Goal: Task Accomplishment & Management: Manage account settings

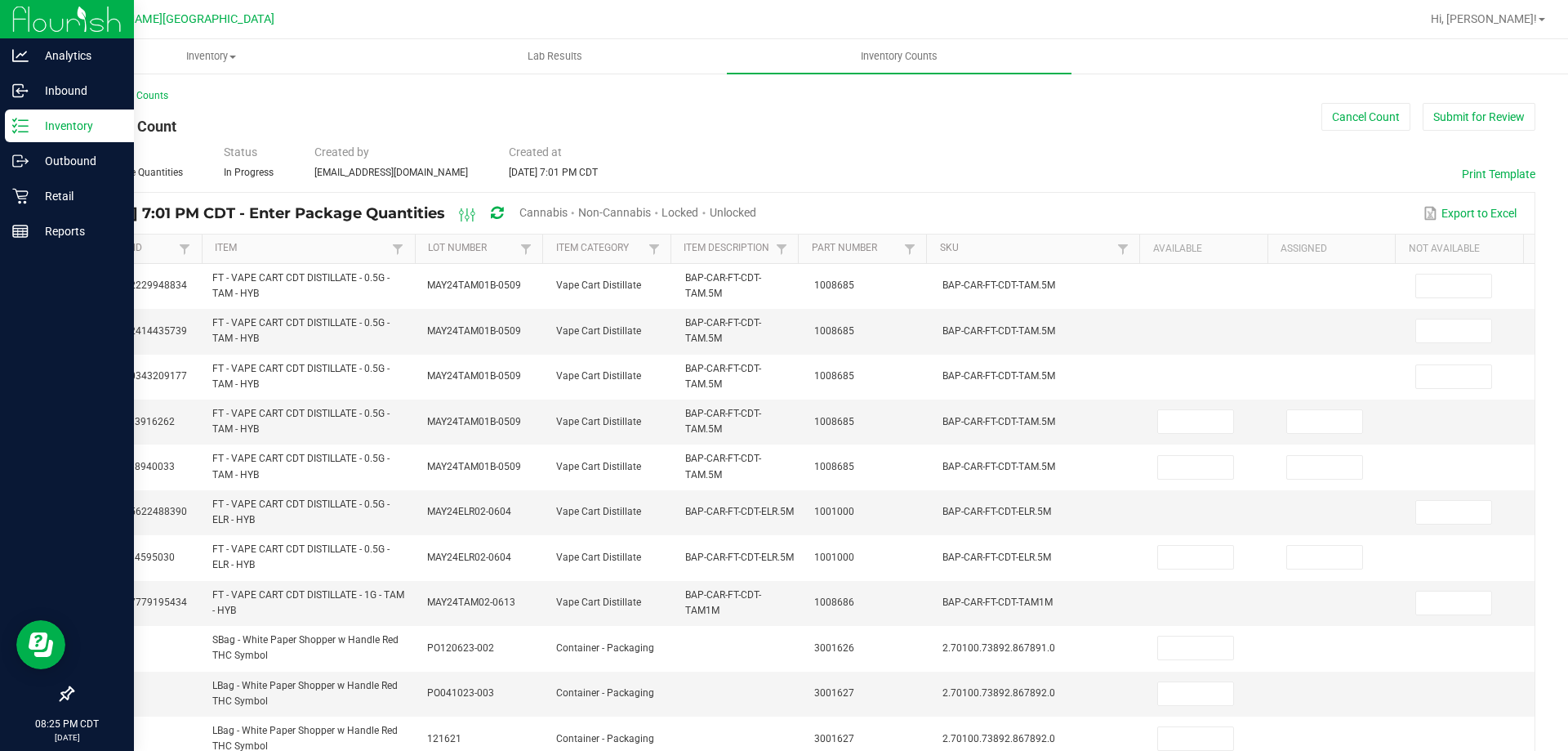
click at [42, 132] on p "Inventory" at bounding box center [77, 126] width 98 height 19
click at [43, 131] on p "Inventory" at bounding box center [77, 126] width 98 height 19
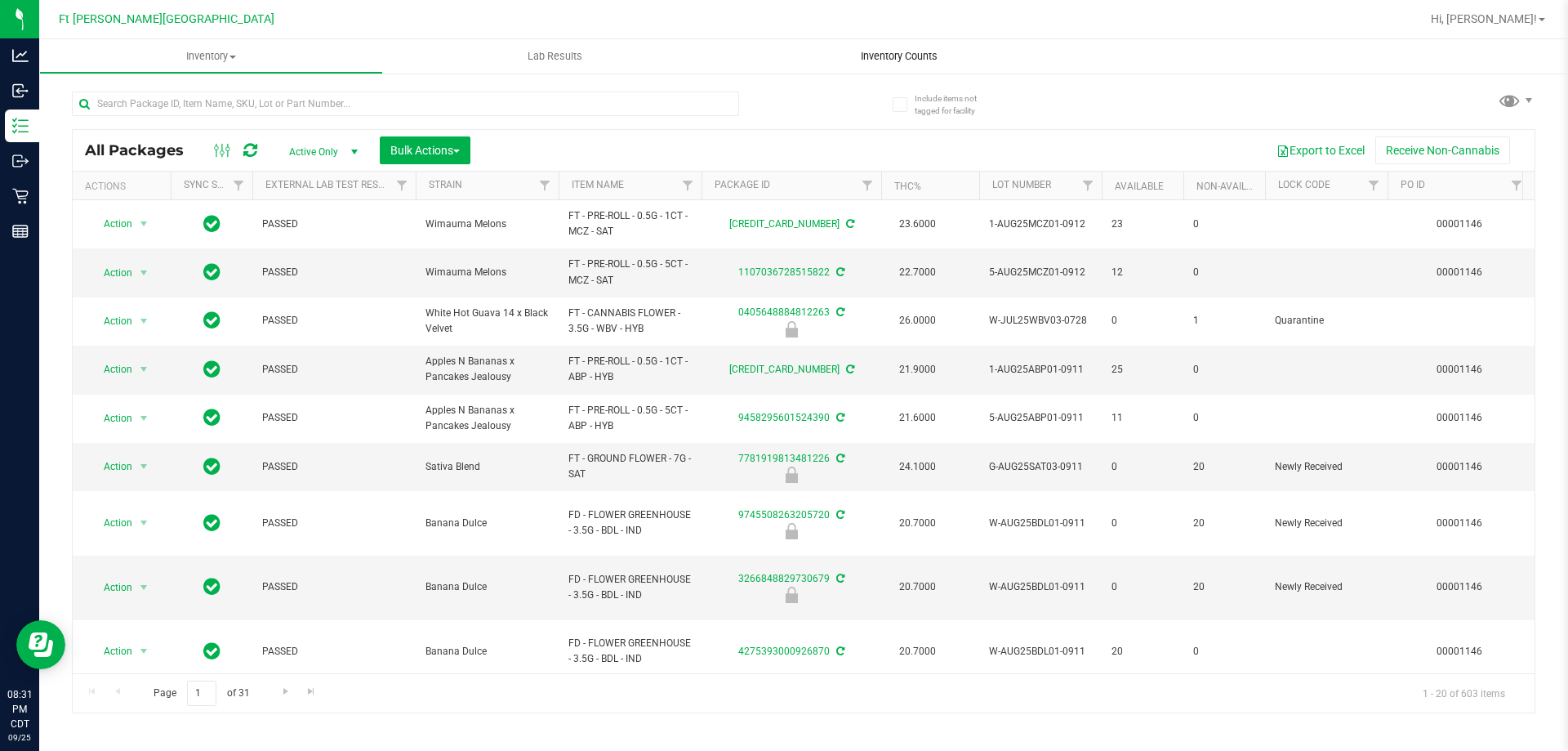
click at [912, 58] on span "Inventory Counts" at bounding box center [899, 56] width 120 height 15
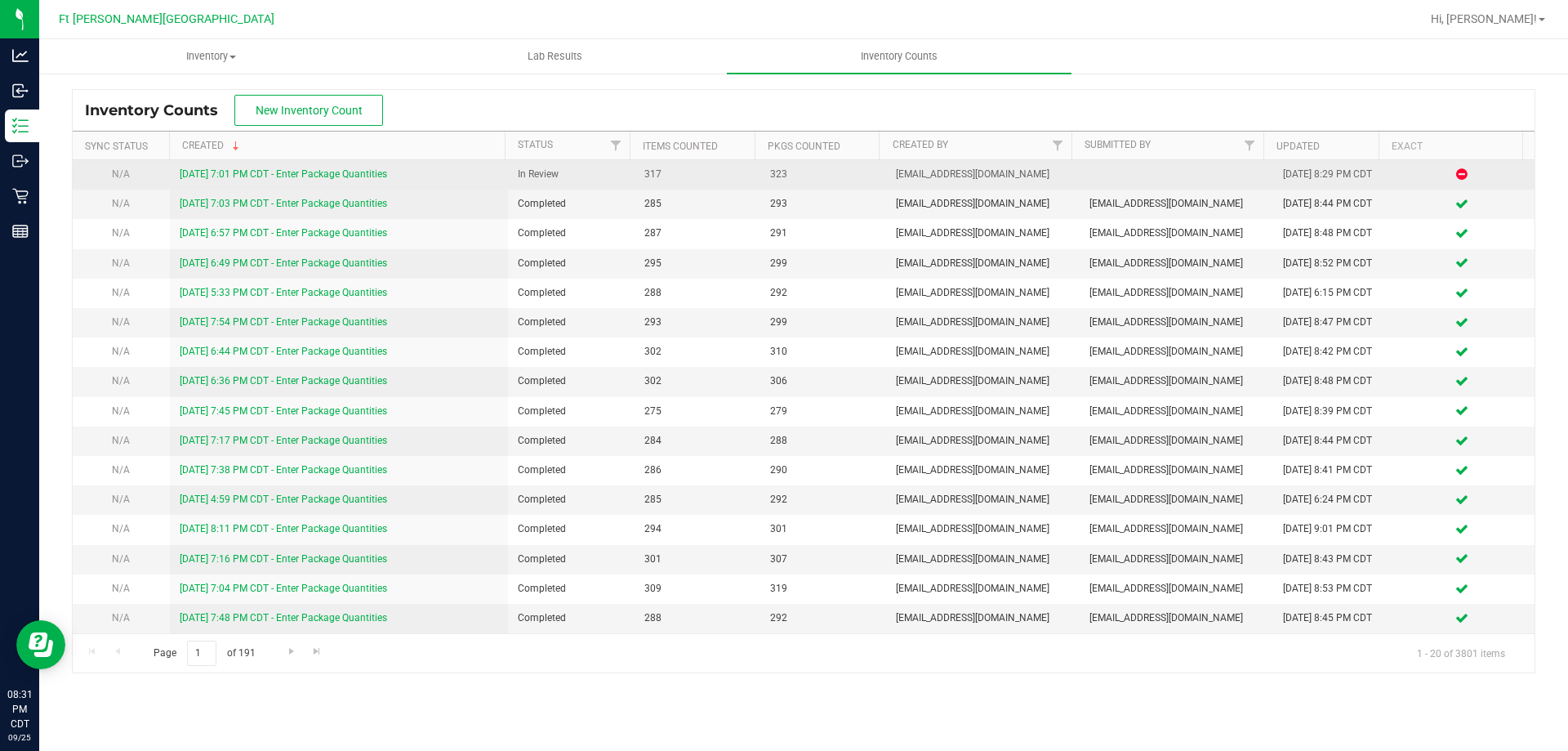
click at [275, 171] on link "[DATE] 7:01 PM CDT - Enter Package Quantities" at bounding box center [283, 173] width 208 height 11
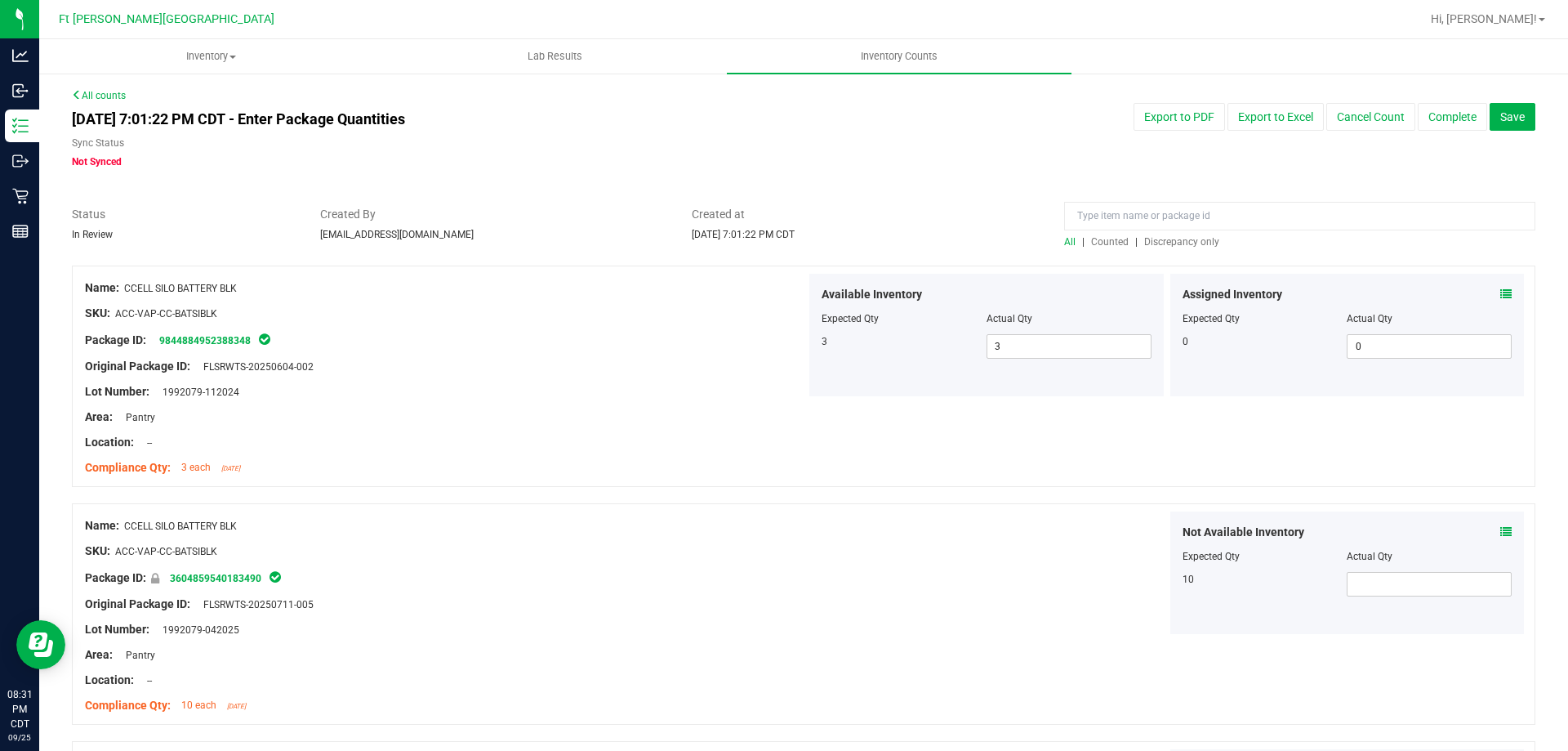
click at [1183, 241] on span "Discrepancy only" at bounding box center [1181, 241] width 75 height 11
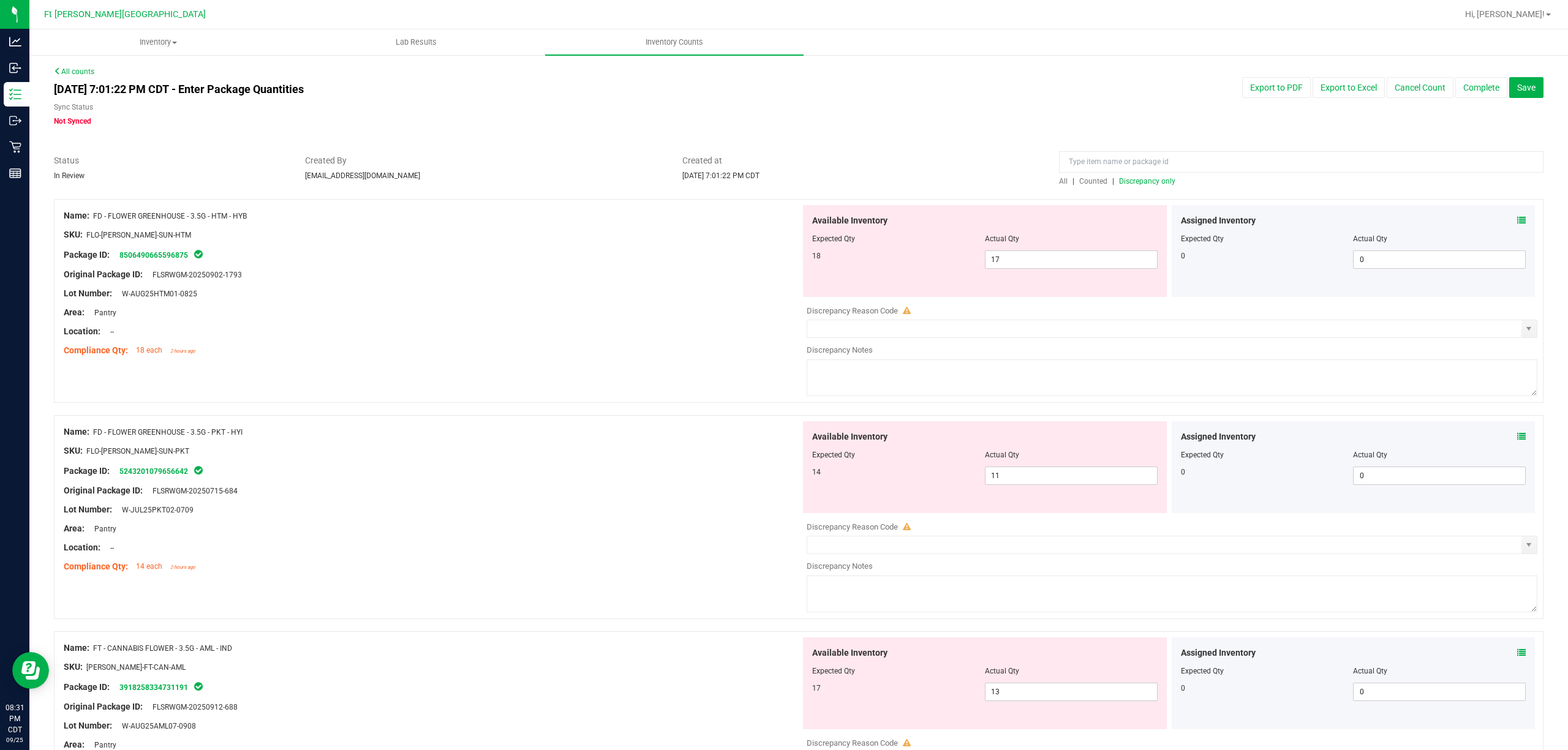
drag, startPoint x: 1175, startPoint y: 0, endPoint x: 954, endPoint y: 97, distance: 241.4
click at [953, 97] on div "Export to PDF Export to Excel Cancel Count Complete Save" at bounding box center [1238, 88] width 628 height 21
click at [1175, 217] on icon at bounding box center [1521, 220] width 9 height 9
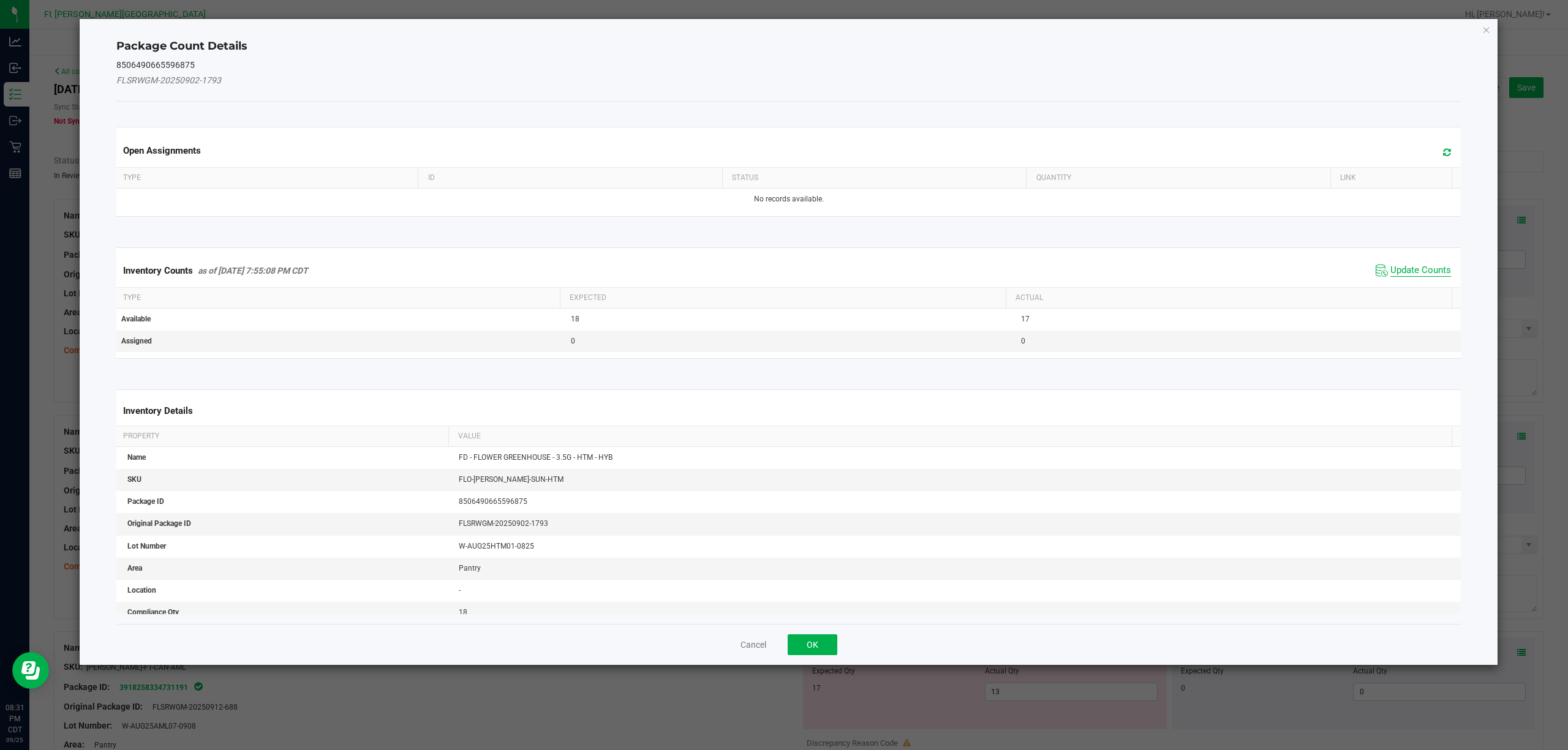
click at [1175, 272] on span "Update Counts" at bounding box center [1421, 270] width 61 height 13
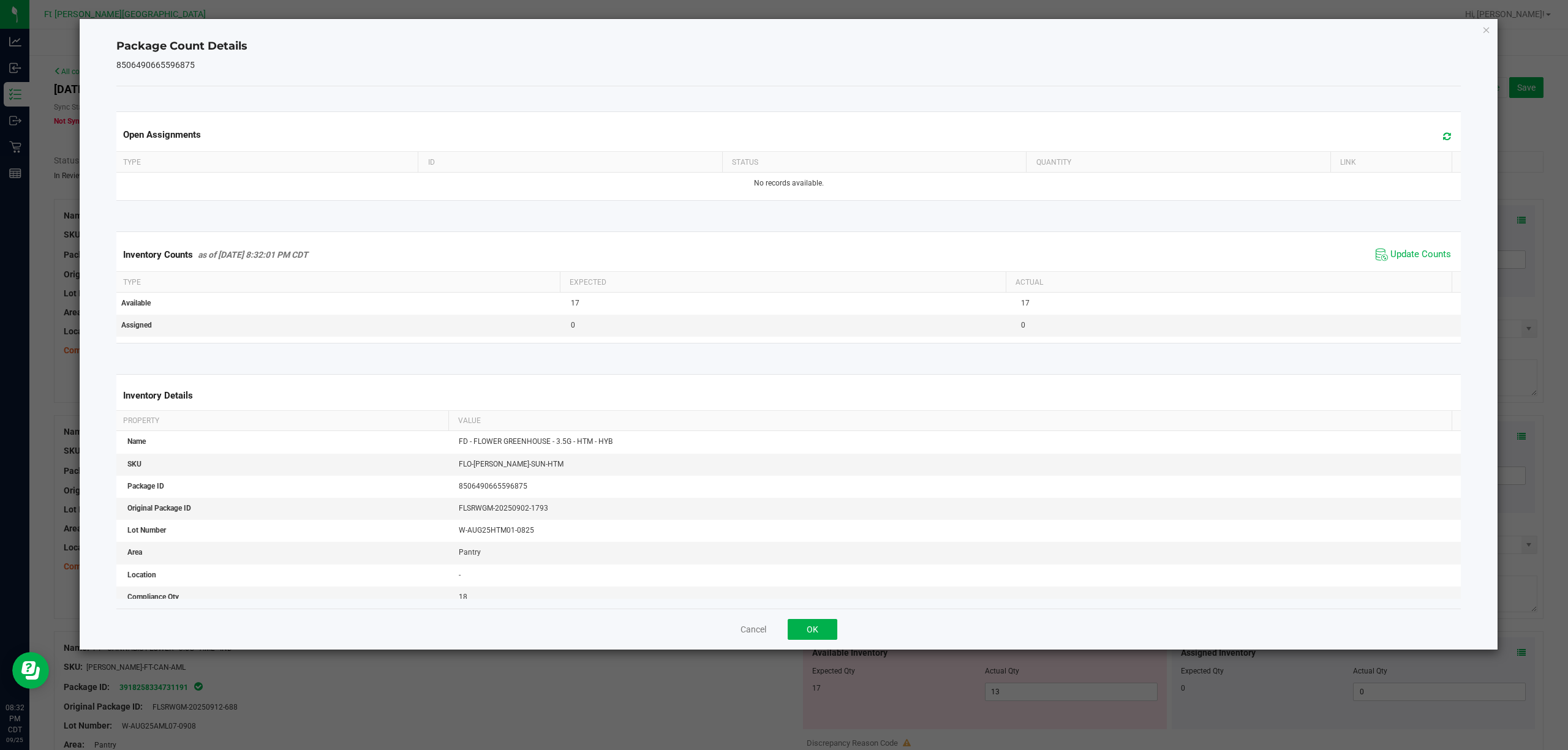
click at [784, 562] on div "Cancel OK" at bounding box center [789, 629] width 1345 height 41
drag, startPoint x: 802, startPoint y: 624, endPoint x: 1098, endPoint y: 505, distance: 319.0
click at [806, 562] on button "OK" at bounding box center [812, 629] width 49 height 21
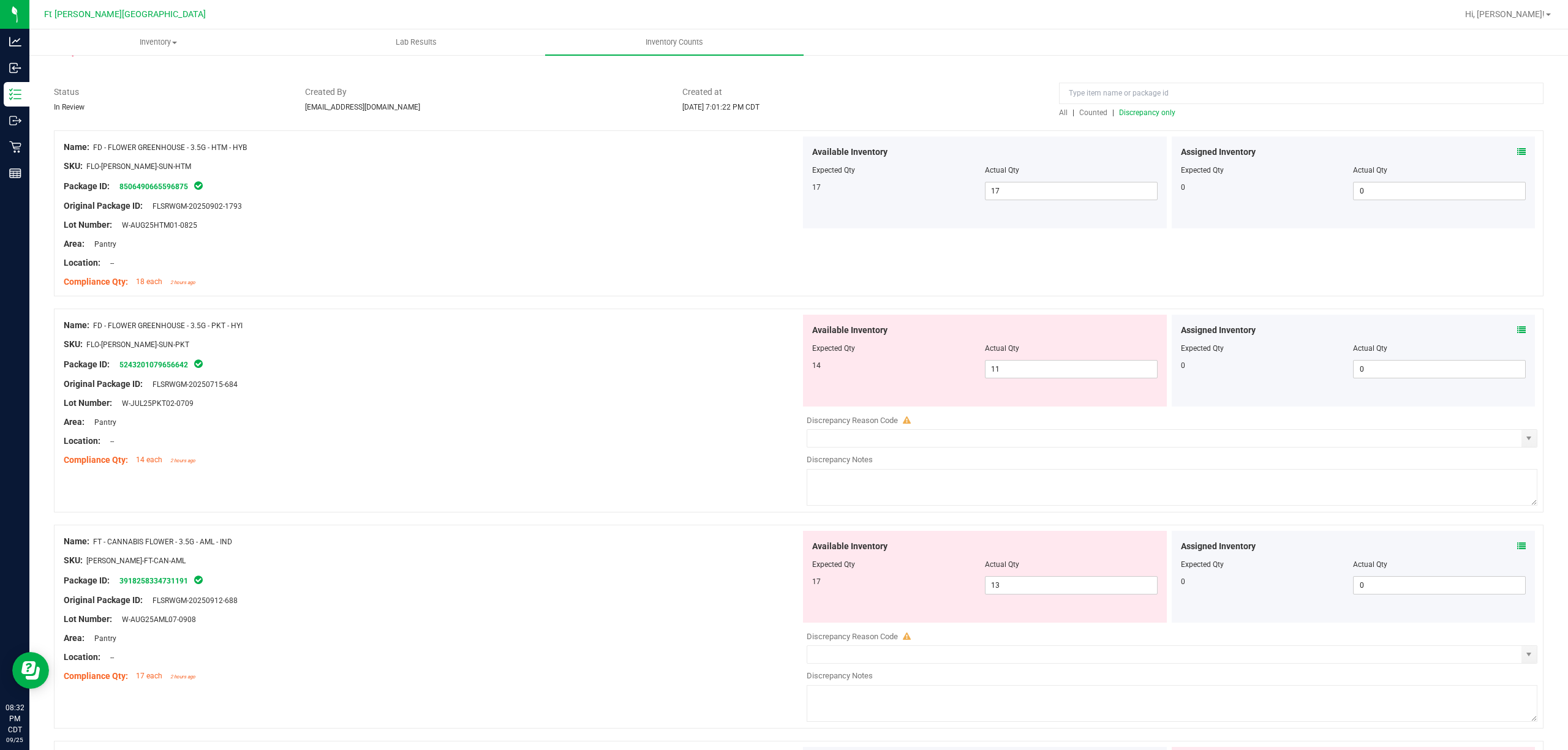
scroll to position [163, 0]
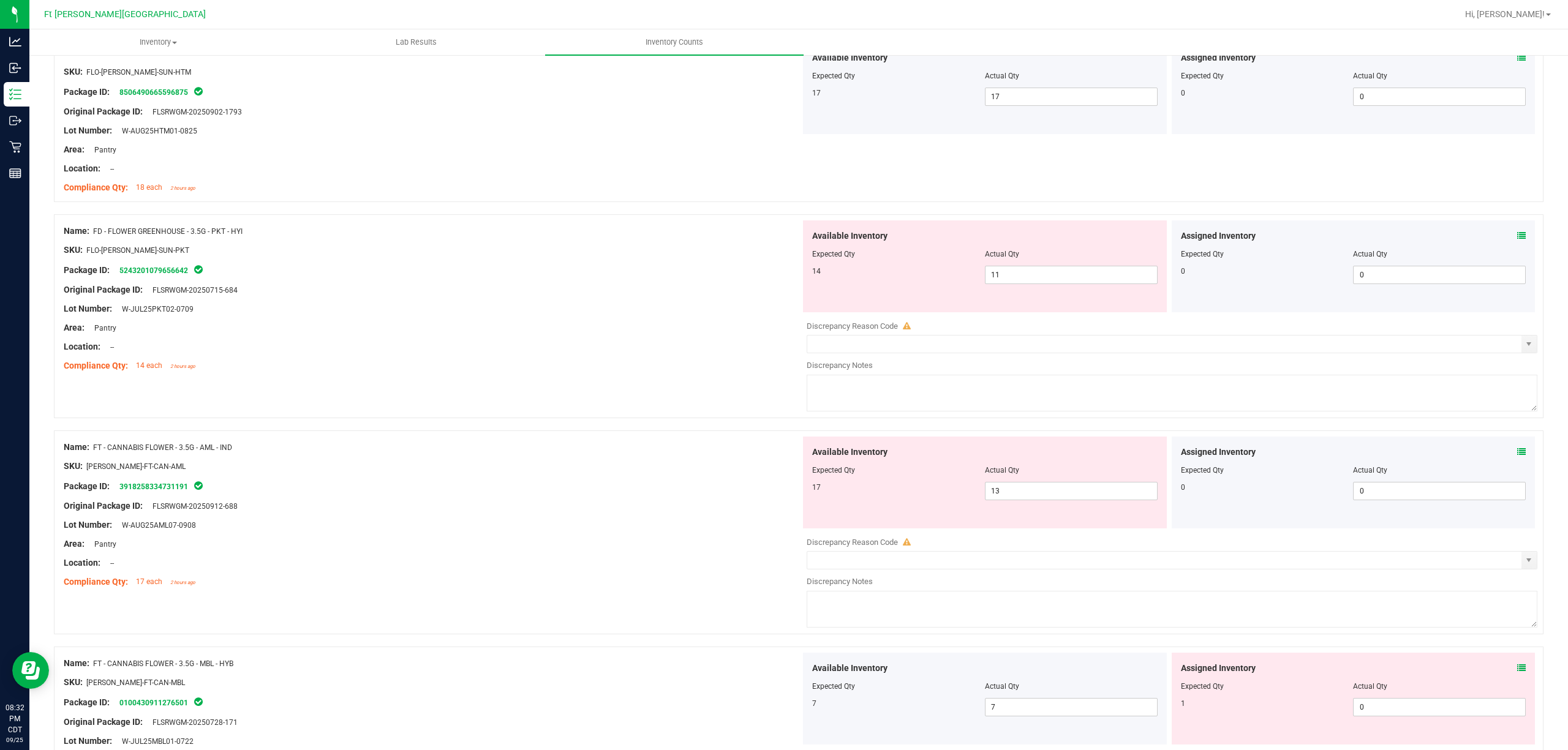
click at [1175, 233] on icon at bounding box center [1521, 235] width 9 height 9
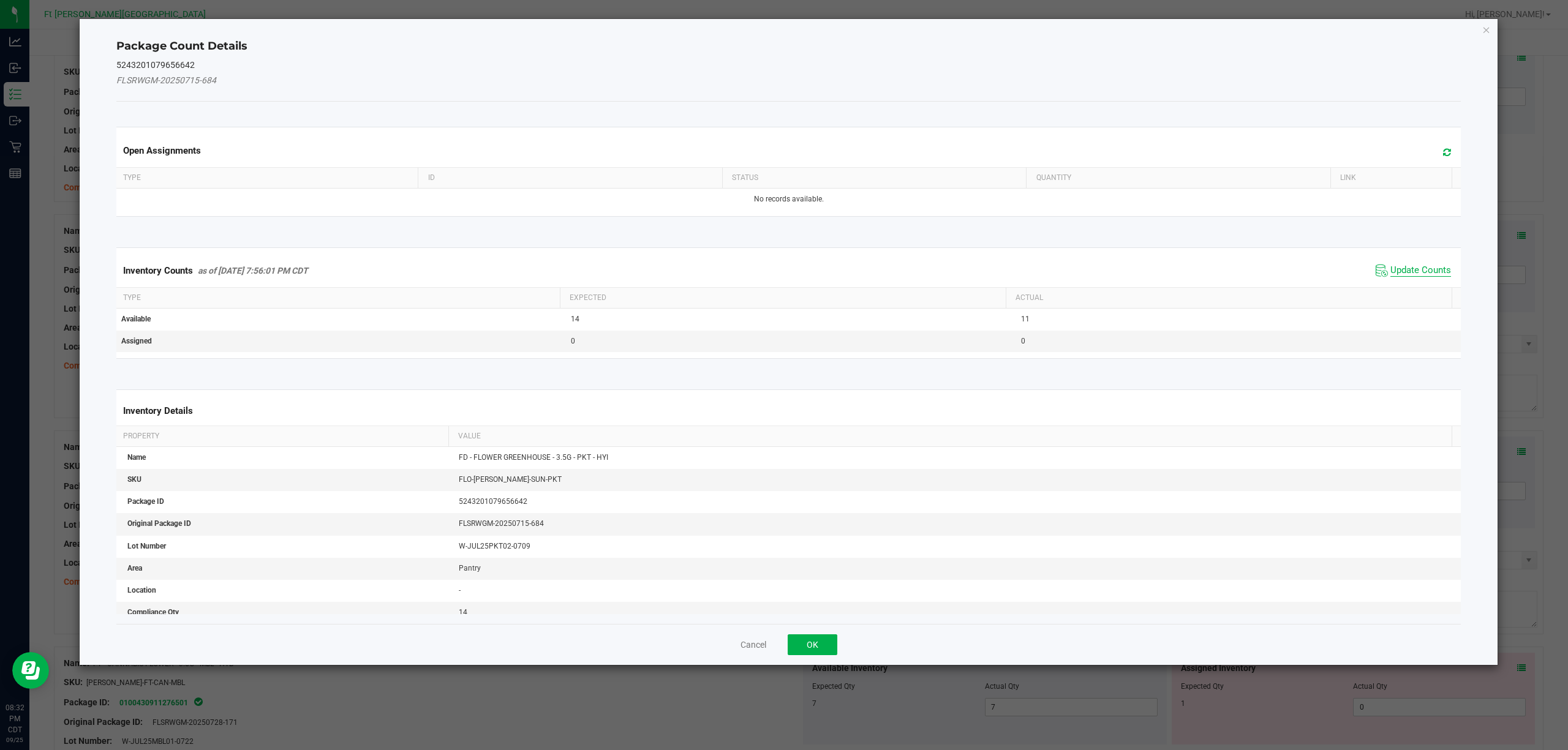
click at [1175, 272] on span "Update Counts" at bounding box center [1421, 270] width 61 height 13
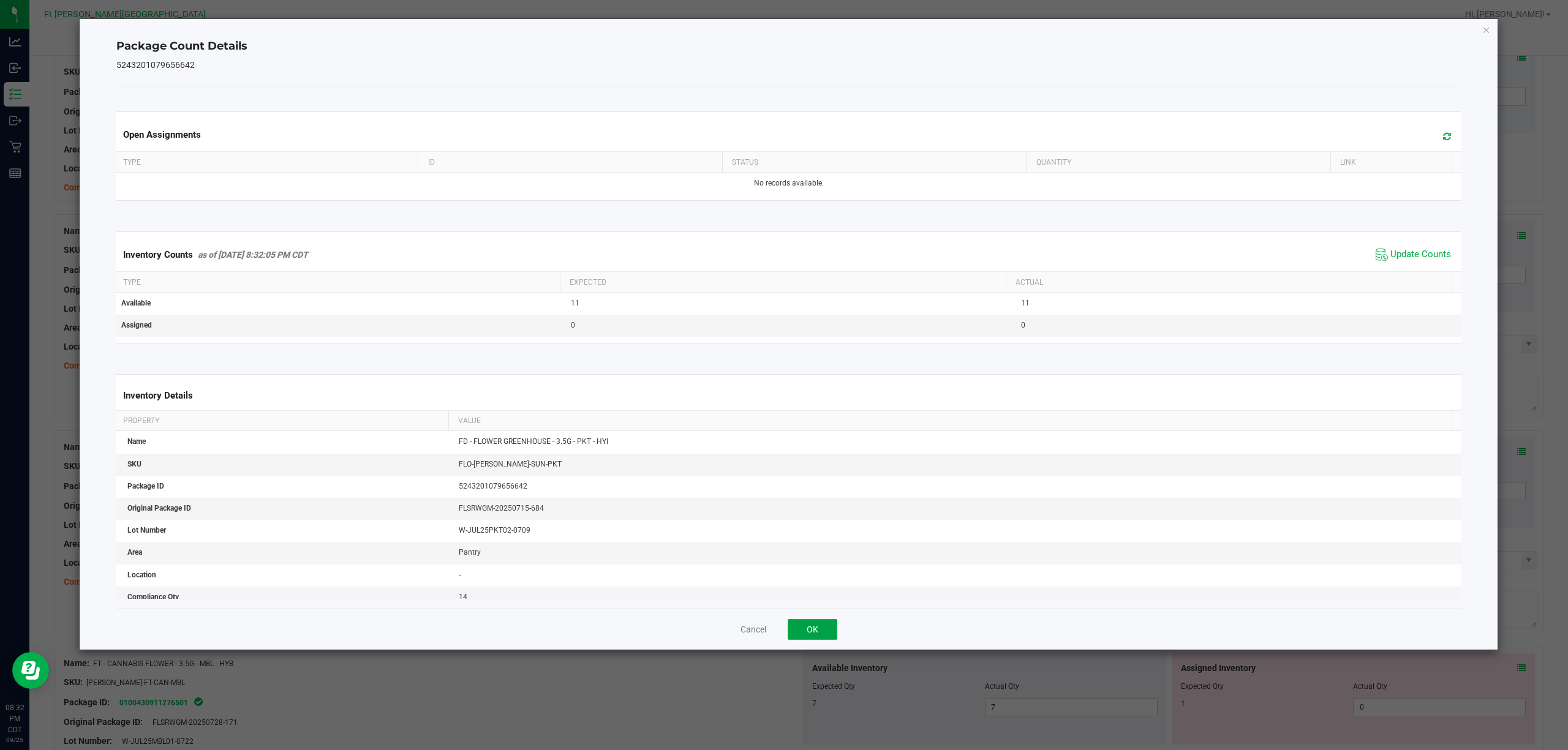
click at [814, 562] on button "OK" at bounding box center [812, 629] width 49 height 21
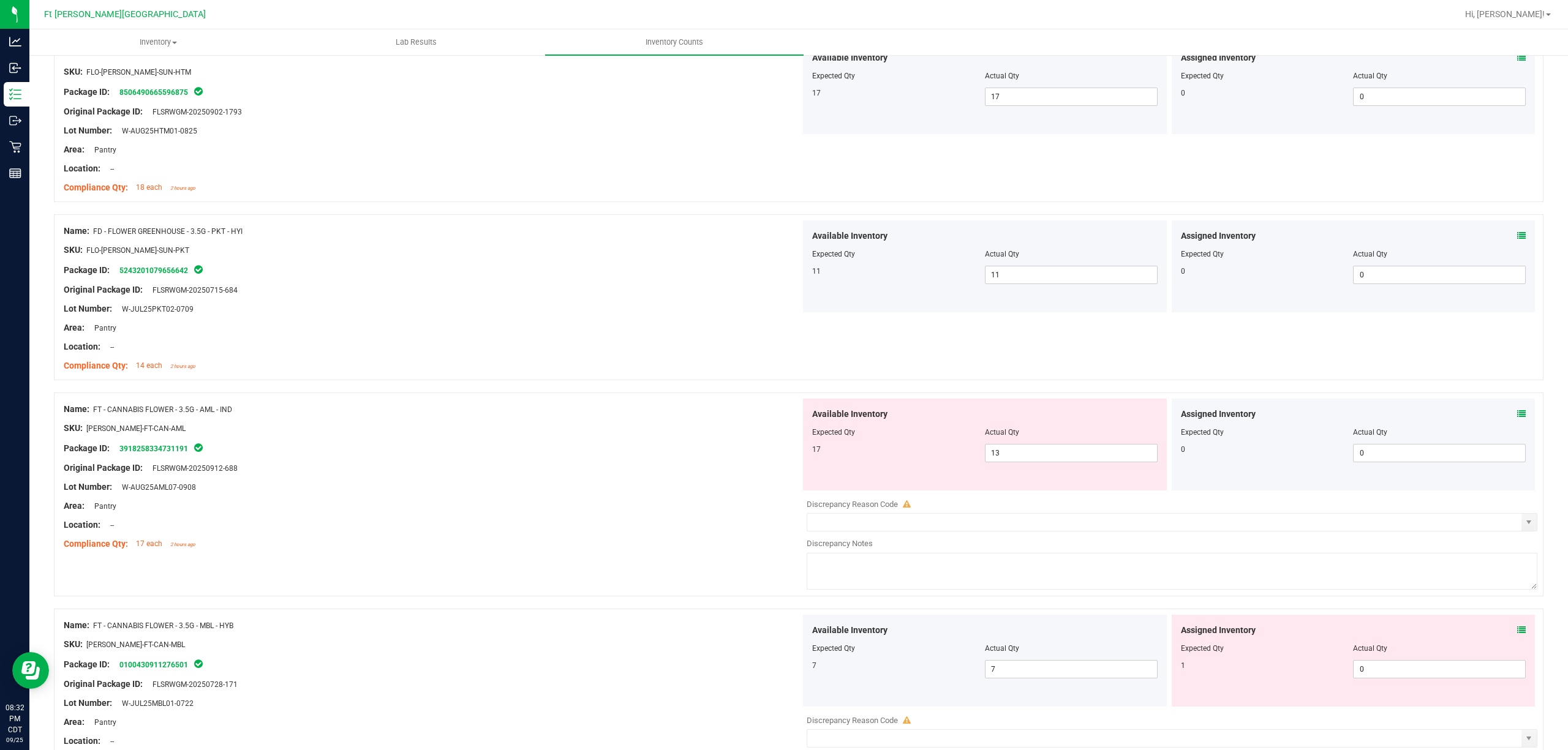
scroll to position [245, 0]
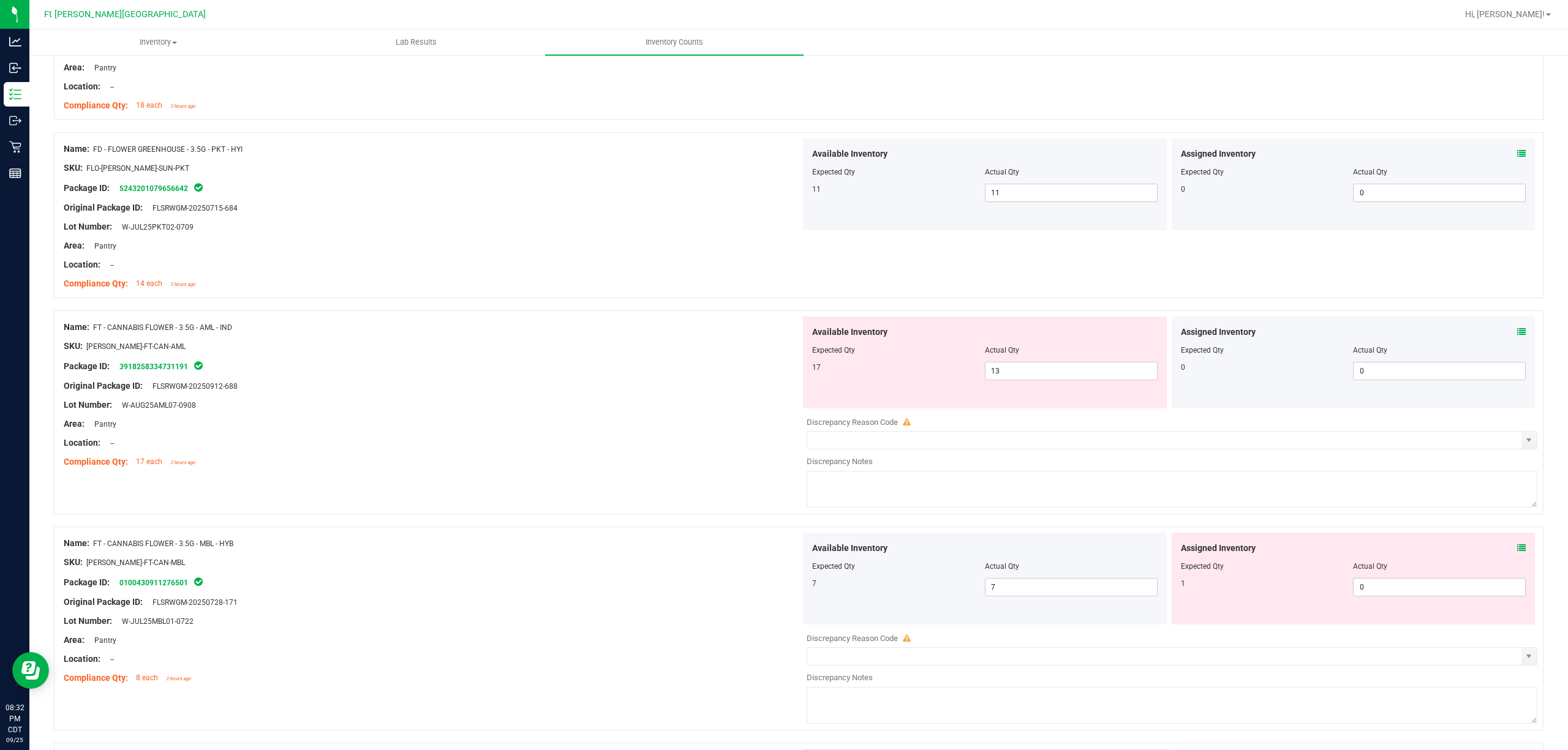
click at [1175, 329] on icon at bounding box center [1521, 332] width 9 height 9
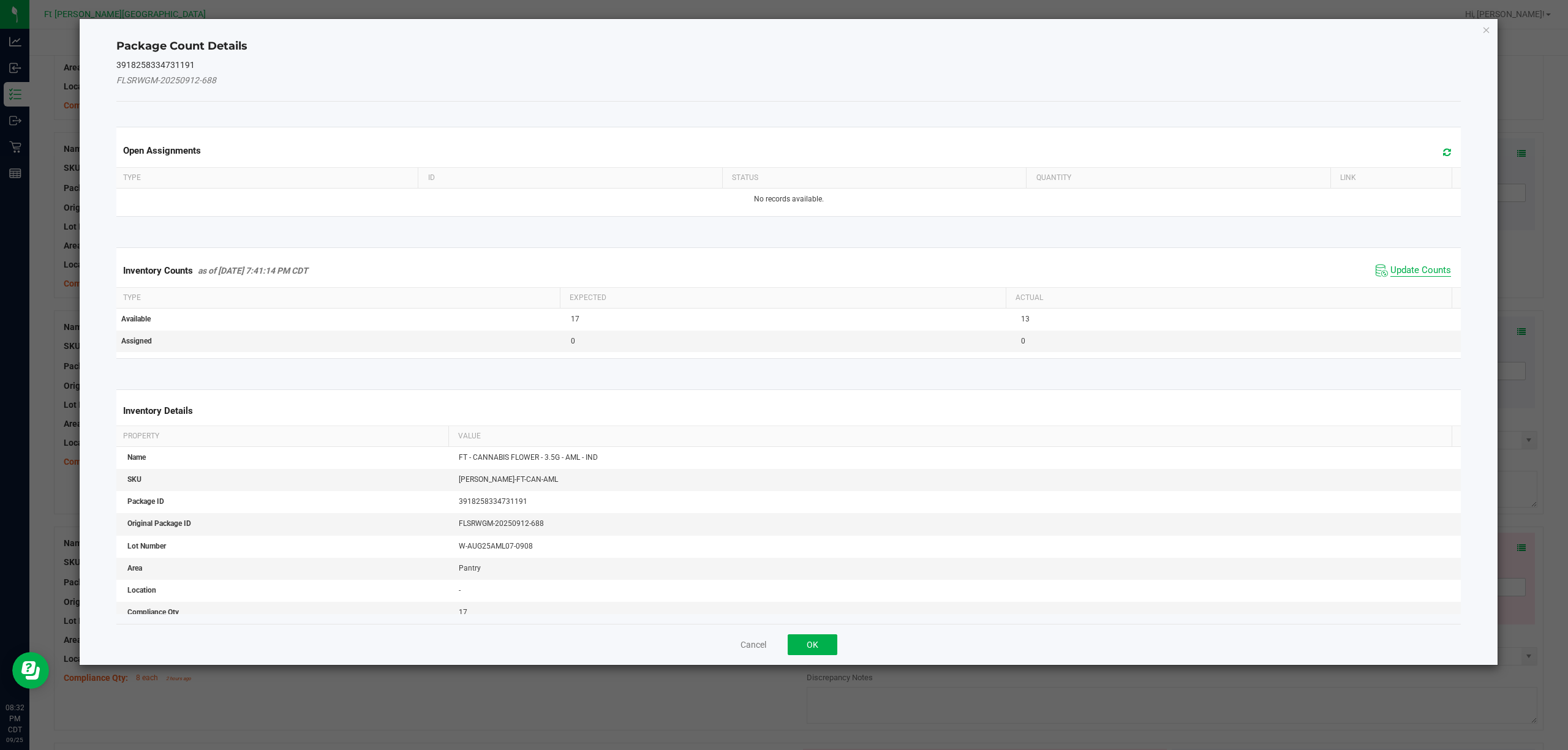
click at [1175, 270] on span "Update Counts" at bounding box center [1421, 270] width 61 height 13
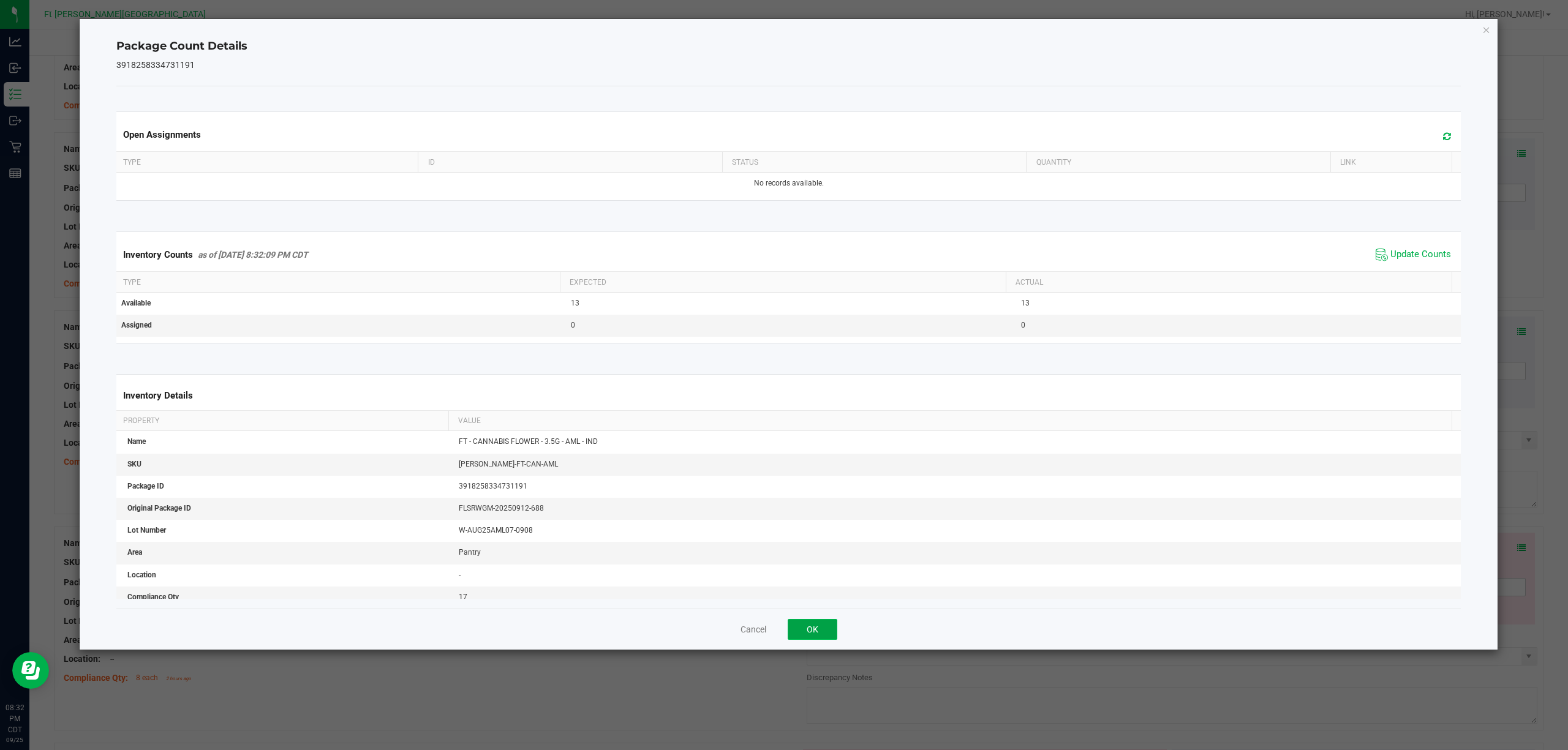
drag, startPoint x: 801, startPoint y: 627, endPoint x: 1058, endPoint y: 534, distance: 273.3
click at [802, 562] on button "OK" at bounding box center [812, 629] width 49 height 21
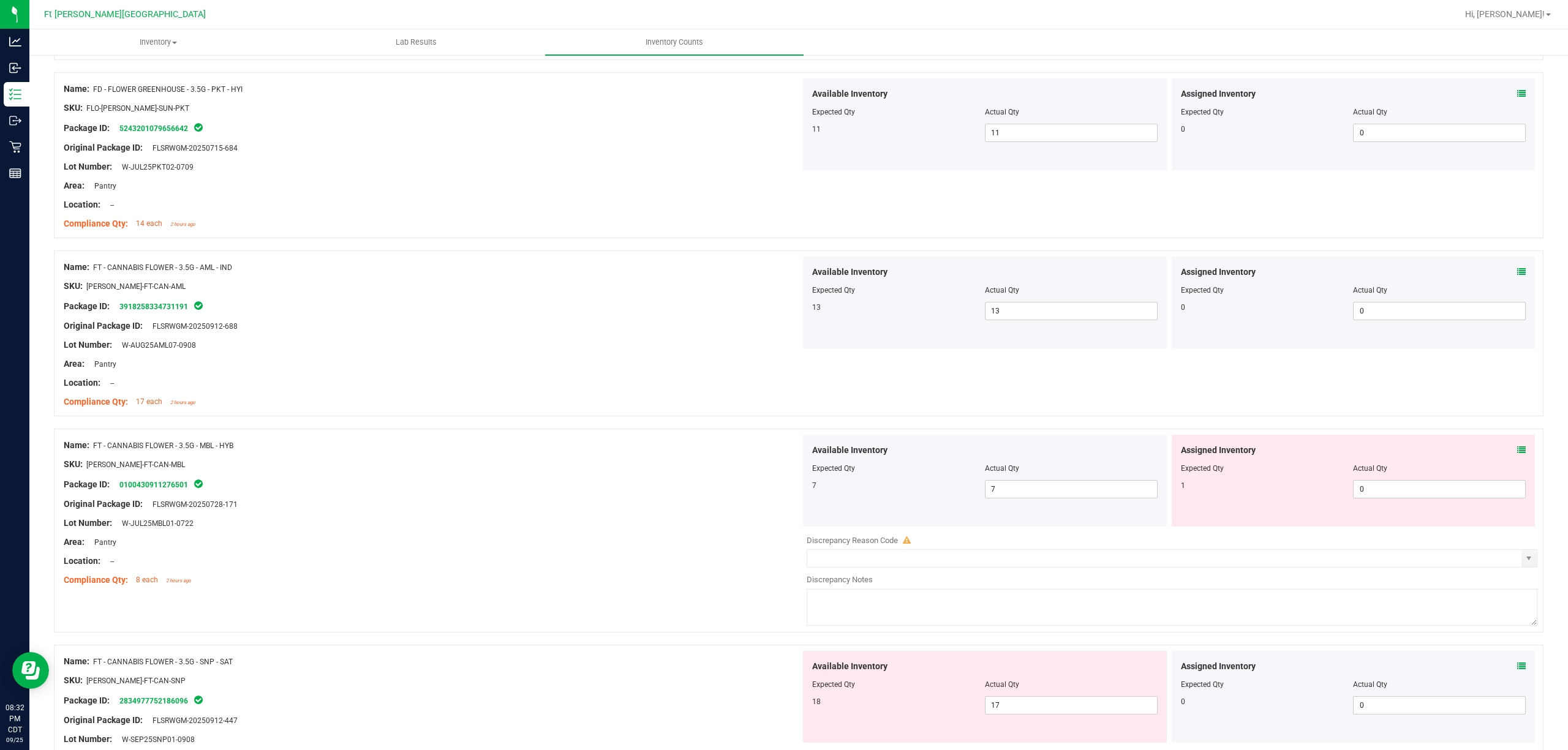
scroll to position [408, 0]
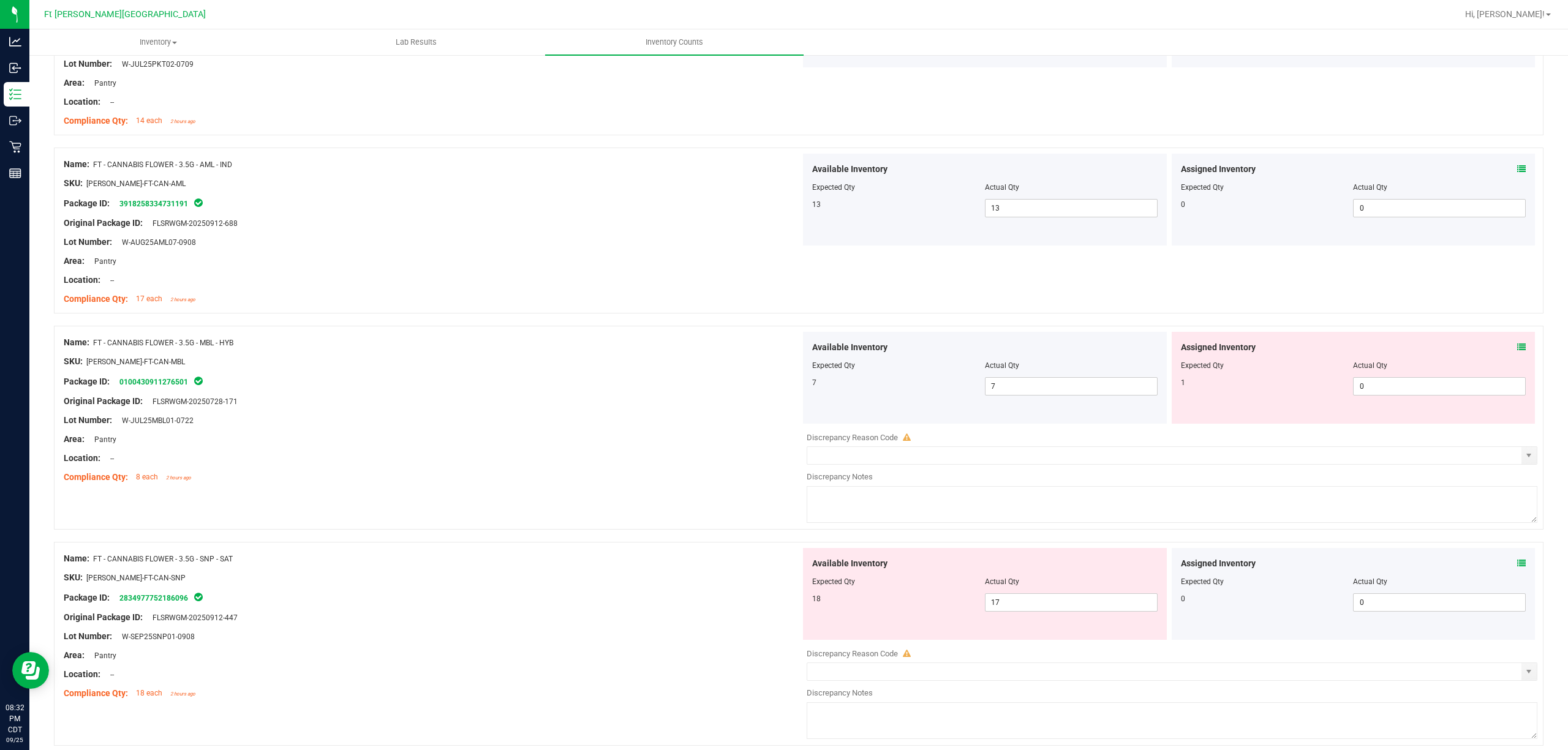
click at [1175, 343] on div "Assigned Inventory Expected Qty Actual Qty 1 0 0" at bounding box center [1354, 377] width 364 height 92
click at [1175, 341] on span at bounding box center [1521, 347] width 9 height 13
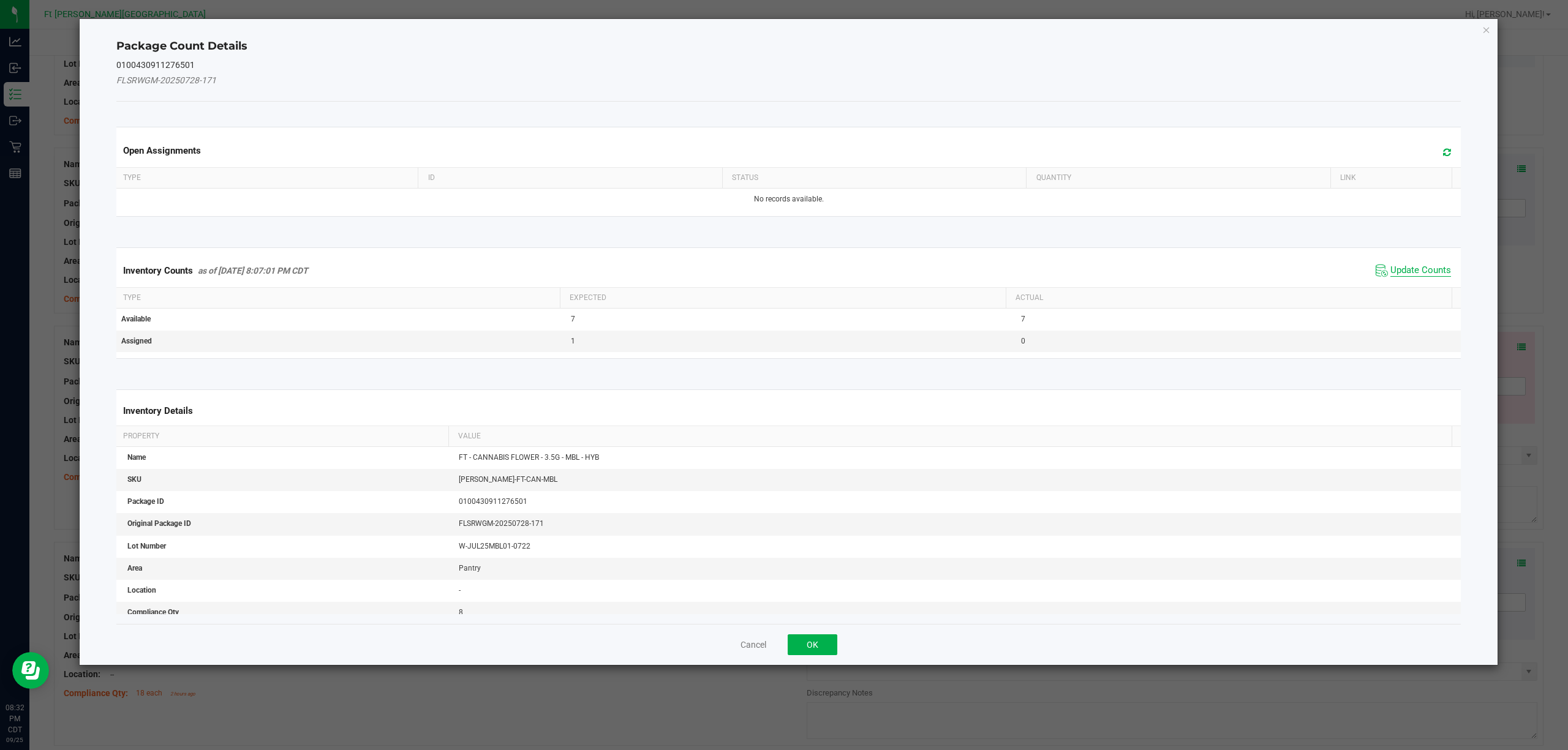
click at [1175, 272] on span "Update Counts" at bounding box center [1421, 270] width 61 height 13
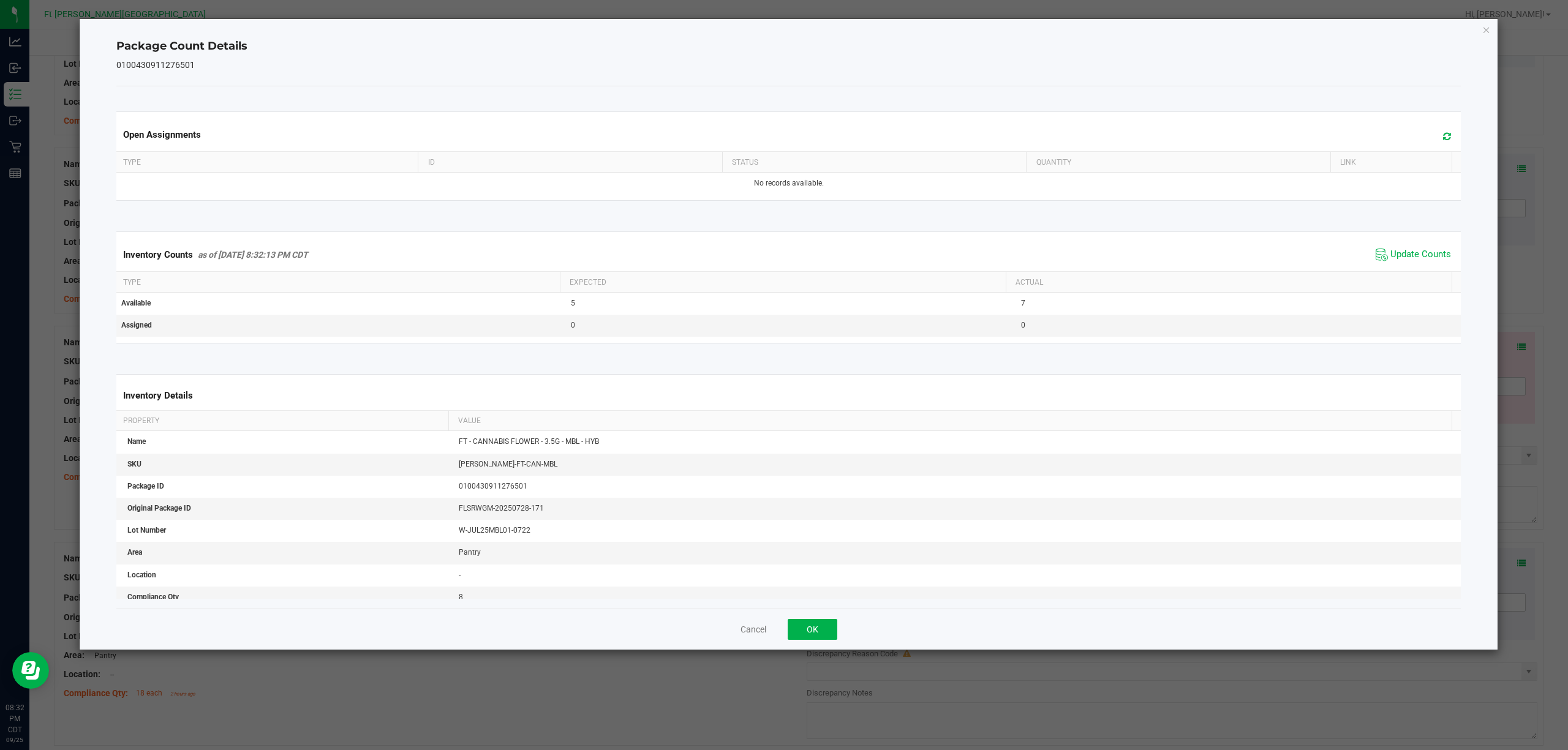
click at [784, 562] on div "Cancel OK" at bounding box center [789, 629] width 1345 height 41
click at [818, 562] on button "OK" at bounding box center [812, 629] width 49 height 21
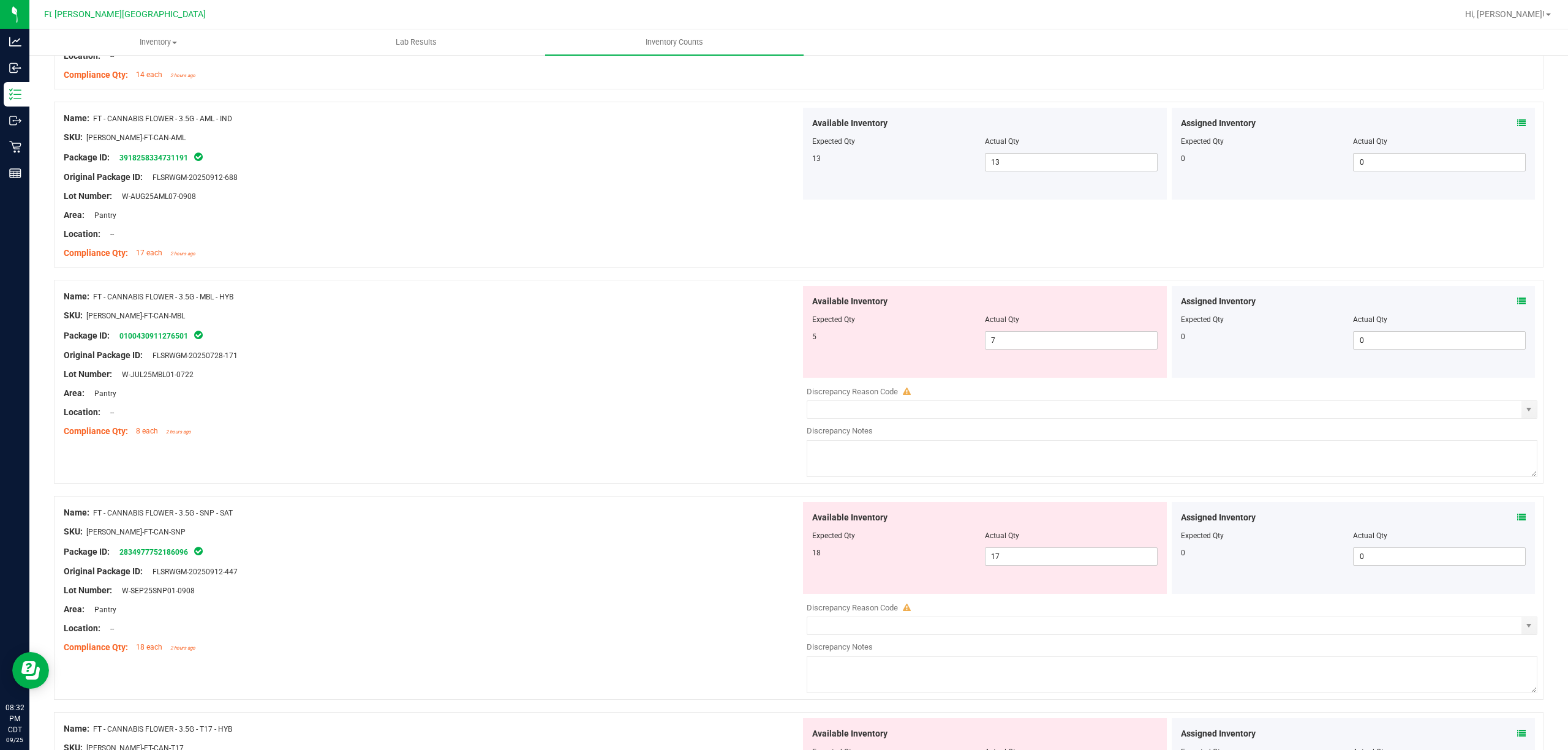
scroll to position [571, 0]
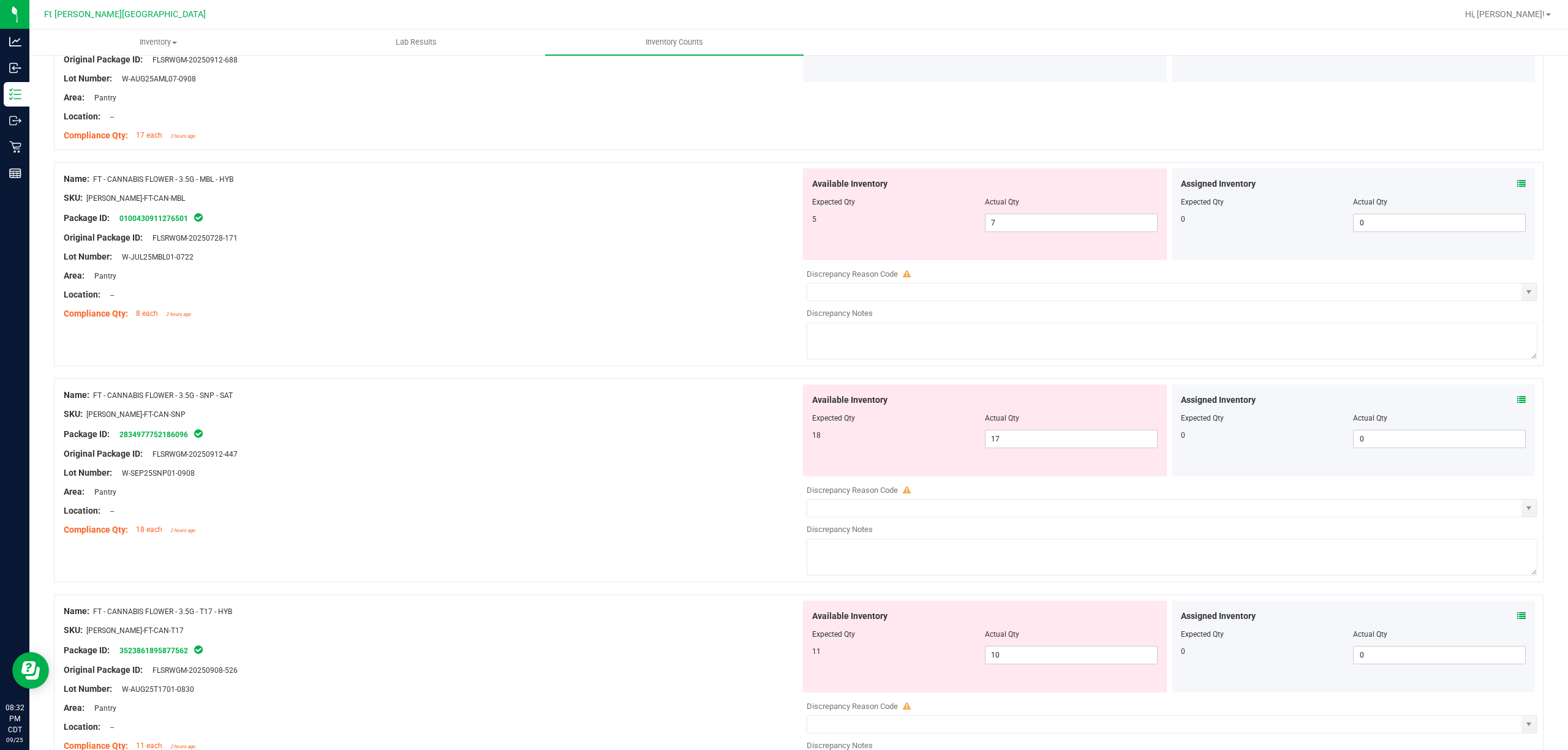
click at [1175, 397] on icon at bounding box center [1521, 399] width 9 height 9
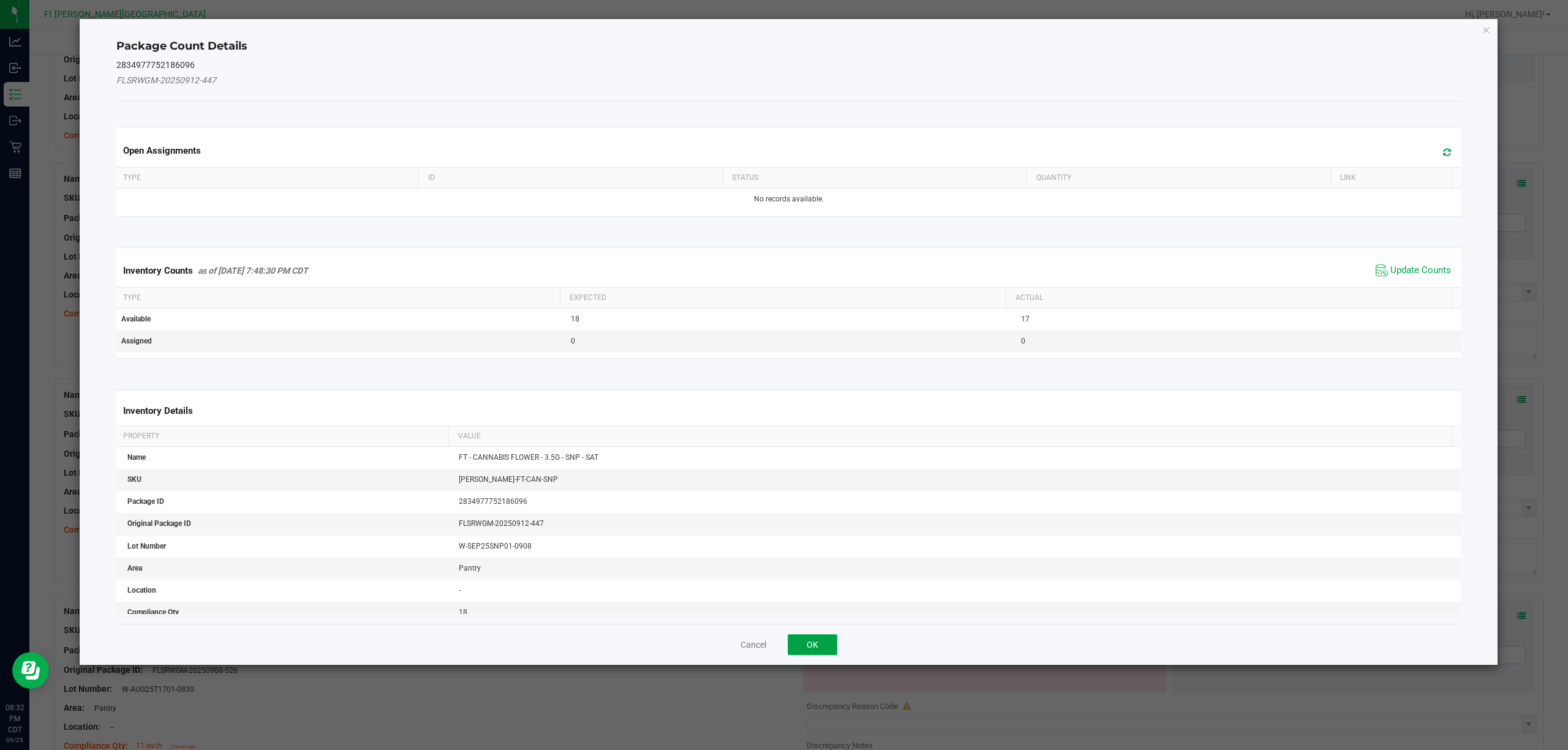
click at [818, 562] on button "OK" at bounding box center [812, 645] width 49 height 21
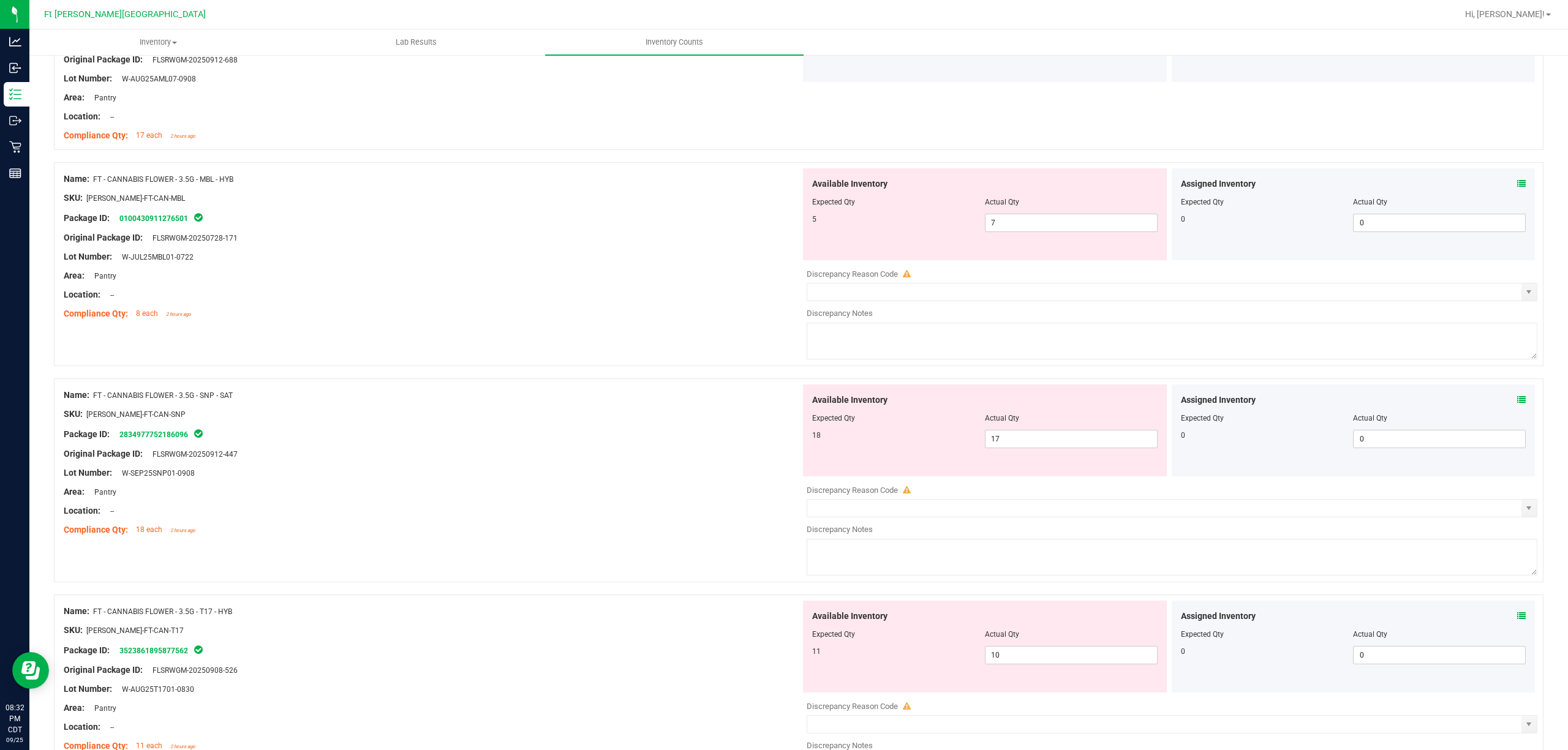
click at [1175, 395] on div "Assigned Inventory Expected Qty Actual Qty 0 0 0" at bounding box center [1354, 430] width 364 height 92
click at [1175, 398] on icon at bounding box center [1521, 399] width 9 height 9
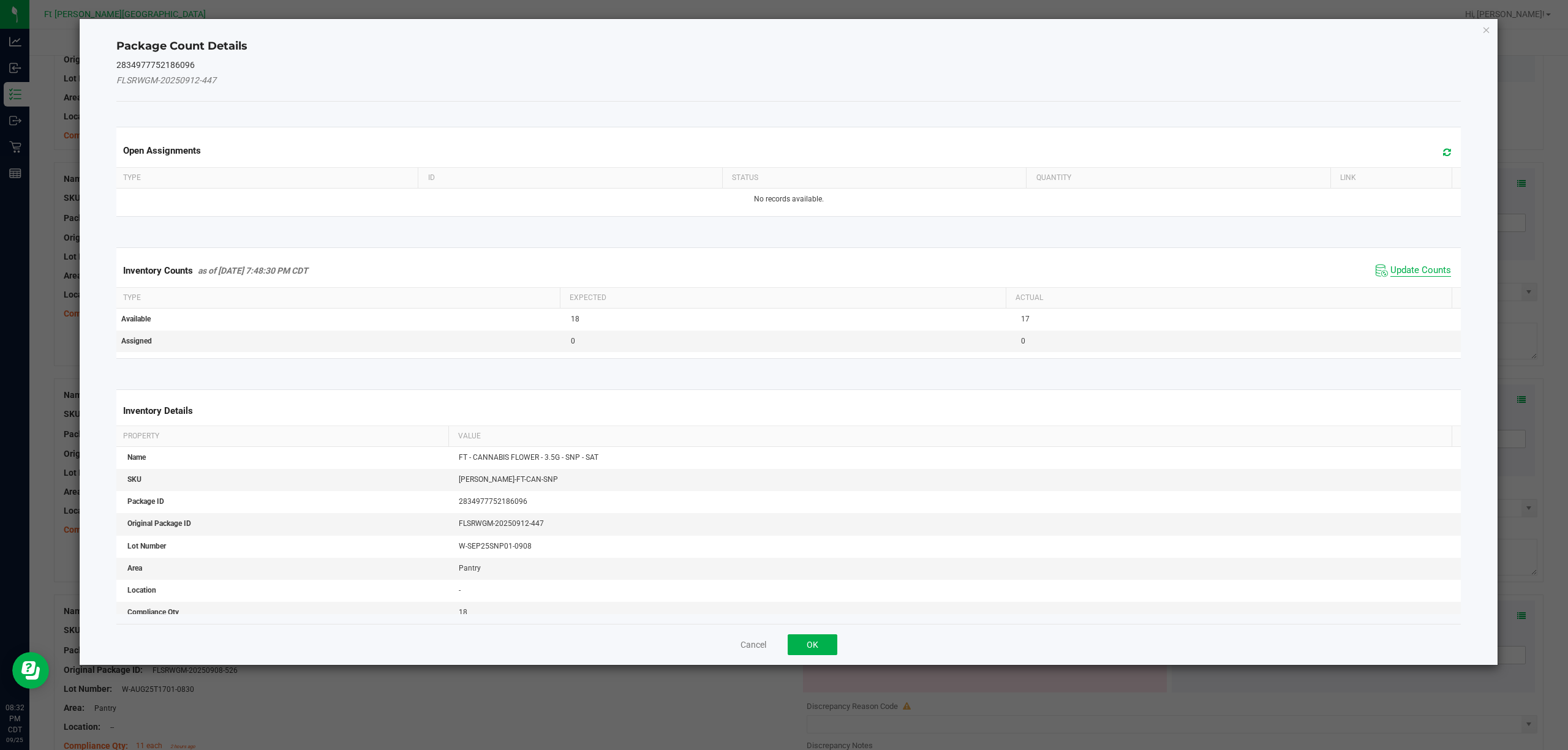
drag, startPoint x: 1406, startPoint y: 266, endPoint x: 1357, endPoint y: 297, distance: 58.0
click at [1175, 267] on span "Update Counts" at bounding box center [1421, 270] width 61 height 13
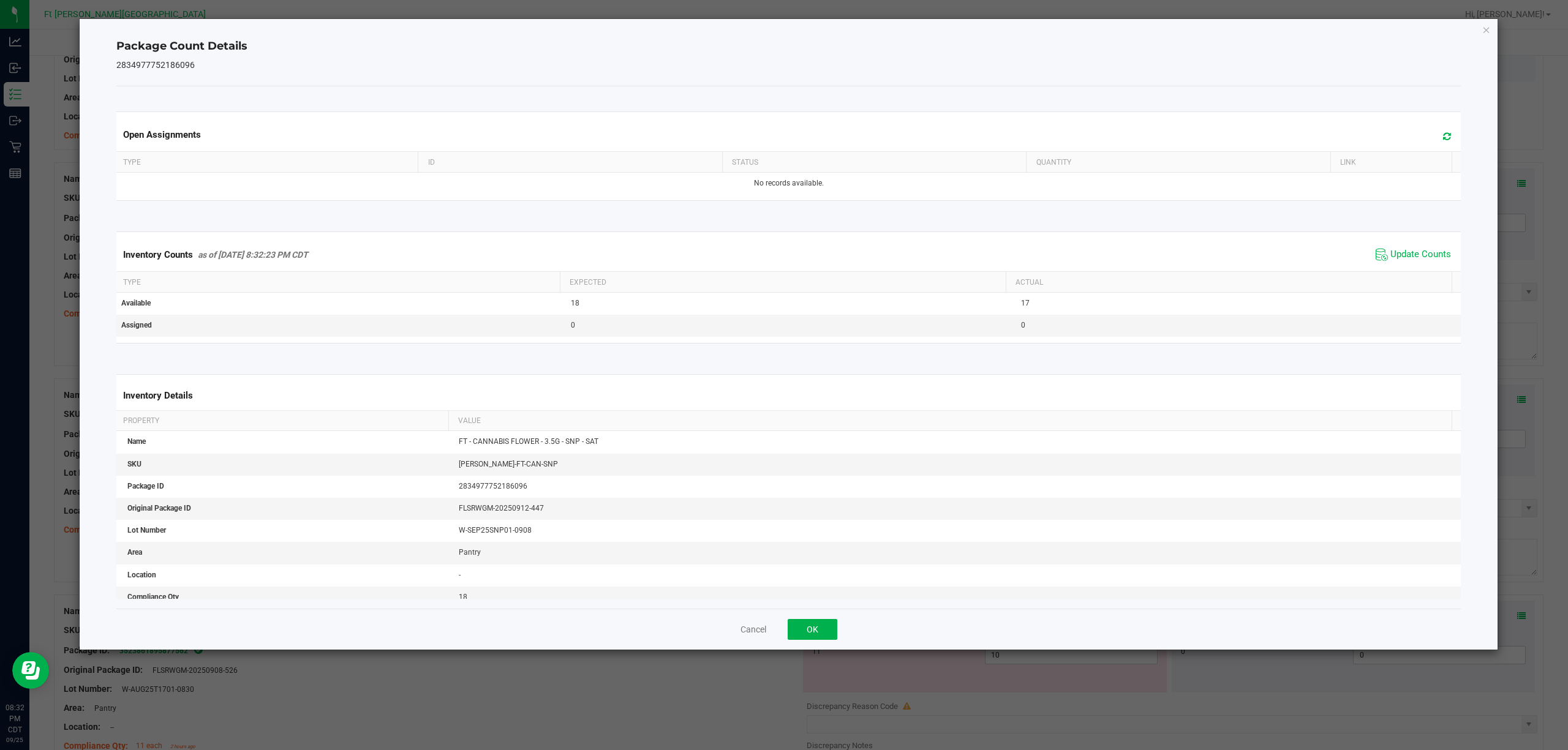
click at [811, 562] on div "Cancel OK" at bounding box center [789, 629] width 1345 height 41
drag, startPoint x: 811, startPoint y: 628, endPoint x: 901, endPoint y: 567, distance: 108.7
click at [812, 562] on button "OK" at bounding box center [812, 629] width 49 height 21
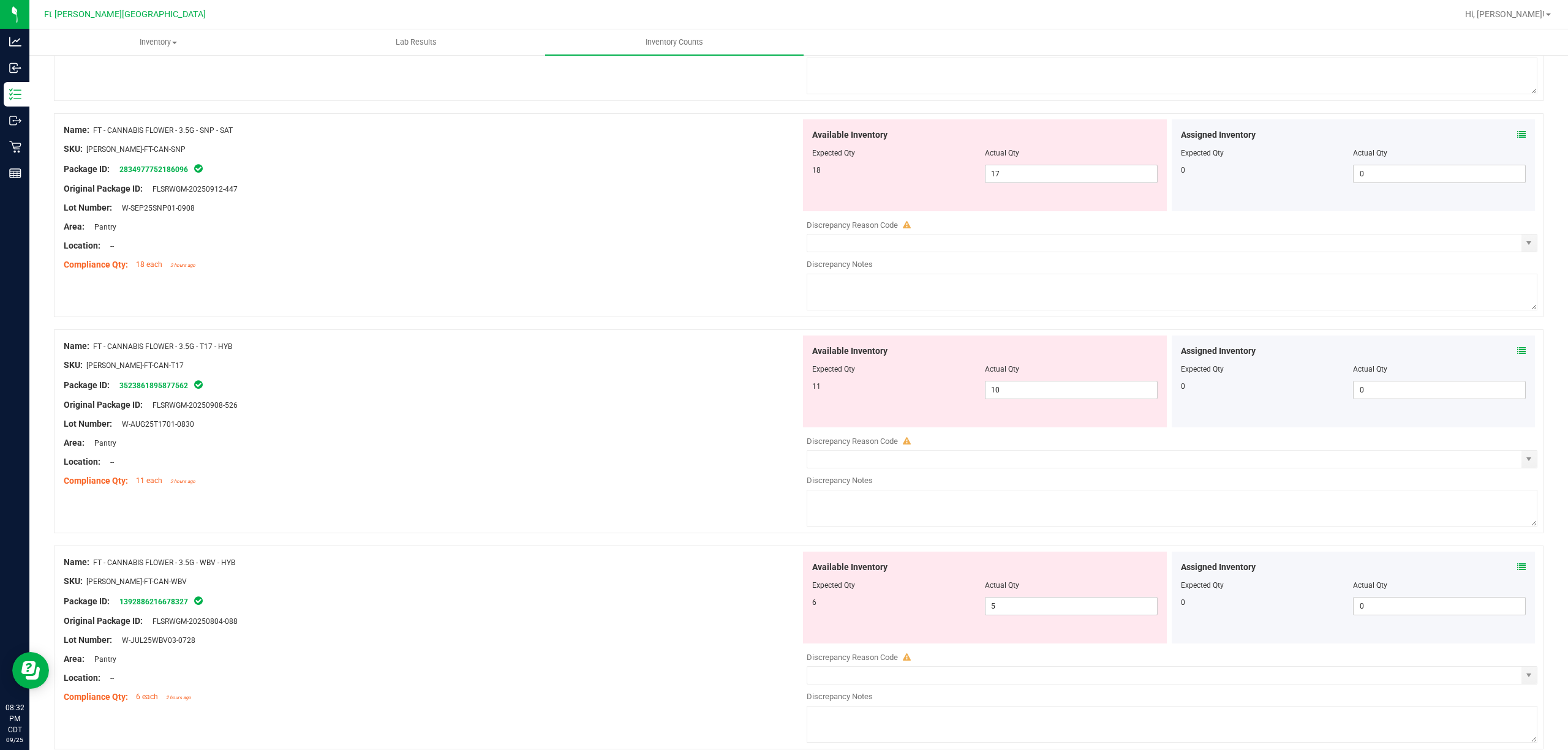
scroll to position [979, 0]
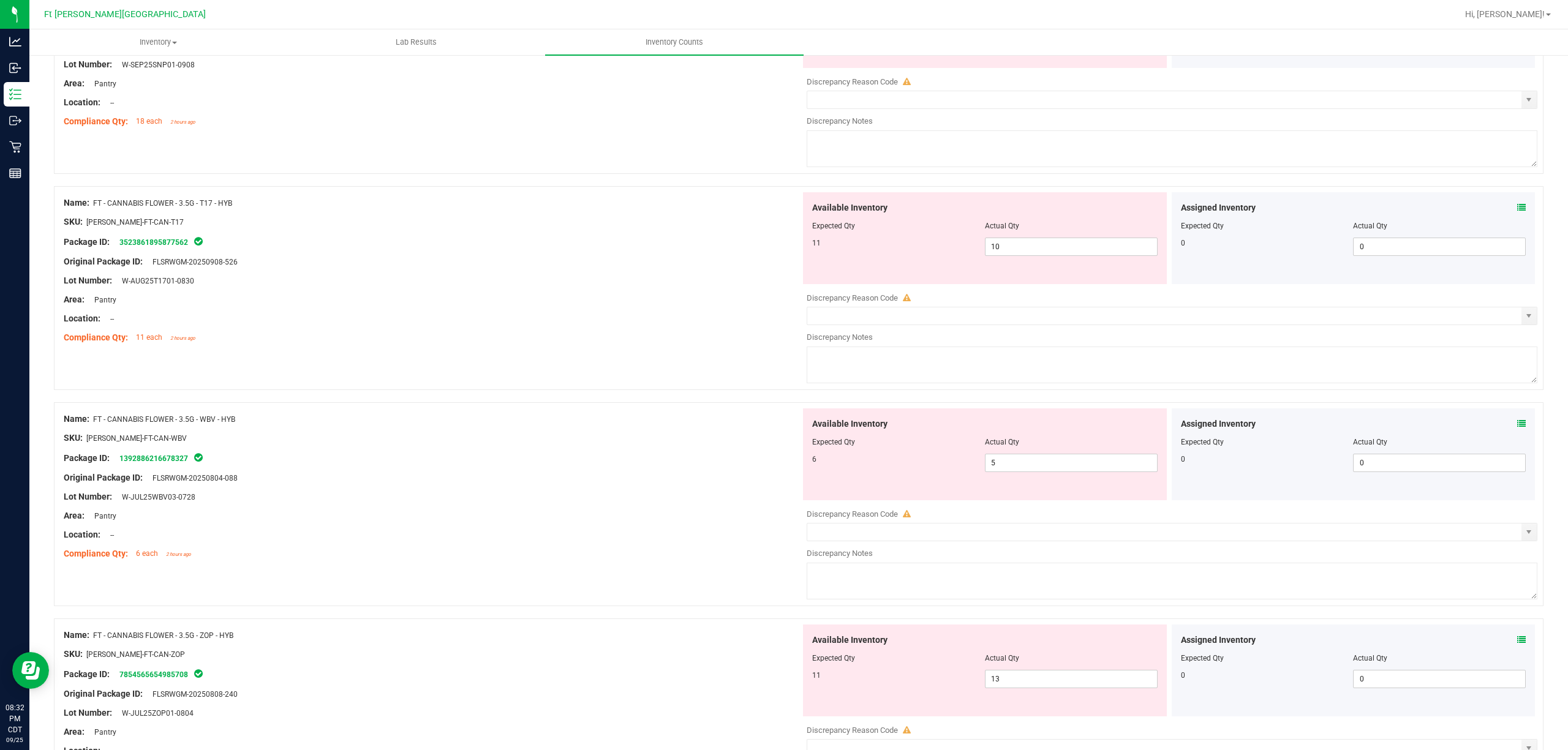
click at [1175, 206] on icon at bounding box center [1521, 207] width 9 height 9
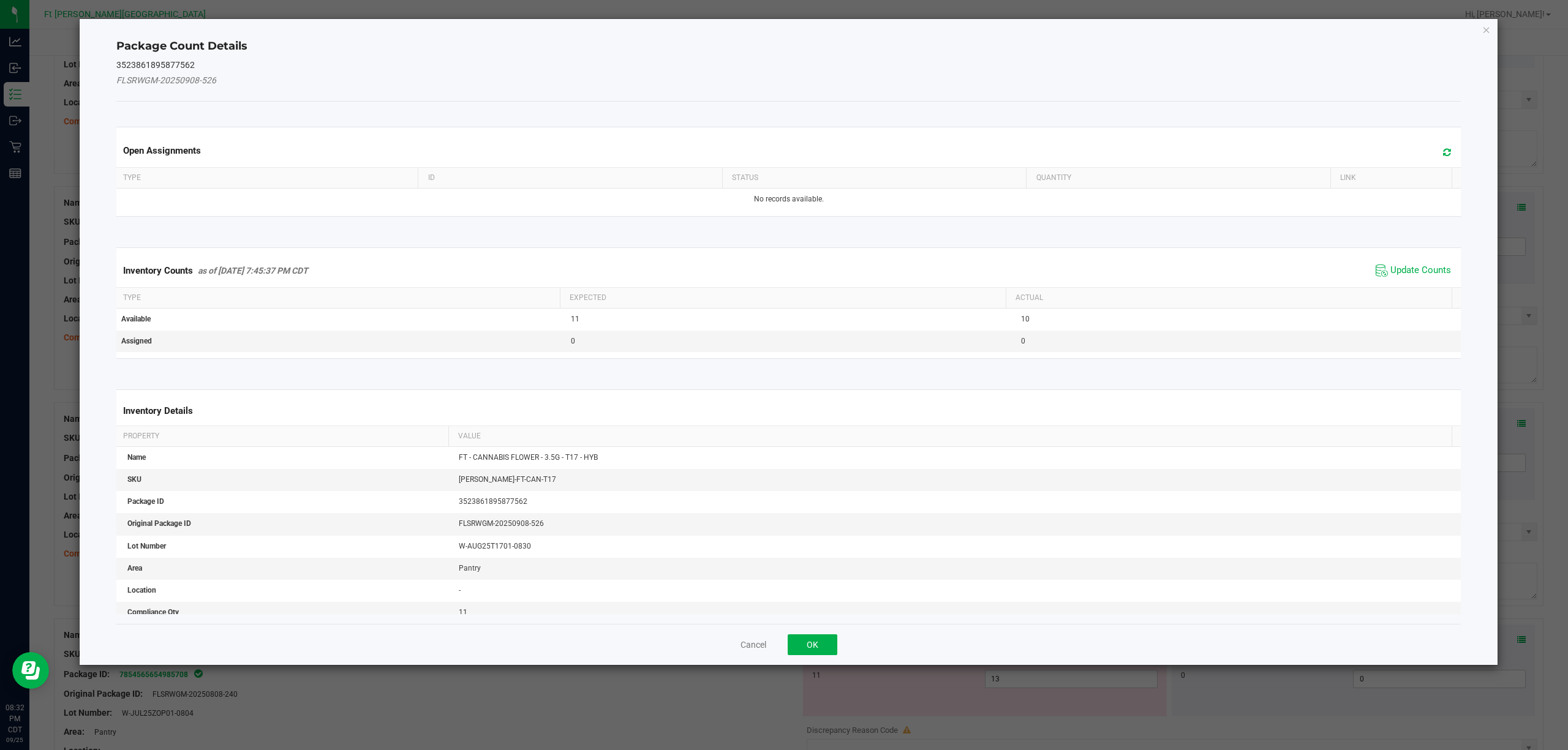
drag, startPoint x: 1410, startPoint y: 272, endPoint x: 1175, endPoint y: 431, distance: 283.7
click at [1175, 273] on span "Update Counts" at bounding box center [1421, 270] width 61 height 13
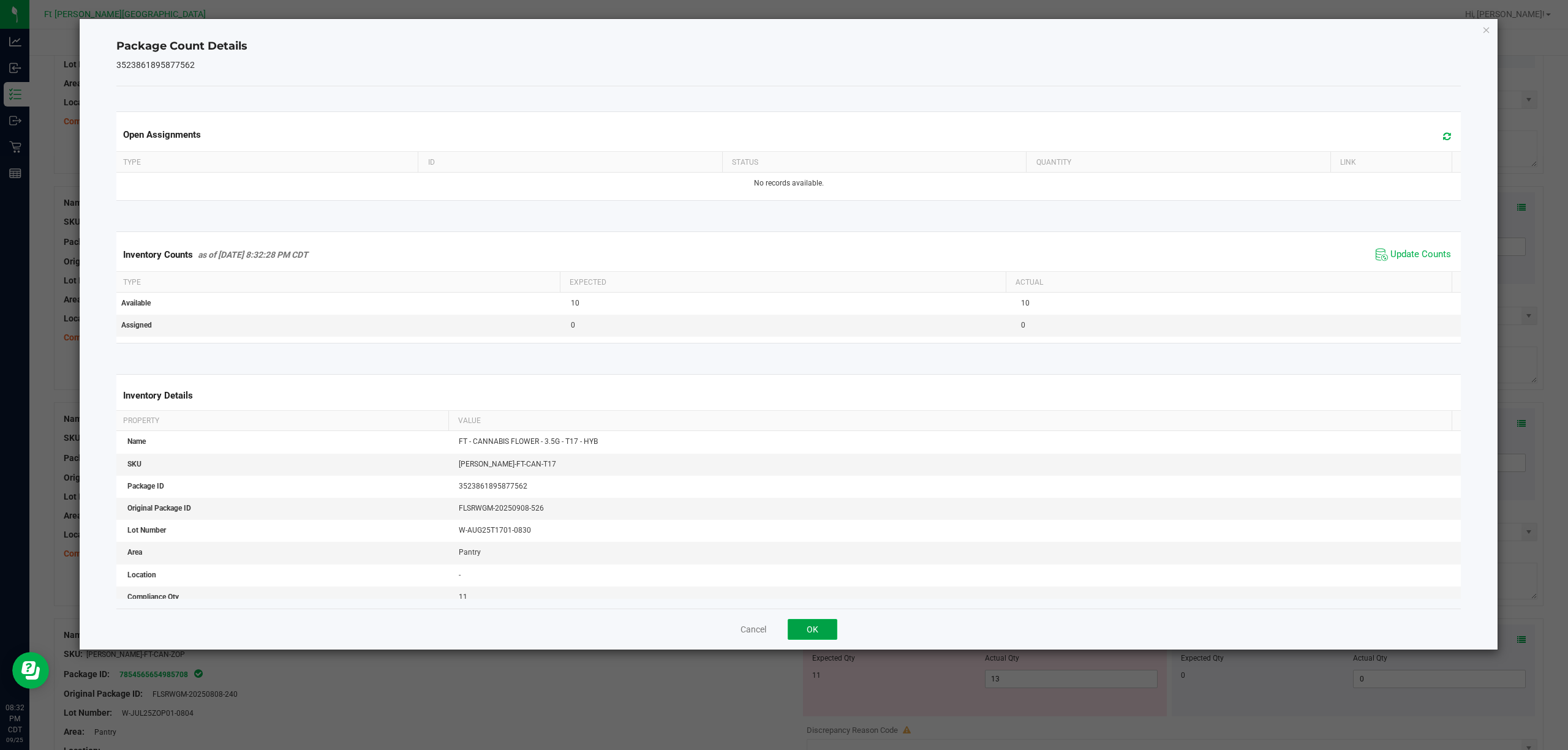
drag, startPoint x: 824, startPoint y: 629, endPoint x: 1187, endPoint y: 446, distance: 406.5
click at [824, 562] on button "OK" at bounding box center [812, 629] width 49 height 21
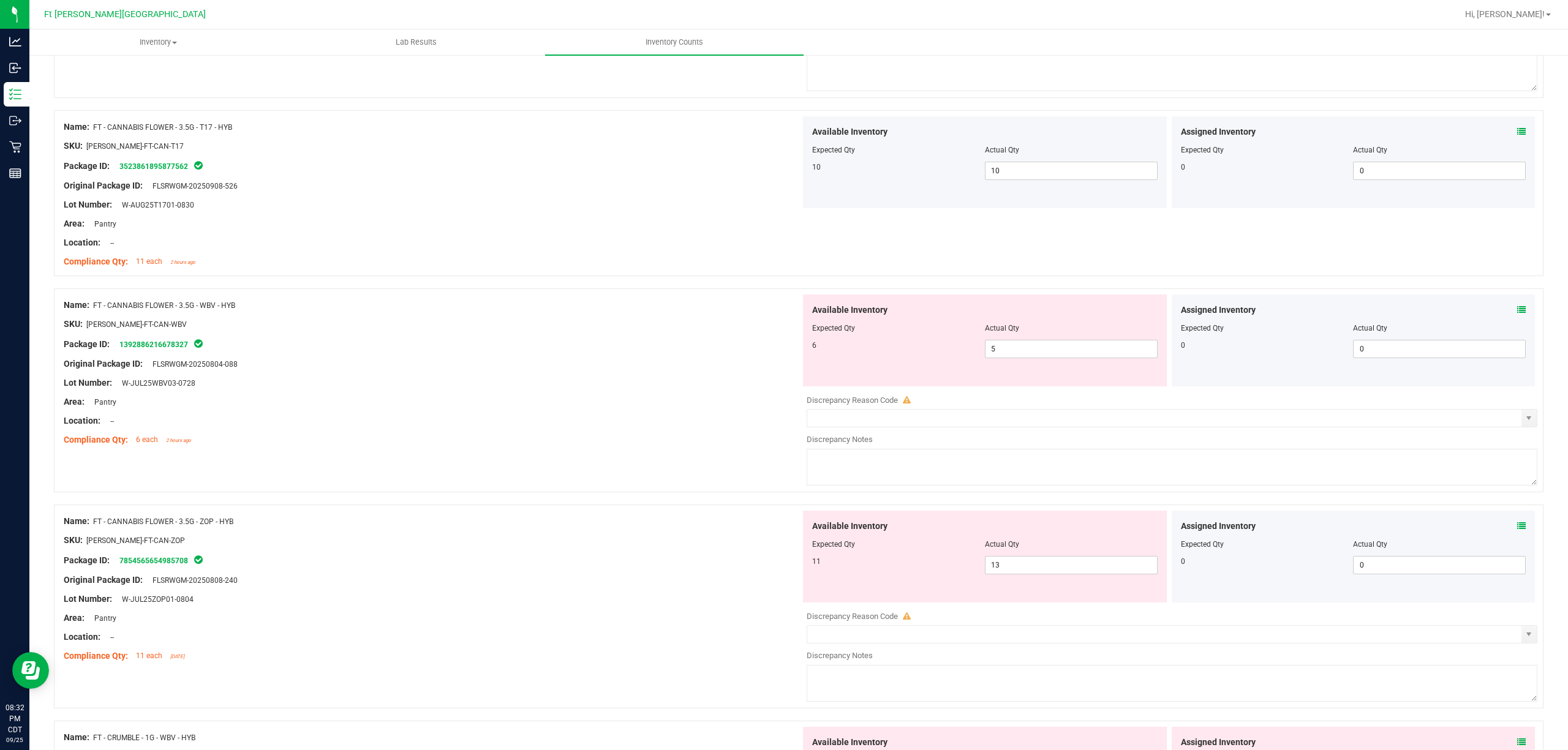
scroll to position [1142, 0]
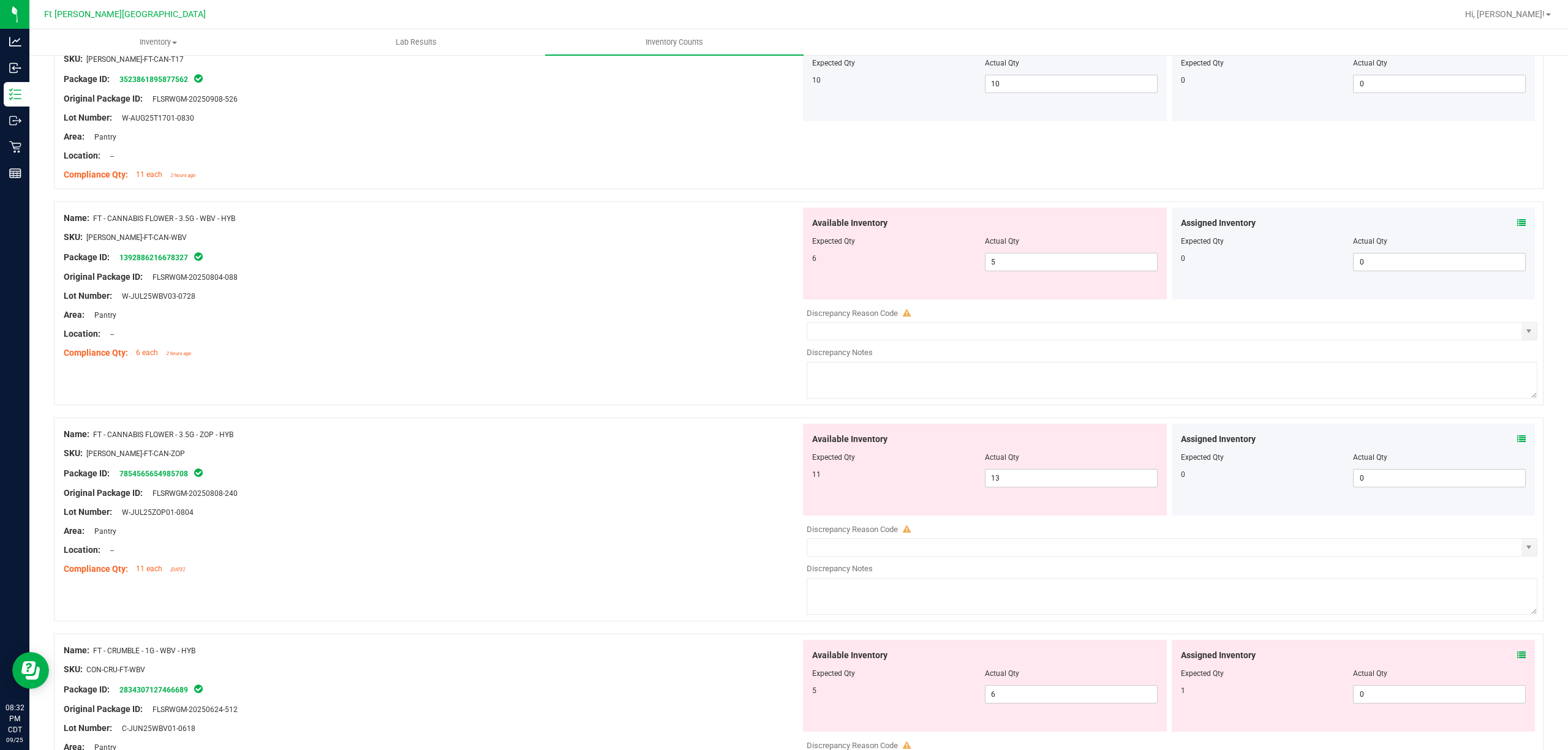
click at [1175, 219] on span at bounding box center [1521, 223] width 9 height 13
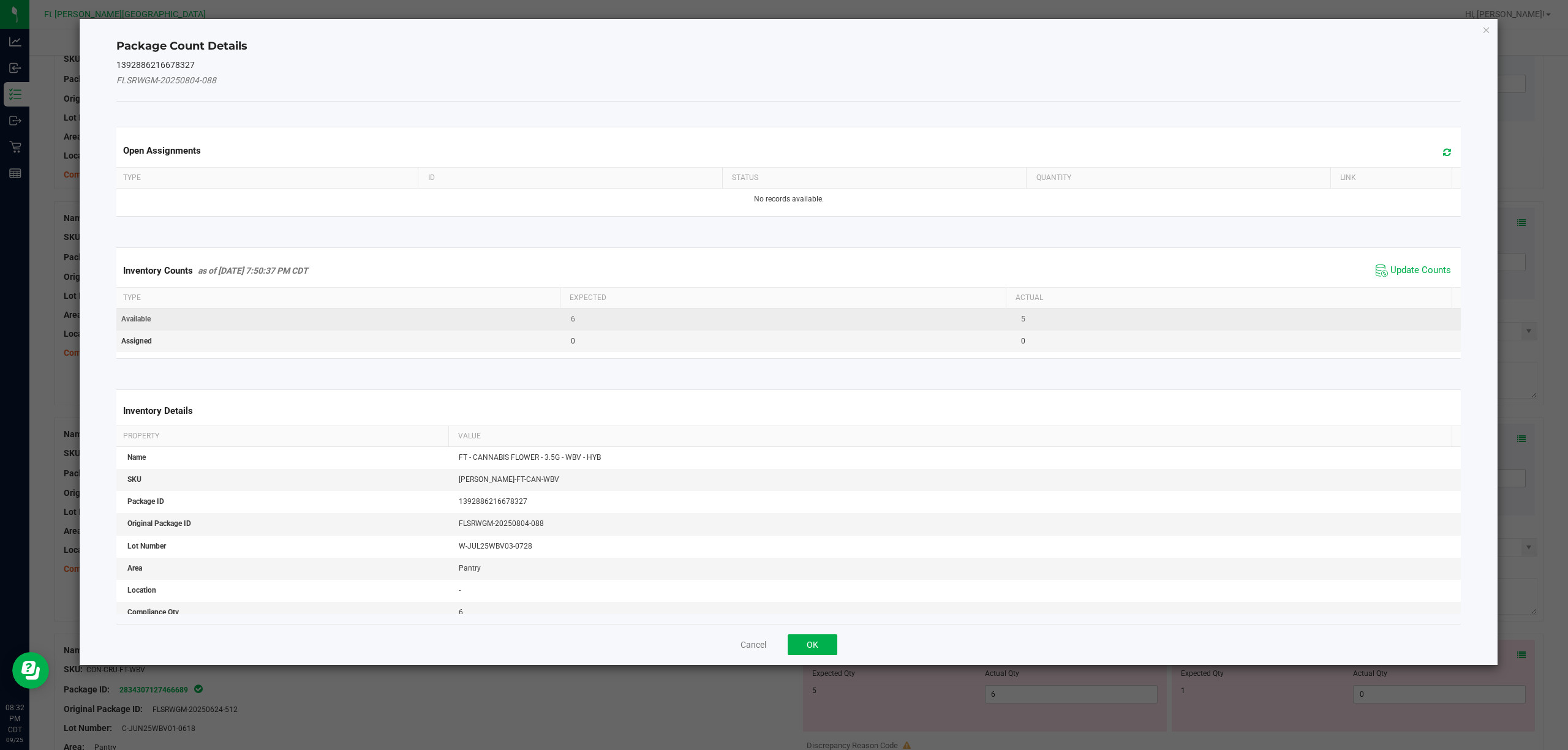
drag, startPoint x: 1412, startPoint y: 271, endPoint x: 1318, endPoint y: 327, distance: 109.4
click at [1175, 271] on span "Update Counts" at bounding box center [1421, 270] width 61 height 13
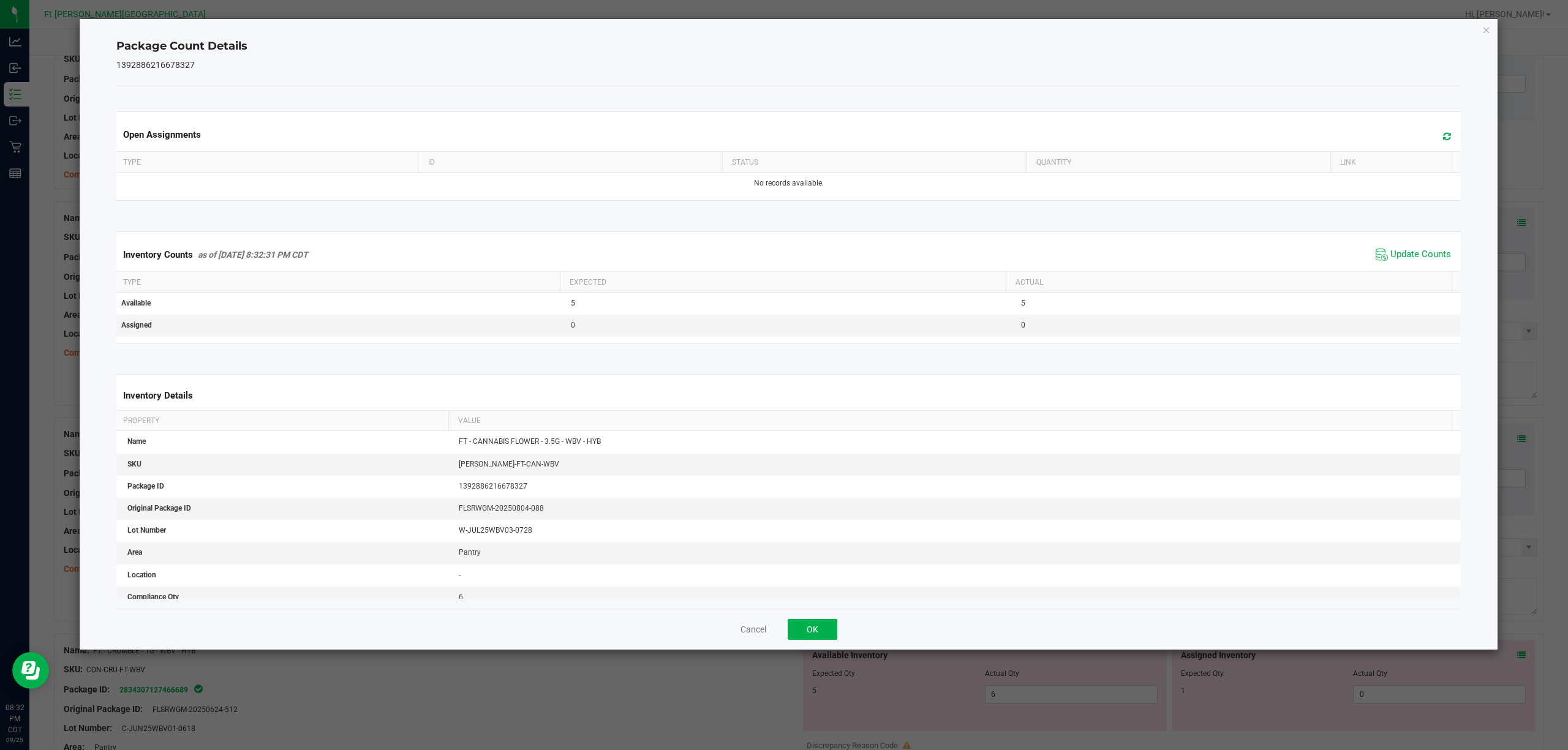
click at [816, 562] on div "Cancel OK" at bounding box center [789, 629] width 1345 height 41
click at [814, 562] on button "OK" at bounding box center [812, 629] width 49 height 21
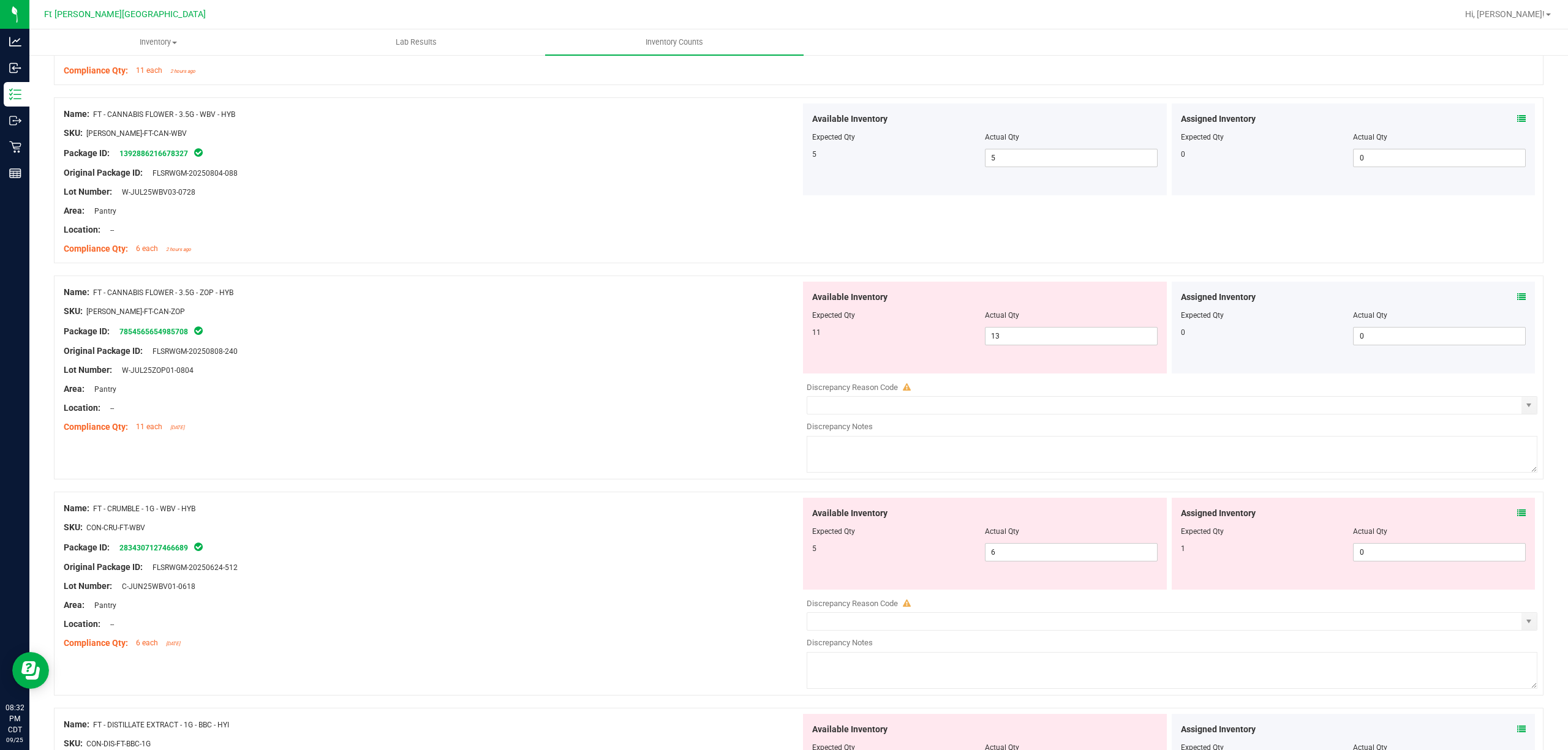
scroll to position [1387, 0]
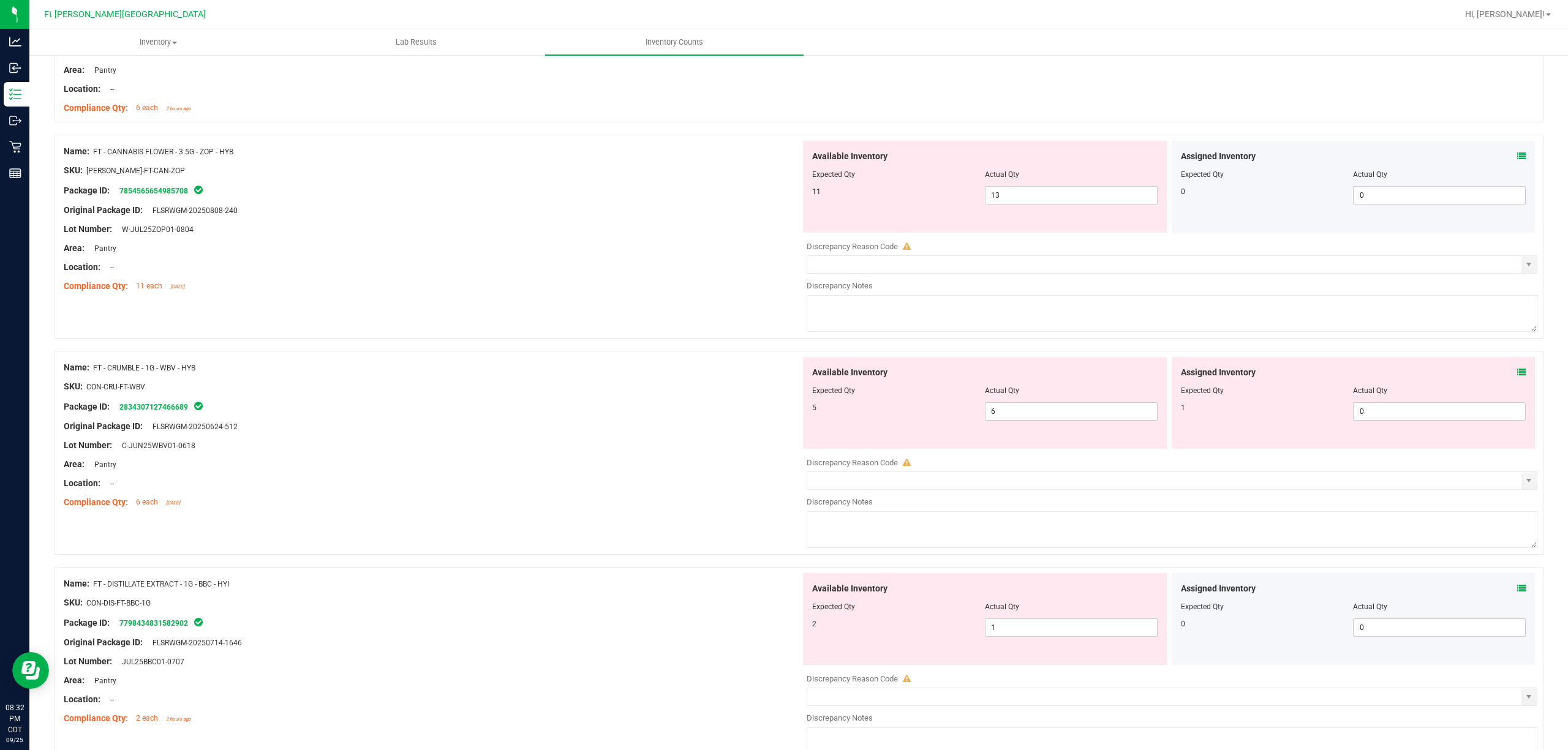
click at [1175, 157] on icon at bounding box center [1521, 156] width 9 height 9
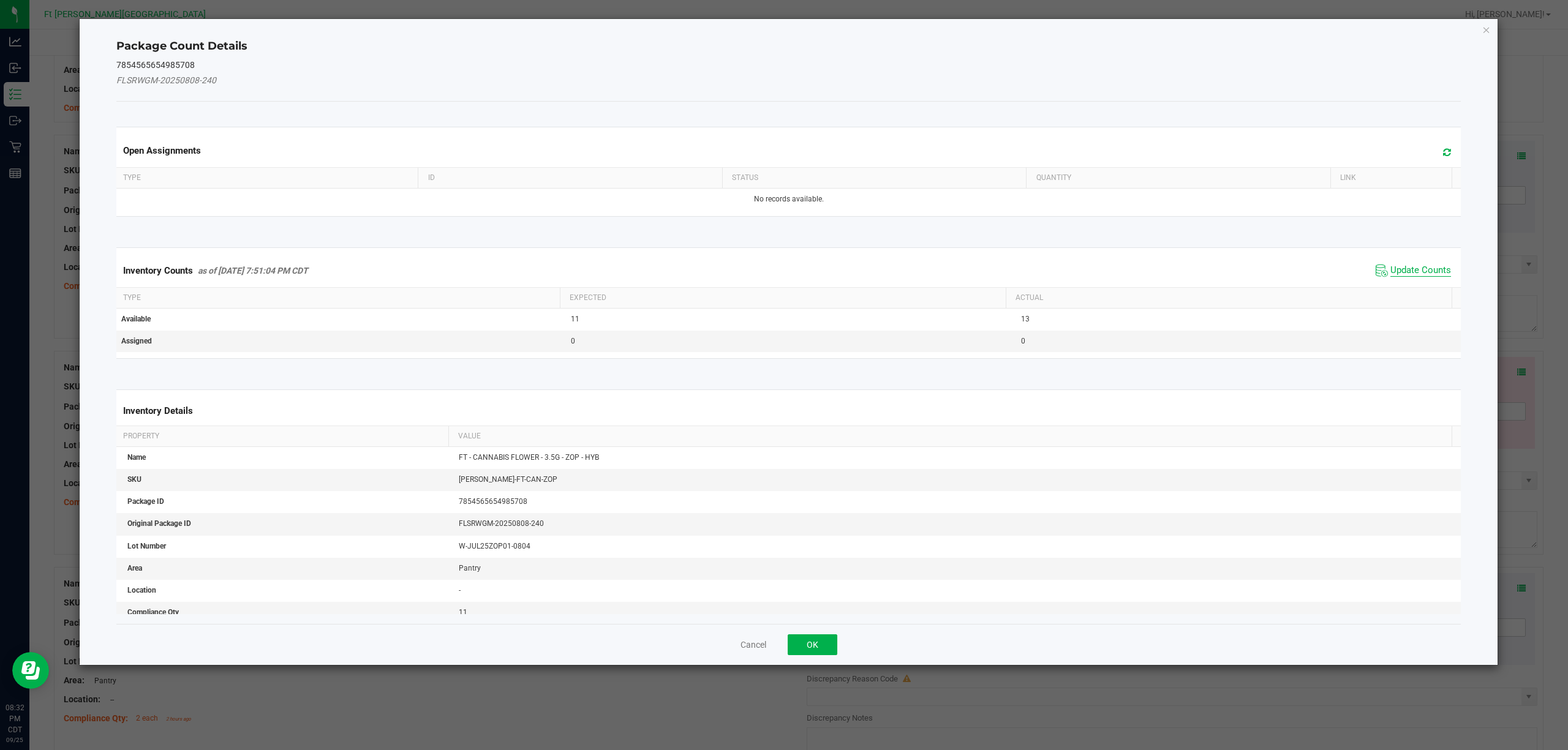
click at [1175, 277] on span "Update Counts" at bounding box center [1421, 270] width 61 height 13
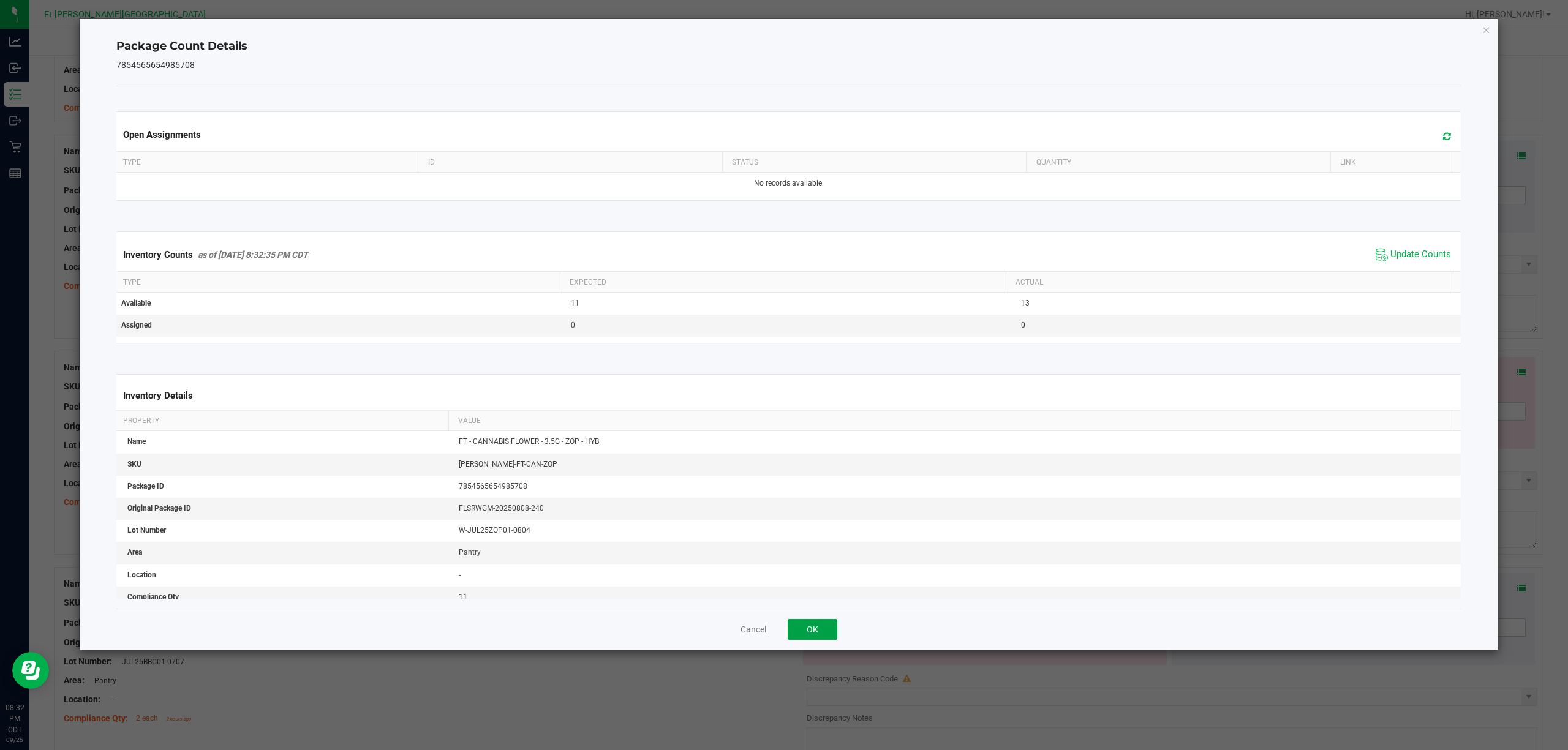
click at [791, 562] on button "OK" at bounding box center [812, 629] width 49 height 21
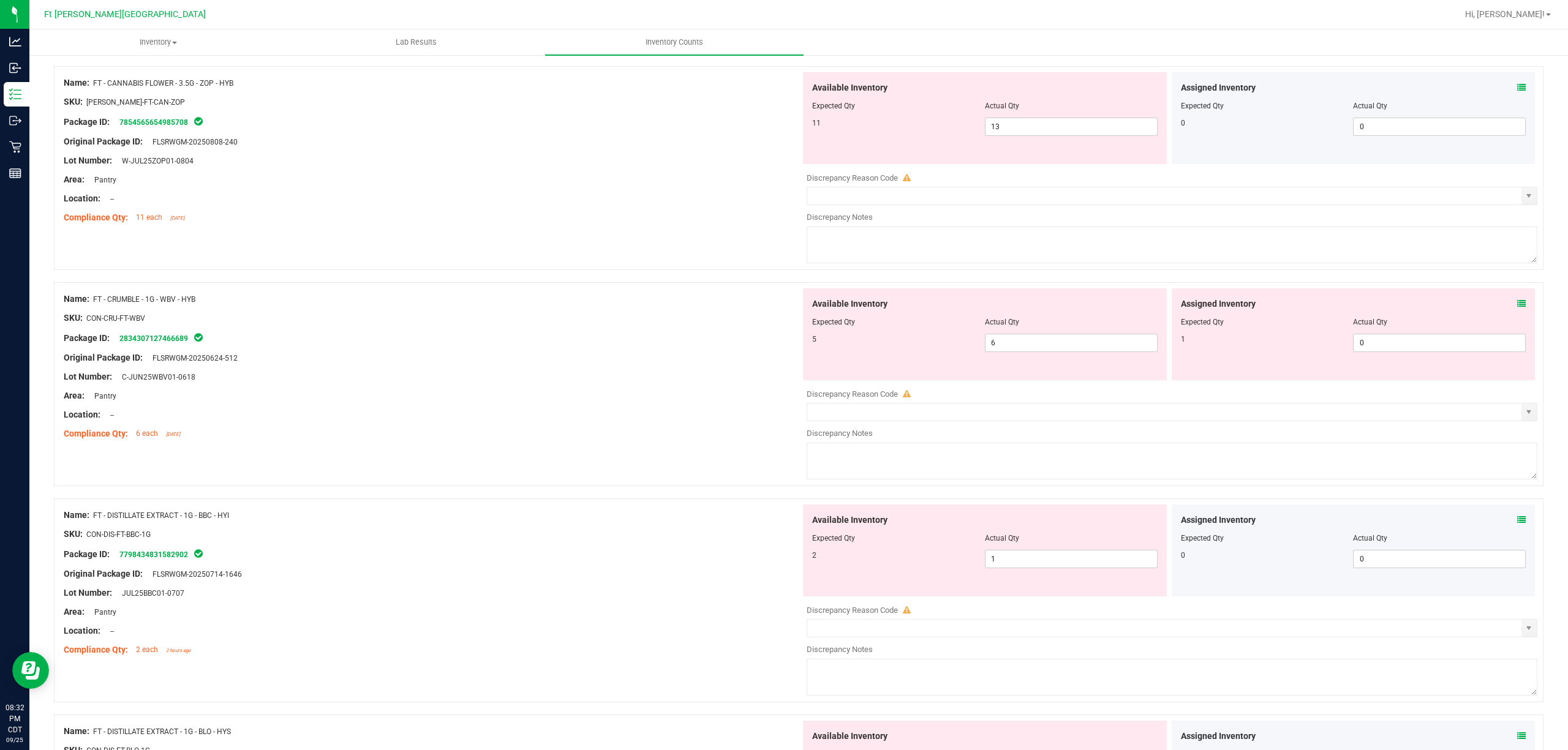
scroll to position [1551, 0]
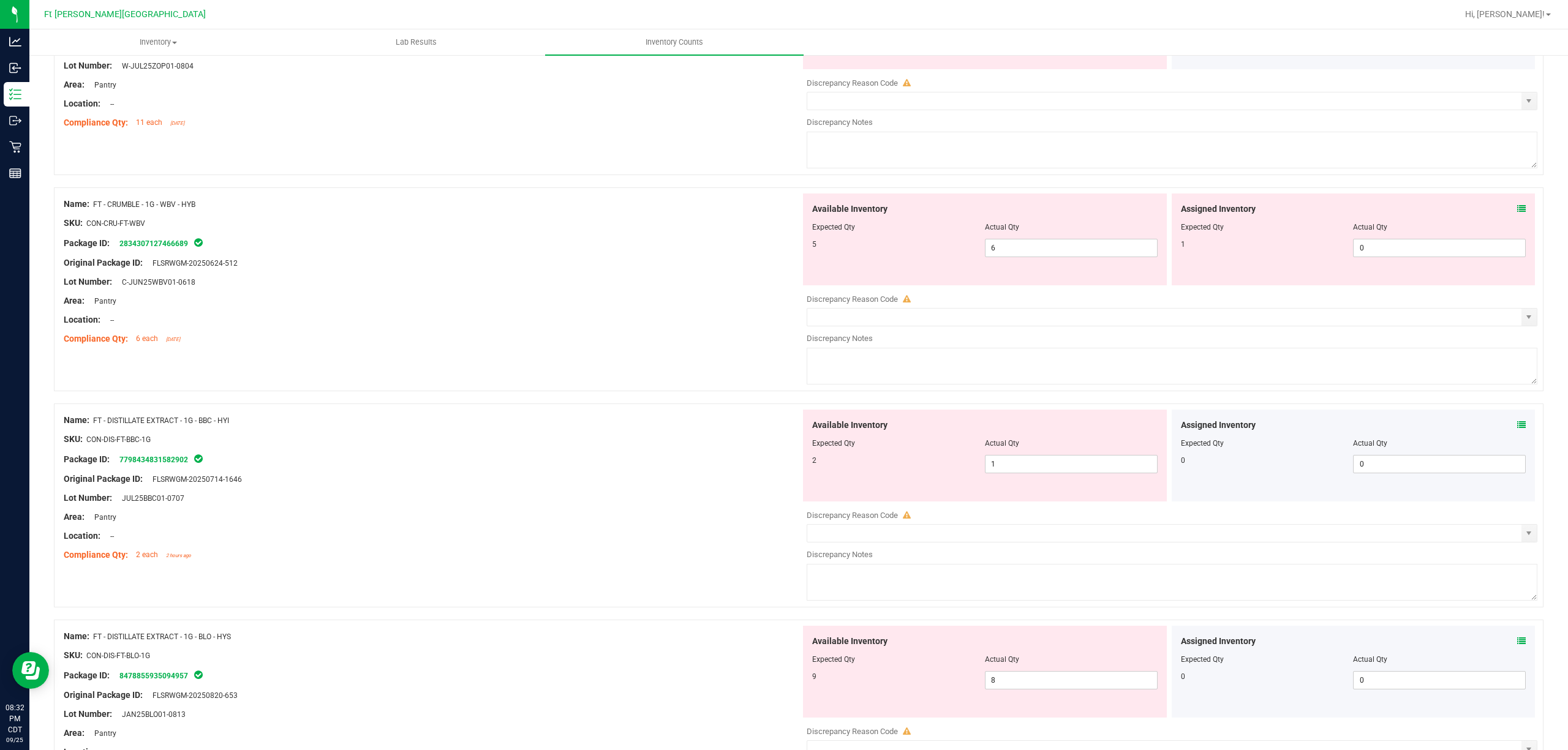
click at [1175, 209] on icon at bounding box center [1521, 208] width 9 height 9
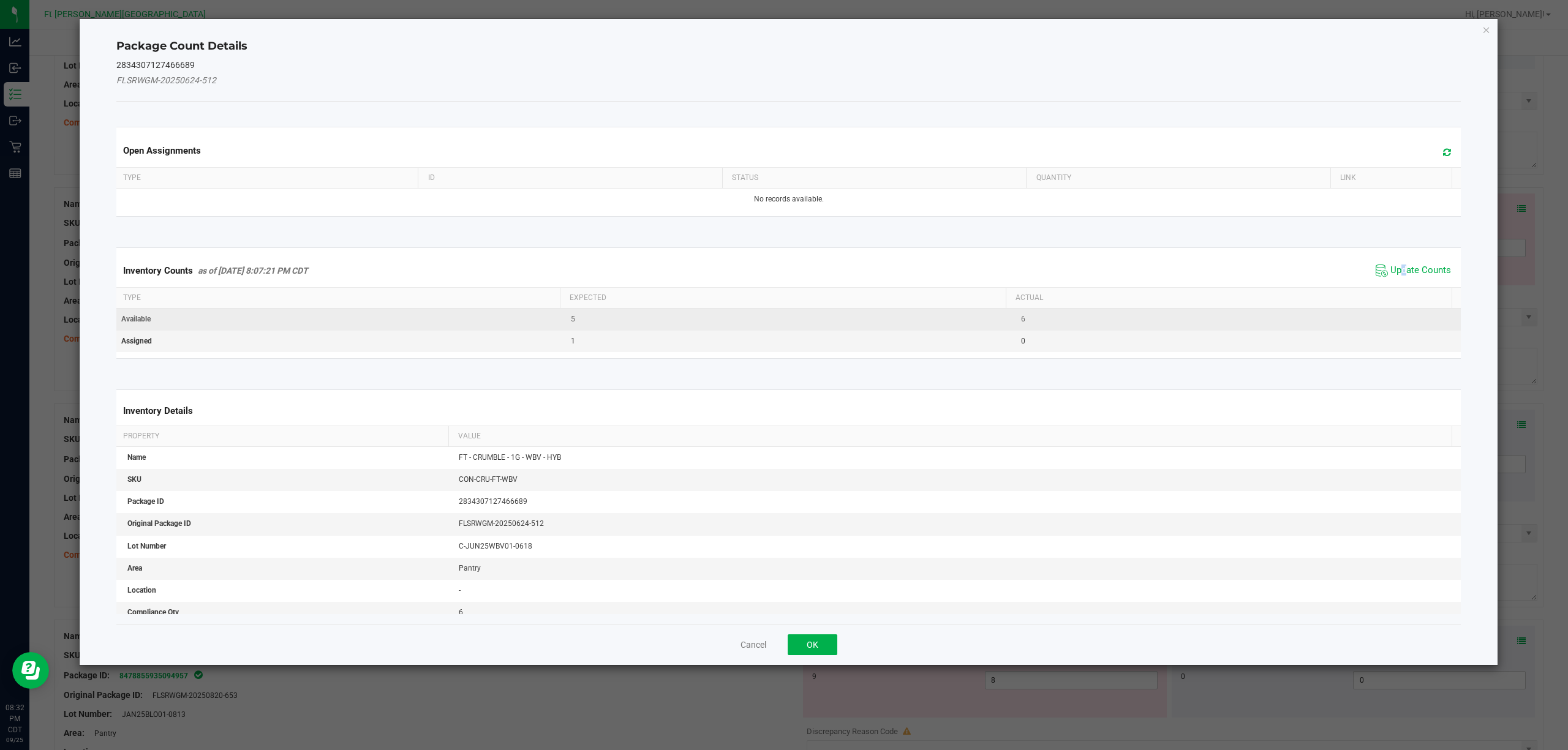
drag, startPoint x: 1392, startPoint y: 271, endPoint x: 1331, endPoint y: 311, distance: 72.9
click at [1175, 272] on span "Update Counts" at bounding box center [1421, 270] width 61 height 13
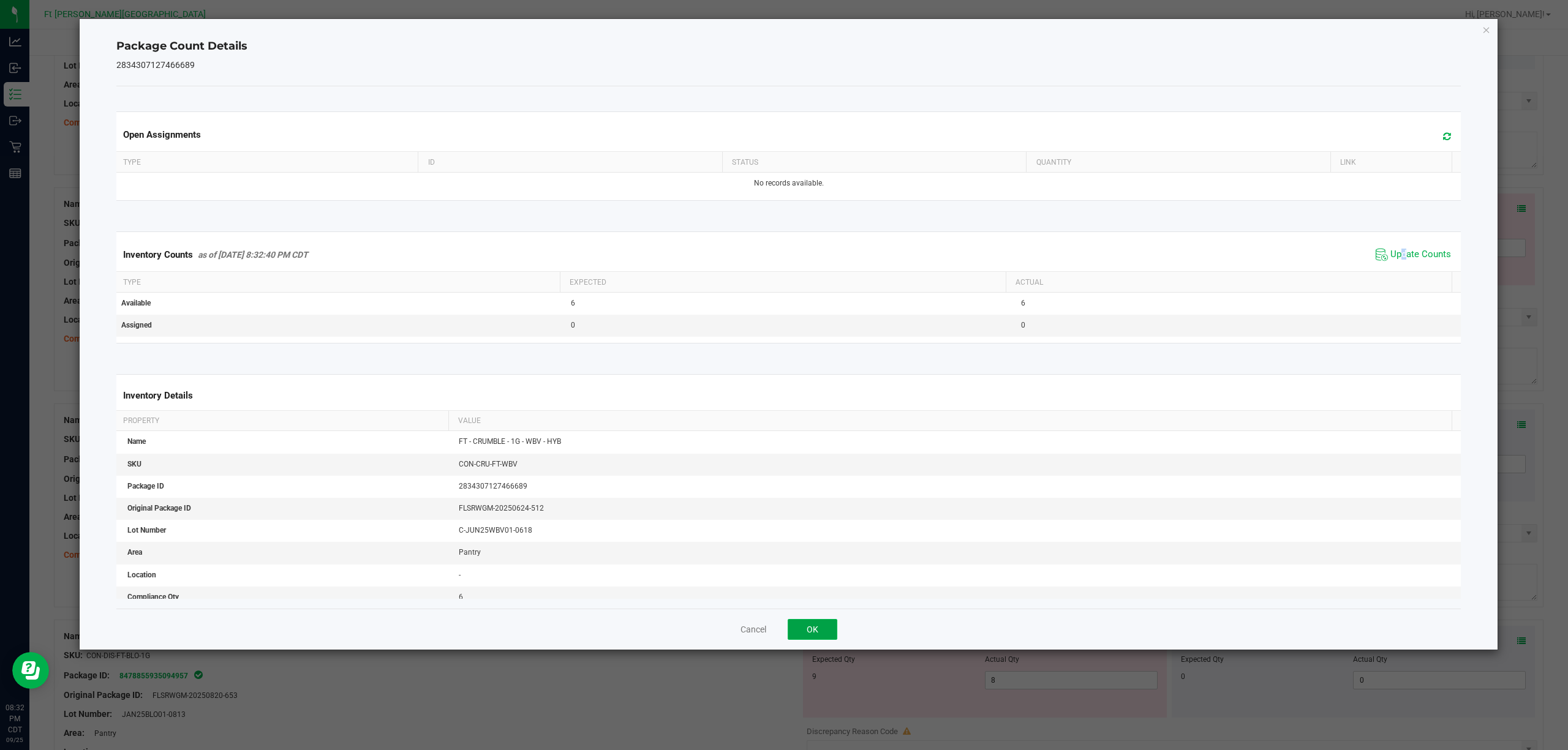
click at [816, 562] on button "OK" at bounding box center [812, 629] width 49 height 21
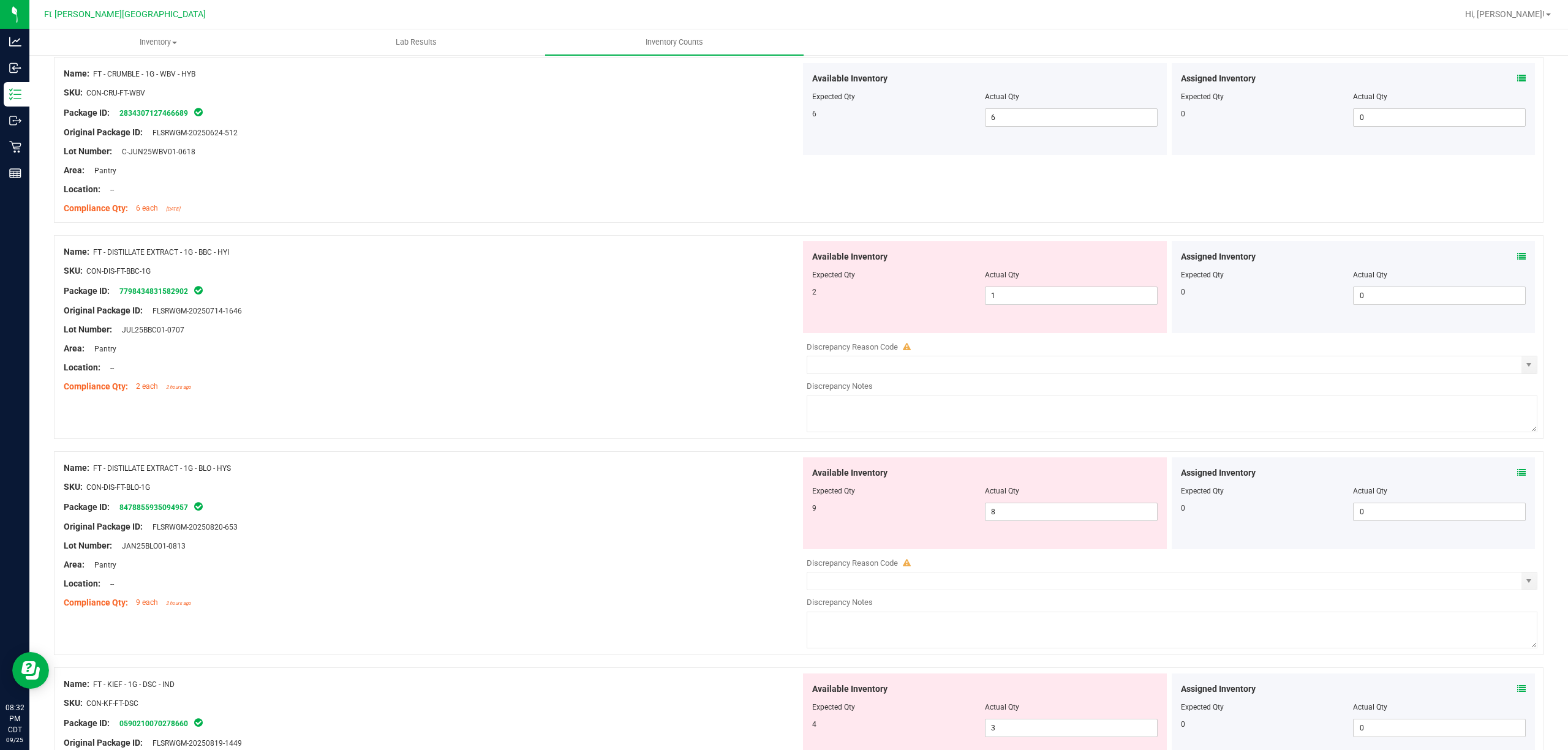
scroll to position [1714, 0]
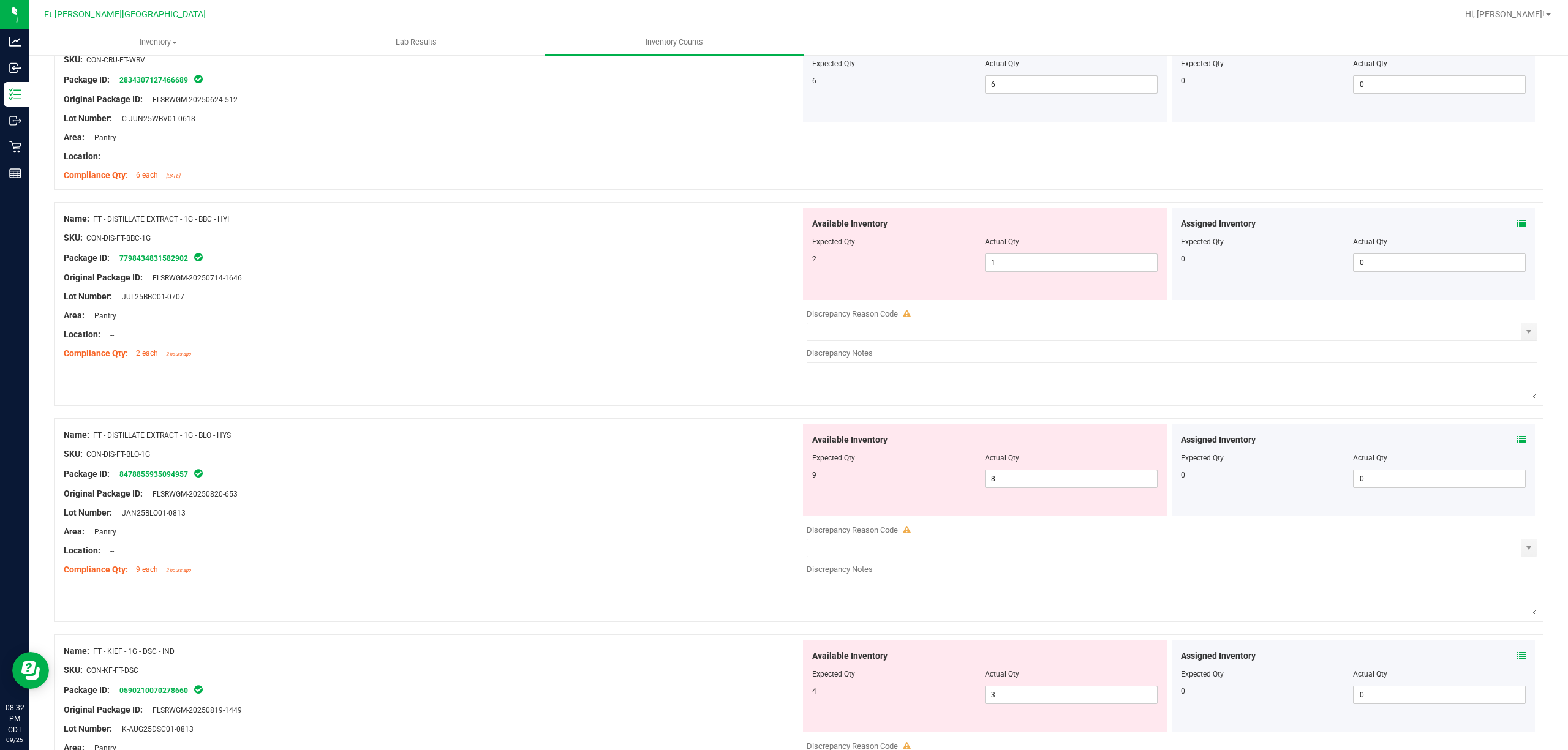
click at [1175, 227] on icon at bounding box center [1521, 223] width 9 height 9
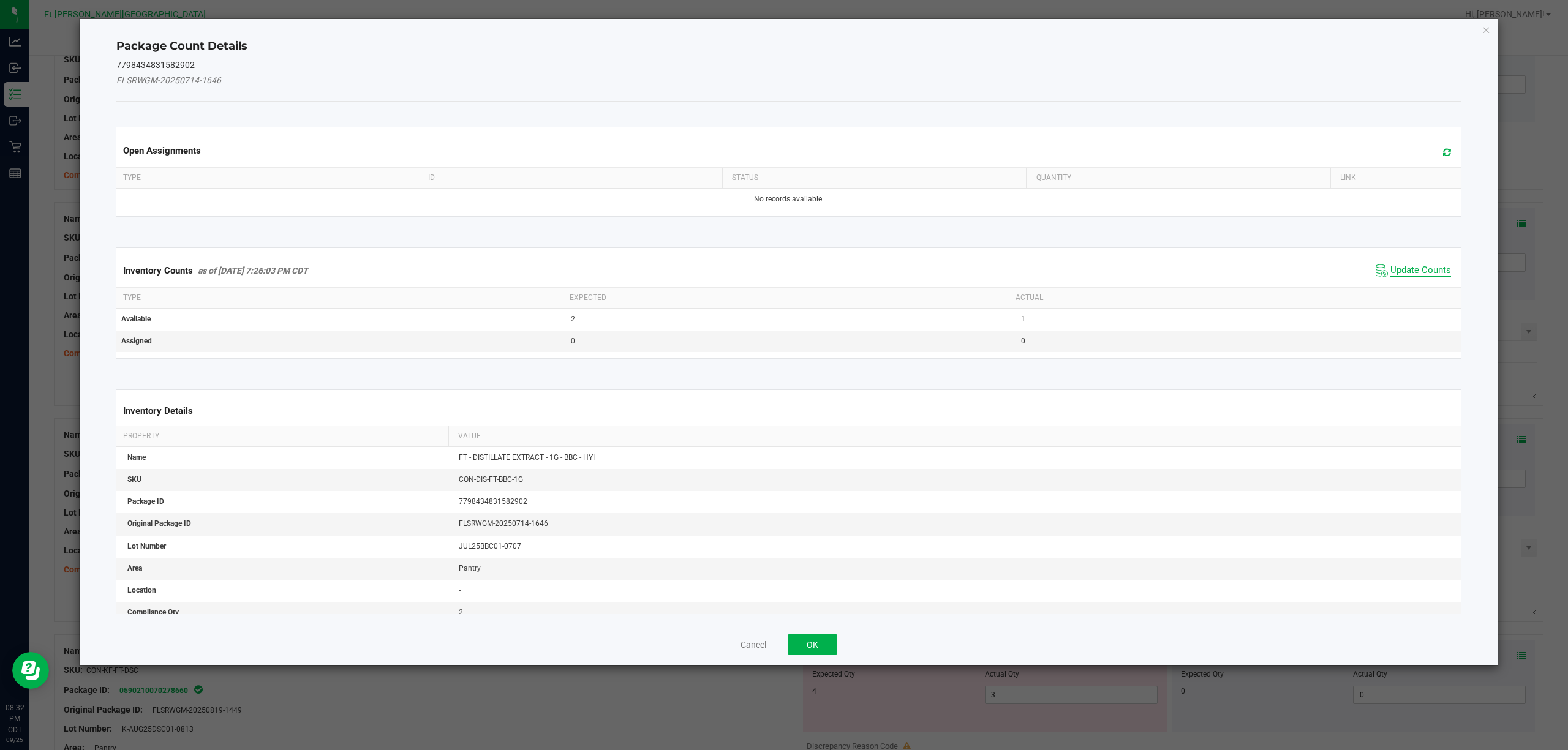
click at [1175, 272] on span "Update Counts" at bounding box center [1421, 270] width 61 height 13
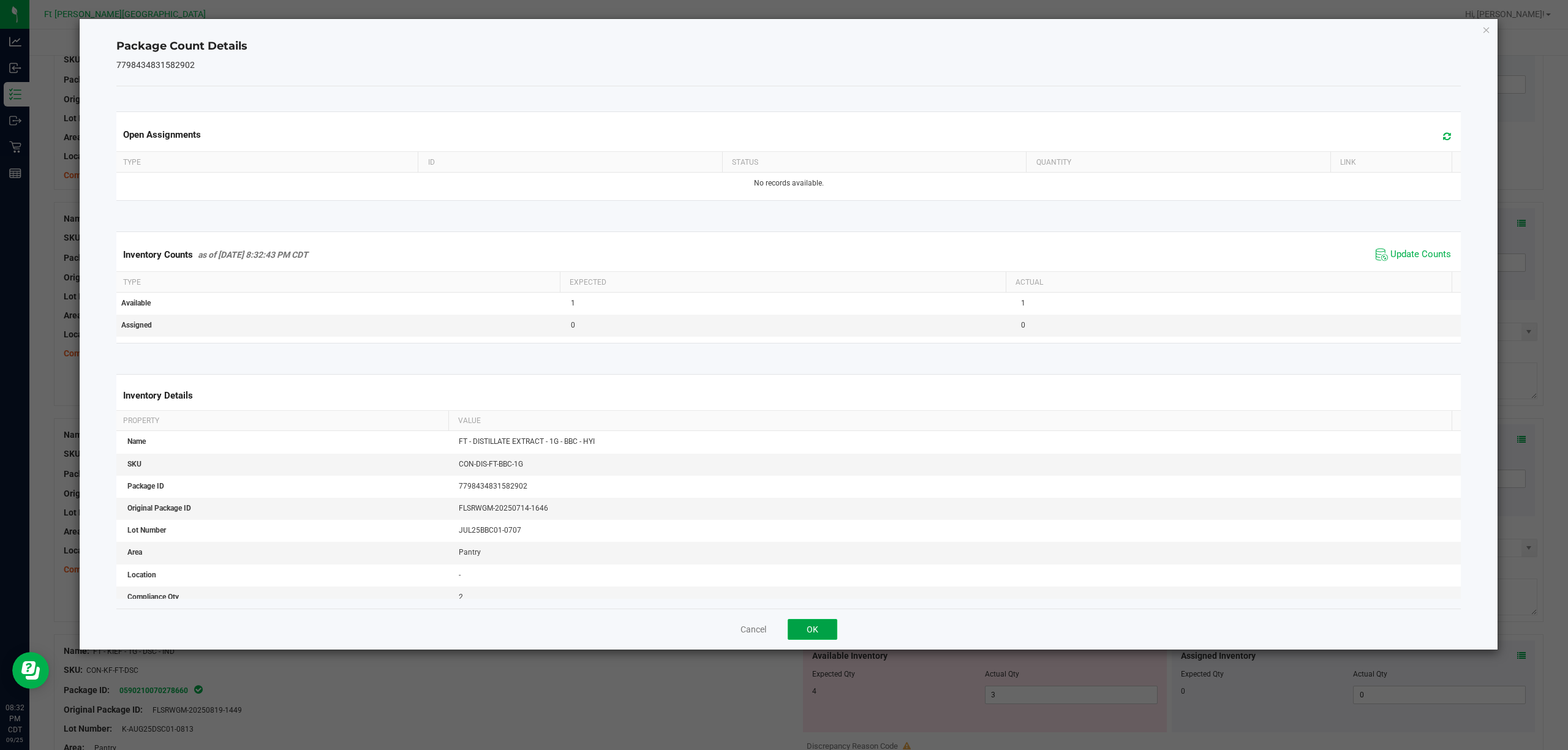
click at [816, 562] on button "OK" at bounding box center [812, 629] width 49 height 21
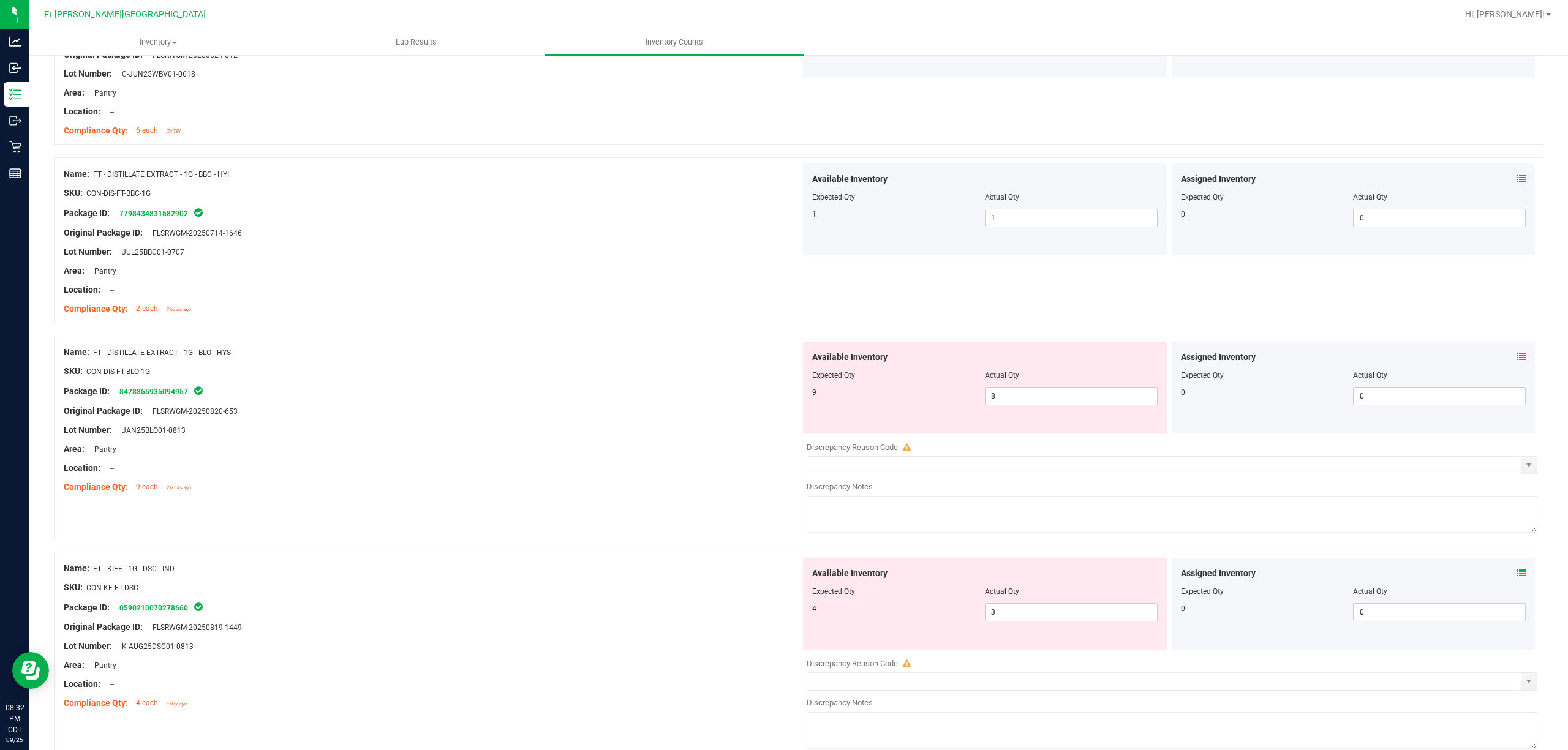
scroll to position [1795, 0]
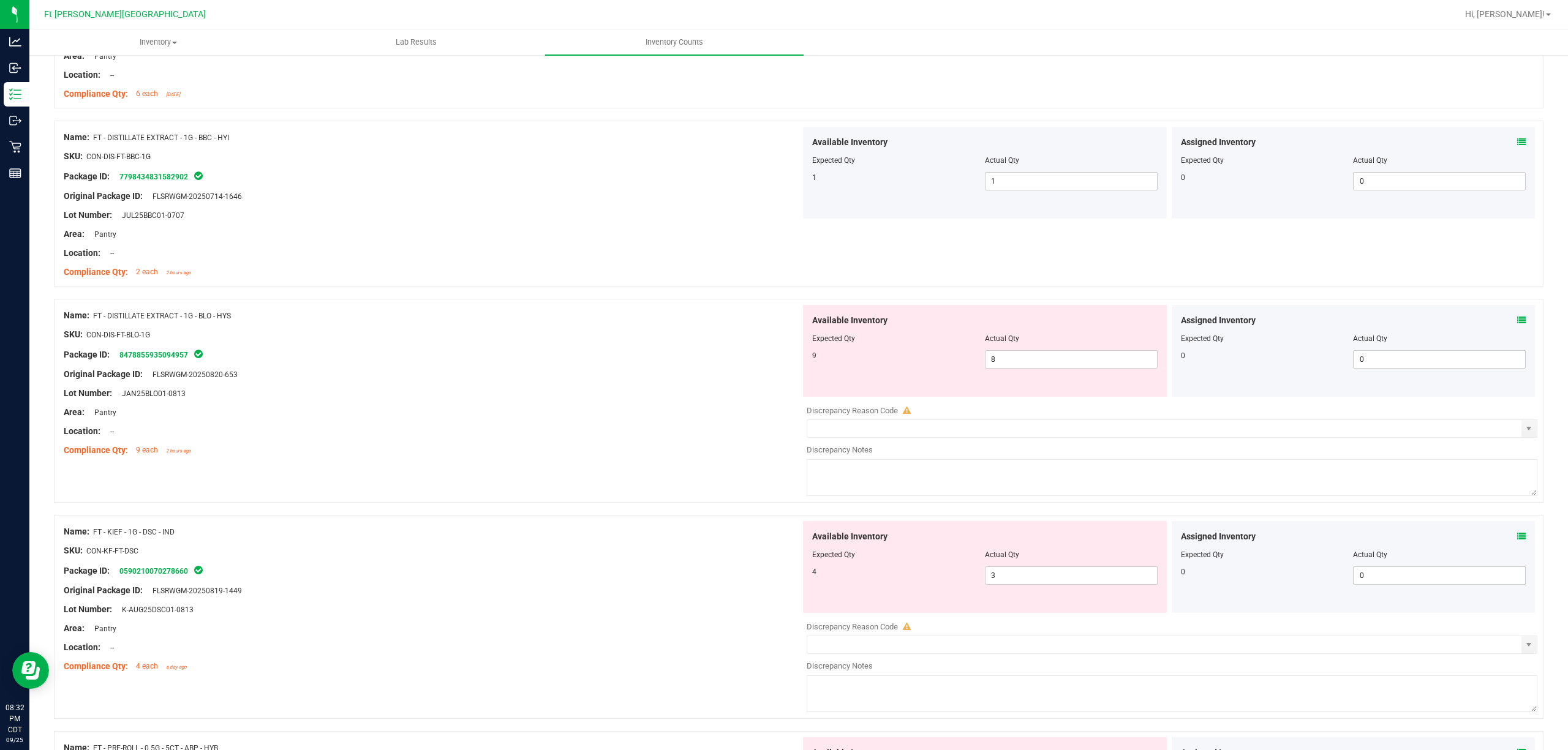
click at [1175, 322] on icon at bounding box center [1521, 320] width 9 height 9
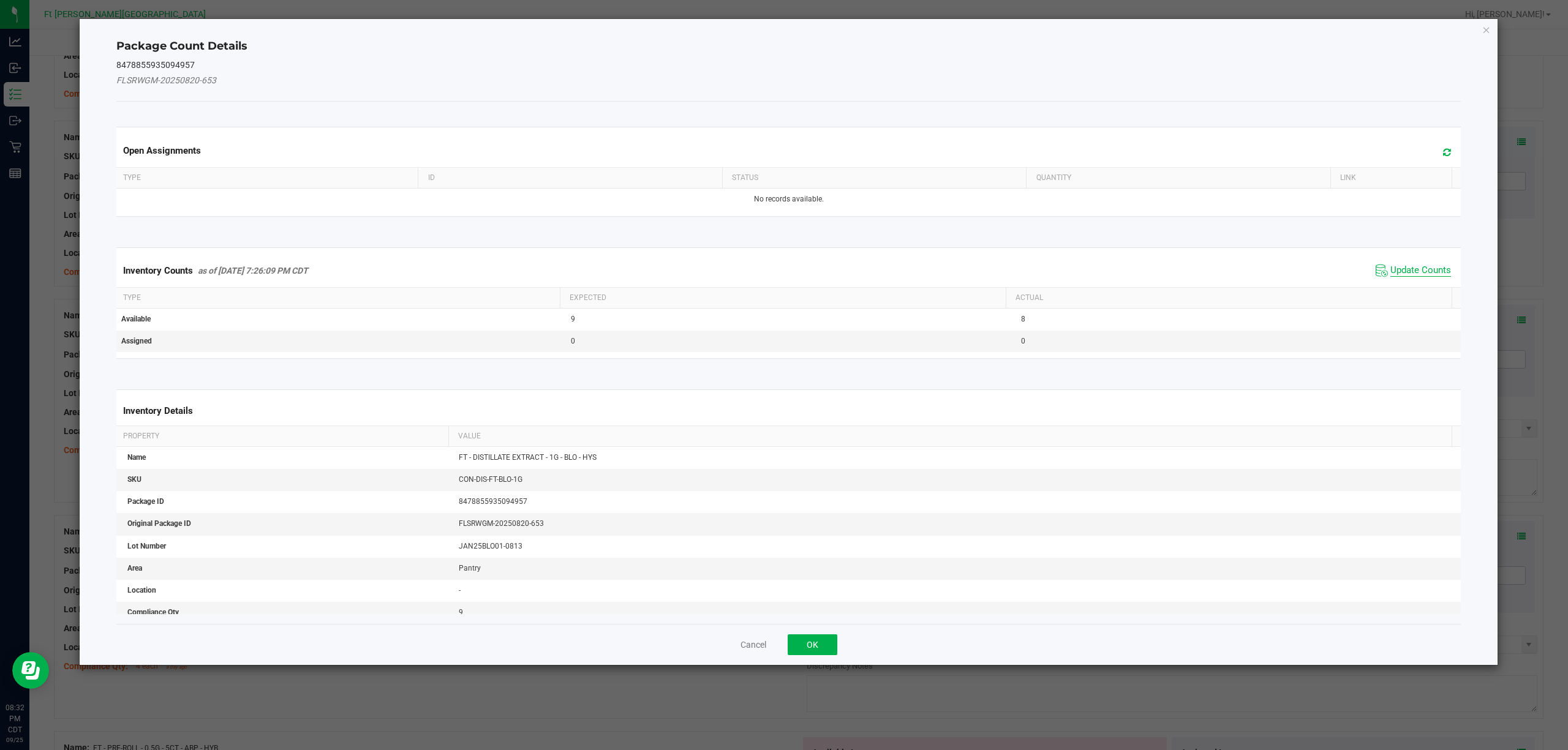
drag, startPoint x: 1393, startPoint y: 266, endPoint x: 1348, endPoint y: 295, distance: 53.5
click at [1175, 267] on span "Update Counts" at bounding box center [1421, 270] width 61 height 13
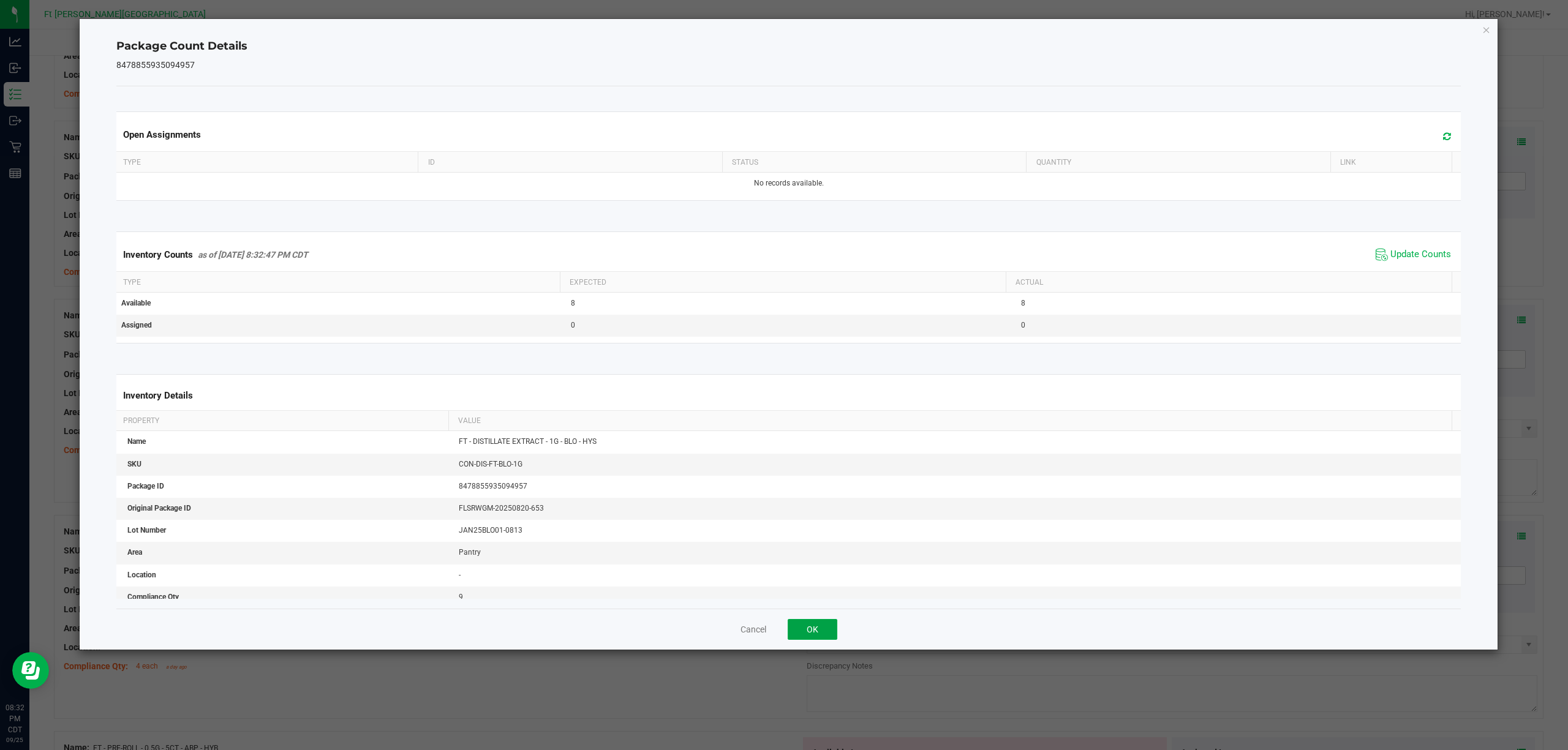
drag, startPoint x: 819, startPoint y: 623, endPoint x: 1121, endPoint y: 464, distance: 341.3
click at [822, 562] on button "OK" at bounding box center [812, 629] width 49 height 21
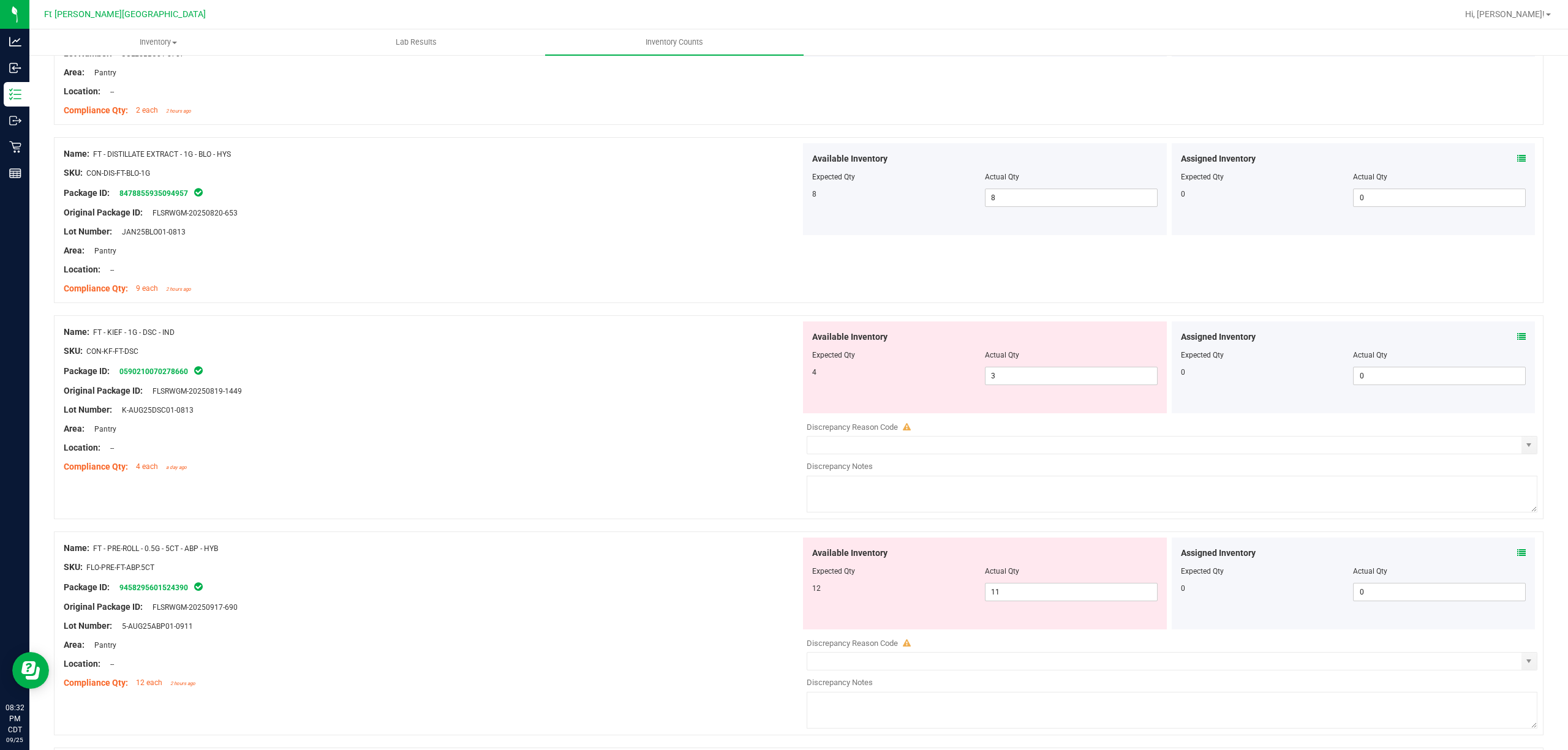
scroll to position [1959, 0]
click at [1175, 339] on icon at bounding box center [1521, 335] width 9 height 9
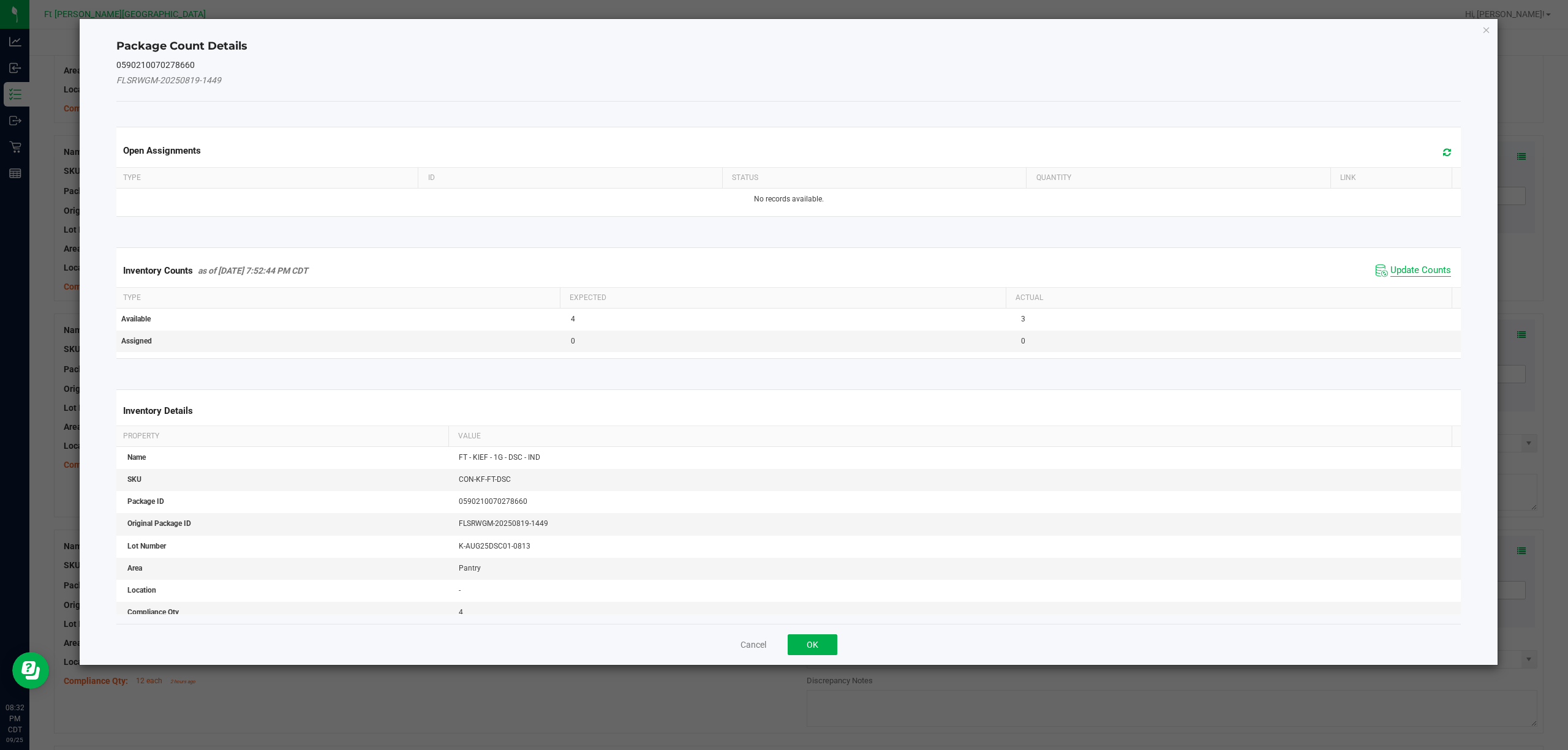
click at [1175, 275] on span "Update Counts" at bounding box center [1421, 270] width 61 height 13
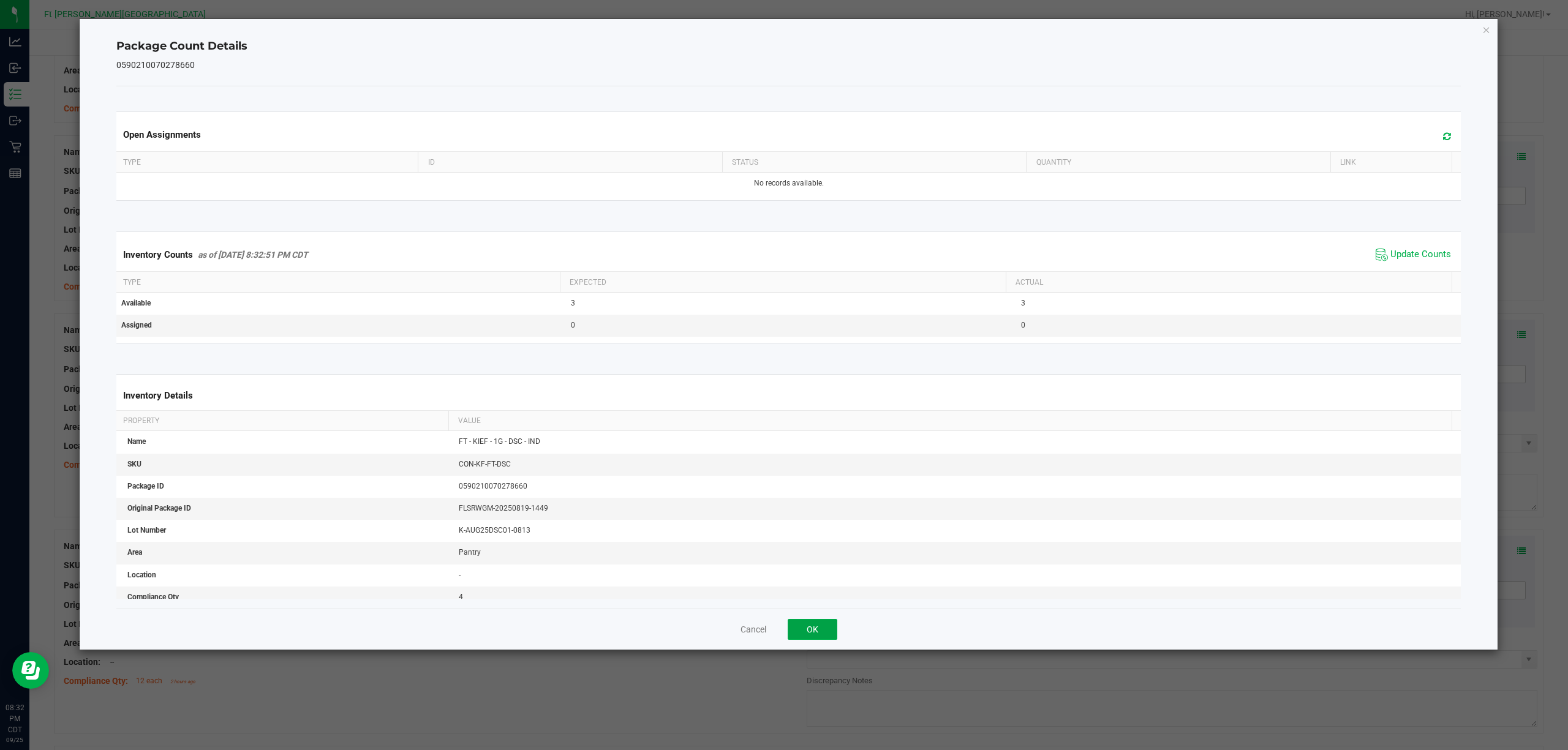
drag, startPoint x: 805, startPoint y: 623, endPoint x: 934, endPoint y: 528, distance: 160.2
click at [811, 562] on button "OK" at bounding box center [812, 629] width 49 height 21
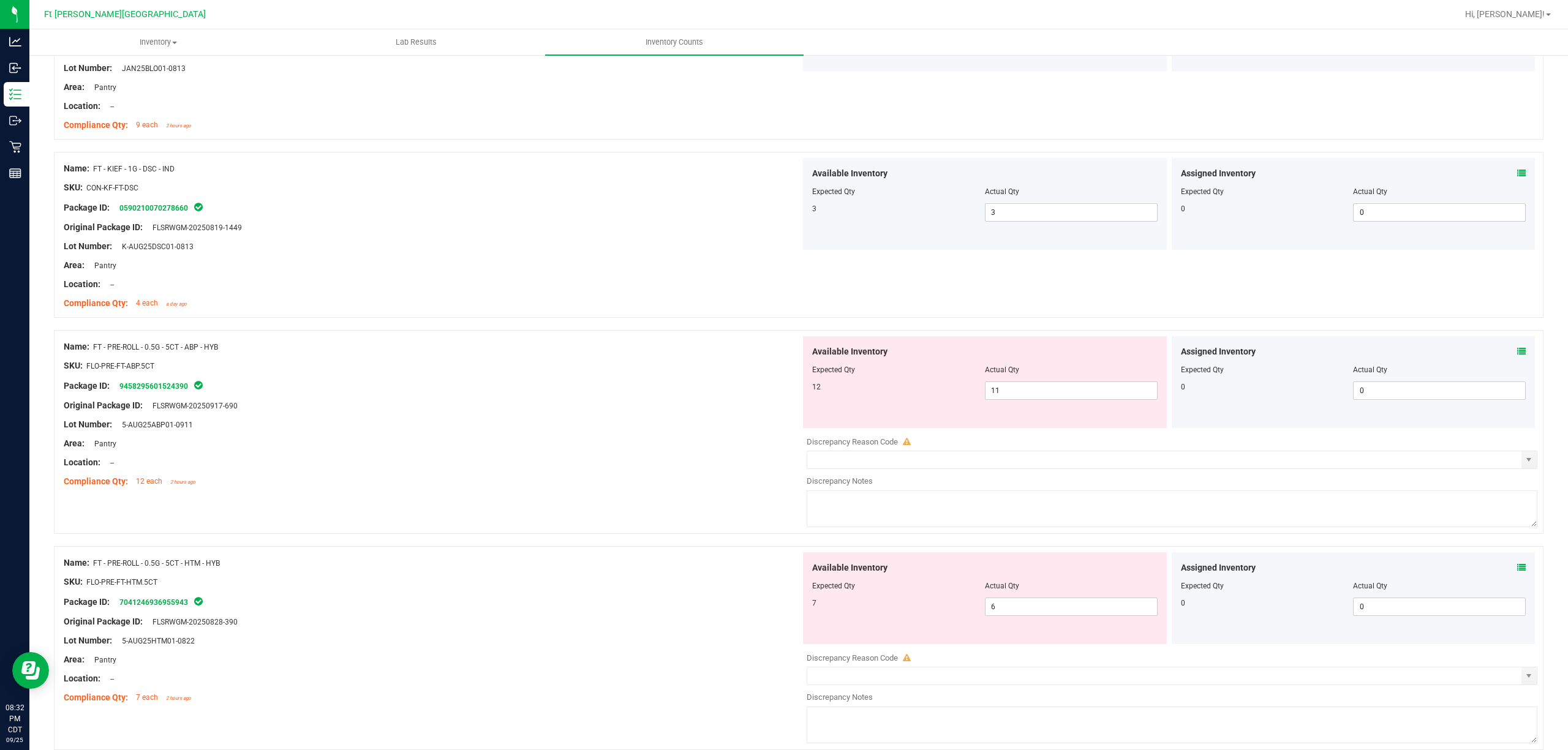
scroll to position [2121, 0]
click at [1175, 353] on icon at bounding box center [1521, 350] width 9 height 9
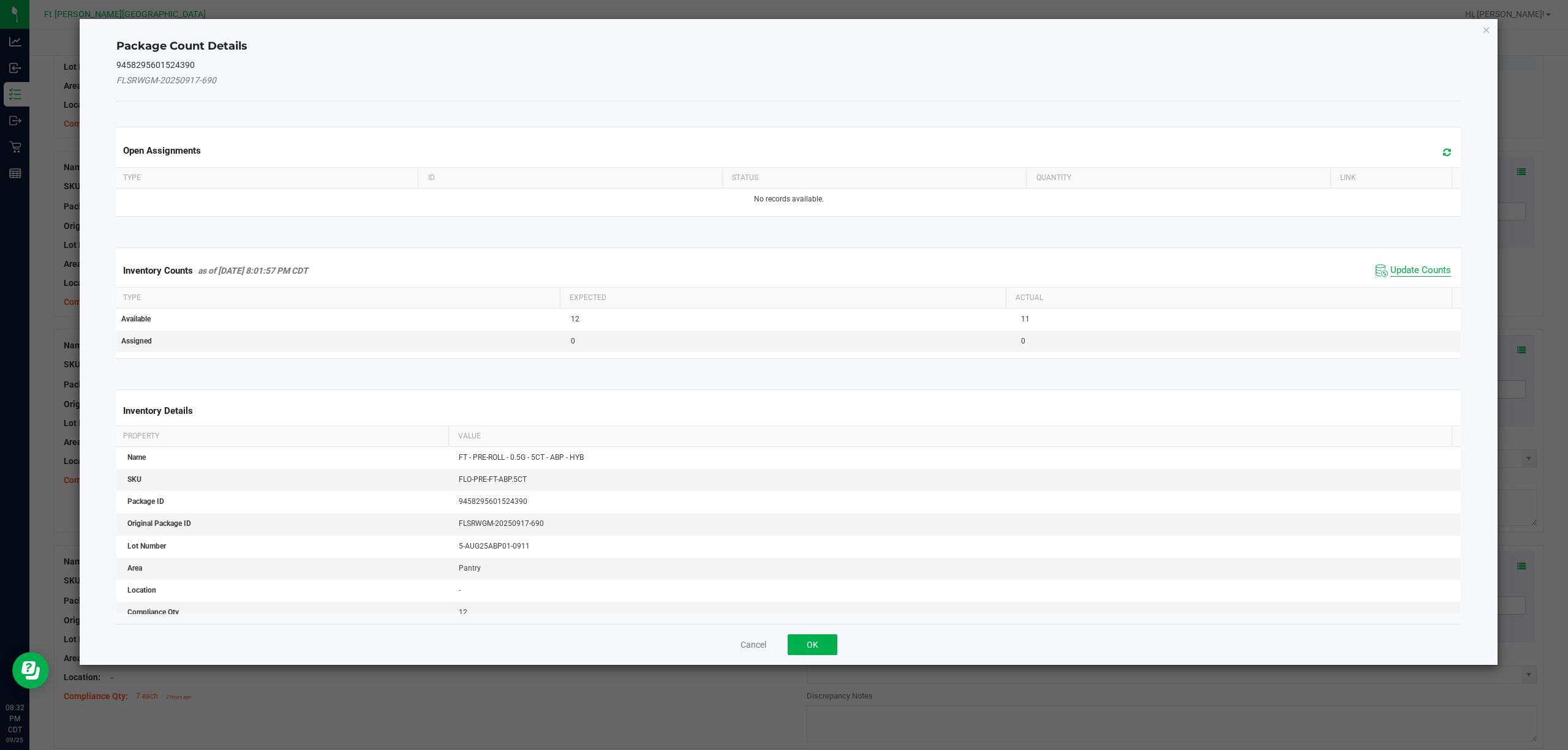
click at [1175, 275] on span "Update Counts" at bounding box center [1421, 270] width 61 height 13
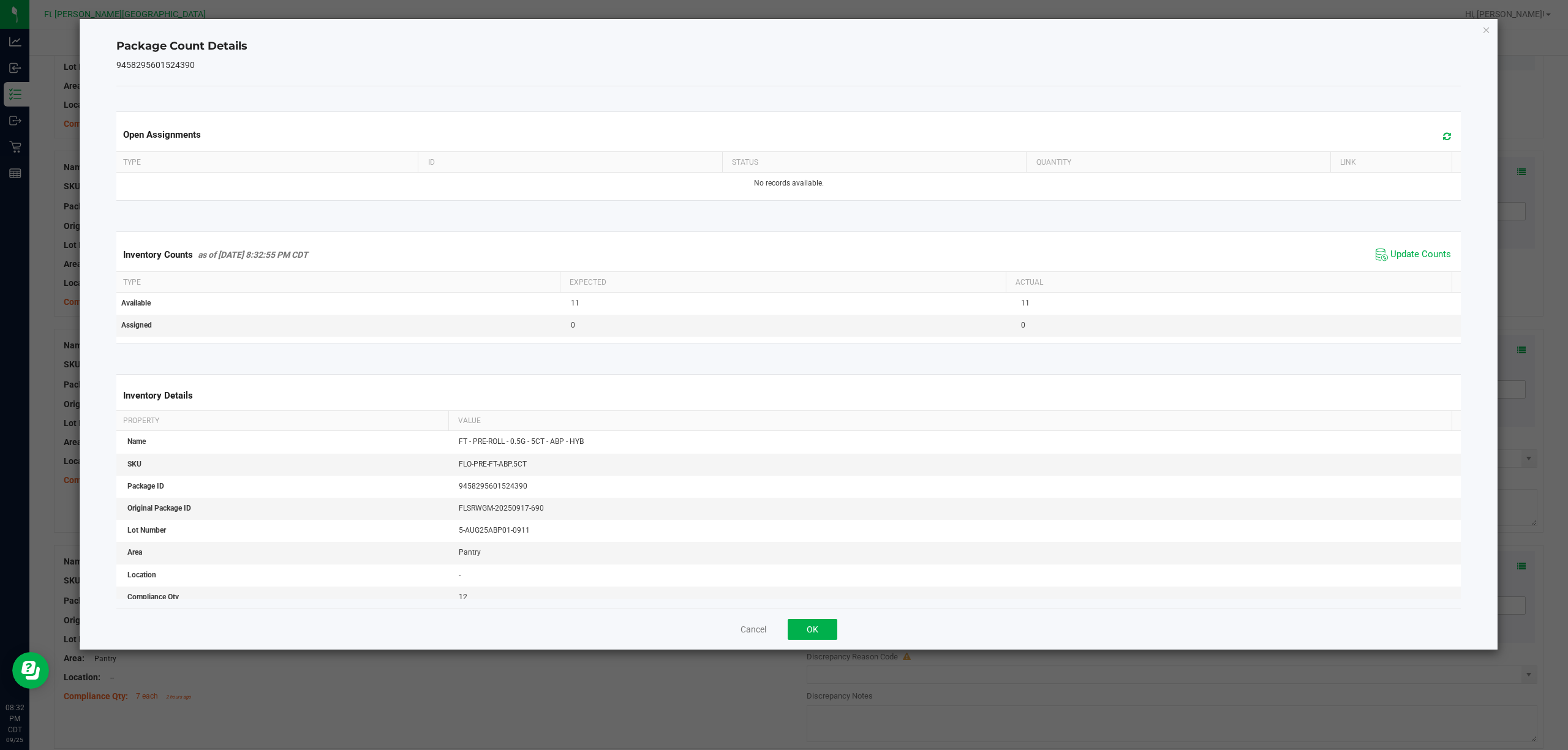
click at [799, 562] on div "Cancel OK" at bounding box center [789, 629] width 1345 height 41
click at [806, 562] on button "OK" at bounding box center [812, 629] width 49 height 21
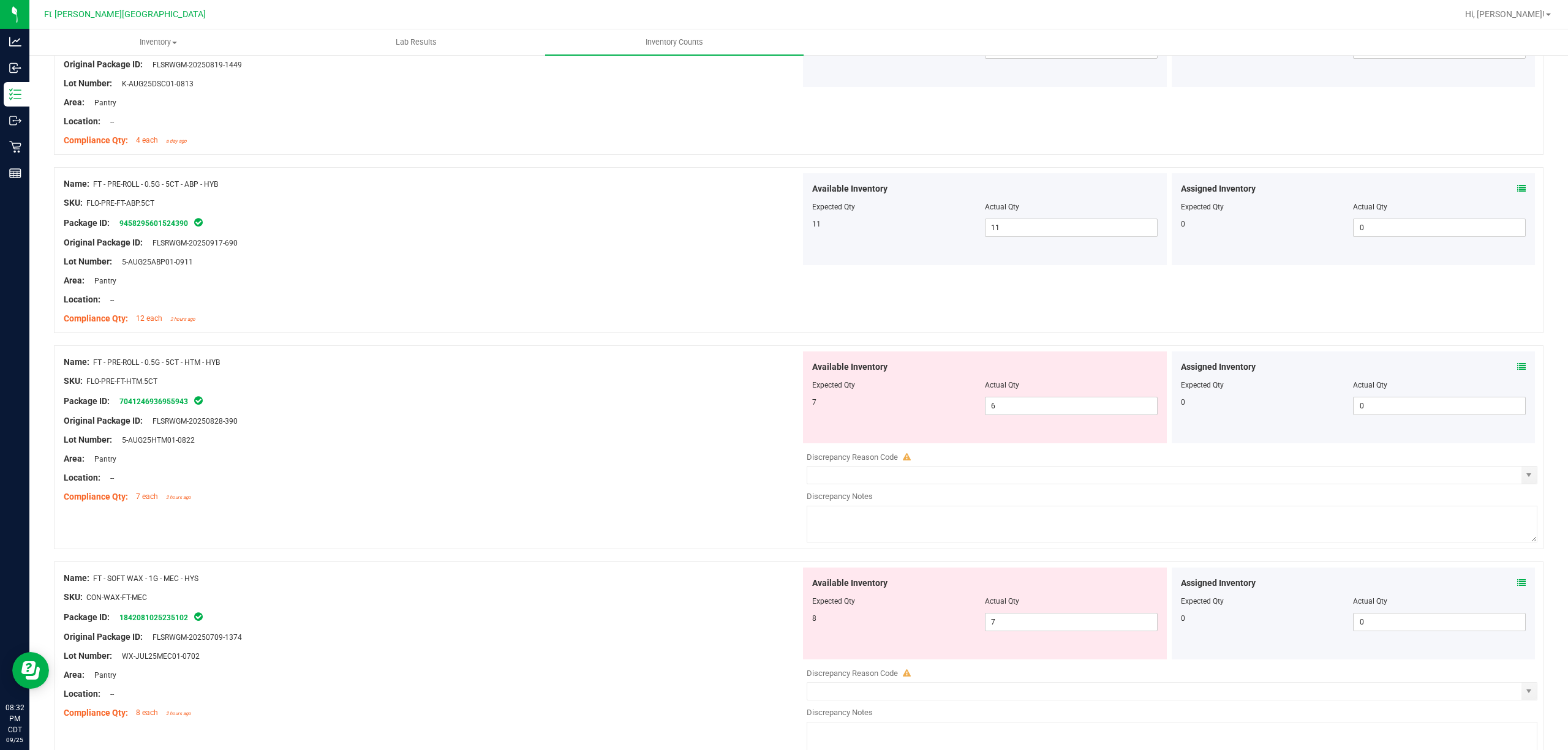
scroll to position [2285, 0]
click at [1175, 365] on span at bounding box center [1521, 365] width 9 height 13
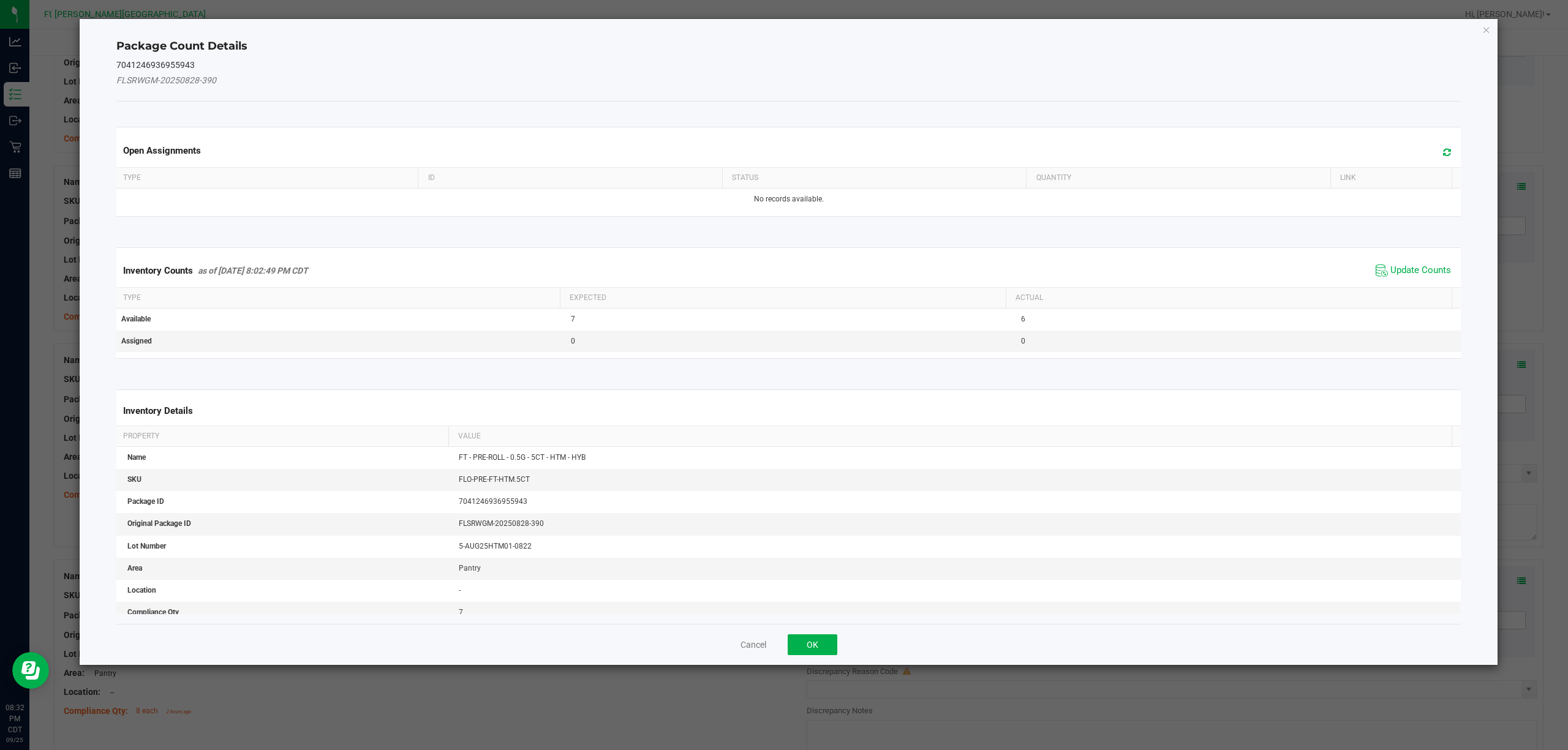
drag, startPoint x: 1412, startPoint y: 268, endPoint x: 1400, endPoint y: 284, distance: 20.0
click at [1175, 268] on span "Update Counts" at bounding box center [1421, 270] width 61 height 13
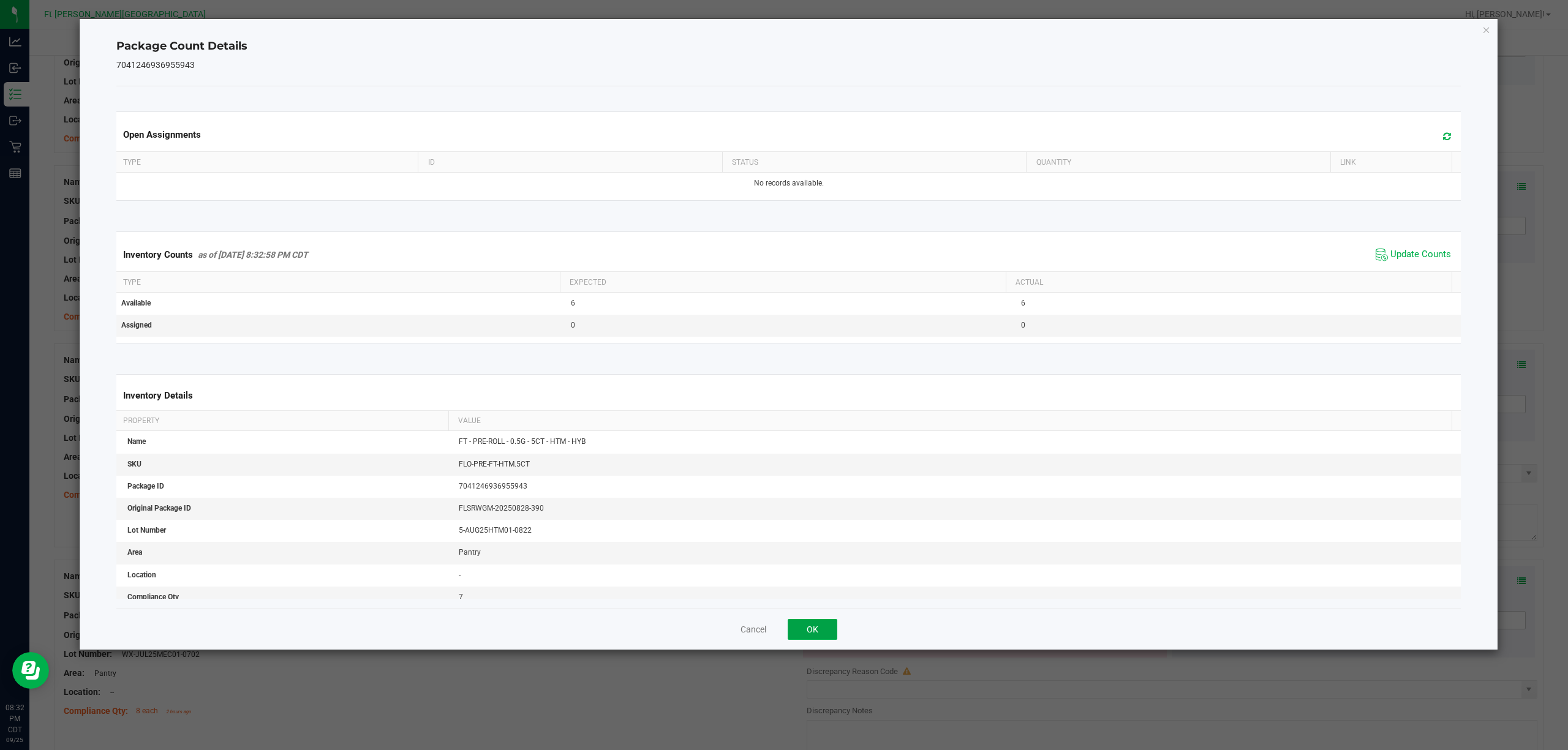
drag, startPoint x: 810, startPoint y: 627, endPoint x: 1094, endPoint y: 508, distance: 307.9
click at [812, 562] on button "OK" at bounding box center [812, 629] width 49 height 21
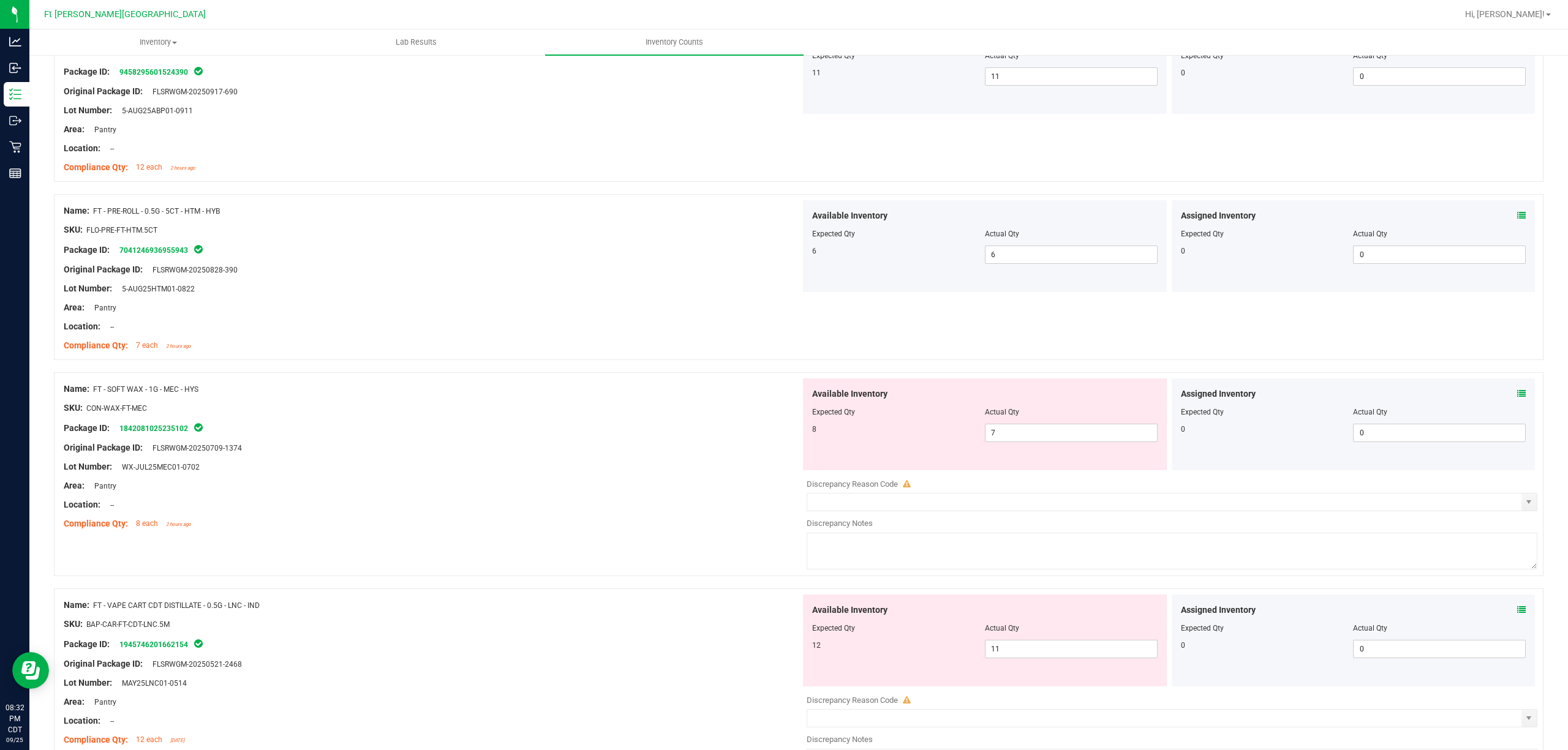
scroll to position [2448, 0]
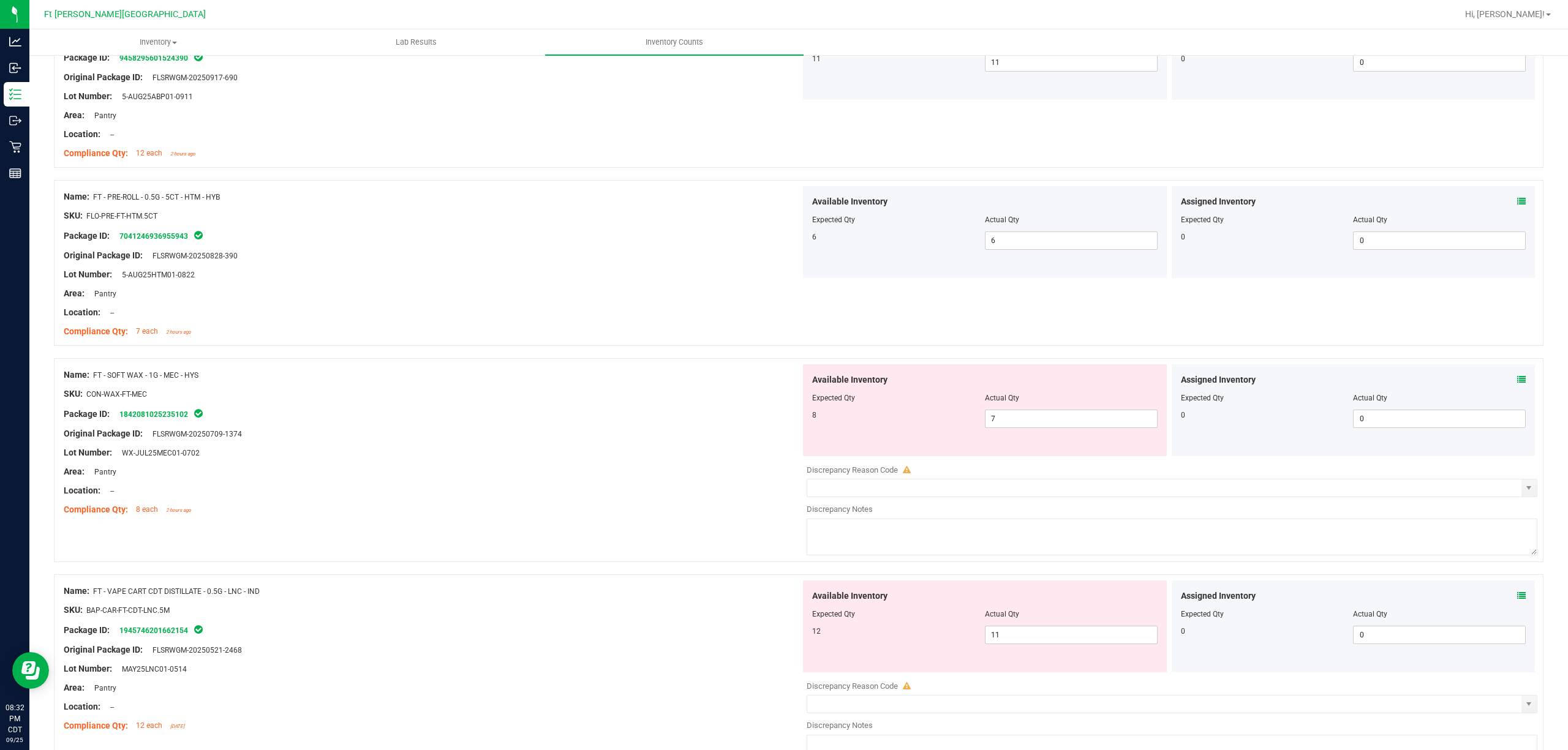
click at [1175, 384] on icon at bounding box center [1521, 379] width 9 height 9
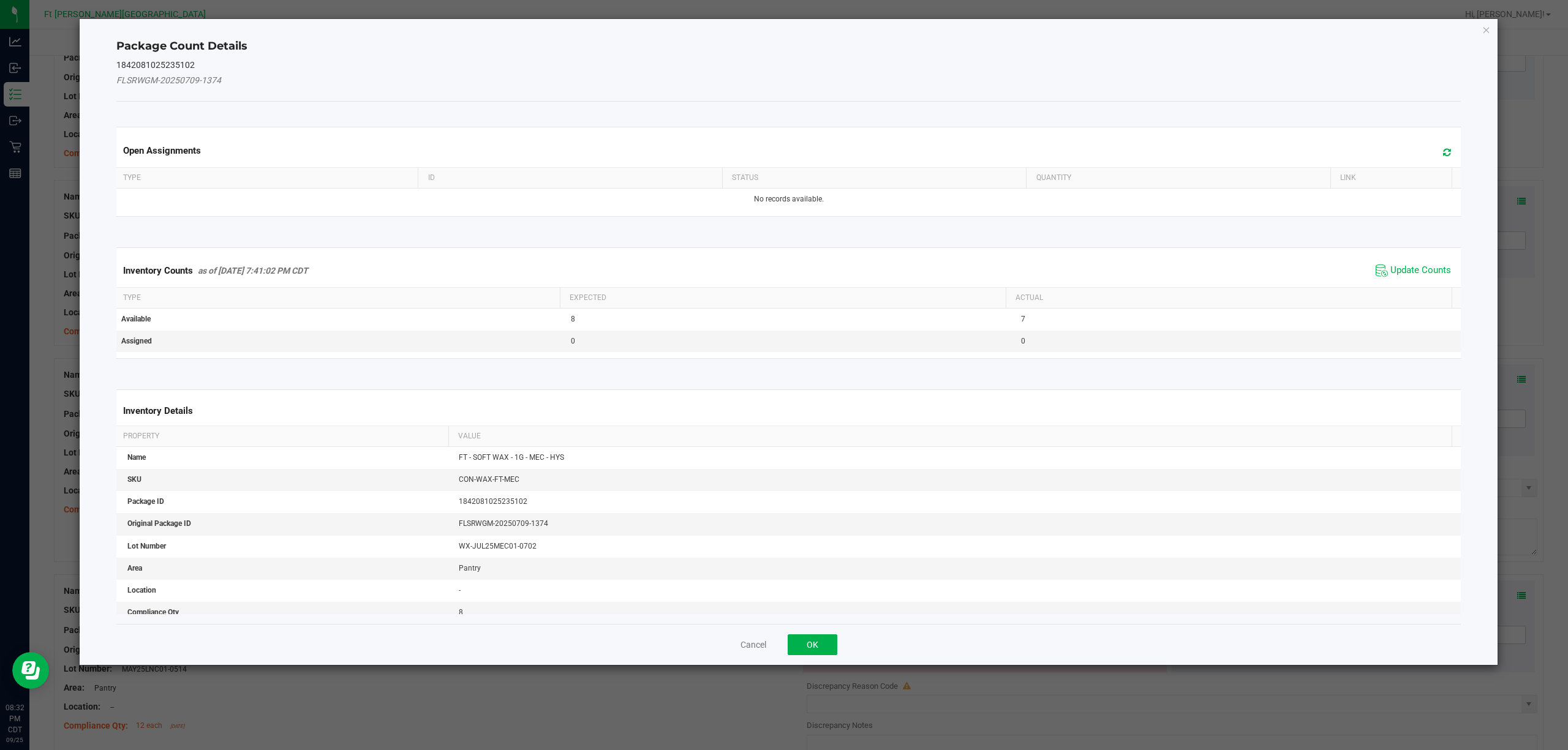
drag, startPoint x: 1402, startPoint y: 289, endPoint x: 1400, endPoint y: 278, distance: 11.2
click at [1175, 287] on kendo-grid "Inventory Counts as of [DATE] 7:41:02 PM CDT Update Counts Type Expected Actual…" at bounding box center [789, 303] width 1364 height 111
click at [1175, 277] on span "Update Counts" at bounding box center [1421, 270] width 61 height 13
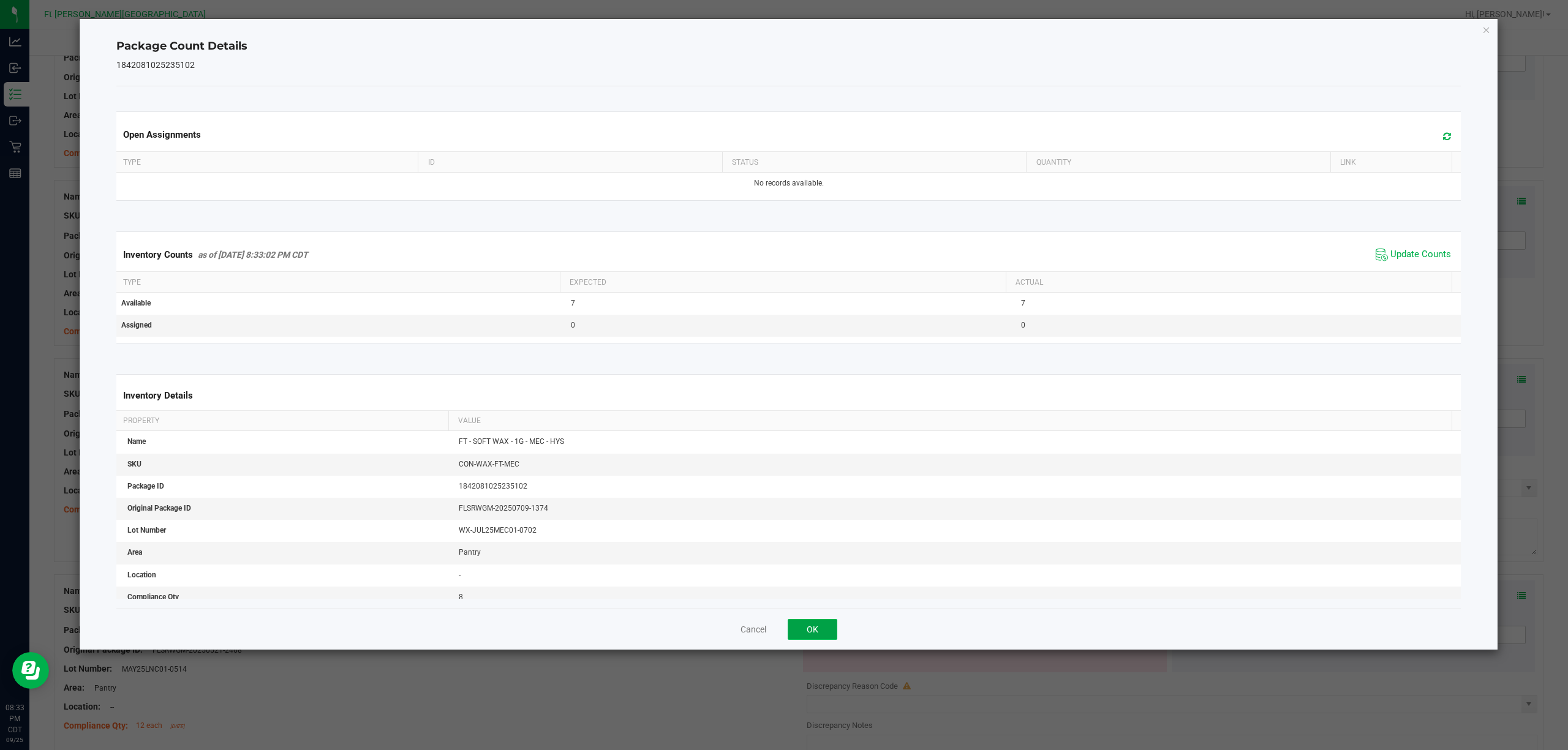
click at [831, 562] on button "OK" at bounding box center [812, 629] width 49 height 21
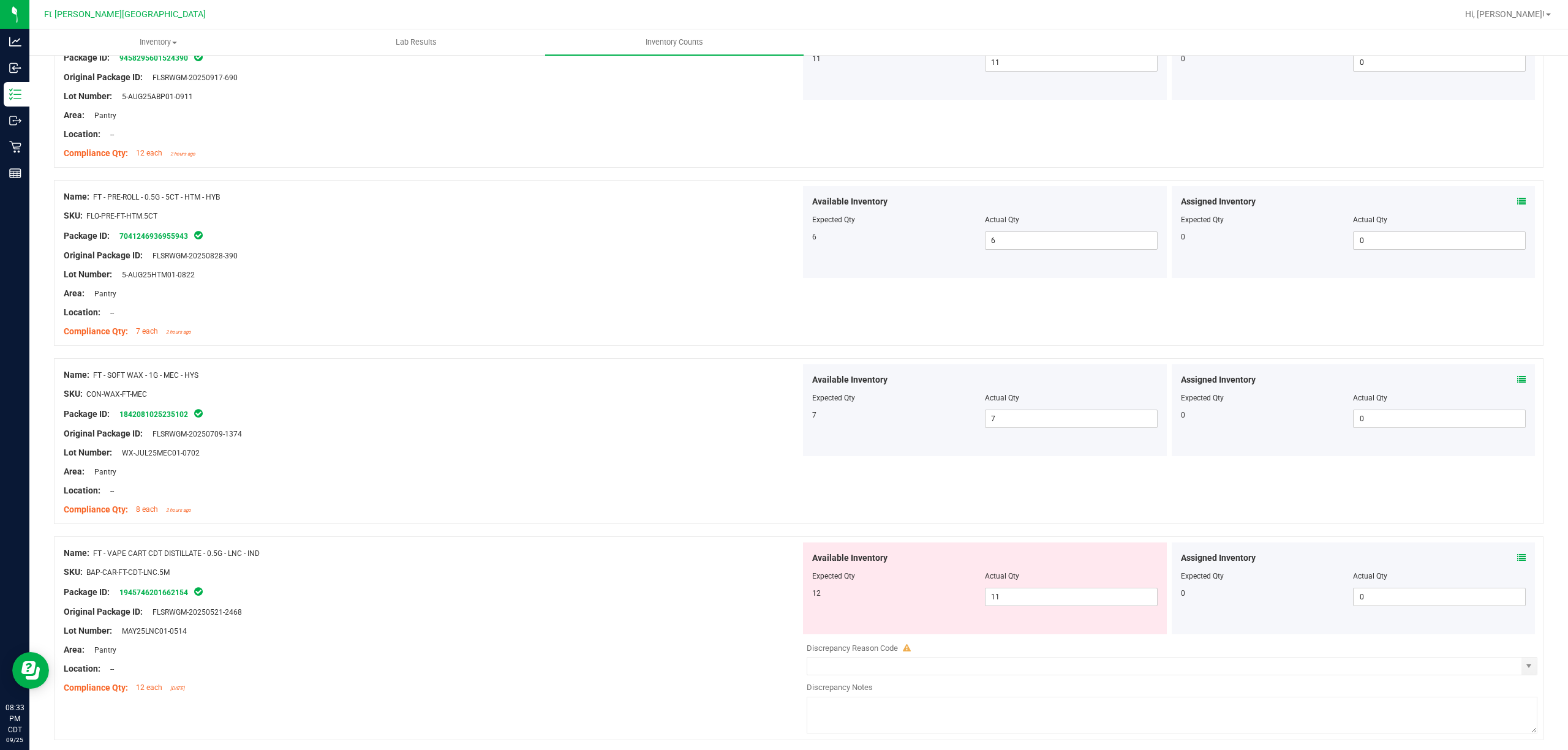
click at [1175, 560] on span at bounding box center [1521, 558] width 9 height 13
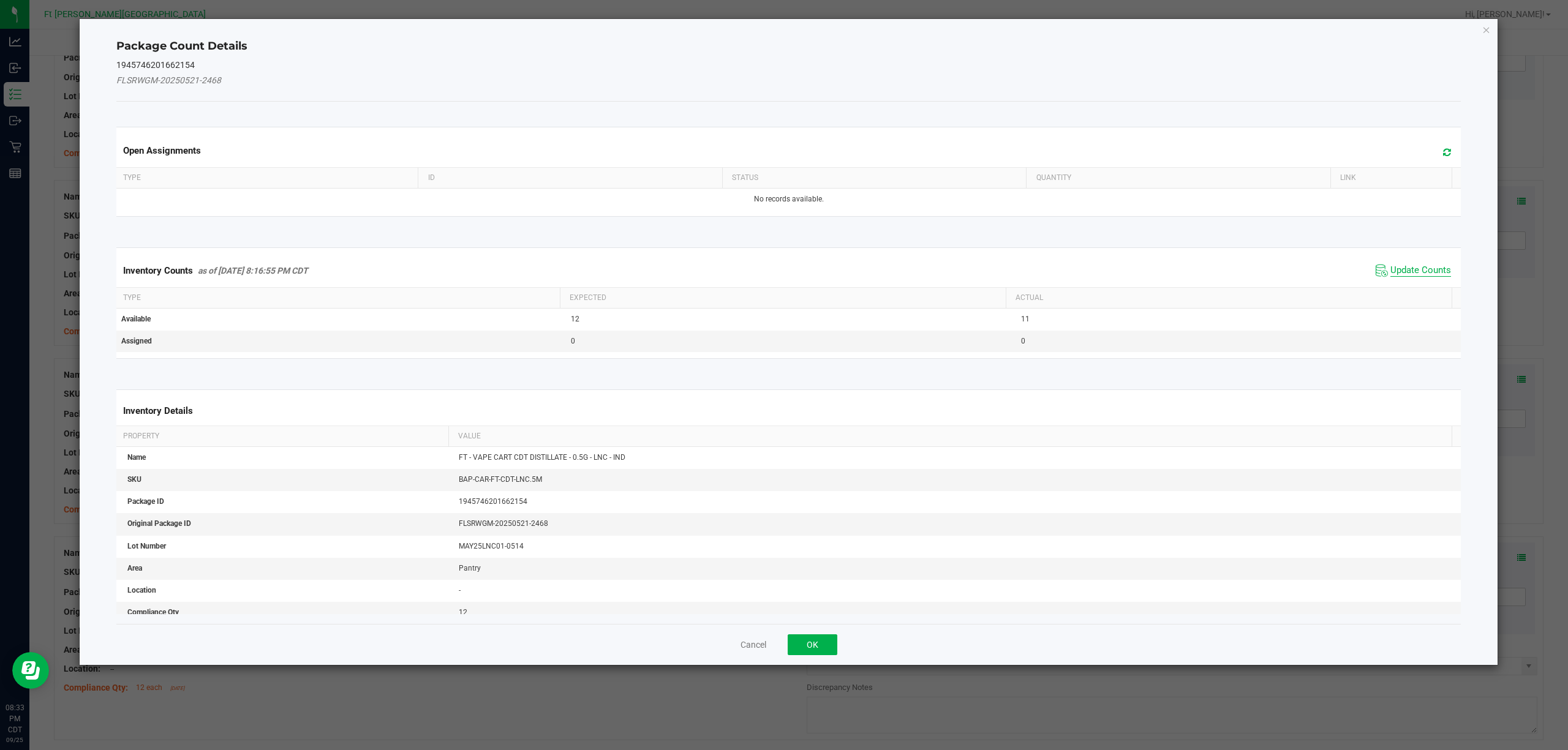
click at [1175, 271] on span "Update Counts" at bounding box center [1421, 270] width 61 height 13
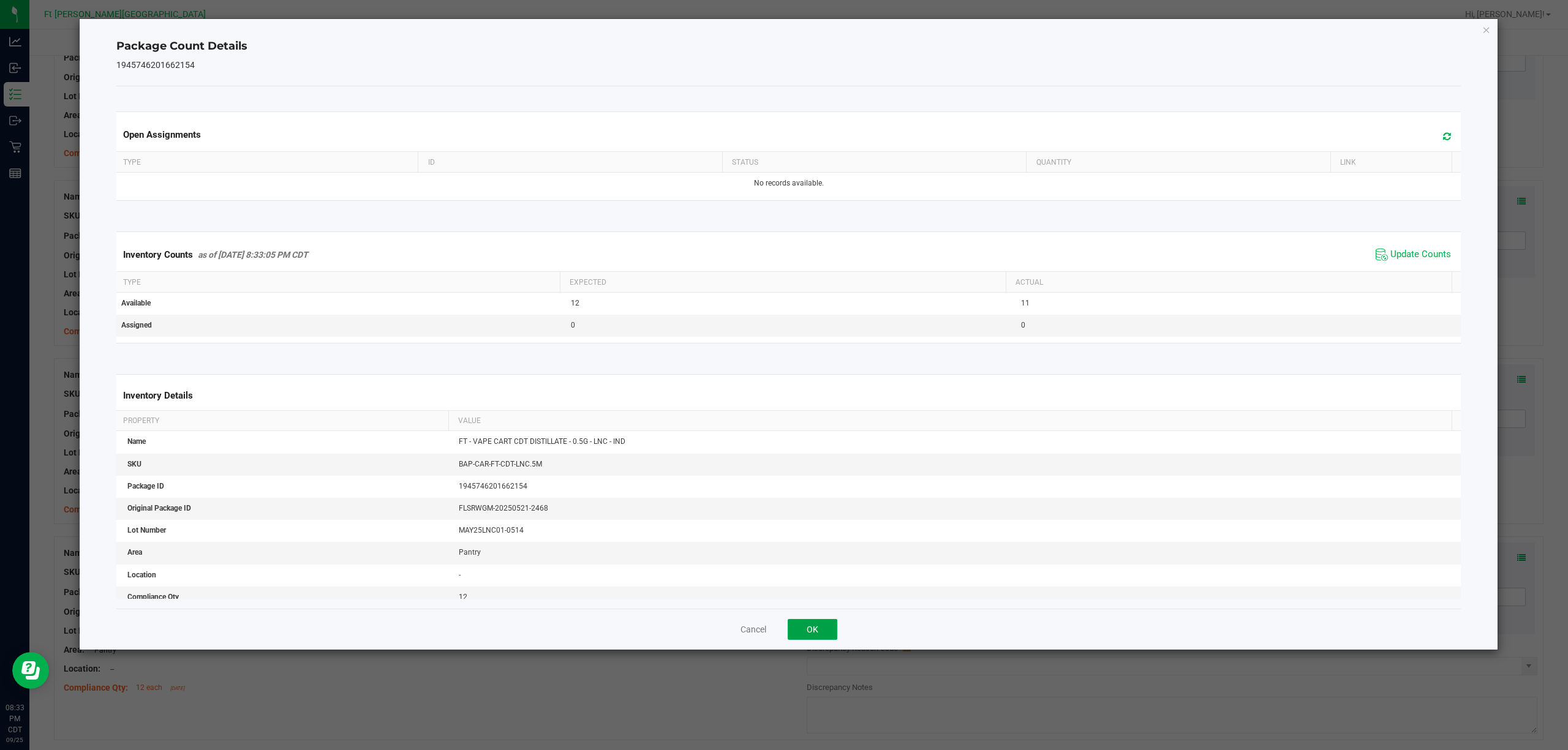
drag, startPoint x: 819, startPoint y: 621, endPoint x: 841, endPoint y: 602, distance: 29.1
click at [823, 562] on div "Cancel OK" at bounding box center [789, 629] width 1345 height 41
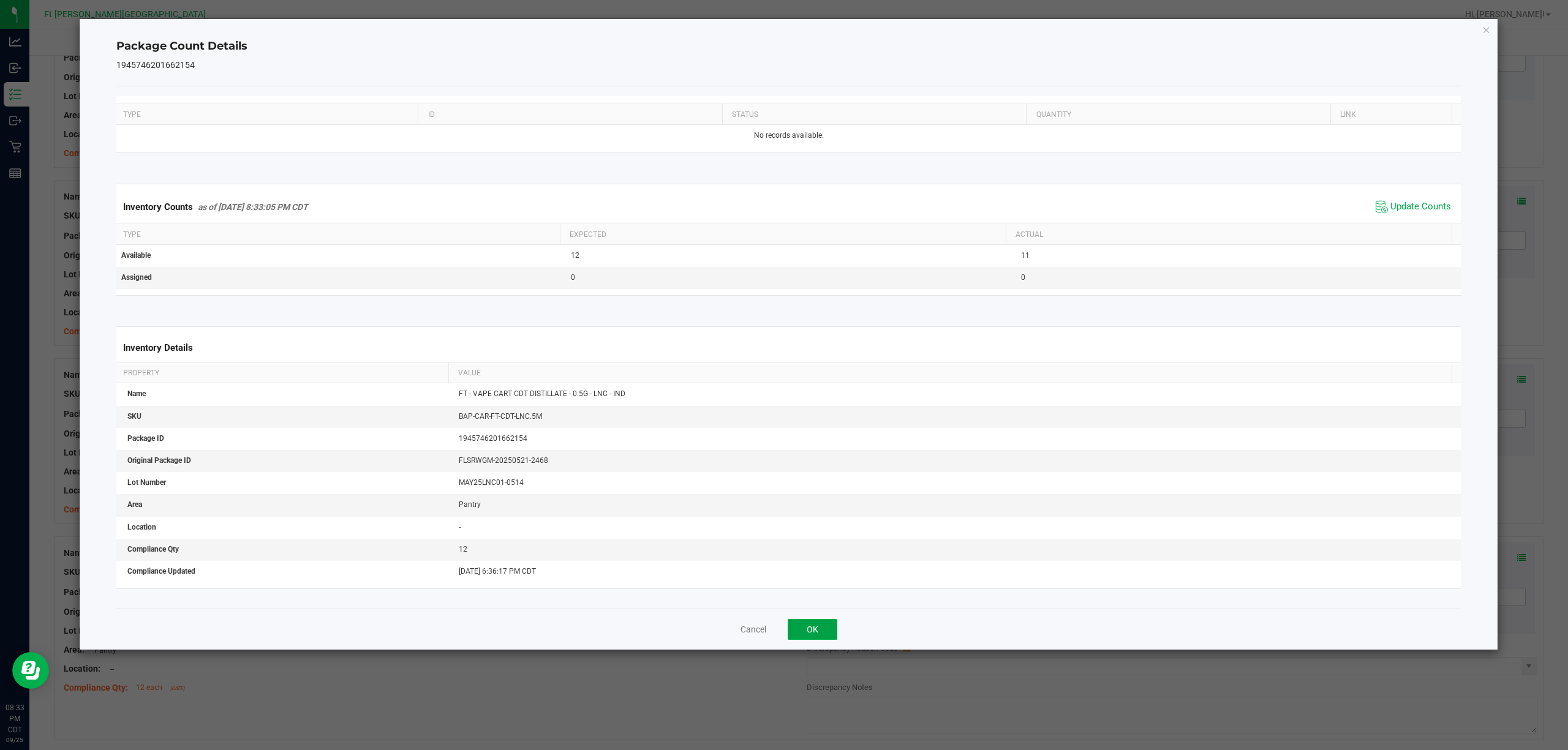
scroll to position [71, 0]
click at [812, 562] on button "OK" at bounding box center [812, 629] width 49 height 21
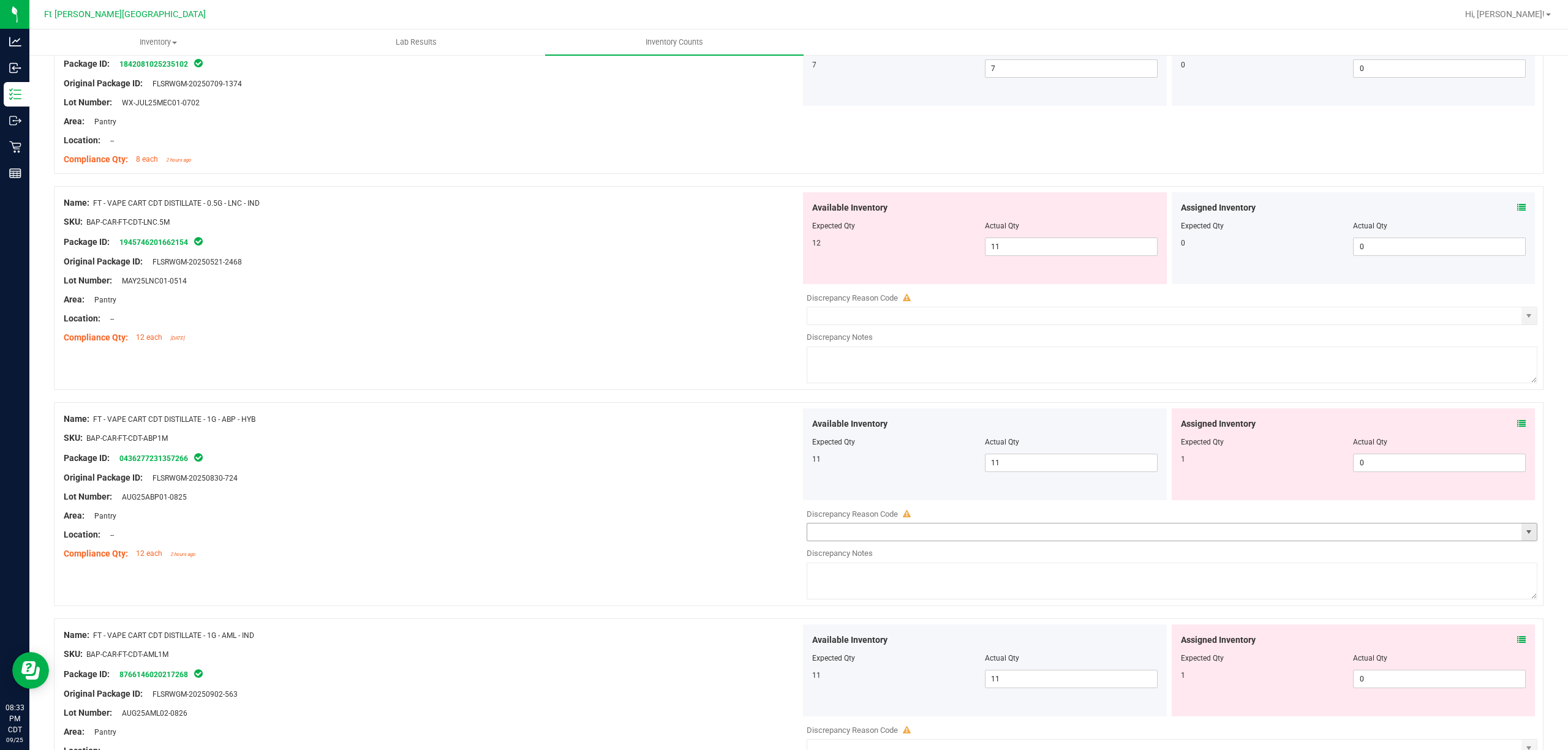
scroll to position [2939, 0]
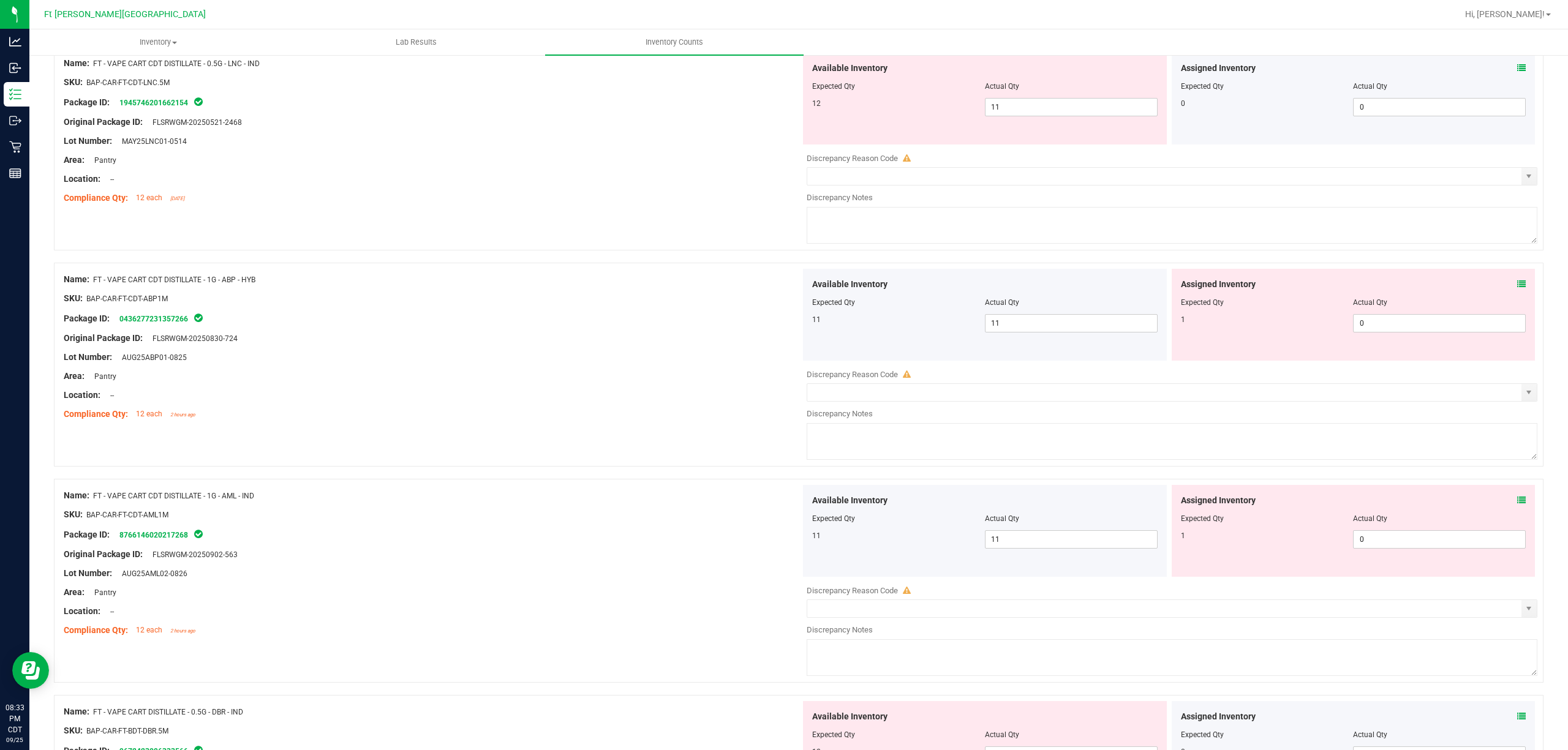
click at [1175, 290] on div "Assigned Inventory Expected Qty Actual Qty 1 0 0" at bounding box center [1354, 314] width 364 height 92
click at [1175, 288] on icon at bounding box center [1521, 283] width 9 height 9
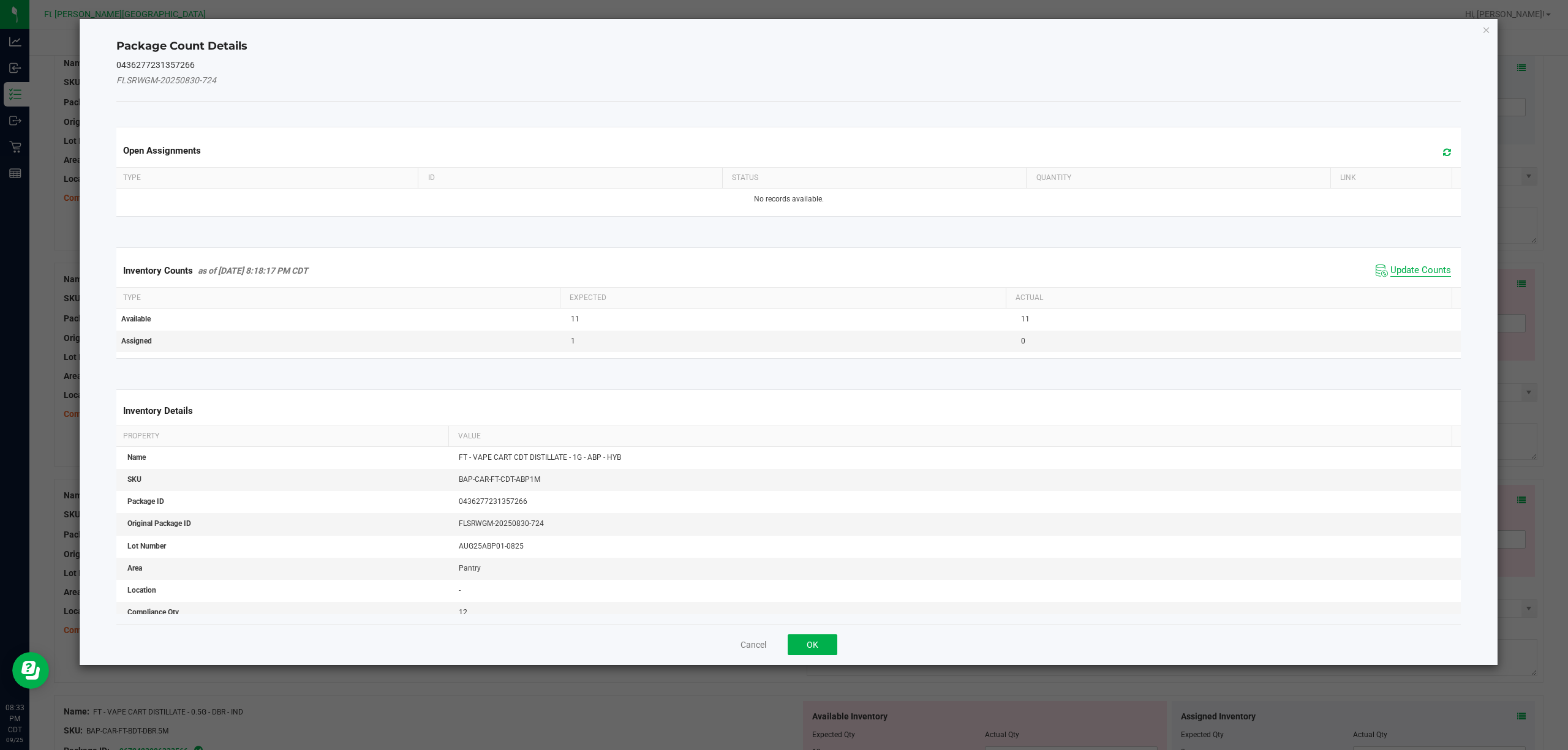
click at [1175, 271] on span "Update Counts" at bounding box center [1421, 270] width 61 height 13
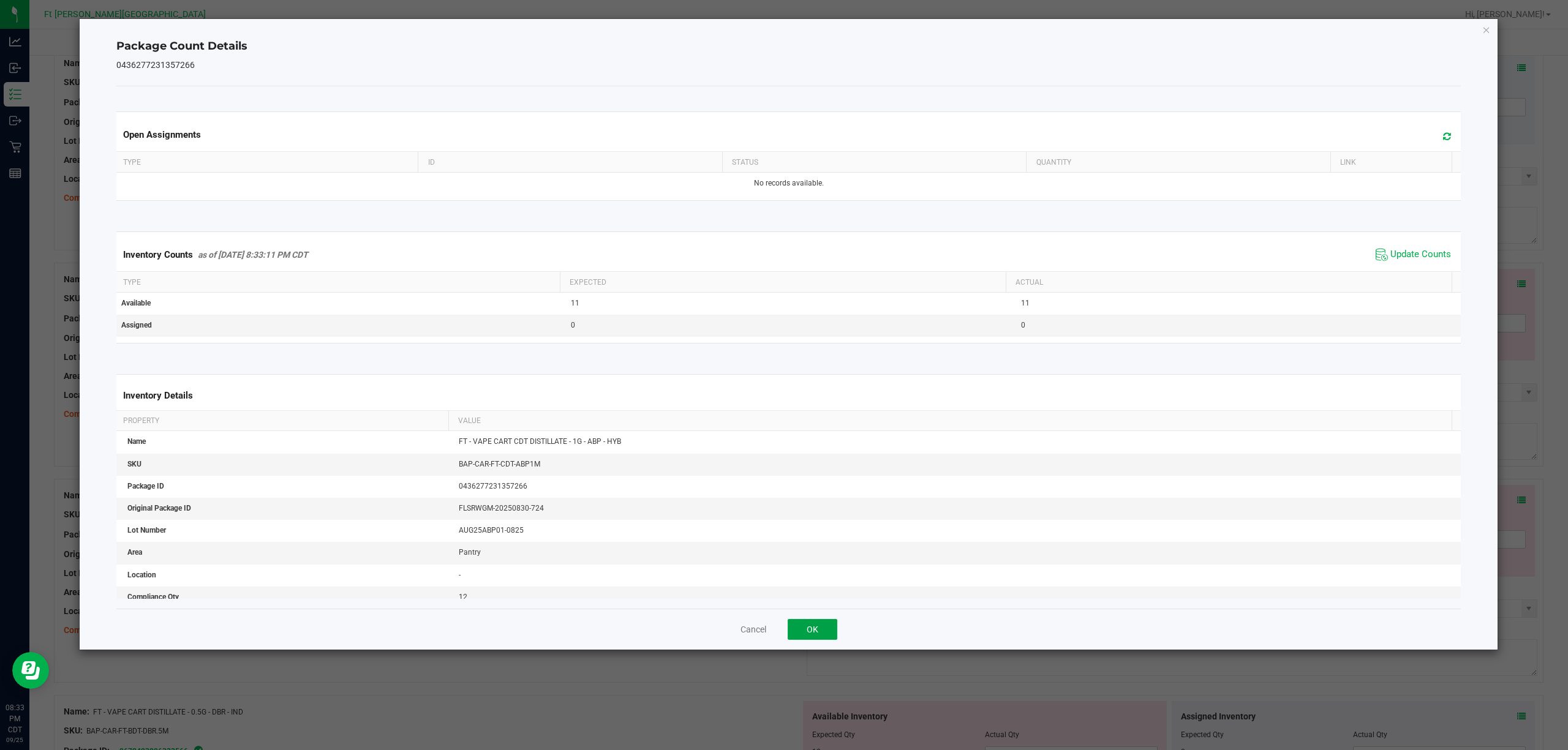
drag, startPoint x: 804, startPoint y: 624, endPoint x: 1019, endPoint y: 544, distance: 229.4
click at [806, 562] on button "OK" at bounding box center [812, 629] width 49 height 21
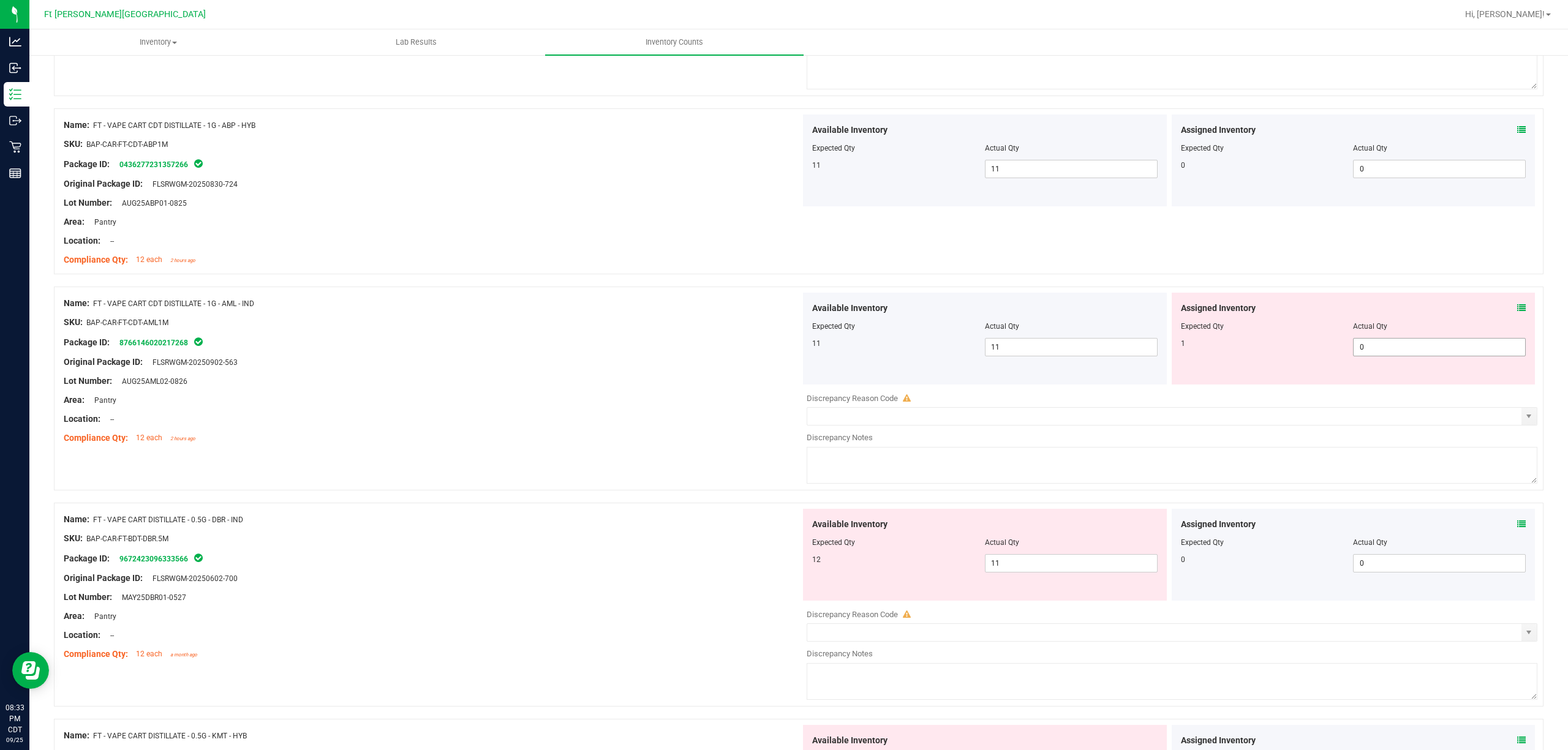
scroll to position [3101, 0]
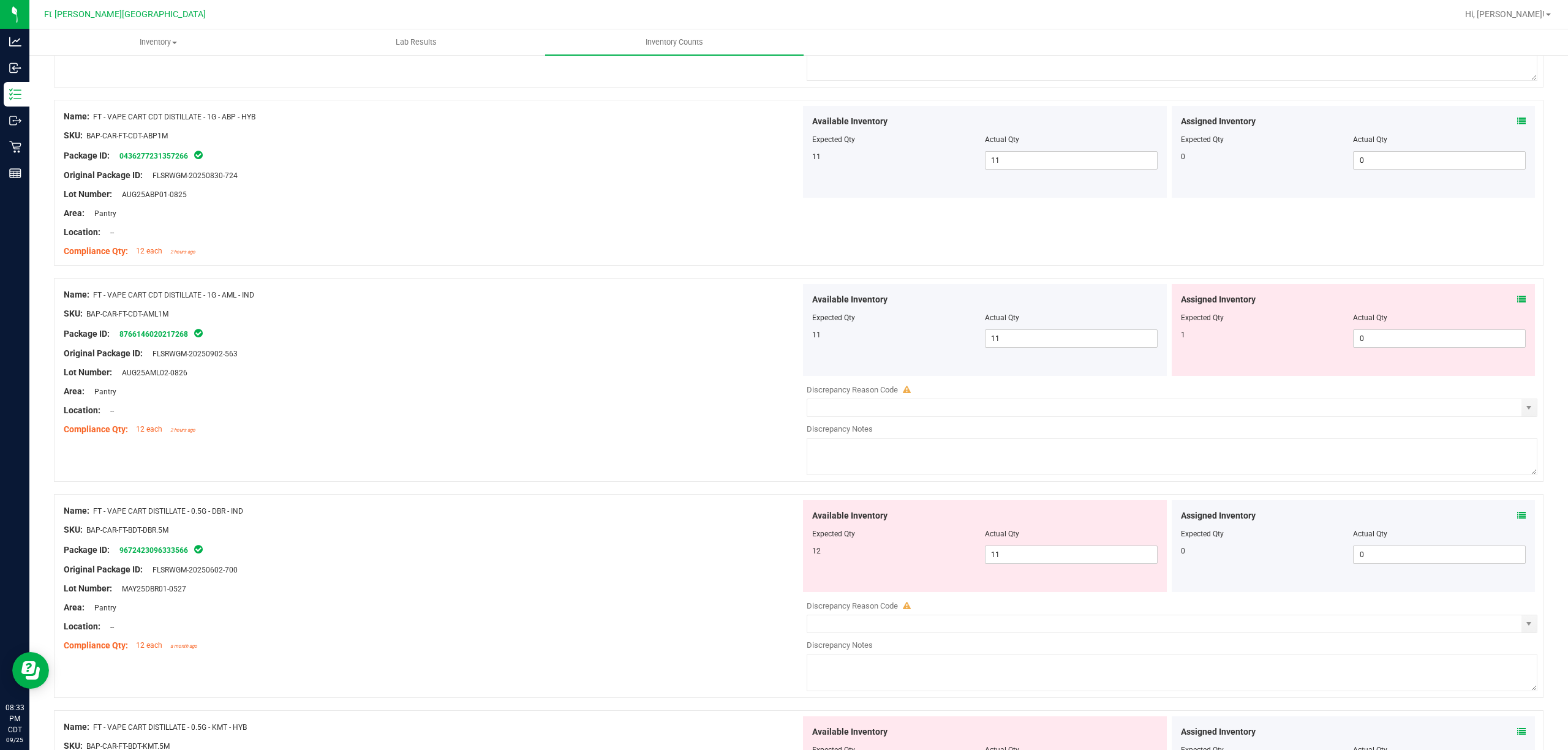
click at [1175, 304] on icon at bounding box center [1521, 299] width 9 height 9
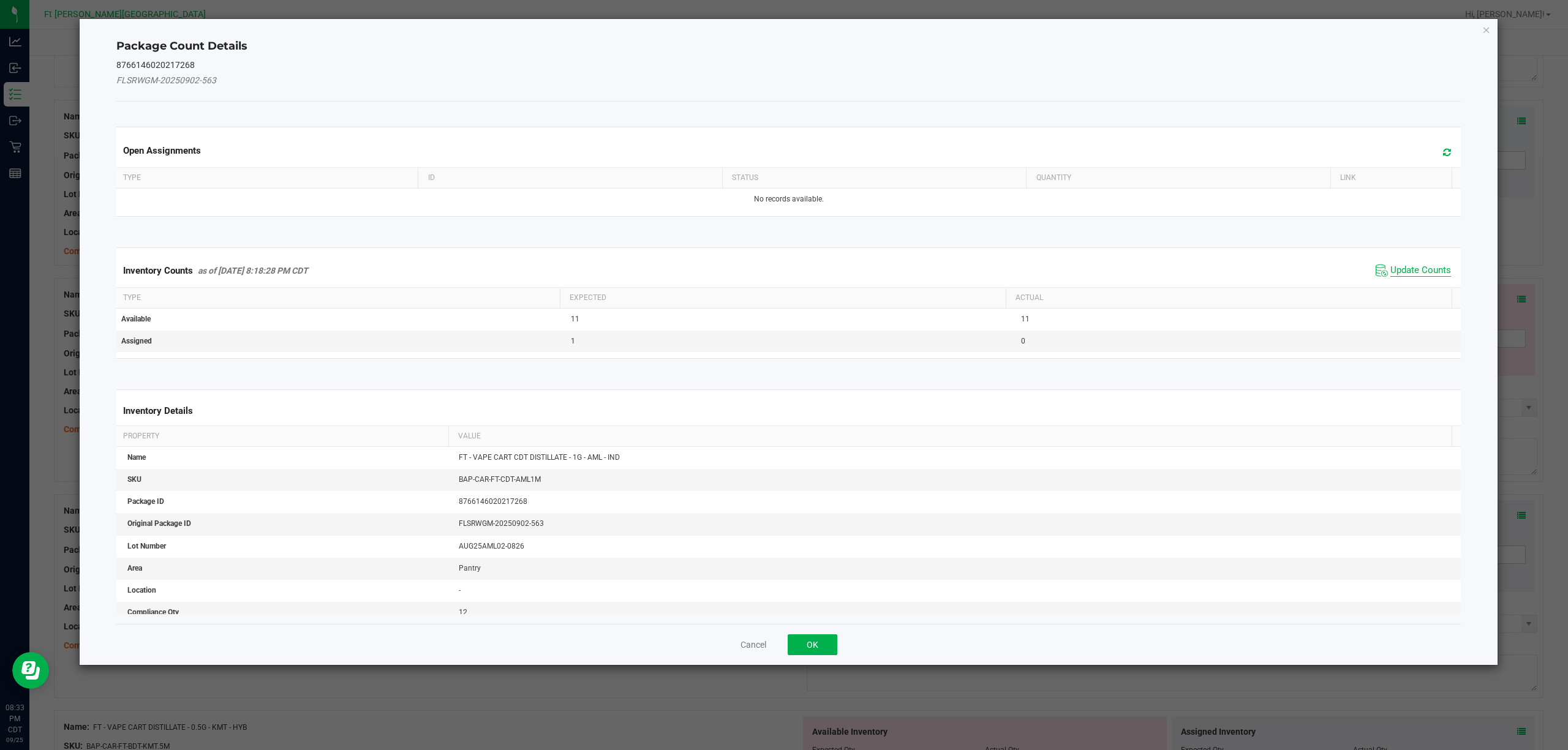
click at [1175, 270] on span "Update Counts" at bounding box center [1421, 270] width 61 height 13
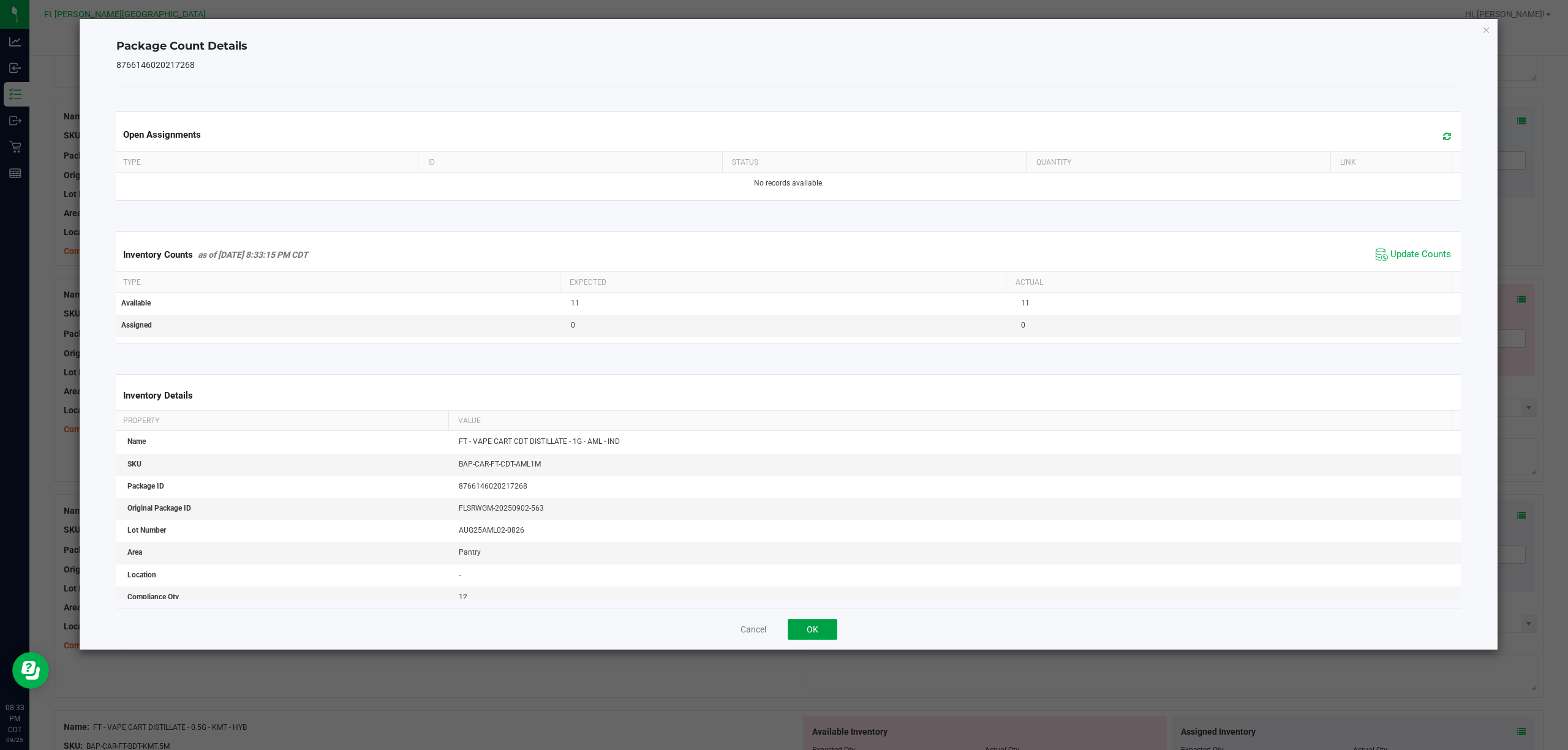
click at [814, 562] on button "OK" at bounding box center [812, 629] width 49 height 21
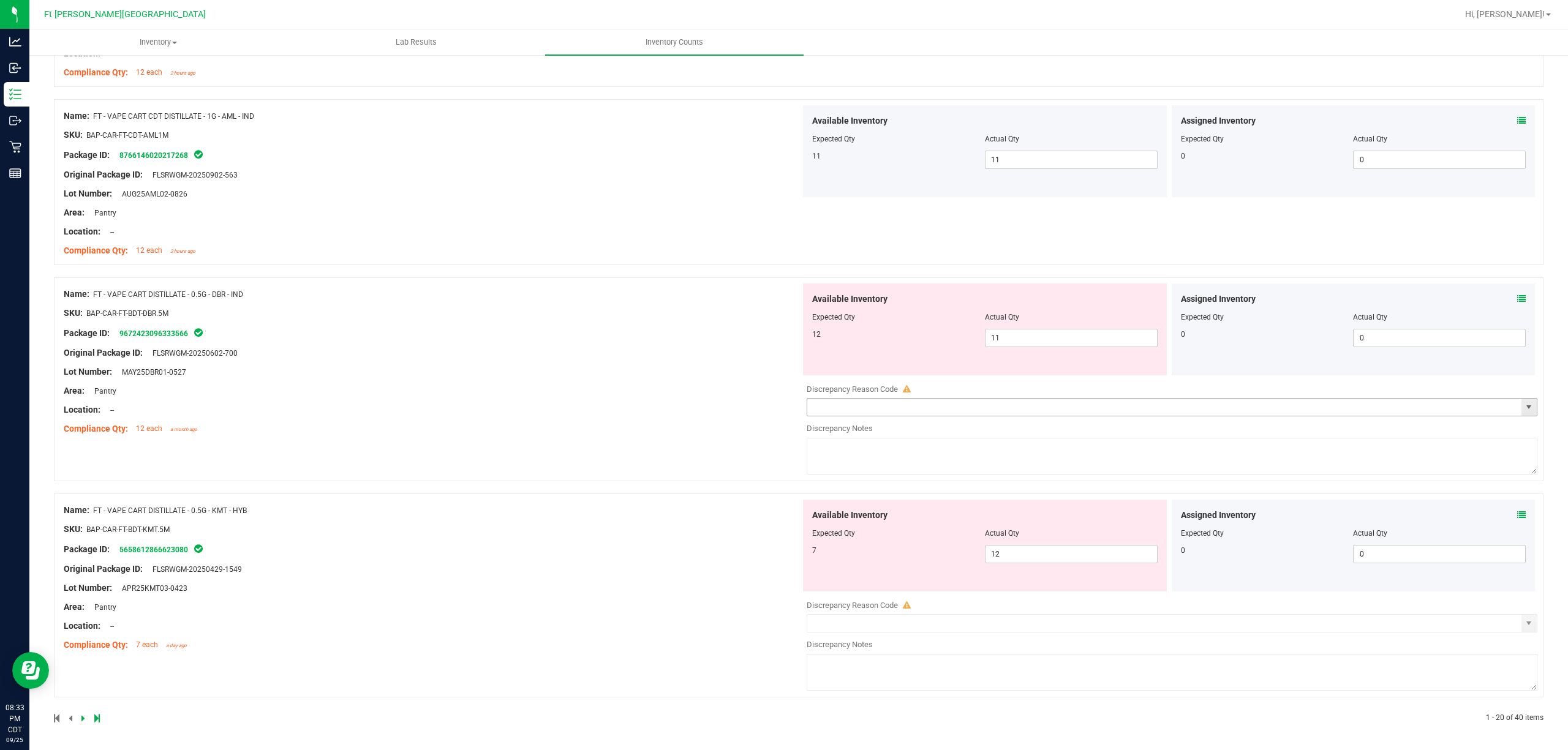
scroll to position [3290, 0]
click at [1175, 297] on div "Assigned Inventory Expected Qty Actual Qty 0 0 0" at bounding box center [1354, 328] width 364 height 92
click at [1175, 295] on icon at bounding box center [1521, 297] width 9 height 9
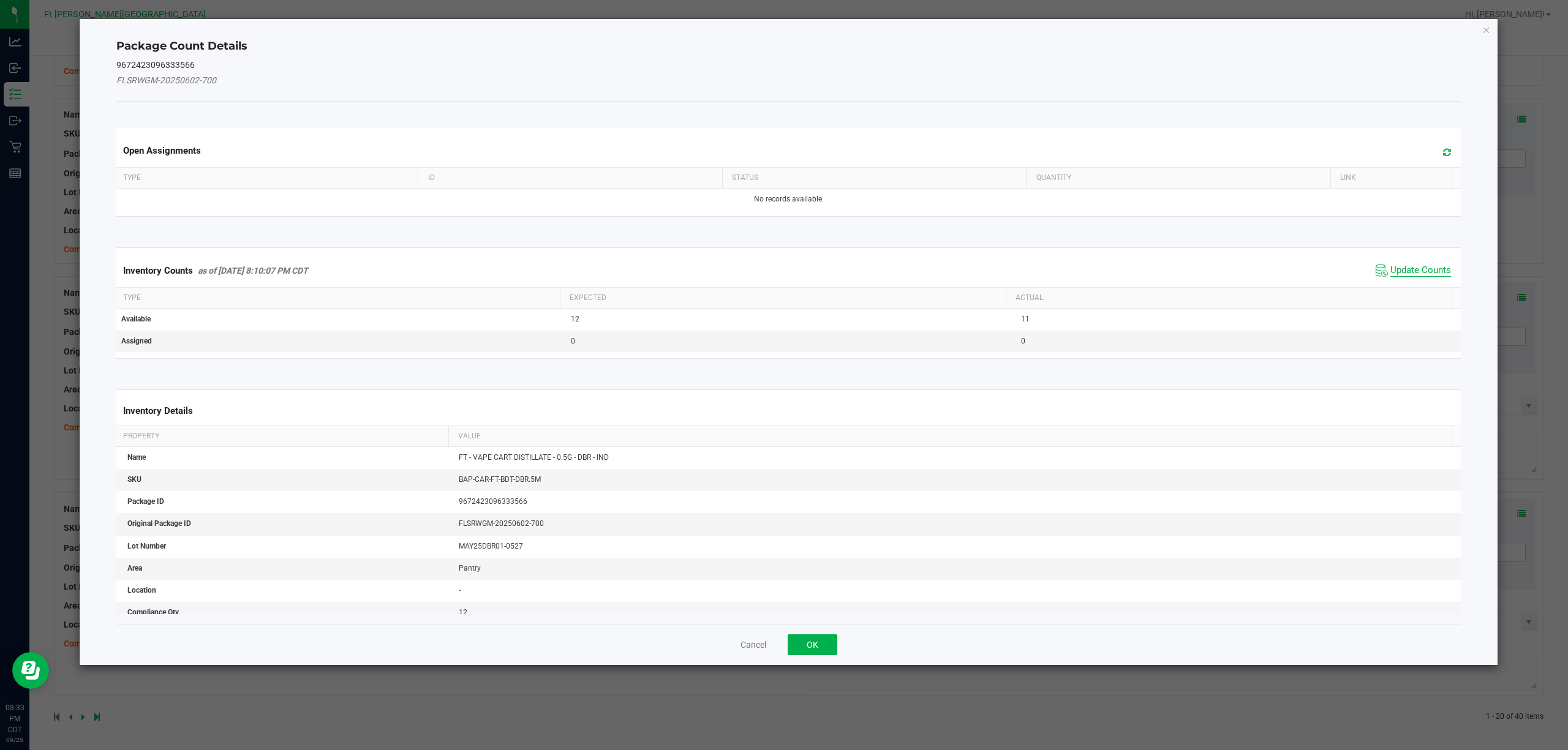
click at [1175, 274] on span "Update Counts" at bounding box center [1421, 270] width 61 height 13
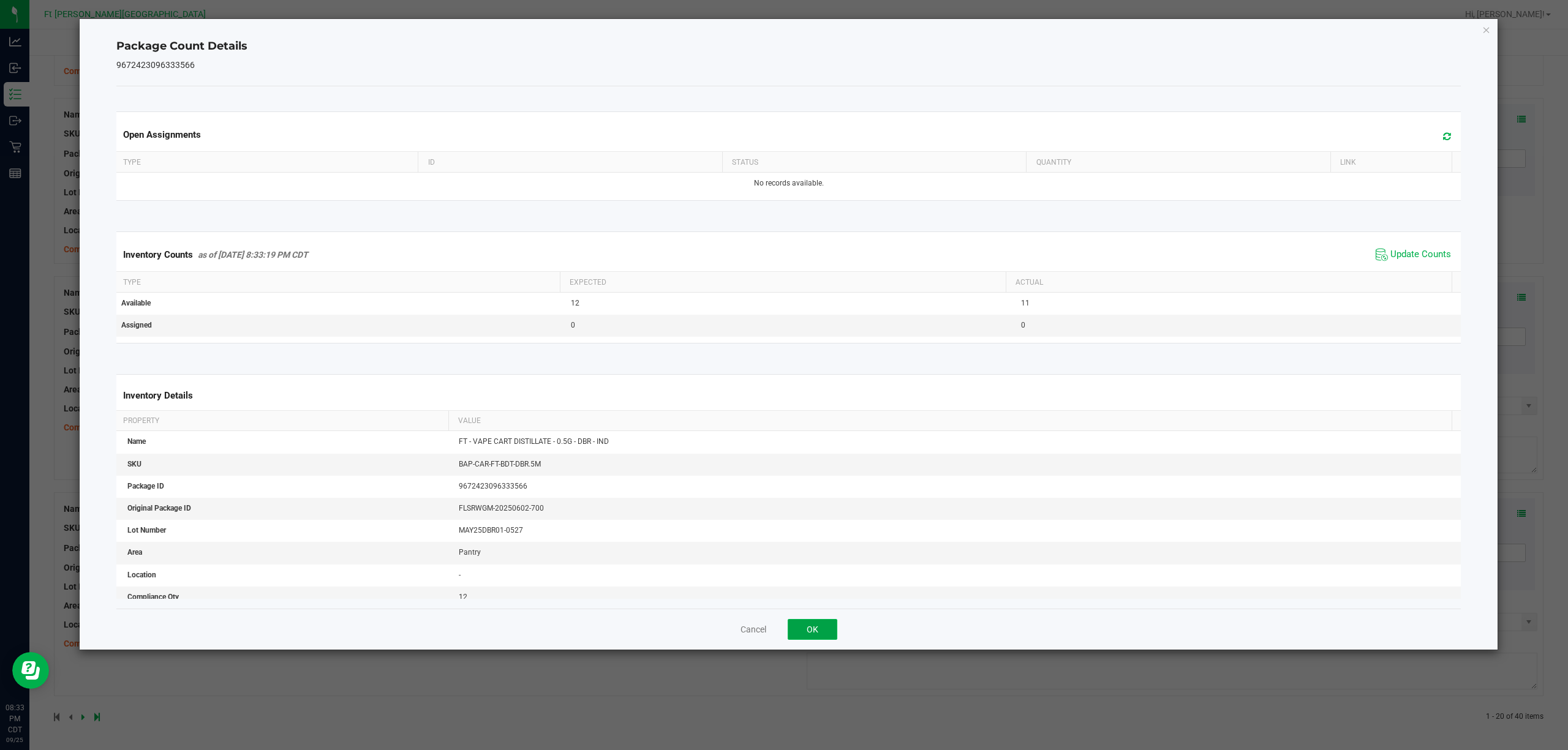
click at [806, 562] on button "OK" at bounding box center [812, 629] width 49 height 21
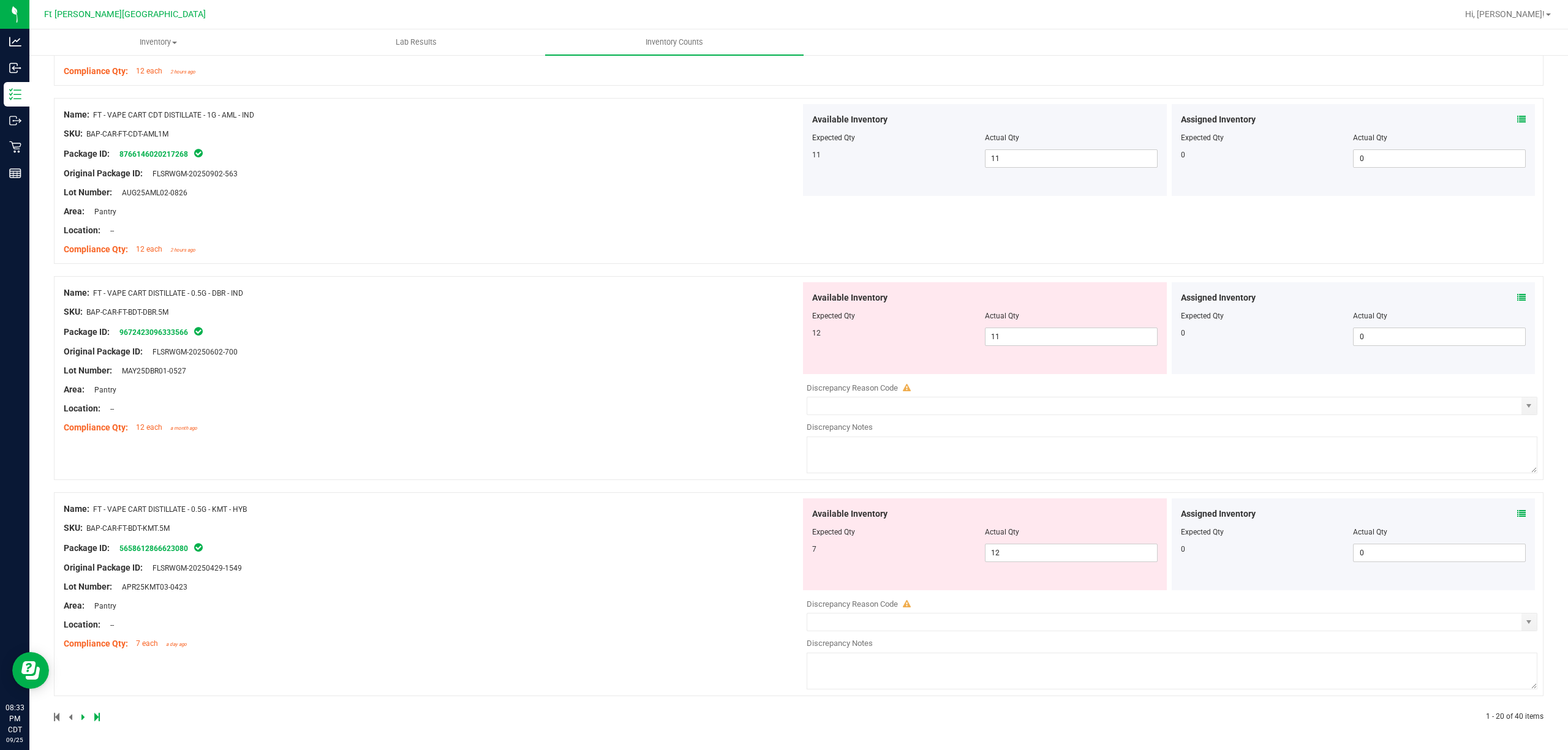
click at [1175, 510] on icon at bounding box center [1521, 513] width 9 height 9
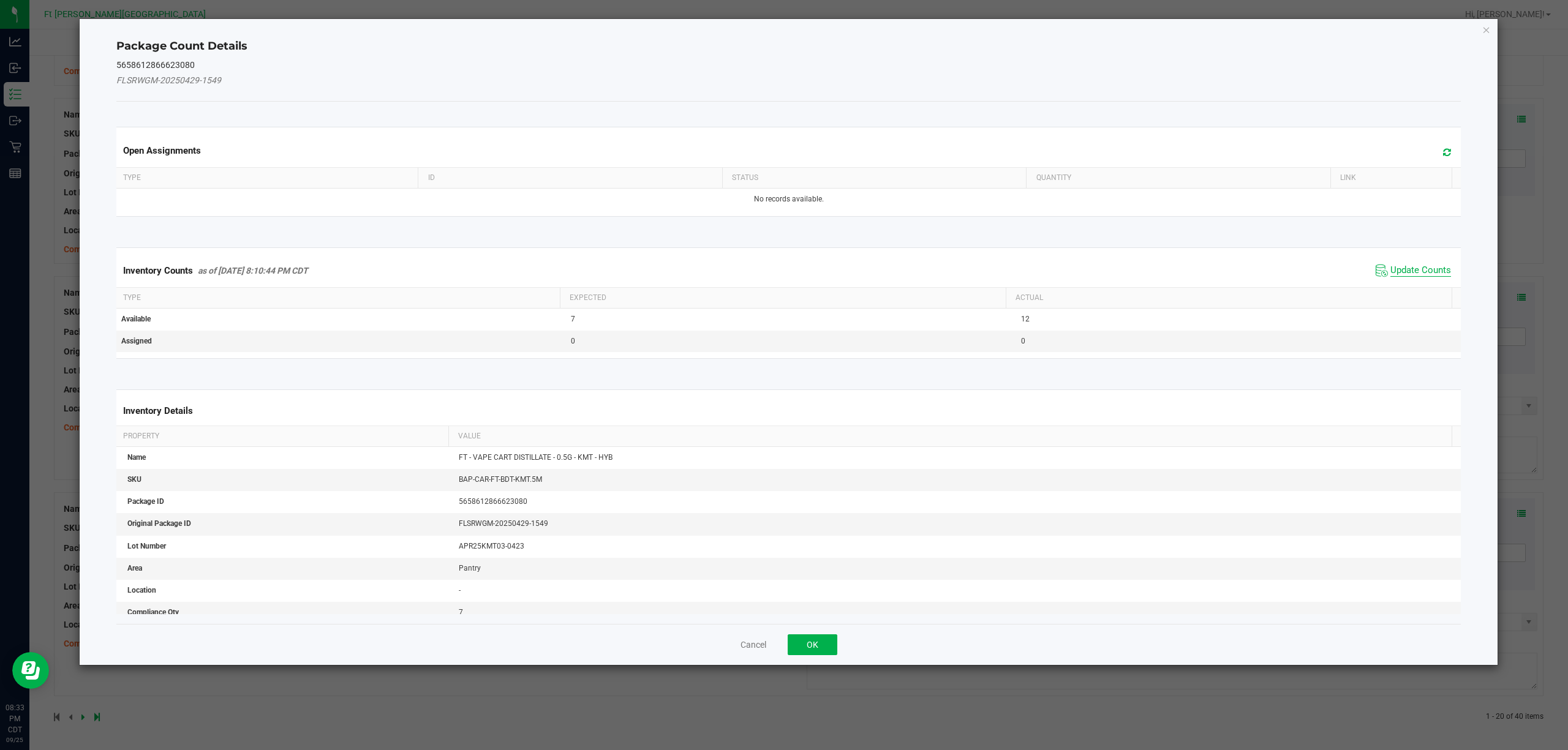
drag, startPoint x: 1395, startPoint y: 272, endPoint x: 1387, endPoint y: 277, distance: 9.4
click at [1175, 273] on span "Update Counts" at bounding box center [1421, 270] width 61 height 13
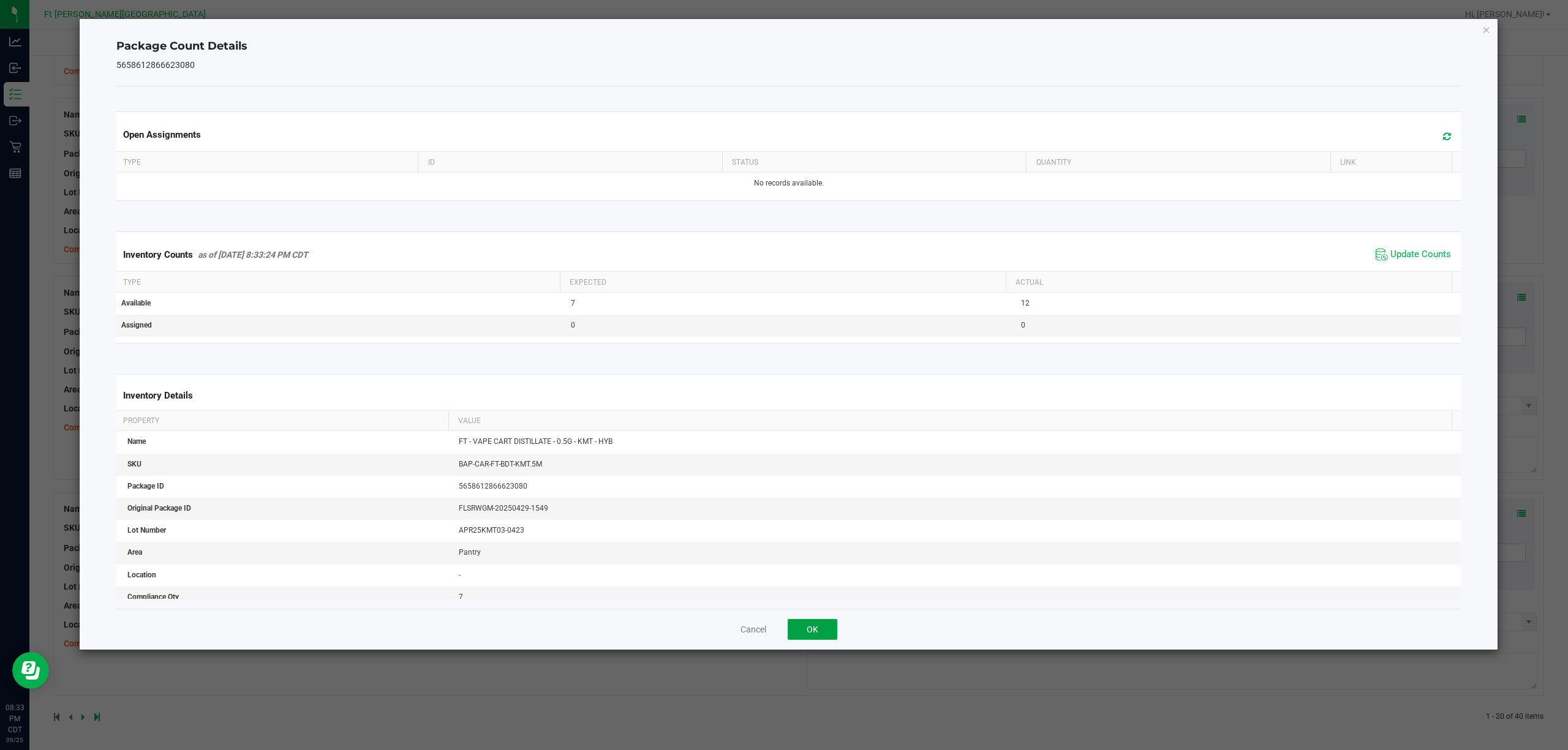
drag, startPoint x: 806, startPoint y: 632, endPoint x: 441, endPoint y: 742, distance: 381.2
click at [802, 562] on button "OK" at bounding box center [812, 629] width 49 height 21
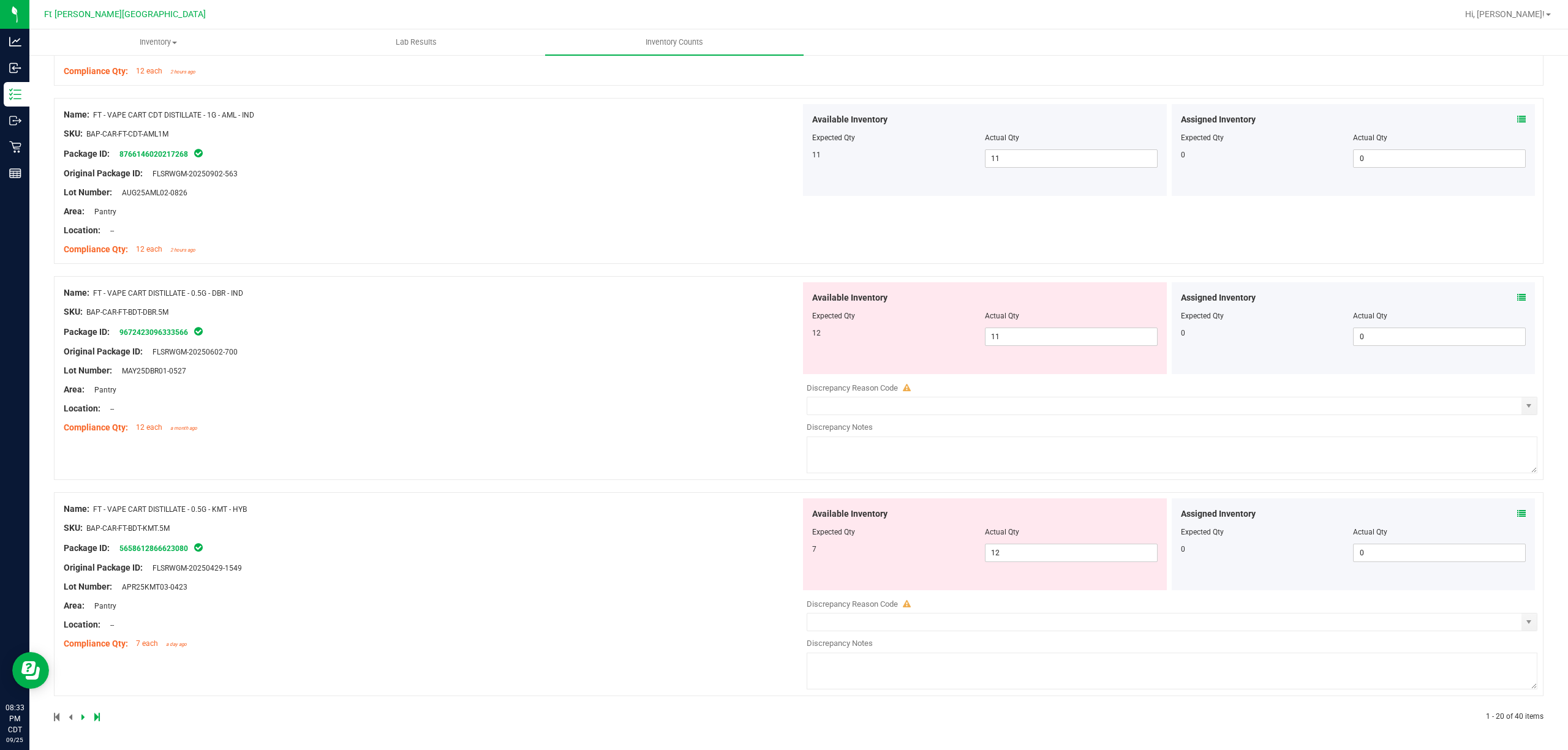
click at [94, 562] on icon at bounding box center [97, 716] width 5 height 7
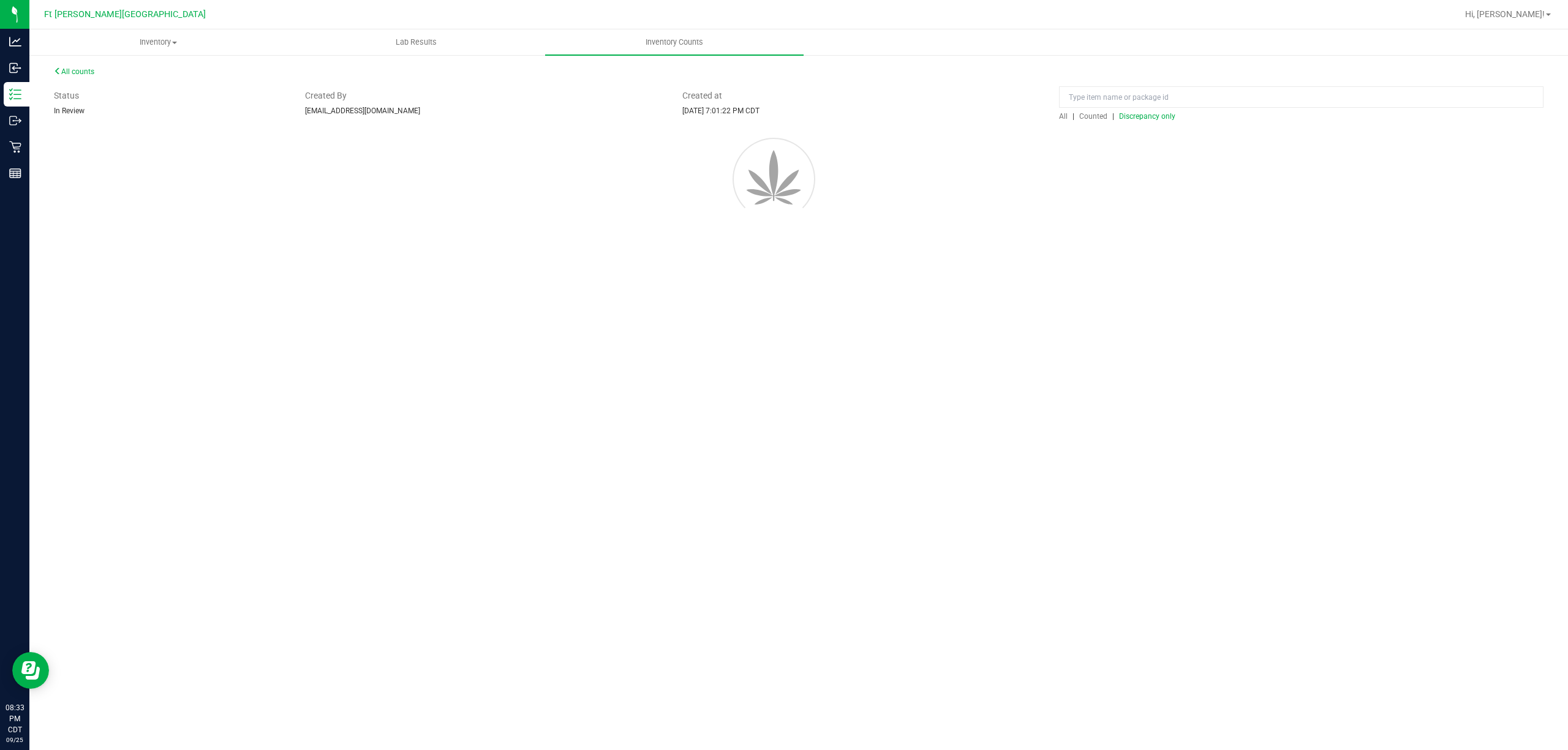
scroll to position [0, 0]
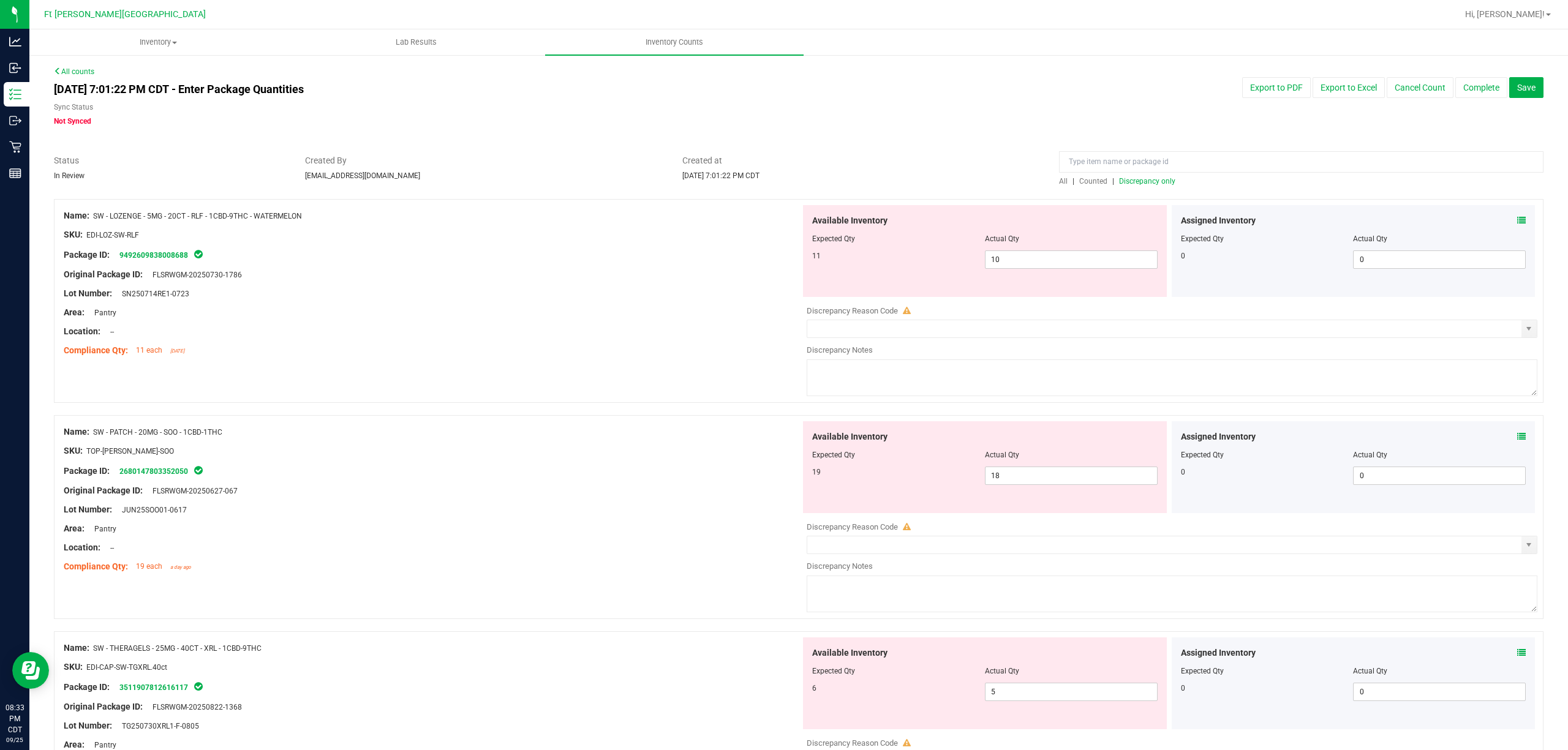
click at [1175, 219] on icon at bounding box center [1521, 220] width 9 height 9
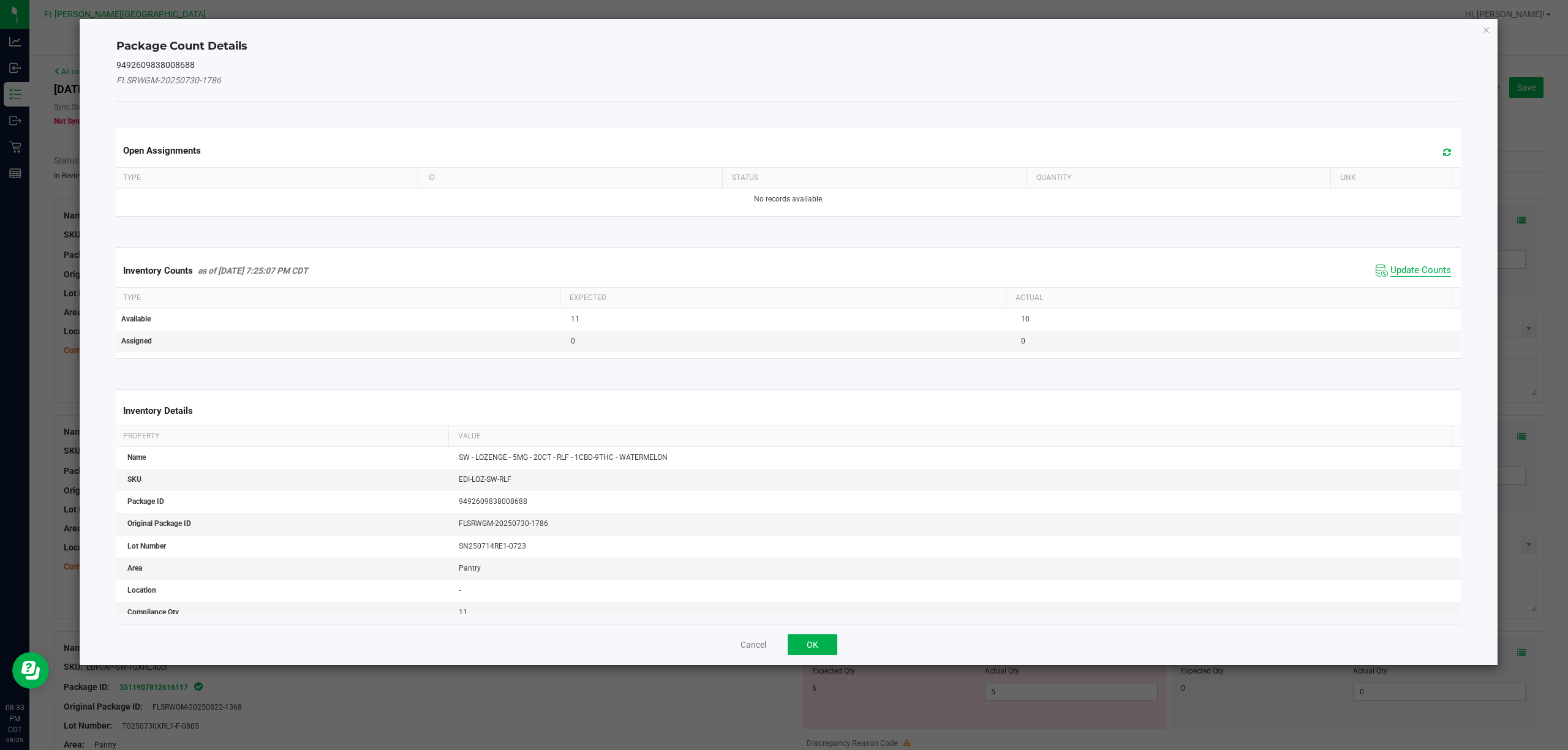
click at [1175, 275] on span "Update Counts" at bounding box center [1421, 270] width 61 height 13
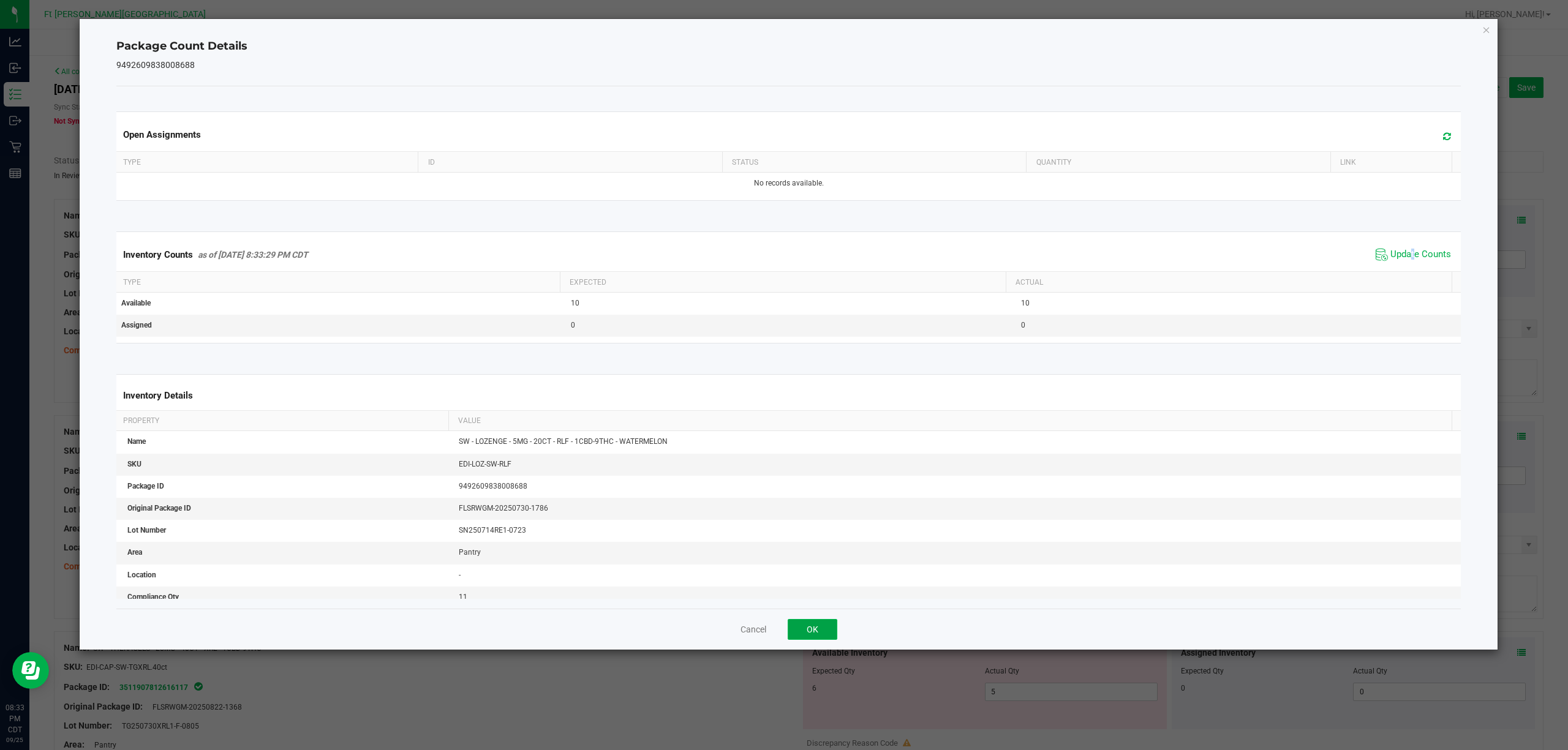
click at [805, 562] on button "OK" at bounding box center [812, 629] width 49 height 21
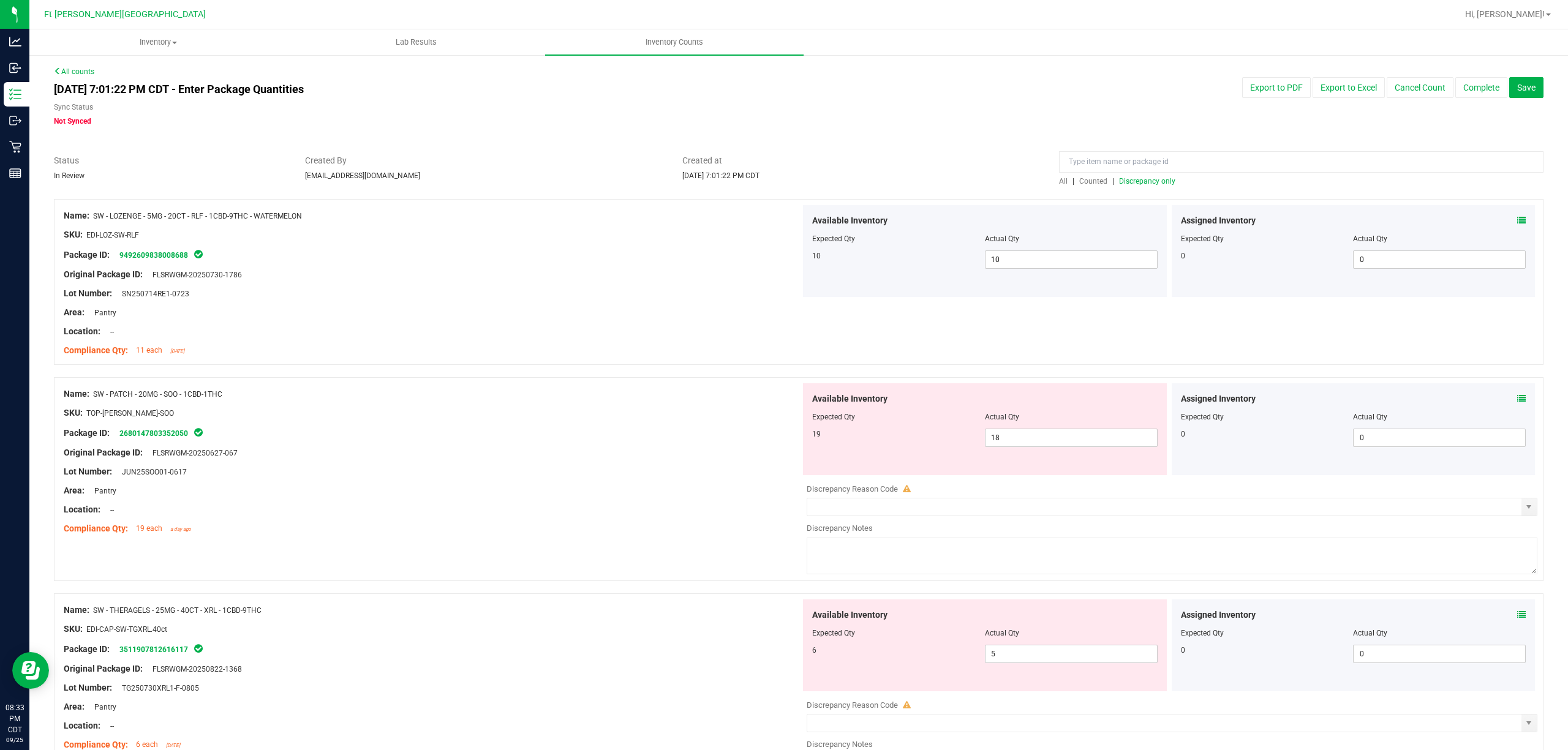
click at [1175, 398] on icon at bounding box center [1521, 398] width 9 height 9
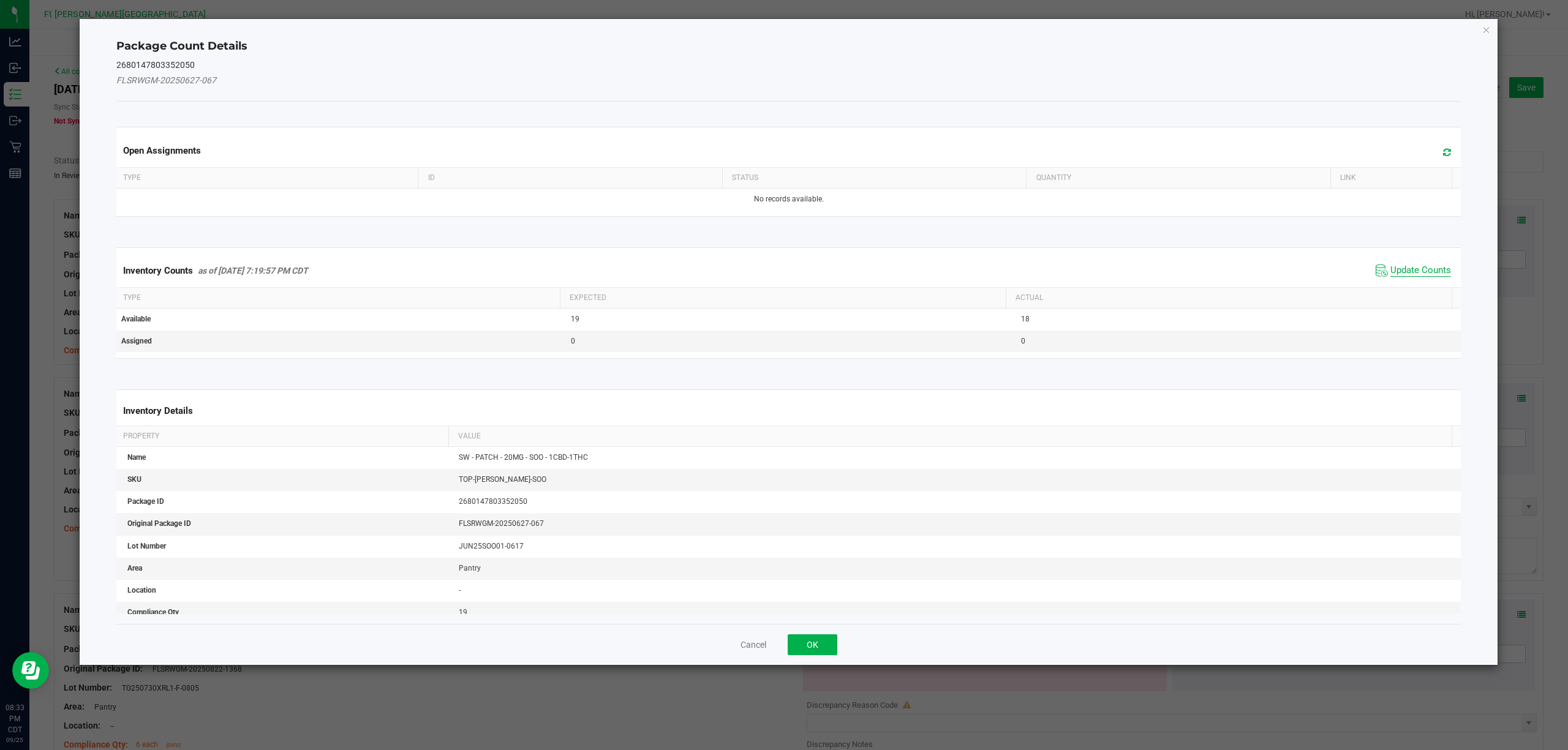
click at [1175, 274] on span "Update Counts" at bounding box center [1421, 270] width 61 height 13
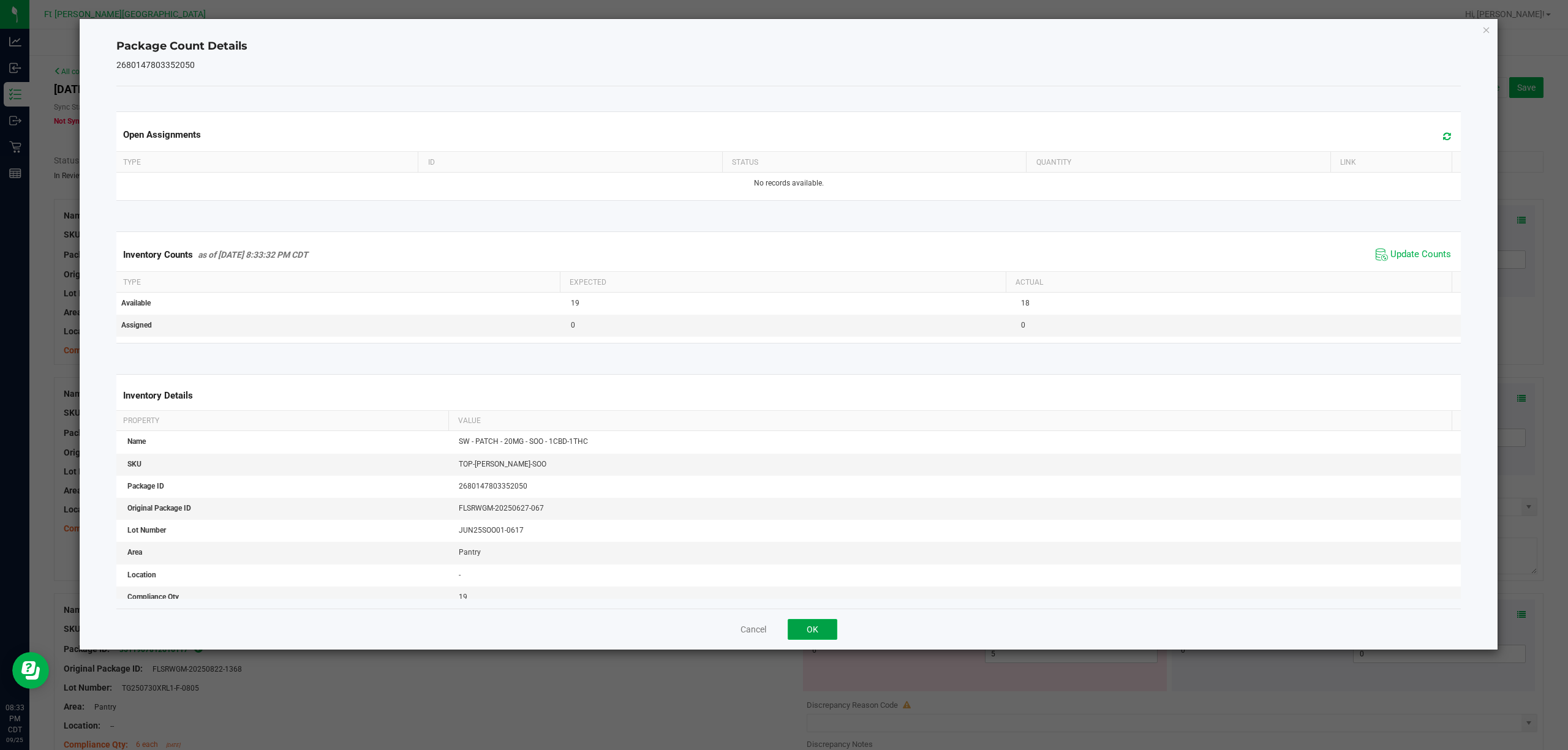
click at [831, 562] on button "OK" at bounding box center [812, 629] width 49 height 21
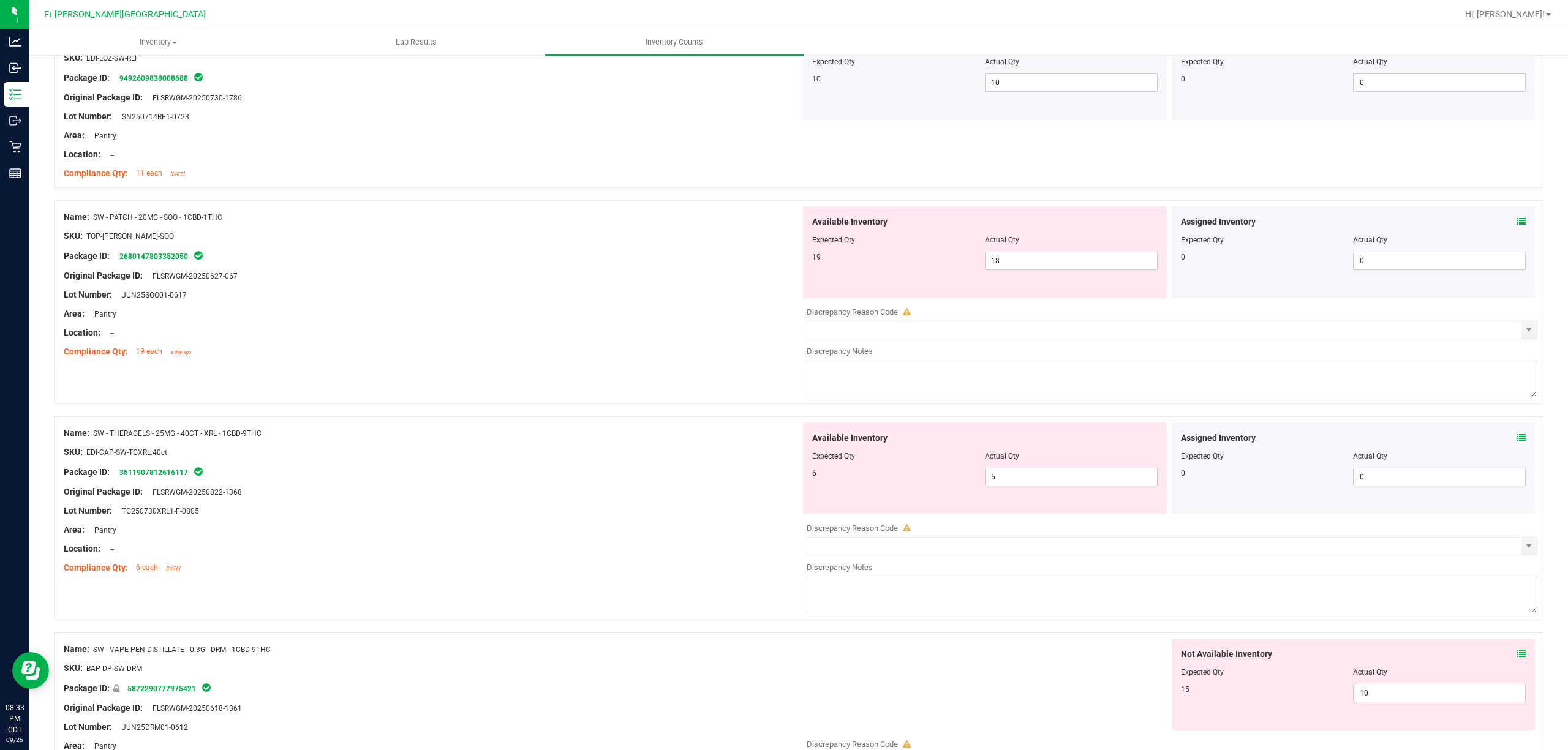
scroll to position [326, 0]
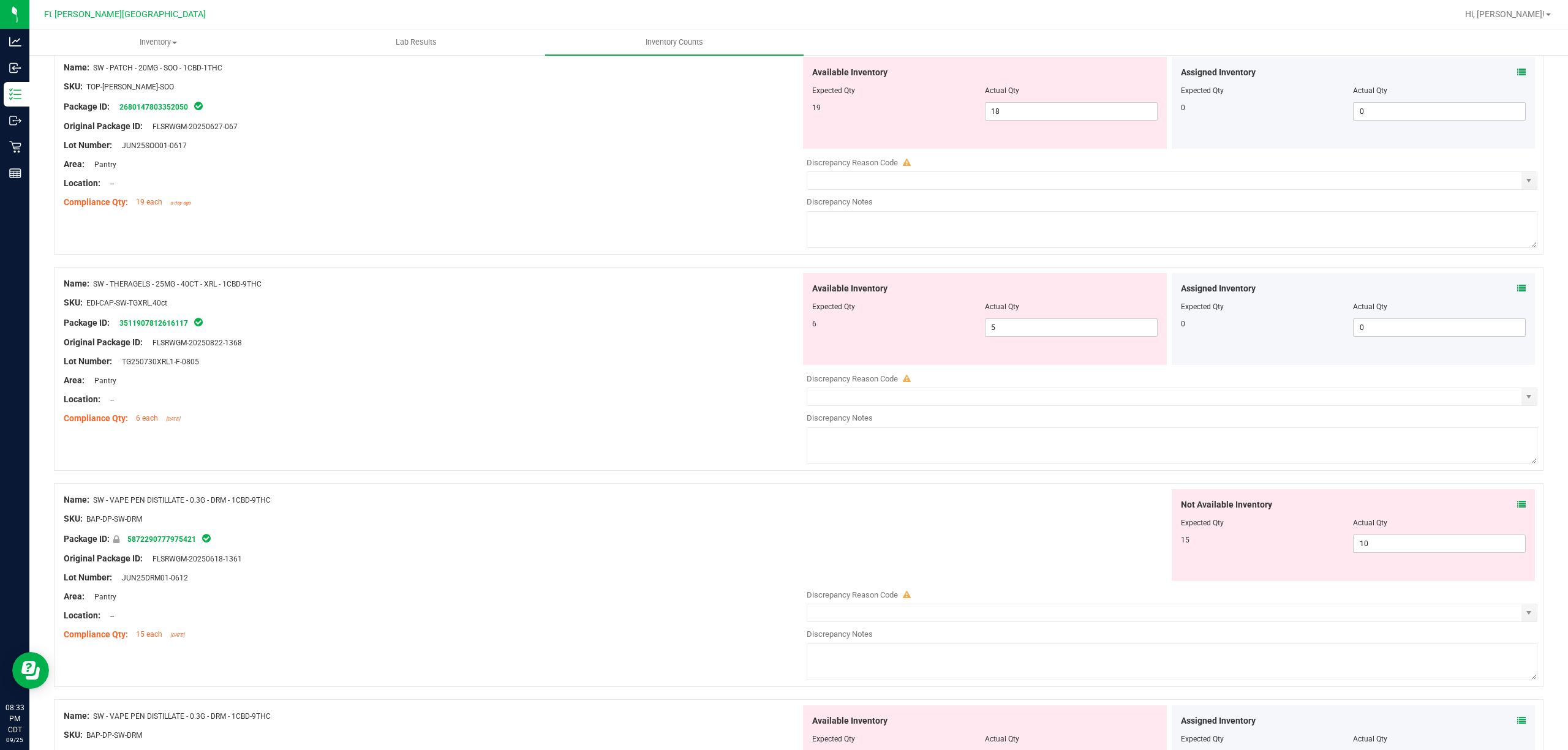
click at [1175, 287] on icon at bounding box center [1521, 288] width 9 height 9
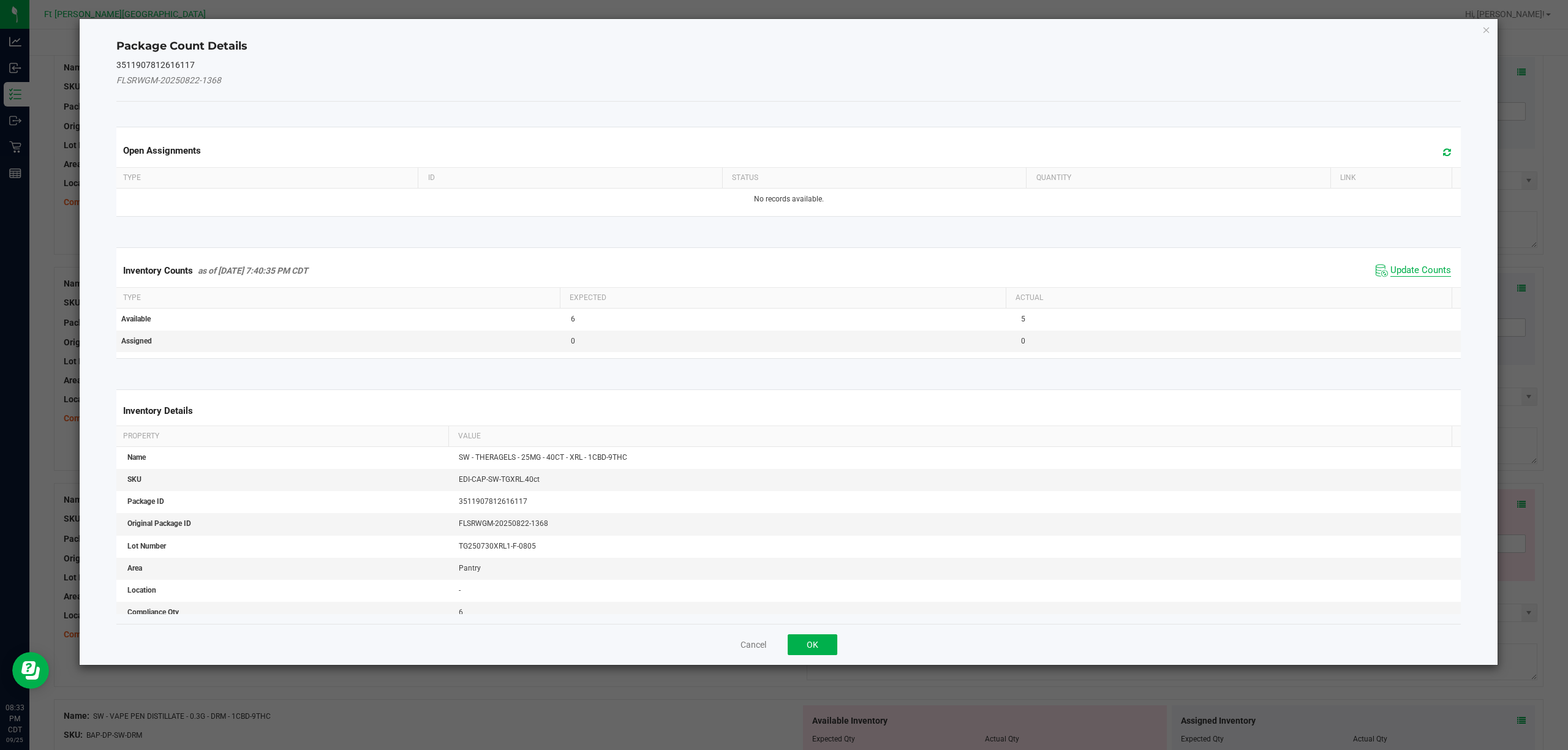
click at [1175, 271] on span "Update Counts" at bounding box center [1421, 270] width 61 height 13
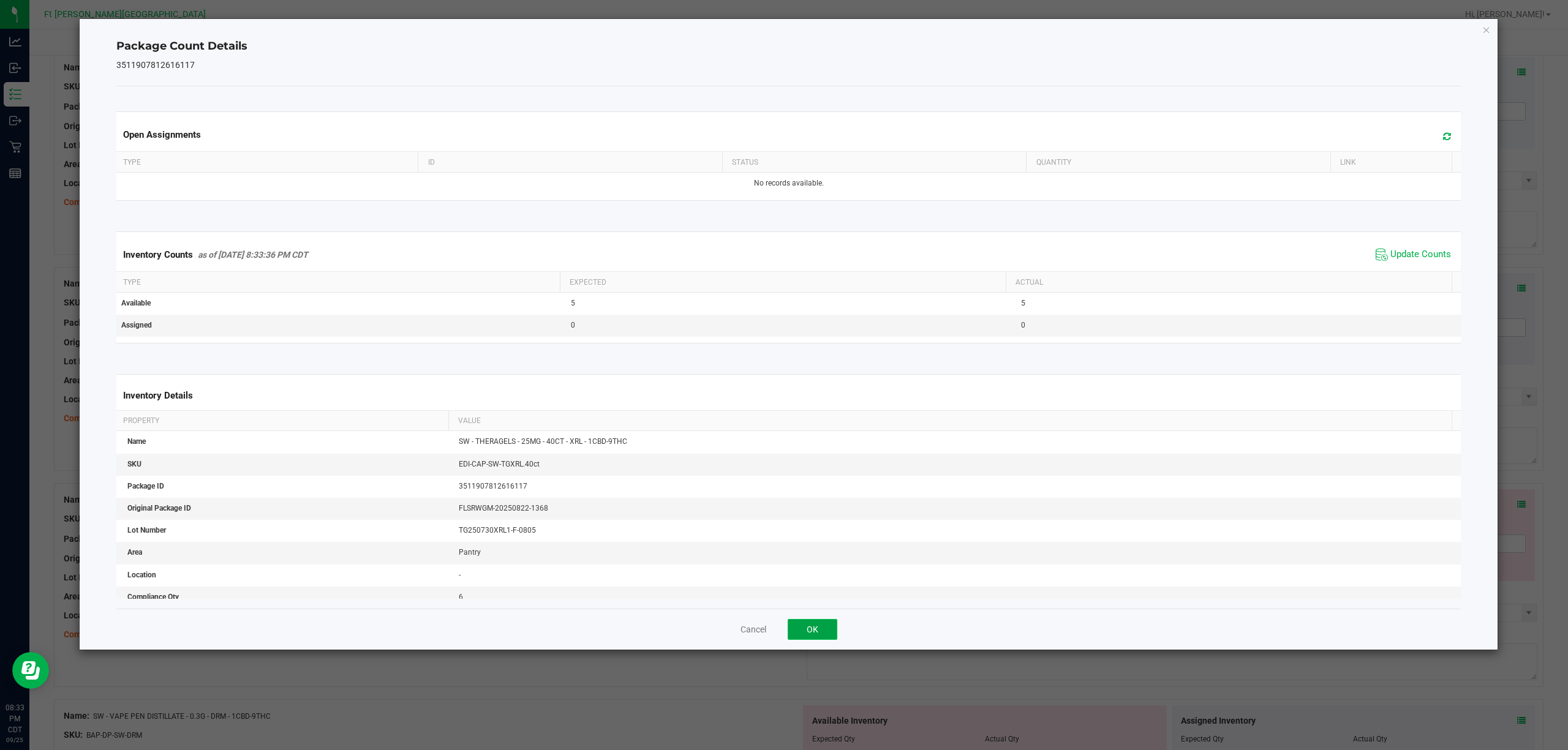
drag, startPoint x: 831, startPoint y: 631, endPoint x: 1199, endPoint y: 444, distance: 412.8
click at [833, 562] on button "OK" at bounding box center [812, 629] width 49 height 21
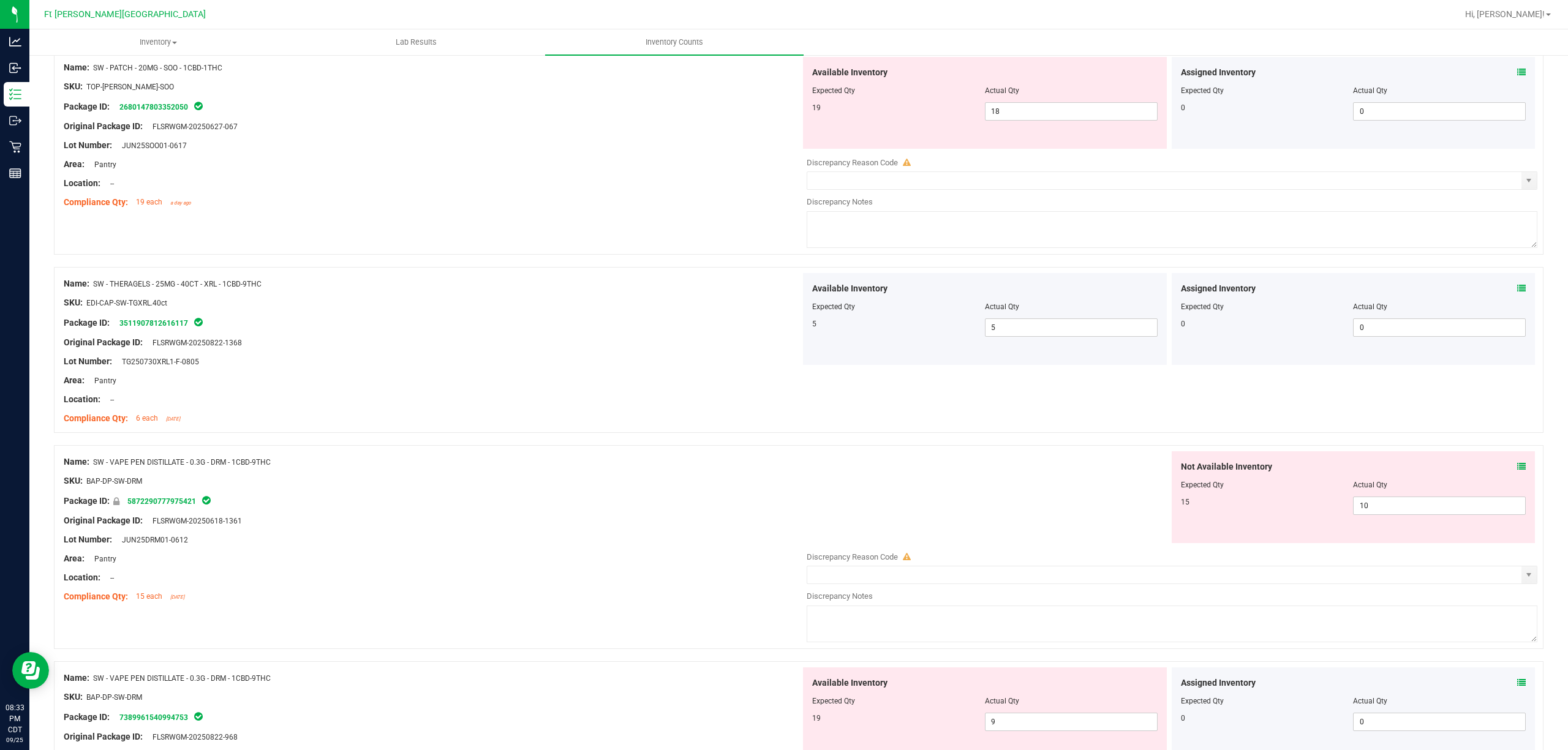
click at [1175, 467] on icon at bounding box center [1521, 466] width 9 height 9
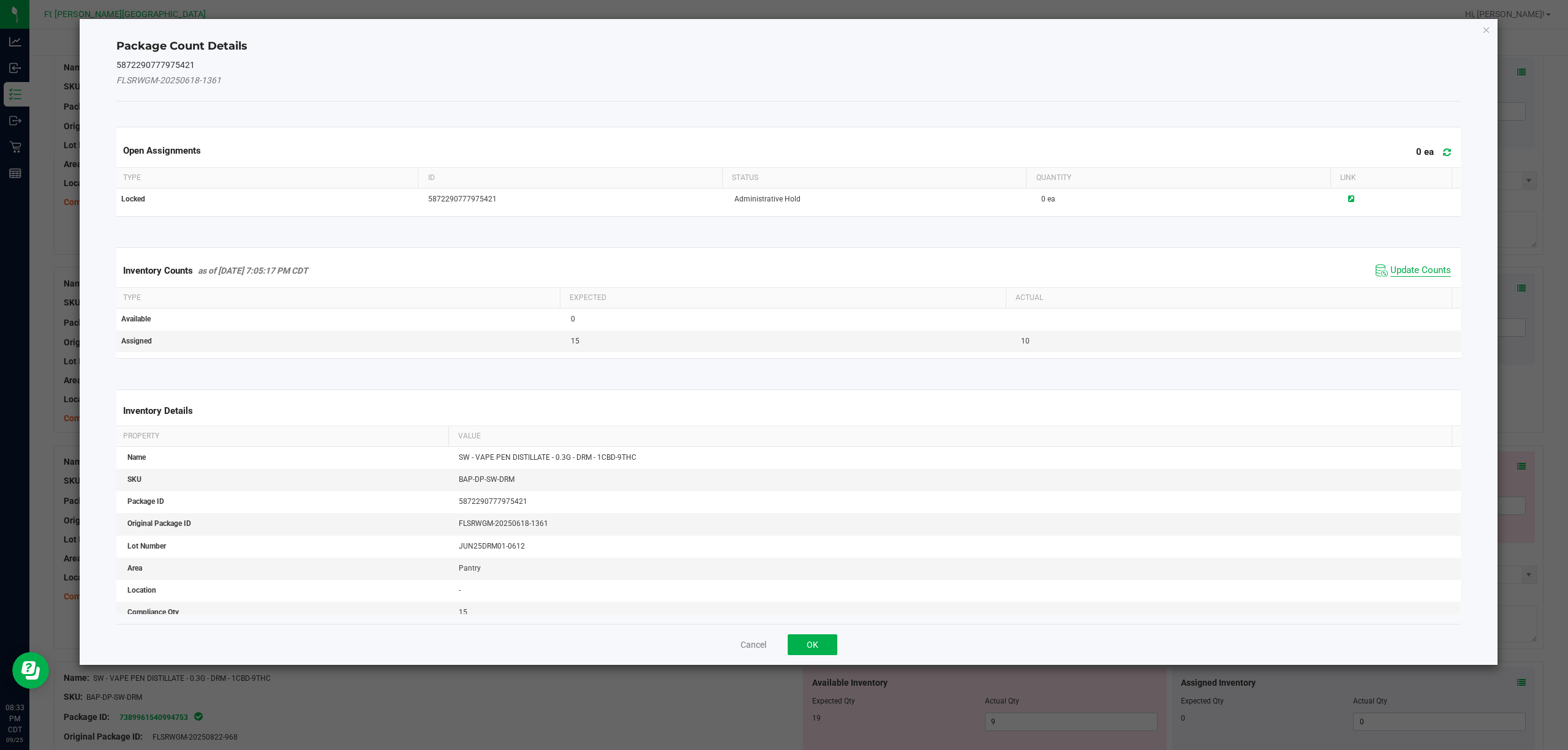
click at [1175, 272] on span "Update Counts" at bounding box center [1421, 270] width 61 height 13
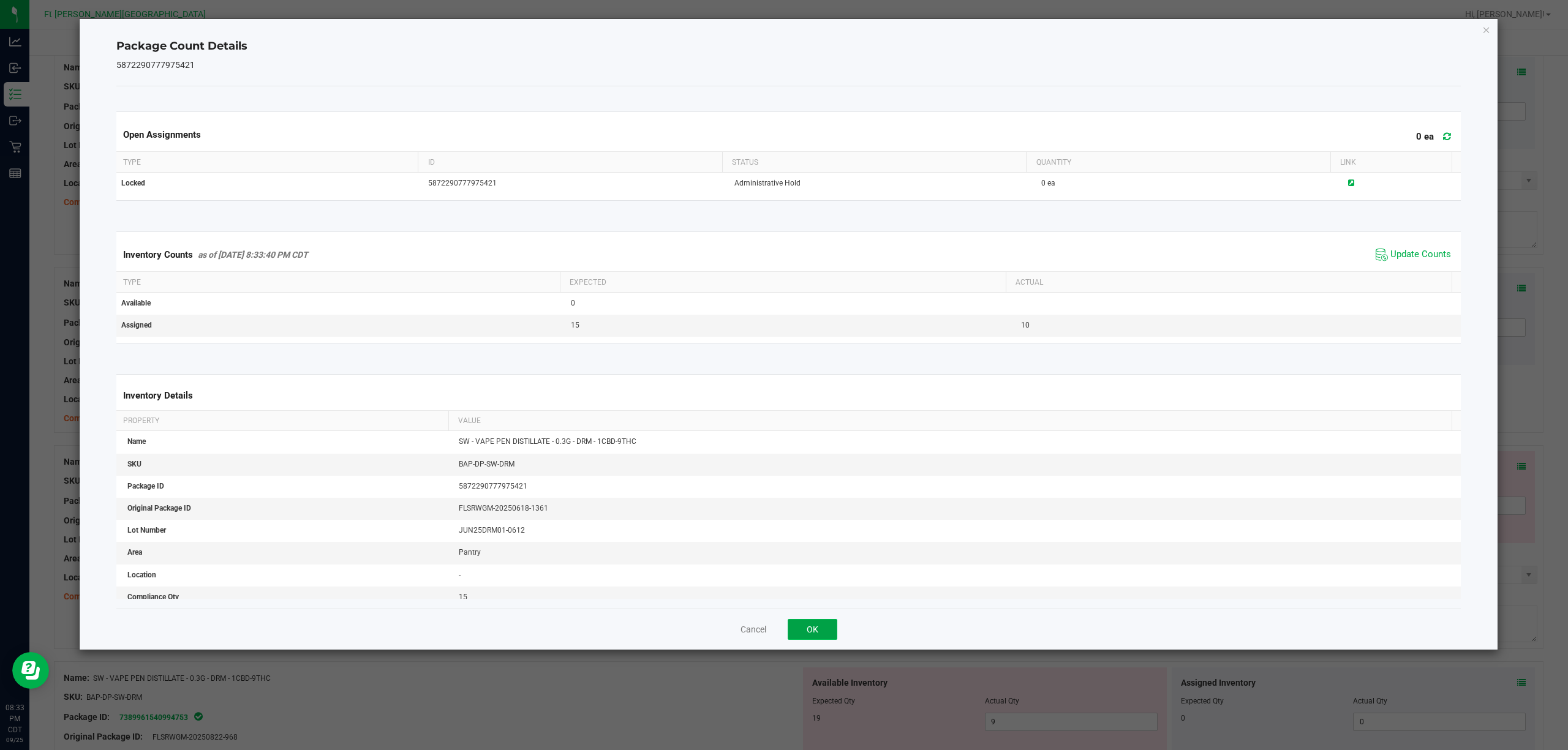
click at [819, 562] on button "OK" at bounding box center [812, 629] width 49 height 21
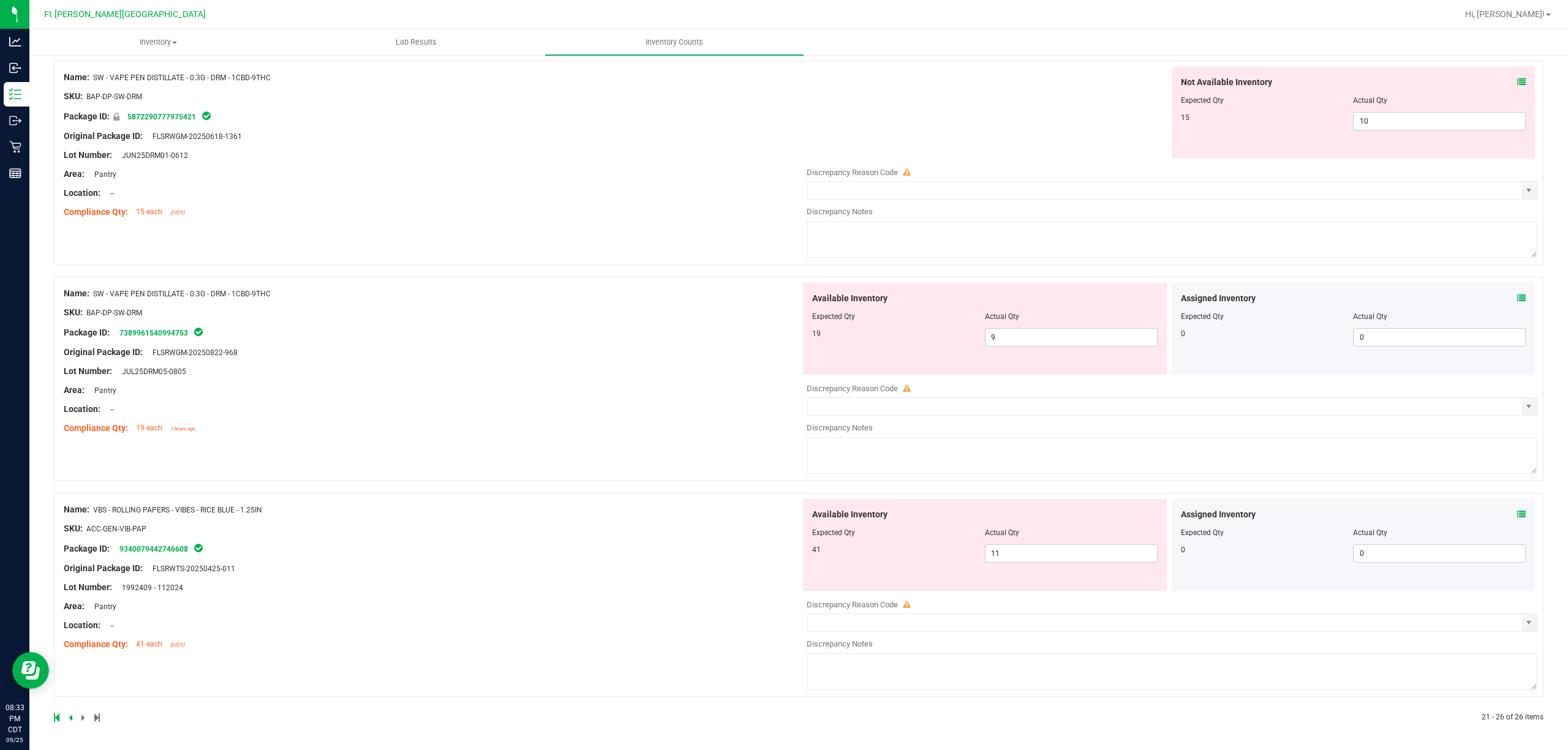
scroll to position [714, 0]
click at [1175, 297] on icon at bounding box center [1521, 297] width 9 height 9
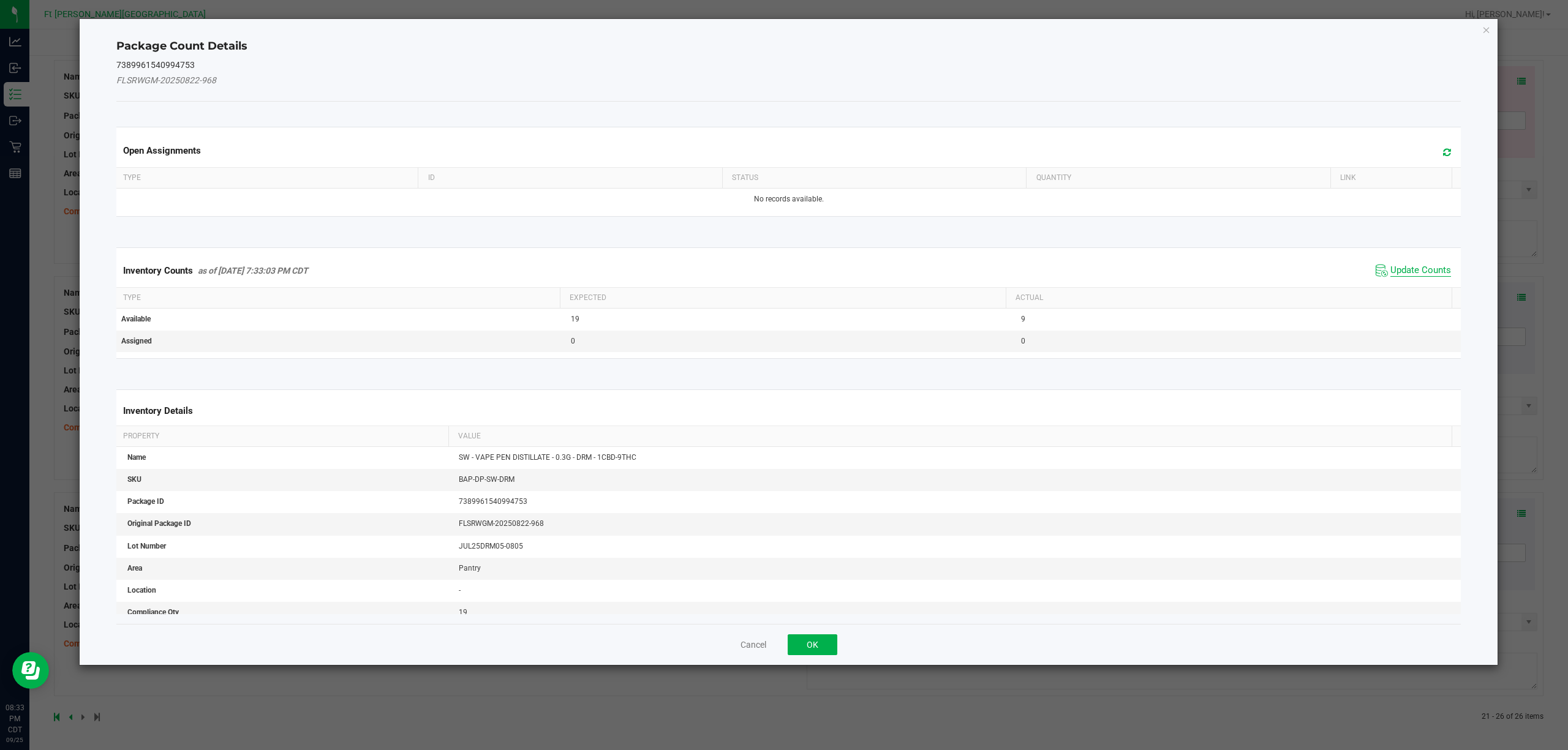
click at [1175, 271] on span "Update Counts" at bounding box center [1421, 270] width 61 height 13
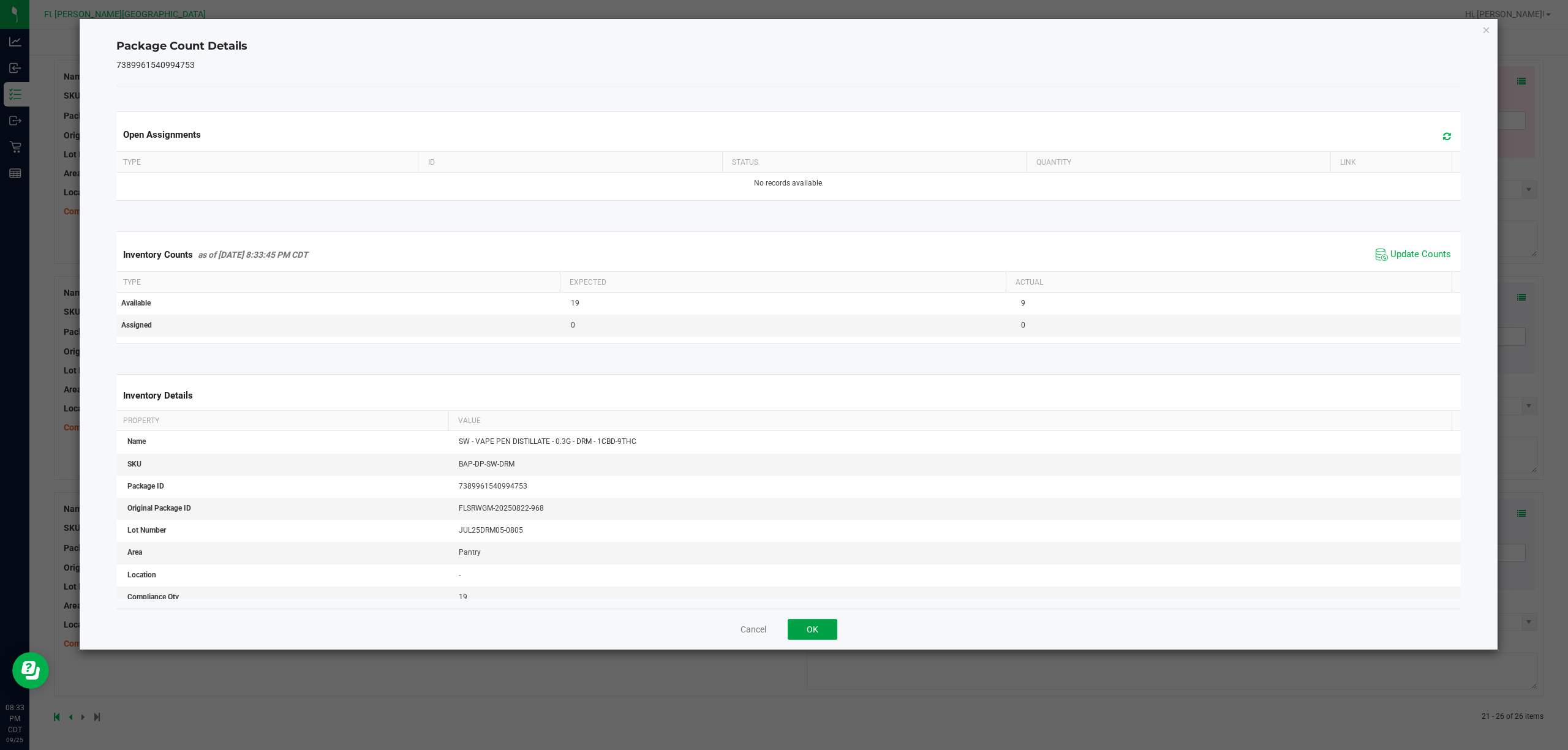
click at [824, 562] on button "OK" at bounding box center [812, 629] width 49 height 21
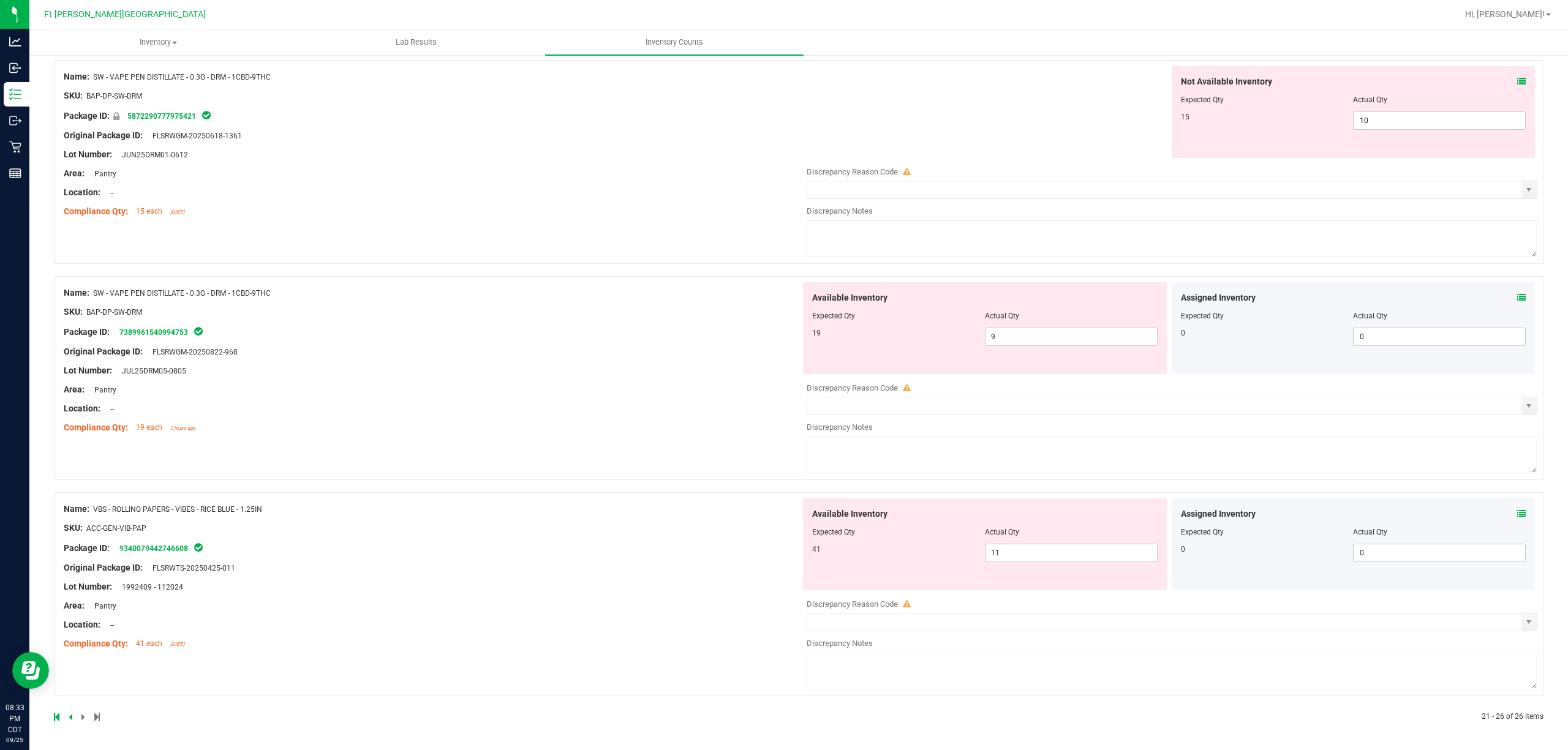
click at [1175, 507] on span at bounding box center [1521, 514] width 9 height 13
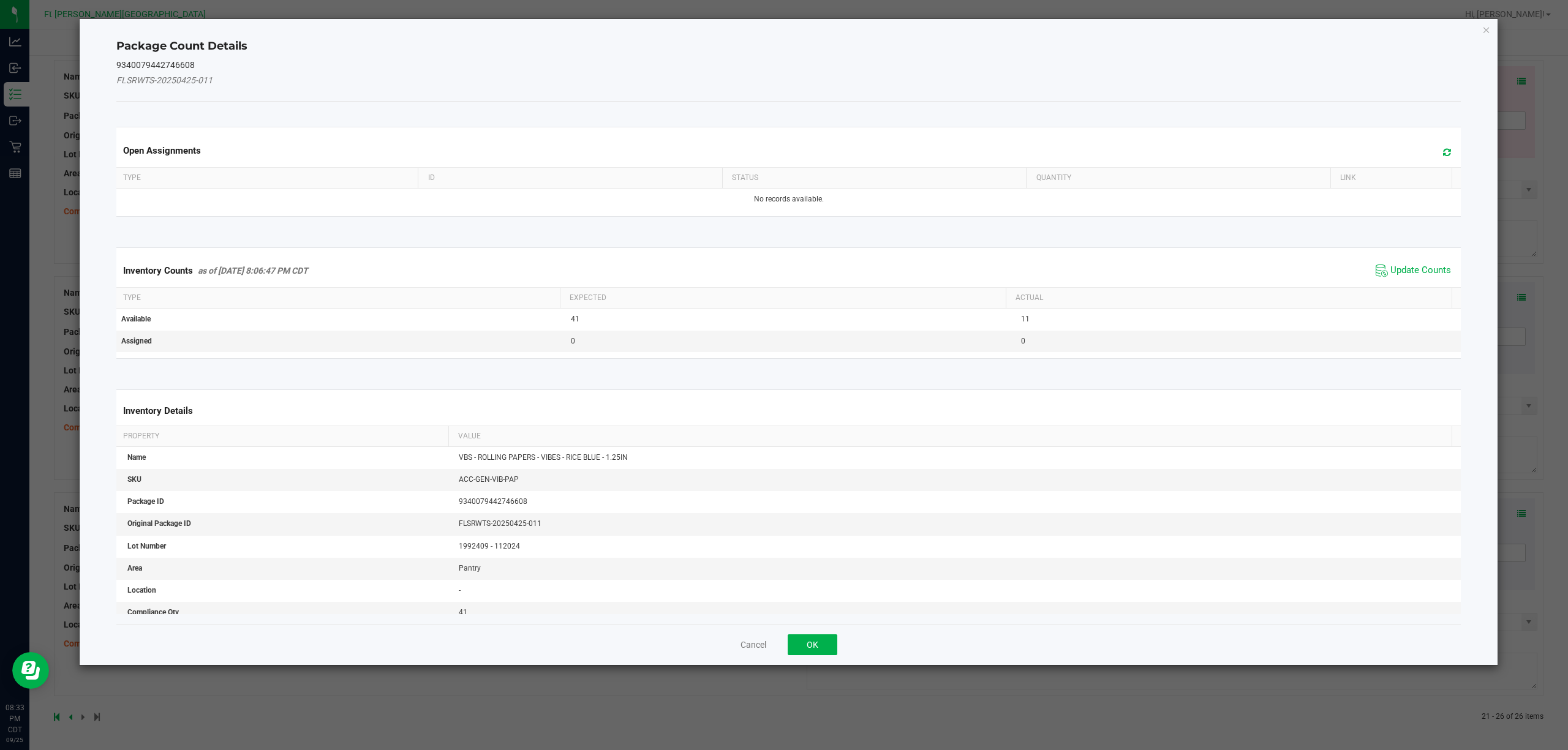
click at [1175, 260] on div "Inventory Counts as of [DATE] 8:06:47 PM CDT Update Counts" at bounding box center [789, 270] width 1350 height 33
click at [1175, 273] on span "Update Counts" at bounding box center [1421, 270] width 61 height 13
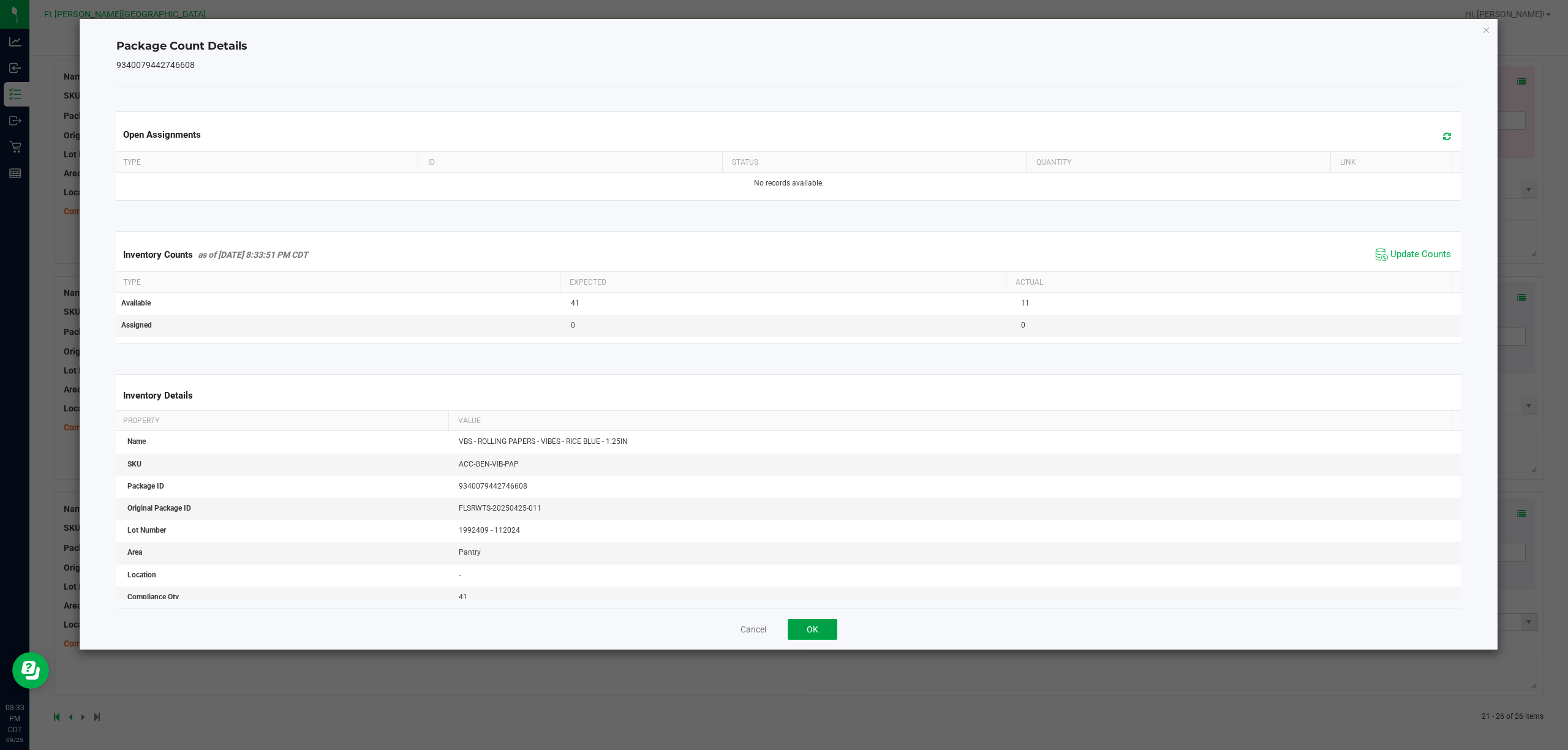
click at [806, 562] on button "OK" at bounding box center [812, 629] width 49 height 21
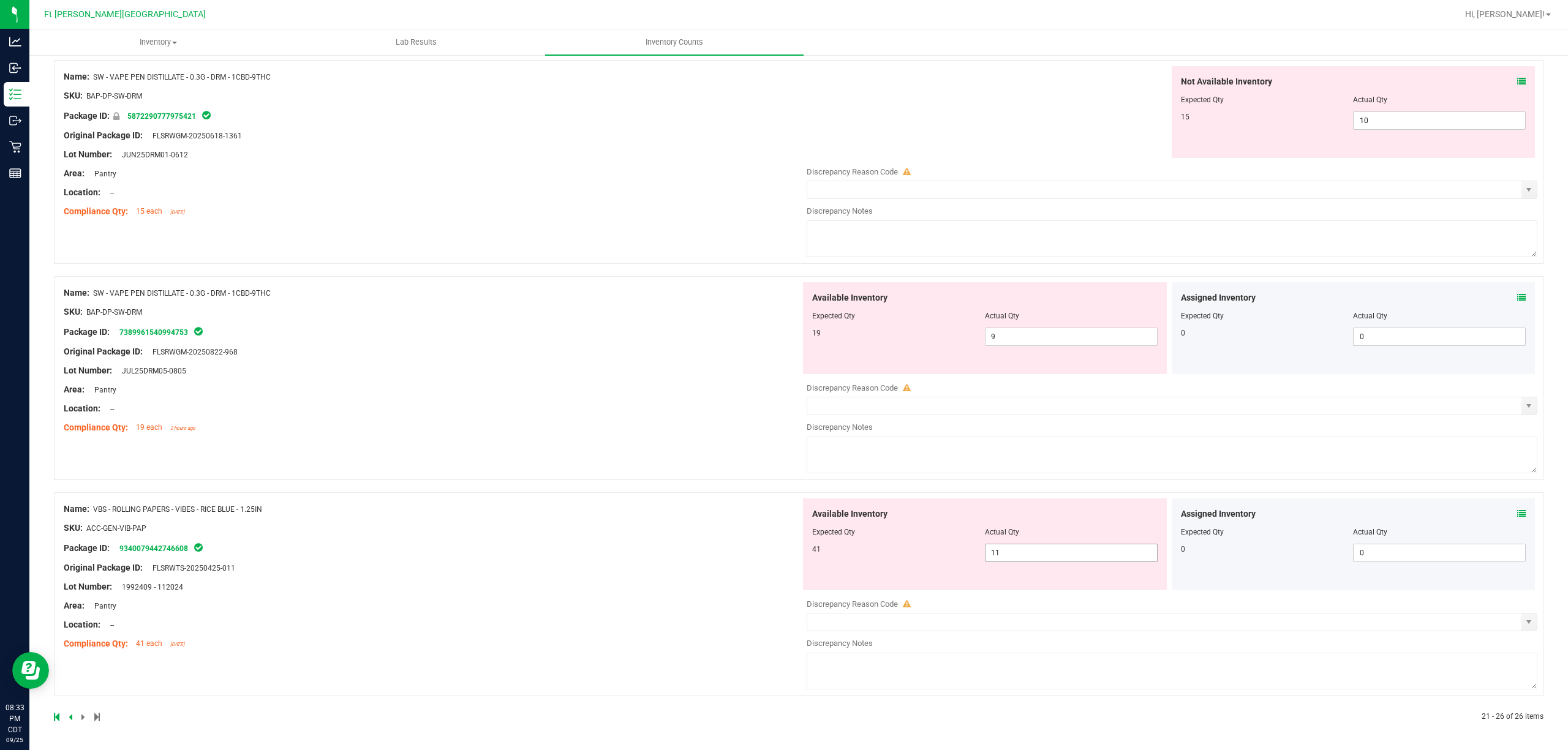
click at [1031, 549] on span "11 11" at bounding box center [1071, 553] width 173 height 18
click at [1031, 549] on input "11" at bounding box center [1071, 553] width 171 height 17
type input "41"
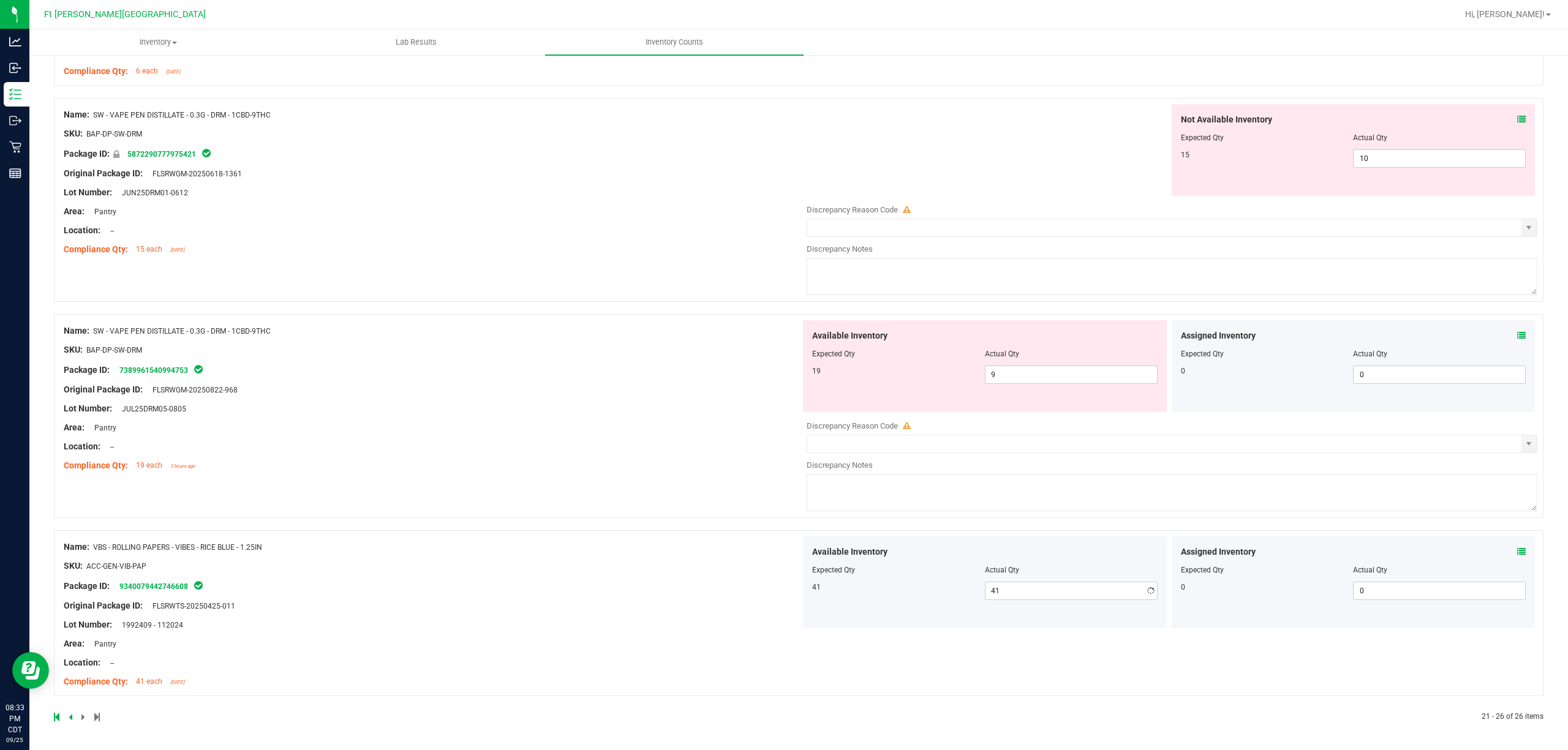
click at [784, 485] on div "Name: SW - VAPE PEN DISTILLATE - 0.3G - DRM - 1CBD-9THC SKU: BAP-DP-SW-DRM Pack…" at bounding box center [799, 422] width 1490 height 216
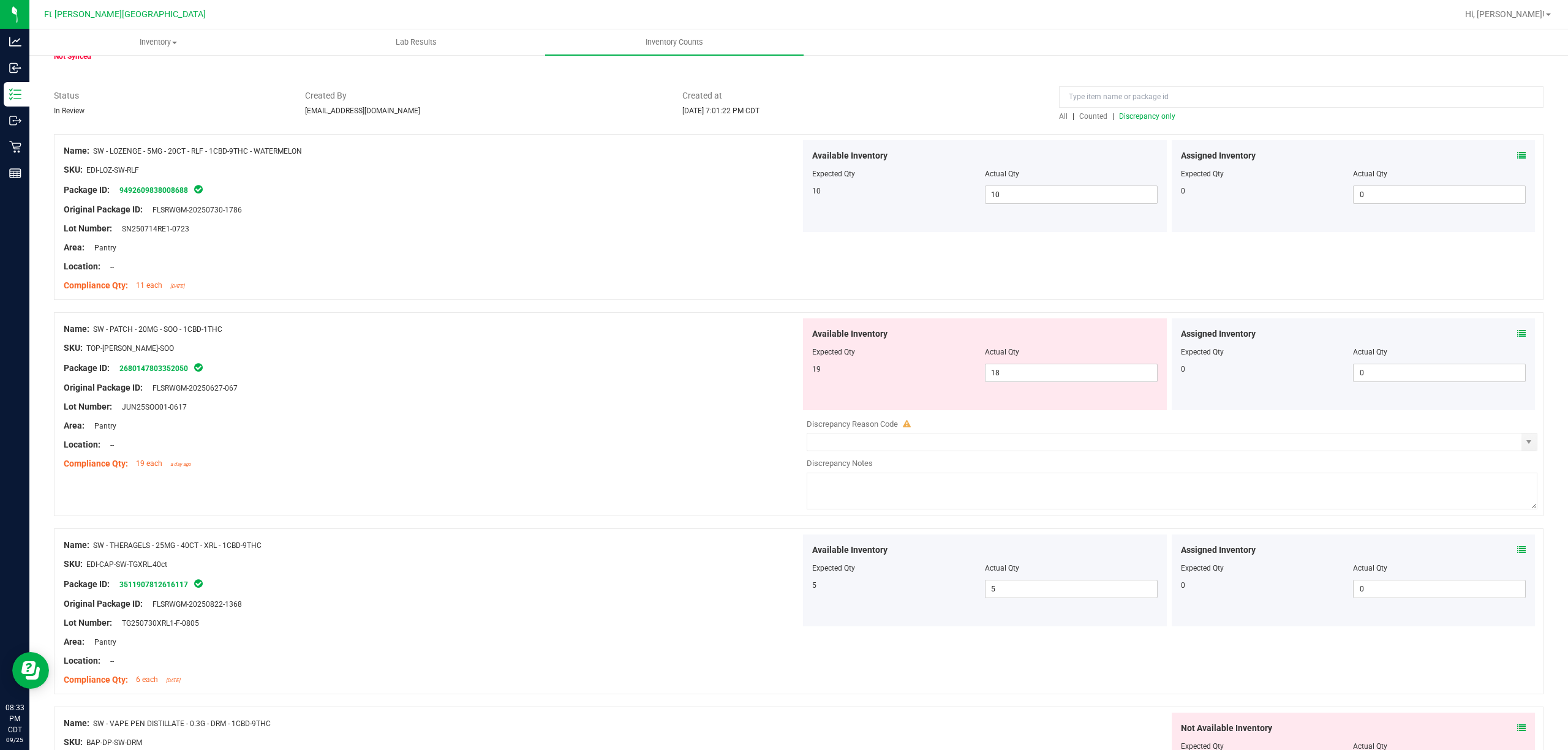
scroll to position [0, 0]
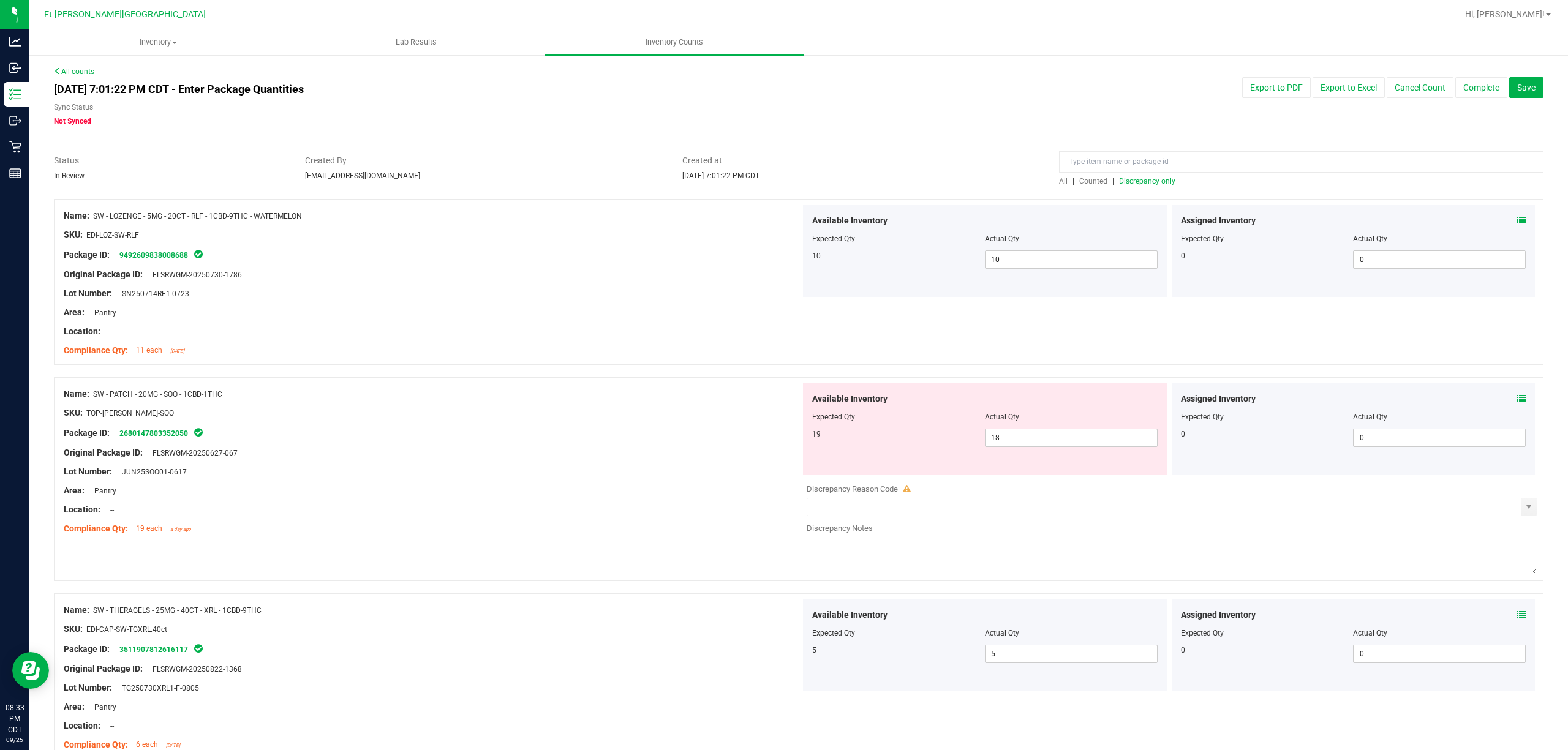
click at [1086, 179] on span "Counted" at bounding box center [1093, 181] width 28 height 9
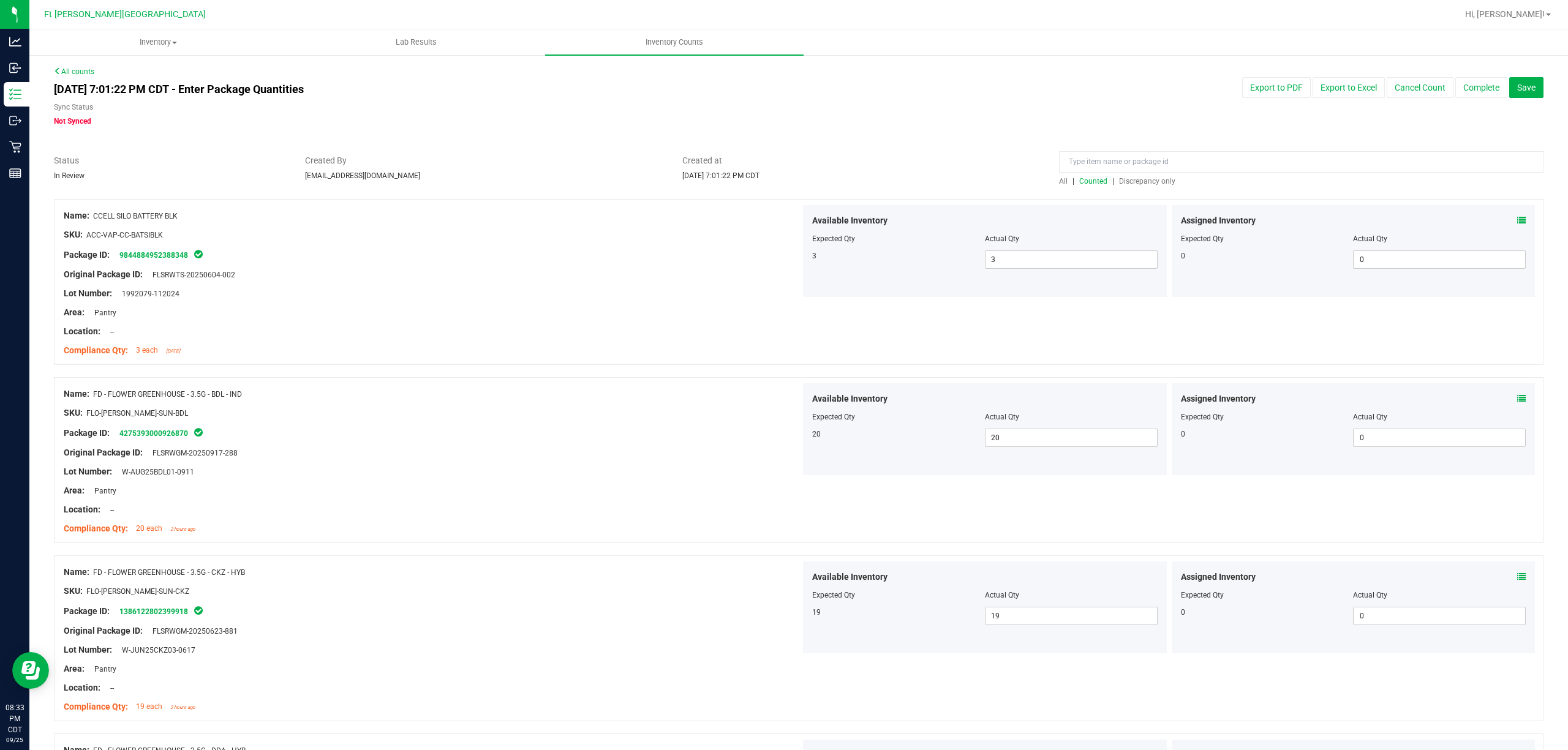
click at [1133, 183] on span "Discrepancy only" at bounding box center [1147, 181] width 56 height 9
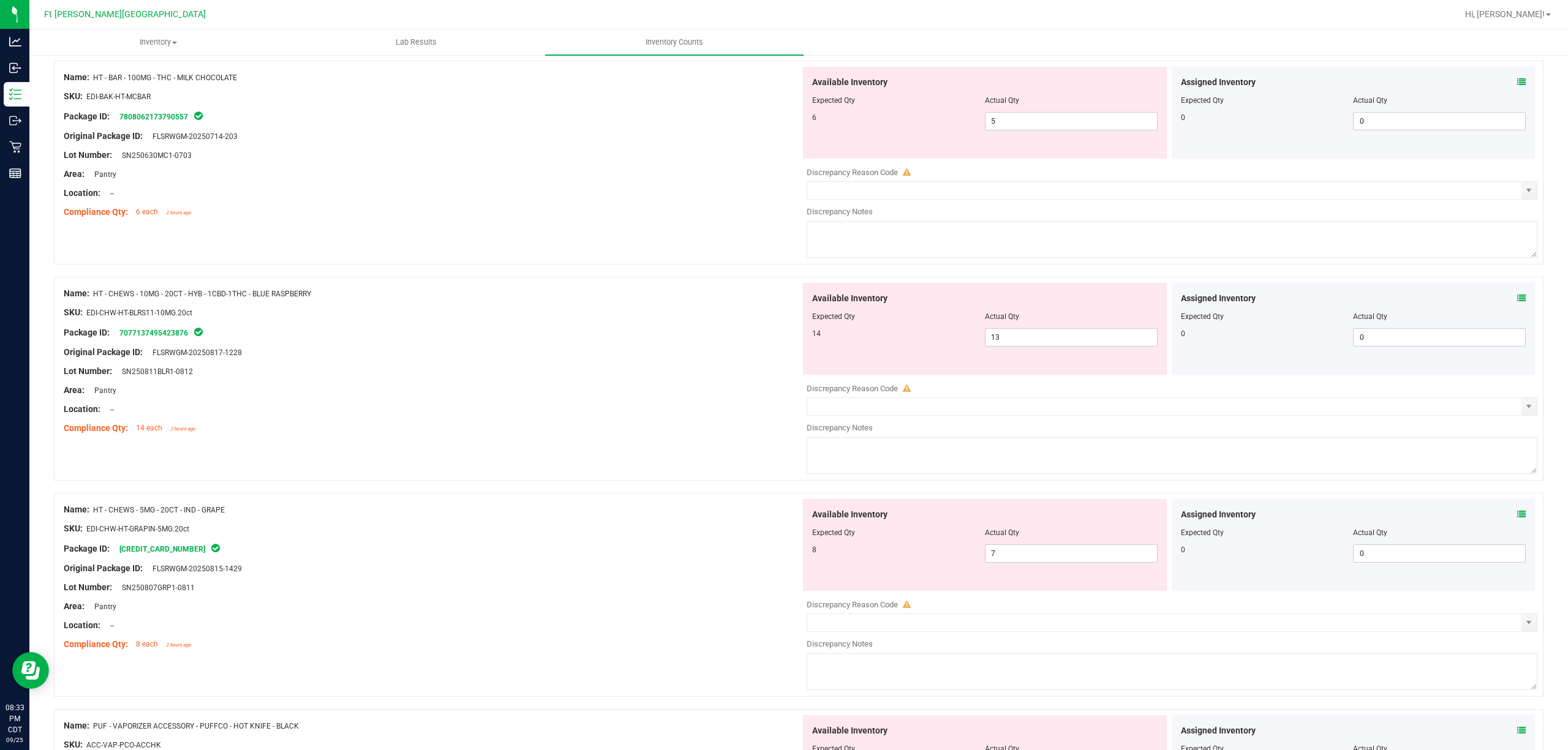
scroll to position [3825, 0]
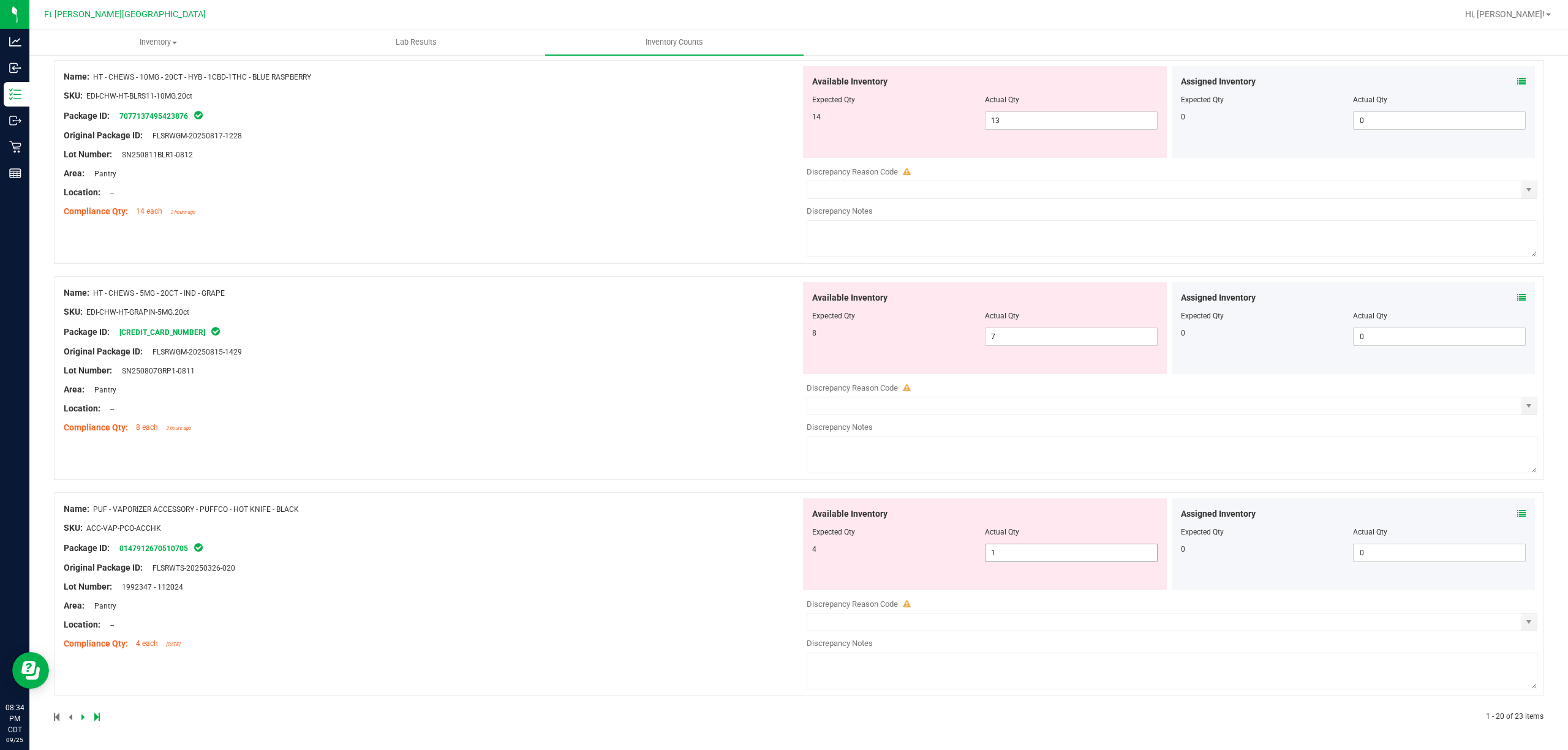
click at [1145, 560] on span "1 1" at bounding box center [1071, 553] width 173 height 18
click at [1145, 560] on input "1" at bounding box center [1071, 553] width 171 height 17
type input "4"
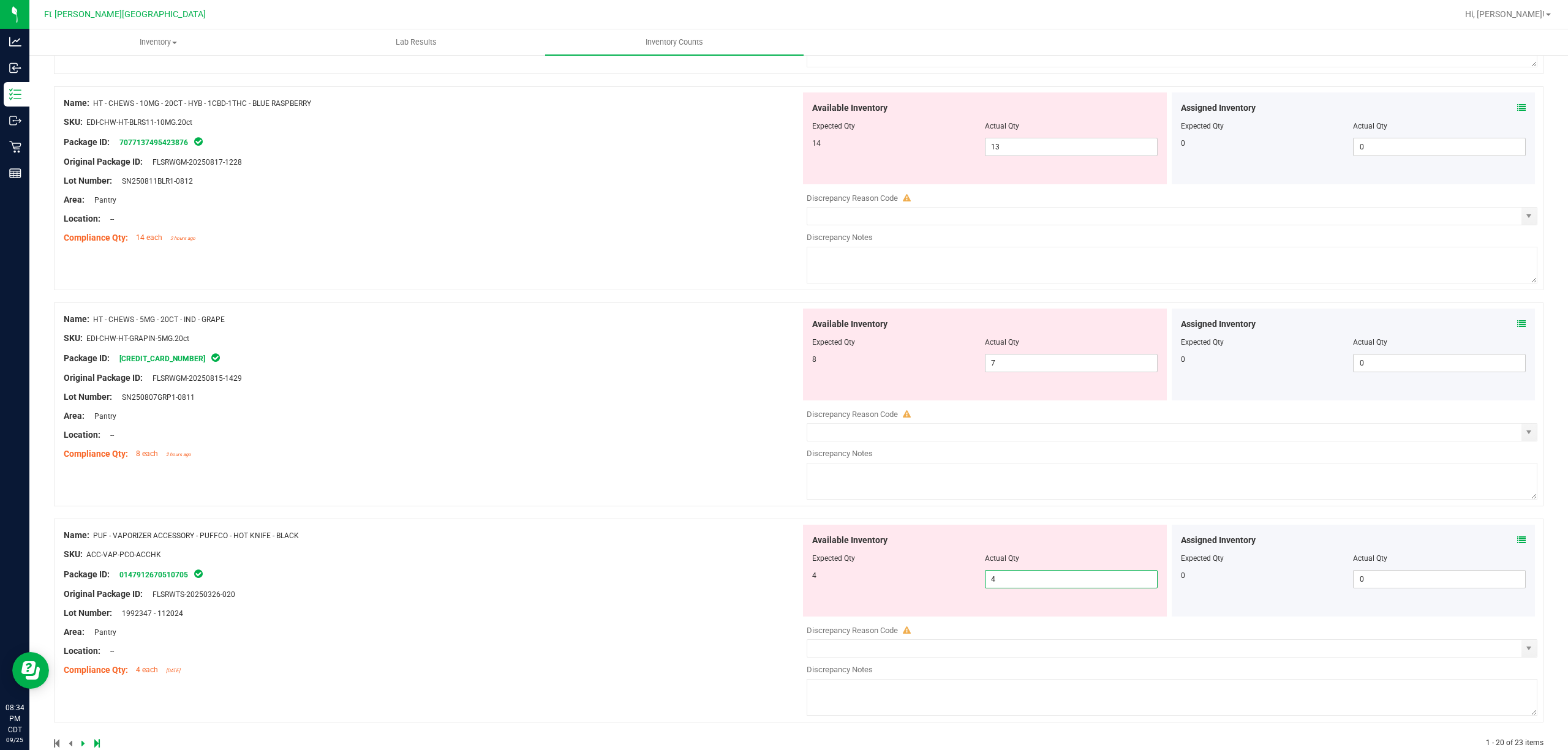
drag, startPoint x: 739, startPoint y: 534, endPoint x: 745, endPoint y: 528, distance: 8.5
click at [741, 530] on div "Name: PUF - VAPORIZER ACCESSORY - PUFFCO - HOT KNIFE - BLACK SKU: ACC-VAP-PCO-A…" at bounding box center [799, 620] width 1490 height 204
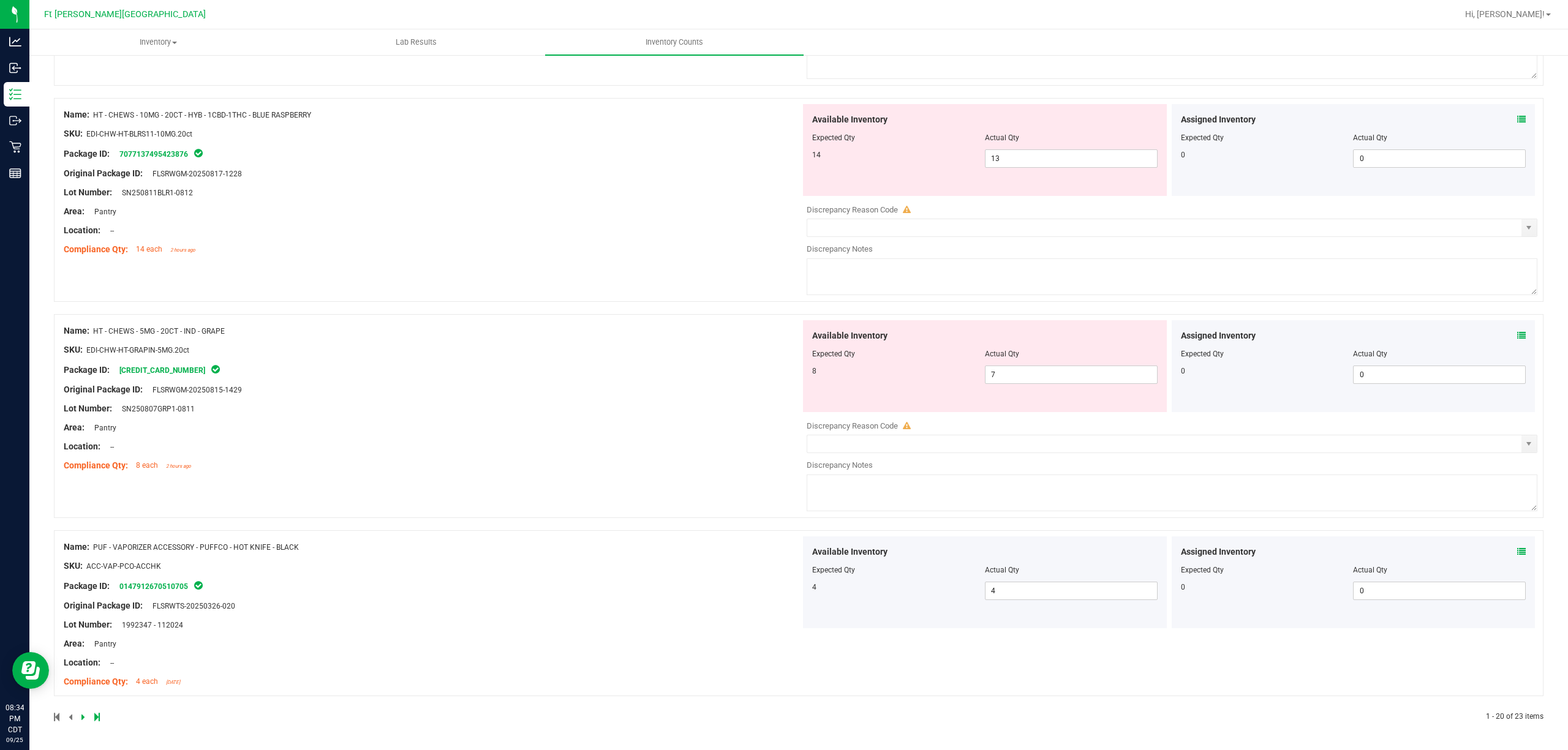
click at [1175, 332] on icon at bounding box center [1521, 335] width 9 height 9
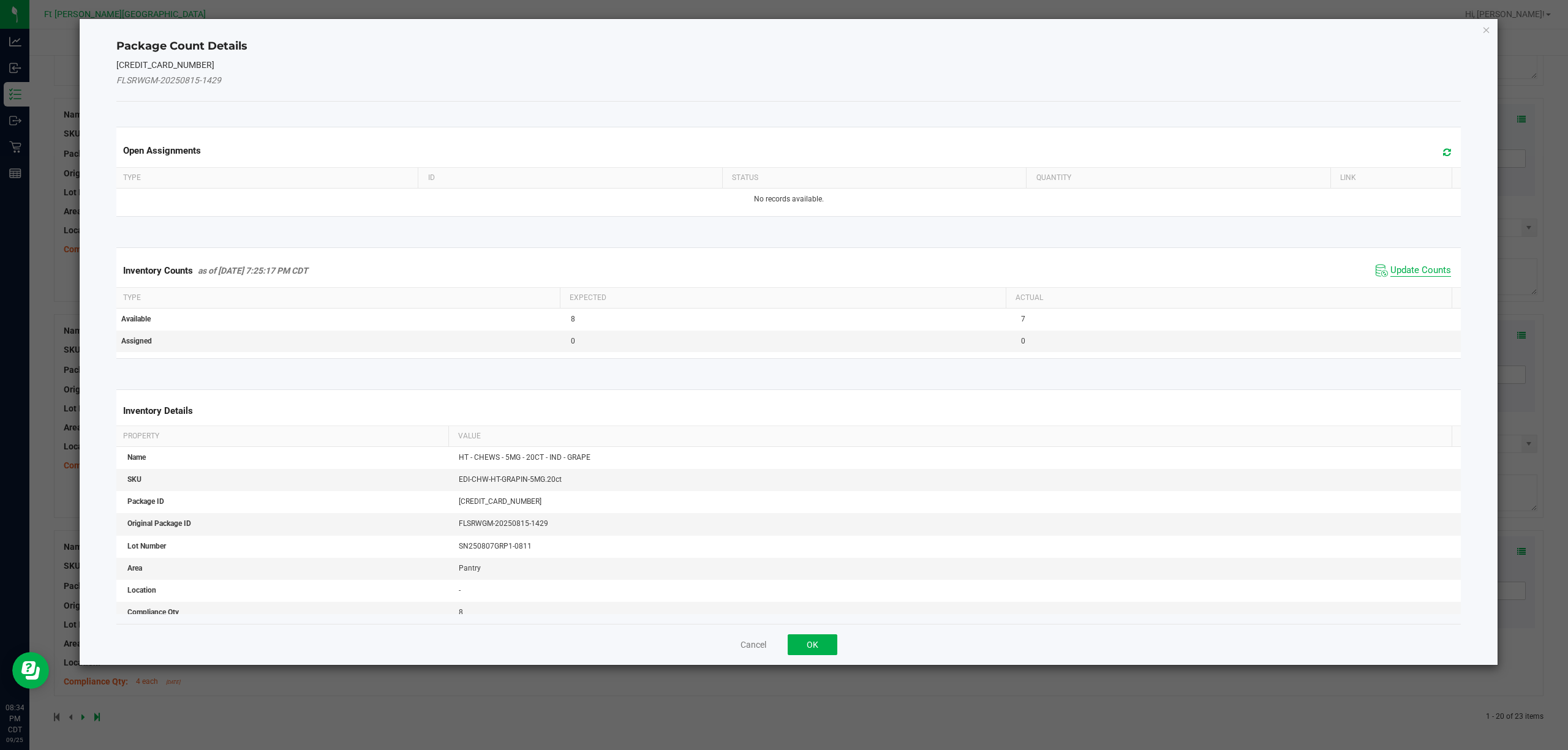
click at [1175, 270] on span "Update Counts" at bounding box center [1421, 270] width 61 height 13
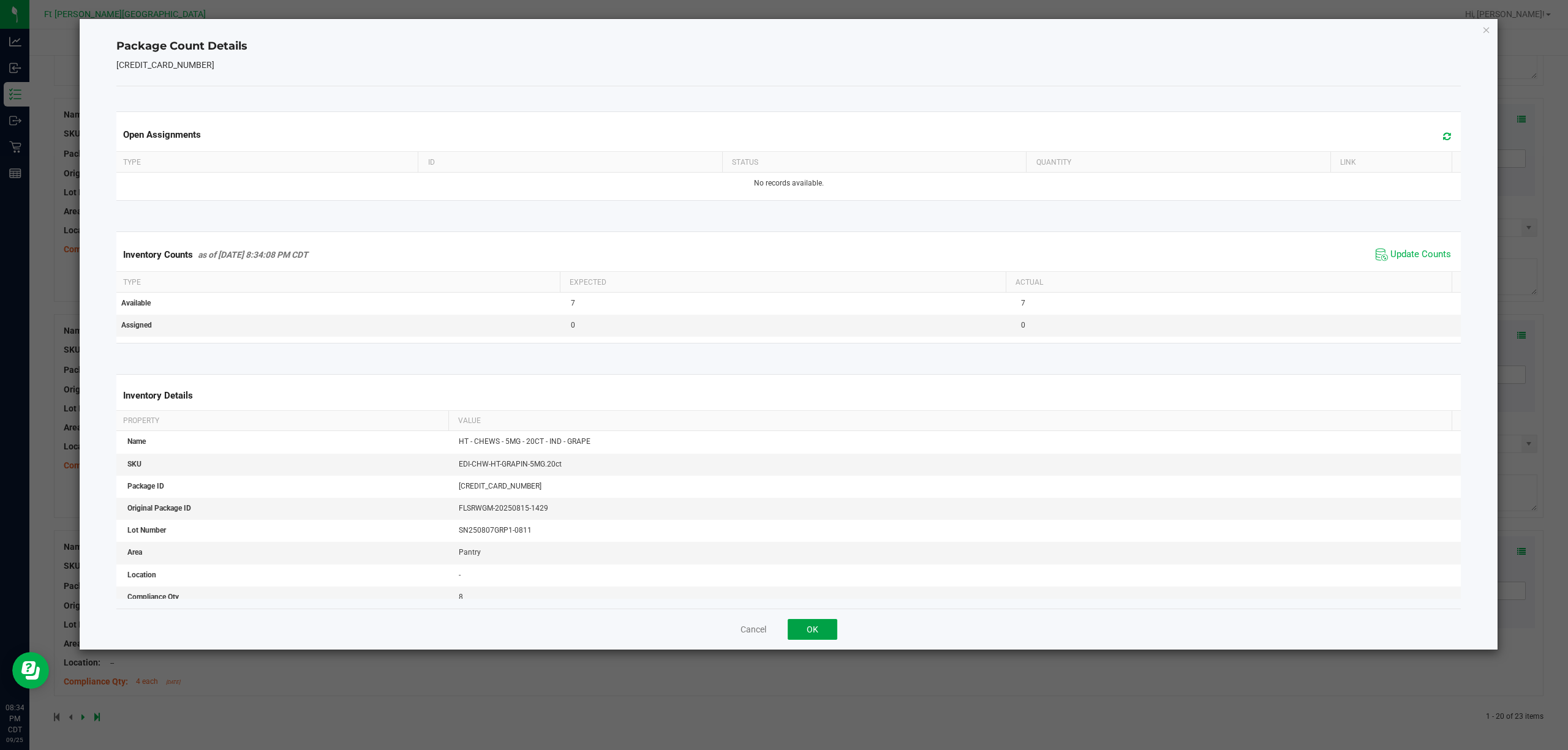
drag, startPoint x: 788, startPoint y: 641, endPoint x: 797, endPoint y: 633, distance: 12.0
click at [790, 562] on button "OK" at bounding box center [812, 629] width 49 height 21
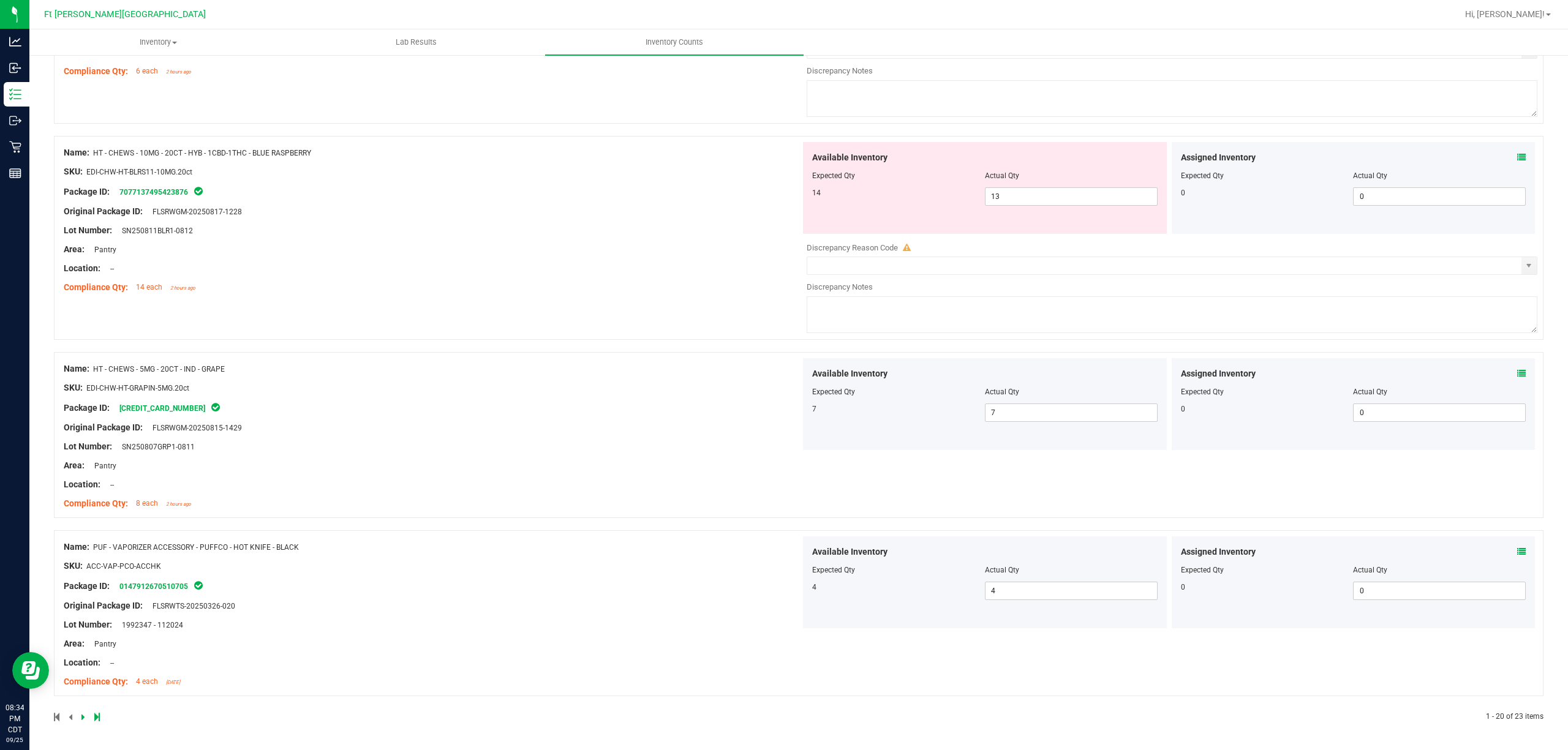
click at [802, 562] on div "Name: PUF - VAPORIZER ACCESSORY - PUFFCO - HOT KNIFE - BLACK SKU: ACC-VAP-PCO-A…" at bounding box center [799, 613] width 1490 height 166
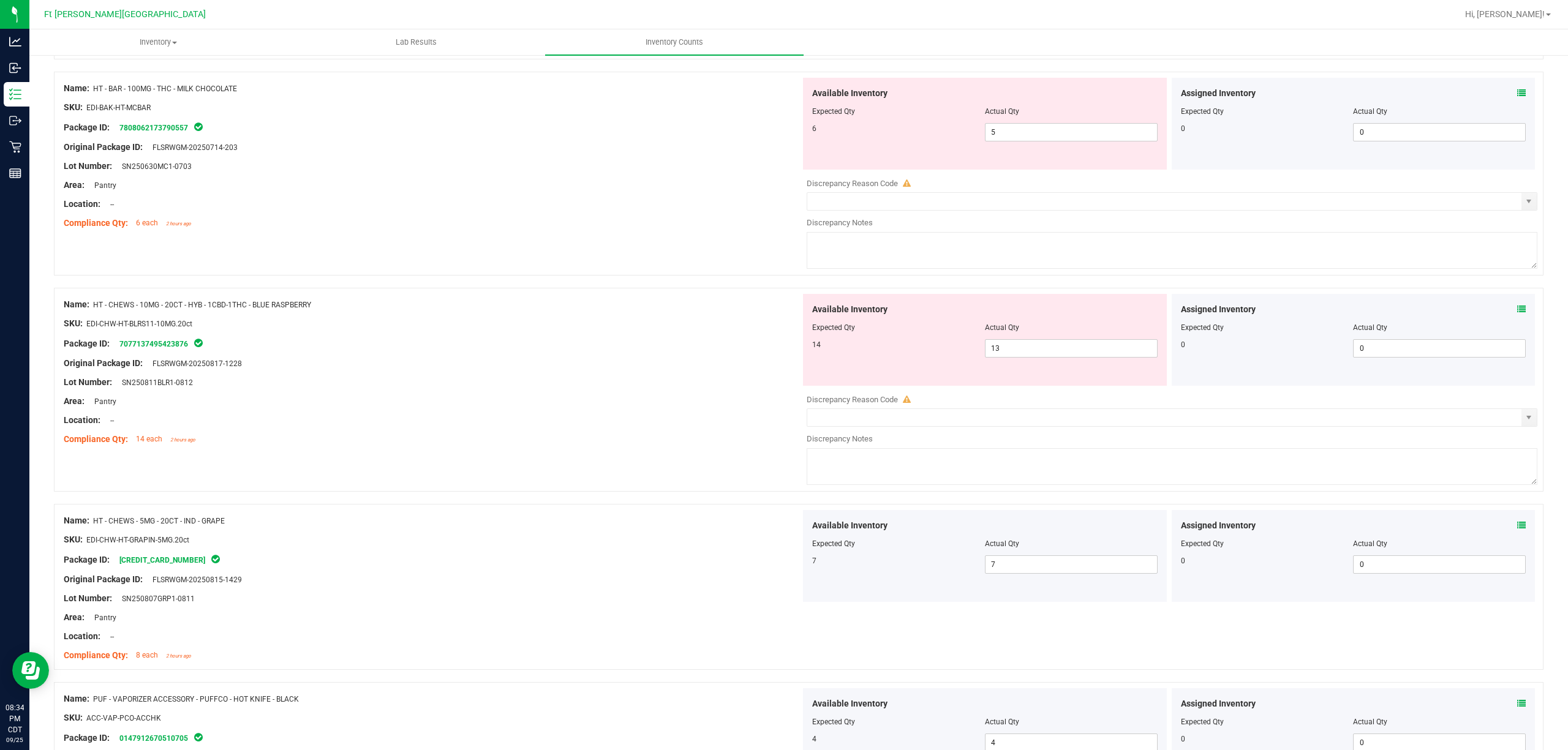
click at [1175, 314] on icon at bounding box center [1521, 309] width 9 height 9
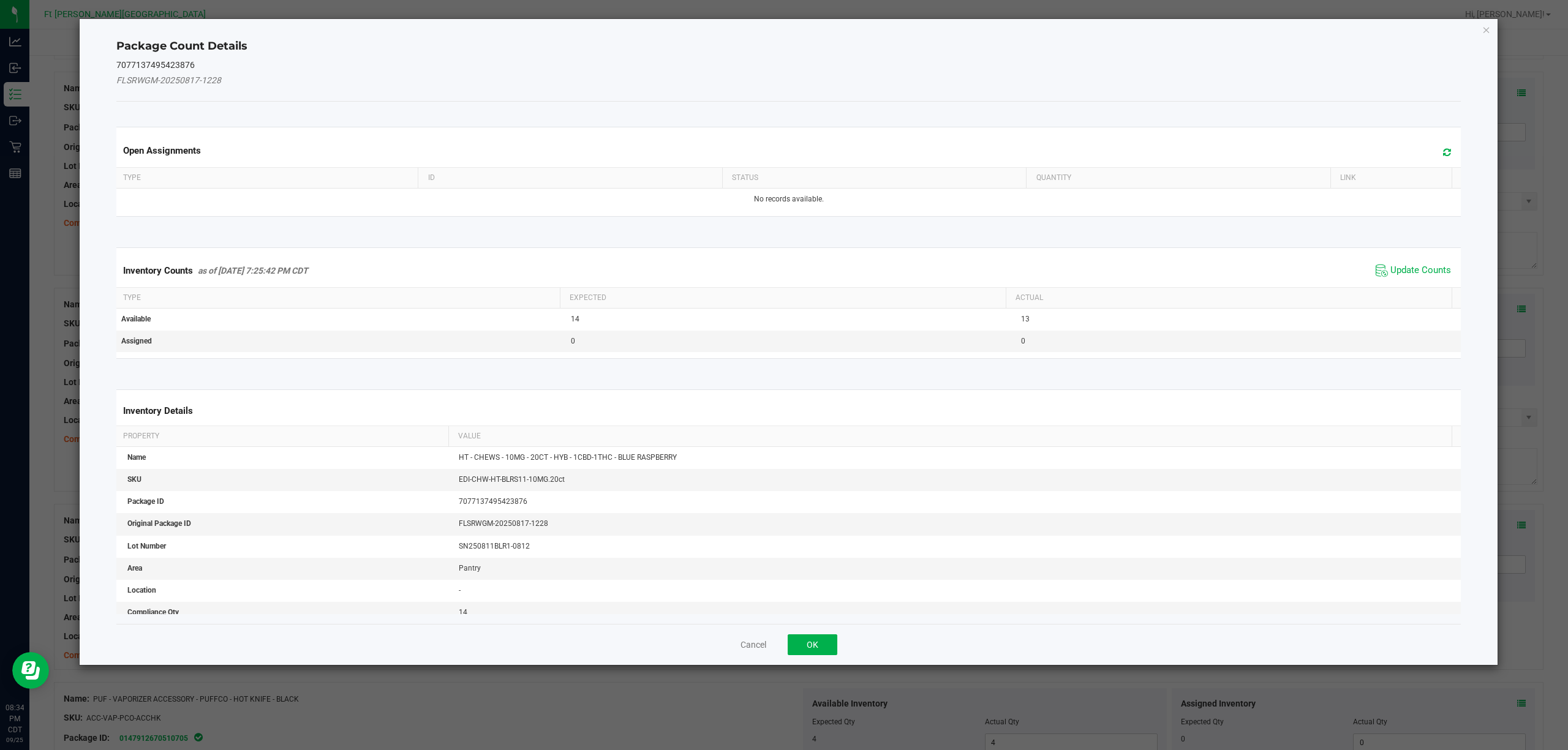
drag, startPoint x: 1424, startPoint y: 271, endPoint x: 1059, endPoint y: 436, distance: 400.6
click at [1175, 271] on span "Update Counts" at bounding box center [1421, 270] width 61 height 13
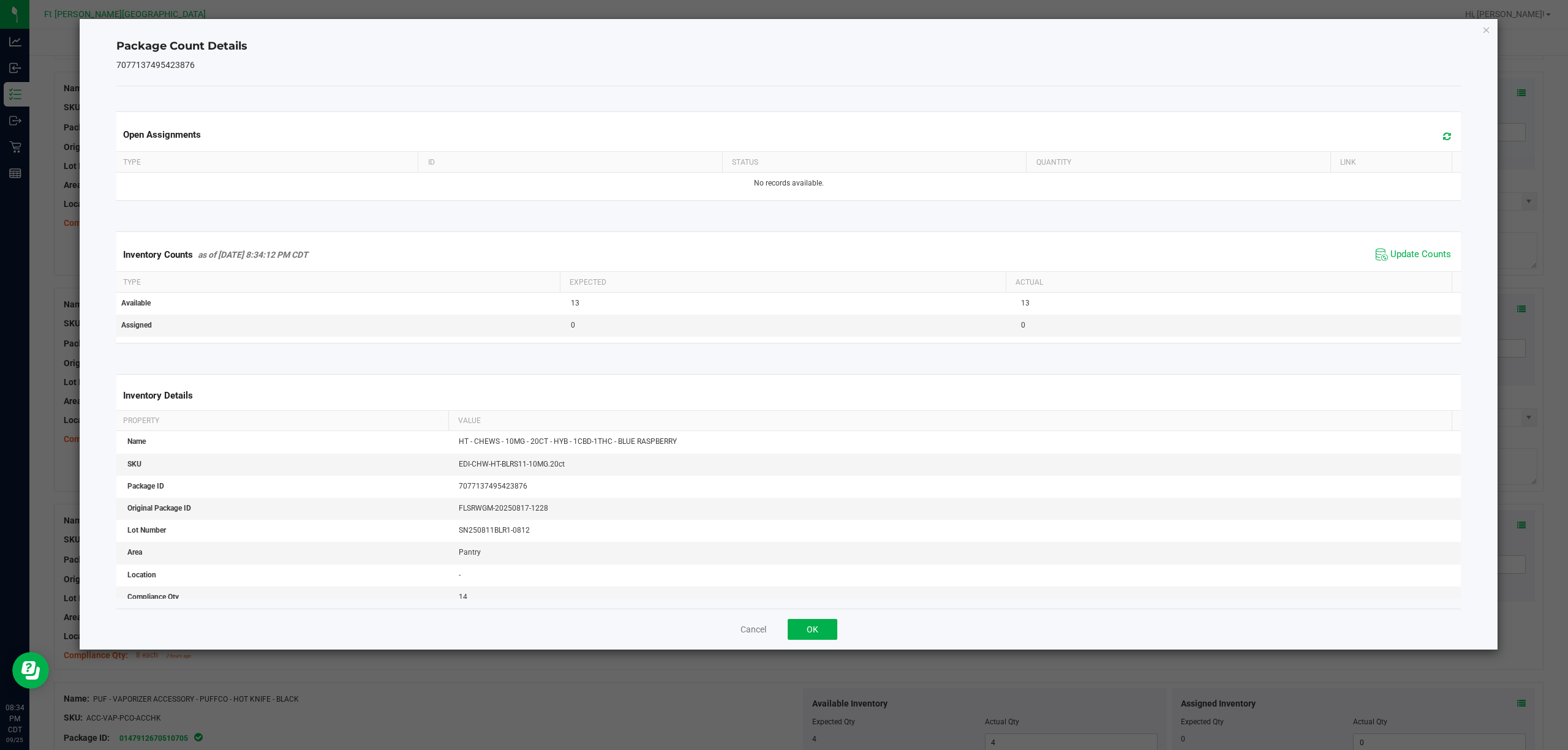
click at [799, 562] on div "Cancel OK" at bounding box center [789, 629] width 1345 height 41
click at [808, 562] on button "OK" at bounding box center [812, 629] width 49 height 21
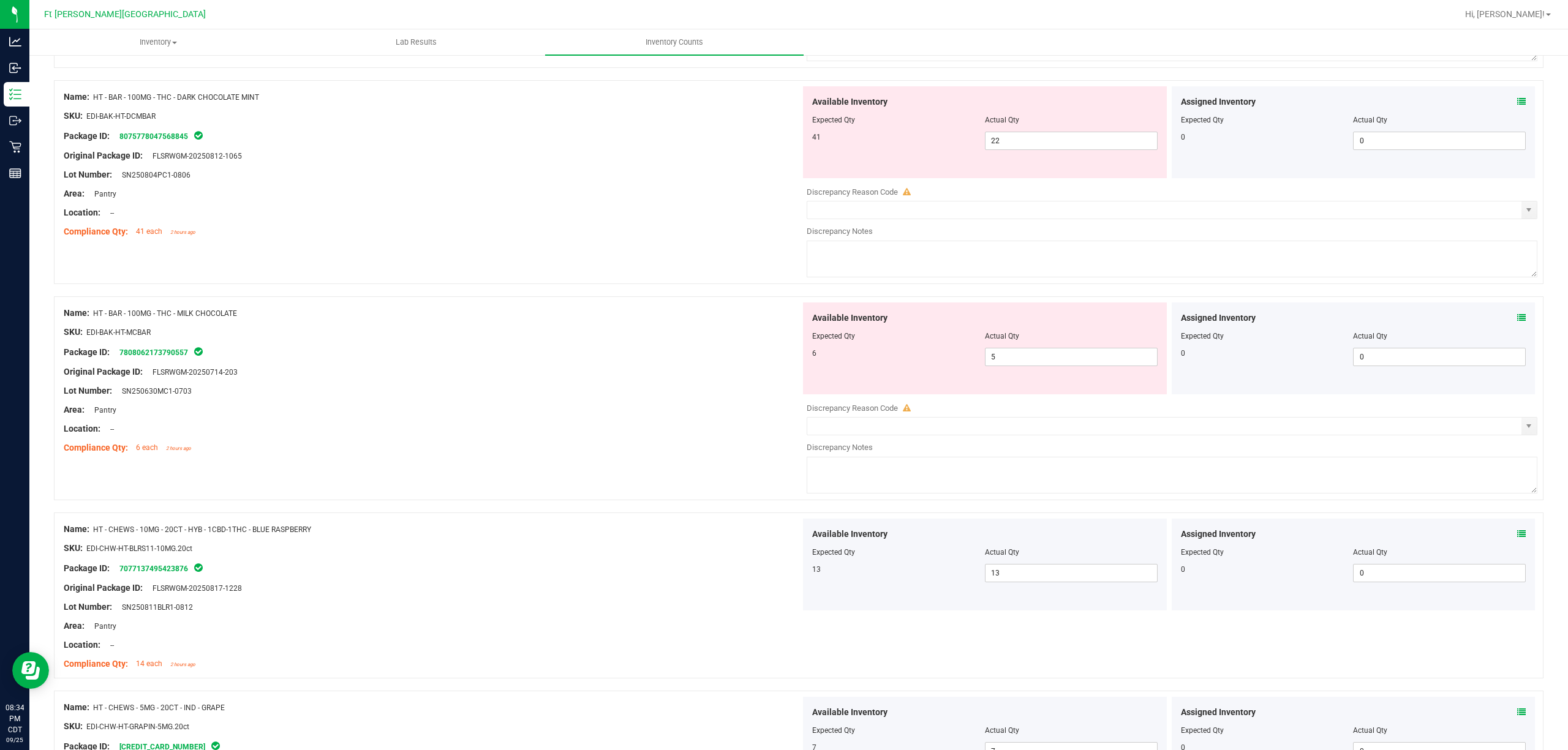
scroll to position [3340, 0]
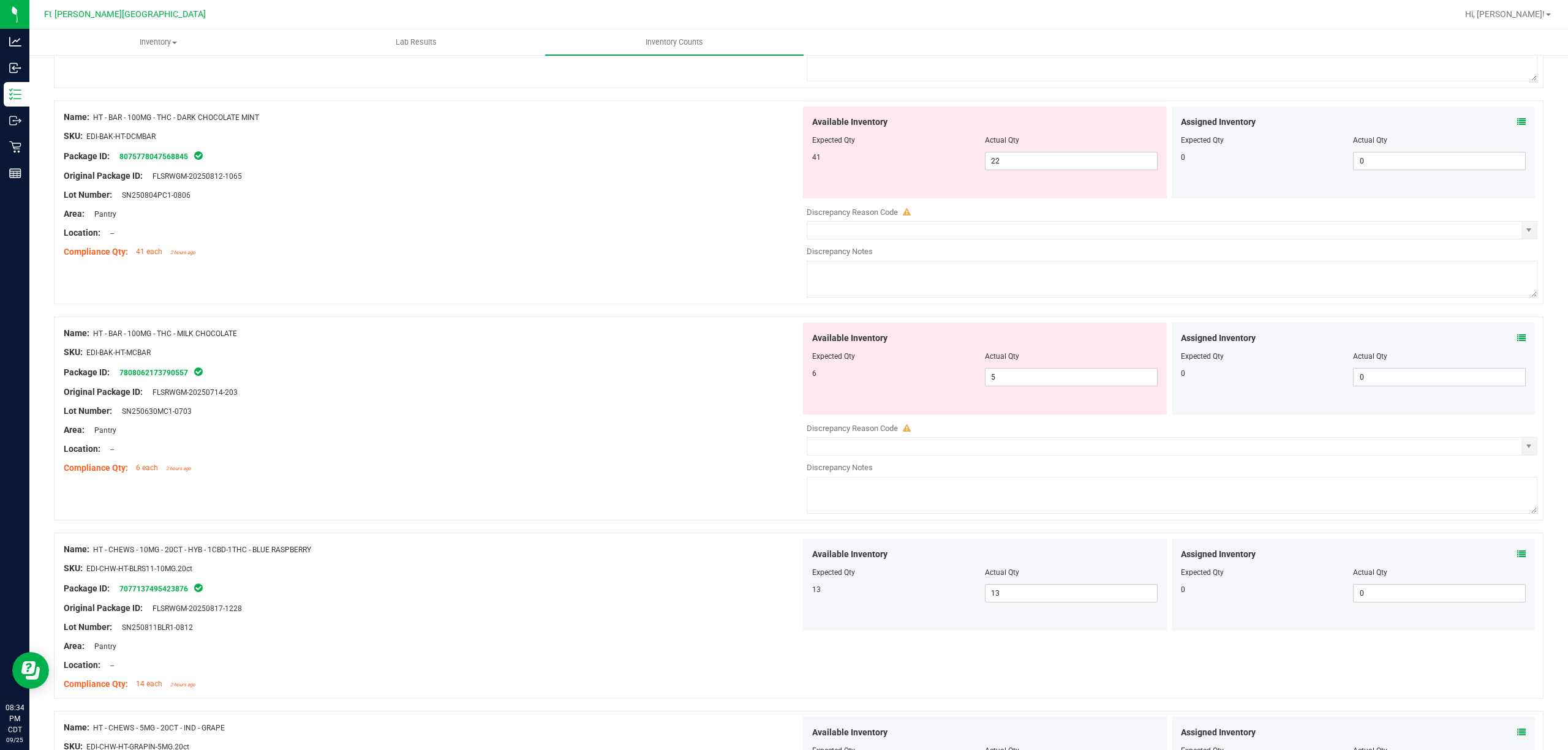
click at [1175, 342] on icon at bounding box center [1521, 337] width 9 height 9
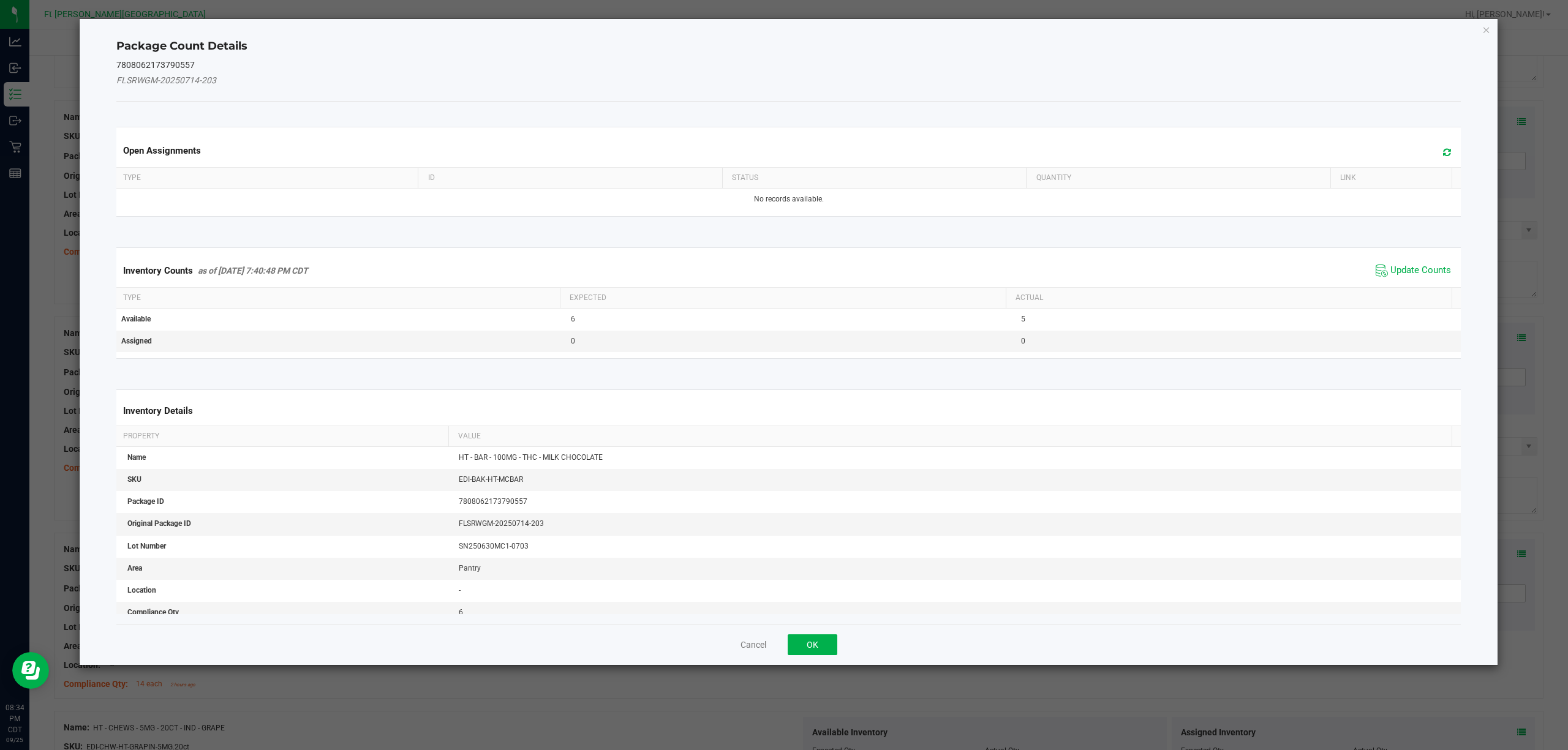
drag, startPoint x: 1422, startPoint y: 273, endPoint x: 1400, endPoint y: 283, distance: 24.2
click at [1175, 273] on span "Update Counts" at bounding box center [1421, 270] width 61 height 13
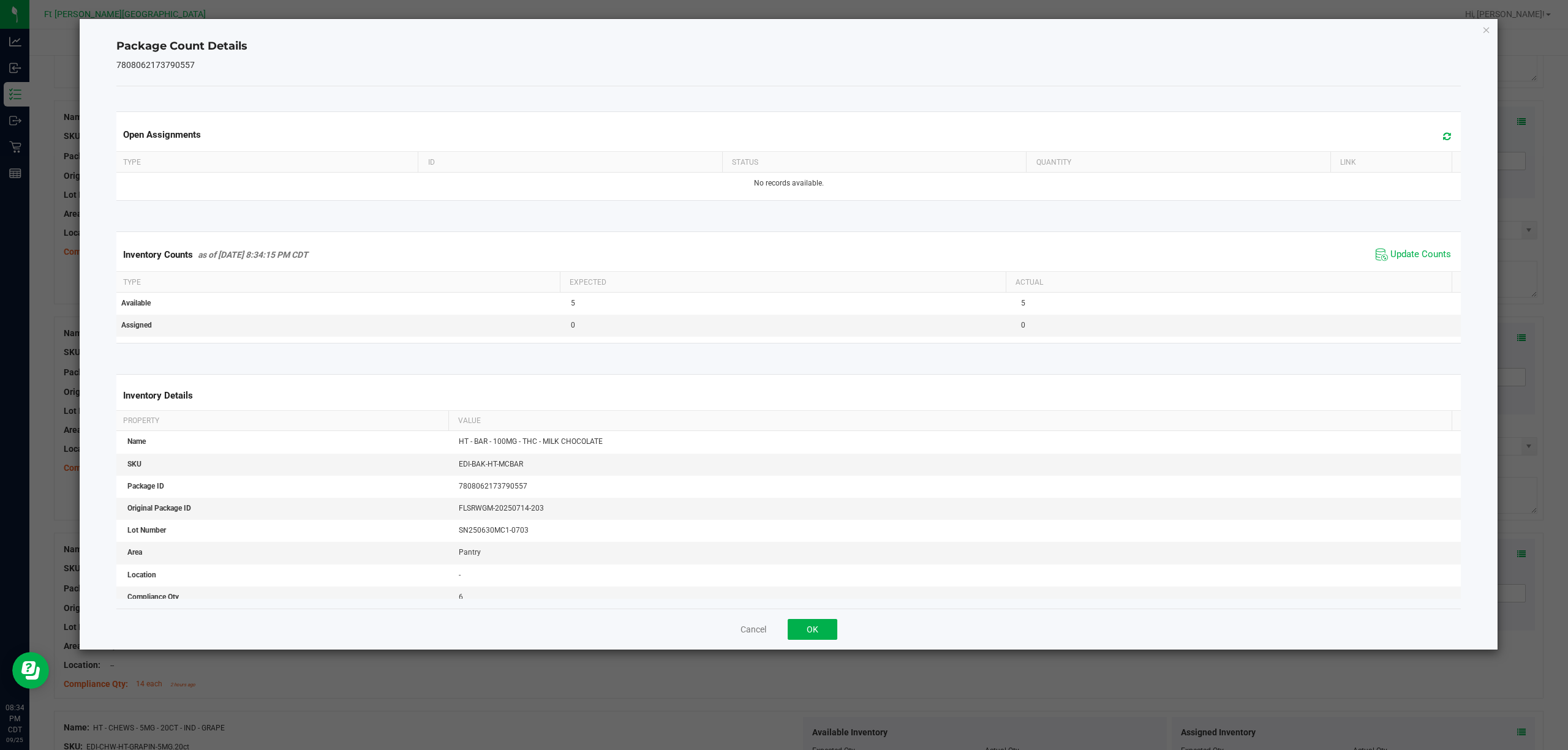
click at [806, 562] on div "Cancel OK" at bounding box center [789, 629] width 1345 height 41
click at [809, 562] on button "OK" at bounding box center [812, 629] width 49 height 21
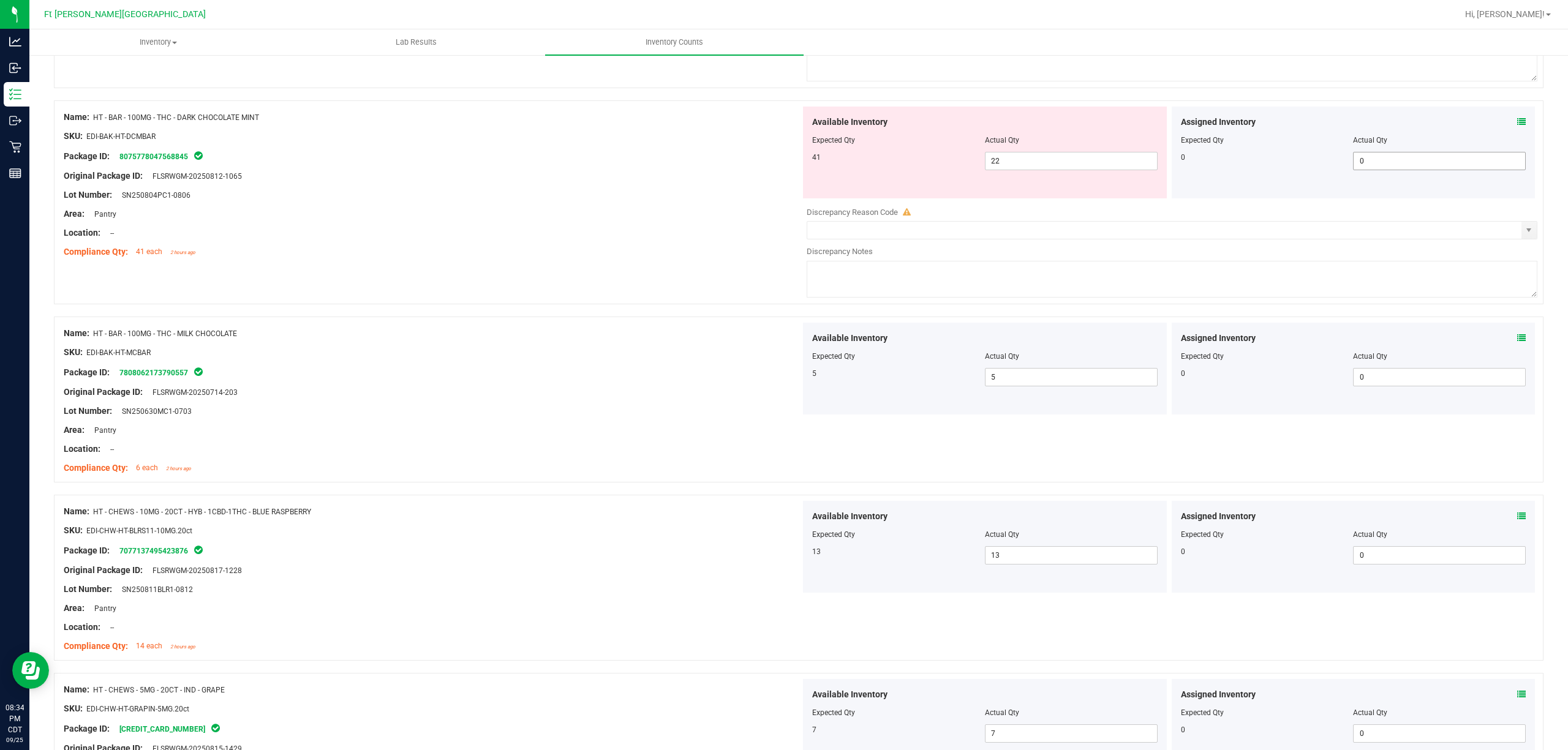
scroll to position [3177, 0]
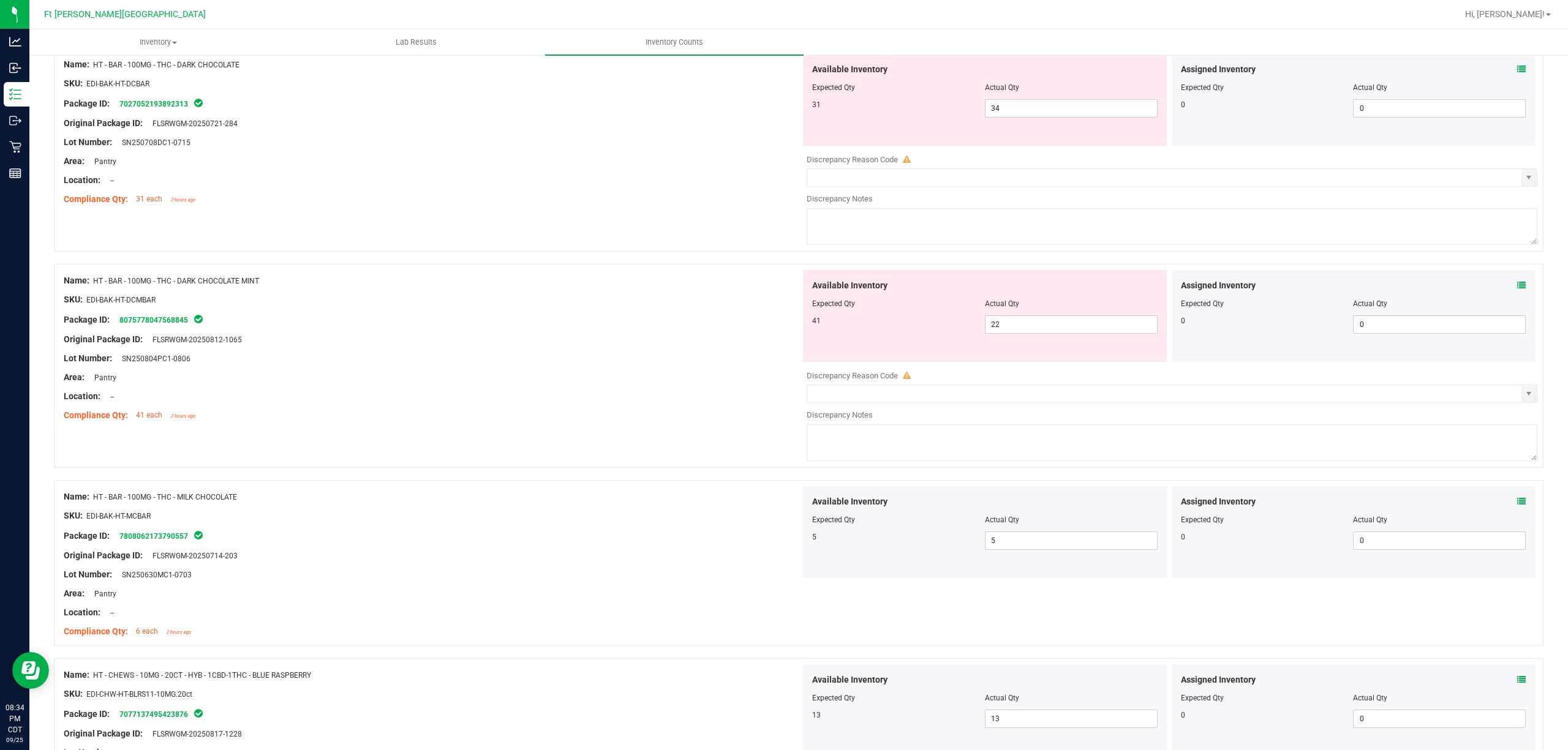
click at [1175, 295] on div "Assigned Inventory Expected Qty Actual Qty 0 0 0" at bounding box center [1354, 316] width 364 height 92
click at [1175, 289] on icon at bounding box center [1521, 285] width 9 height 9
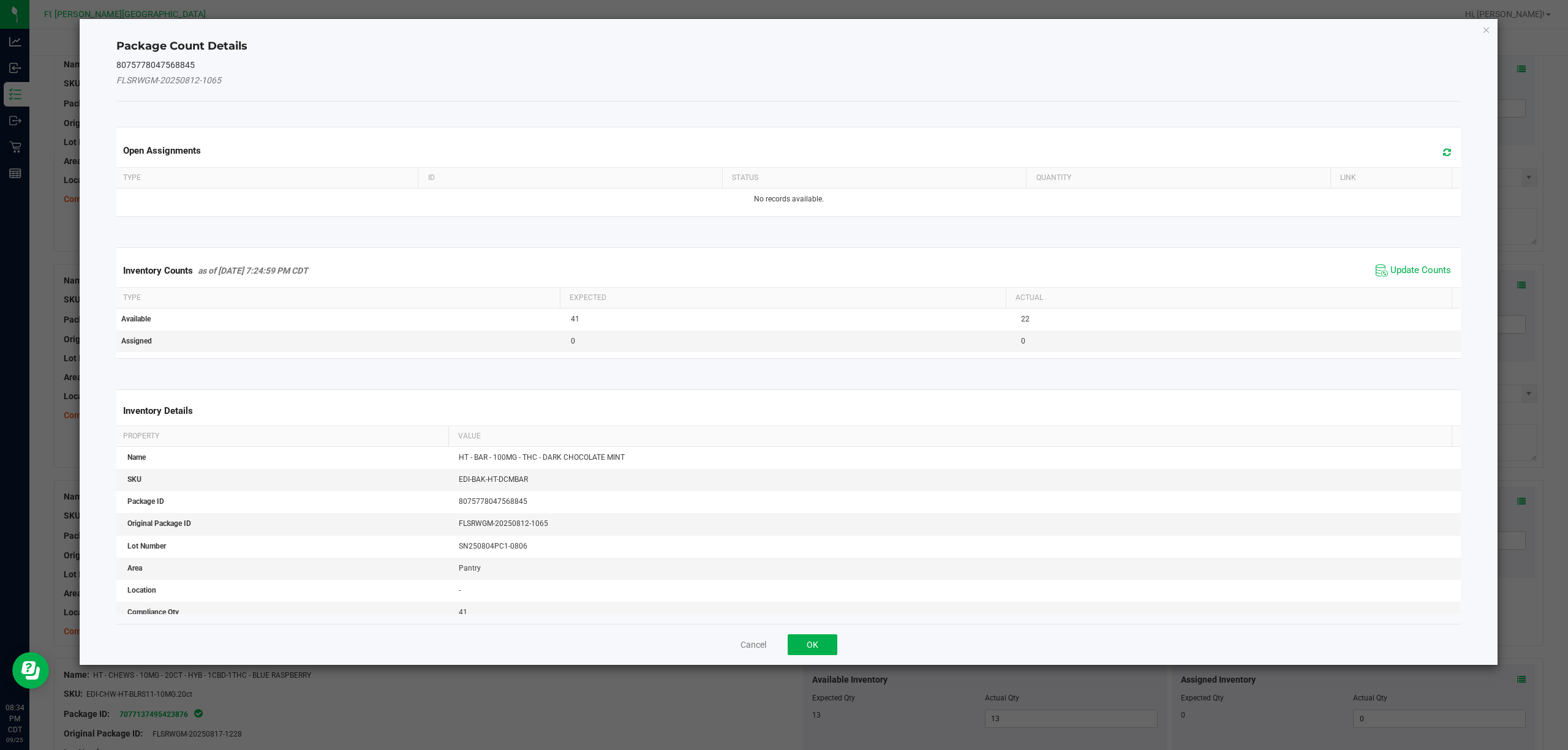
click at [1175, 278] on span "Update Counts" at bounding box center [1414, 271] width 82 height 18
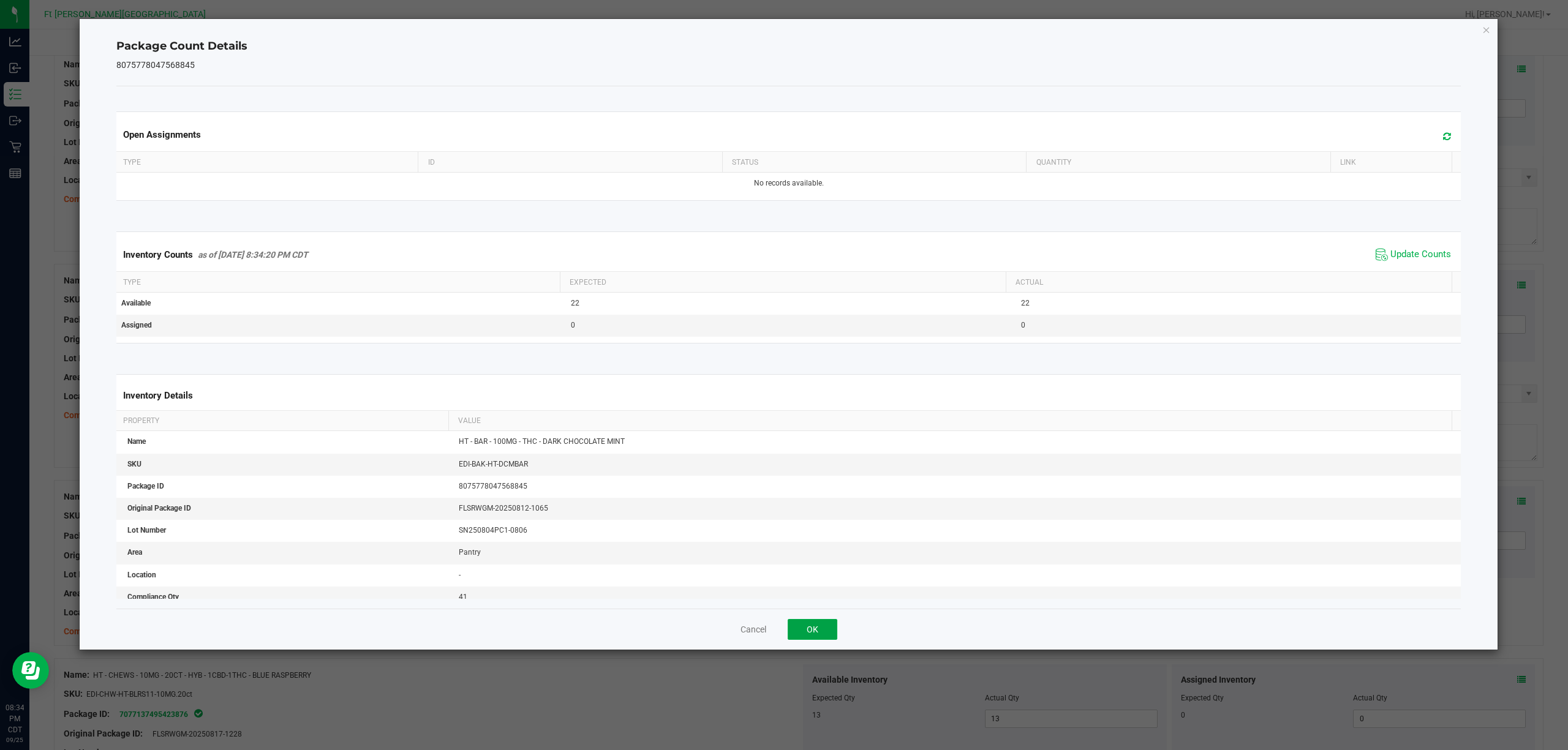
drag, startPoint x: 824, startPoint y: 630, endPoint x: 1066, endPoint y: 482, distance: 283.7
click at [826, 562] on button "OK" at bounding box center [812, 629] width 49 height 21
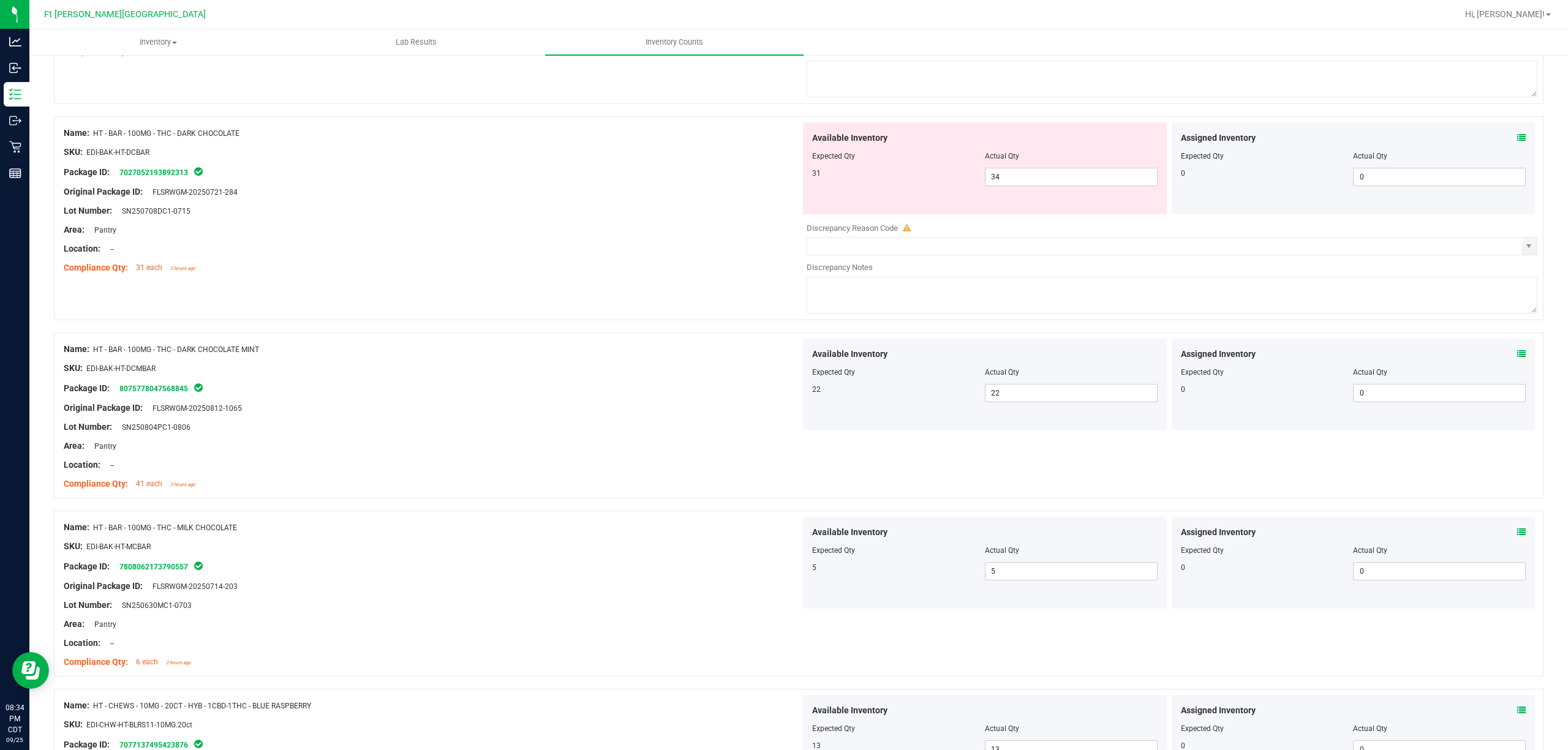
scroll to position [2931, 0]
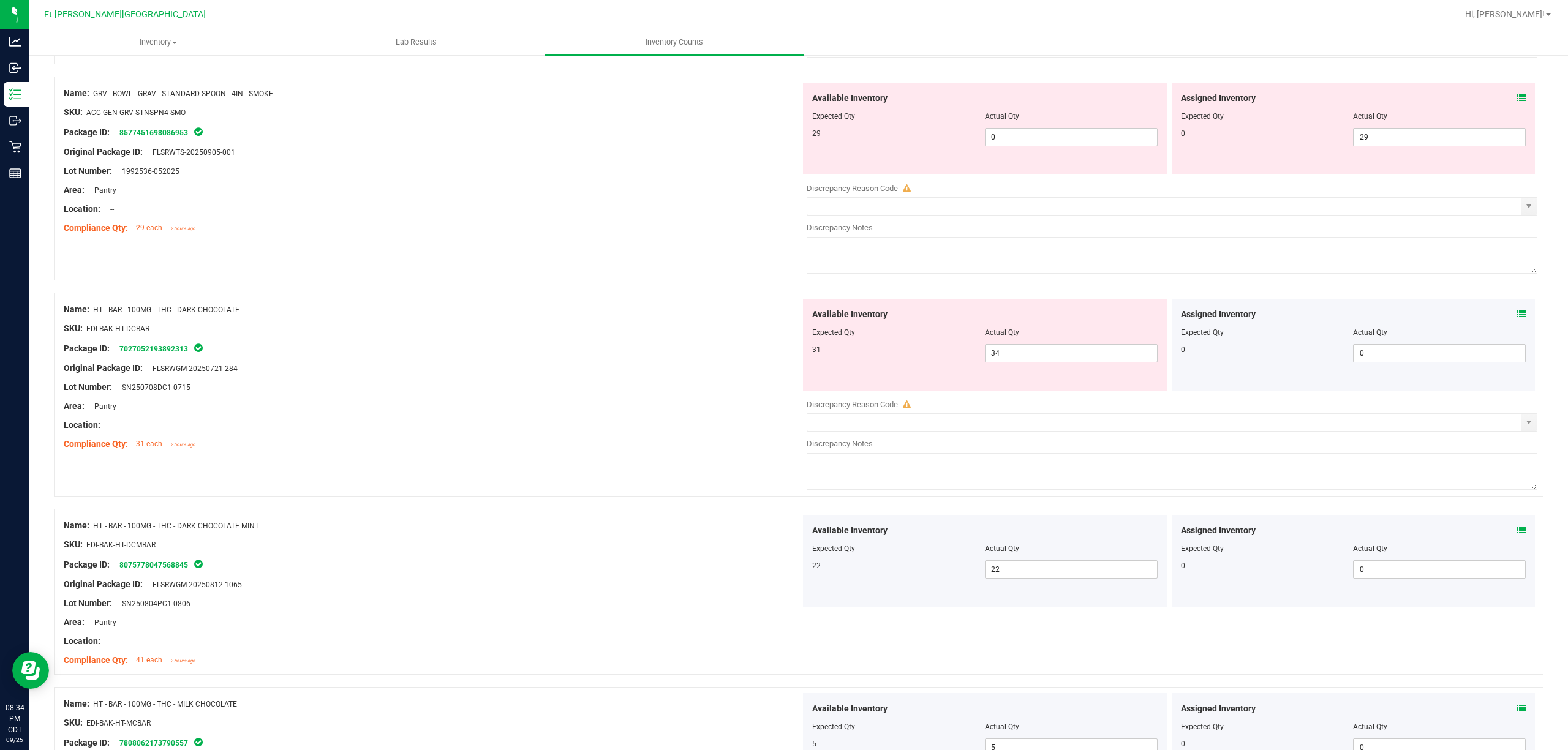
click at [1175, 318] on icon at bounding box center [1521, 314] width 9 height 9
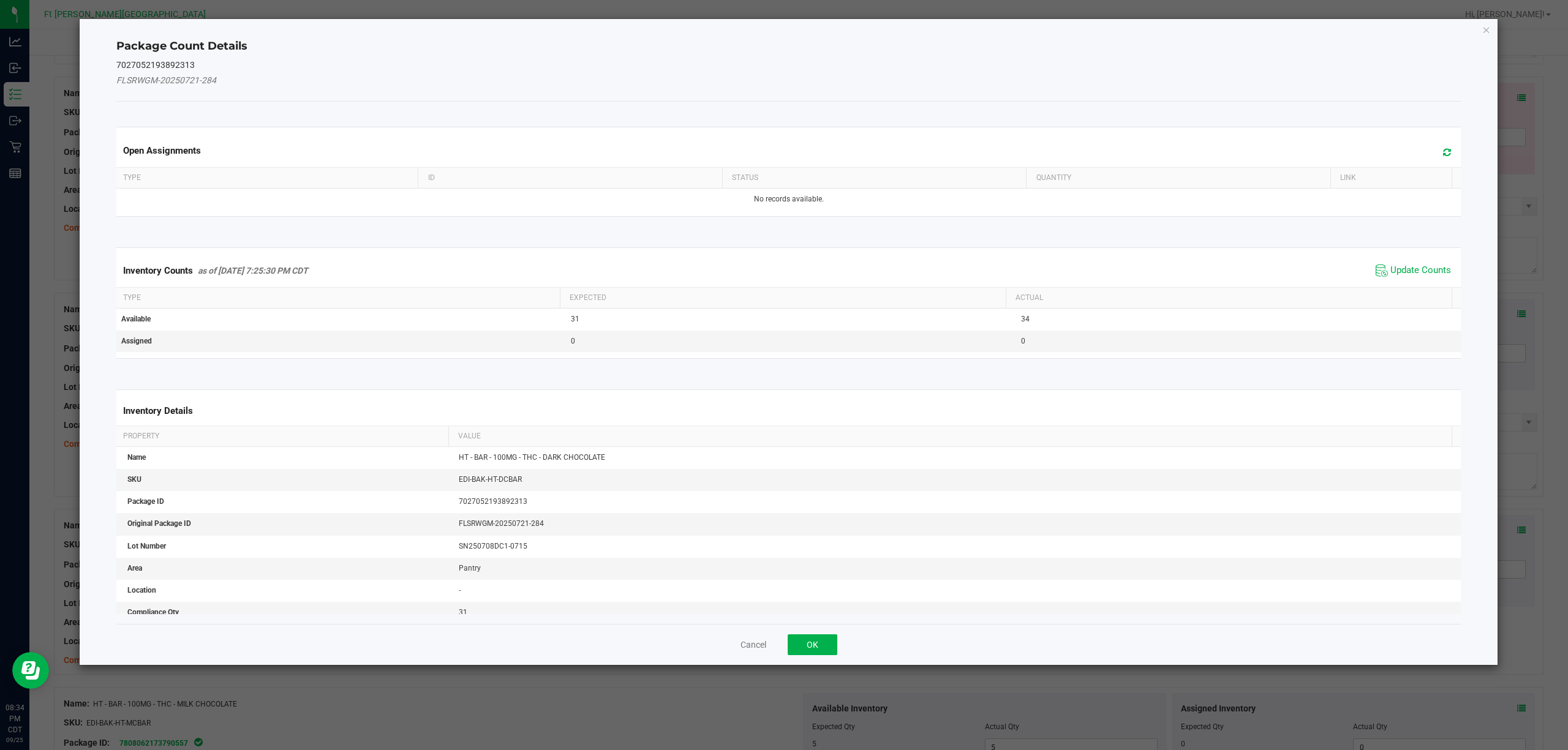
drag, startPoint x: 1414, startPoint y: 274, endPoint x: 1405, endPoint y: 279, distance: 10.3
click at [1175, 273] on span "Update Counts" at bounding box center [1421, 270] width 61 height 13
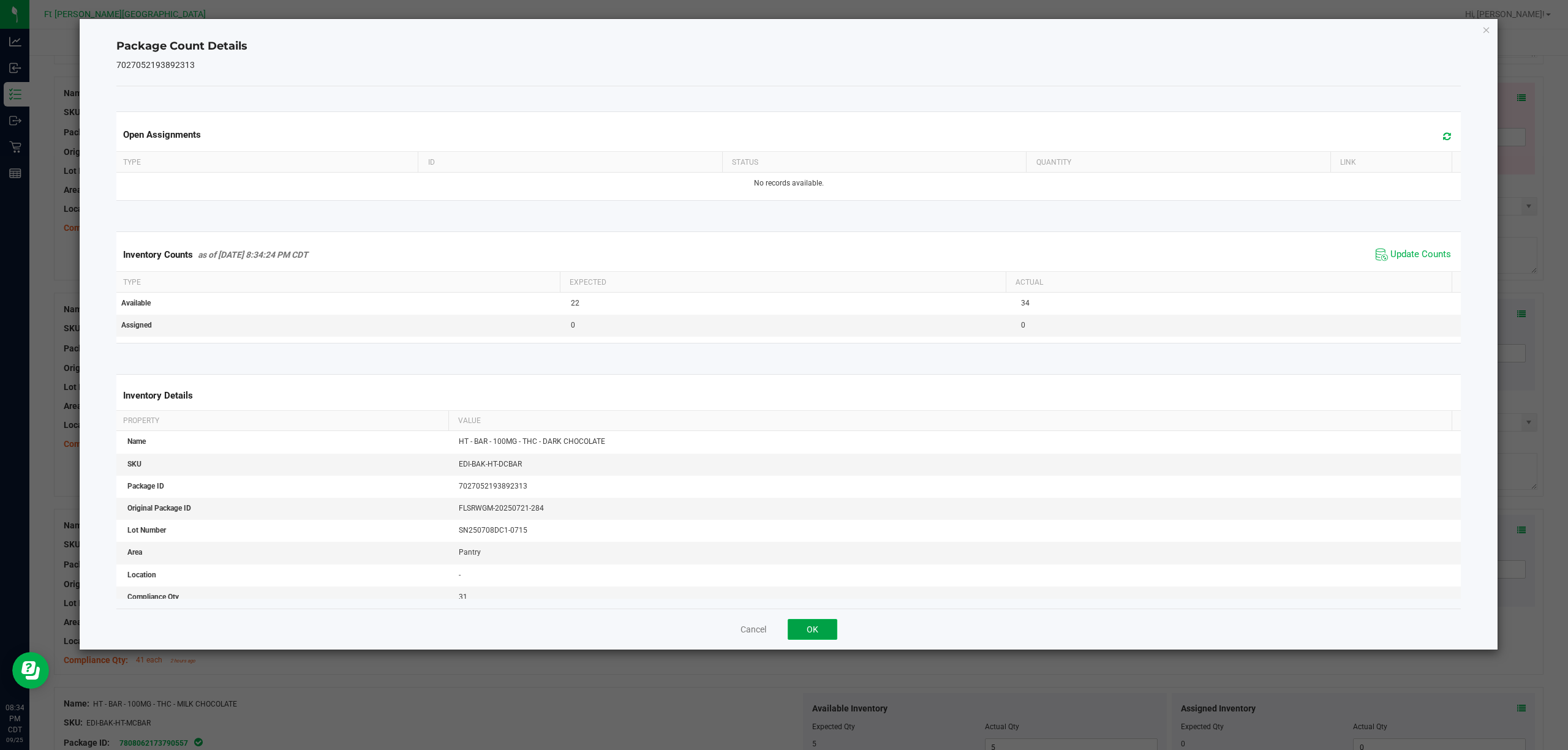
click at [791, 562] on button "OK" at bounding box center [812, 629] width 49 height 21
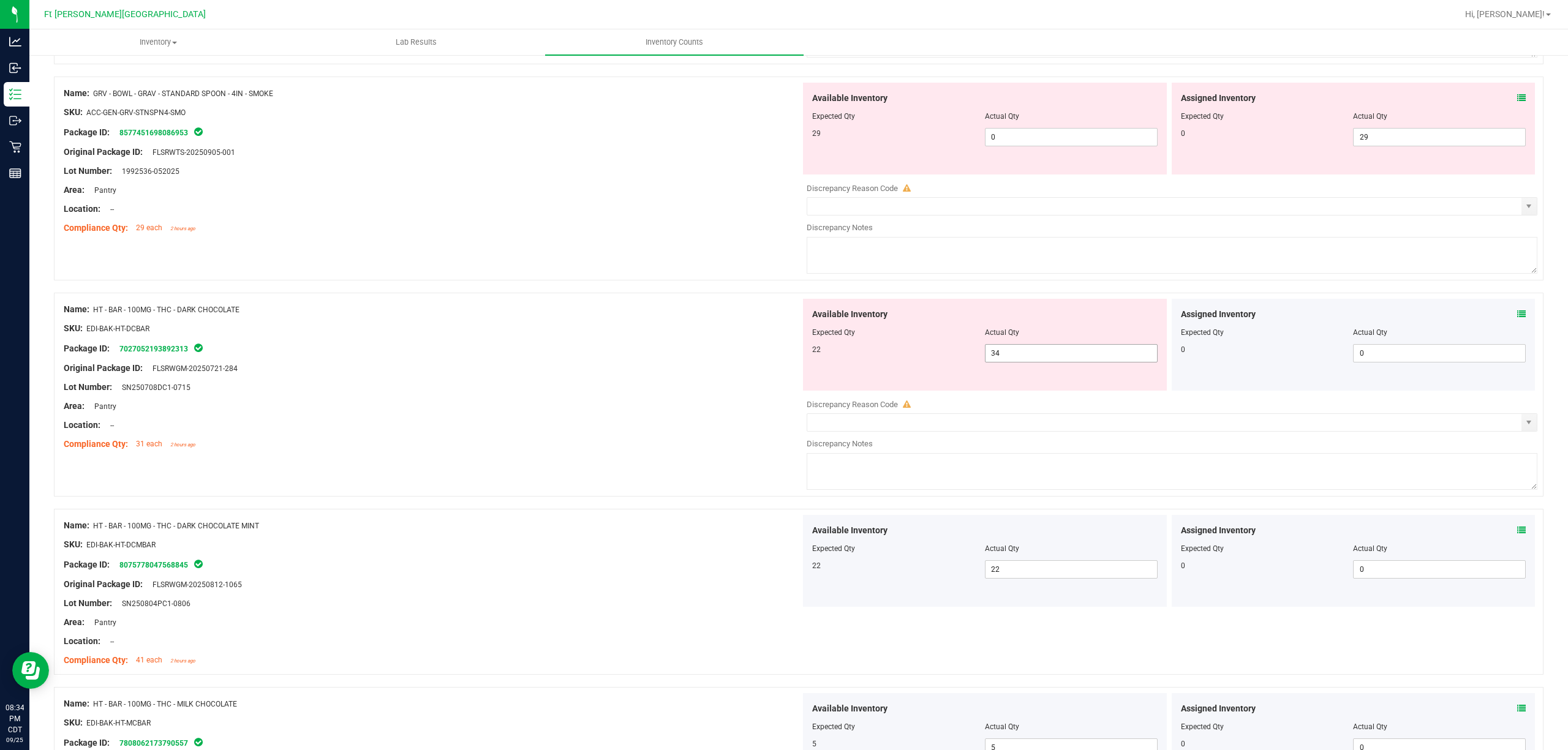
click at [1075, 362] on span "34 34" at bounding box center [1071, 353] width 173 height 18
click at [1077, 362] on input "34" at bounding box center [1071, 353] width 171 height 17
type input "22"
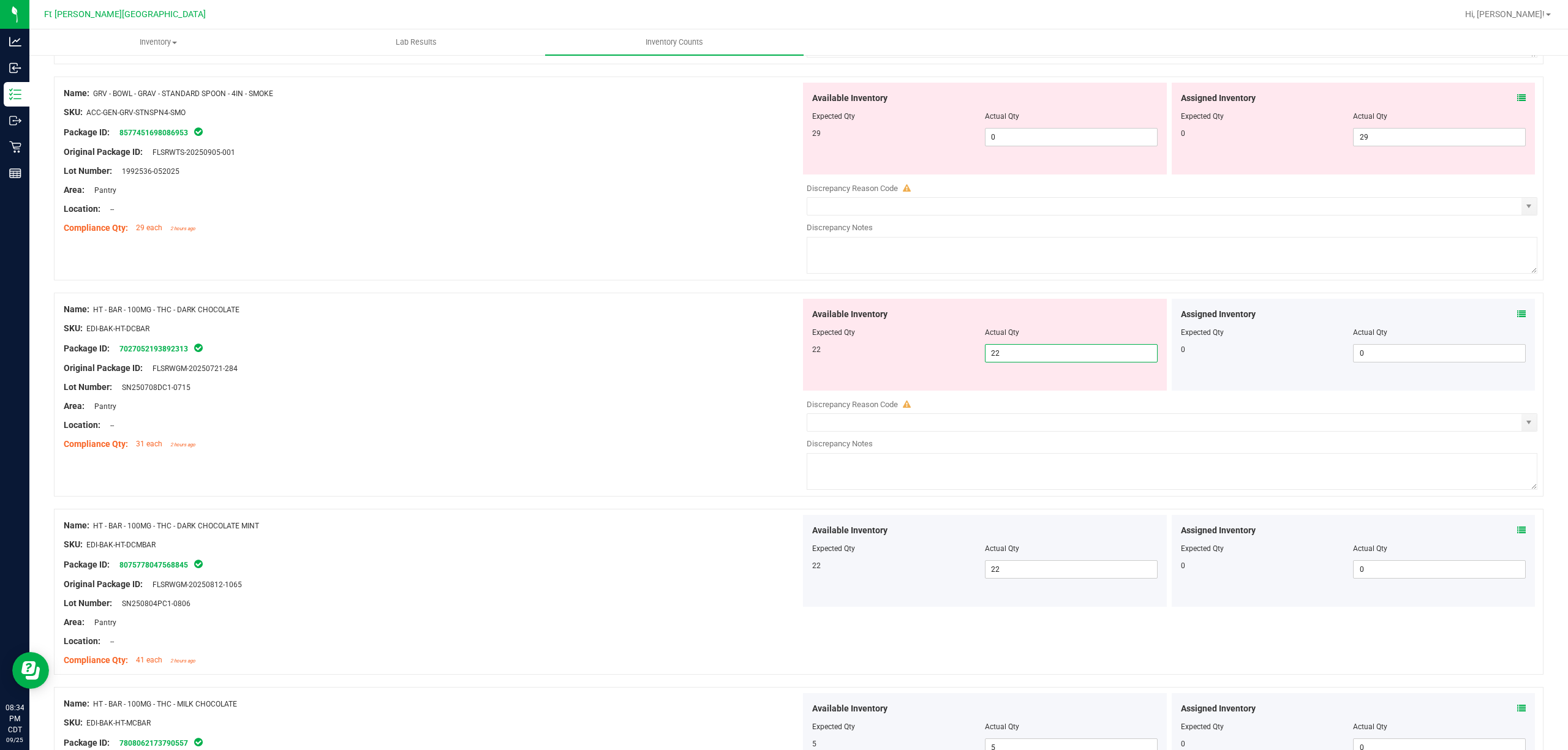
drag, startPoint x: 824, startPoint y: 330, endPoint x: 835, endPoint y: 322, distance: 13.6
click at [824, 328] on div "Available Inventory Expected Qty Actual Qty 22 22 22" at bounding box center [985, 344] width 364 height 92
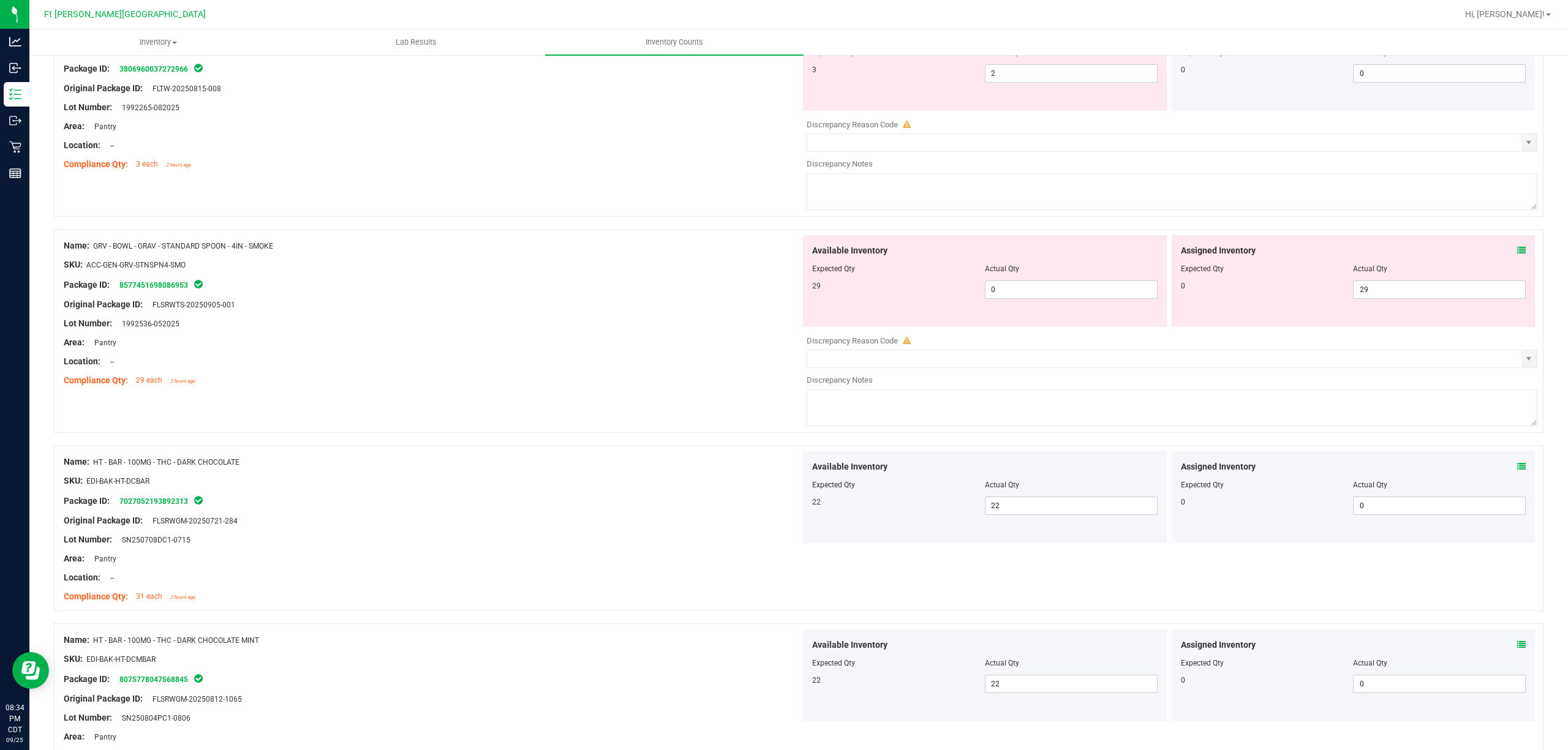
scroll to position [2768, 0]
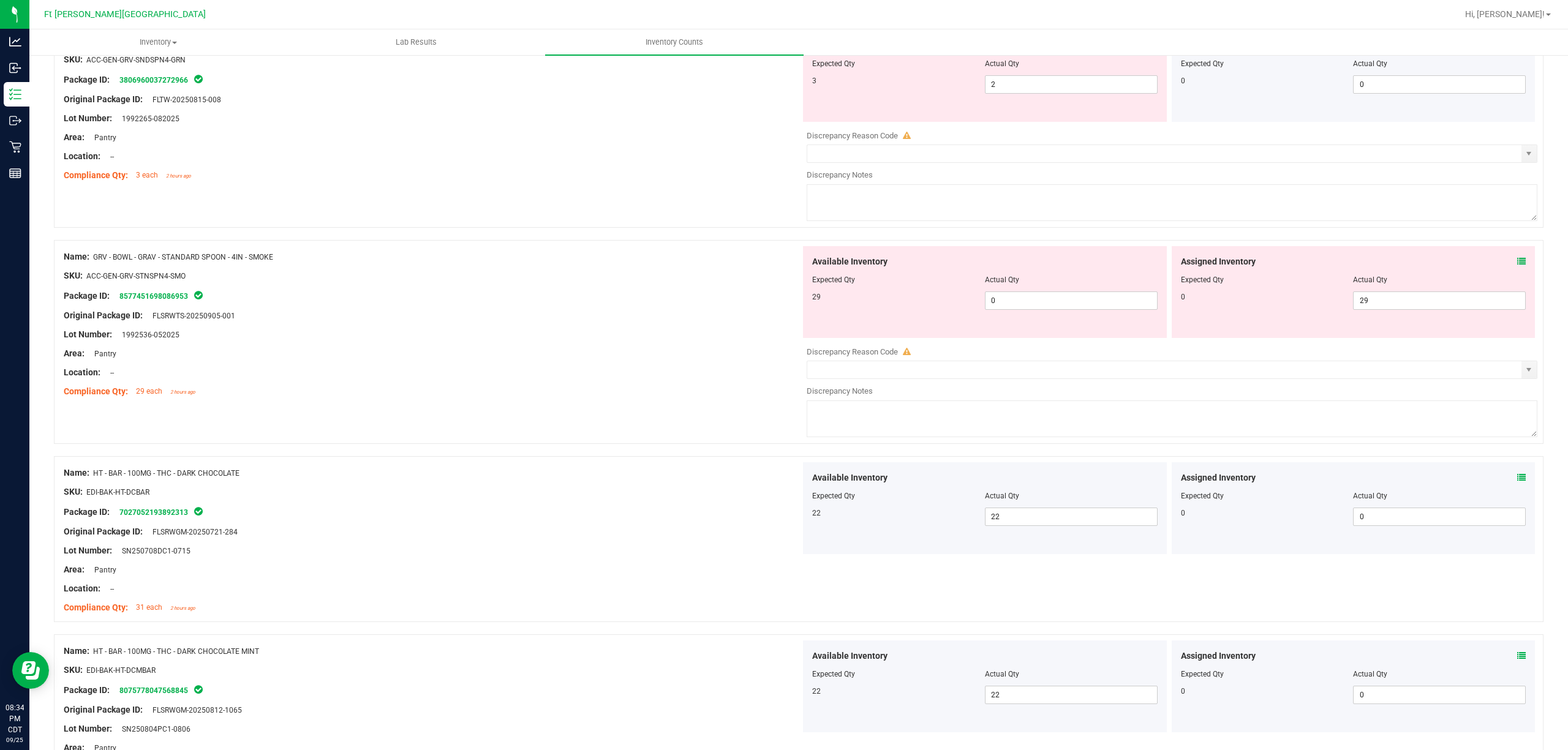
click at [648, 398] on div "Compliance Qty: 29 each 2 hours ago" at bounding box center [432, 391] width 737 height 13
click at [1175, 266] on icon at bounding box center [1521, 261] width 9 height 9
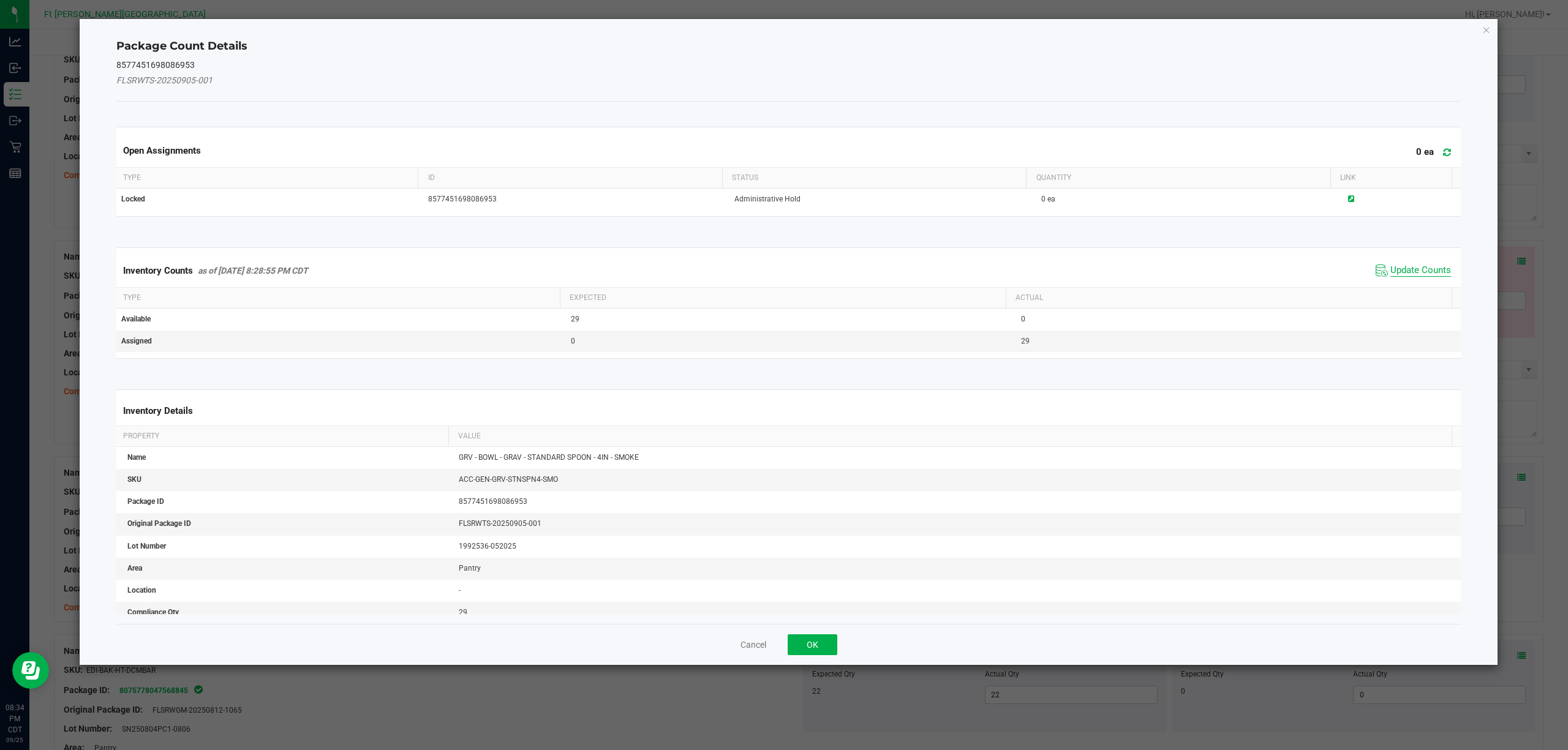
click at [1175, 271] on span "Update Counts" at bounding box center [1421, 270] width 61 height 13
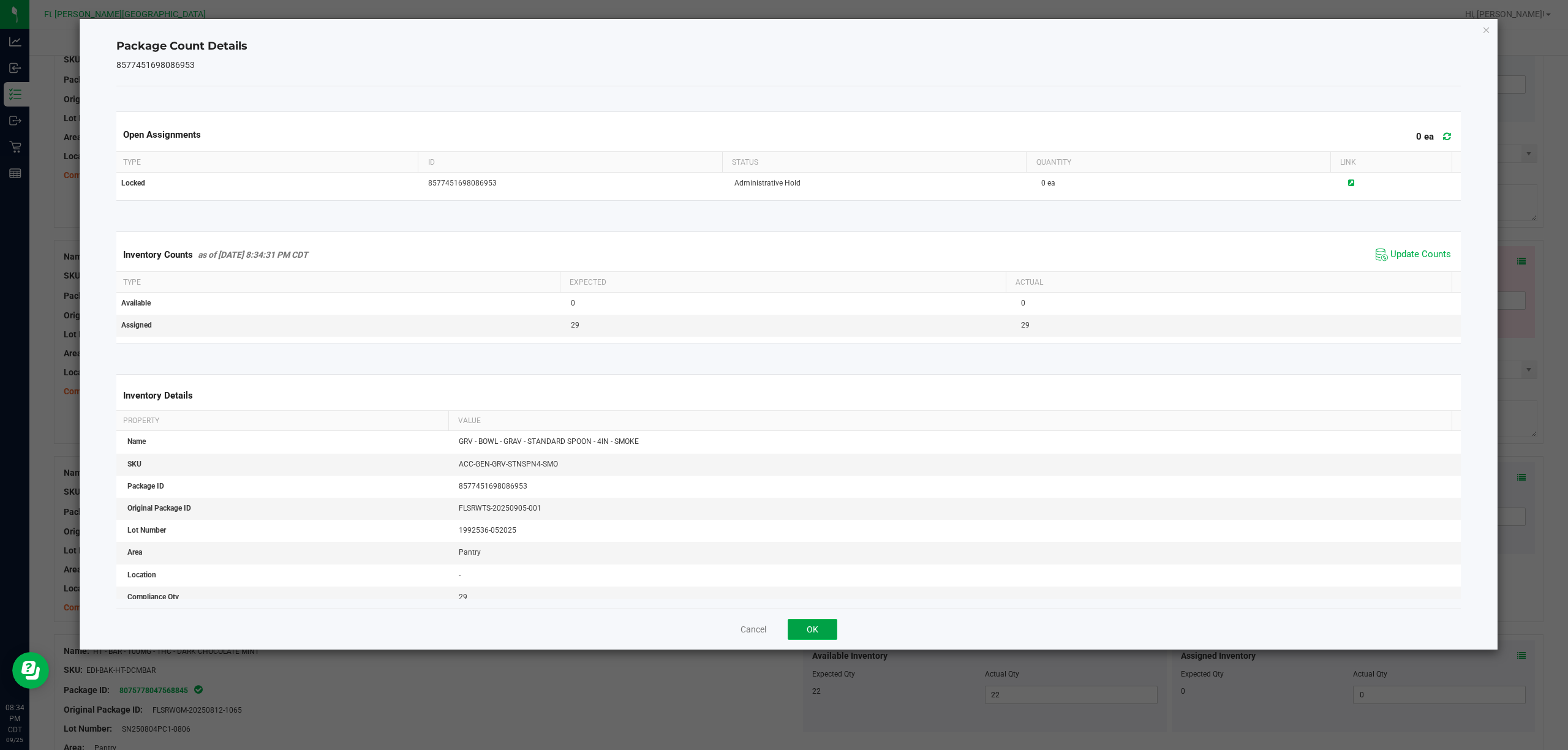
click at [811, 562] on button "OK" at bounding box center [812, 629] width 49 height 21
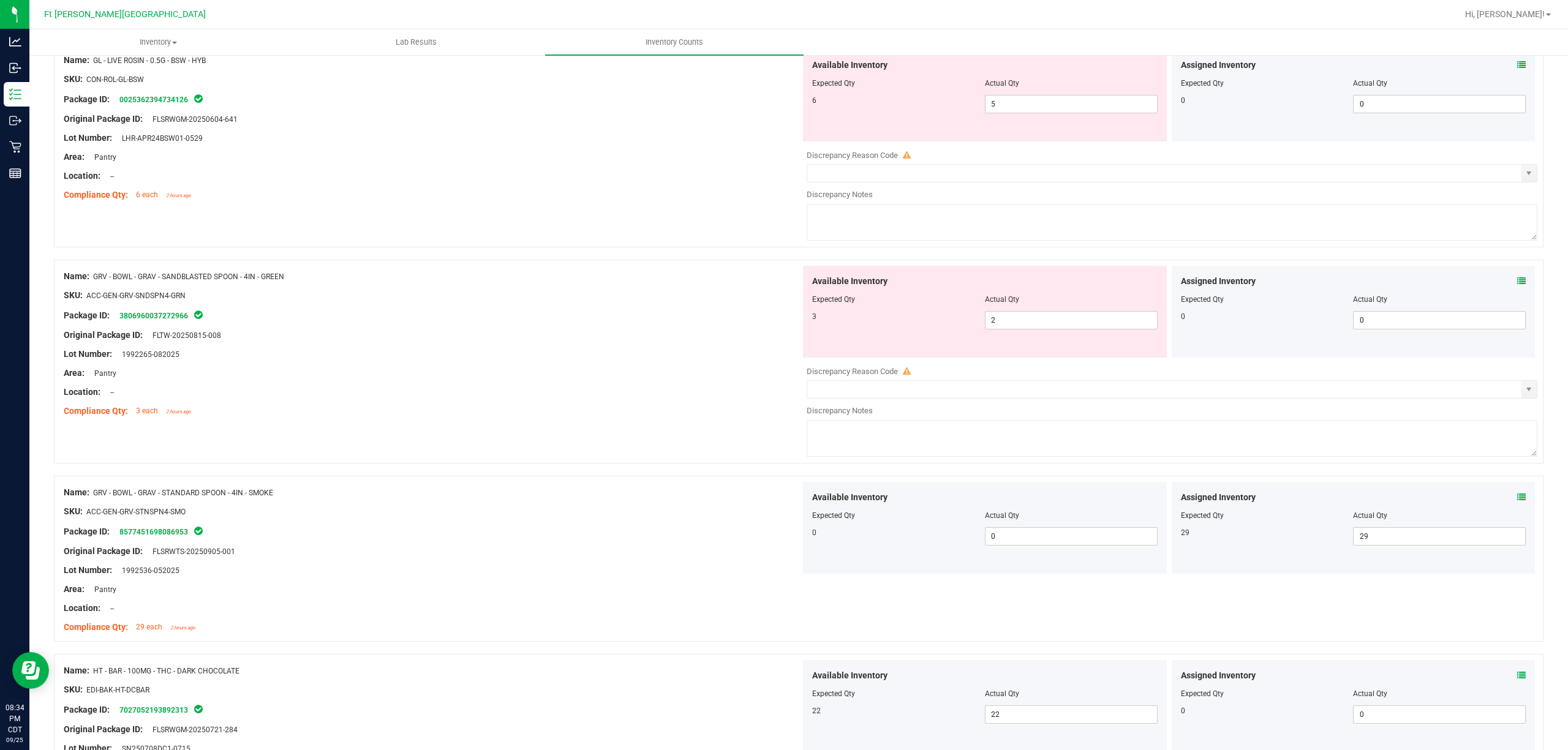
scroll to position [2524, 0]
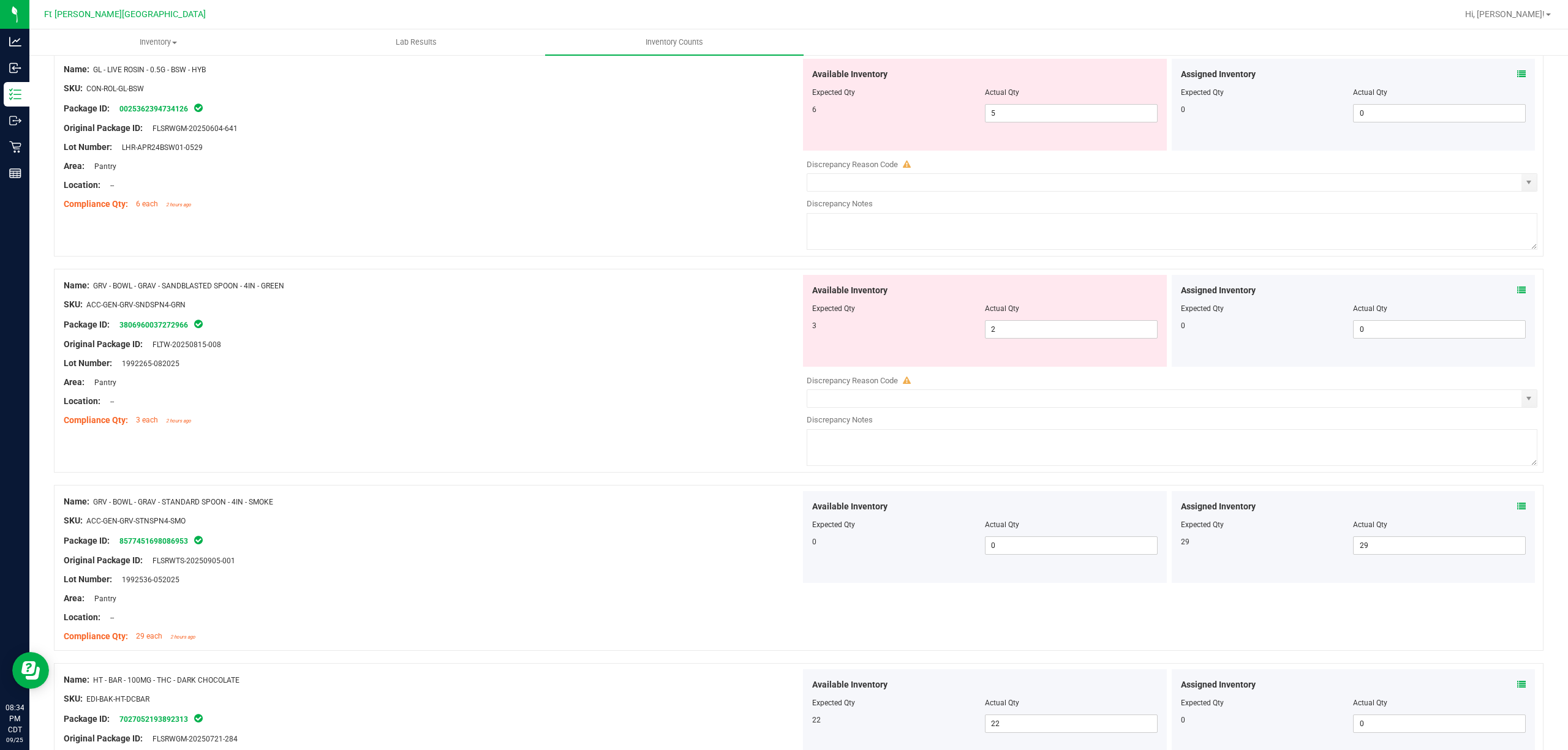
click at [1175, 295] on icon at bounding box center [1521, 290] width 9 height 9
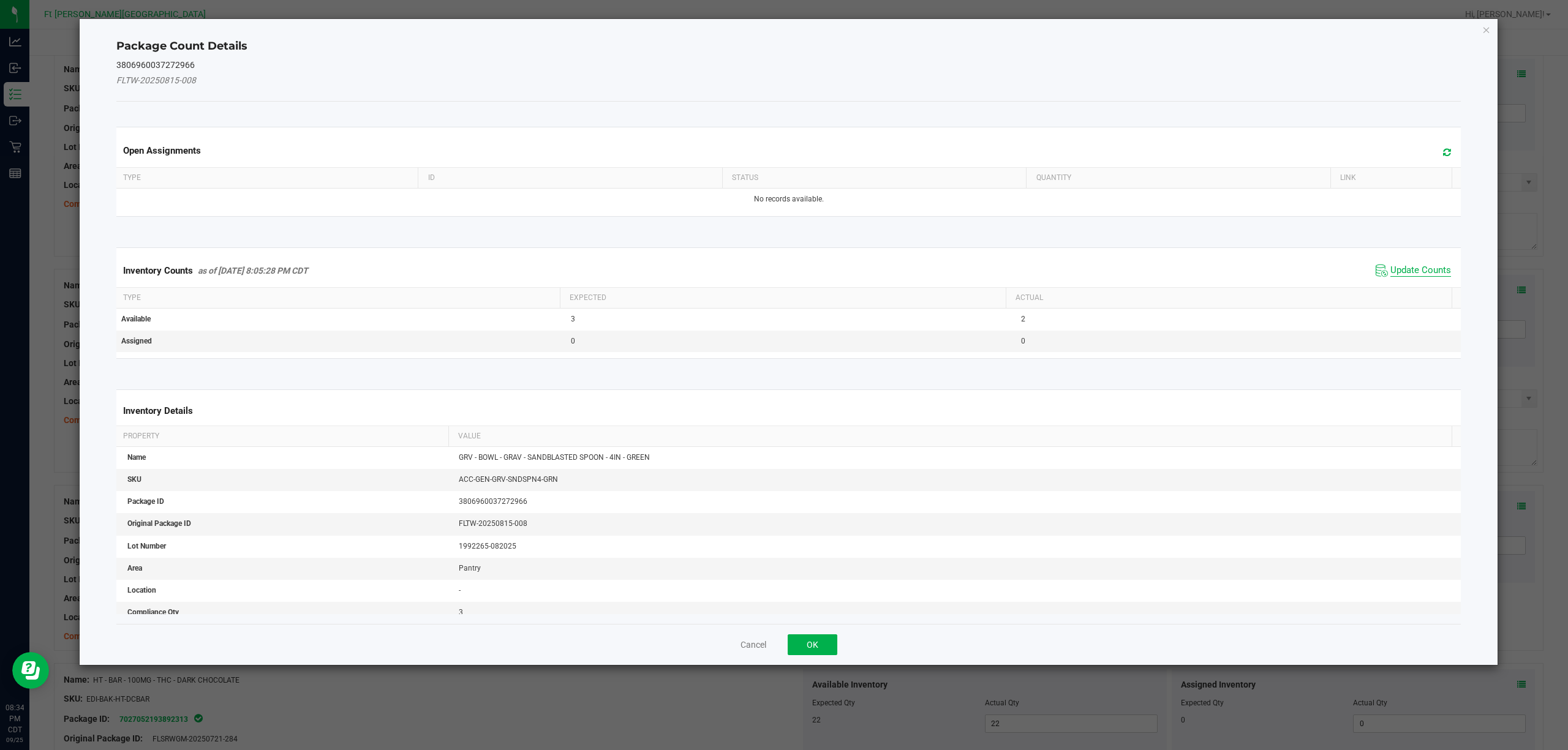
click at [1175, 272] on span "Update Counts" at bounding box center [1421, 270] width 61 height 13
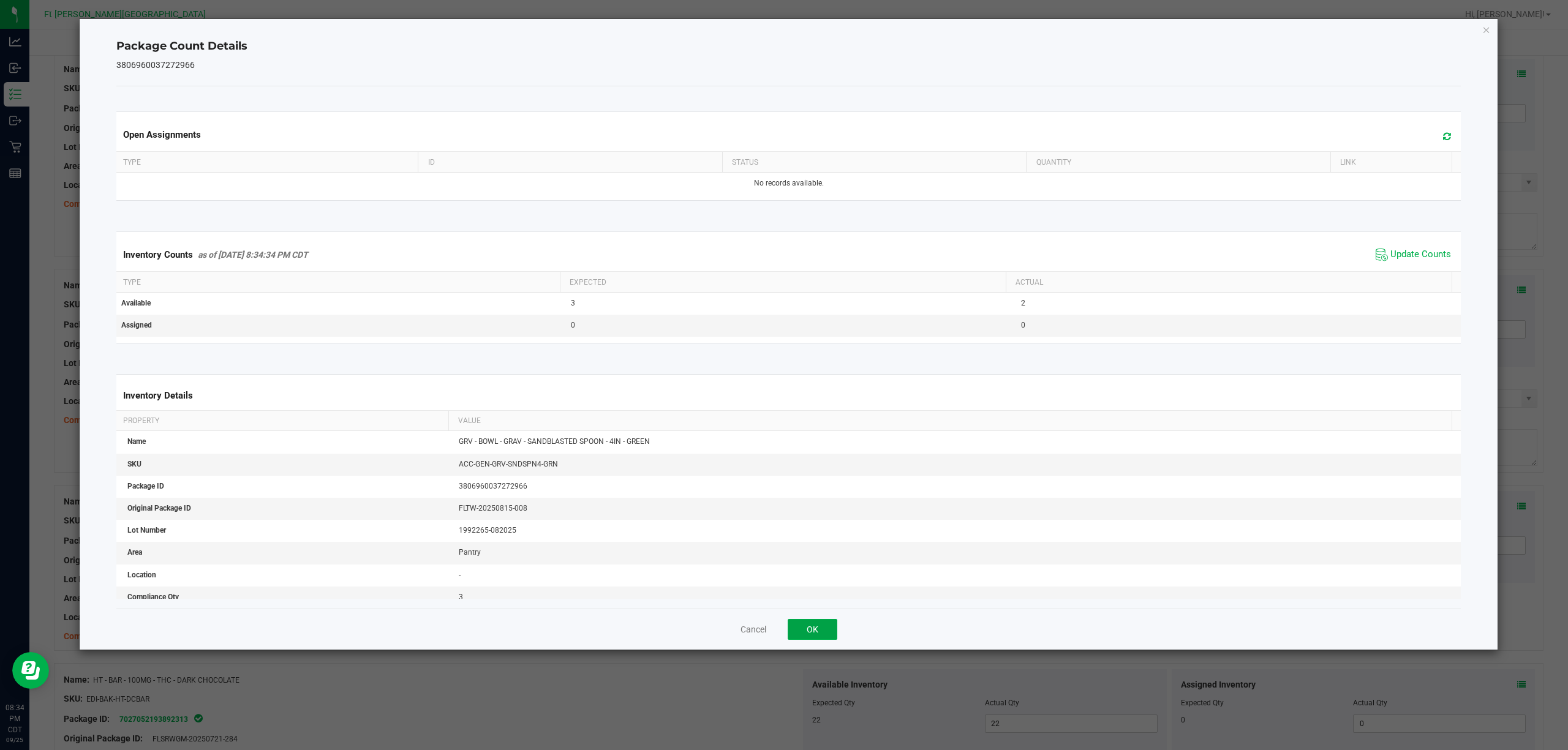
drag, startPoint x: 822, startPoint y: 627, endPoint x: 938, endPoint y: 557, distance: 135.5
click at [826, 562] on button "OK" at bounding box center [812, 629] width 49 height 21
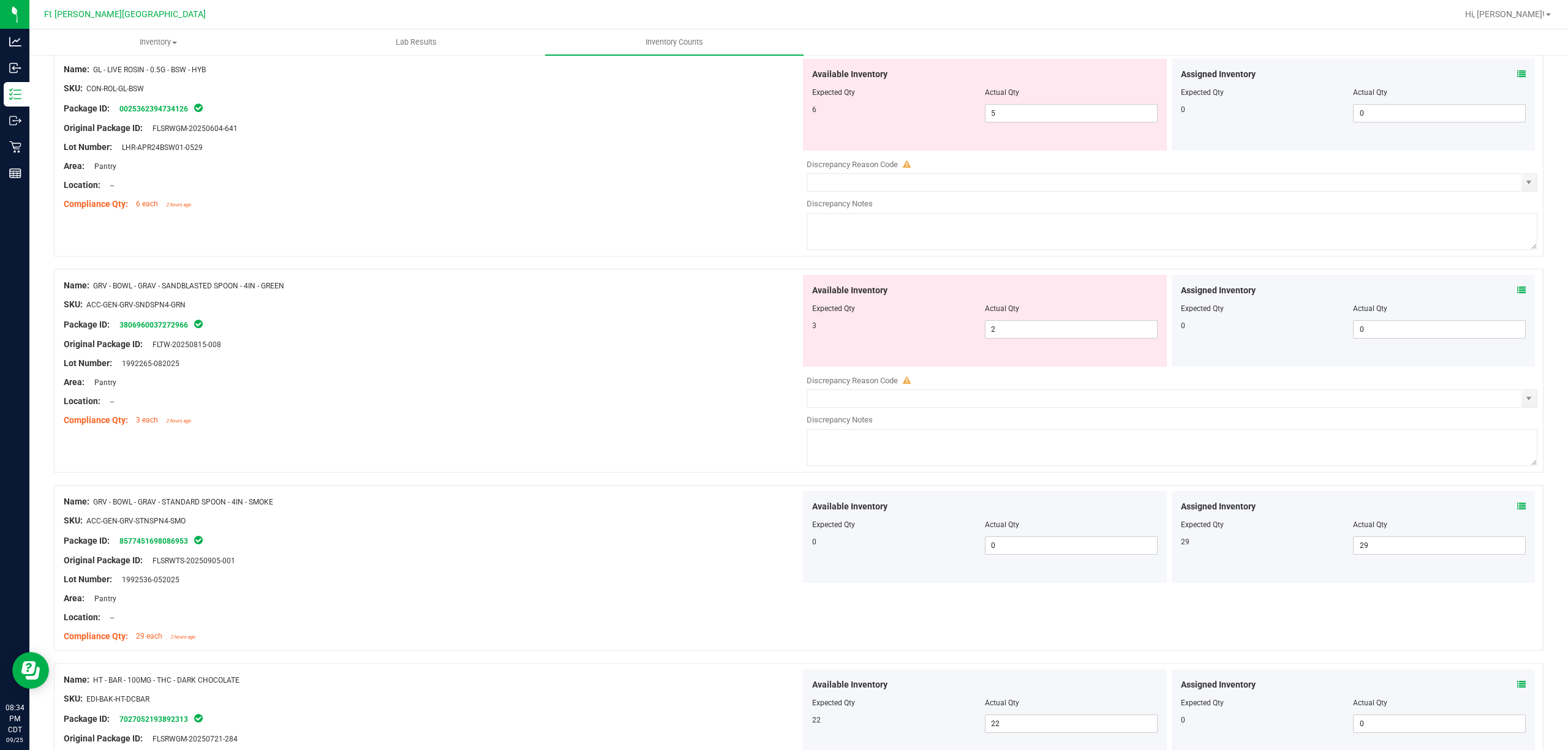
scroll to position [2278, 0]
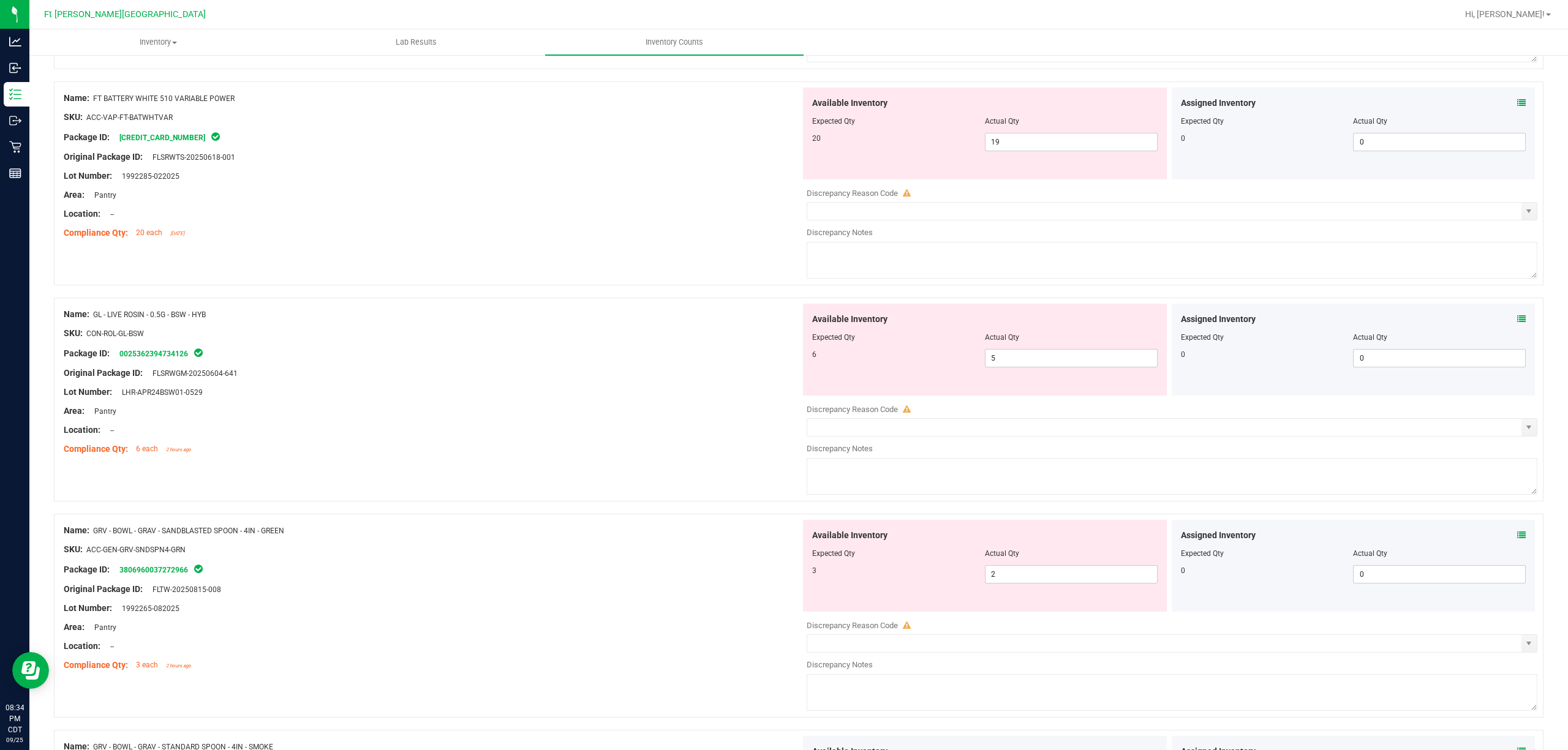
click at [1175, 320] on span at bounding box center [1521, 320] width 9 height 13
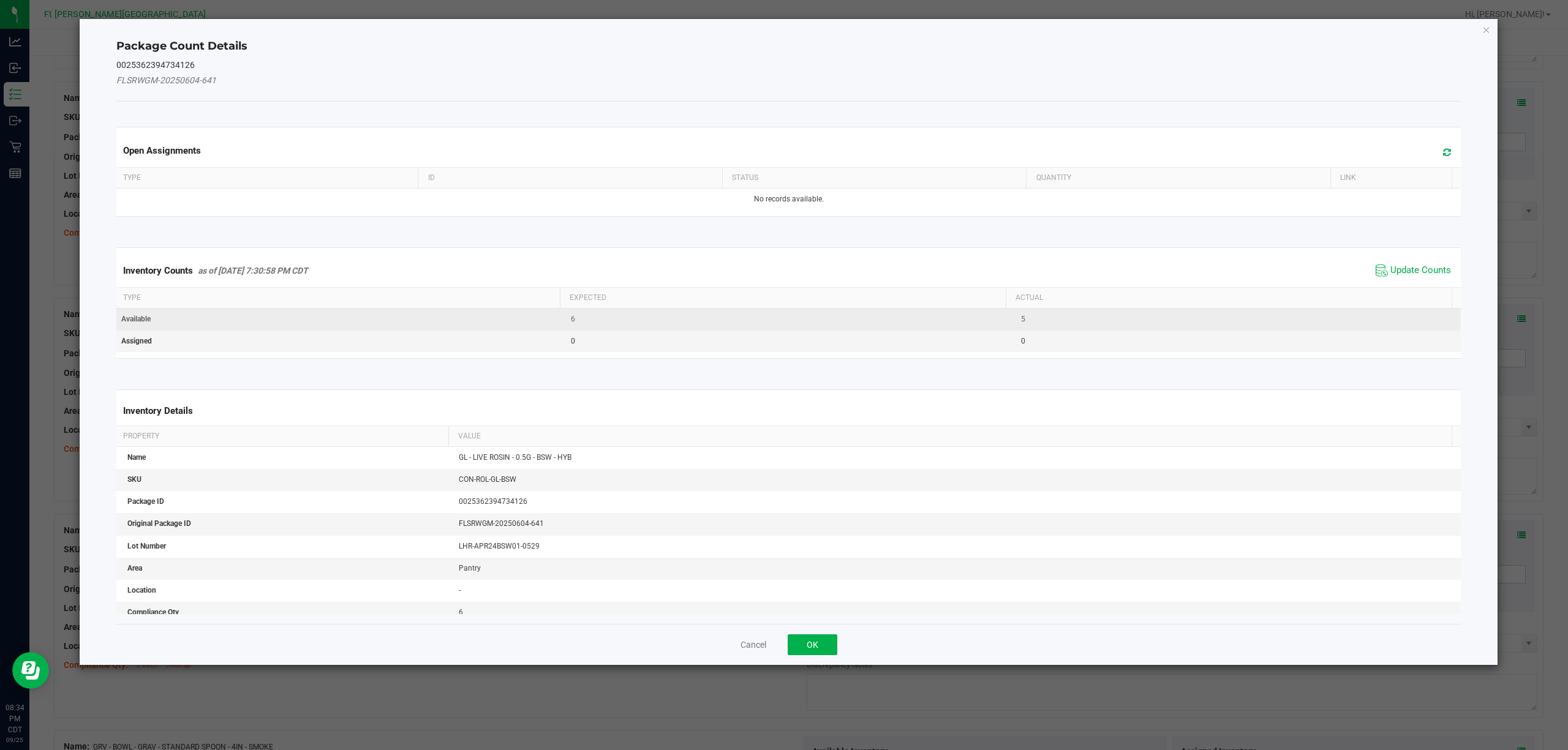
drag, startPoint x: 1433, startPoint y: 274, endPoint x: 1363, endPoint y: 327, distance: 87.8
click at [1175, 273] on span "Update Counts" at bounding box center [1421, 270] width 61 height 13
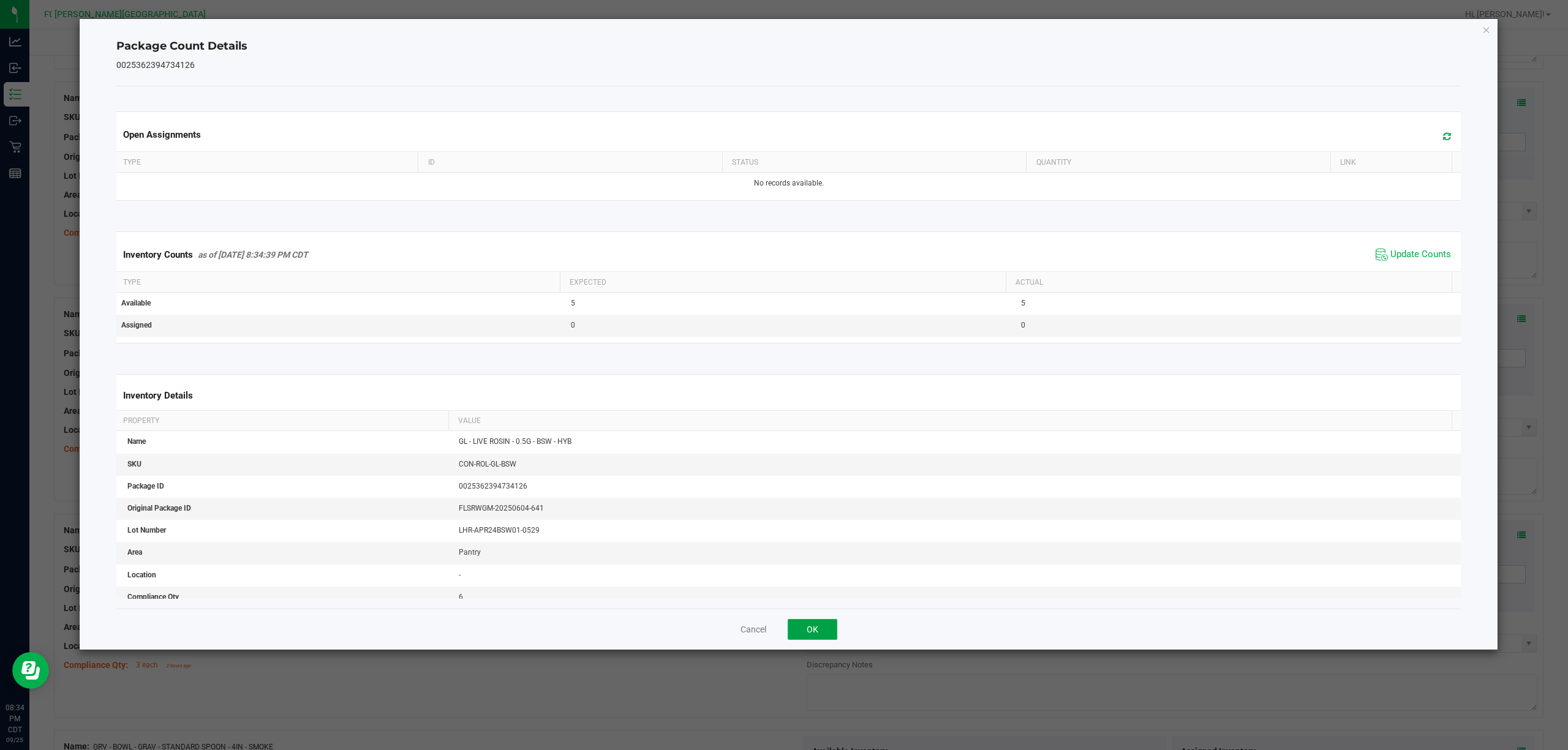
click at [816, 562] on button "OK" at bounding box center [812, 629] width 49 height 21
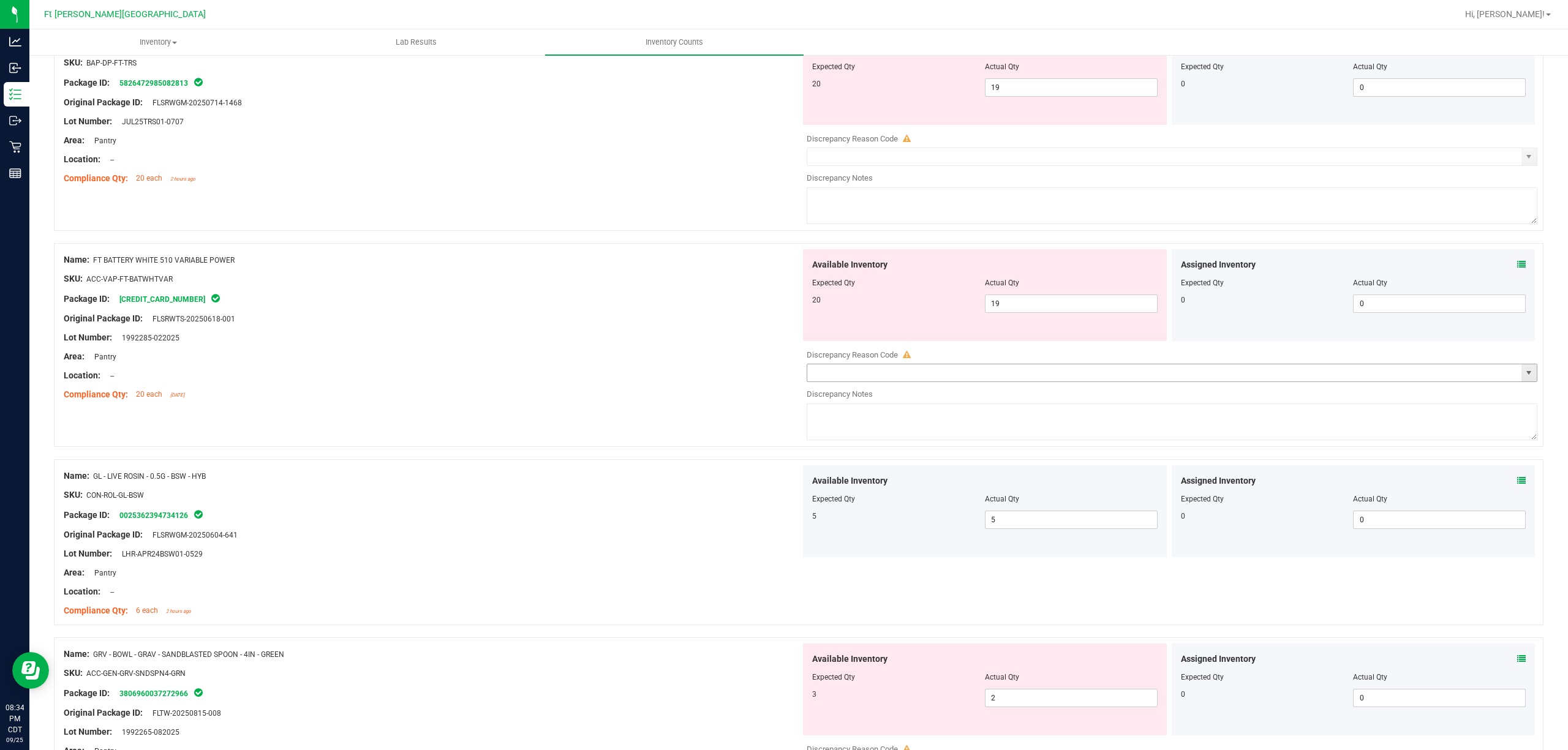
scroll to position [2116, 0]
click at [1175, 270] on icon at bounding box center [1521, 266] width 9 height 9
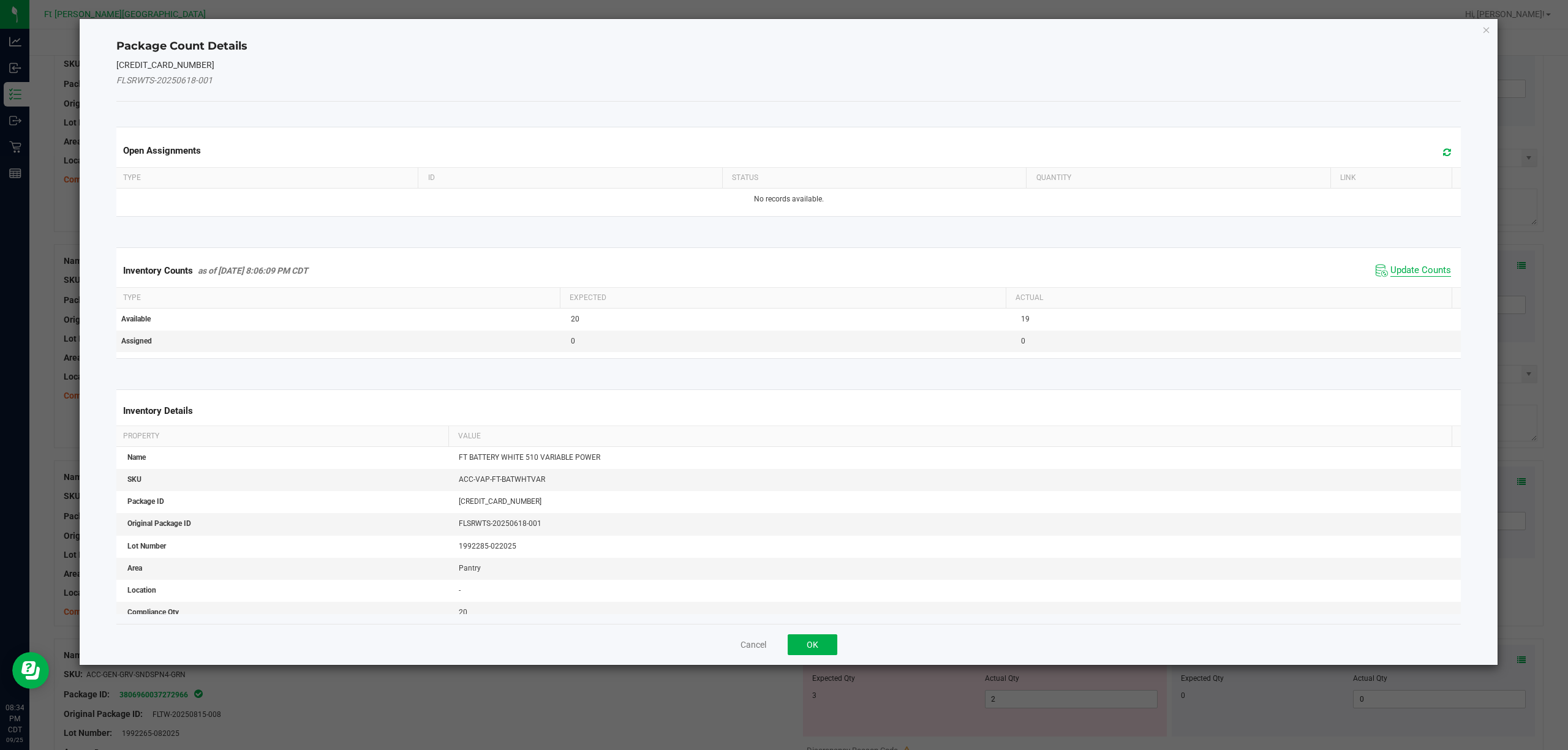
click at [1175, 268] on span "Update Counts" at bounding box center [1421, 270] width 61 height 13
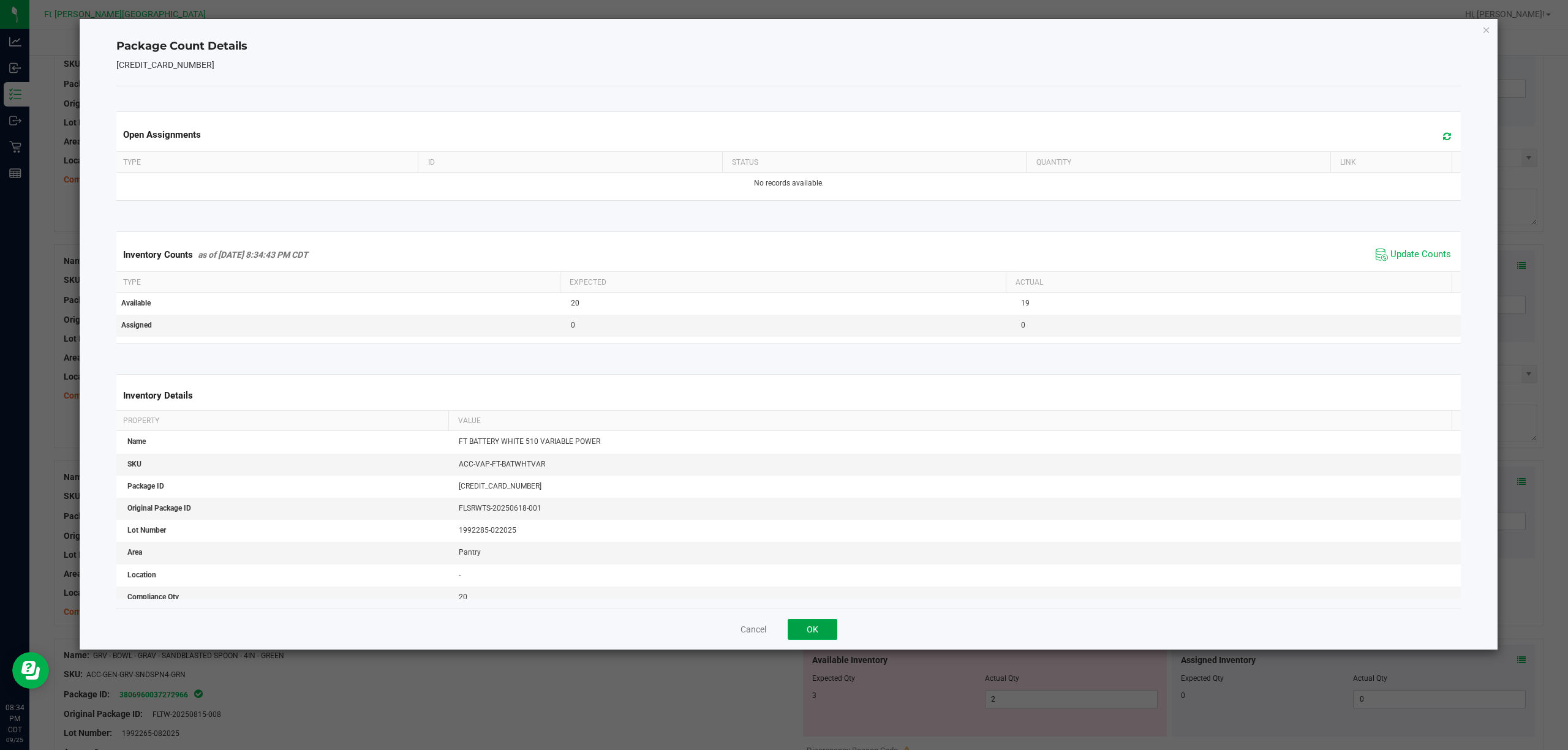
drag, startPoint x: 819, startPoint y: 624, endPoint x: 1116, endPoint y: 500, distance: 321.8
click at [820, 562] on button "OK" at bounding box center [812, 629] width 49 height 21
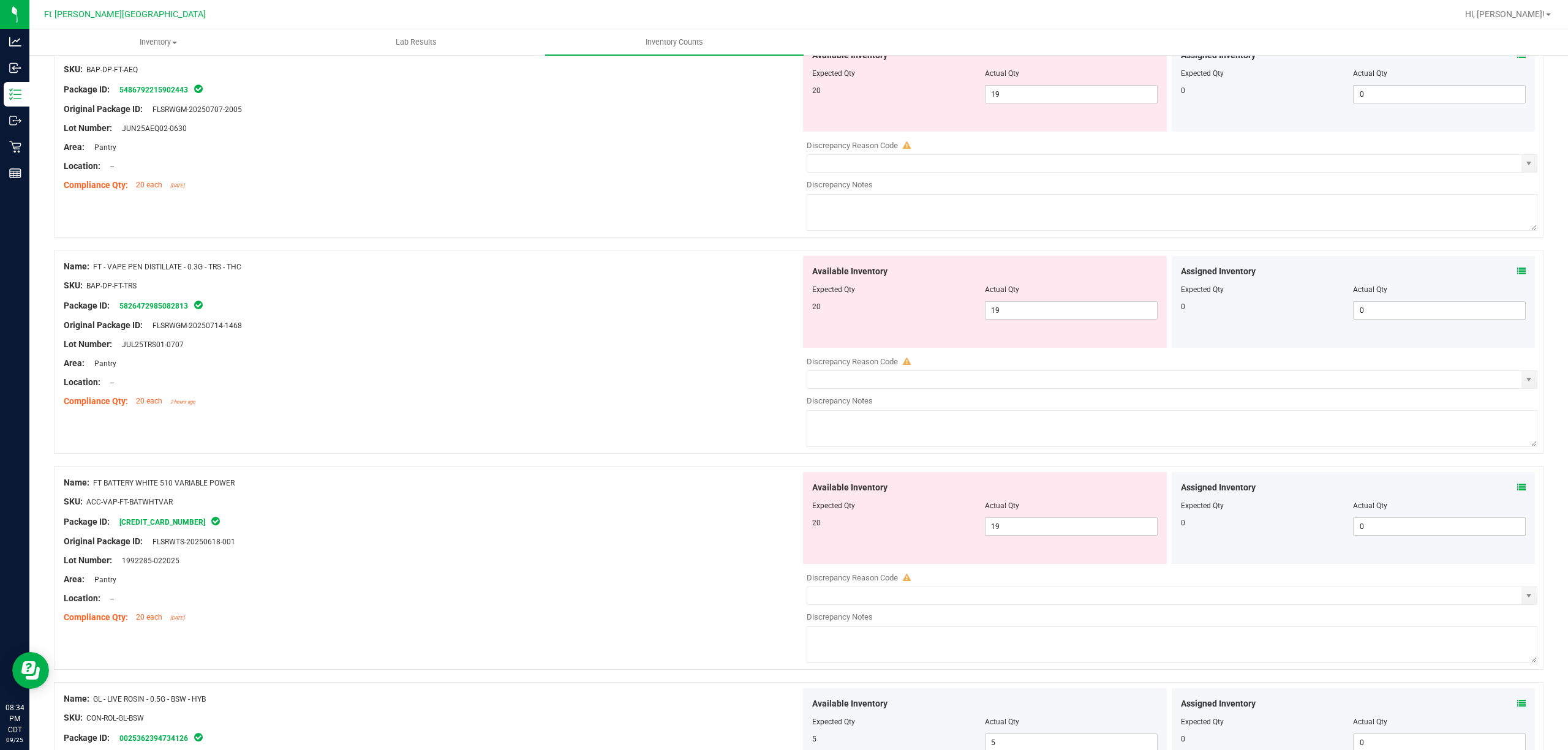
scroll to position [1871, 0]
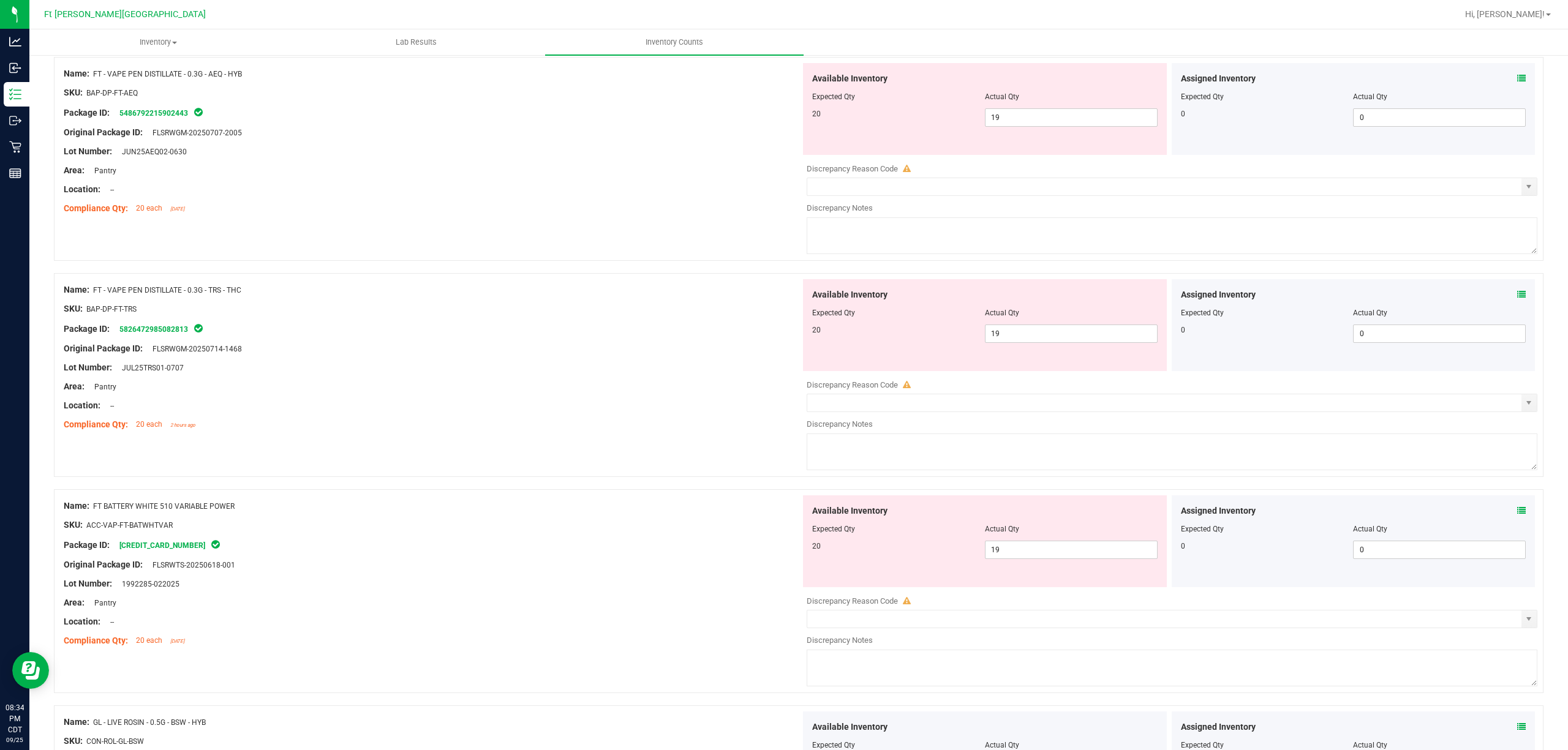
click at [1175, 297] on div "Assigned Inventory" at bounding box center [1354, 295] width 346 height 13
click at [1175, 297] on icon at bounding box center [1521, 294] width 9 height 9
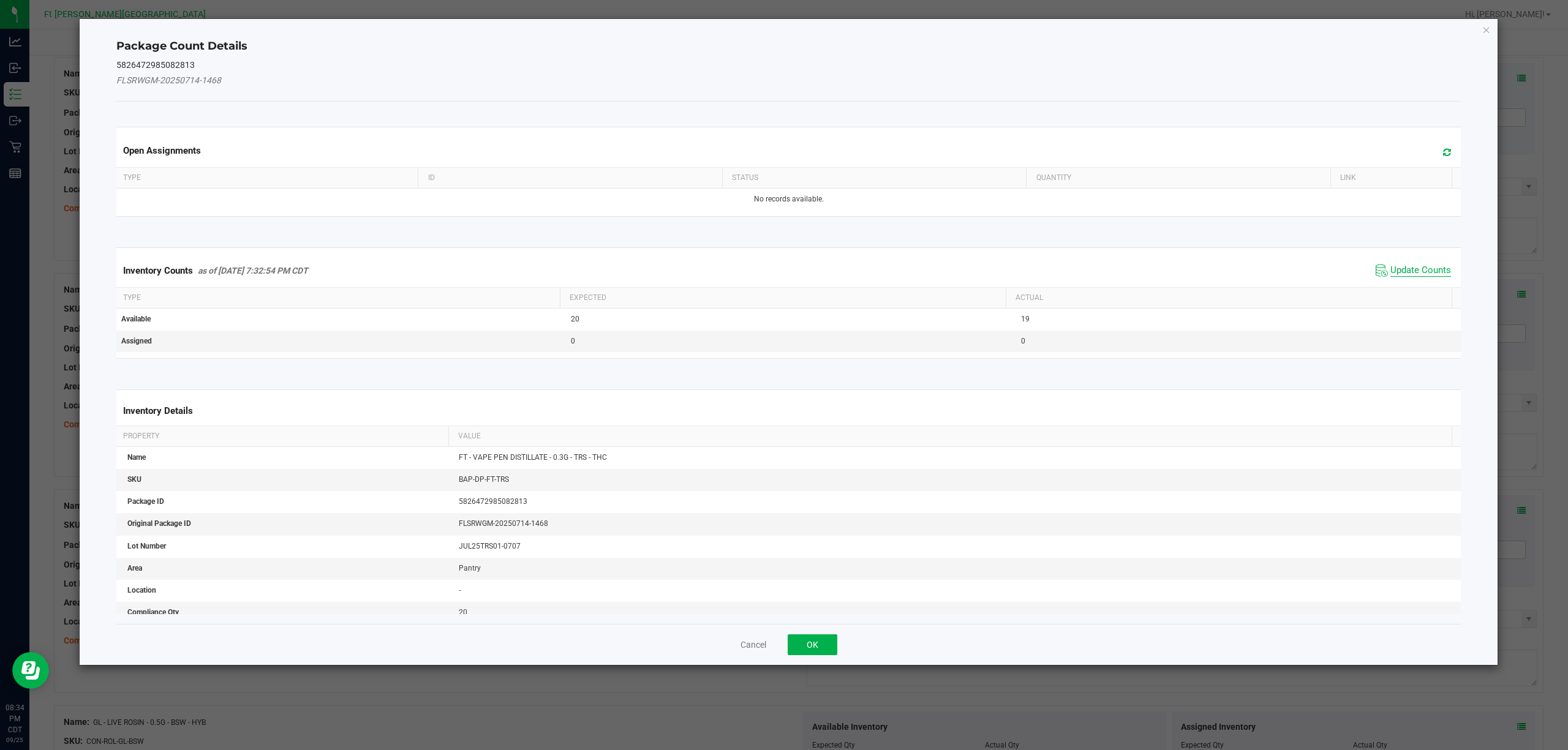
drag, startPoint x: 1394, startPoint y: 270, endPoint x: 1384, endPoint y: 272, distance: 10.2
click at [1175, 270] on span "Update Counts" at bounding box center [1421, 270] width 61 height 13
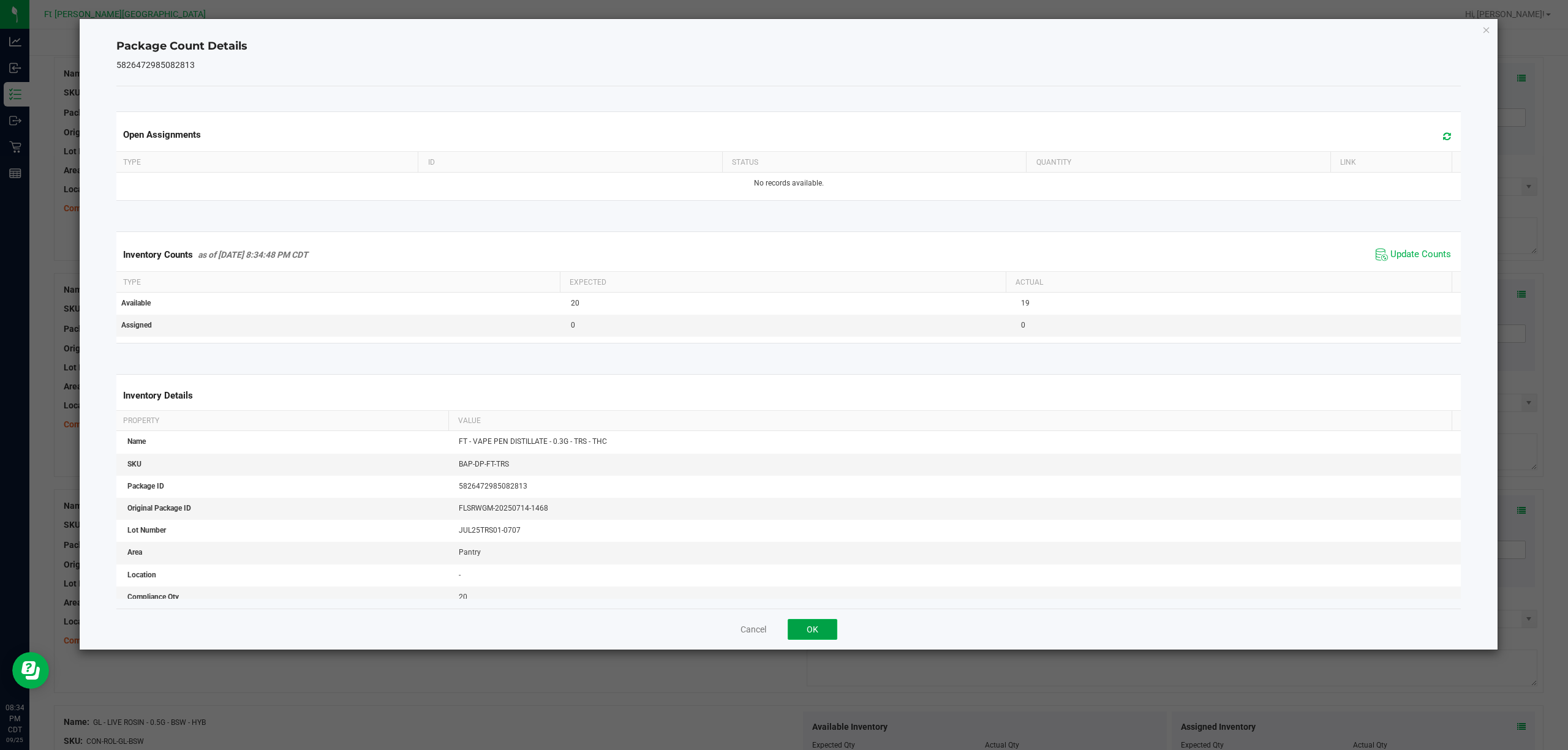
click at [809, 562] on button "OK" at bounding box center [812, 629] width 49 height 21
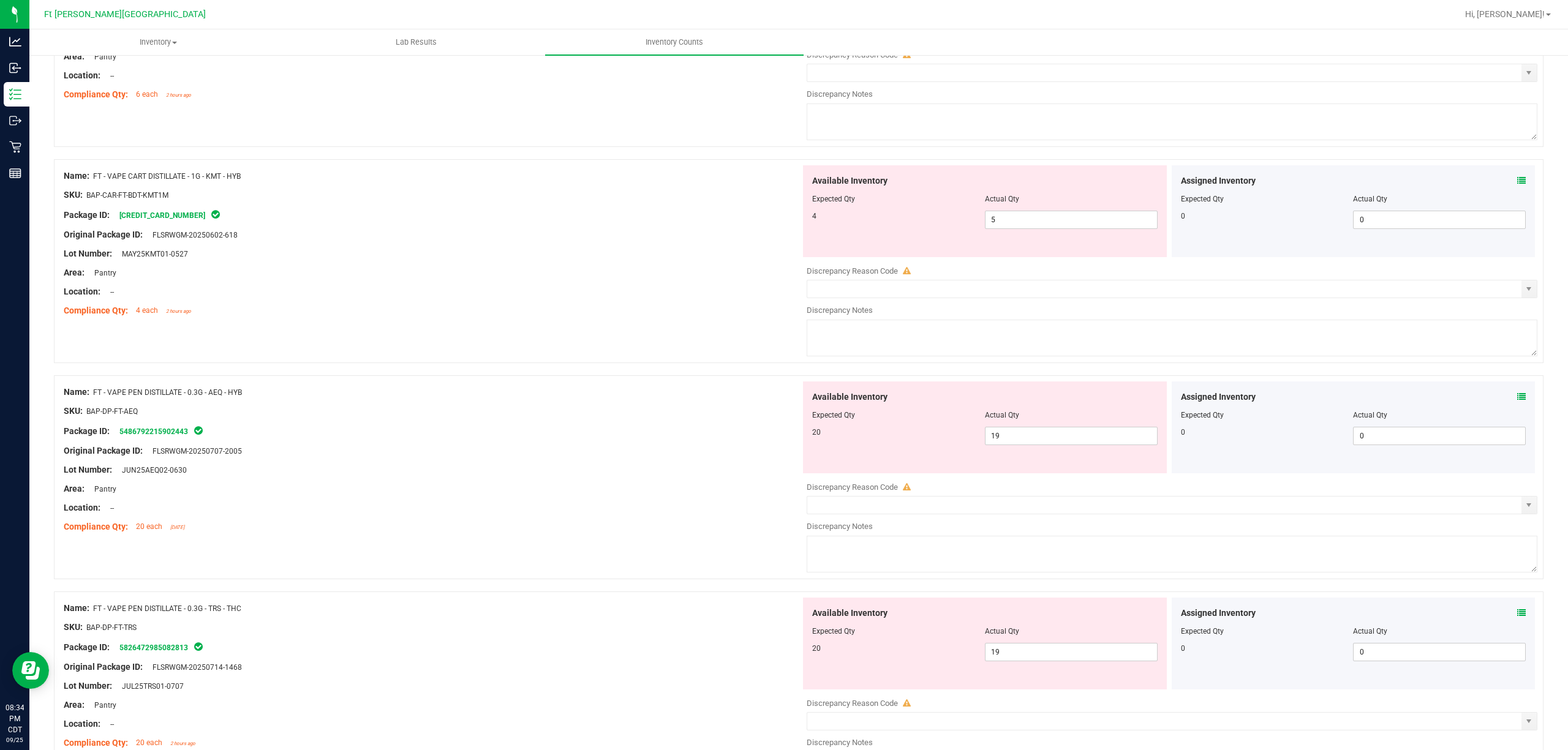
scroll to position [1544, 0]
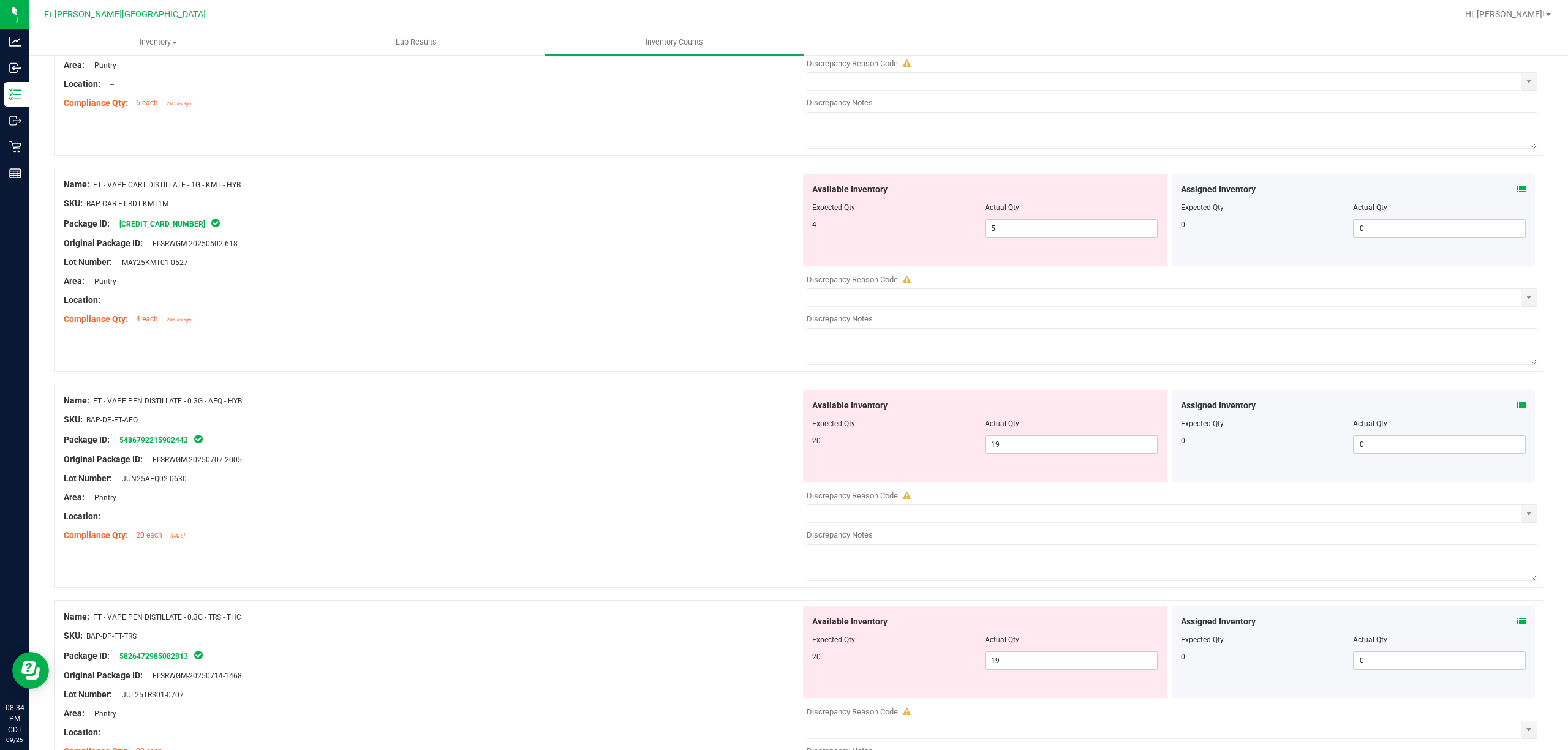
click at [1175, 405] on icon at bounding box center [1521, 405] width 9 height 9
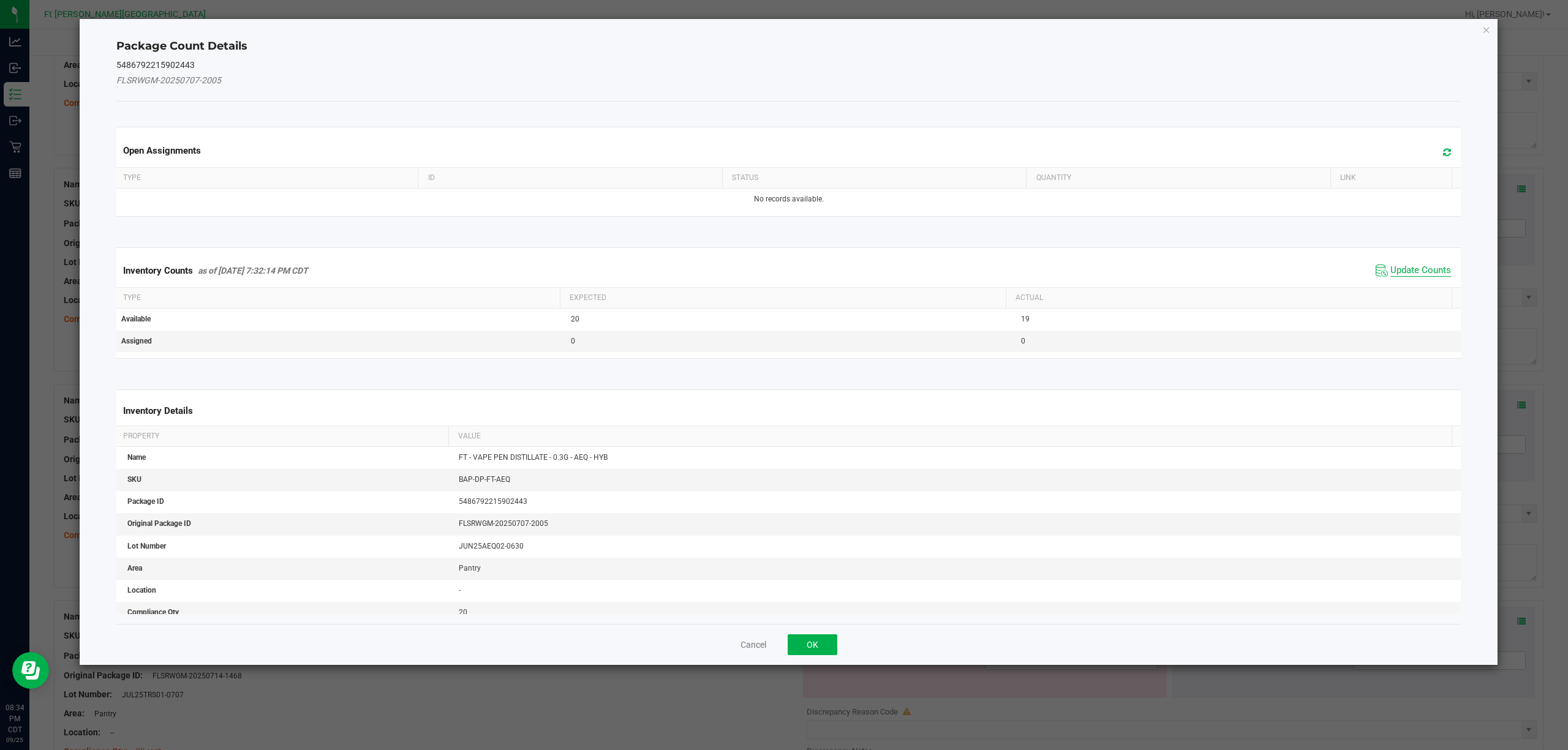
click at [1175, 275] on span "Update Counts" at bounding box center [1421, 270] width 61 height 13
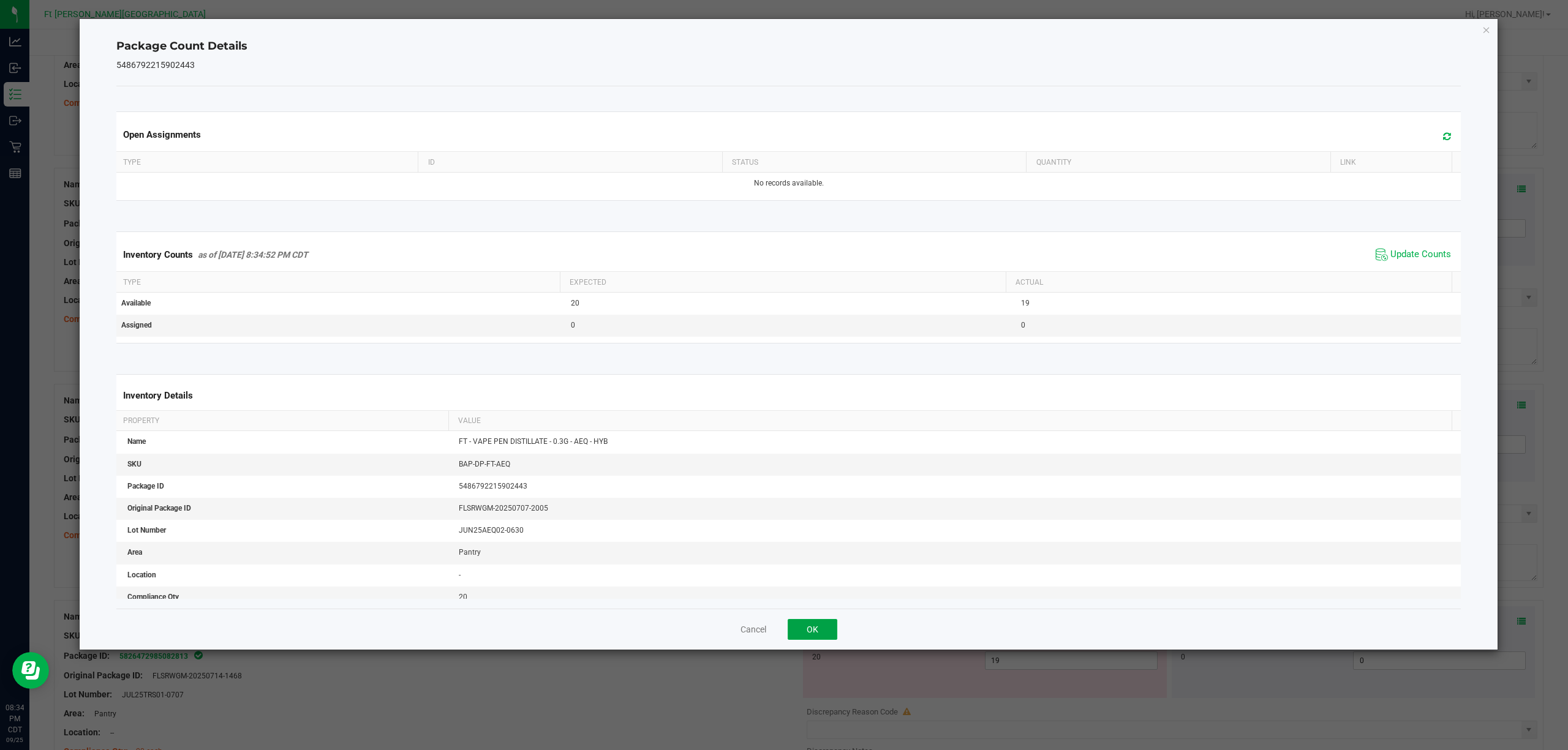
drag, startPoint x: 820, startPoint y: 629, endPoint x: 1267, endPoint y: 409, distance: 498.2
click at [824, 562] on button "OK" at bounding box center [812, 629] width 49 height 21
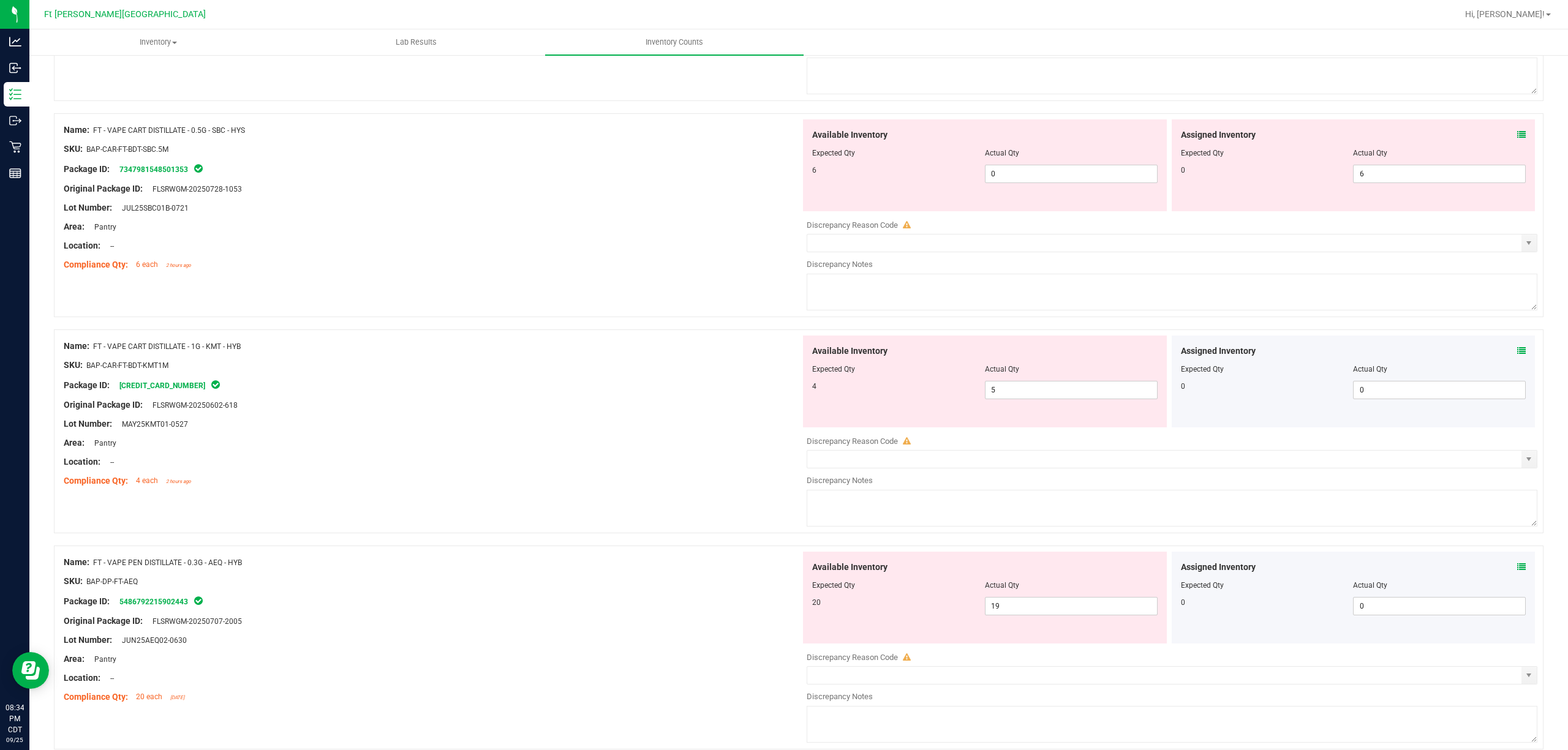
scroll to position [1381, 0]
click at [1175, 356] on icon at bounding box center [1521, 352] width 9 height 9
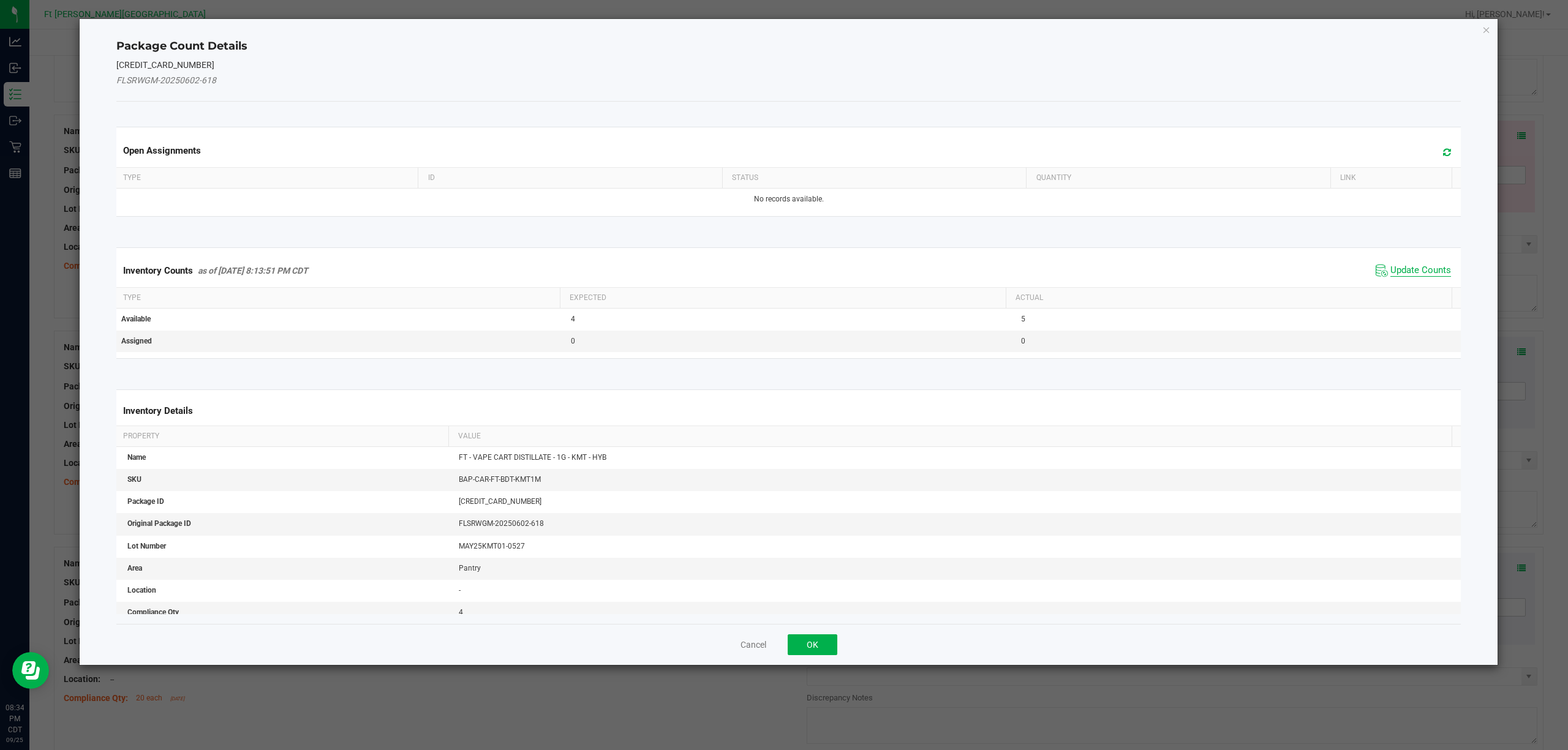
click at [1175, 272] on span "Update Counts" at bounding box center [1421, 270] width 61 height 13
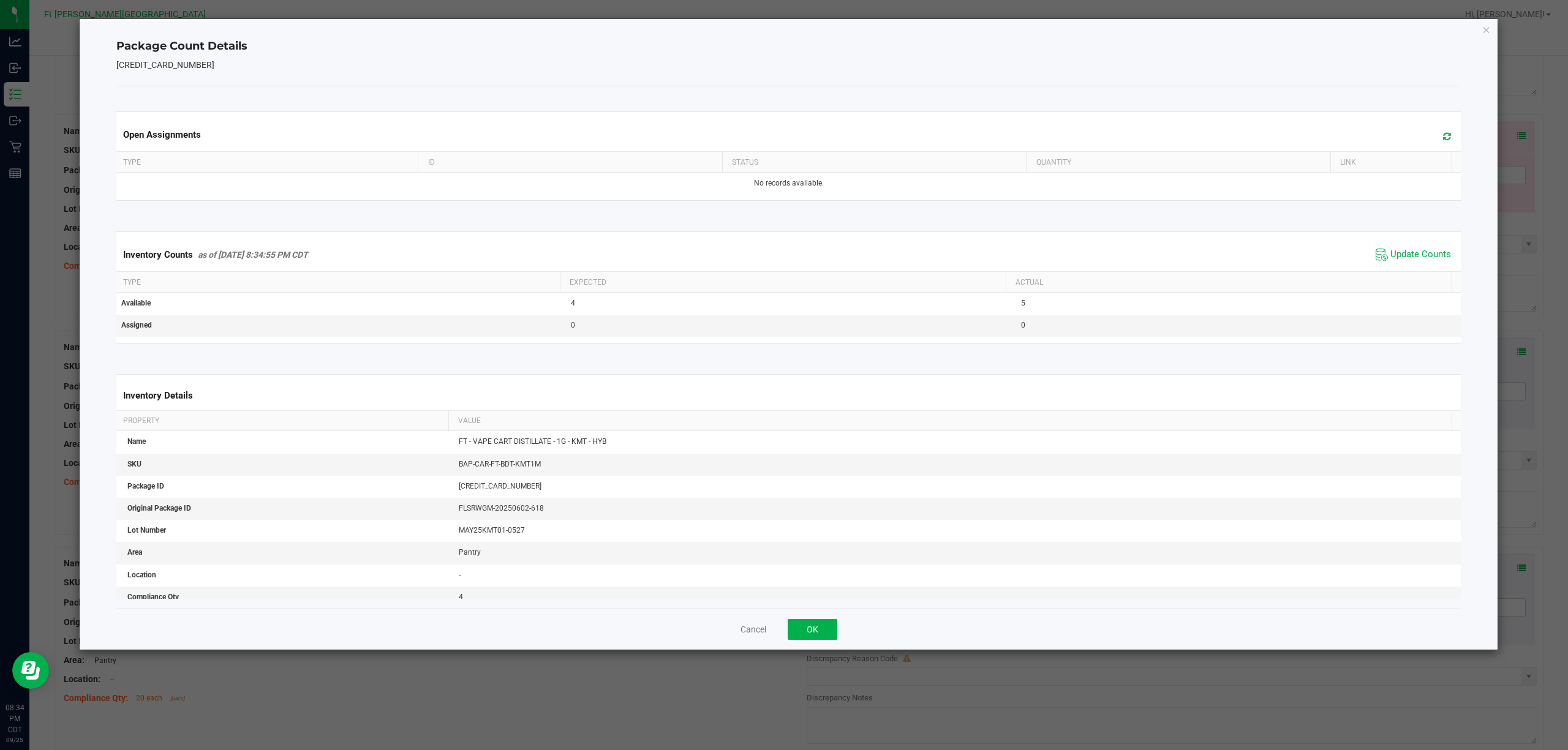
click at [814, 562] on div "Cancel OK" at bounding box center [789, 629] width 1345 height 41
click at [814, 562] on button "OK" at bounding box center [812, 629] width 49 height 21
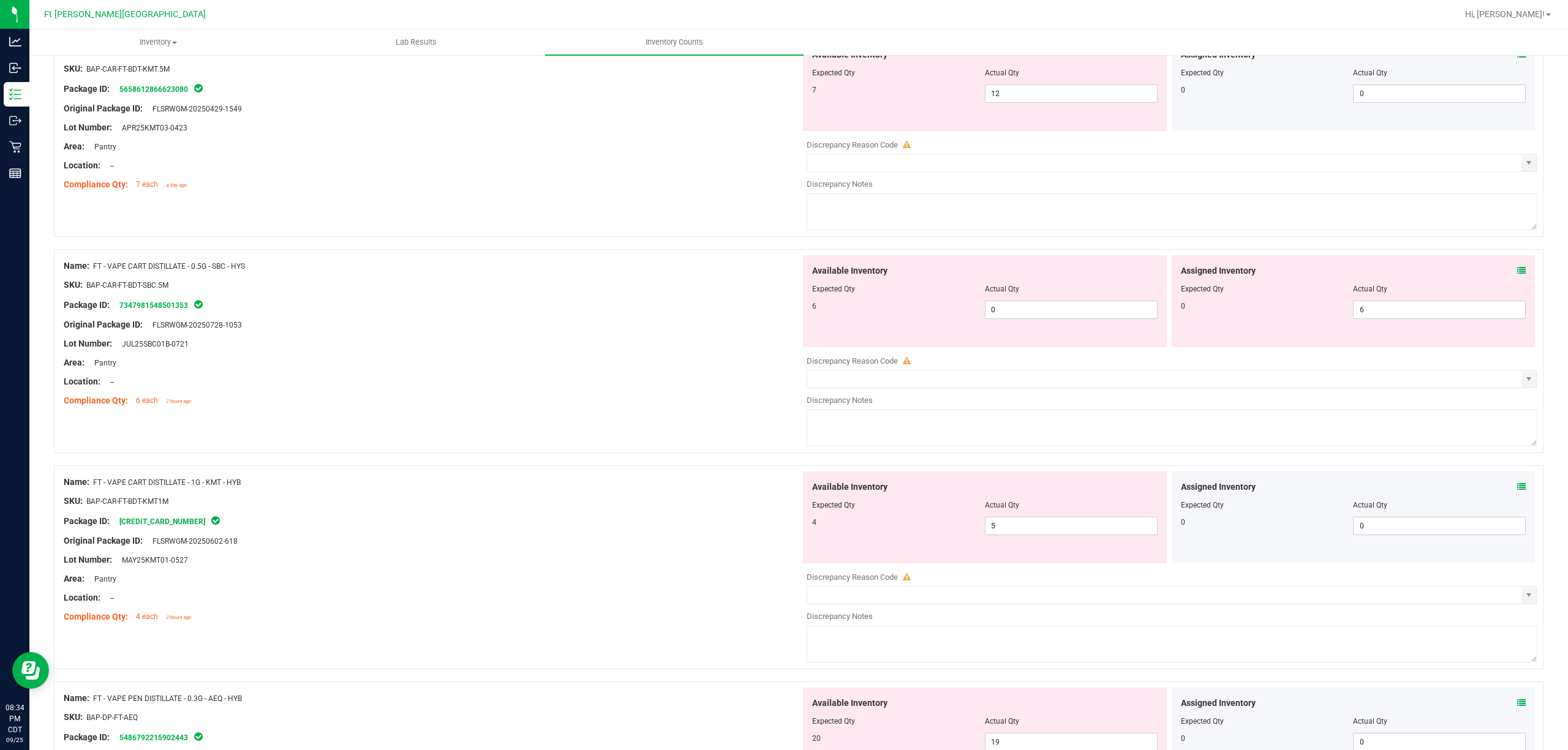
scroll to position [1218, 0]
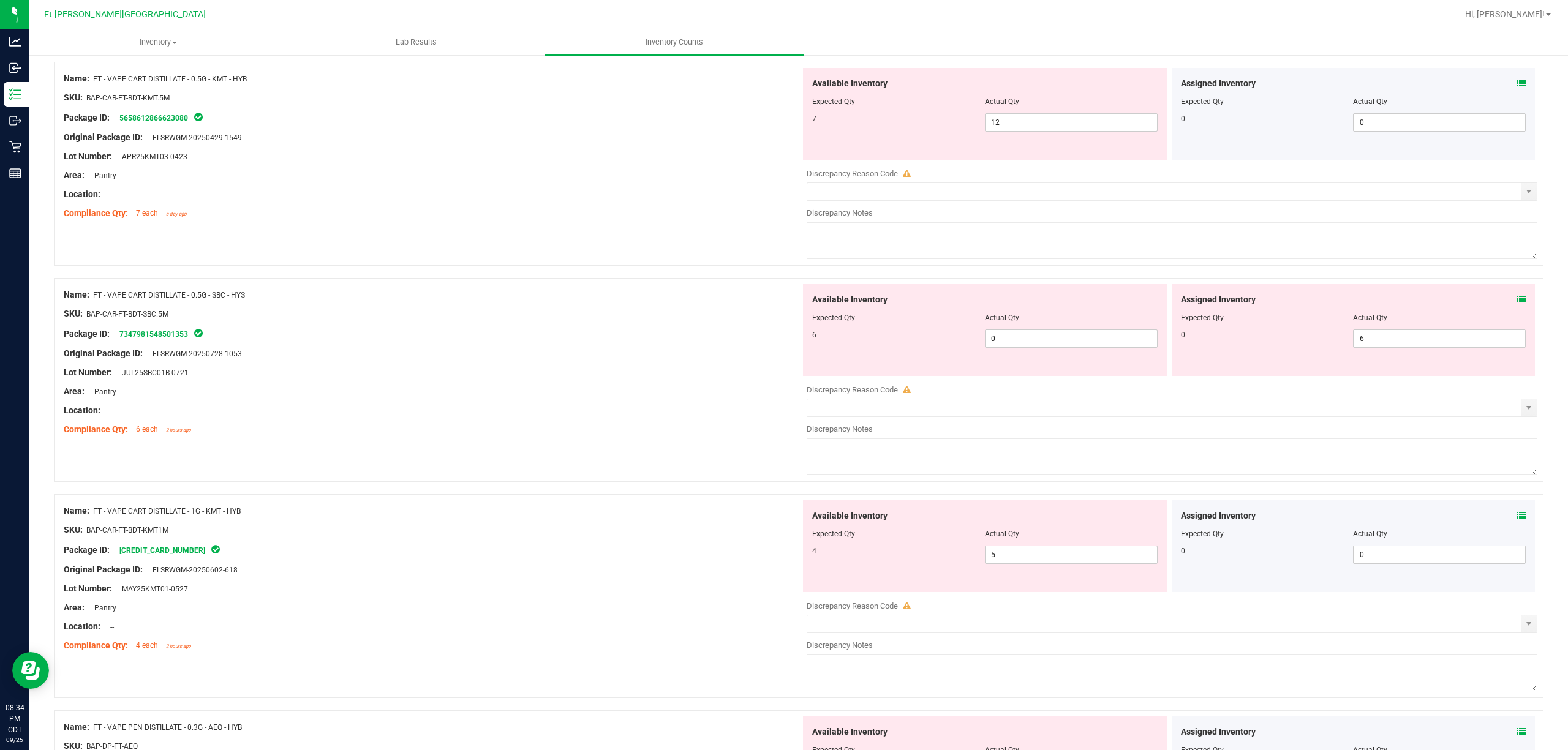
click at [1175, 299] on icon at bounding box center [1521, 299] width 9 height 9
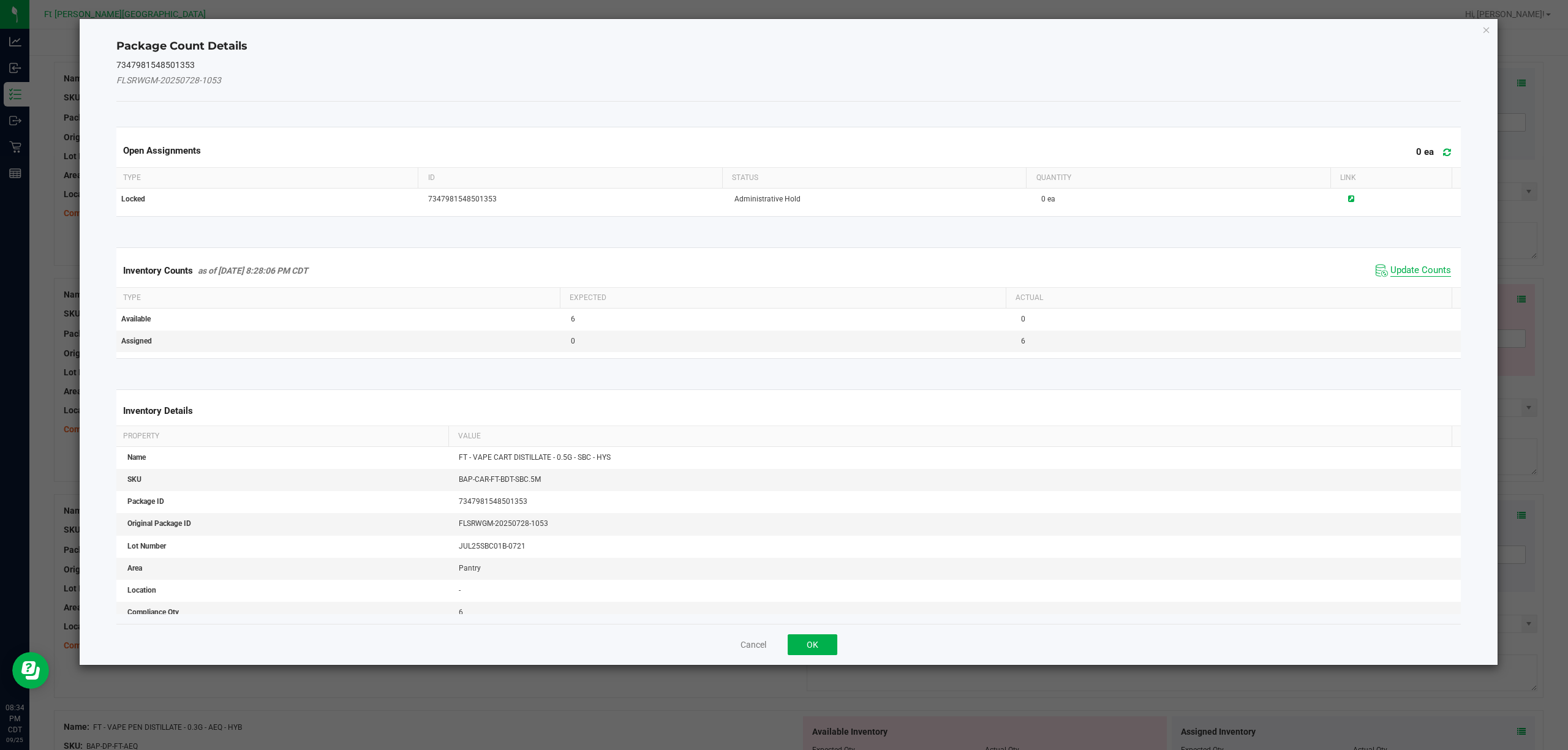
click at [1175, 273] on span "Update Counts" at bounding box center [1421, 270] width 61 height 13
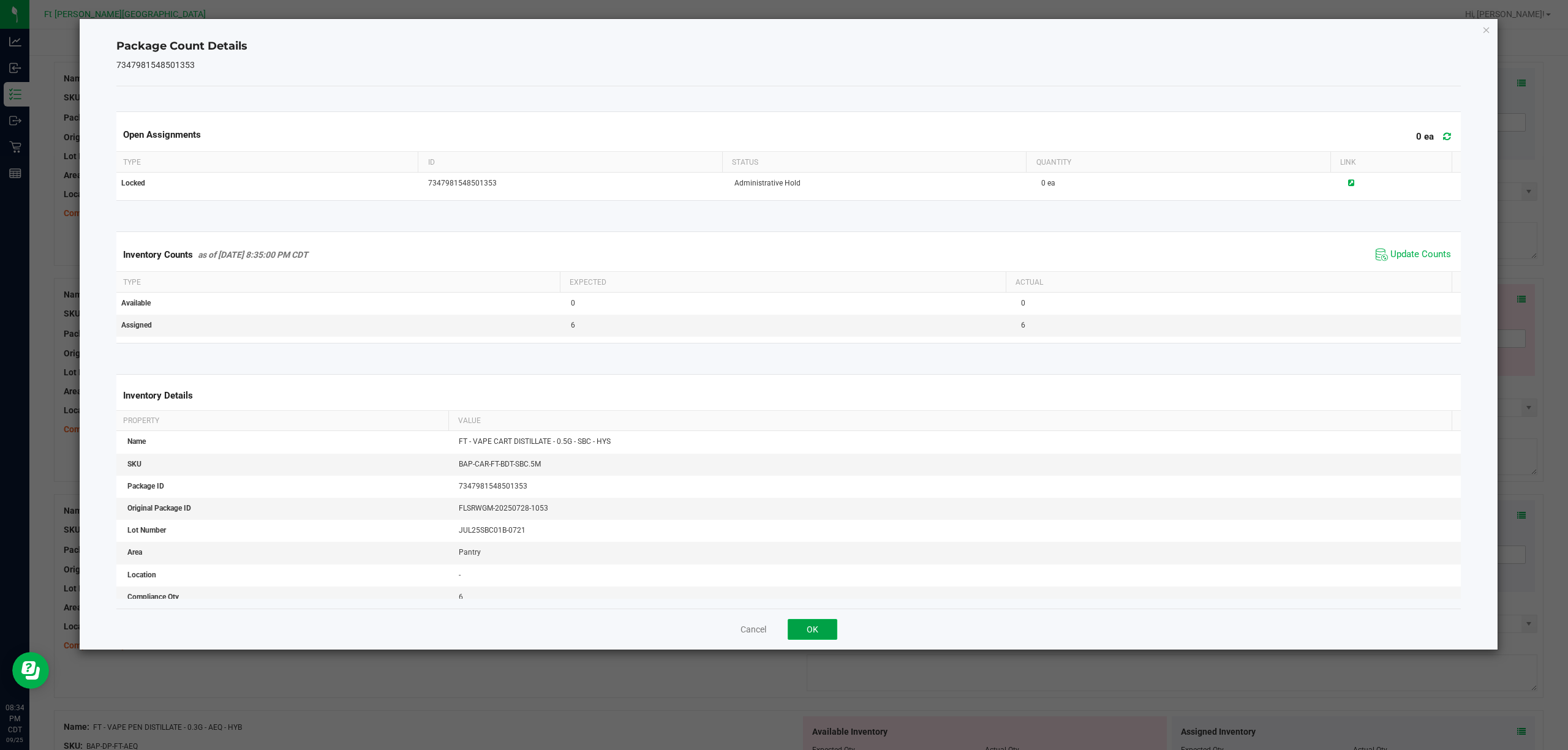
click at [819, 562] on button "OK" at bounding box center [812, 629] width 49 height 21
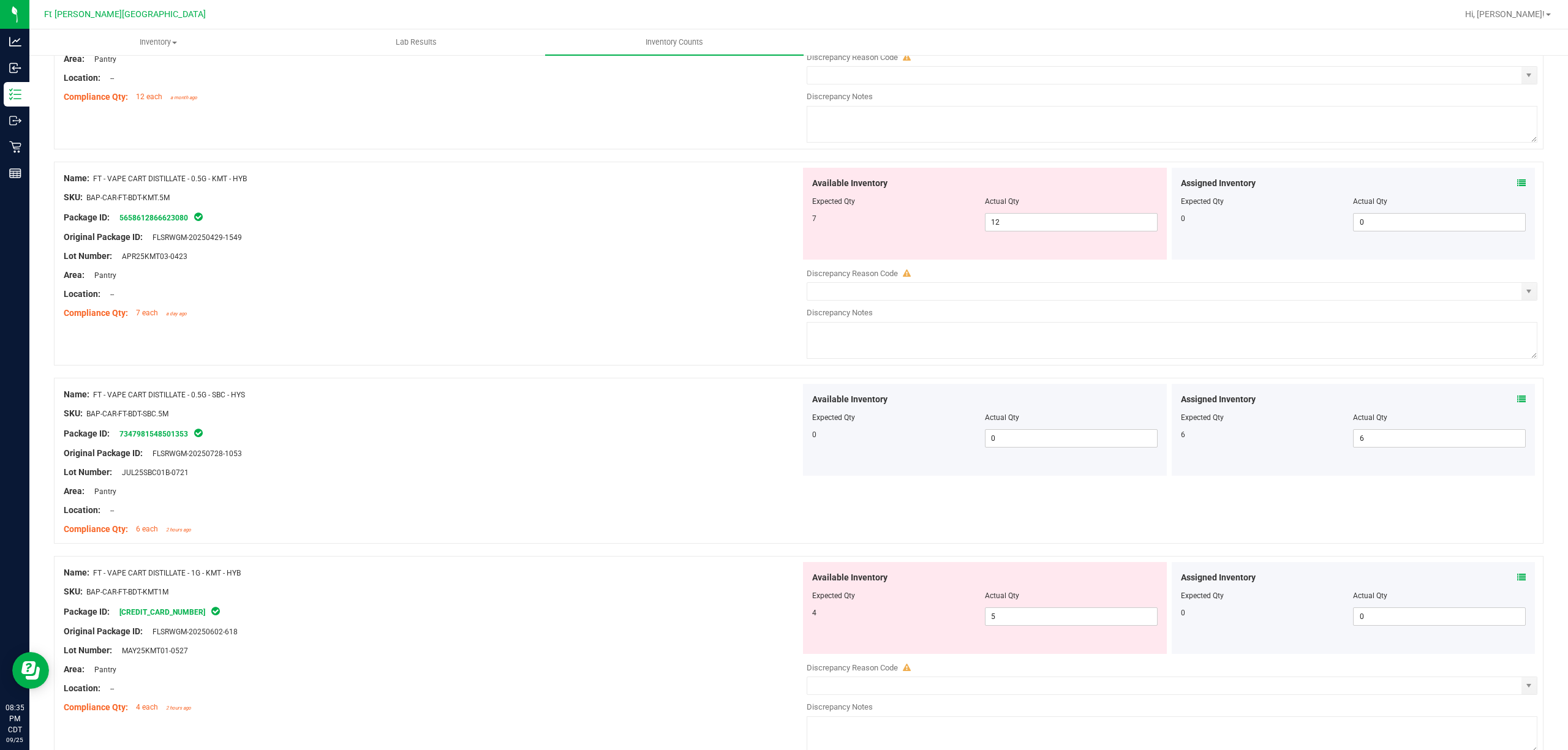
scroll to position [973, 0]
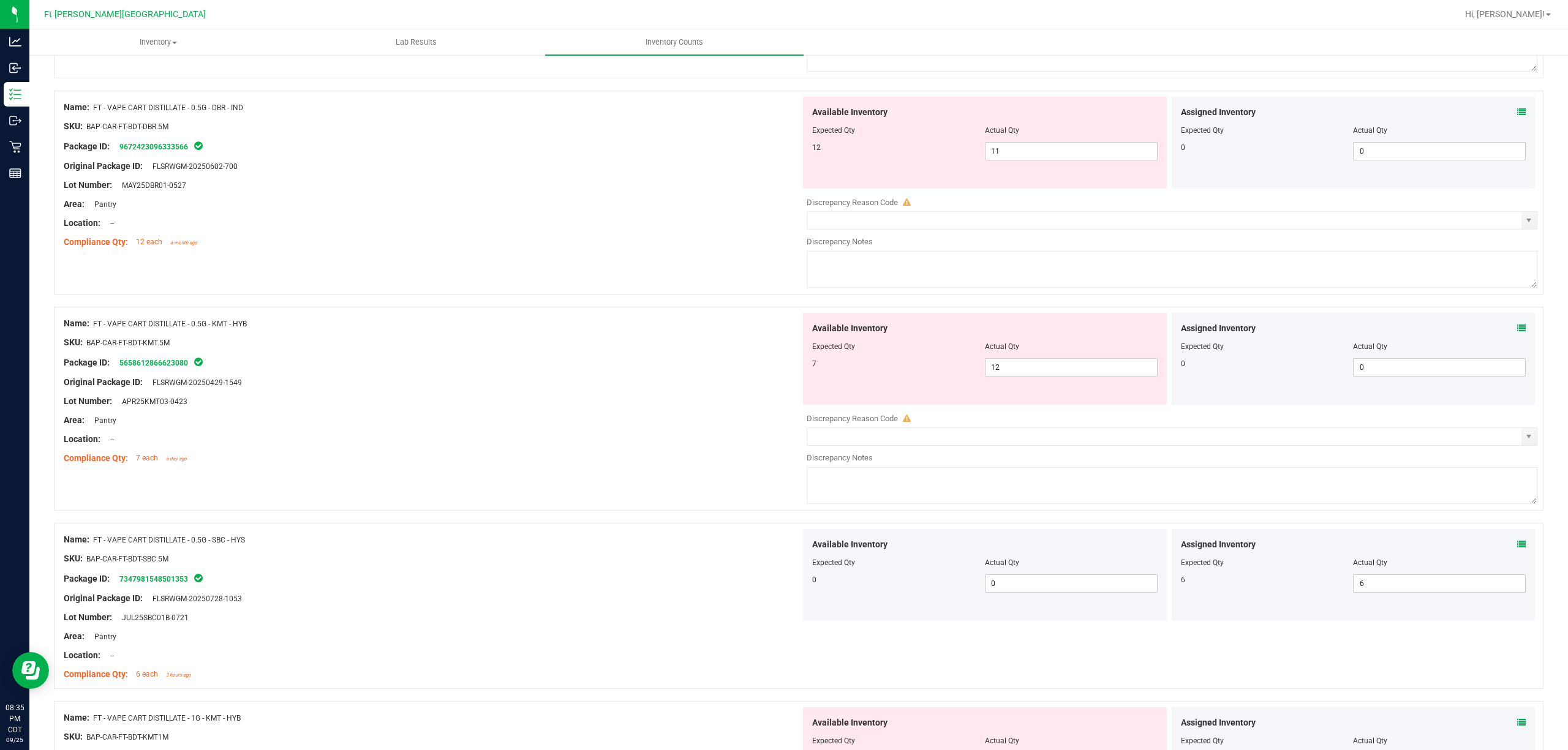
click at [1175, 328] on icon at bounding box center [1521, 328] width 9 height 9
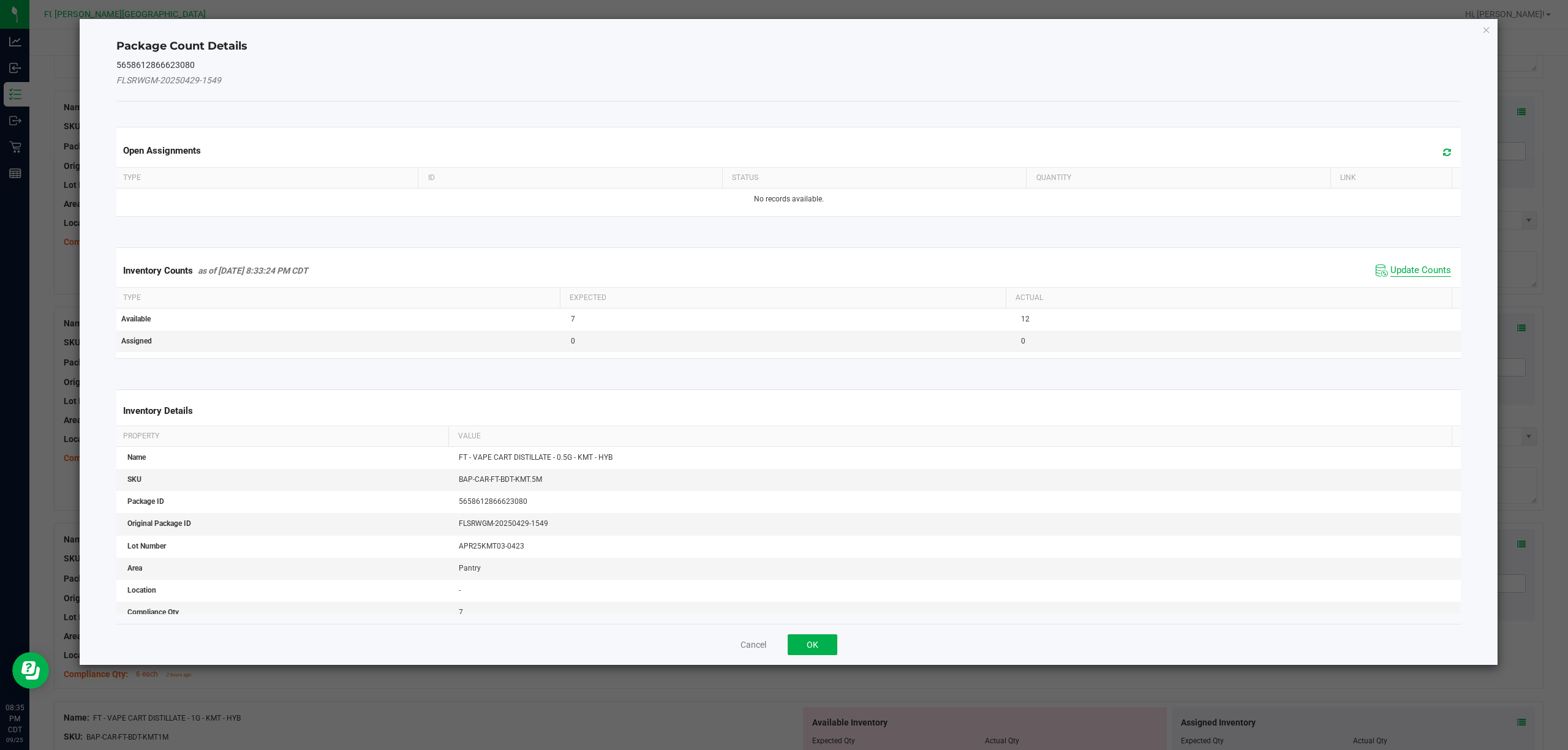
click at [1175, 272] on span "Update Counts" at bounding box center [1421, 270] width 61 height 13
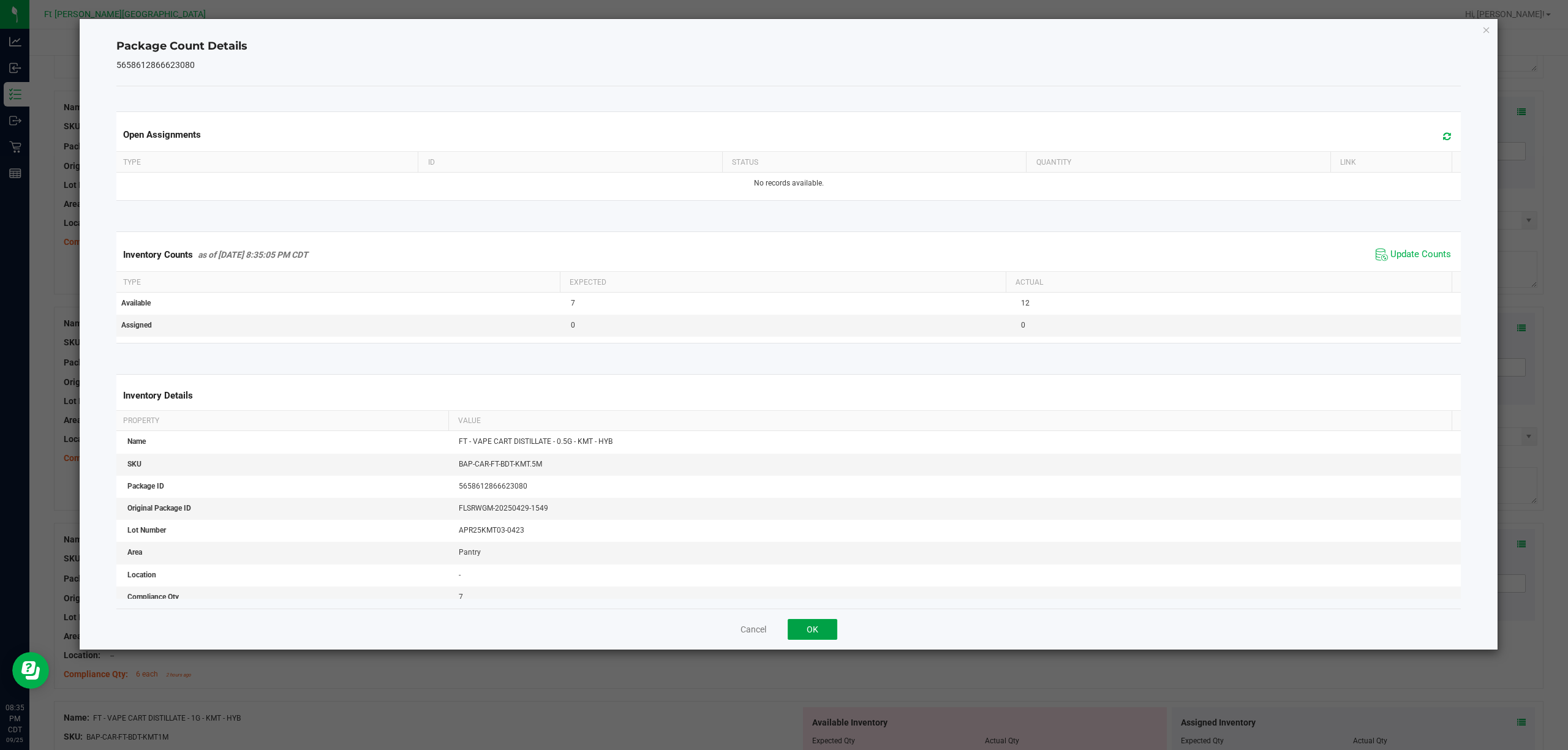
drag, startPoint x: 806, startPoint y: 627, endPoint x: 841, endPoint y: 600, distance: 44.2
click at [807, 562] on button "OK" at bounding box center [812, 629] width 49 height 21
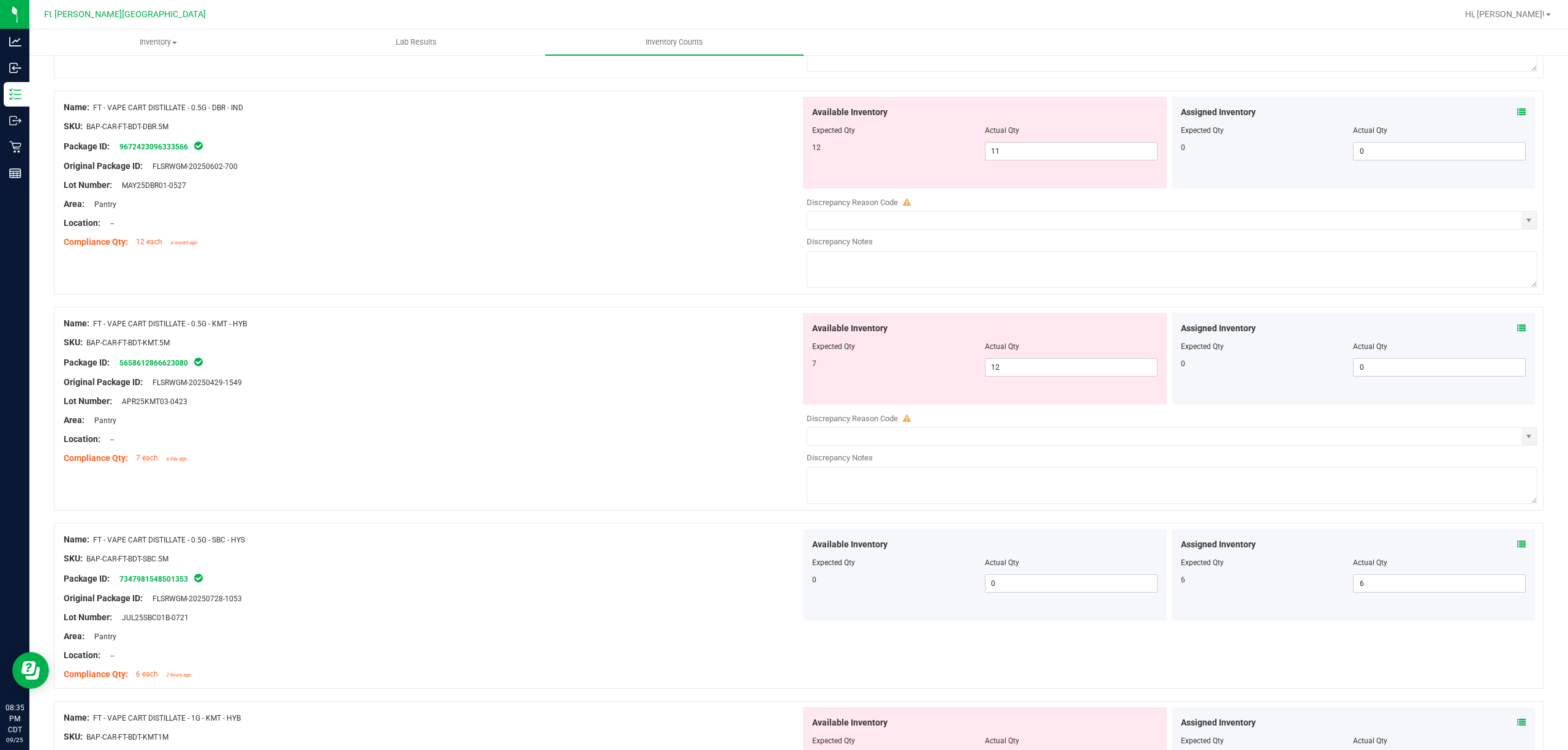
scroll to position [809, 0]
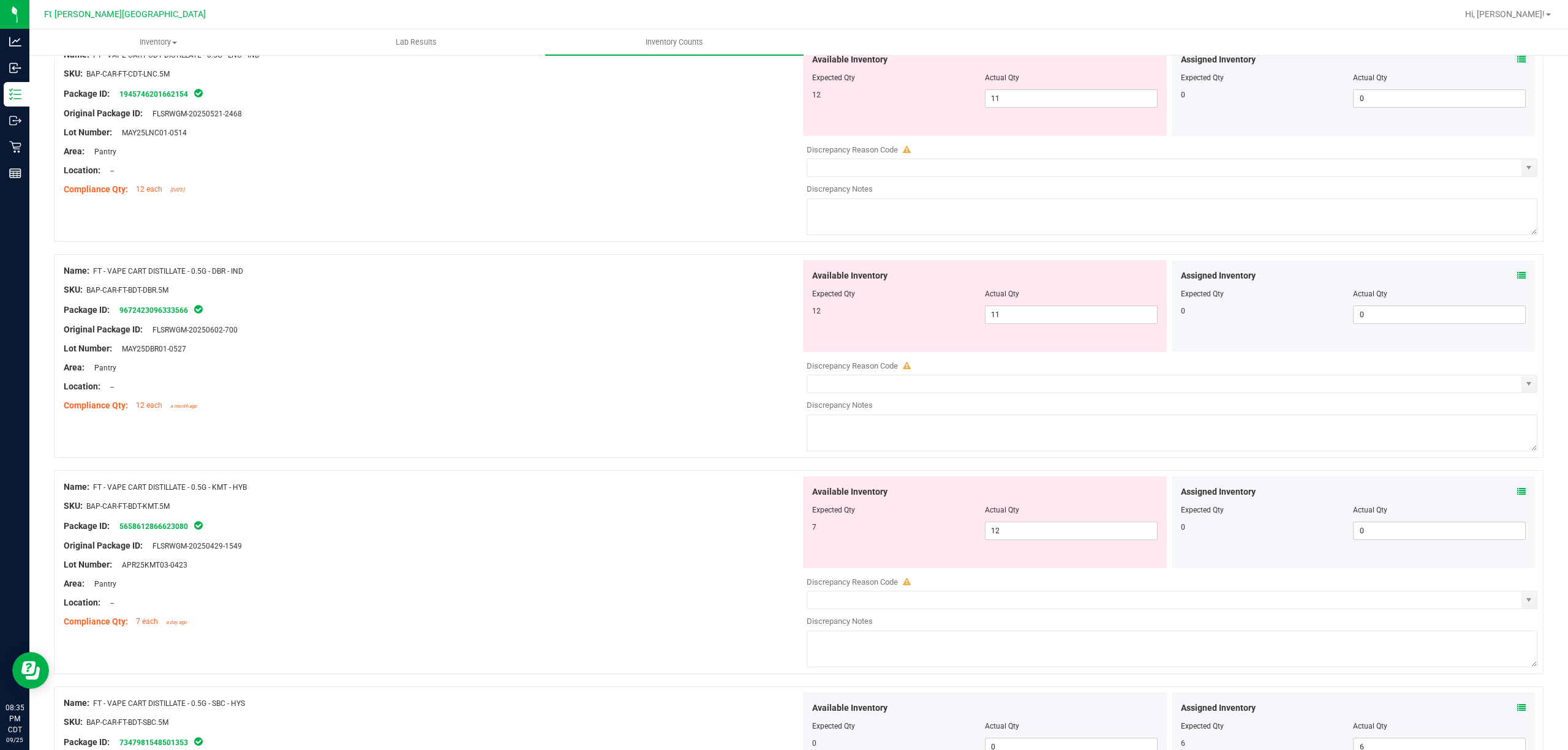
click at [1175, 275] on icon at bounding box center [1521, 275] width 9 height 9
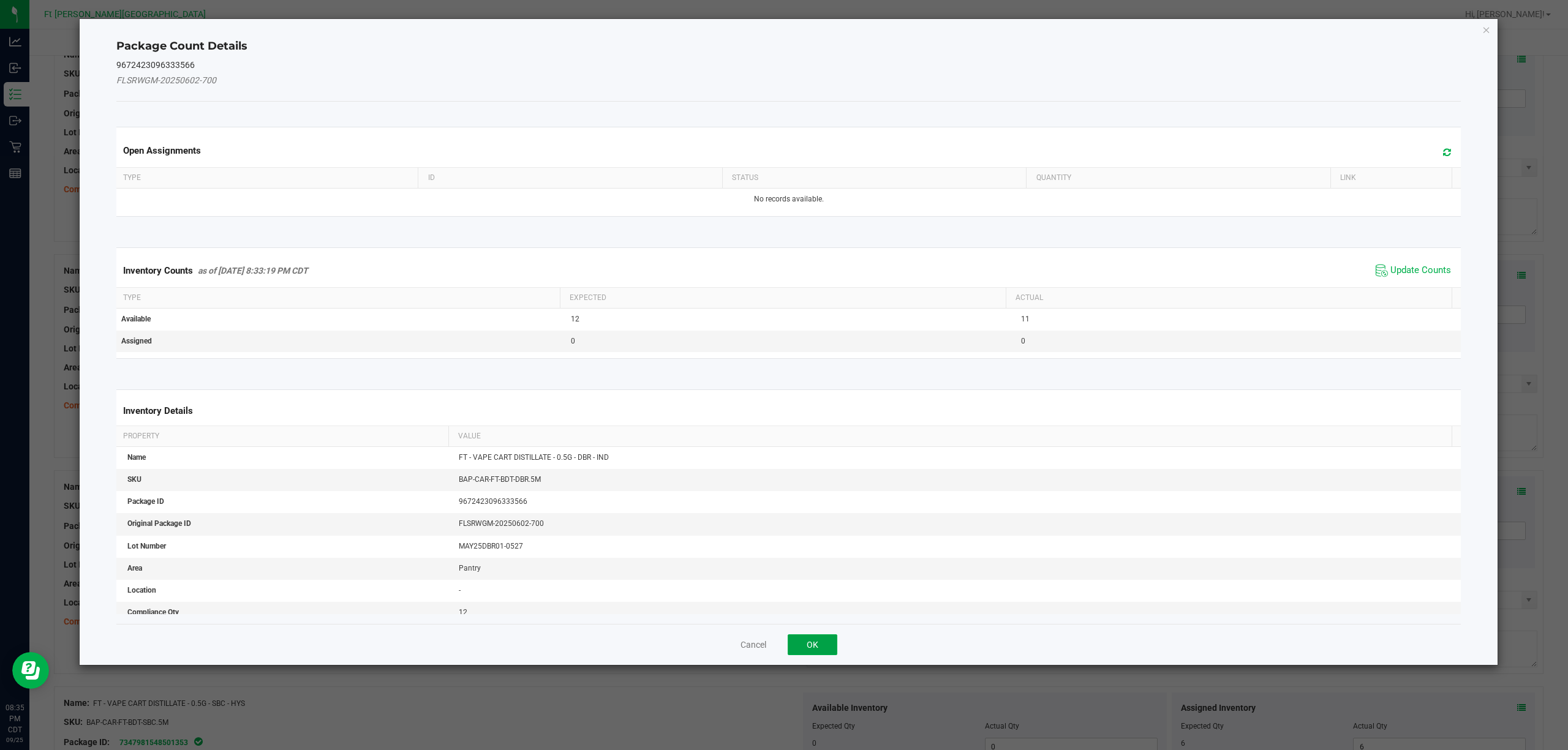
drag, startPoint x: 826, startPoint y: 647, endPoint x: 783, endPoint y: 659, distance: 44.6
click at [826, 562] on button "OK" at bounding box center [812, 645] width 49 height 21
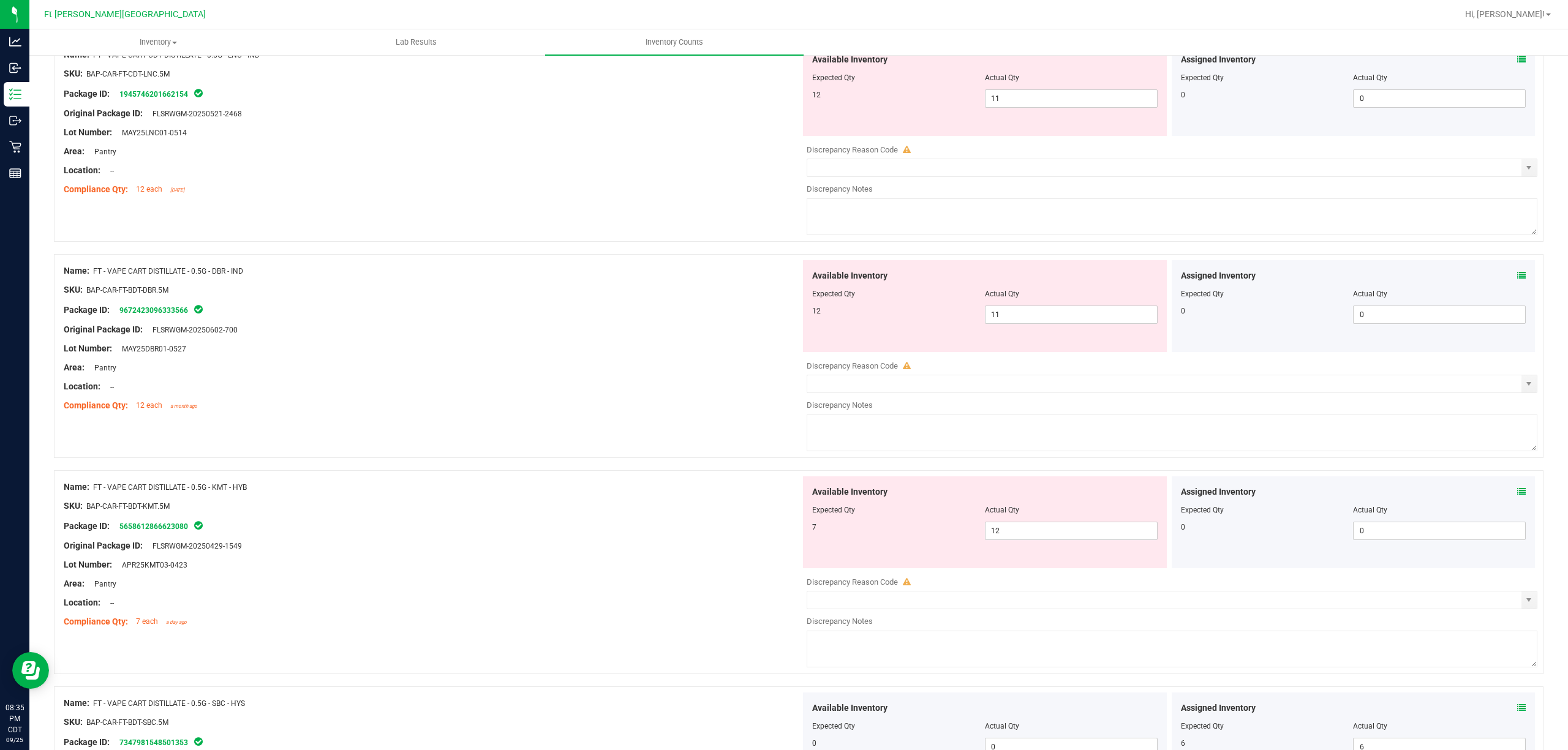
click at [1175, 275] on icon at bounding box center [1521, 275] width 9 height 9
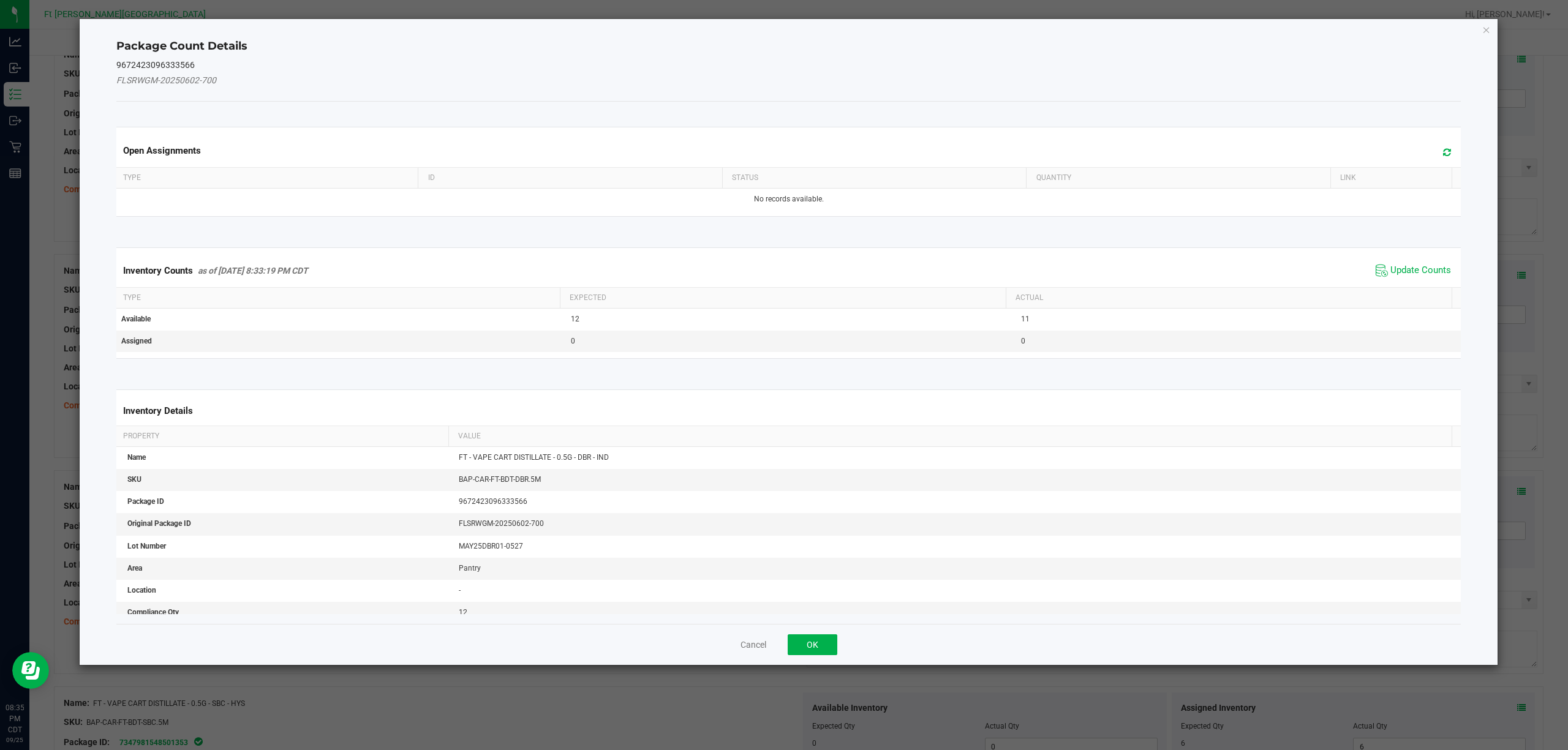
drag, startPoint x: 1388, startPoint y: 270, endPoint x: 1373, endPoint y: 279, distance: 17.5
click at [1175, 270] on span "Update Counts" at bounding box center [1421, 270] width 61 height 13
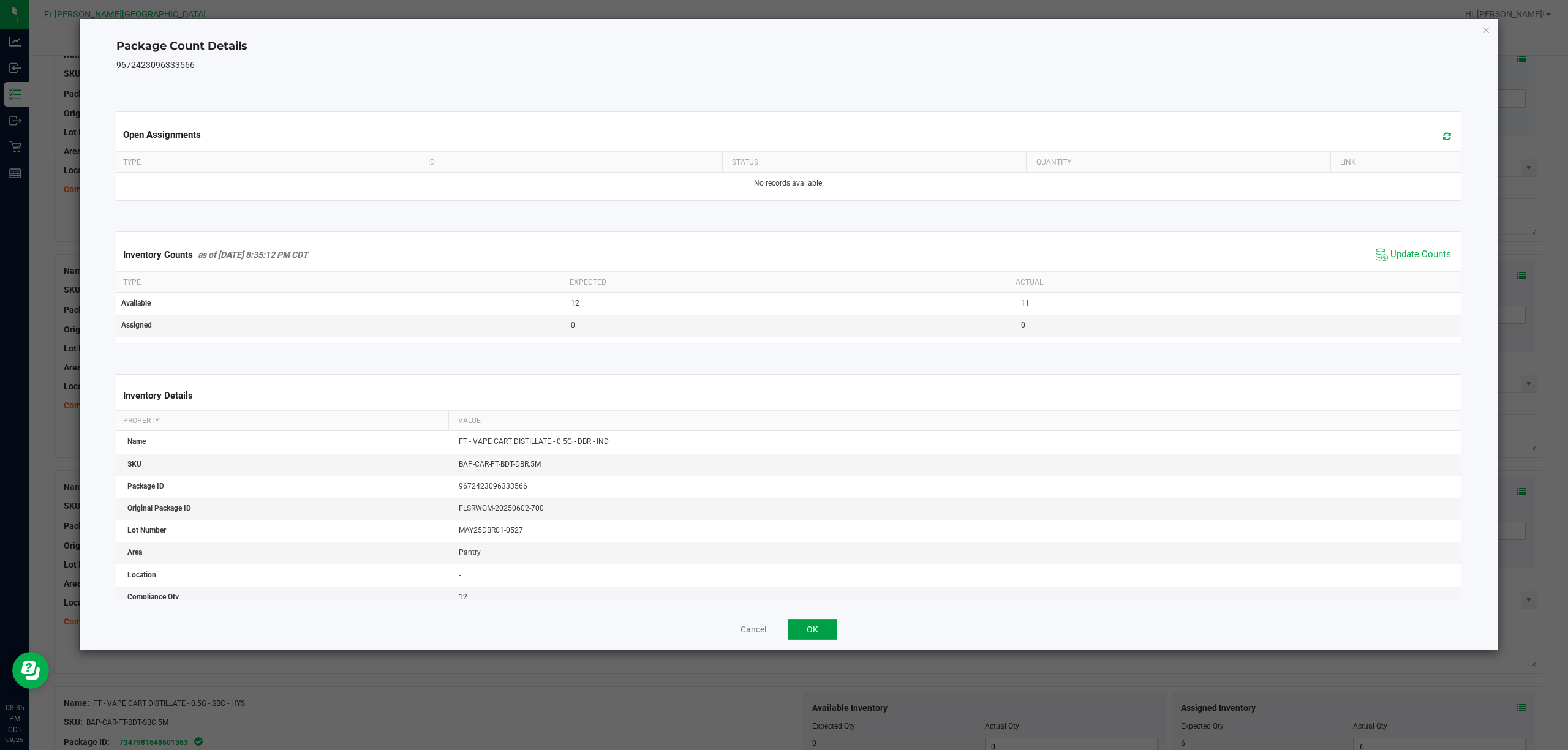
drag, startPoint x: 799, startPoint y: 625, endPoint x: 1149, endPoint y: 453, distance: 390.0
click at [801, 562] on button "OK" at bounding box center [812, 629] width 49 height 21
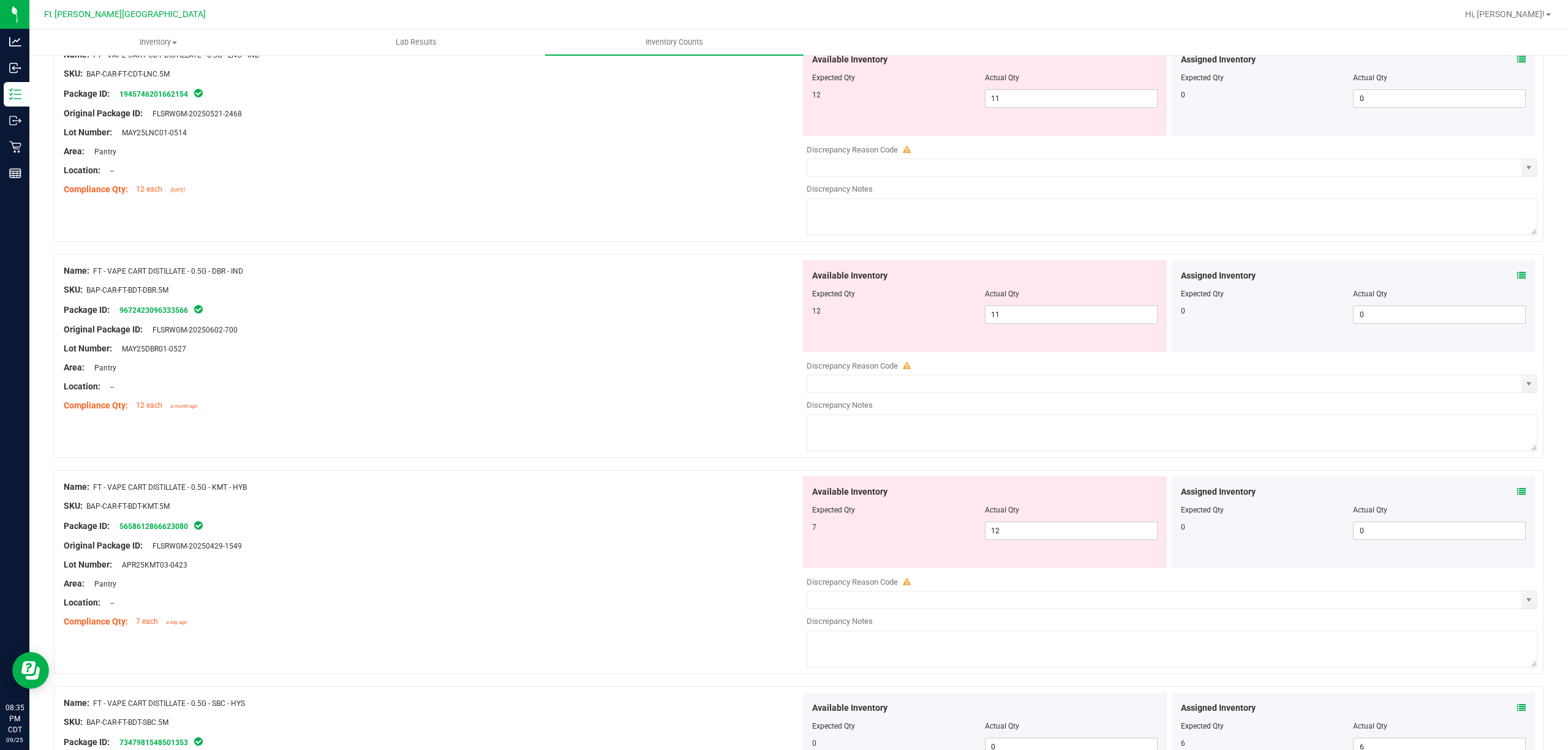
scroll to position [647, 0]
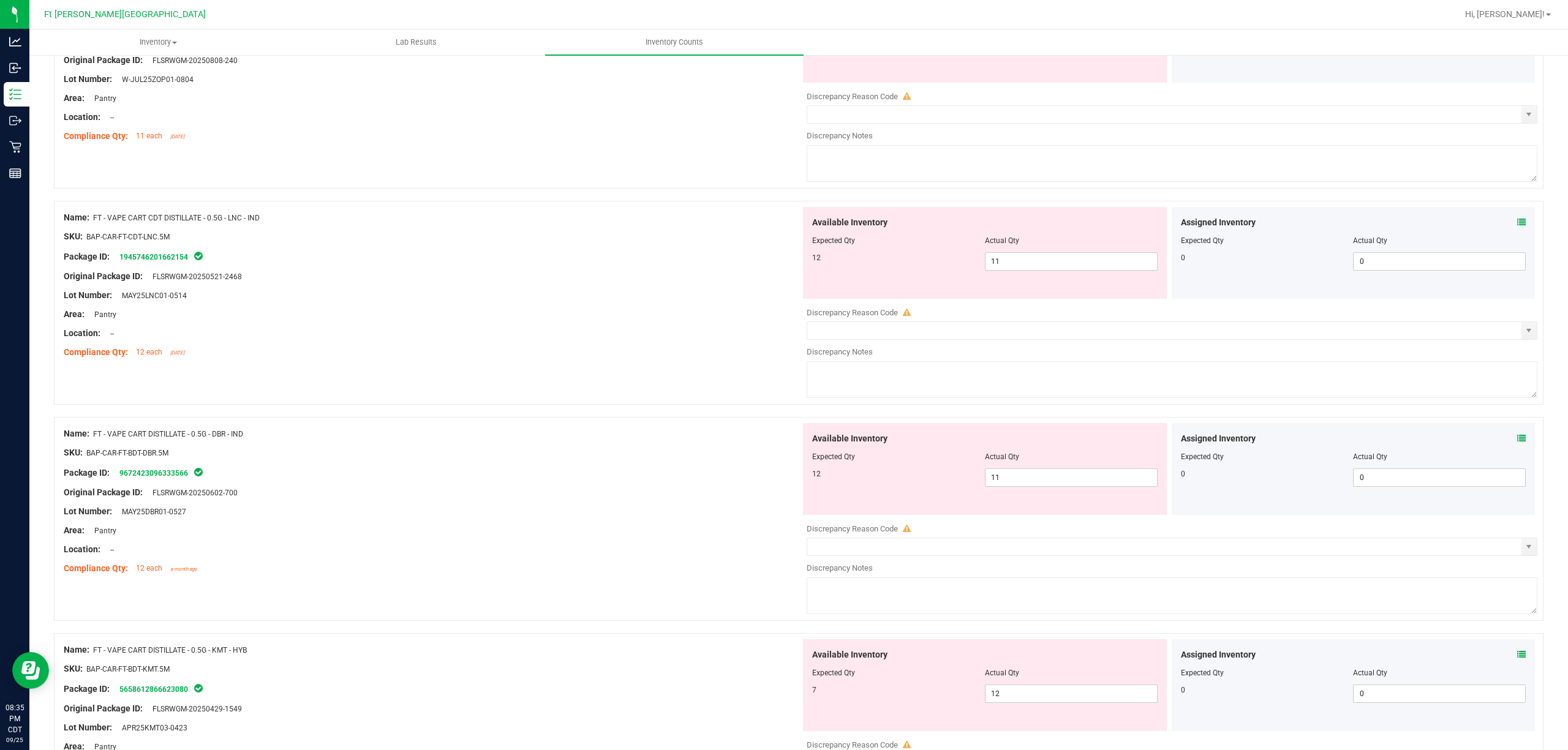
click at [1175, 221] on icon at bounding box center [1521, 222] width 9 height 9
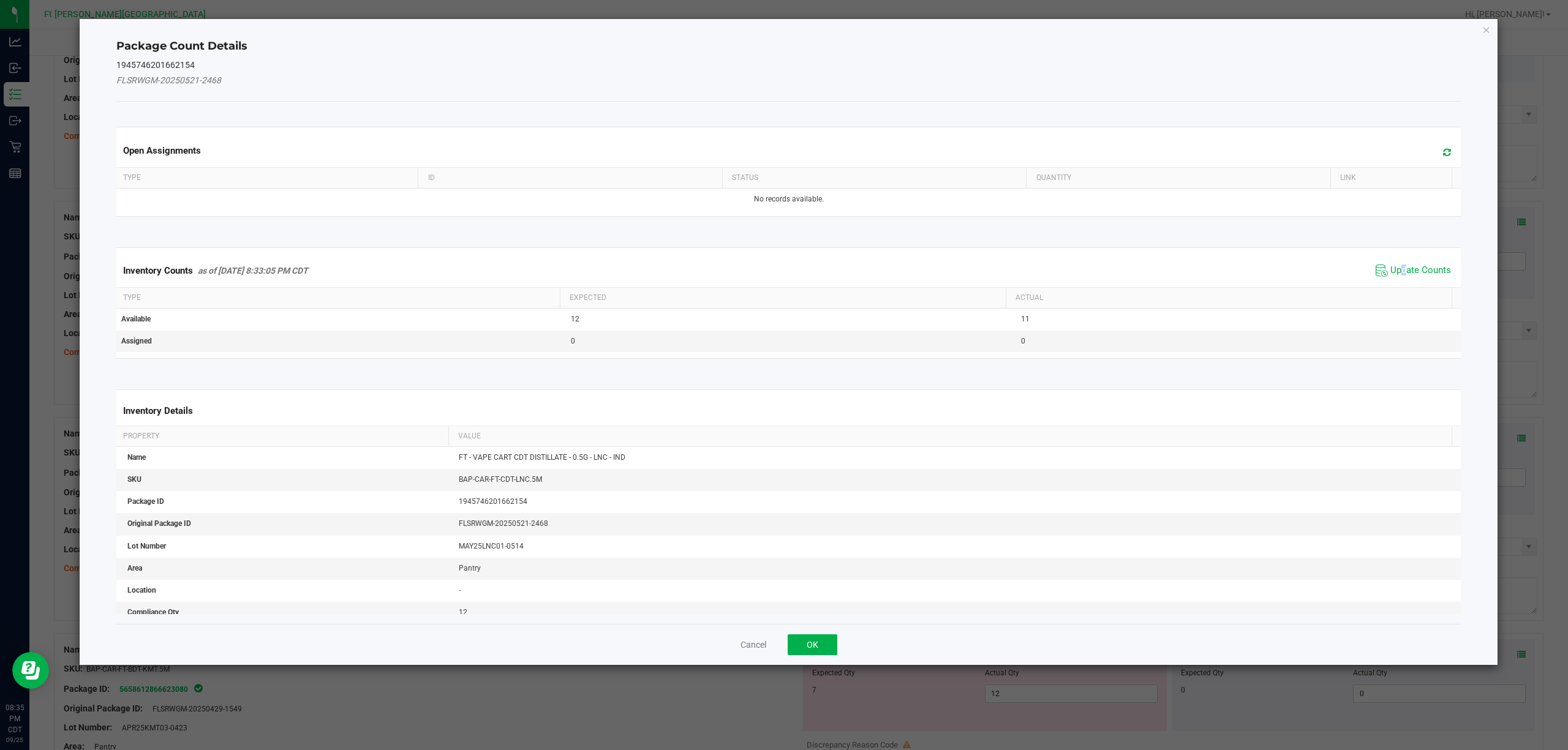
drag, startPoint x: 1391, startPoint y: 270, endPoint x: 1377, endPoint y: 284, distance: 19.8
click at [1175, 272] on span "Update Counts" at bounding box center [1421, 270] width 61 height 13
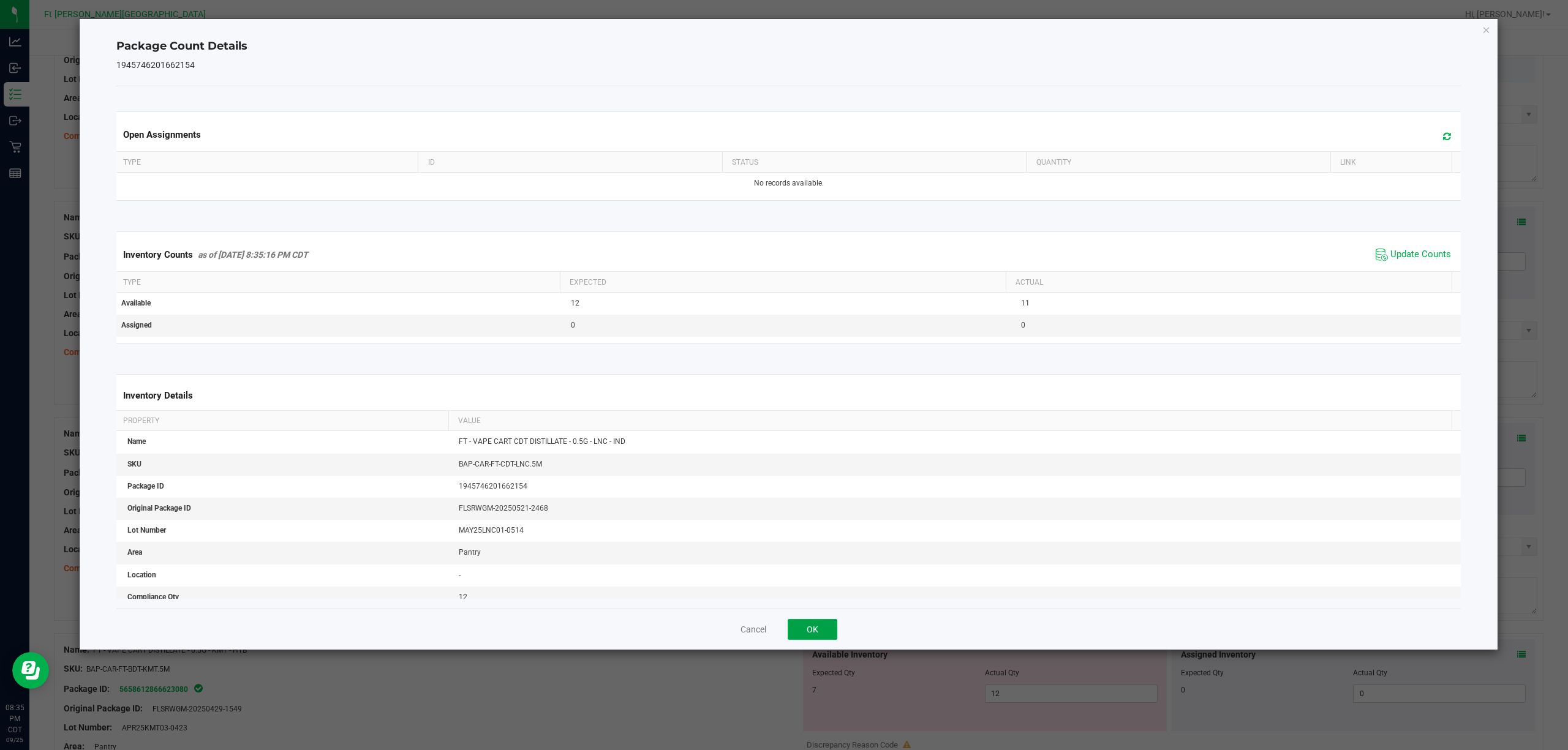
click at [831, 562] on button "OK" at bounding box center [812, 629] width 49 height 21
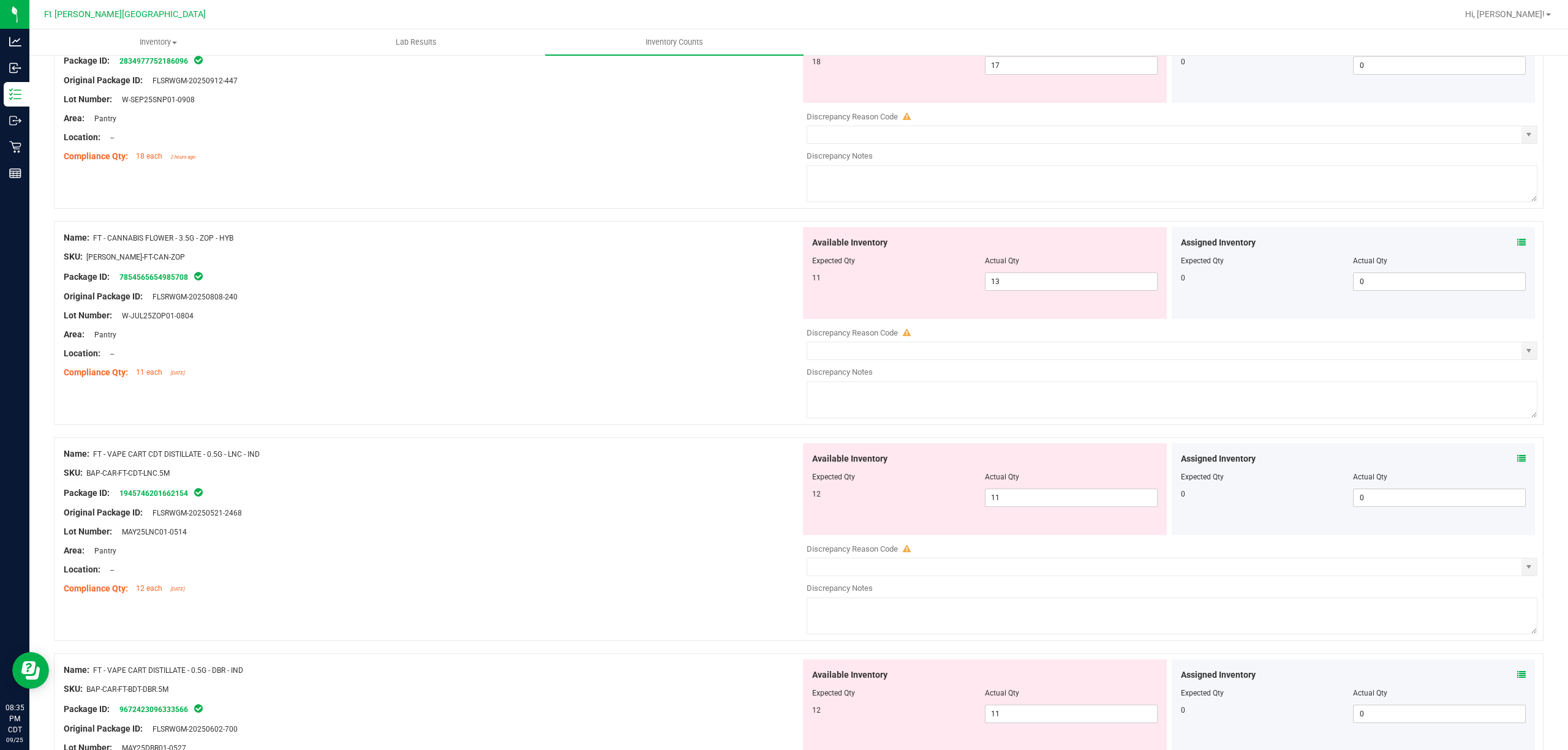
scroll to position [401, 0]
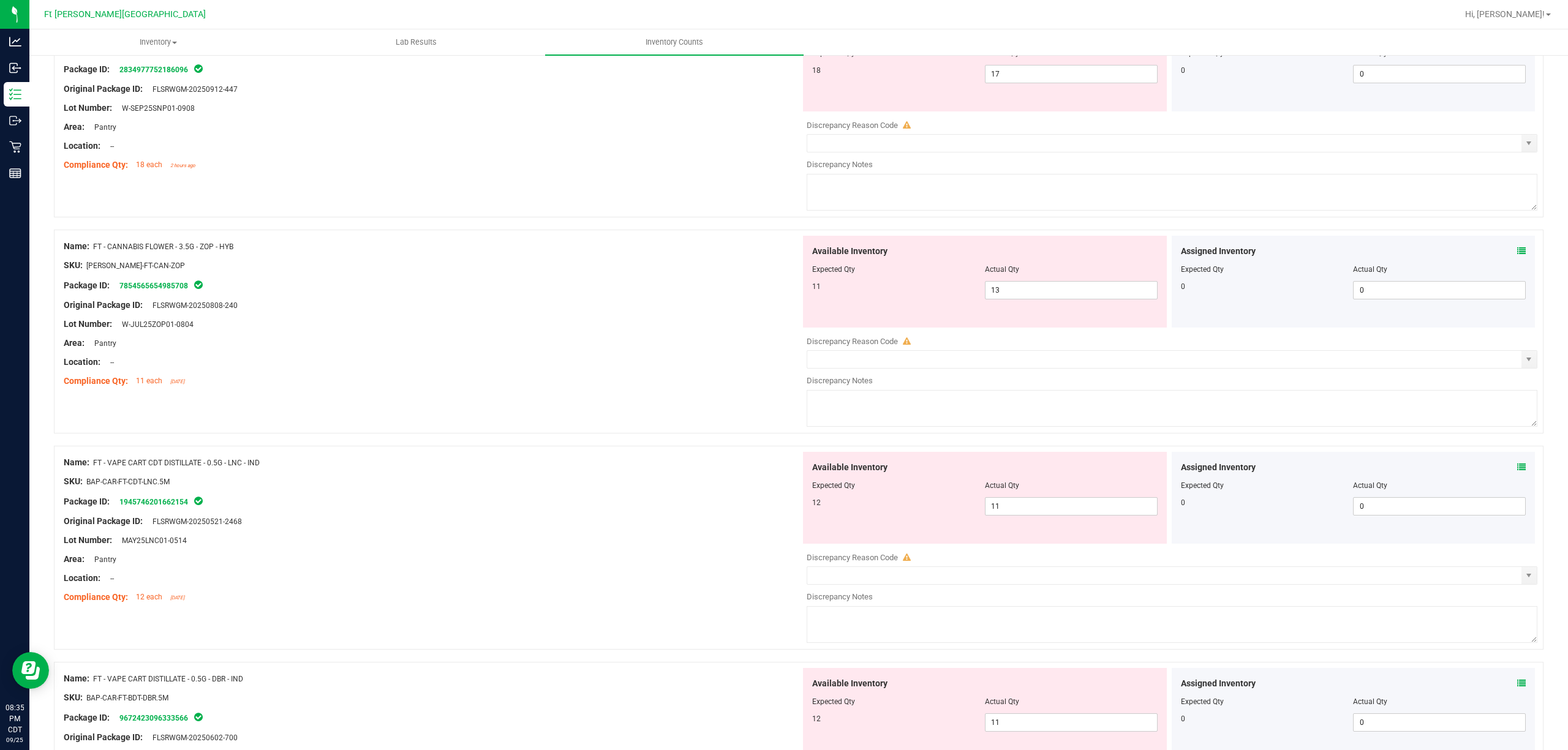
click at [1175, 248] on icon at bounding box center [1521, 250] width 9 height 9
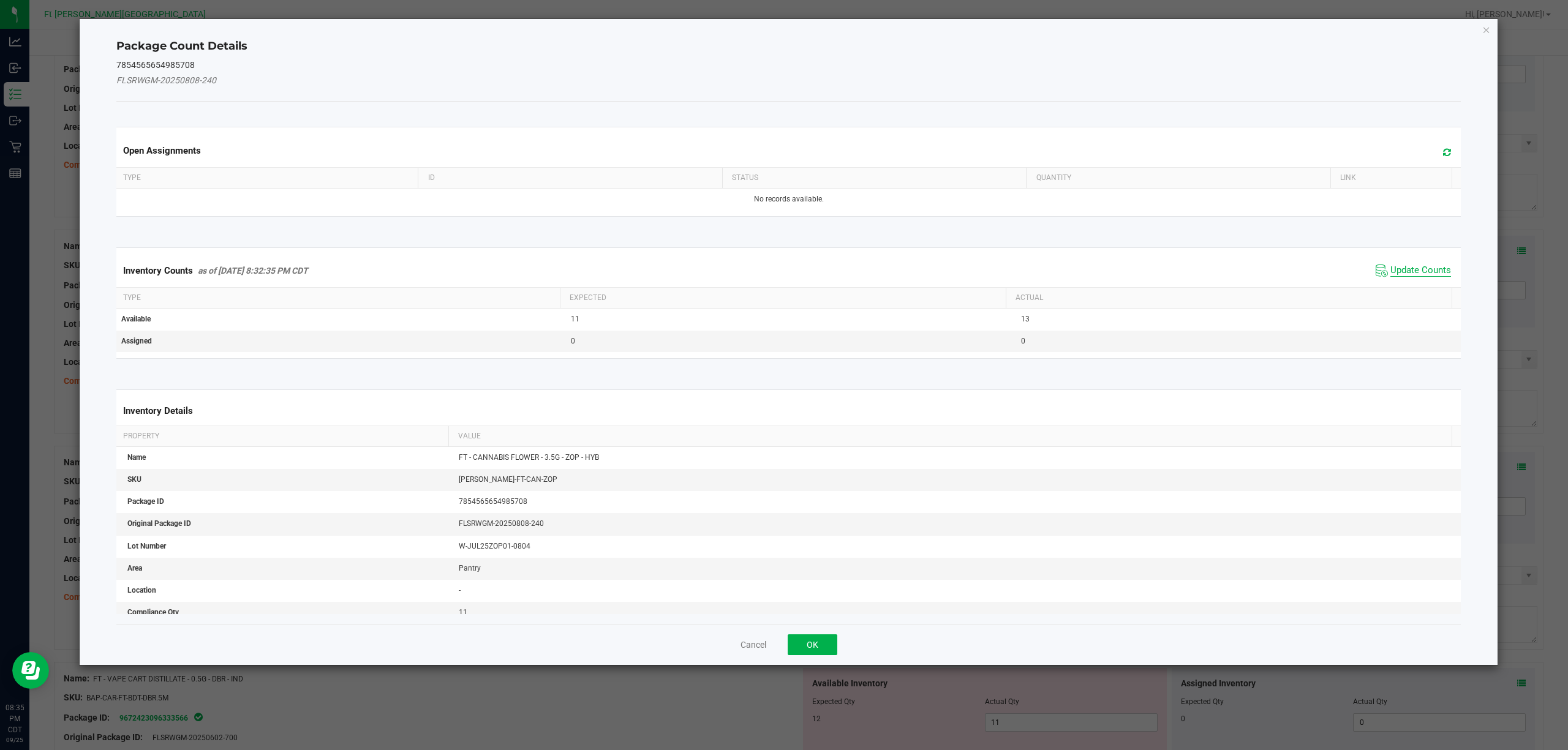
click at [1175, 267] on span "Update Counts" at bounding box center [1421, 270] width 61 height 13
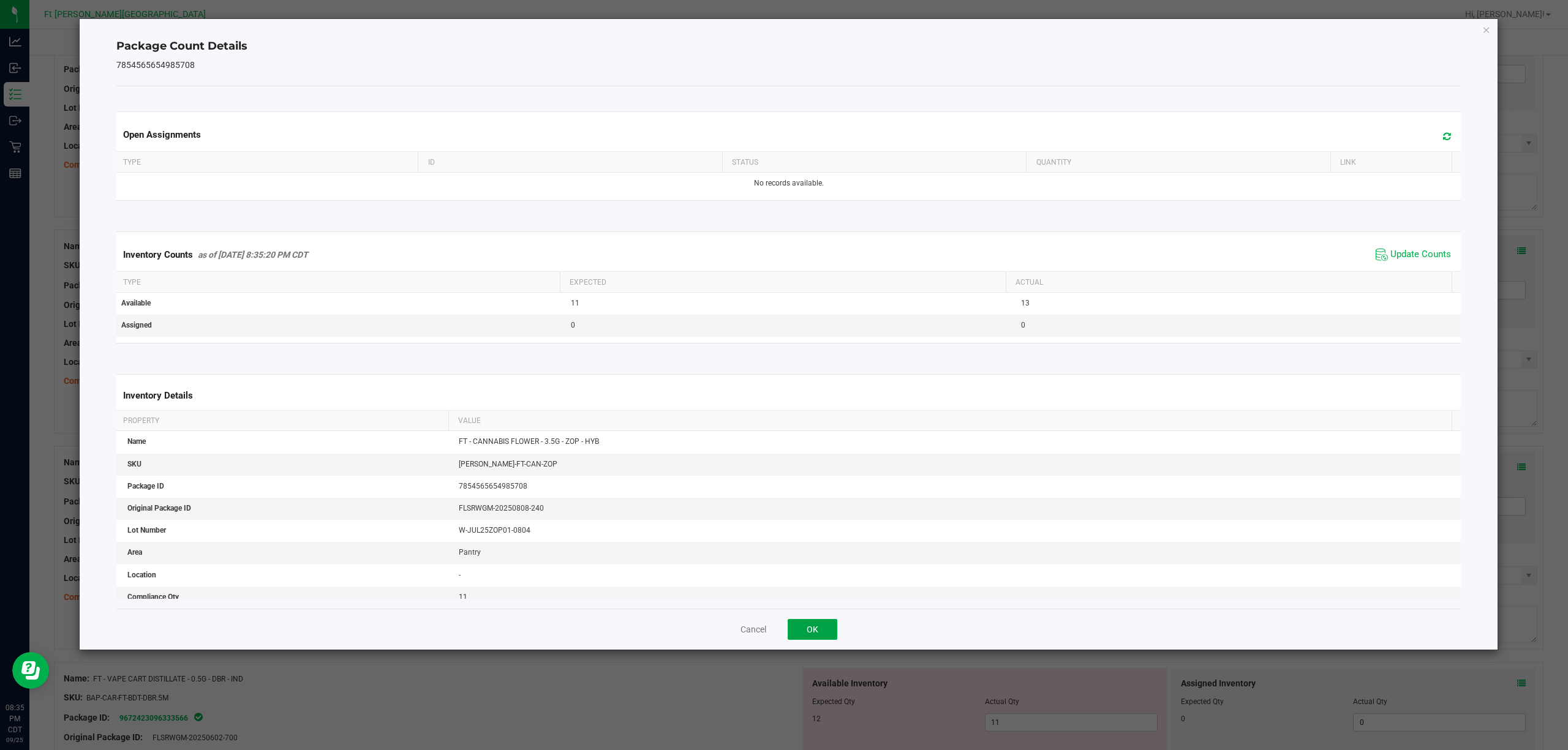
drag, startPoint x: 824, startPoint y: 635, endPoint x: 1078, endPoint y: 525, distance: 276.8
click at [826, 562] on button "OK" at bounding box center [812, 629] width 49 height 21
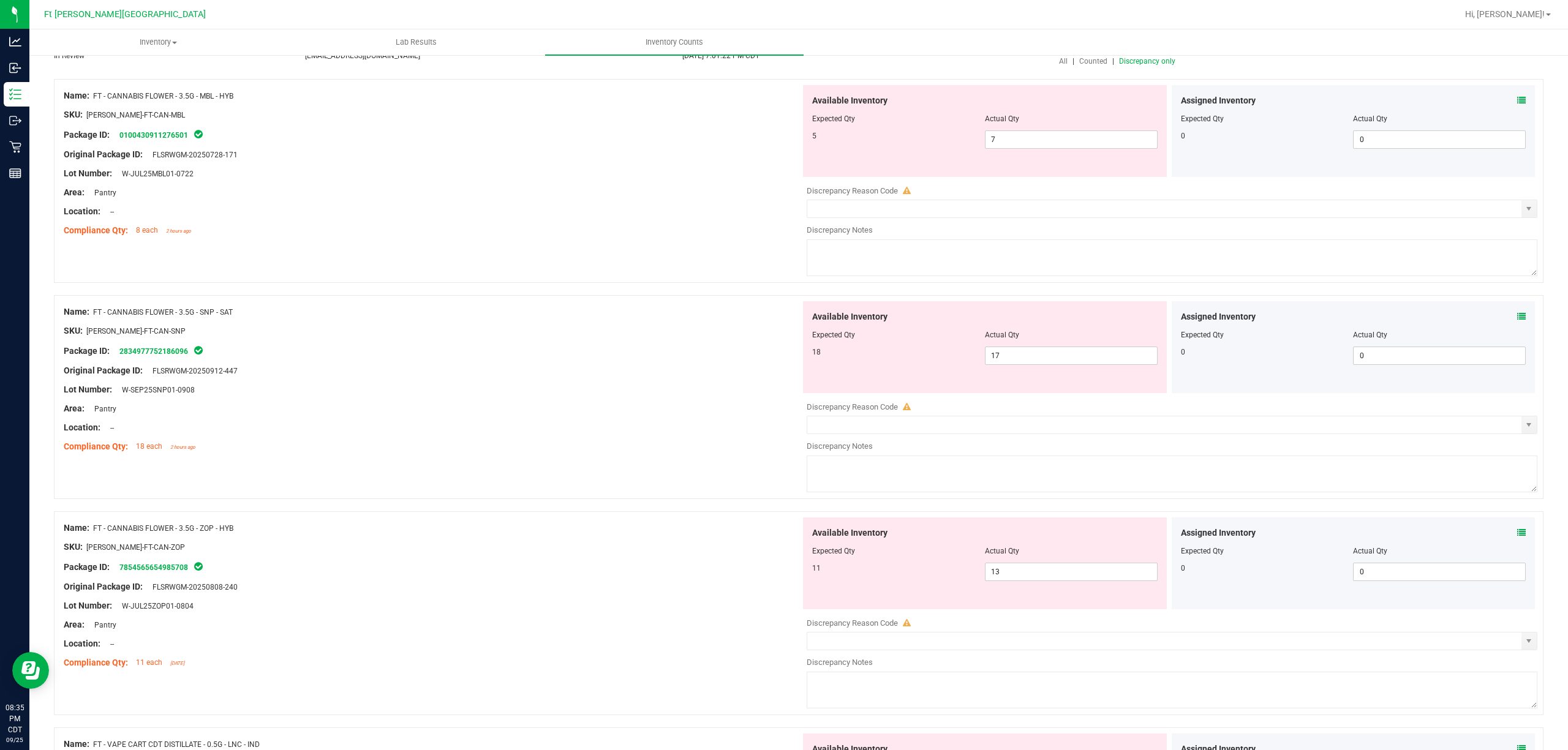
scroll to position [74, 0]
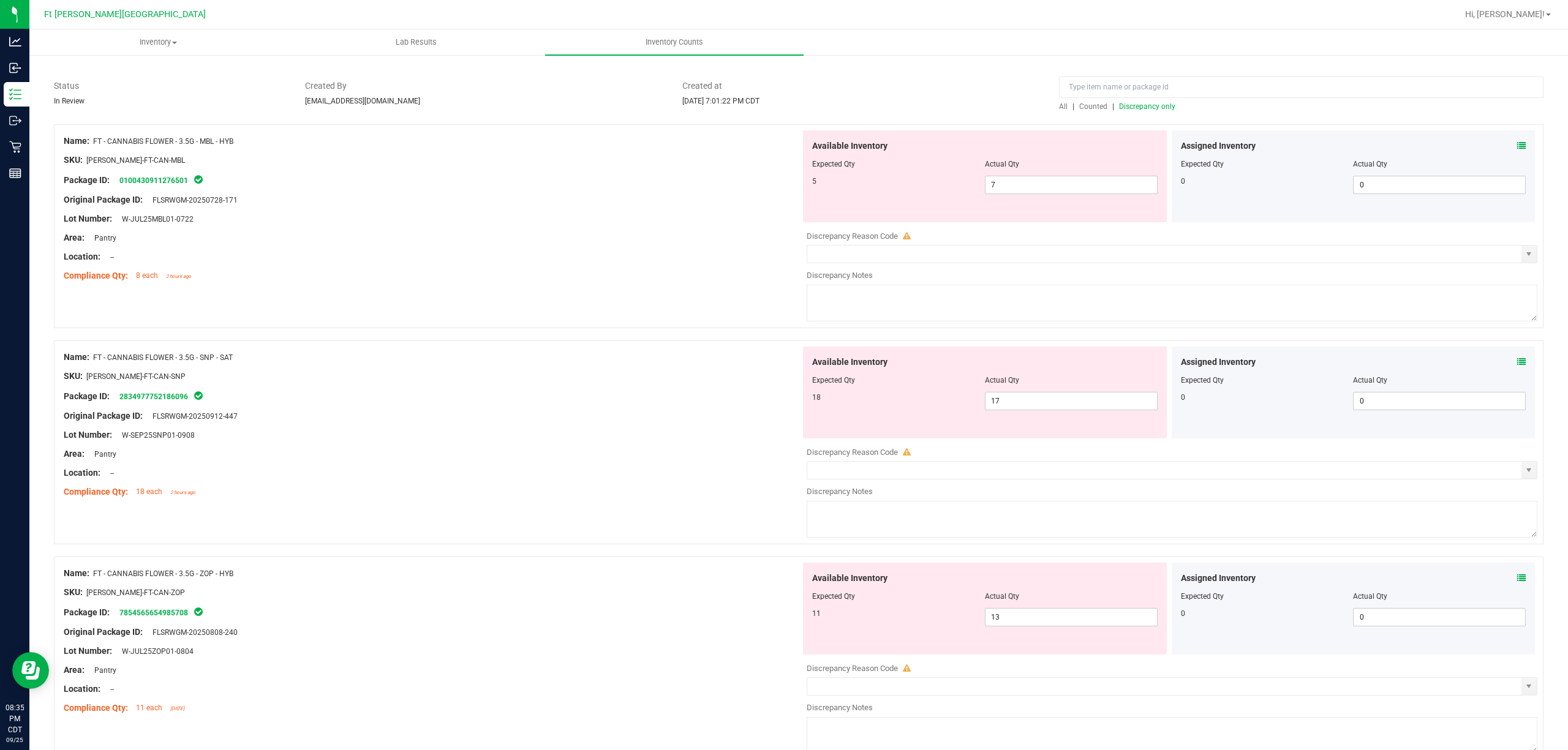
click at [1175, 361] on icon at bounding box center [1521, 361] width 9 height 9
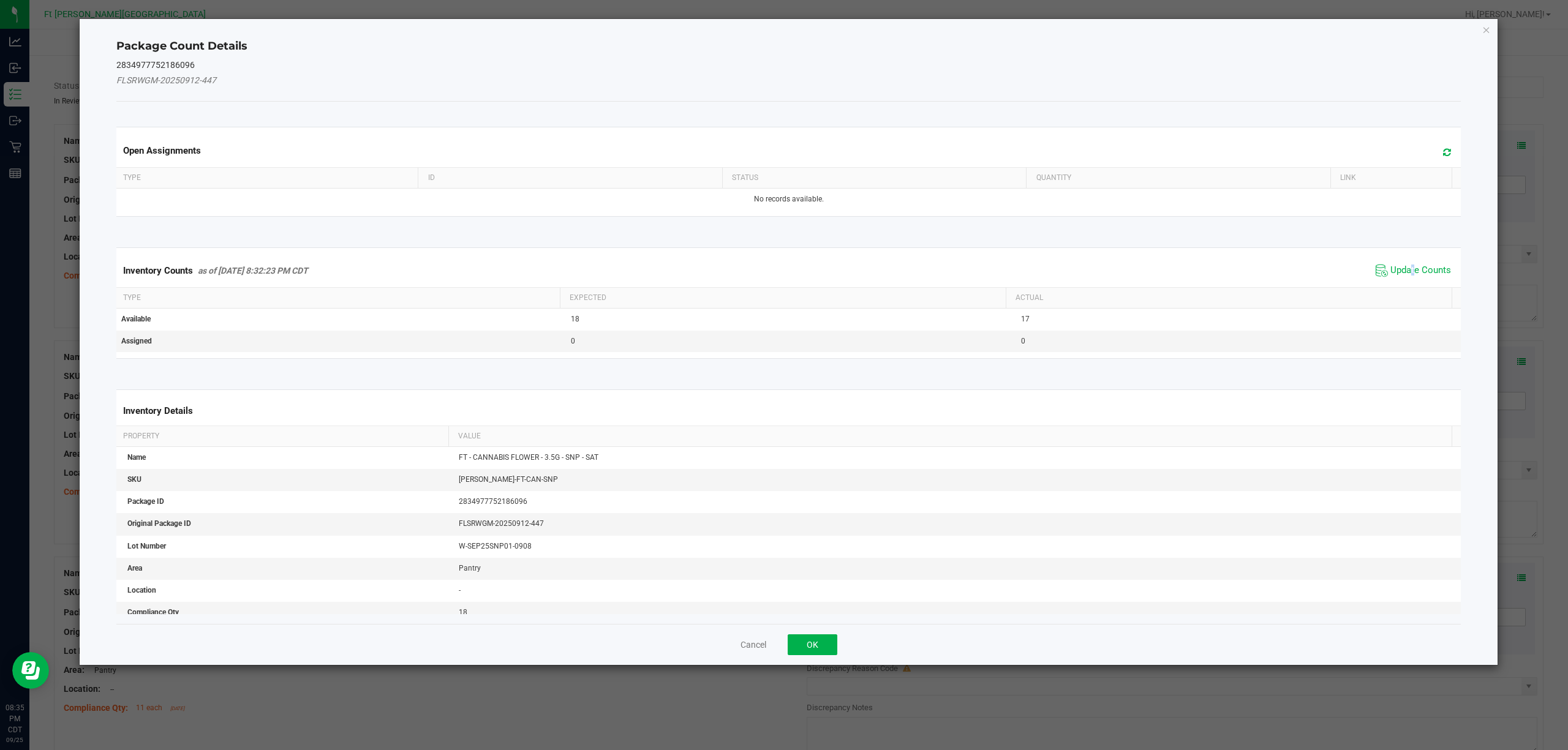
drag, startPoint x: 1400, startPoint y: 272, endPoint x: 1368, endPoint y: 297, distance: 40.6
click at [1175, 272] on span "Update Counts" at bounding box center [1421, 270] width 61 height 13
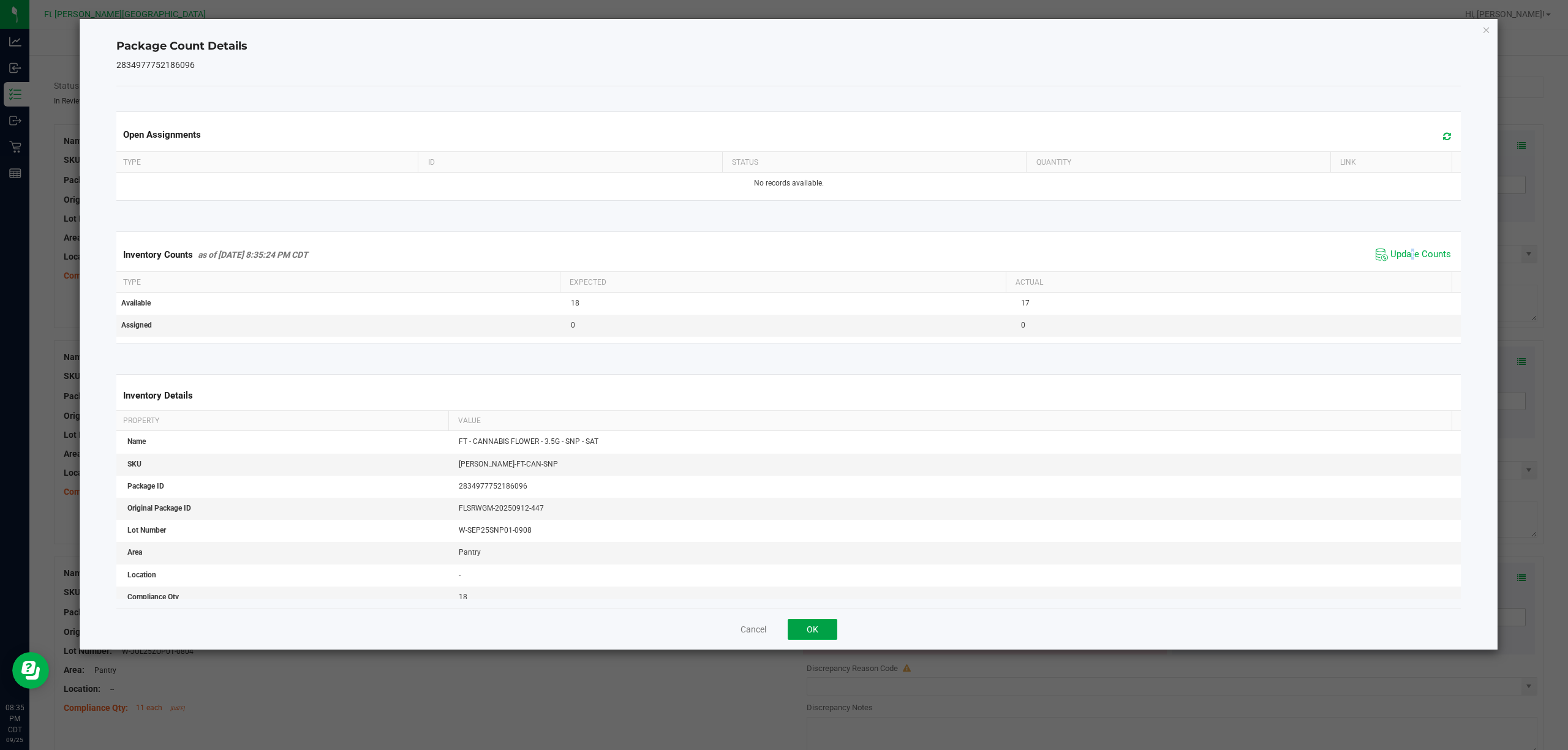
drag, startPoint x: 814, startPoint y: 623, endPoint x: 1245, endPoint y: 428, distance: 473.1
click at [818, 562] on div "Cancel OK" at bounding box center [789, 629] width 1345 height 41
click at [829, 562] on button "OK" at bounding box center [812, 629] width 49 height 21
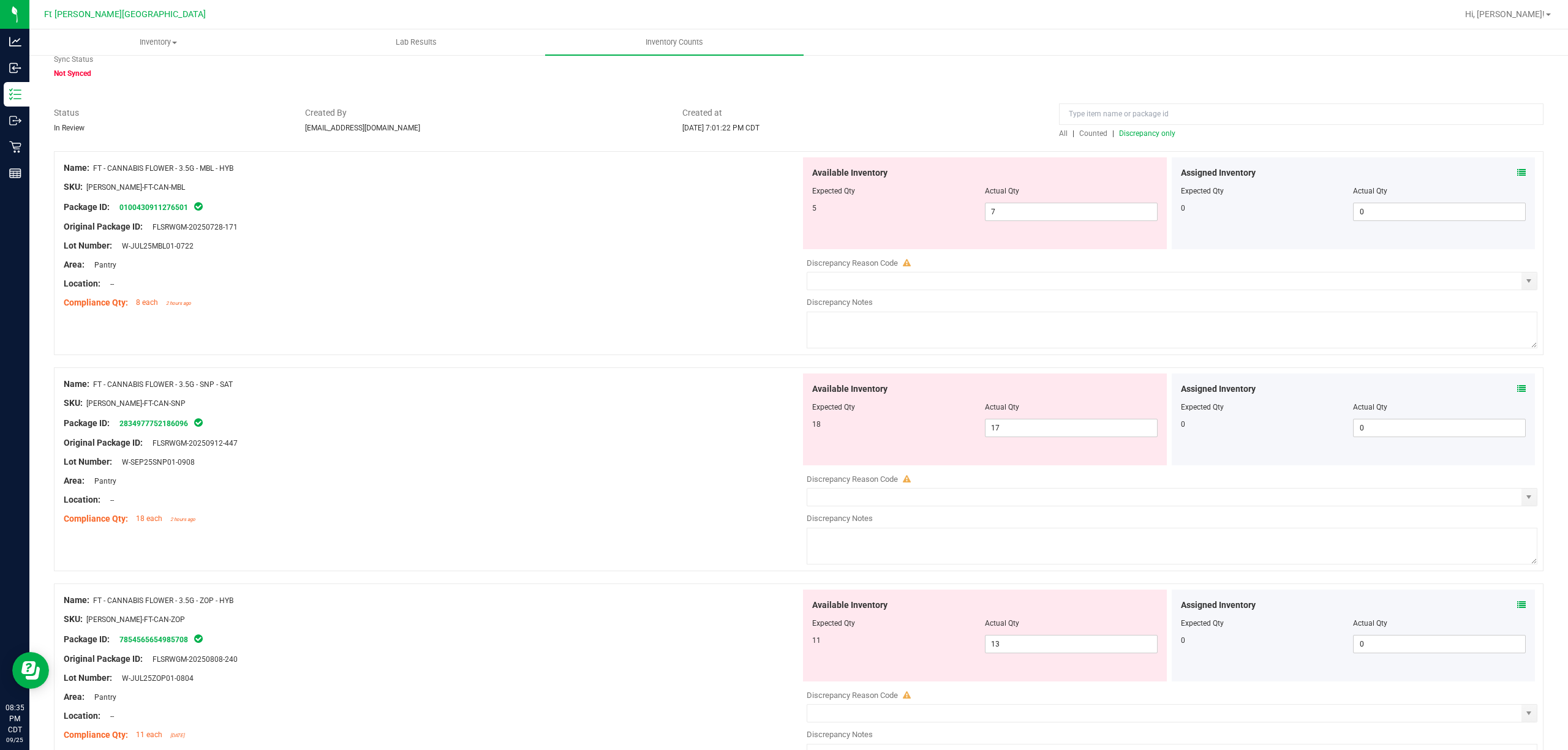
scroll to position [0, 0]
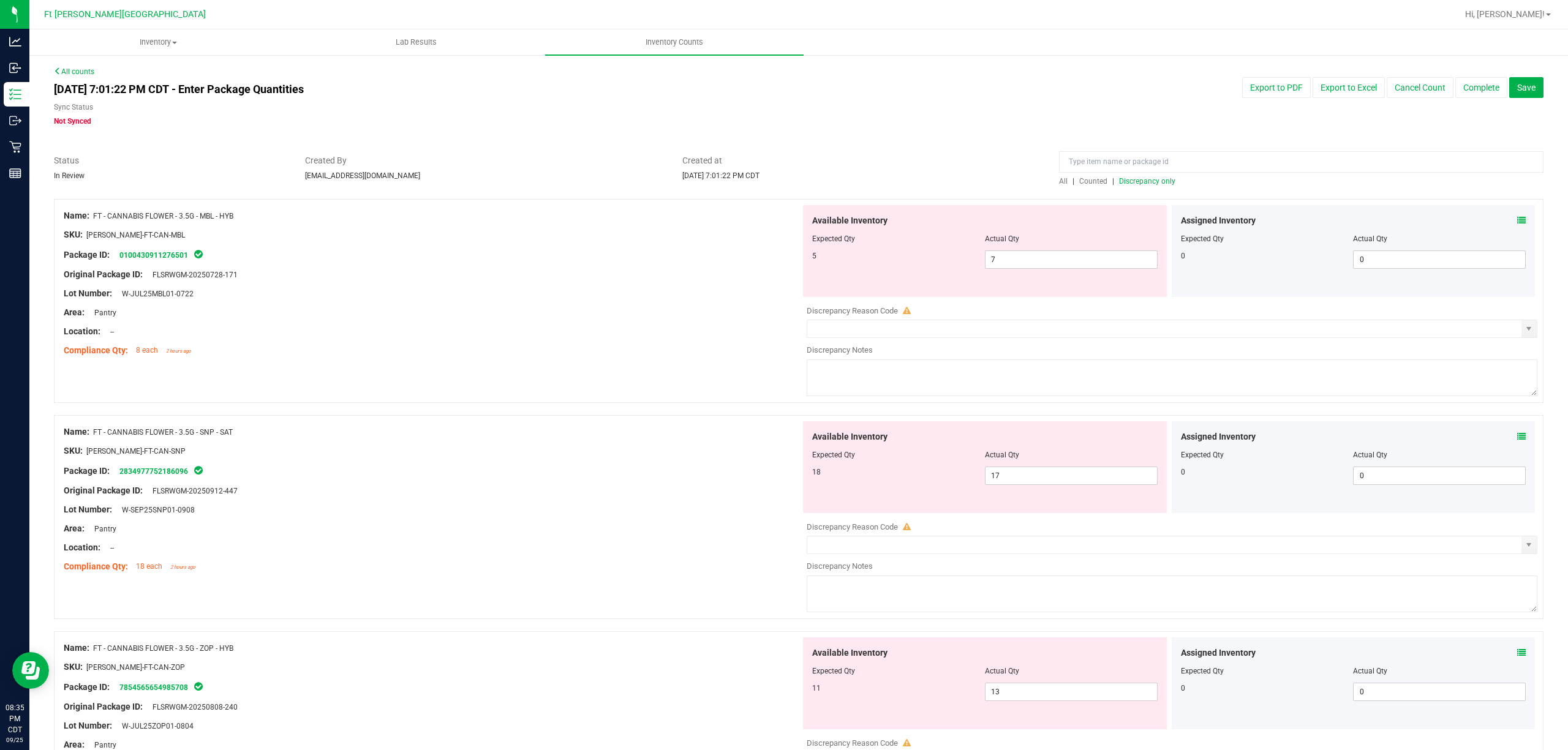
click at [1175, 221] on div "Assigned Inventory Expected Qty Actual Qty 0 0 0" at bounding box center [1354, 250] width 364 height 92
click at [1175, 221] on icon at bounding box center [1521, 220] width 9 height 9
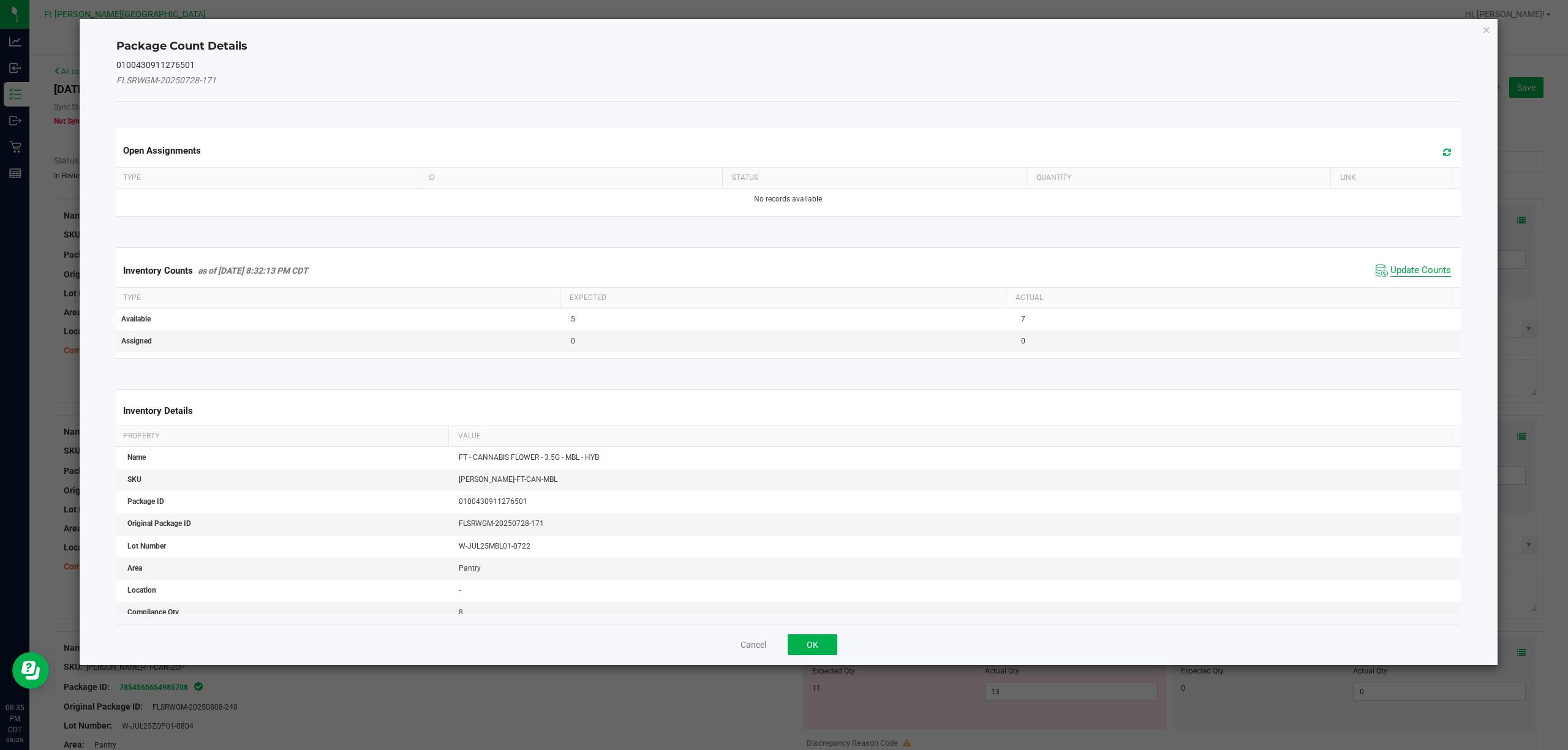
click at [1175, 266] on span "Update Counts" at bounding box center [1421, 270] width 61 height 13
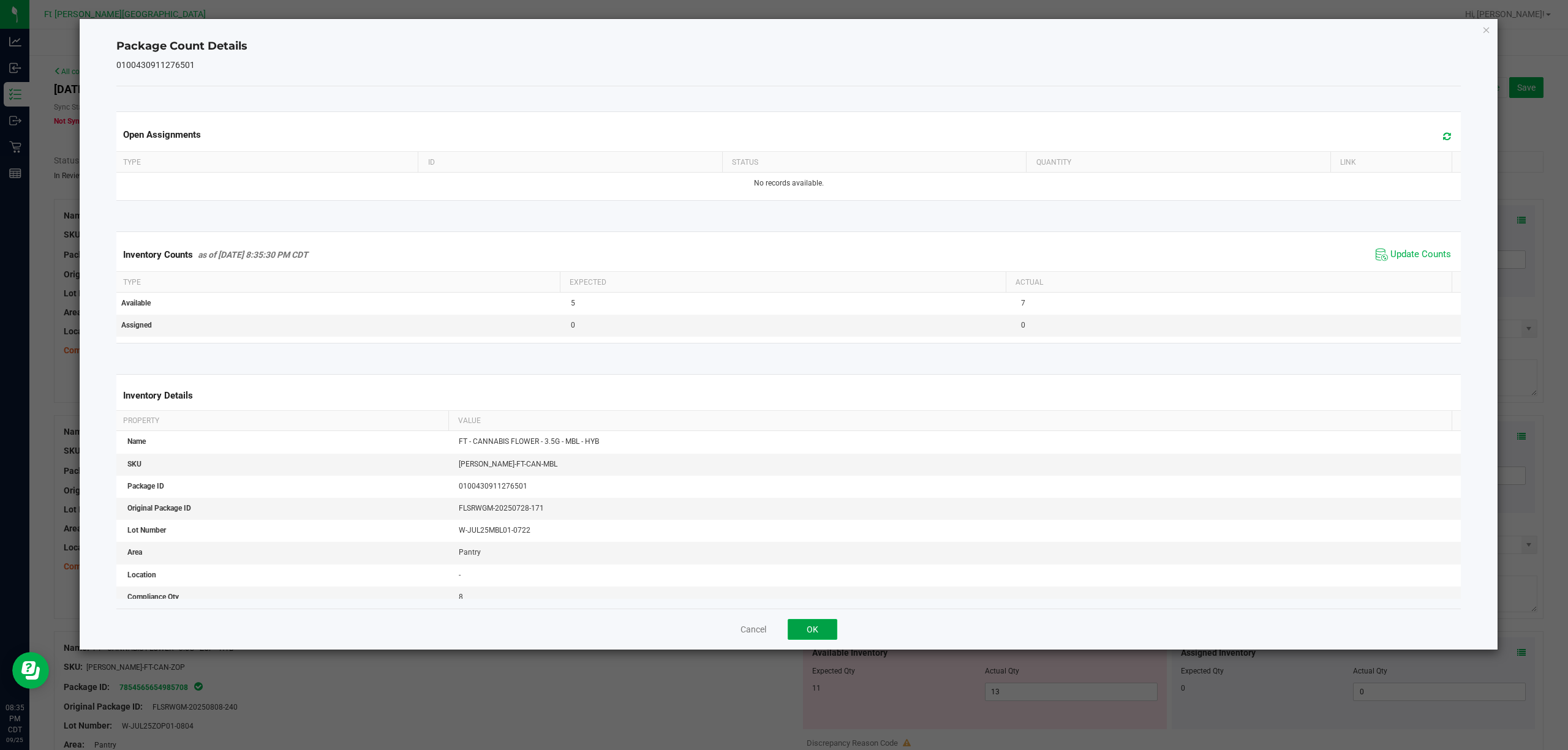
click at [824, 562] on button "OK" at bounding box center [812, 629] width 49 height 21
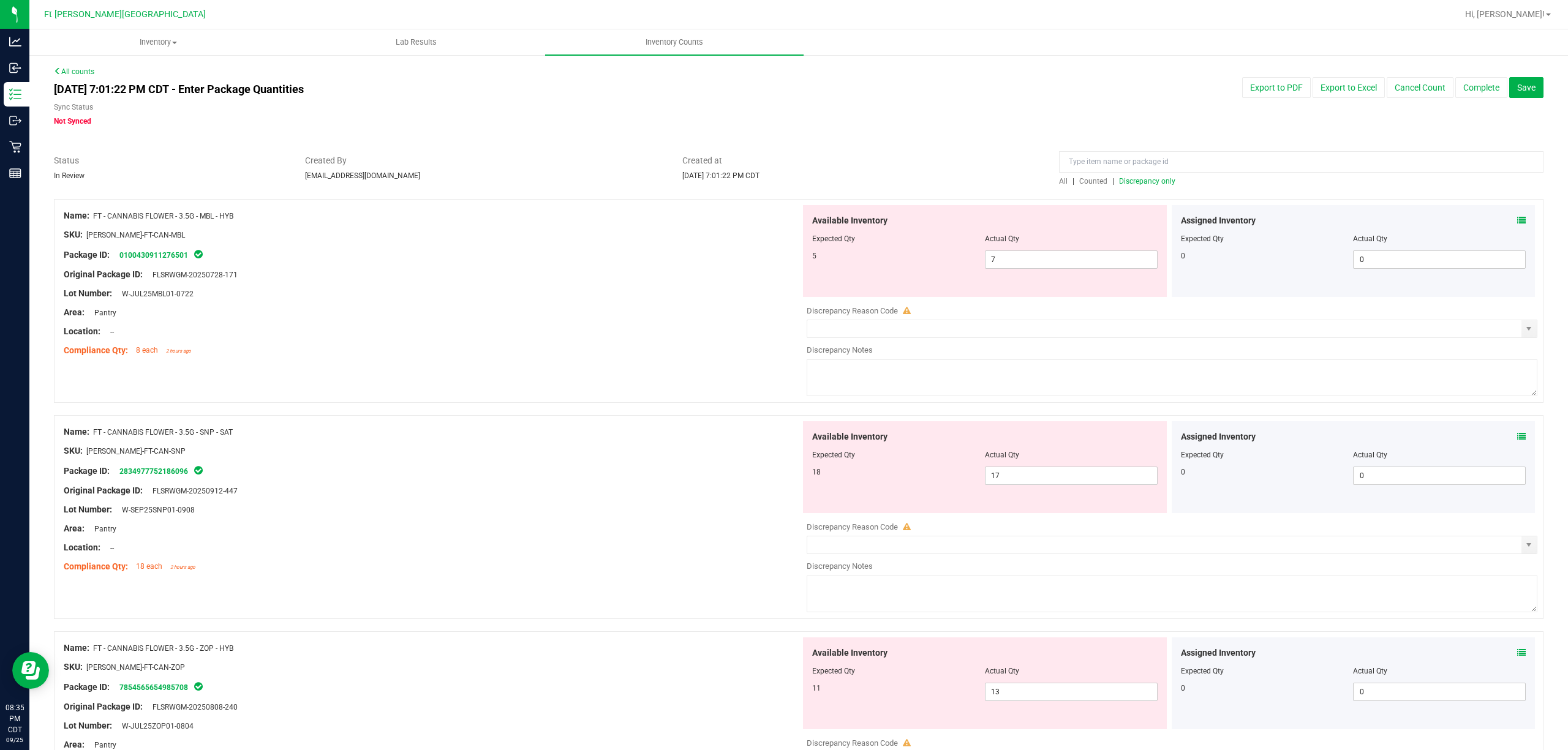
click at [1085, 182] on span "Counted" at bounding box center [1093, 181] width 28 height 9
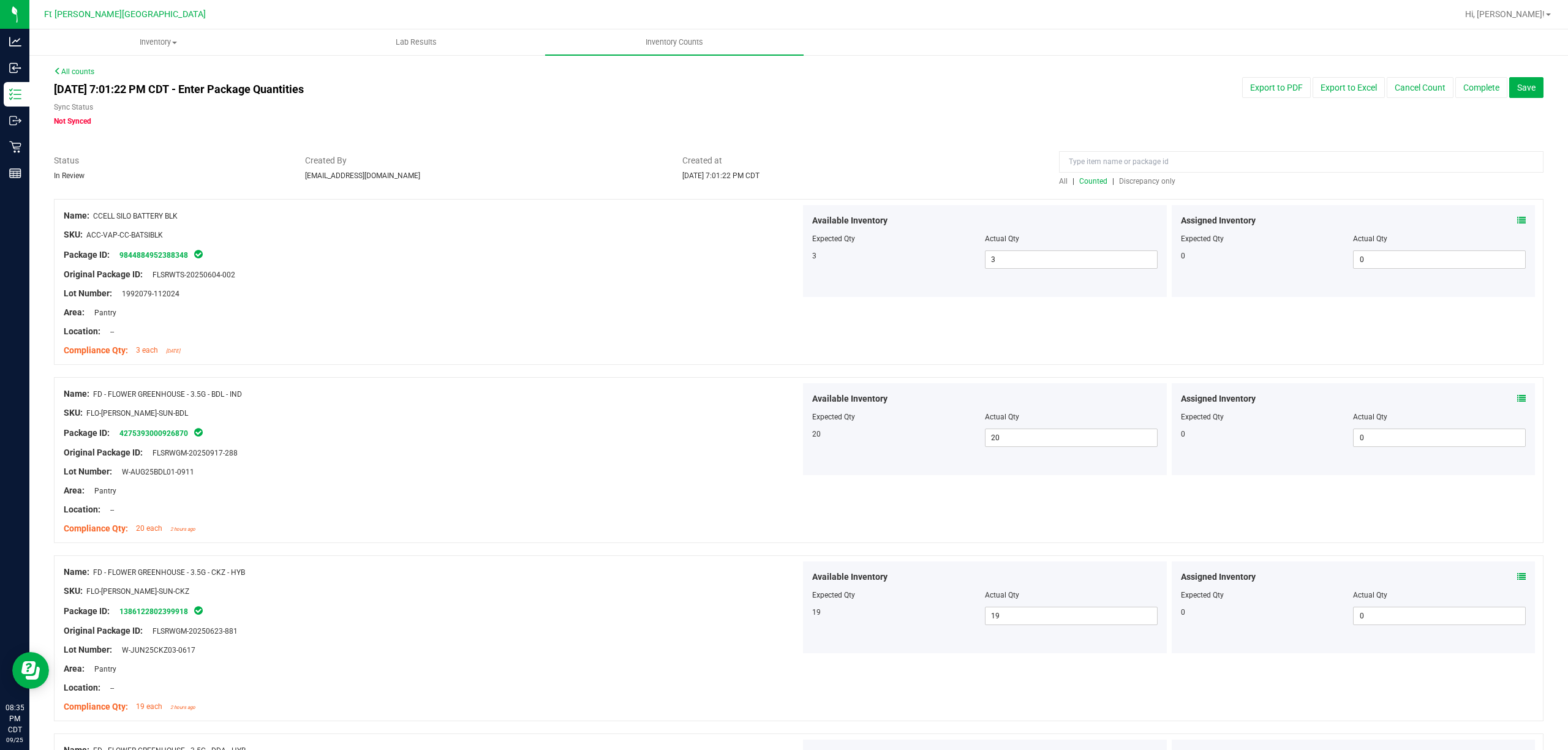
click at [1126, 179] on span "Discrepancy only" at bounding box center [1147, 181] width 56 height 9
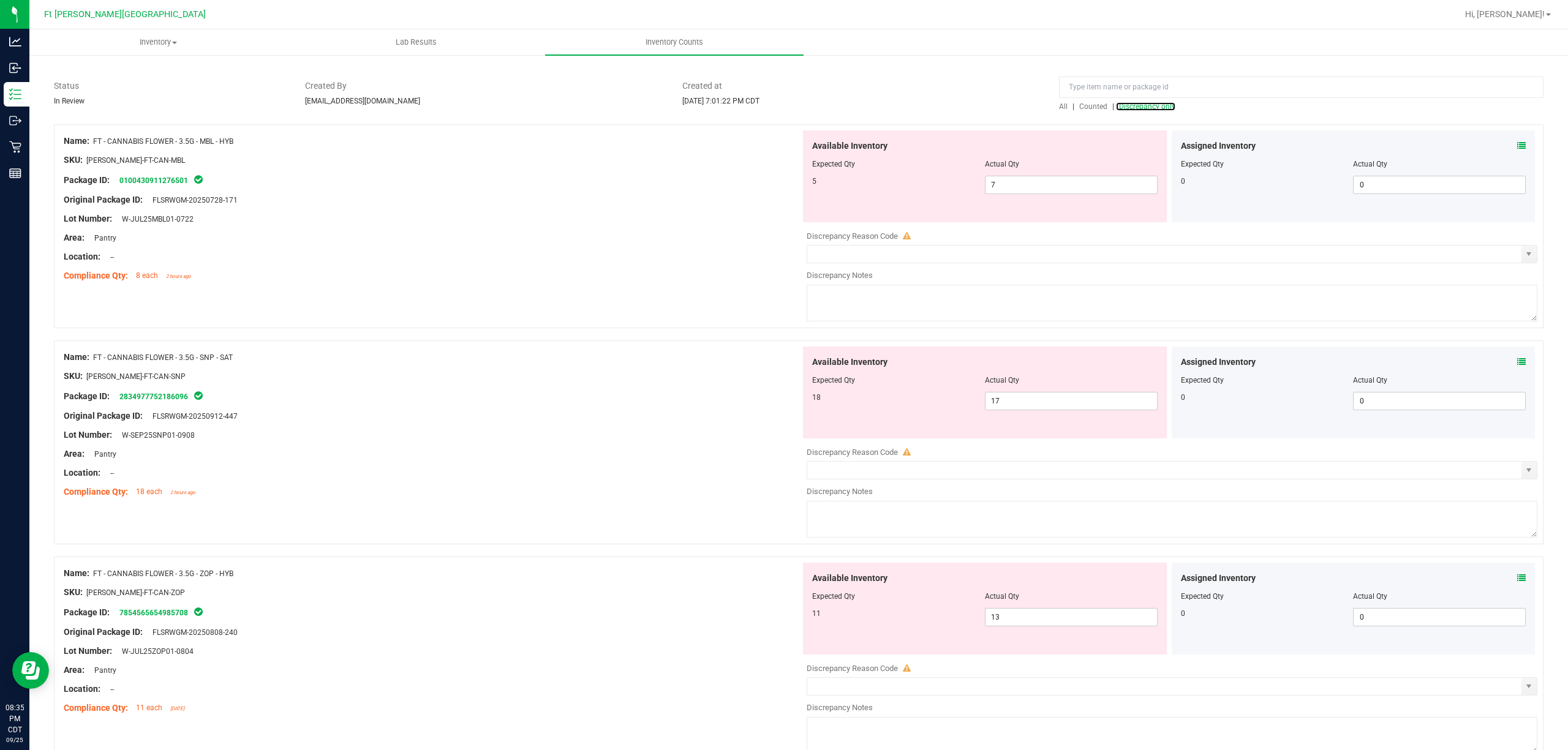
scroll to position [163, 0]
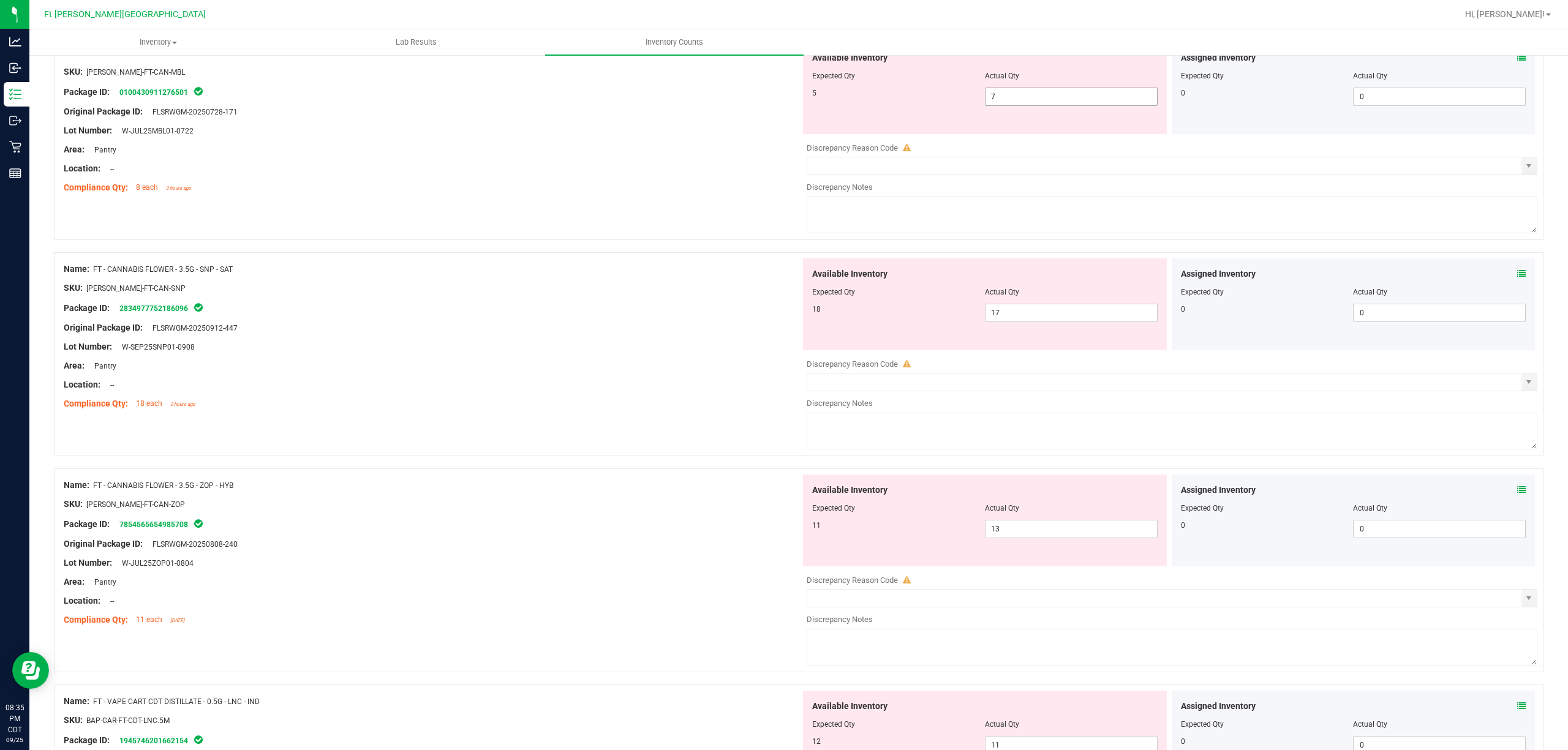
click at [1054, 92] on span "7 7" at bounding box center [1071, 97] width 173 height 18
click at [1054, 92] on input "7" at bounding box center [1071, 97] width 171 height 17
type input "5"
drag, startPoint x: 779, startPoint y: 114, endPoint x: 787, endPoint y: 116, distance: 8.2
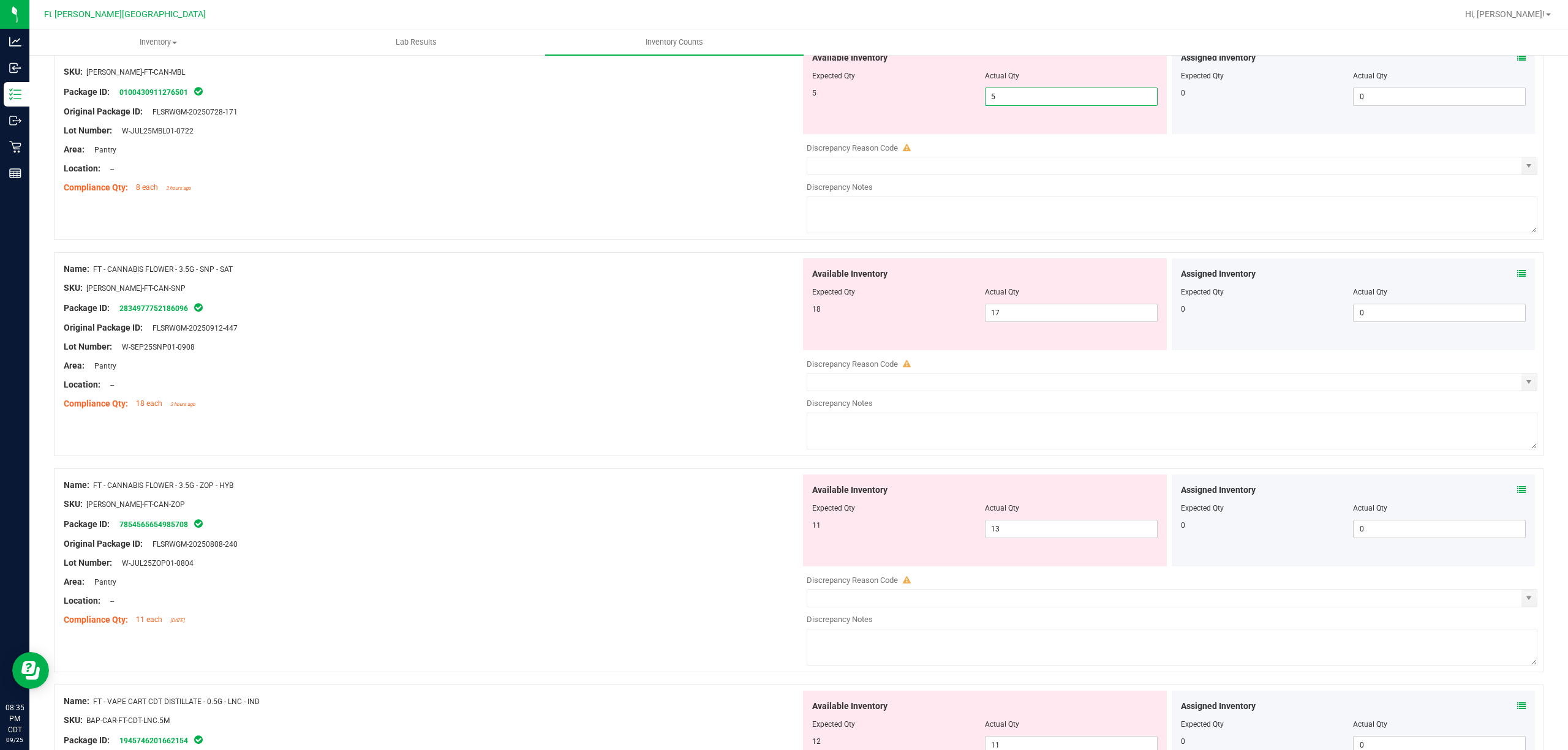
click at [781, 115] on div "Original Package ID: FLSRWGM-20250728-171" at bounding box center [432, 112] width 737 height 13
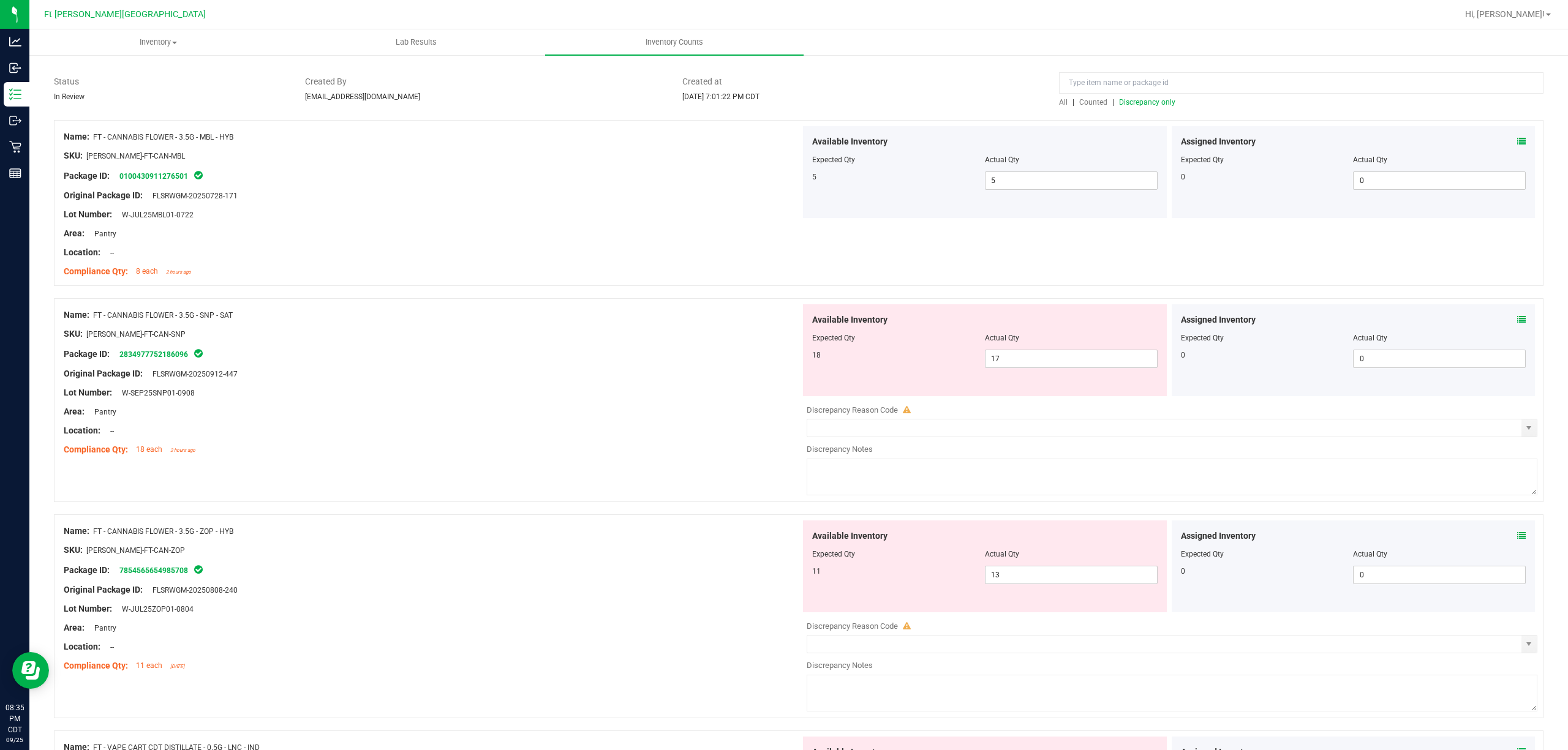
scroll to position [0, 0]
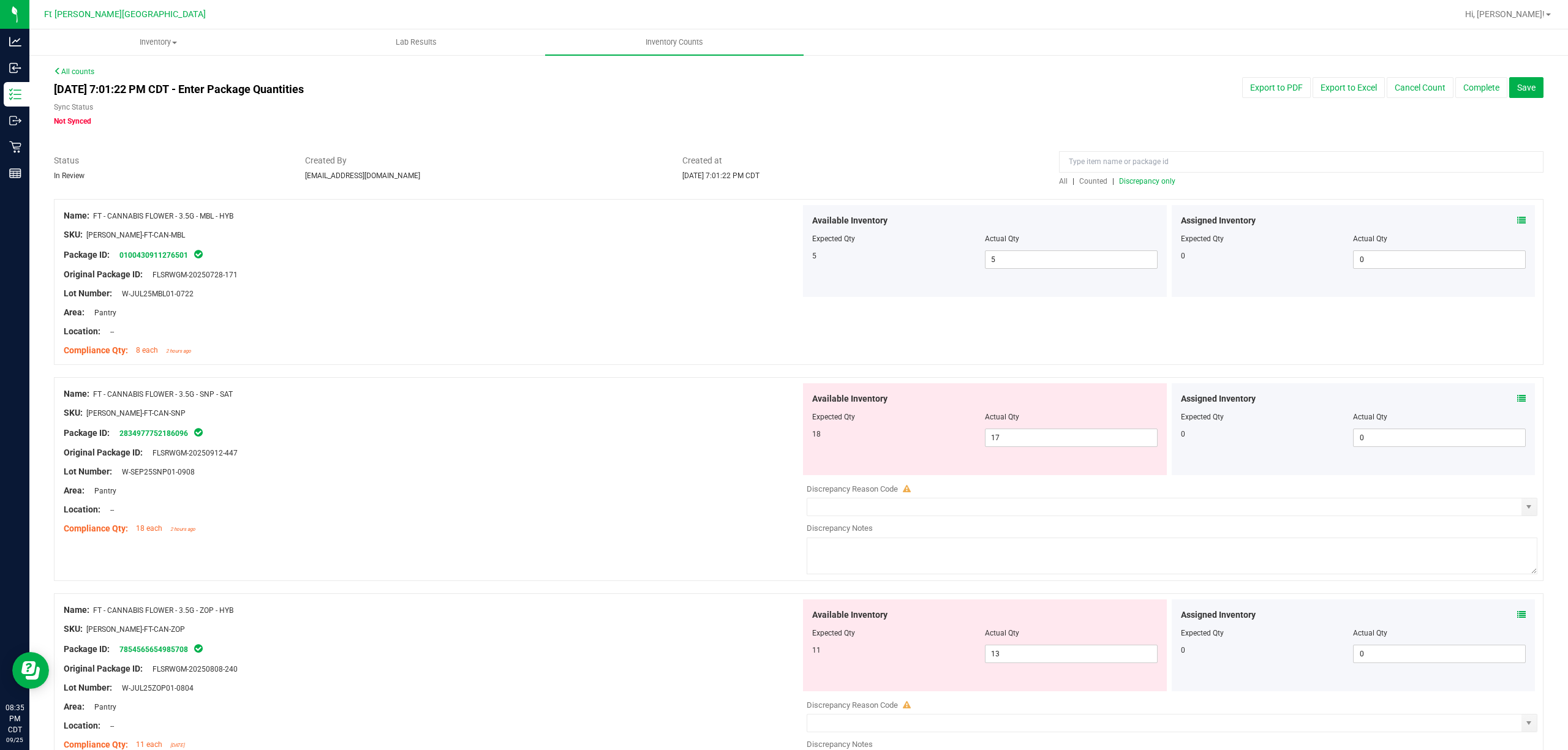
click at [1085, 177] on span "Counted" at bounding box center [1093, 181] width 28 height 9
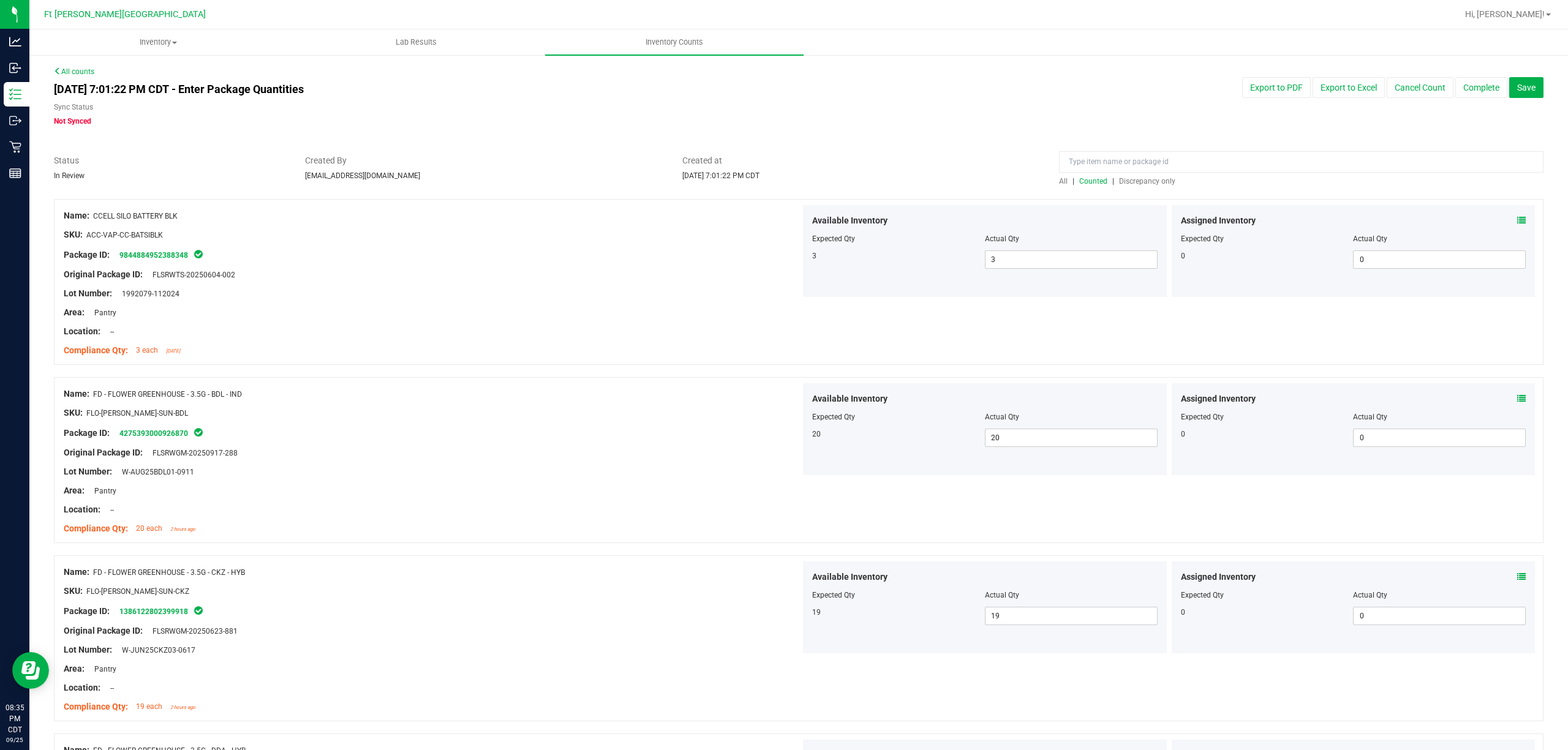
click at [1138, 181] on span "Discrepancy only" at bounding box center [1147, 181] width 56 height 9
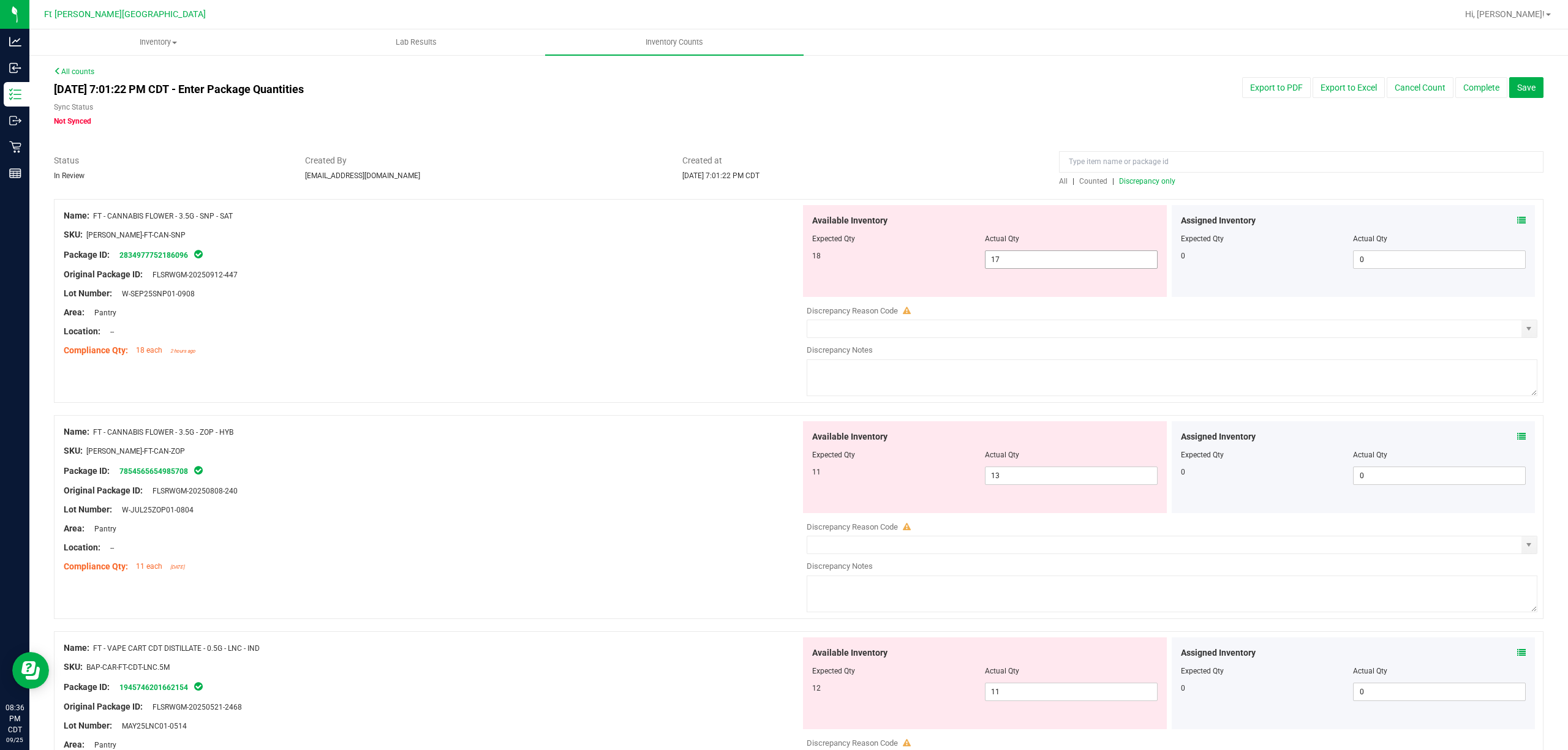
click at [1027, 254] on input "17" at bounding box center [1071, 260] width 171 height 17
type input "18"
click at [1066, 480] on div "Available Inventory Expected Qty Actual Qty 11 13 13" at bounding box center [1168, 518] width 737 height 194
type input "18"
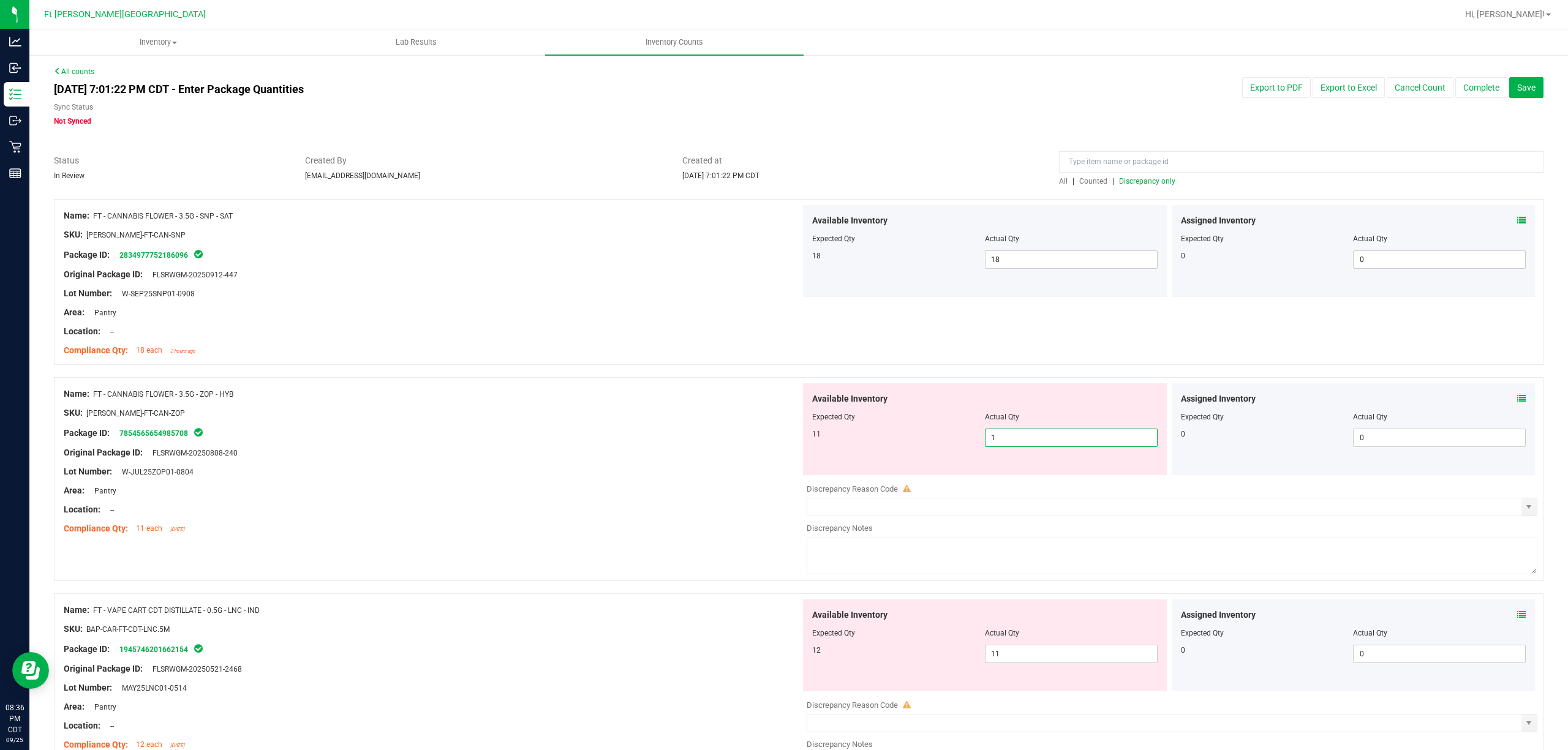
type input "11"
click at [561, 449] on div "Original Package ID: FLSRWGM-20250808-240" at bounding box center [432, 453] width 737 height 13
type input "11"
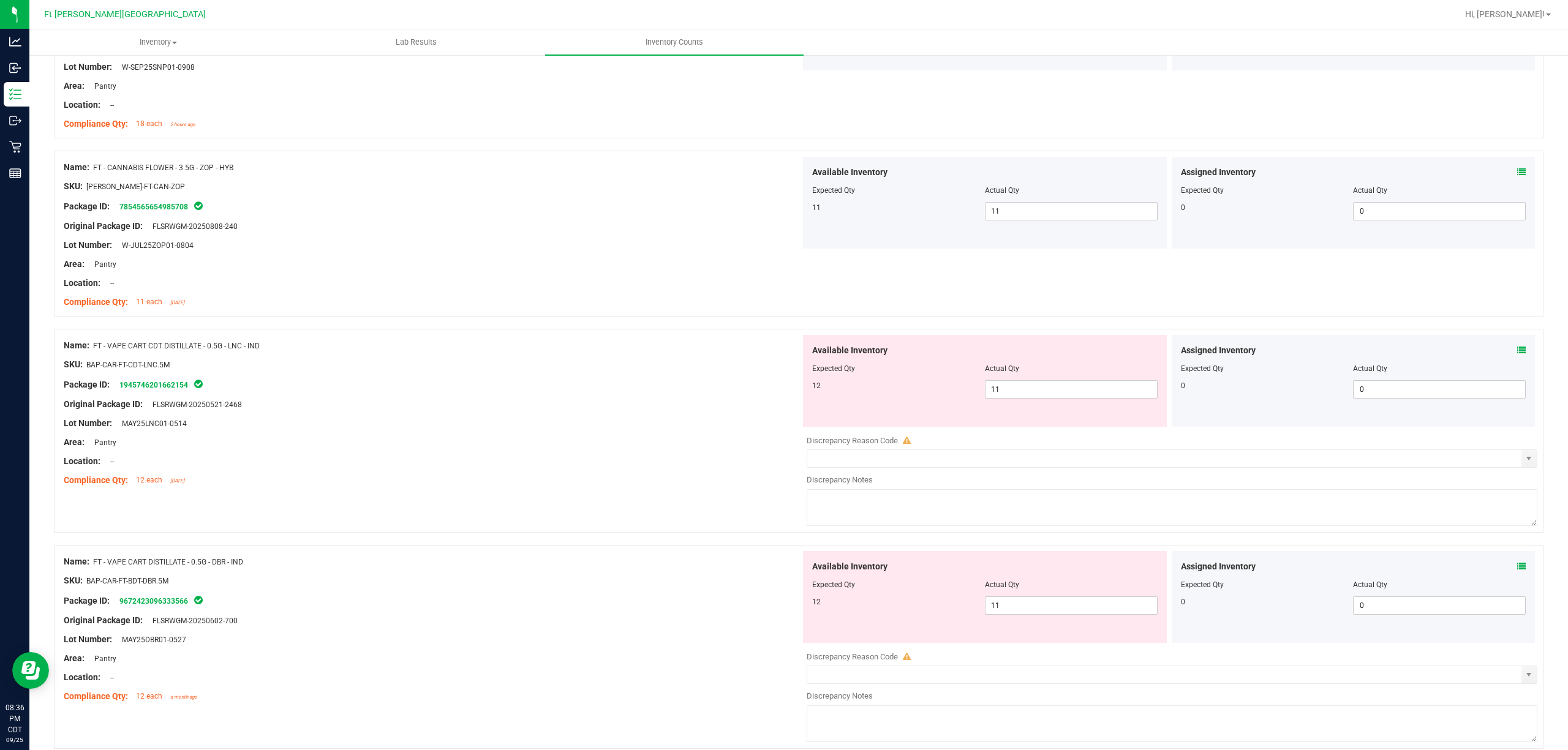
scroll to position [318, 0]
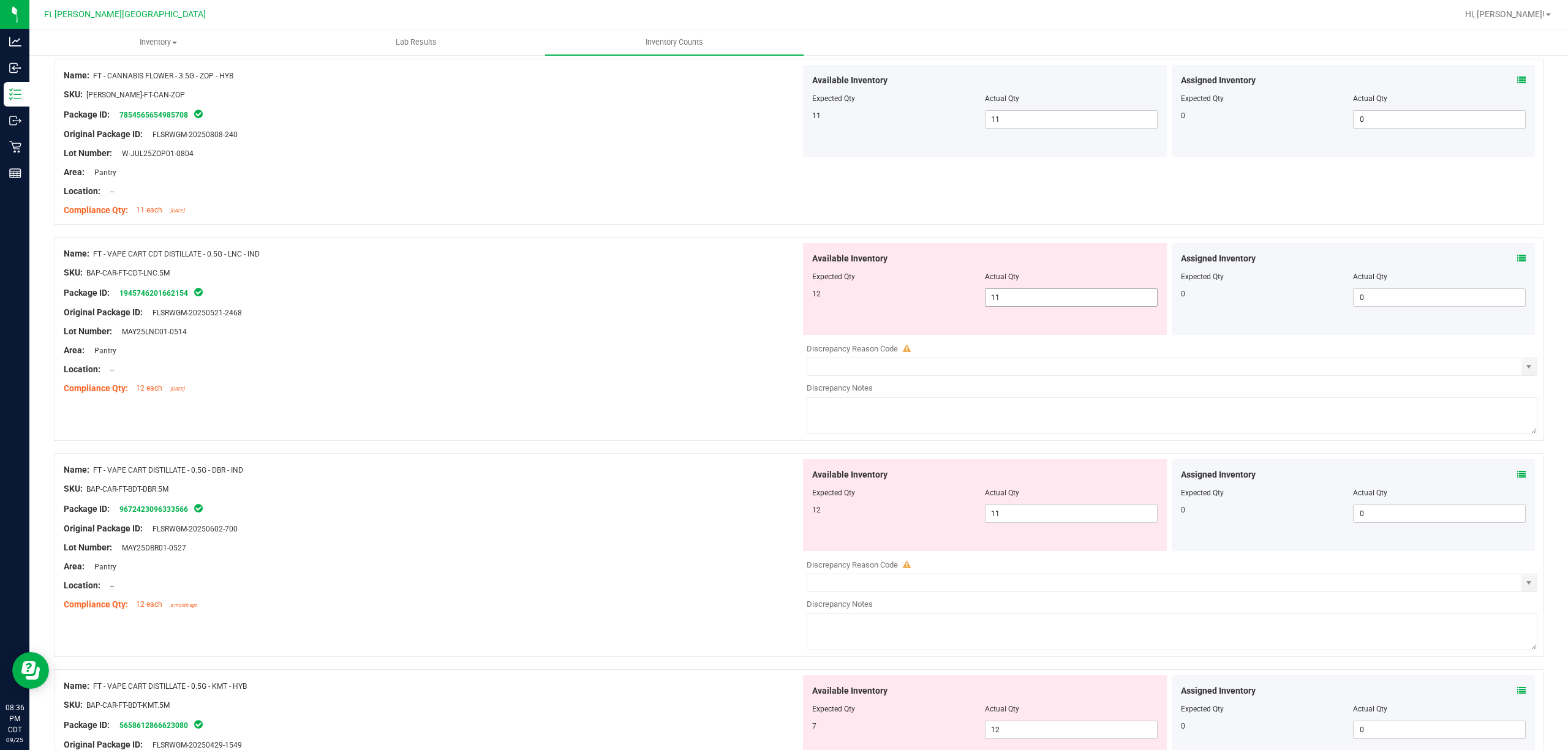
click at [1055, 302] on input "11" at bounding box center [1071, 297] width 171 height 17
type input "12"
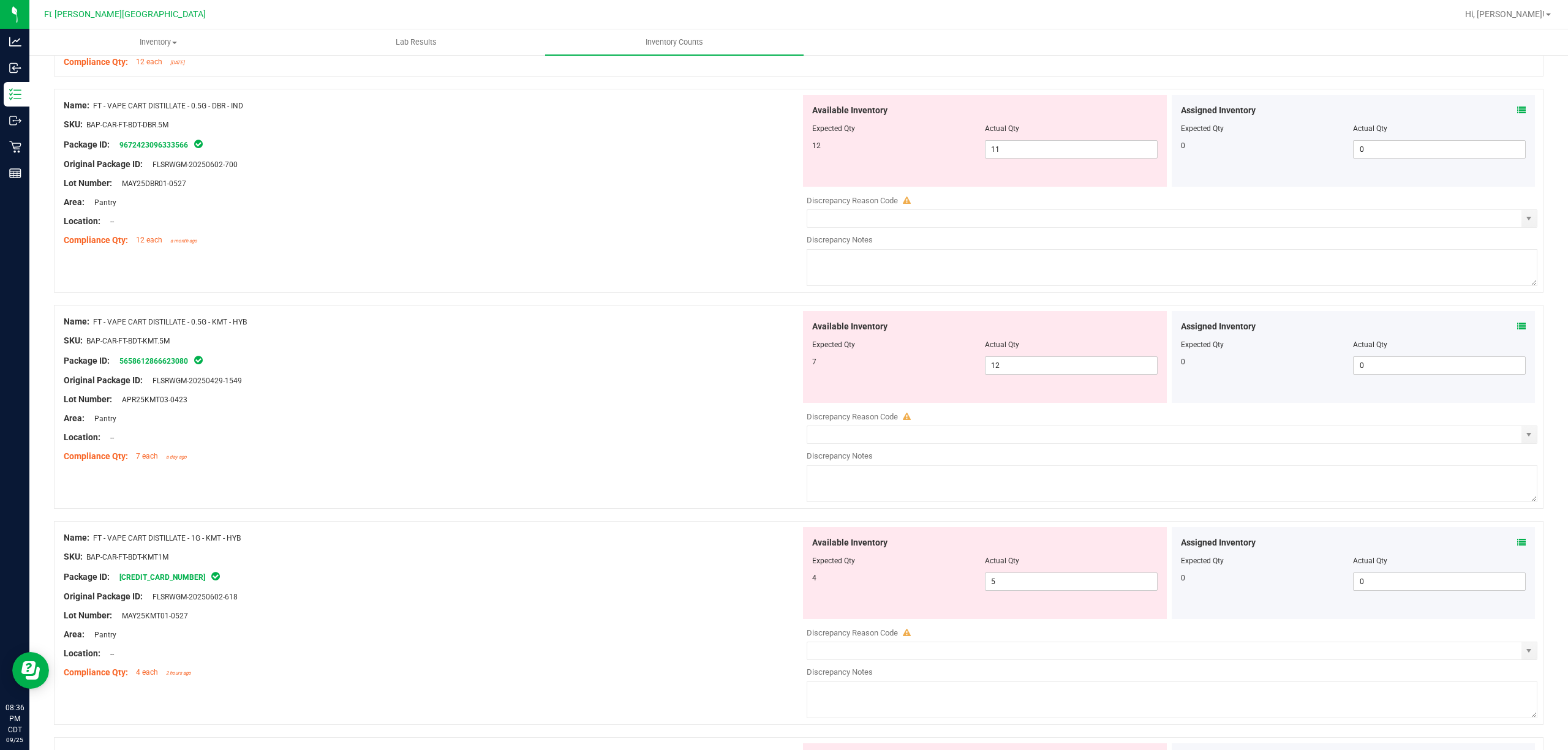
scroll to position [606, 0]
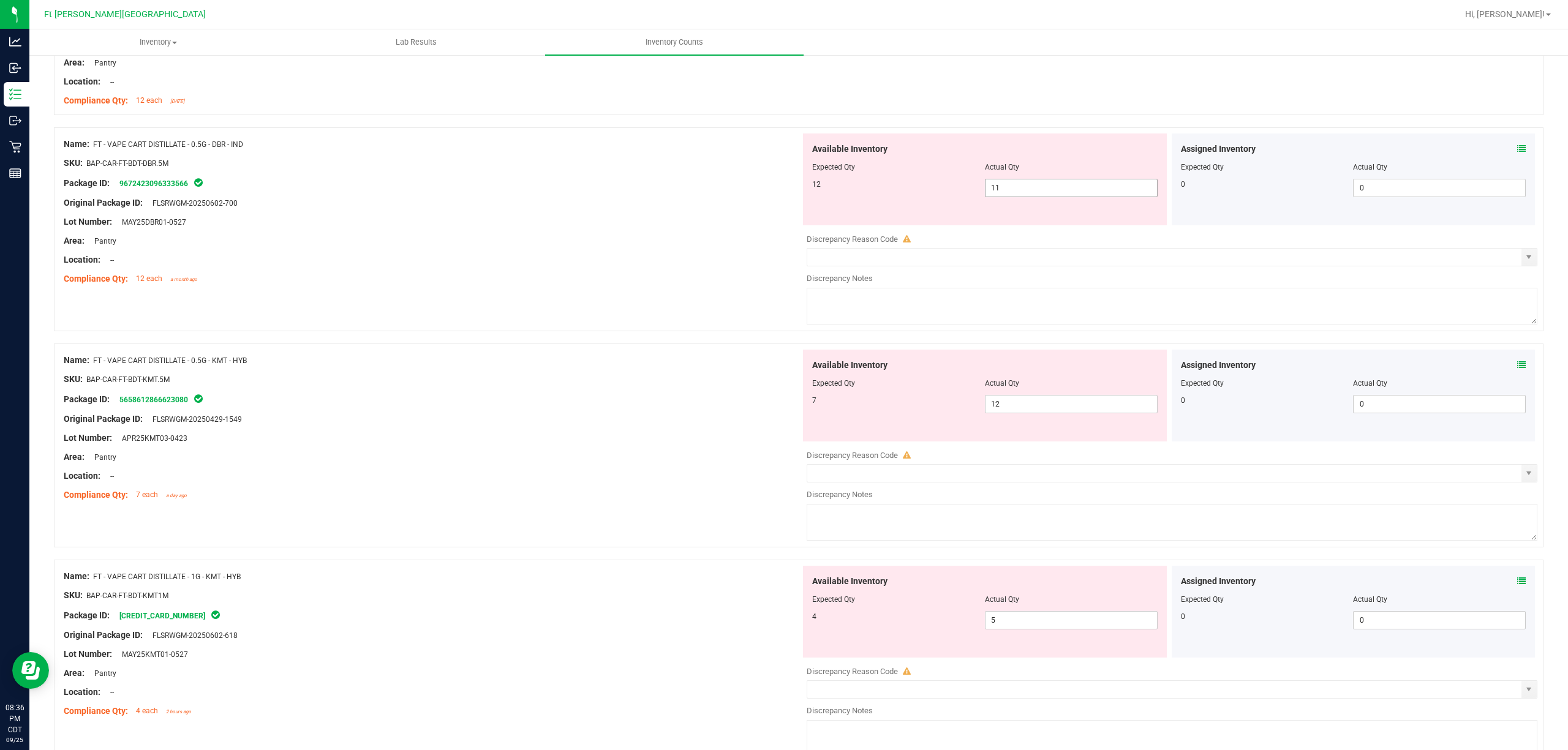
click at [1037, 187] on input "11" at bounding box center [1071, 188] width 171 height 17
type input "1"
type input "12"
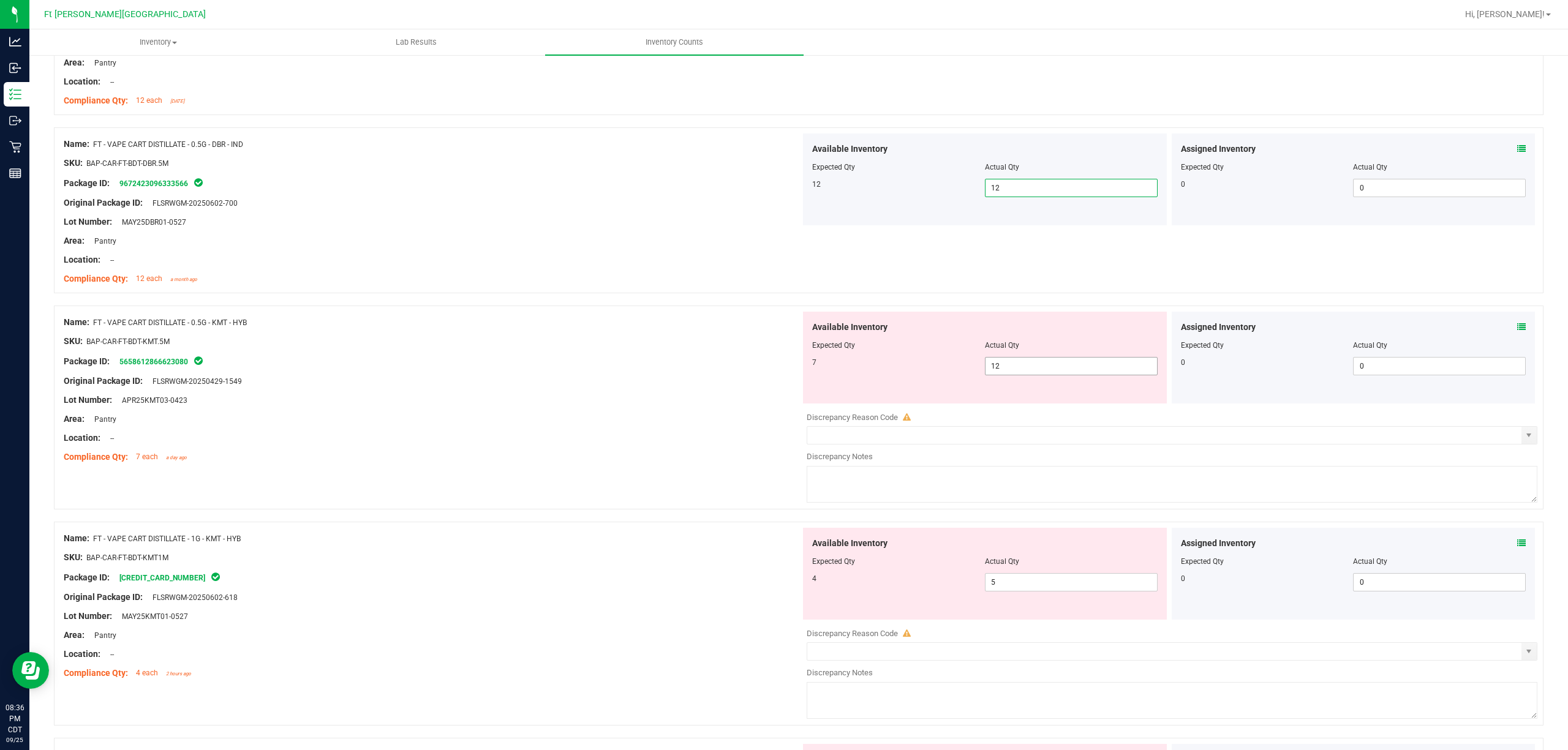
click at [1029, 363] on input "12" at bounding box center [1071, 366] width 171 height 17
type input "1"
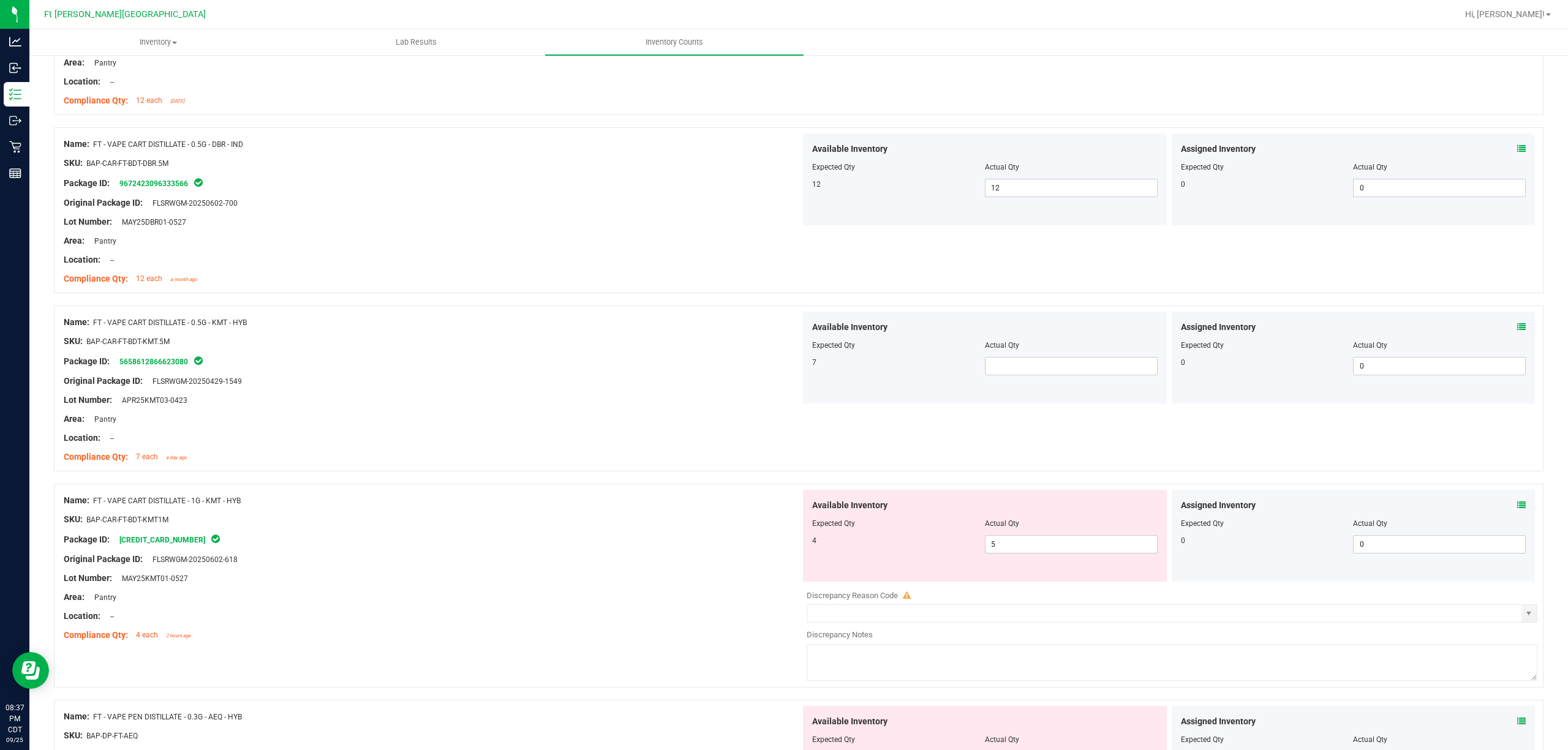
drag, startPoint x: 187, startPoint y: 368, endPoint x: 396, endPoint y: 358, distance: 209.2
click at [160, 373] on div "Name: FT - VAPE CART DISTILLATE - 0.5G - KMT - HYB SKU: BAP-CAR-FT-BDT-KMT.5M P…" at bounding box center [432, 389] width 737 height 156
drag, startPoint x: 458, startPoint y: 338, endPoint x: 549, endPoint y: 295, distance: 100.6
click at [461, 336] on div "SKU: BAP-CAR-FT-BDT-KMT.5M" at bounding box center [432, 341] width 737 height 13
click at [1042, 364] on span at bounding box center [1071, 366] width 173 height 18
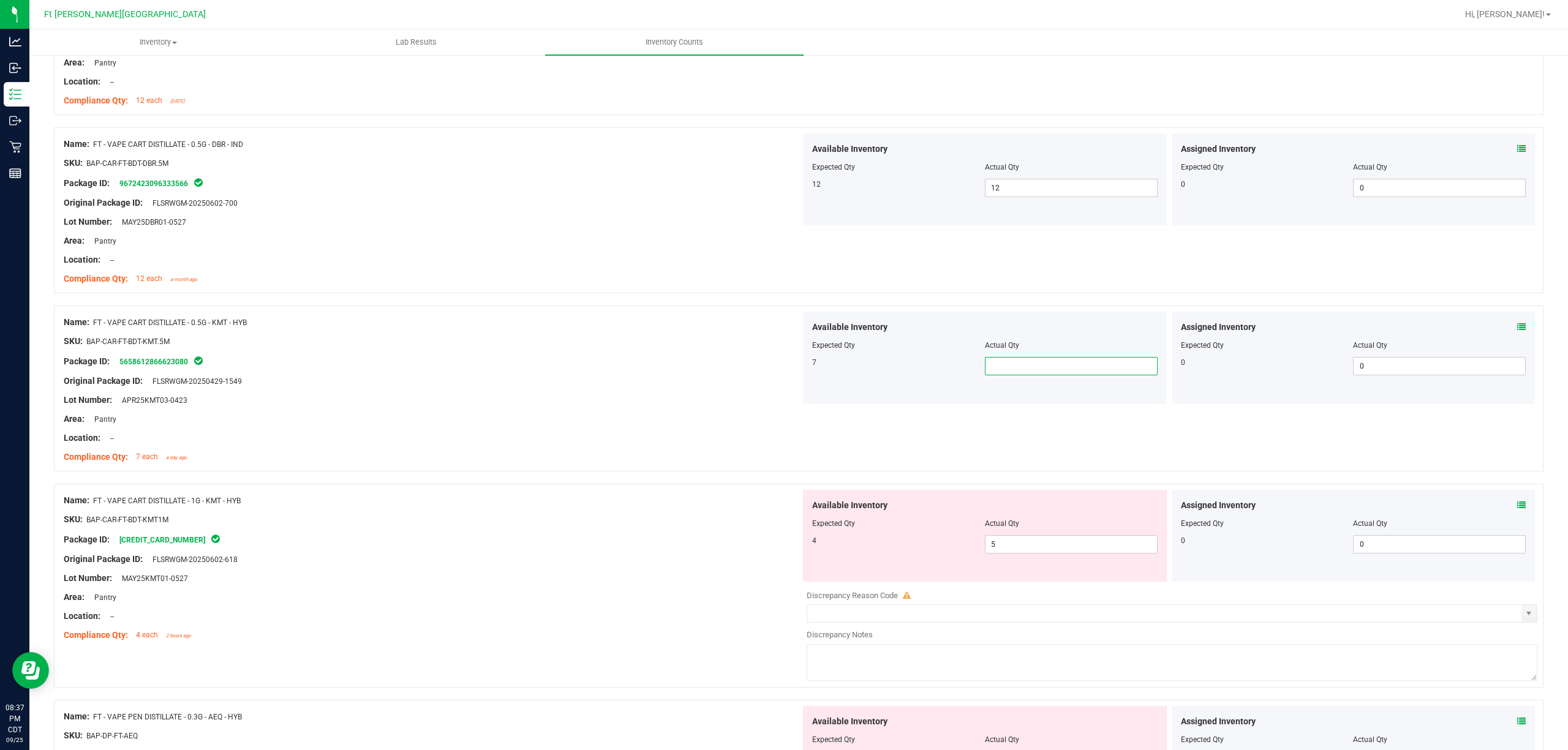
type input "7"
click at [721, 363] on div "Package ID: 5658612866623080" at bounding box center [432, 361] width 737 height 14
drag, startPoint x: 199, startPoint y: 367, endPoint x: 123, endPoint y: 357, distance: 76.7
click at [123, 357] on div "Package ID: 5658612866623080" at bounding box center [432, 361] width 737 height 14
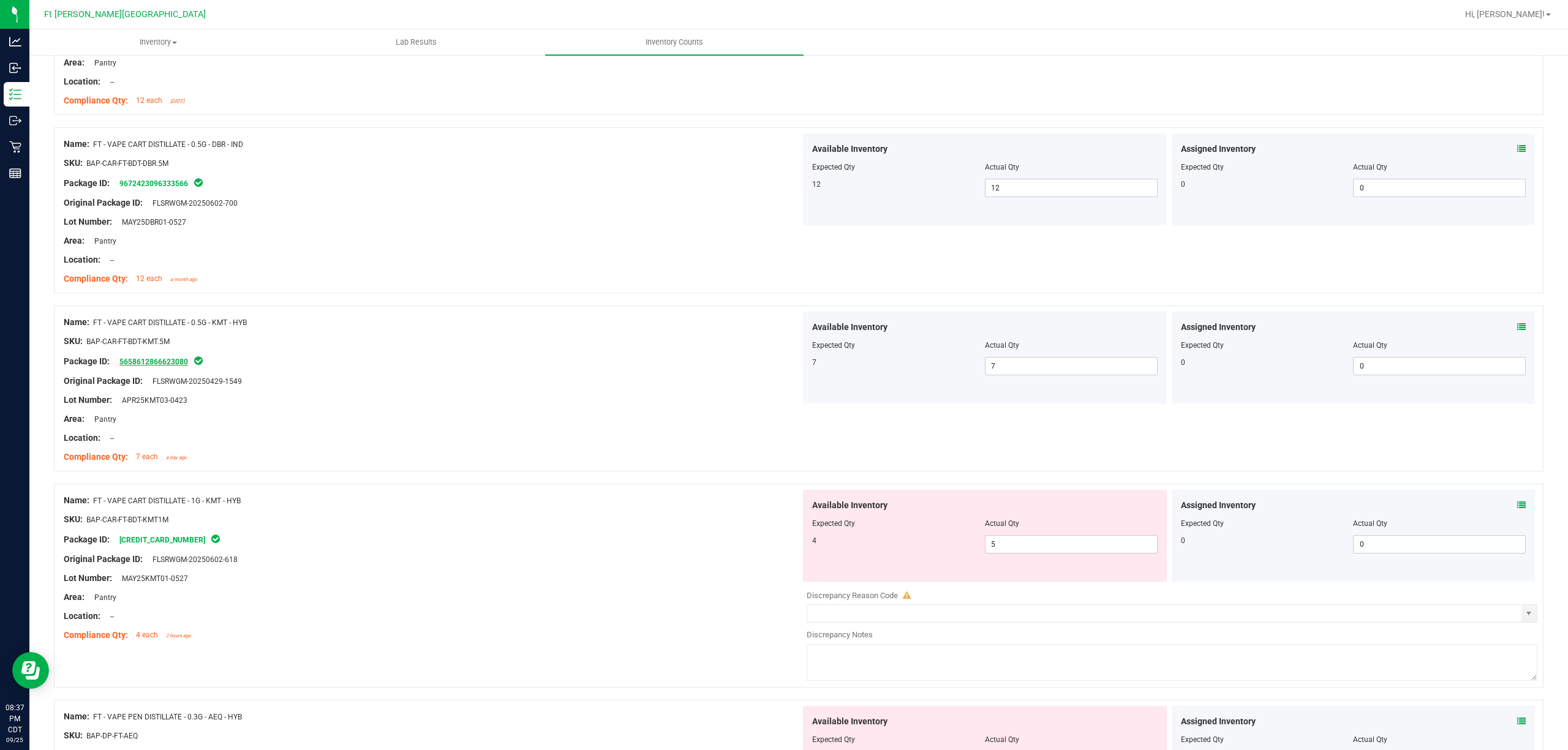
copy div "5658612866623080"
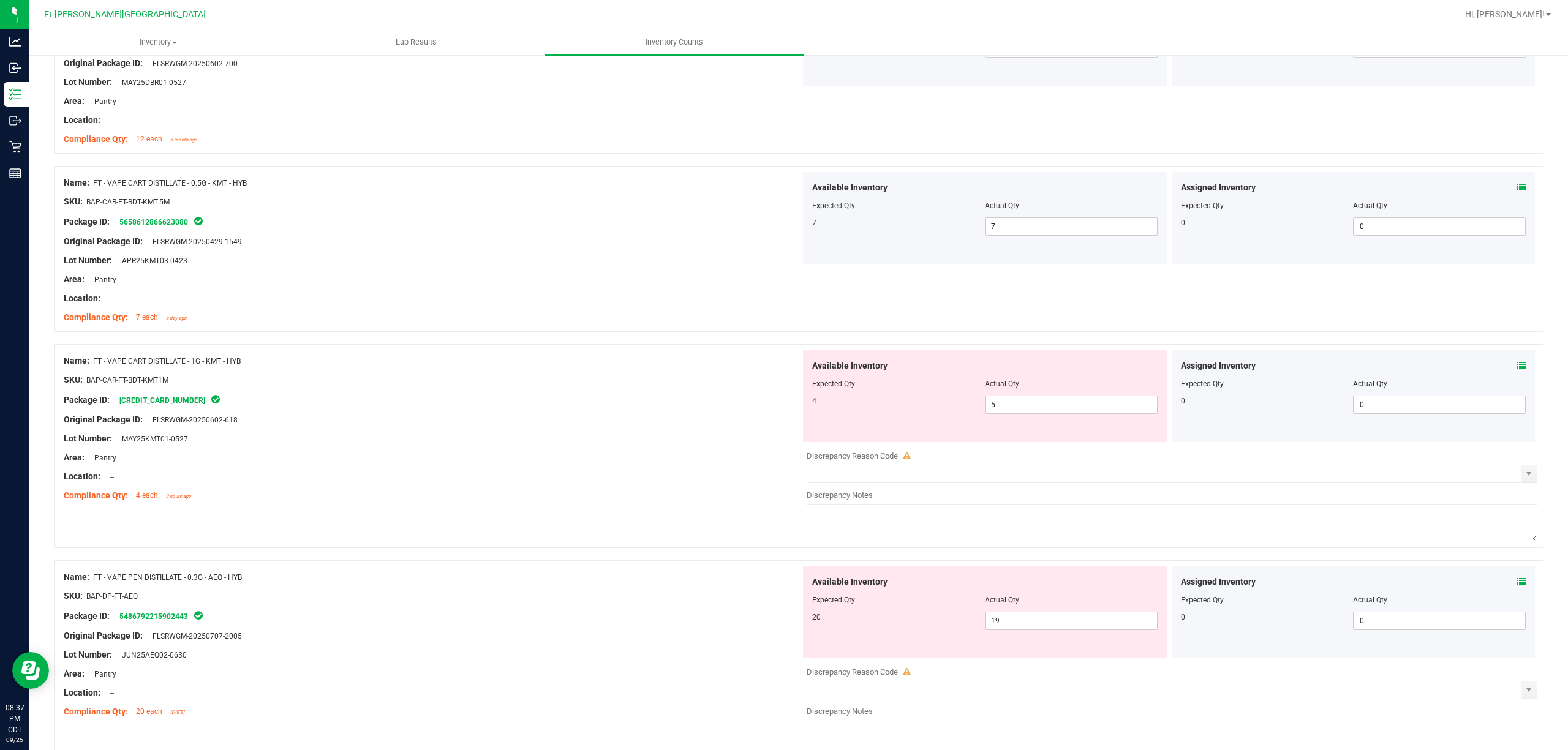
scroll to position [770, 0]
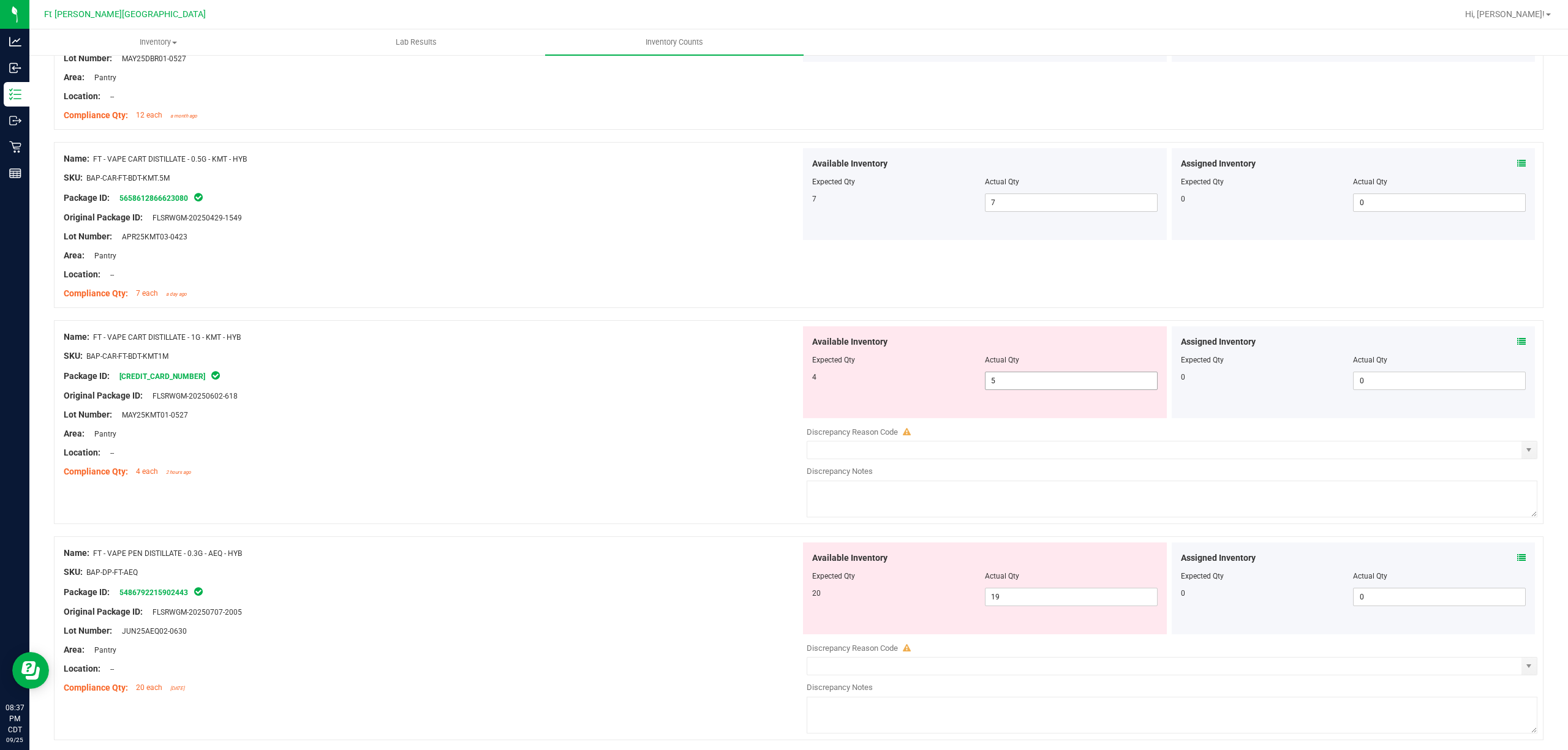
click at [1067, 380] on span "5 5" at bounding box center [1071, 381] width 173 height 18
click at [1067, 380] on input "5" at bounding box center [1071, 381] width 171 height 17
type input "4"
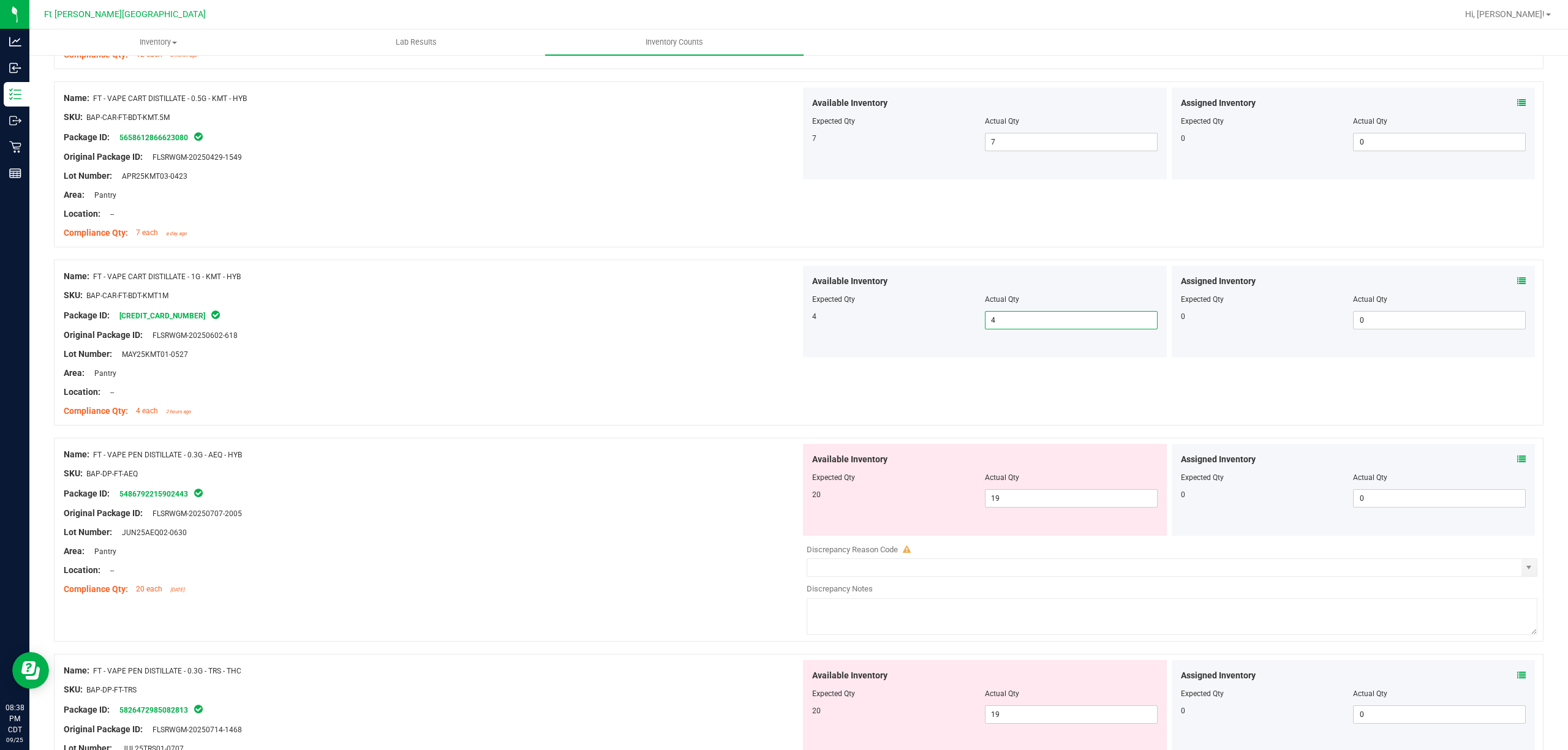
scroll to position [933, 0]
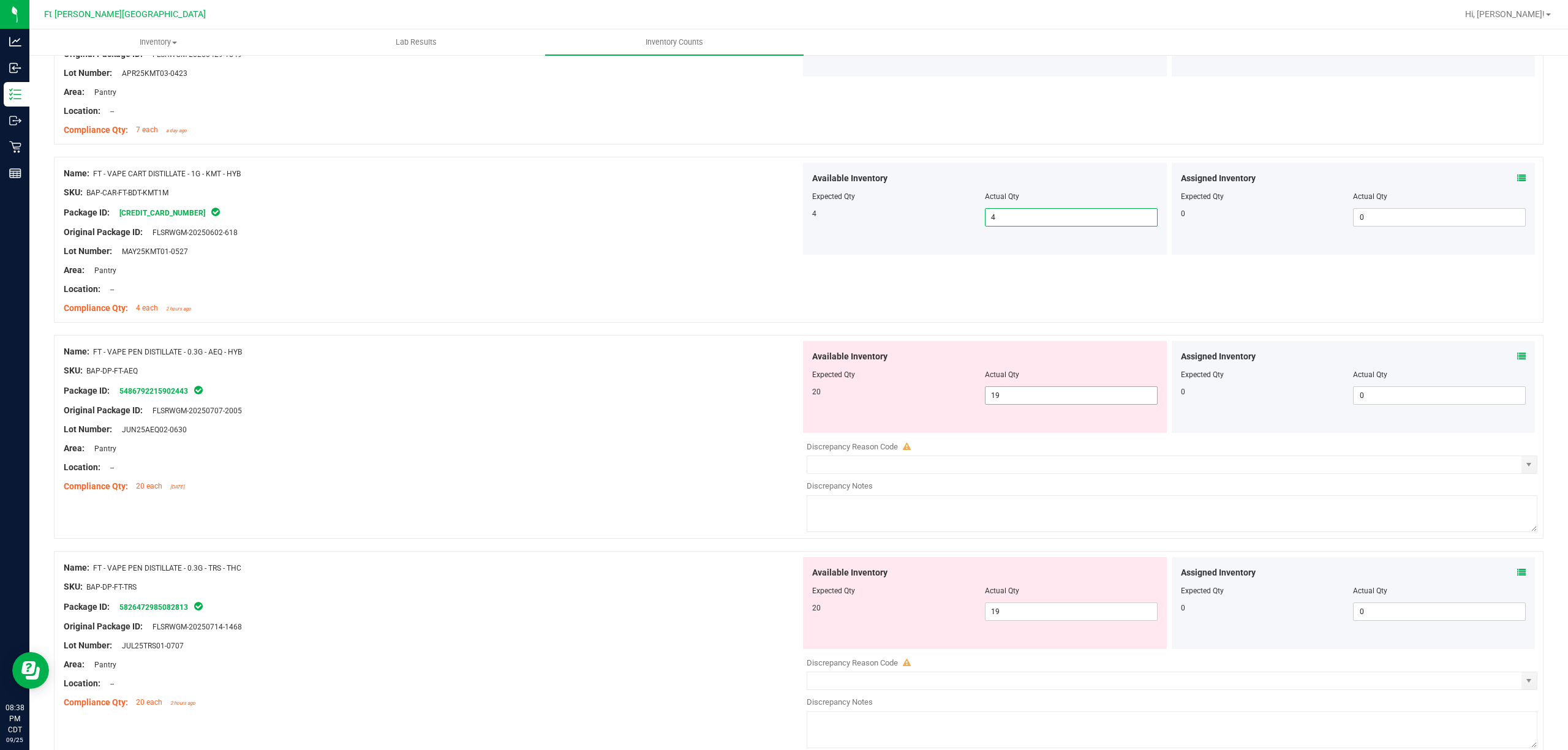
click at [1024, 403] on span "19 19" at bounding box center [1071, 395] width 173 height 18
click at [1024, 403] on input "19" at bounding box center [1071, 395] width 171 height 17
click at [1025, 403] on input "19" at bounding box center [1071, 395] width 171 height 17
type input "20"
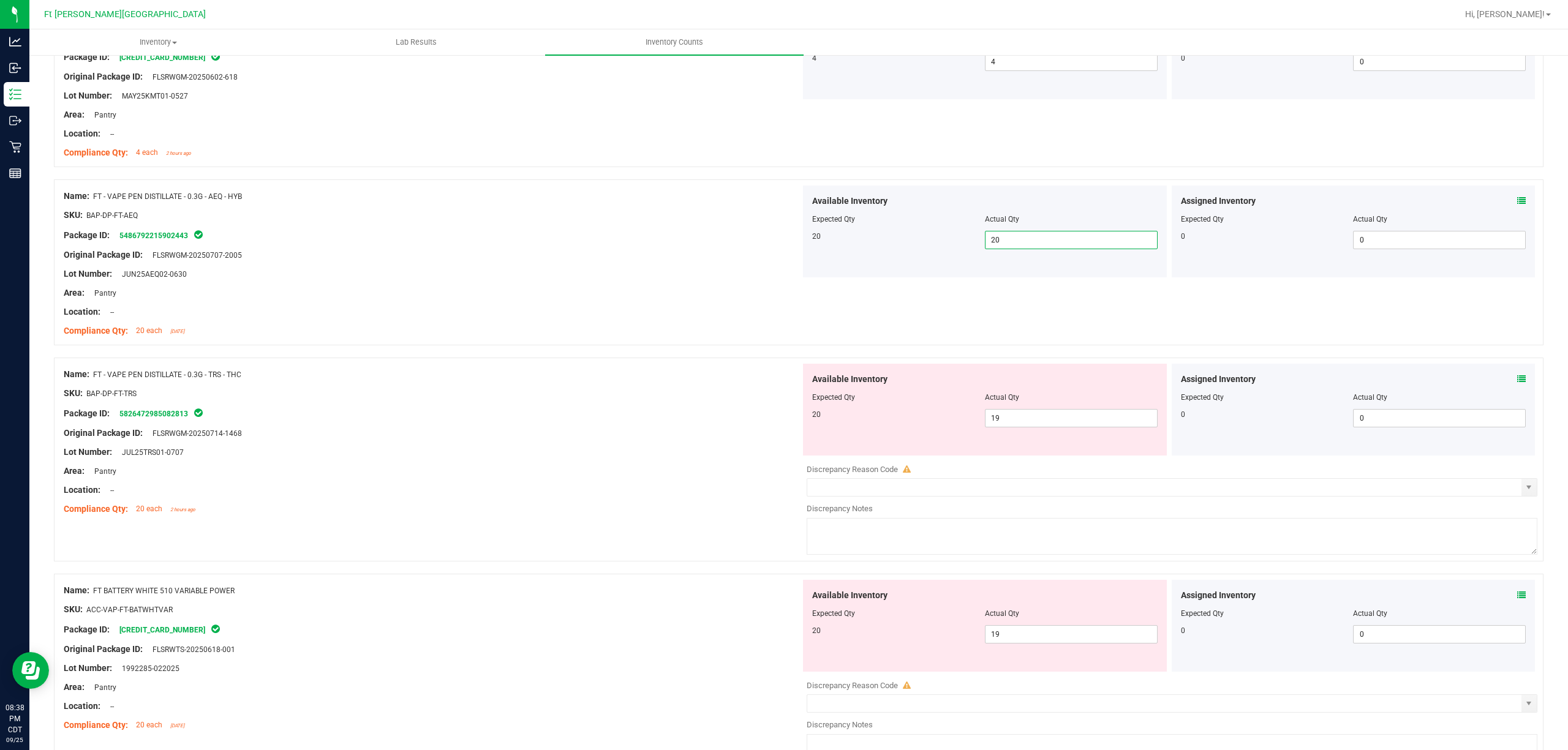
scroll to position [1096, 0]
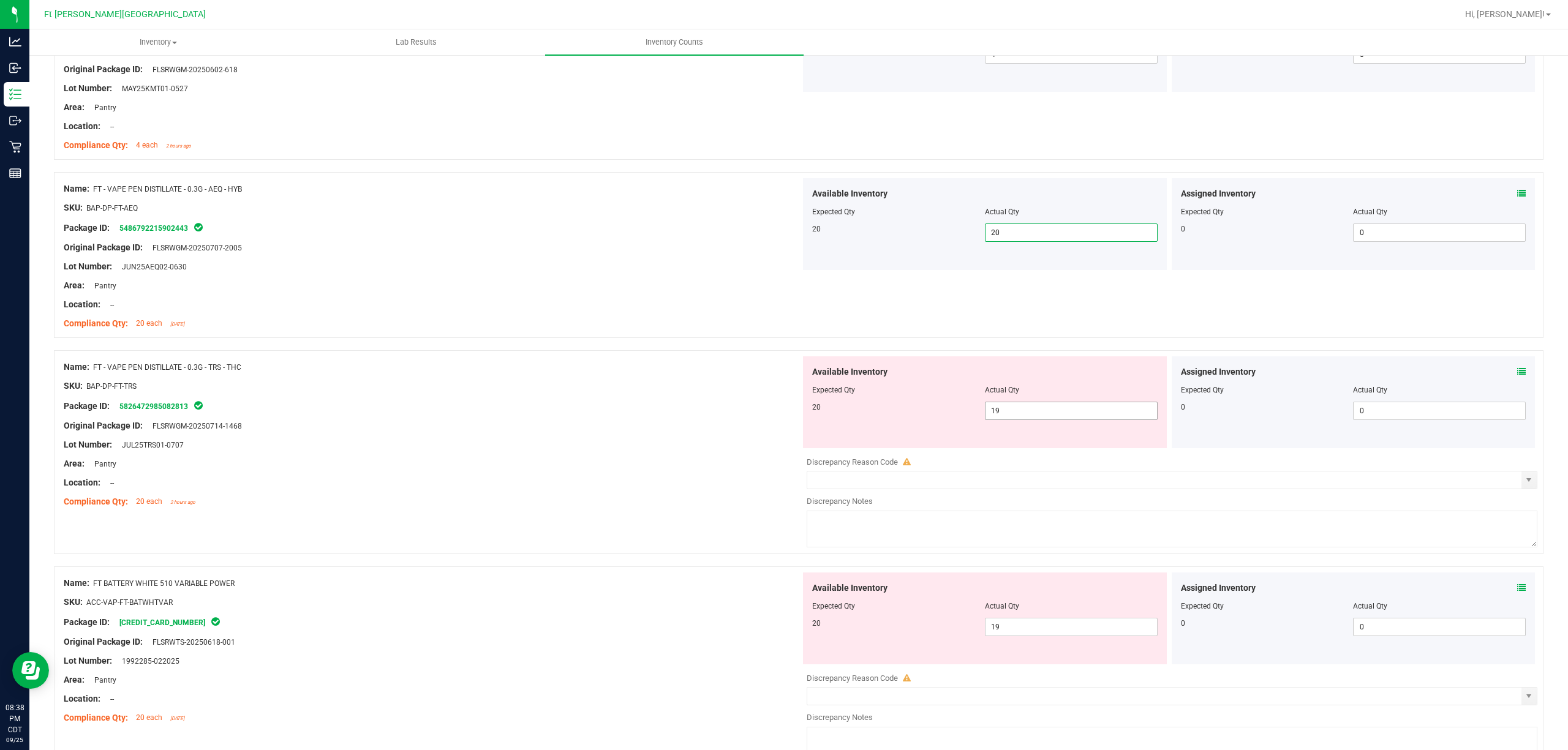
click at [1117, 407] on span "19 19" at bounding box center [1071, 411] width 173 height 18
click at [1117, 407] on input "19" at bounding box center [1071, 411] width 171 height 17
click at [1120, 409] on input "19" at bounding box center [1071, 411] width 171 height 17
type input "20"
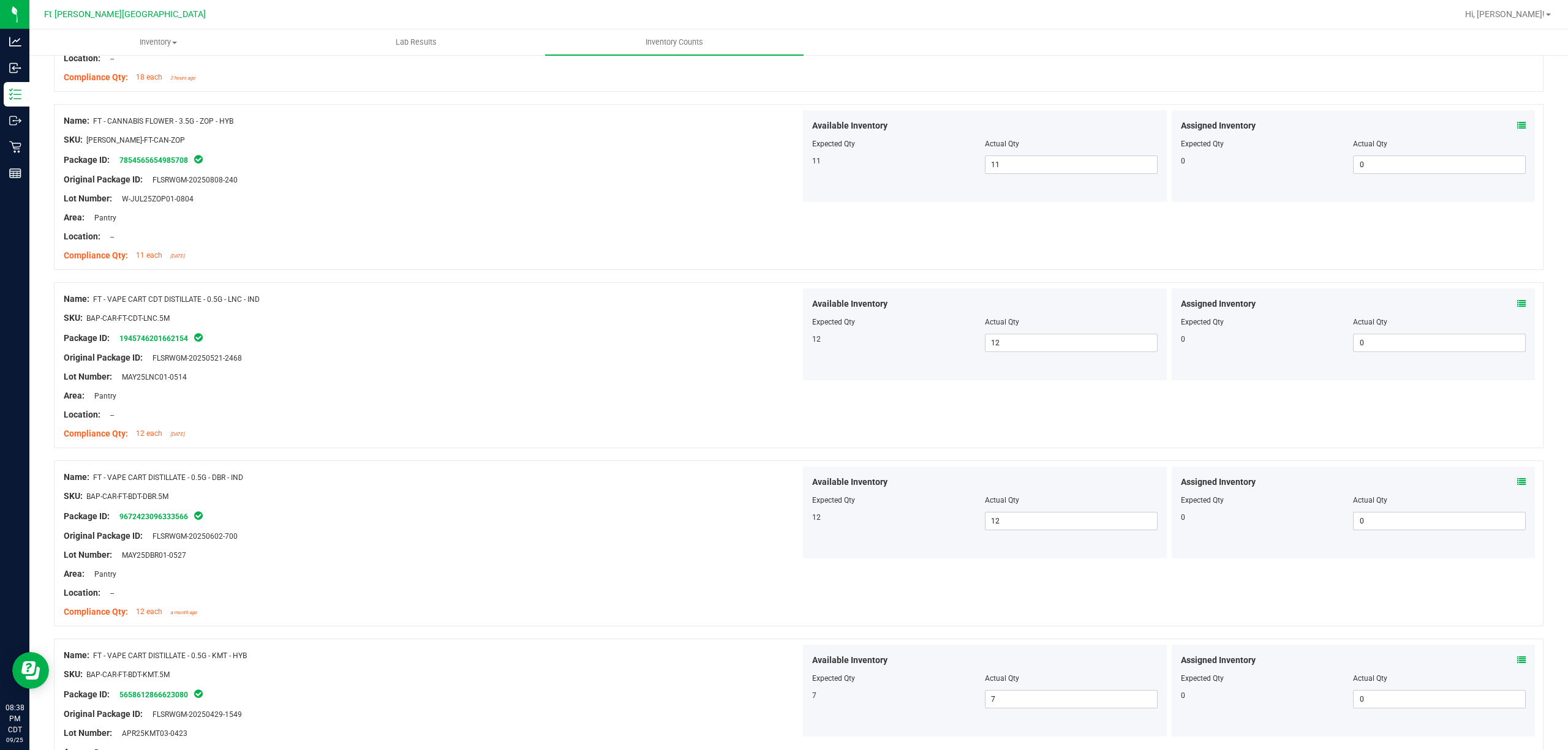
scroll to position [0, 0]
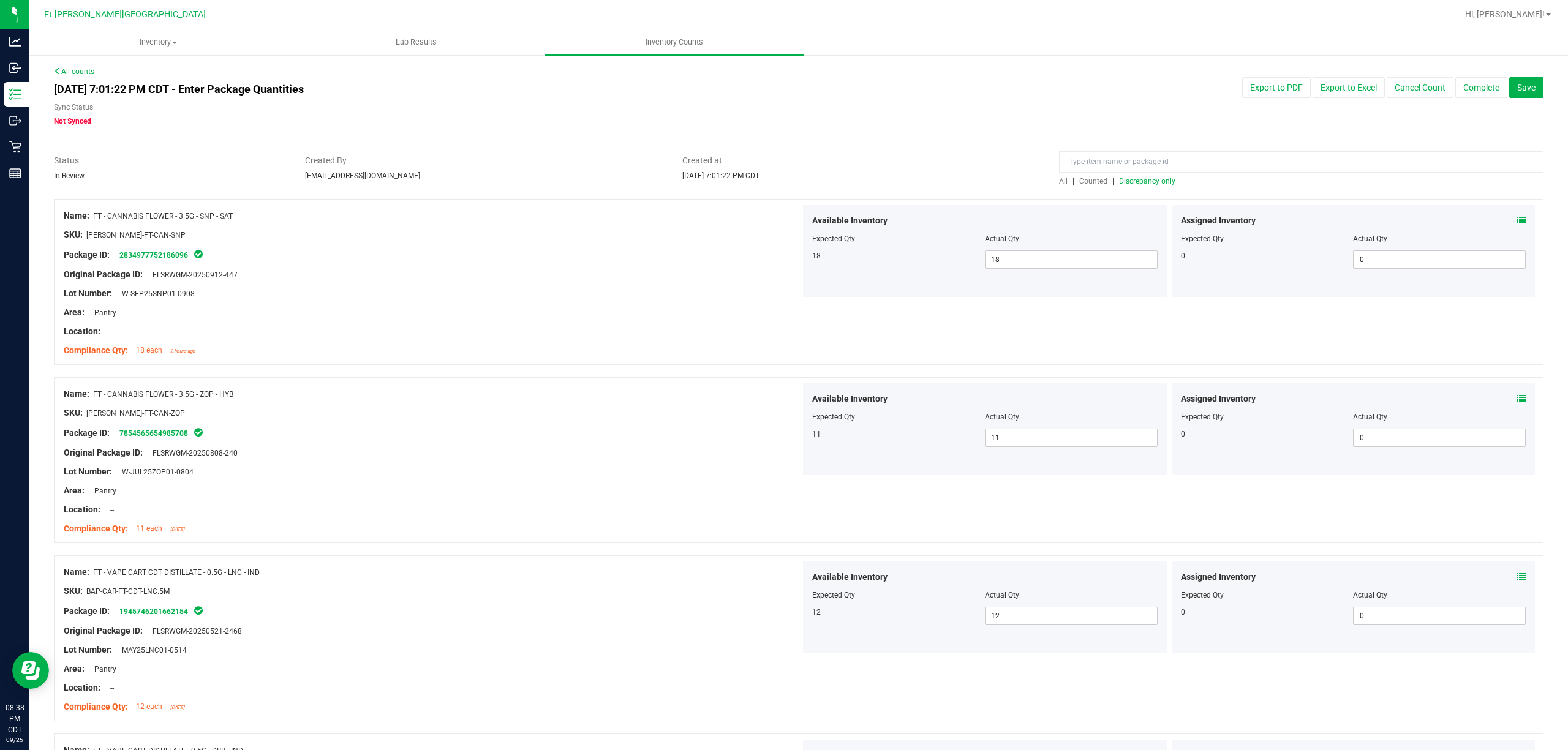
click at [1093, 185] on span "Counted" at bounding box center [1093, 181] width 28 height 9
click at [1141, 177] on span "Discrepancy only" at bounding box center [1147, 181] width 56 height 9
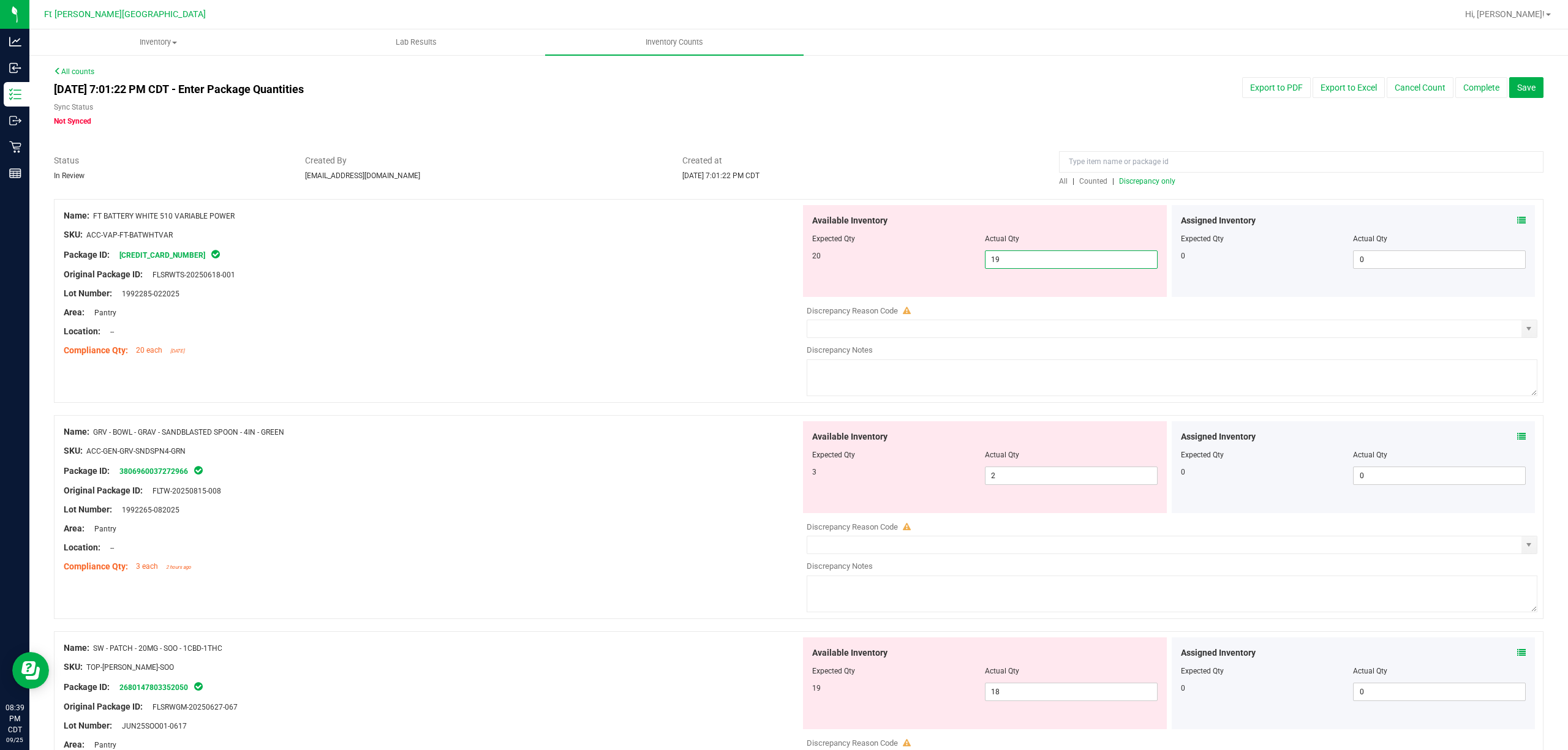
click at [1032, 261] on span "19 19" at bounding box center [1071, 260] width 173 height 18
click at [1032, 261] on input "19" at bounding box center [1071, 260] width 171 height 17
type input "20"
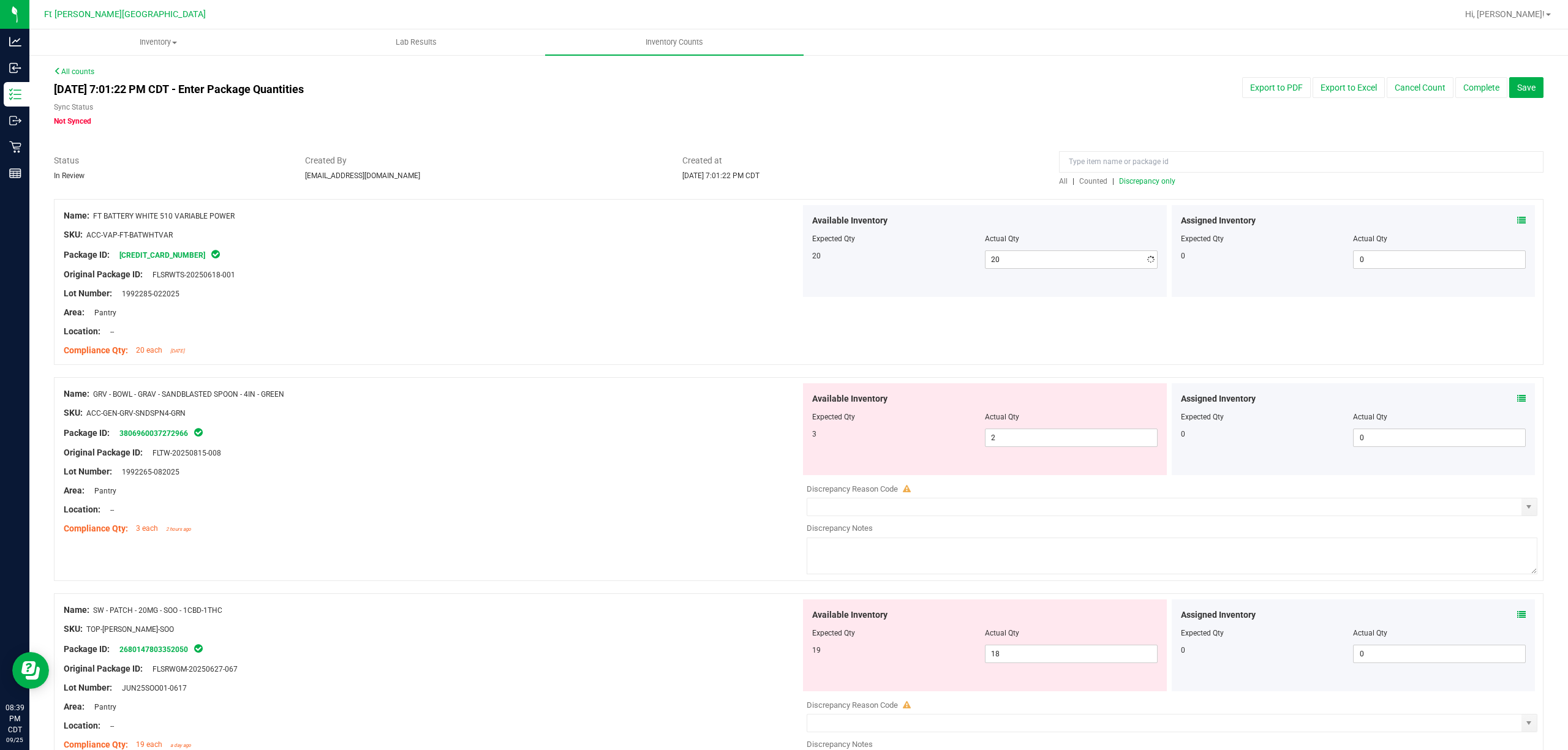
drag, startPoint x: 833, startPoint y: 263, endPoint x: 843, endPoint y: 260, distance: 10.4
click at [838, 262] on div "20 20 20" at bounding box center [985, 260] width 346 height 18
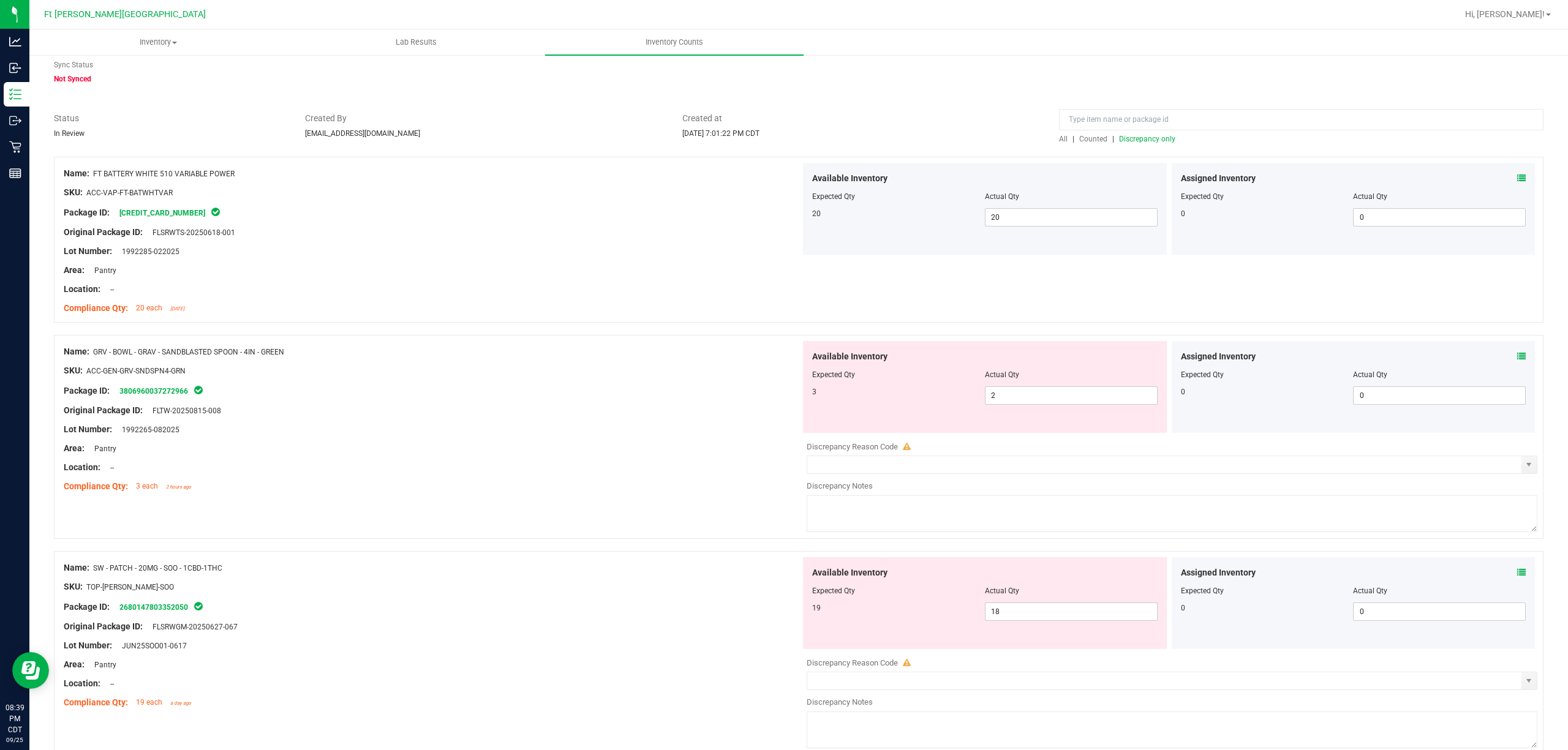
scroll to position [82, 0]
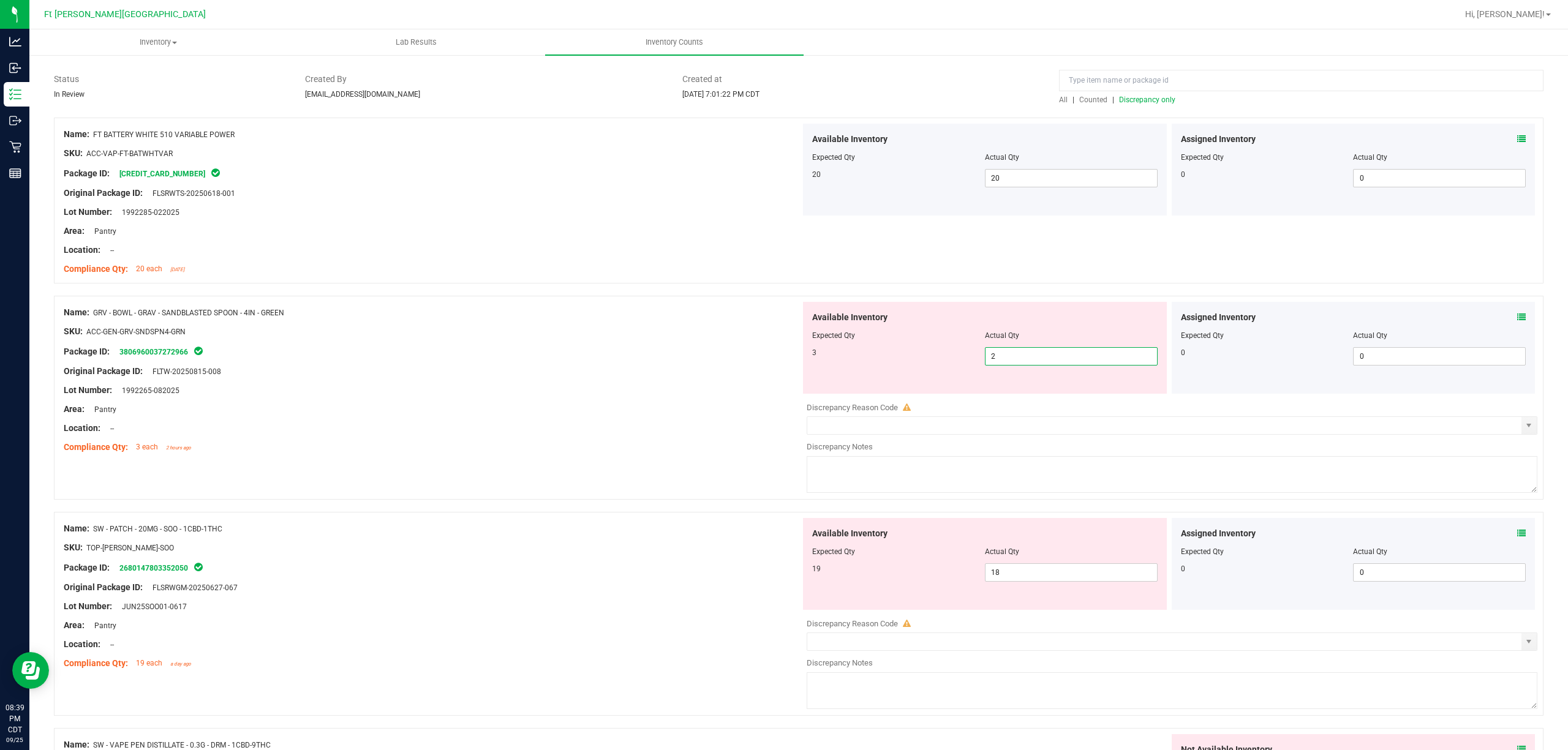
click at [1035, 353] on span "2 2" at bounding box center [1071, 357] width 173 height 18
click at [1035, 353] on input "2" at bounding box center [1071, 357] width 171 height 17
click at [1039, 356] on input "2" at bounding box center [1071, 357] width 171 height 17
type input "3"
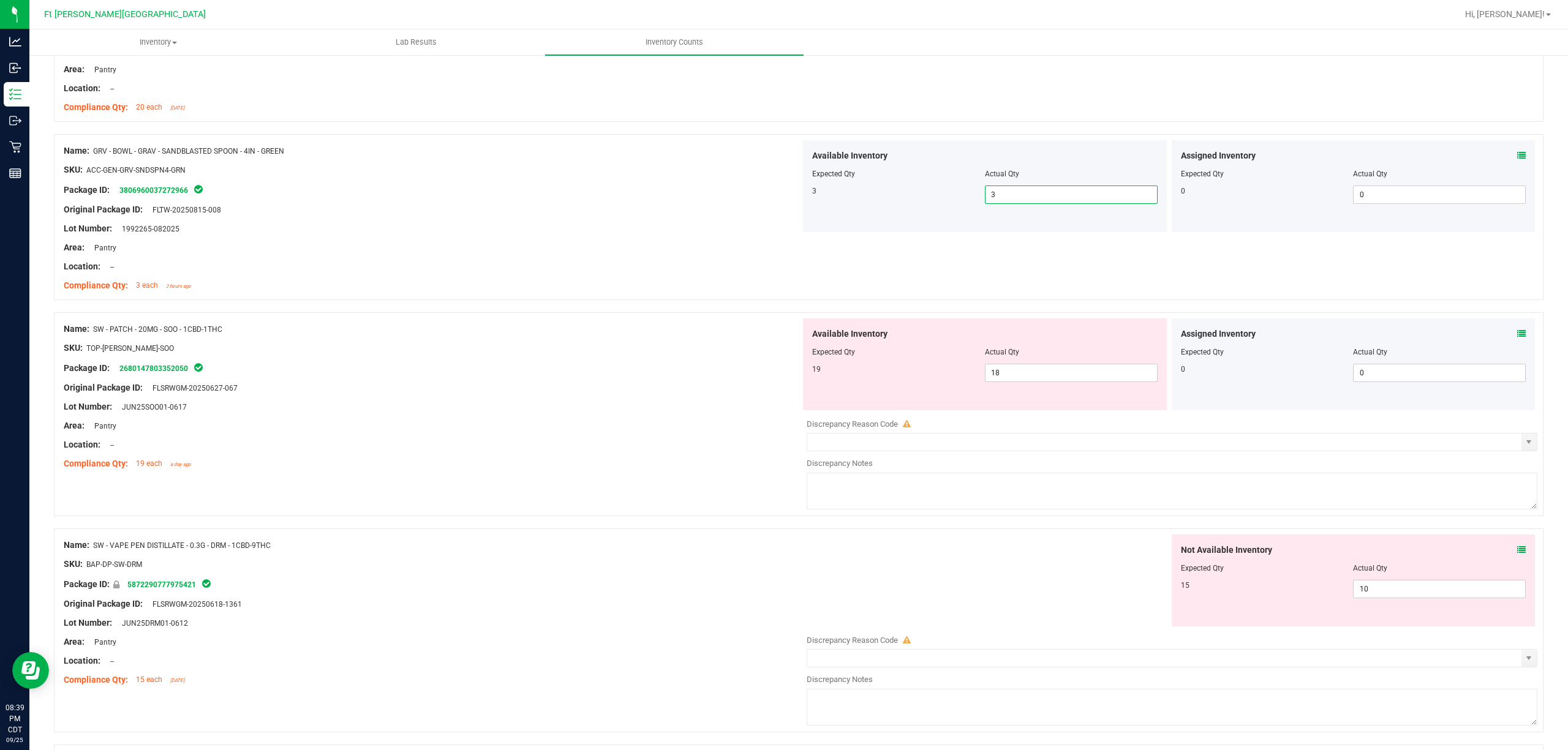
scroll to position [245, 0]
click at [1070, 375] on span "18 18" at bounding box center [1071, 371] width 173 height 18
click at [1073, 375] on input "18" at bounding box center [1071, 371] width 171 height 17
type input "16"
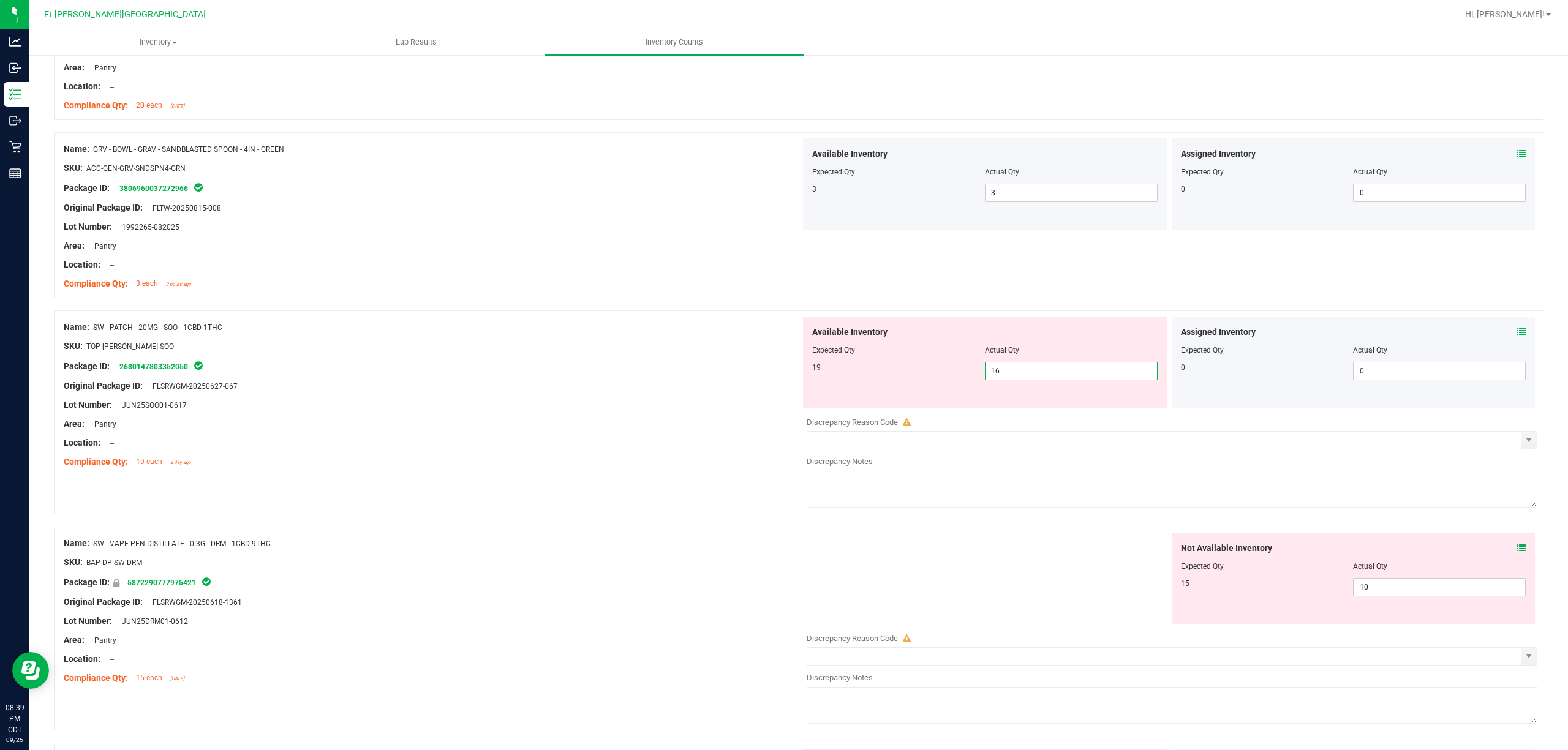
drag, startPoint x: 665, startPoint y: 361, endPoint x: 885, endPoint y: 370, distance: 220.2
click at [674, 361] on div "Package ID: 2680147803352050" at bounding box center [432, 366] width 737 height 14
click at [1029, 359] on div at bounding box center [985, 359] width 346 height 6
click at [1024, 370] on span "16 16" at bounding box center [1071, 371] width 173 height 18
click at [1024, 370] on input "16" at bounding box center [1071, 371] width 171 height 17
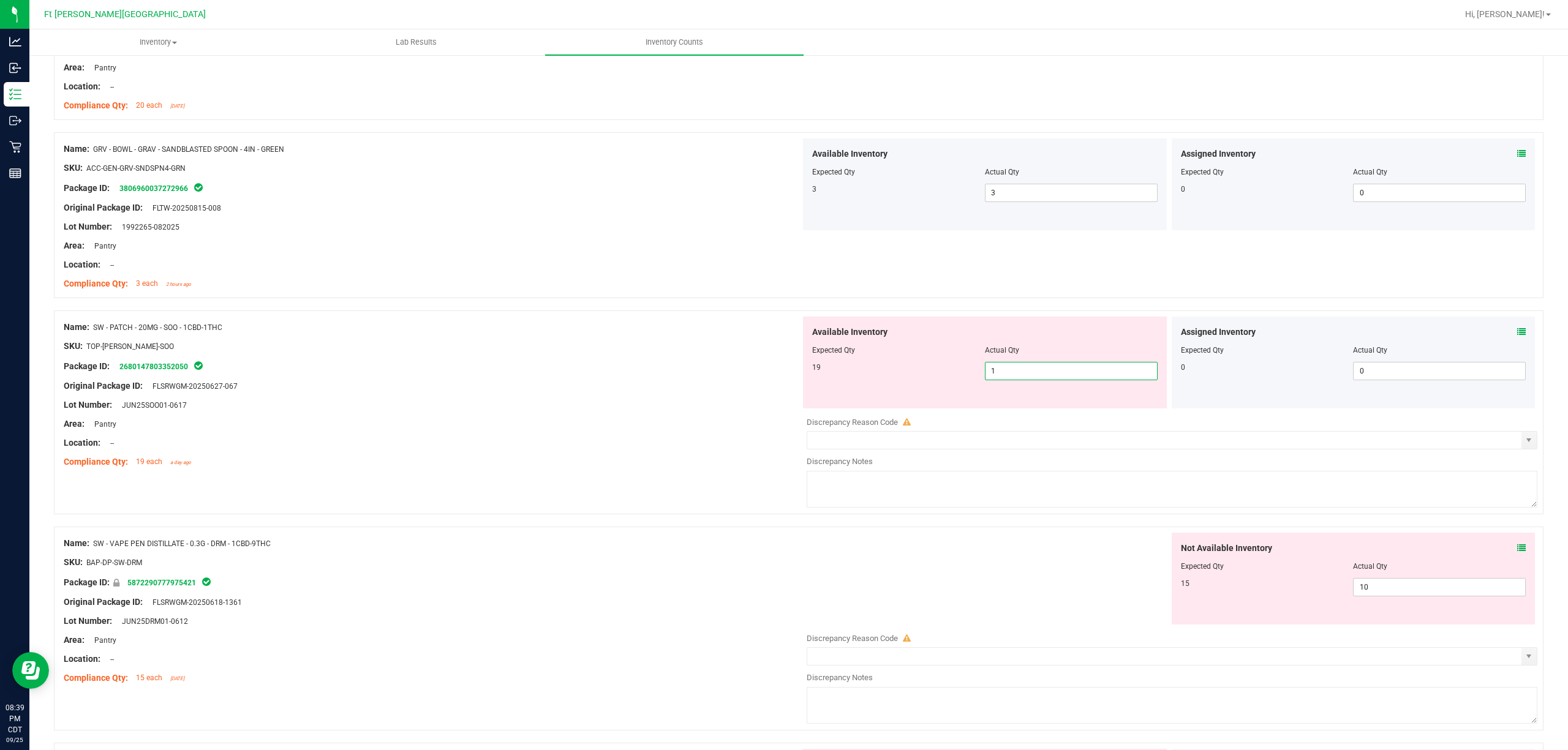
type input "19"
click at [731, 392] on div at bounding box center [432, 395] width 737 height 6
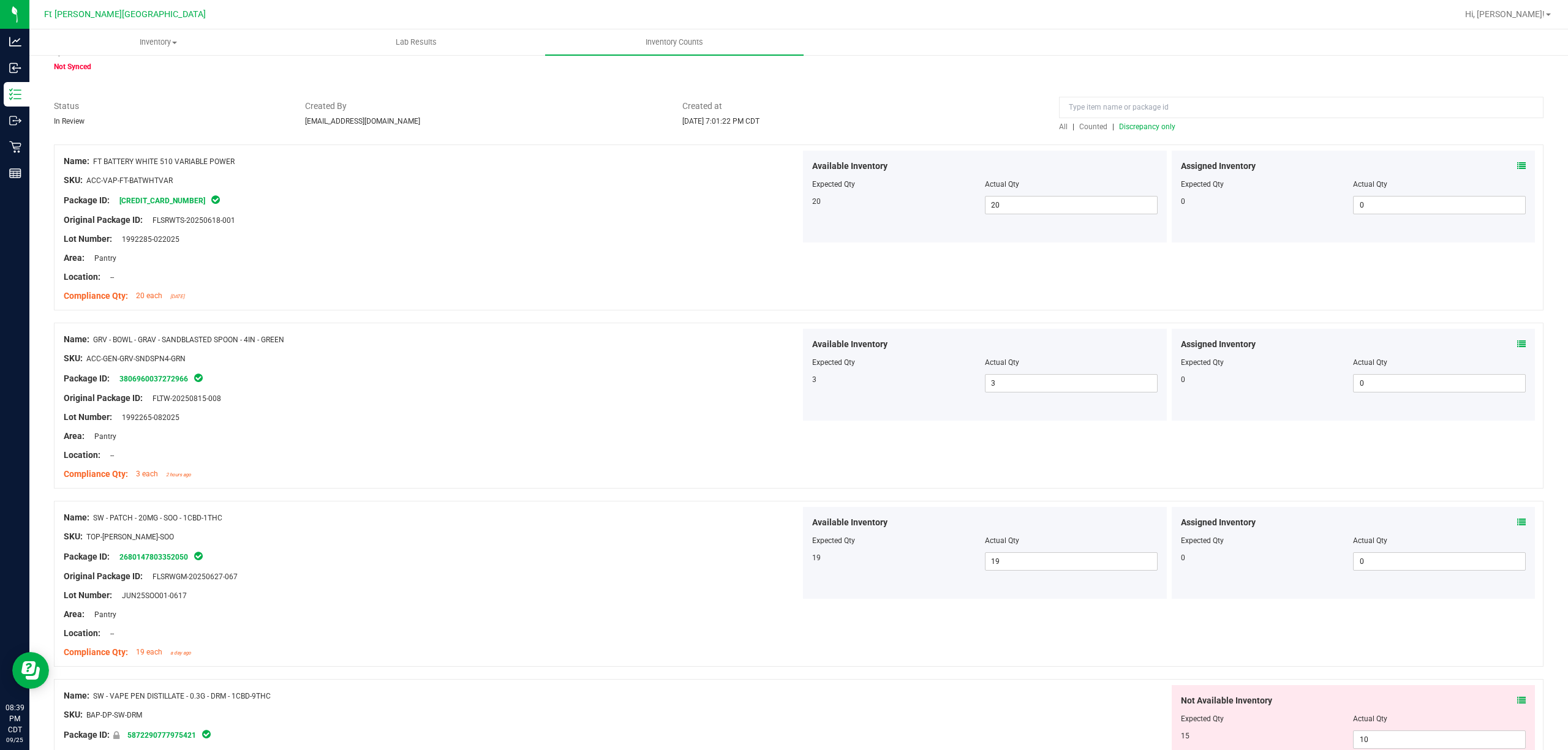
scroll to position [0, 0]
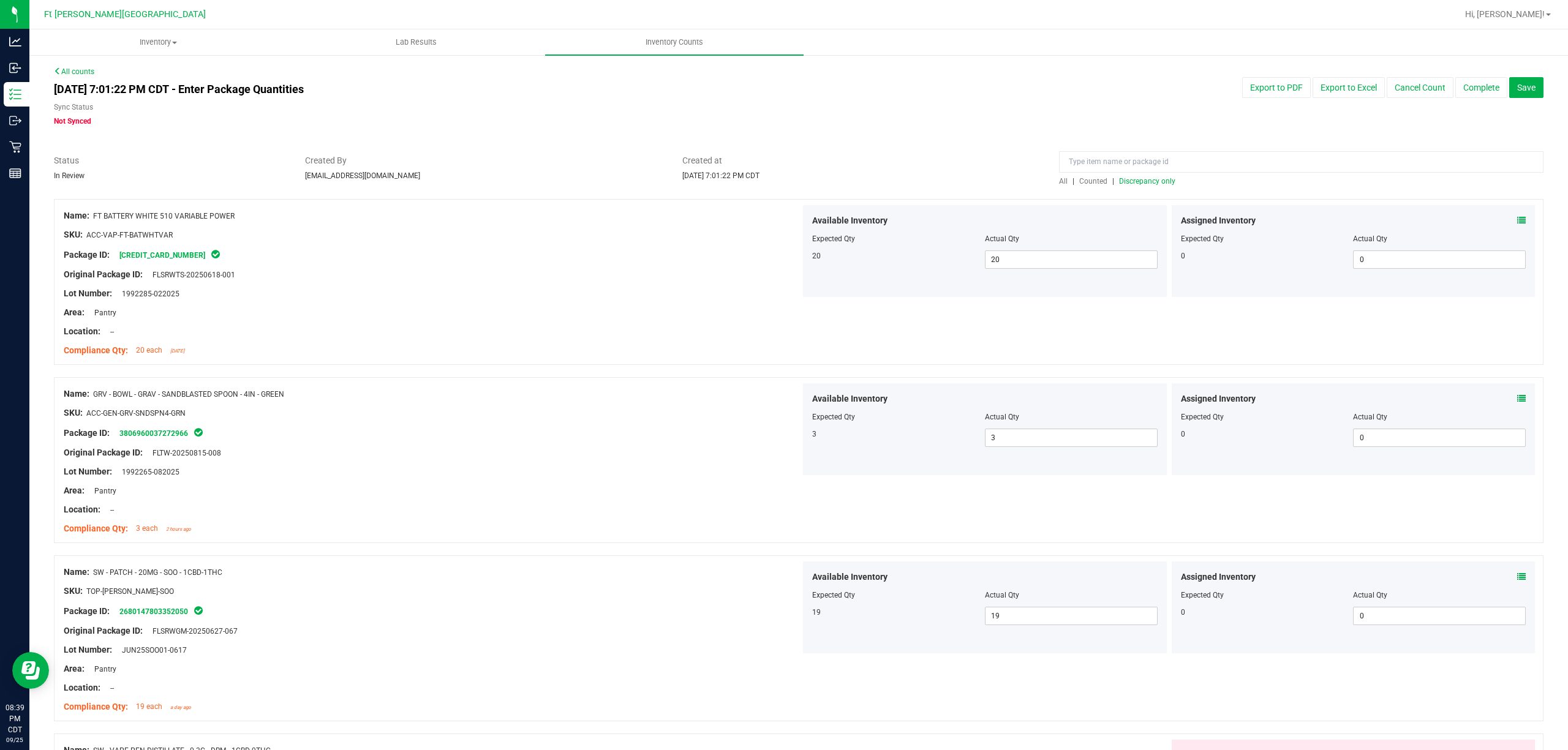
click at [1091, 185] on span "Counted" at bounding box center [1093, 181] width 28 height 9
click at [1120, 185] on span "Discrepancy only" at bounding box center [1147, 181] width 56 height 9
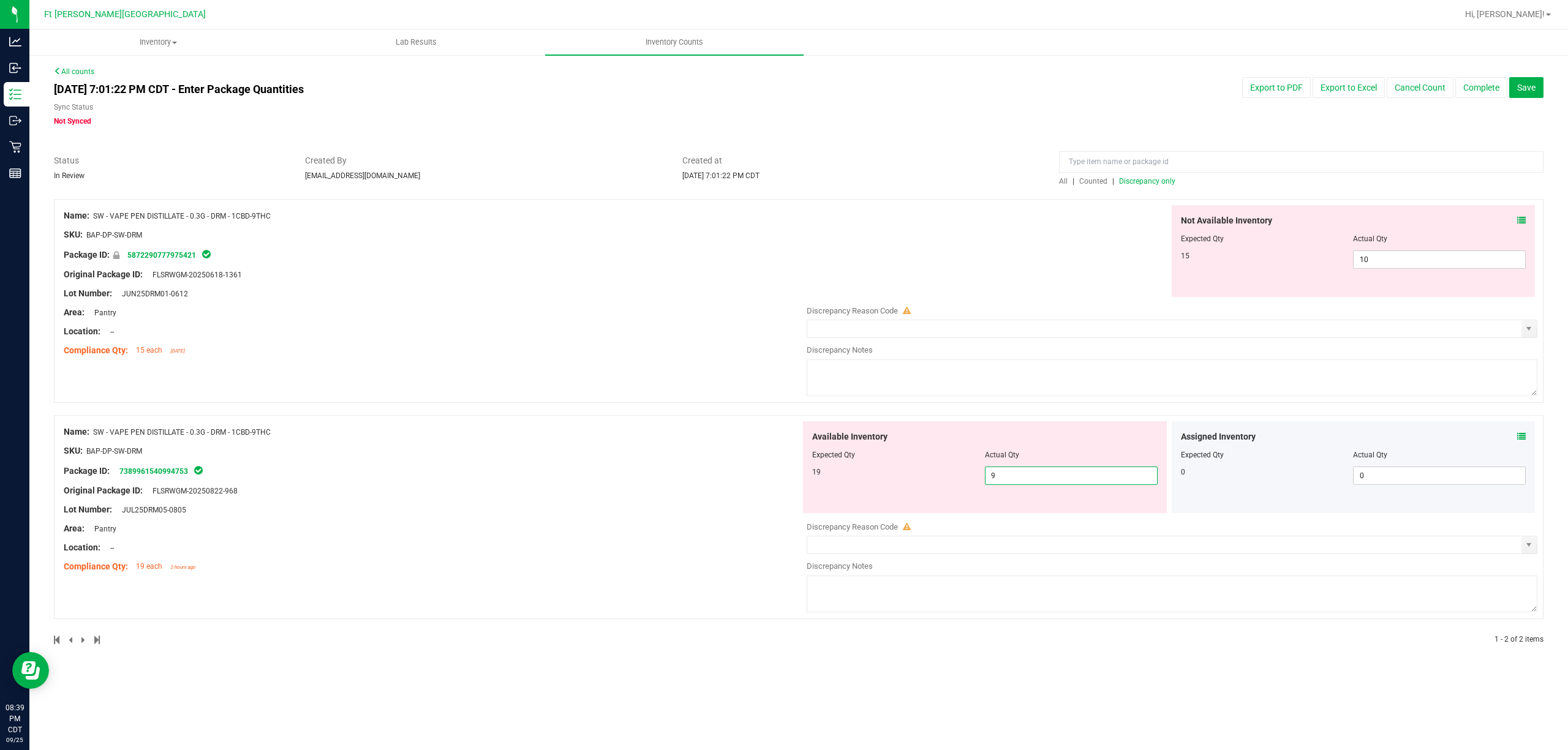
click at [1072, 468] on span "9 9" at bounding box center [1071, 476] width 173 height 18
click at [1073, 468] on input "9" at bounding box center [1071, 476] width 171 height 17
type input "19"
drag, startPoint x: 897, startPoint y: 421, endPoint x: 1261, endPoint y: 421, distance: 364.0
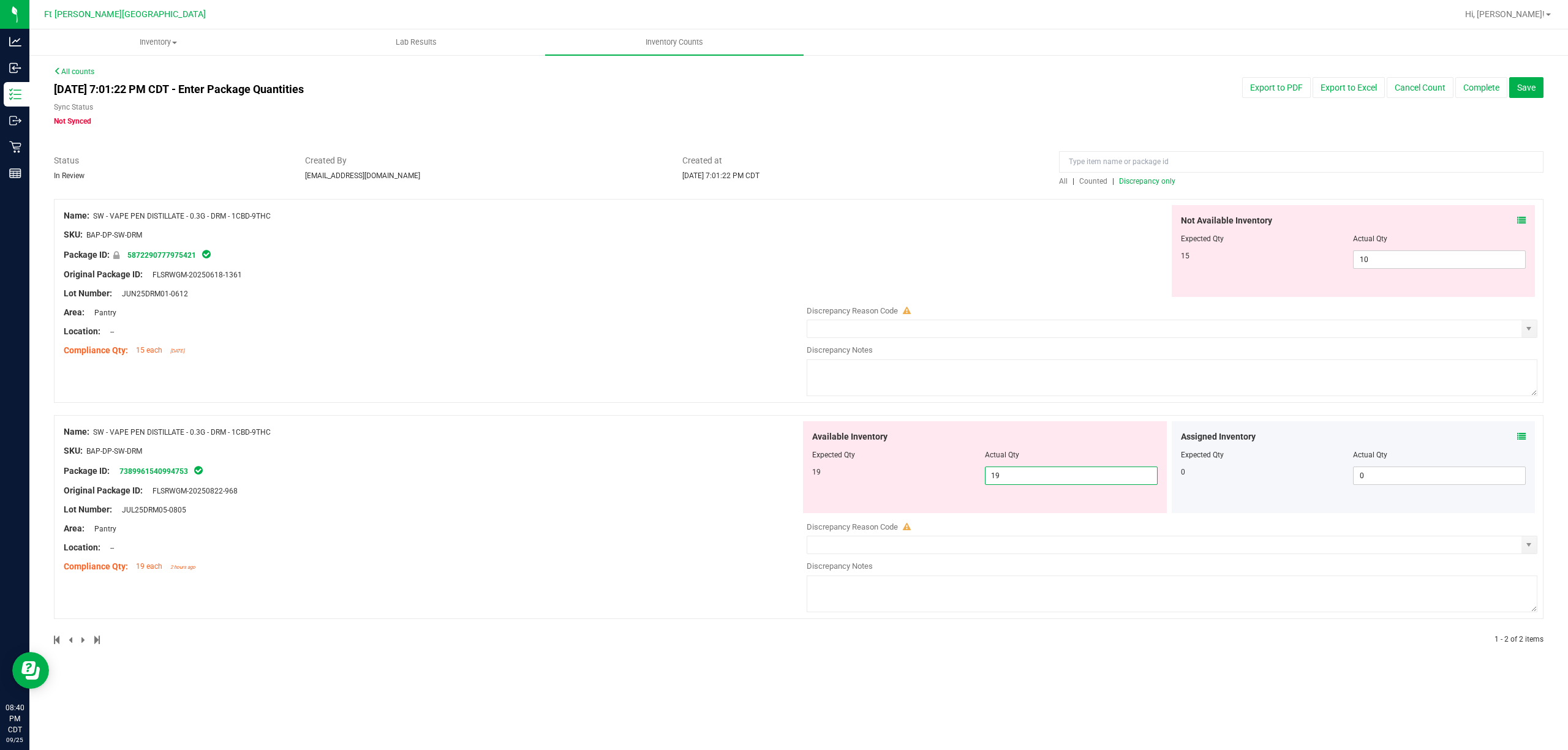
click at [910, 415] on div "Name: SW - VAPE PEN DISTILLATE - 0.3G - DRM - 1CBD-9THC SKU: BAP-DP-SW-DRM Pack…" at bounding box center [799, 517] width 1490 height 204
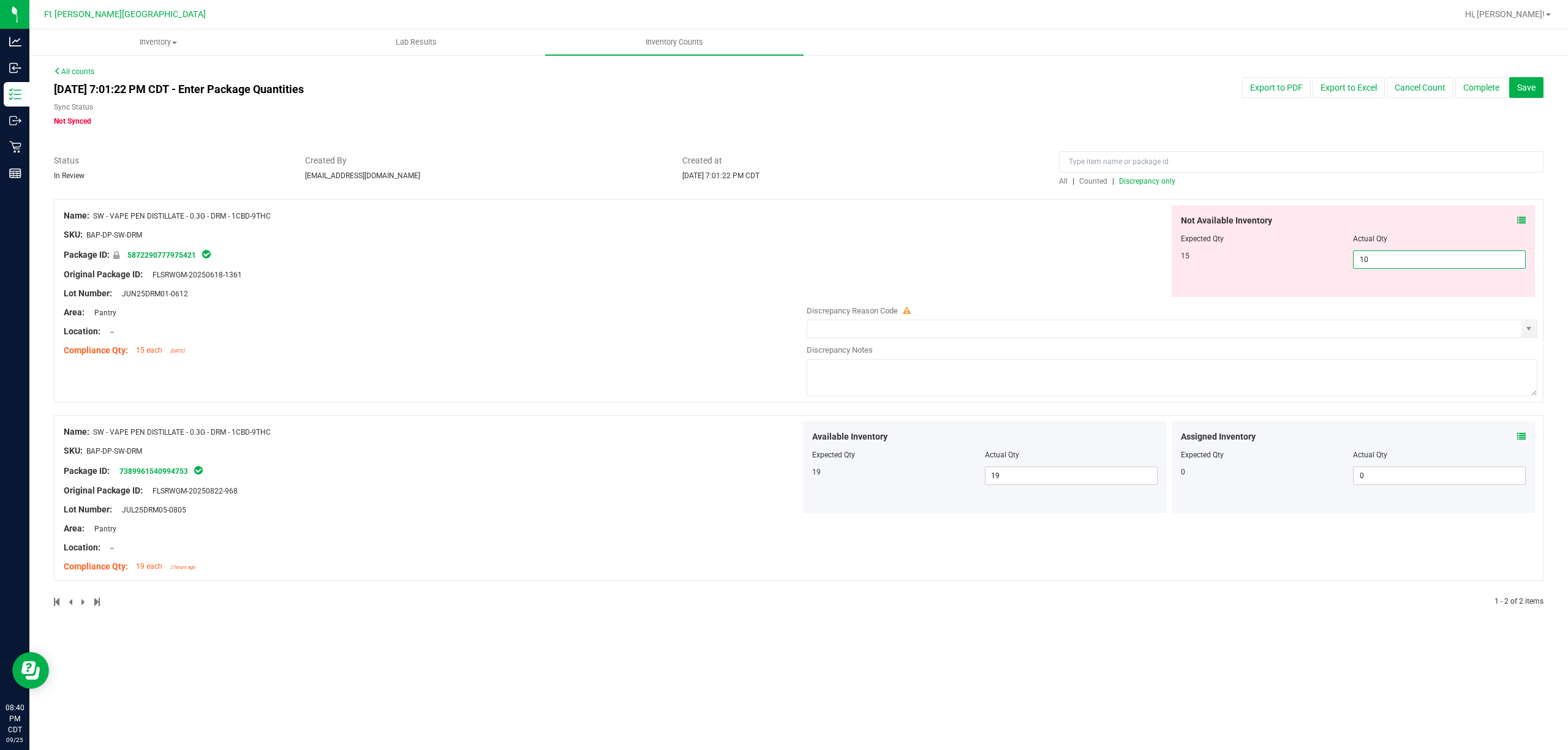
click at [1175, 260] on span "10 10" at bounding box center [1439, 260] width 173 height 18
click at [1175, 258] on input "10" at bounding box center [1439, 260] width 171 height 17
type input "15"
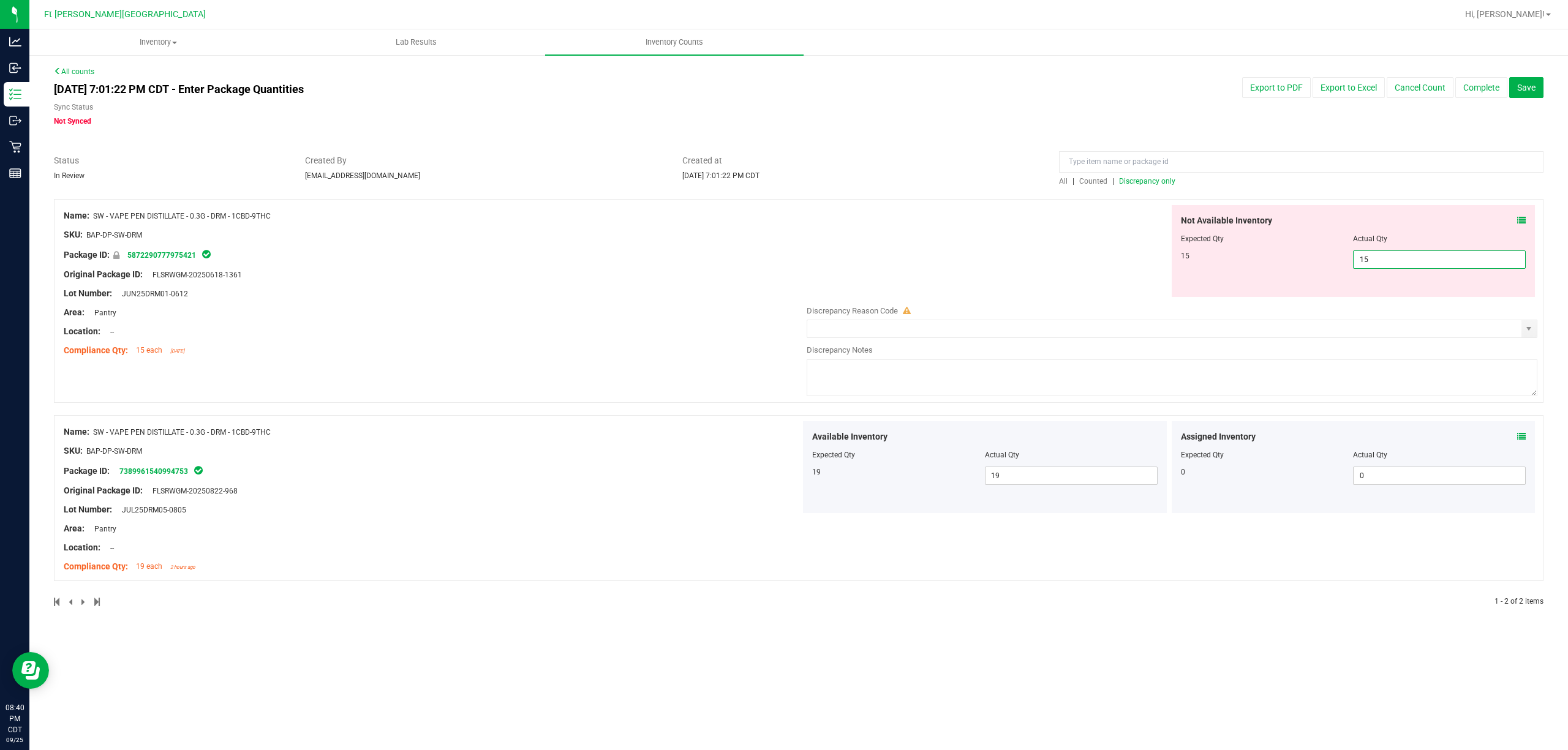
drag, startPoint x: 543, startPoint y: 211, endPoint x: 569, endPoint y: 202, distance: 27.5
click at [545, 211] on div "Name: SW - VAPE PEN DISTILLATE - 0.3G - DRM - 1CBD-9THC" at bounding box center [432, 216] width 737 height 13
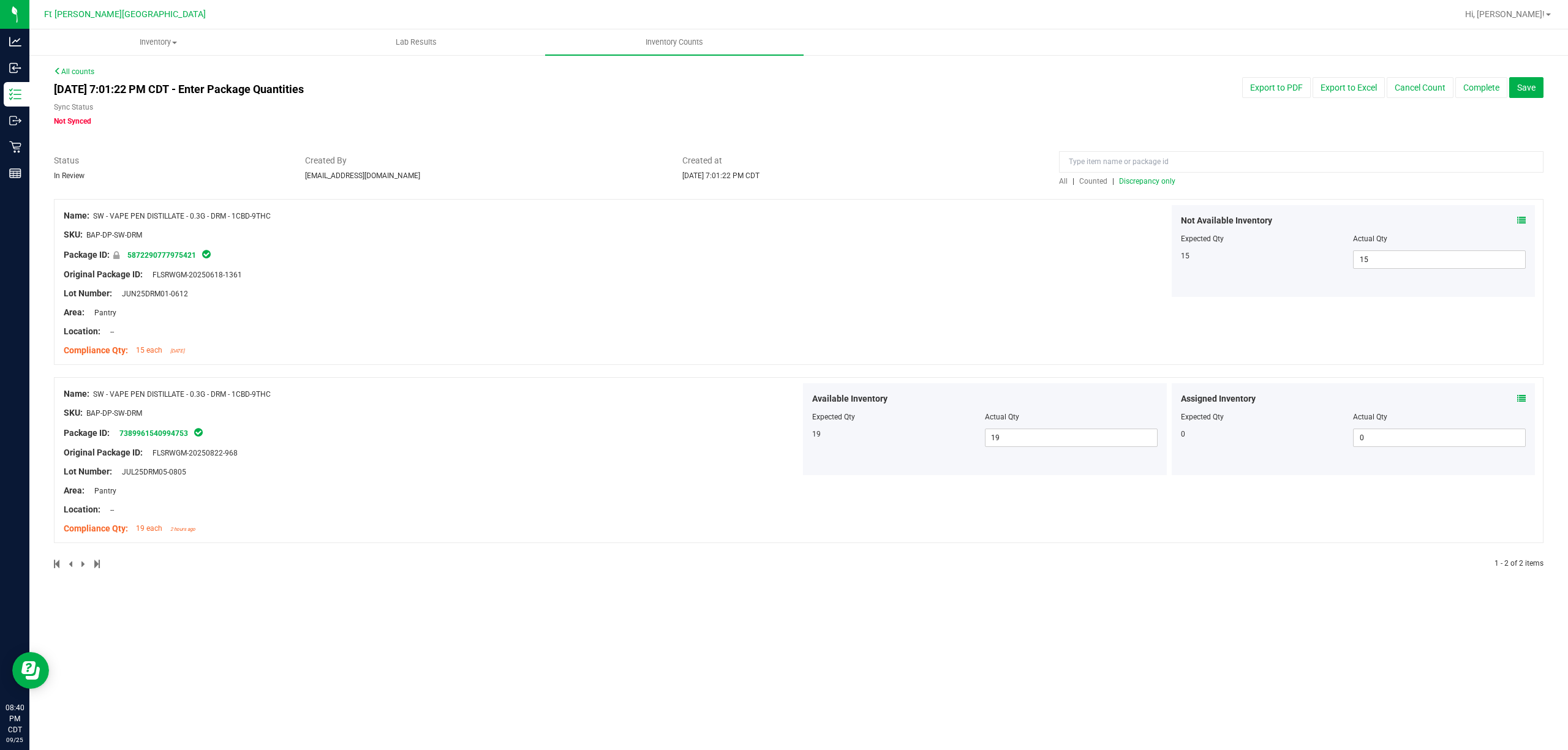
click at [1093, 187] on div at bounding box center [799, 192] width 1490 height 13
click at [1098, 183] on span "Counted" at bounding box center [1093, 181] width 28 height 9
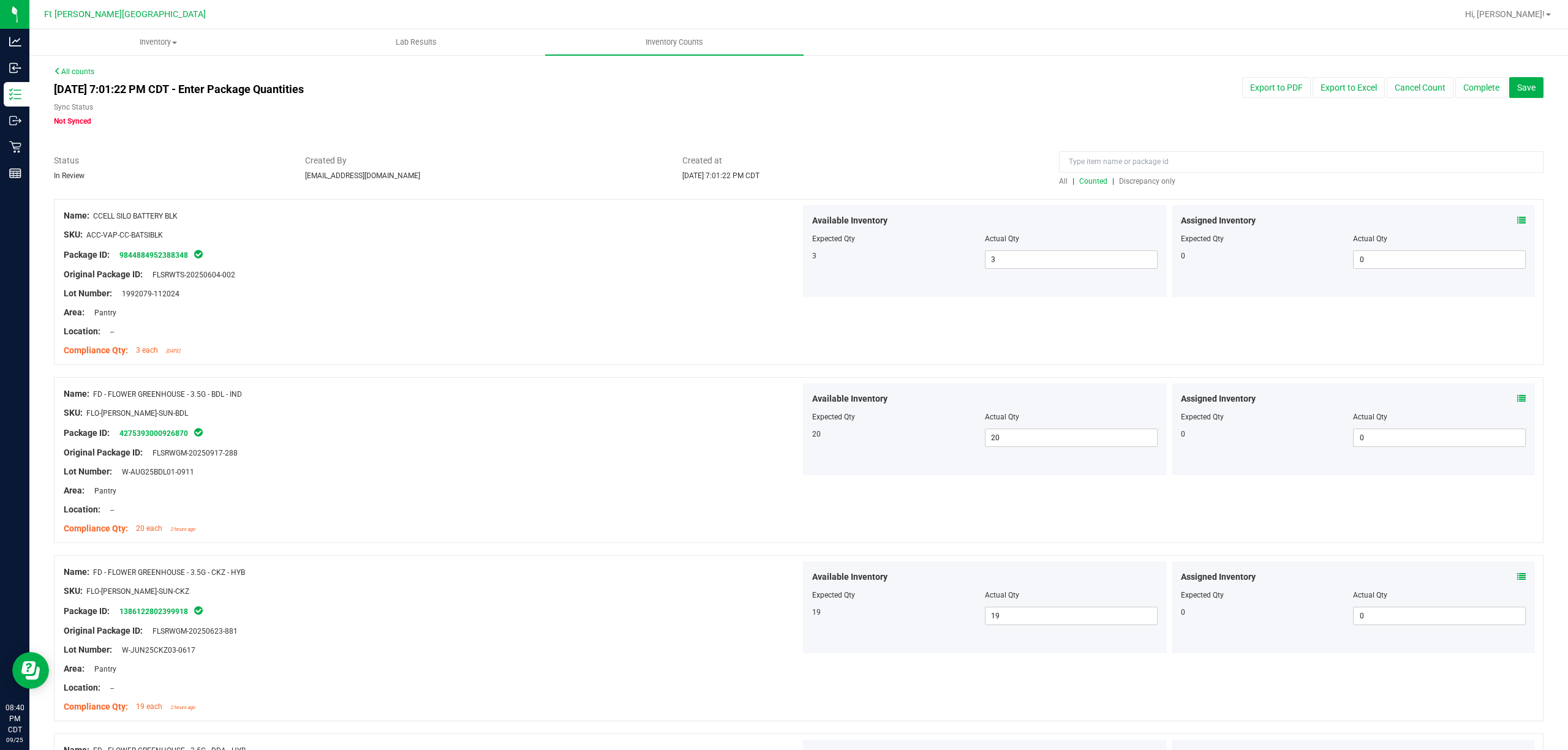
click at [1143, 187] on div at bounding box center [799, 192] width 1490 height 13
click at [1142, 183] on span "Discrepancy only" at bounding box center [1147, 181] width 56 height 9
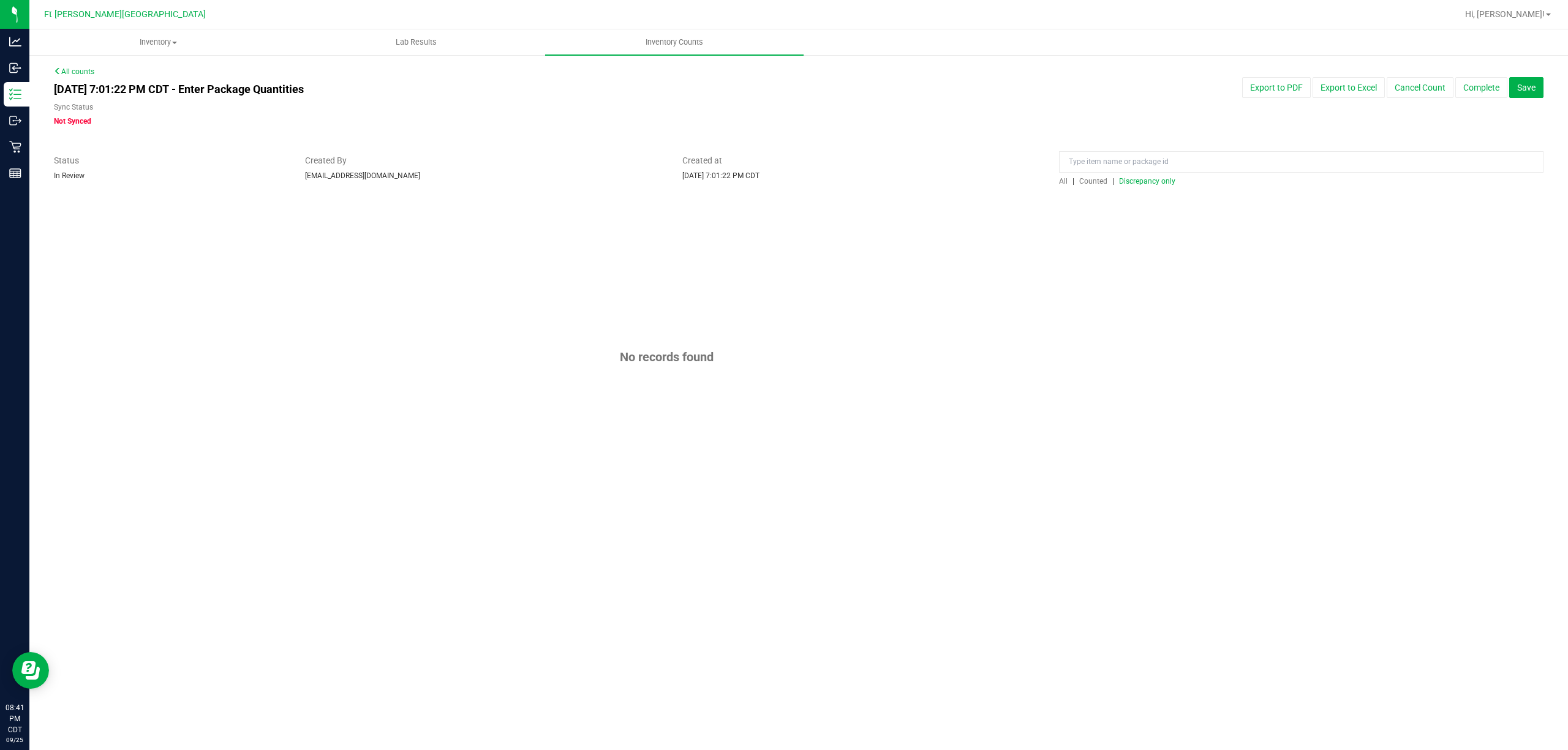
click at [1103, 182] on span "Counted" at bounding box center [1093, 181] width 28 height 9
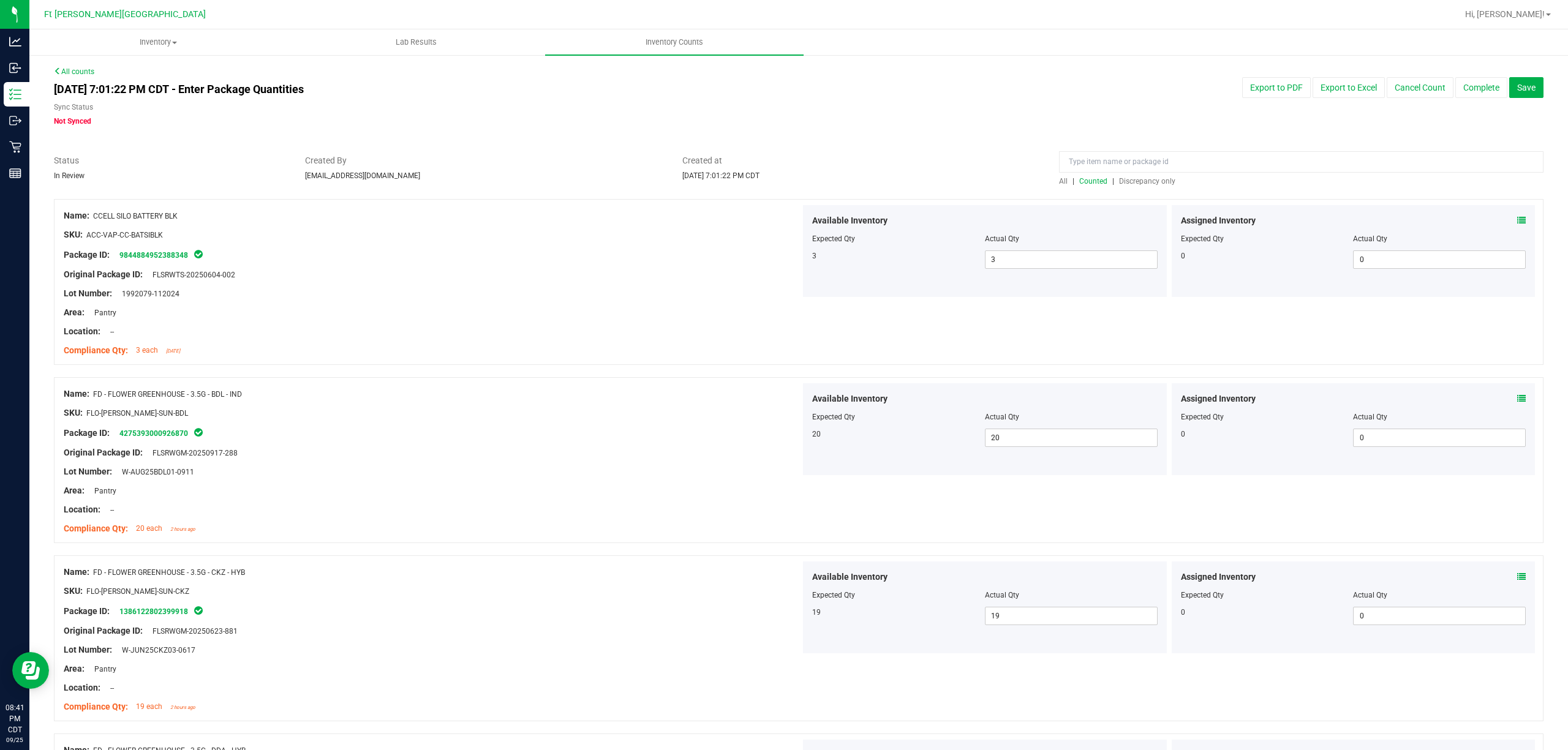
click at [1147, 181] on span "Discrepancy only" at bounding box center [1147, 181] width 56 height 9
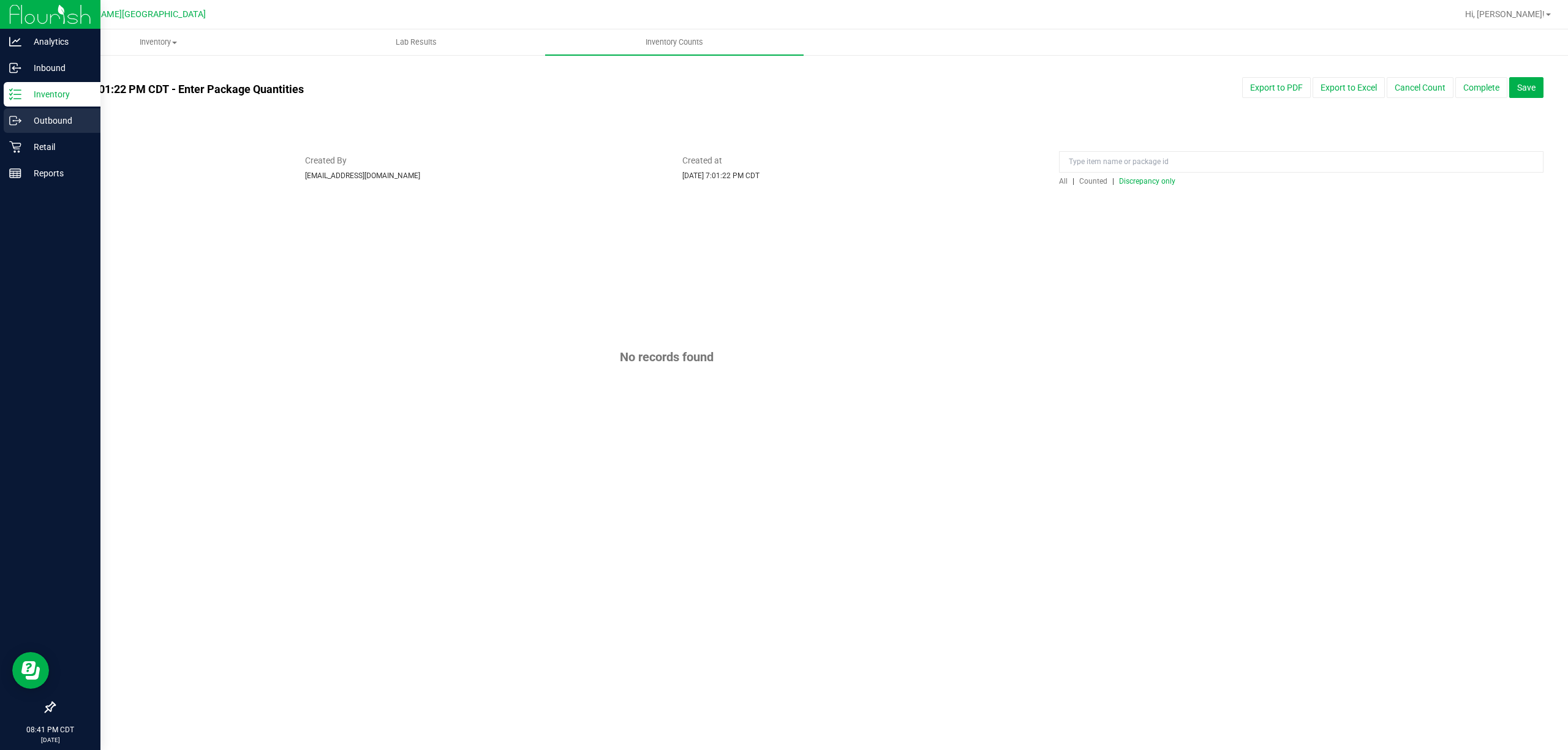
click at [15, 116] on icon at bounding box center [15, 121] width 13 height 13
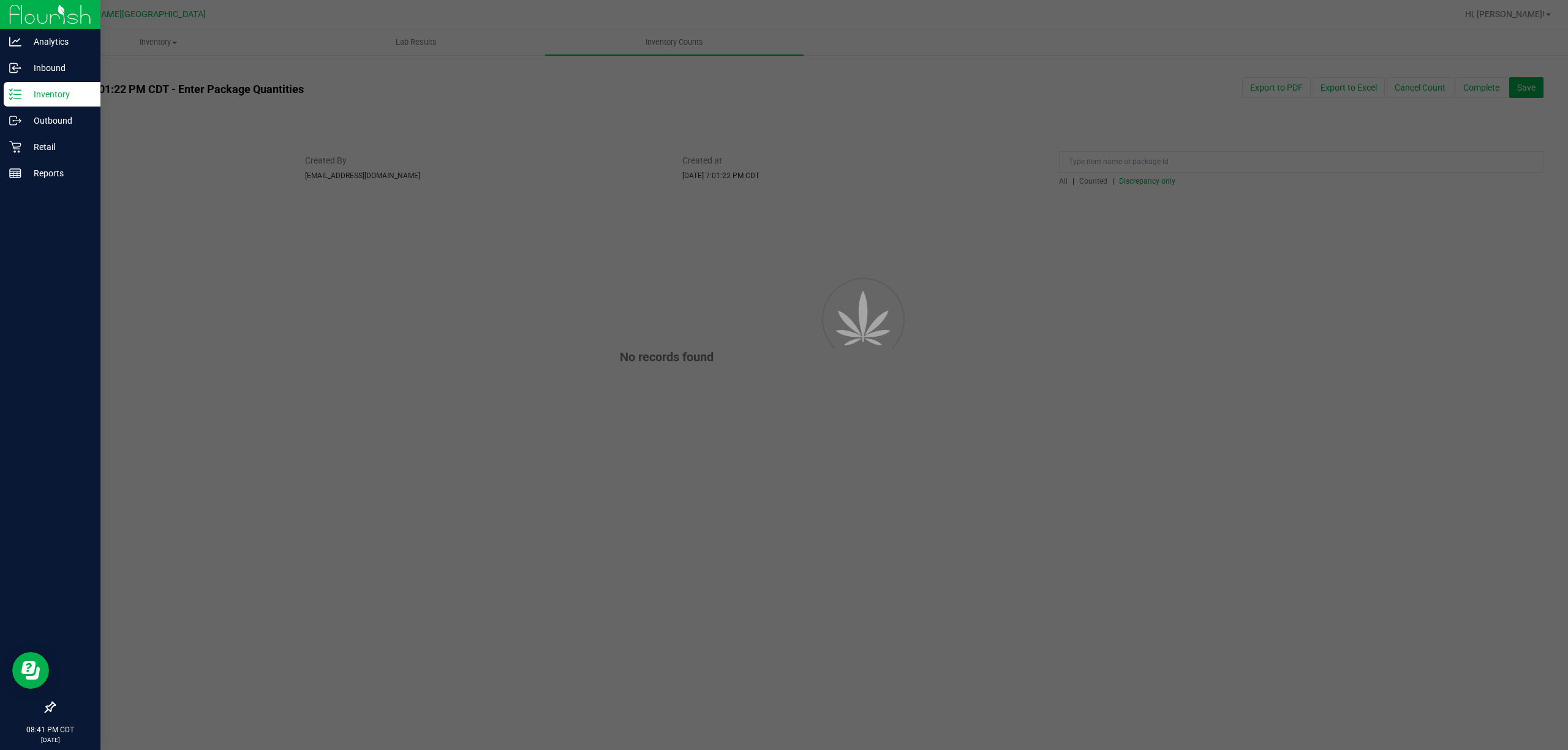
click at [42, 99] on p "Inventory" at bounding box center [58, 94] width 73 height 14
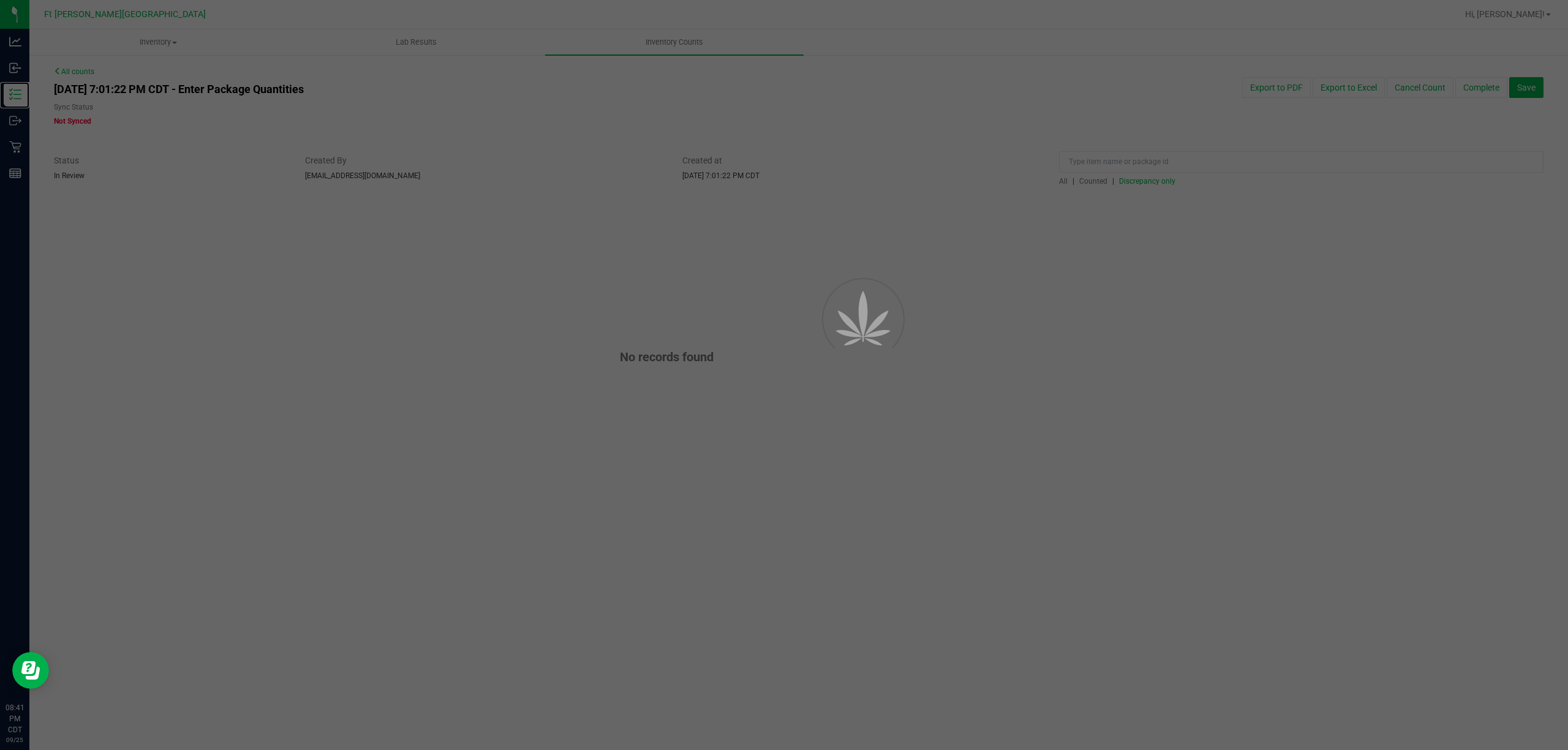
drag, startPoint x: 42, startPoint y: 99, endPoint x: 206, endPoint y: 62, distance: 168.1
click at [123, 81] on div "Analytics Inbound Inventory Outbound Retail Reports 08:41 PM CDT [DATE] 09/[GEO…" at bounding box center [784, 375] width 1568 height 750
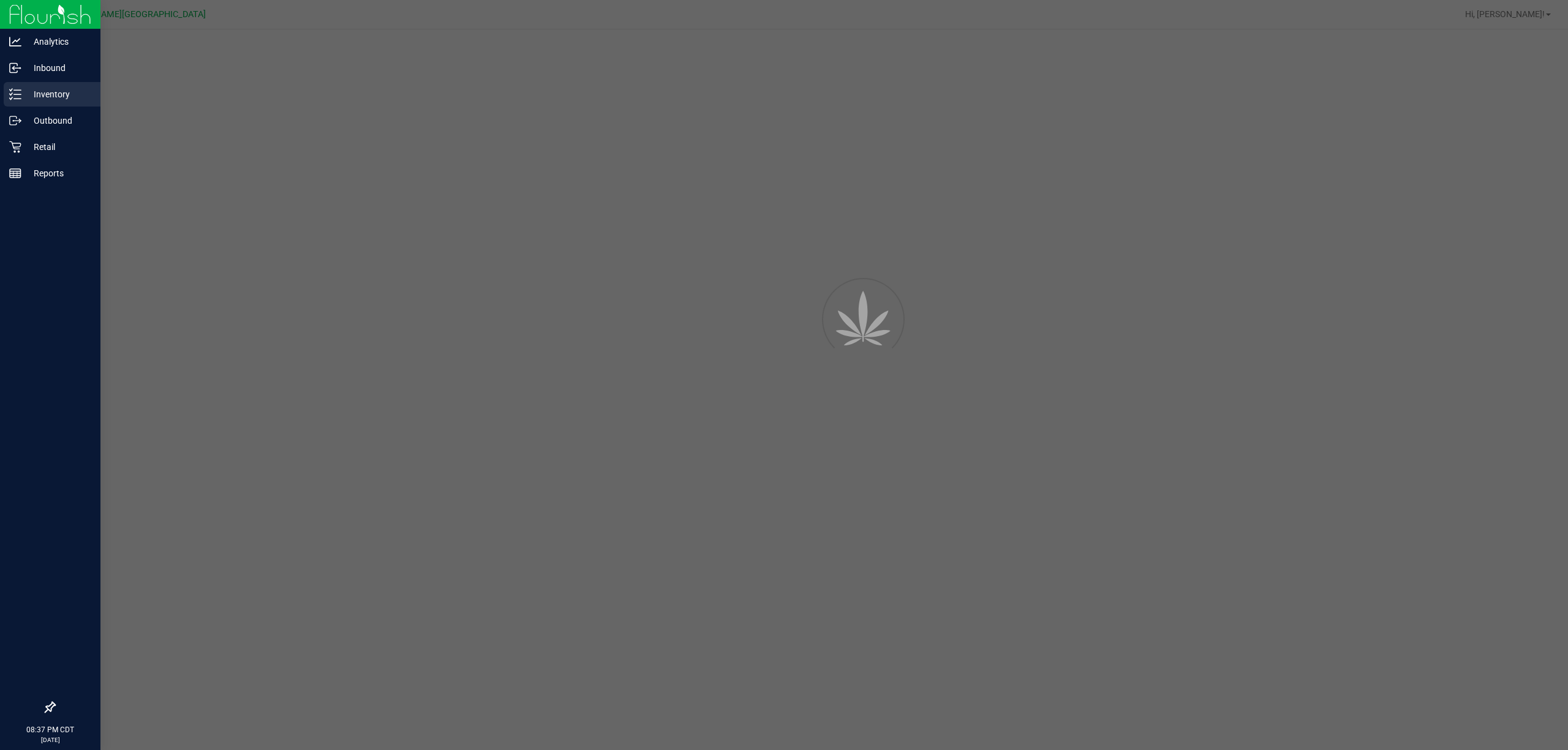
click at [62, 90] on p "Inventory" at bounding box center [58, 94] width 73 height 14
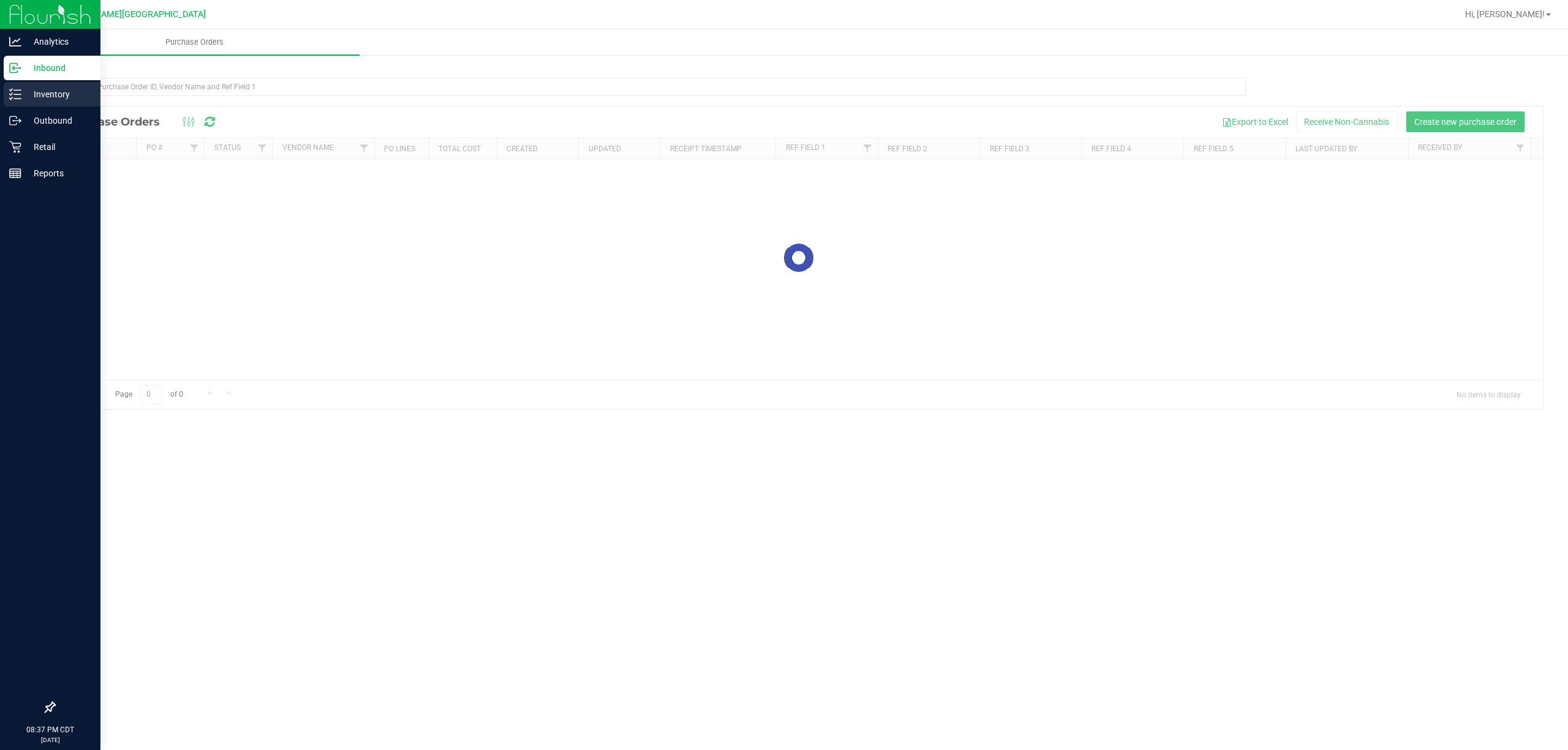
click at [62, 90] on p "Inventory" at bounding box center [58, 94] width 73 height 14
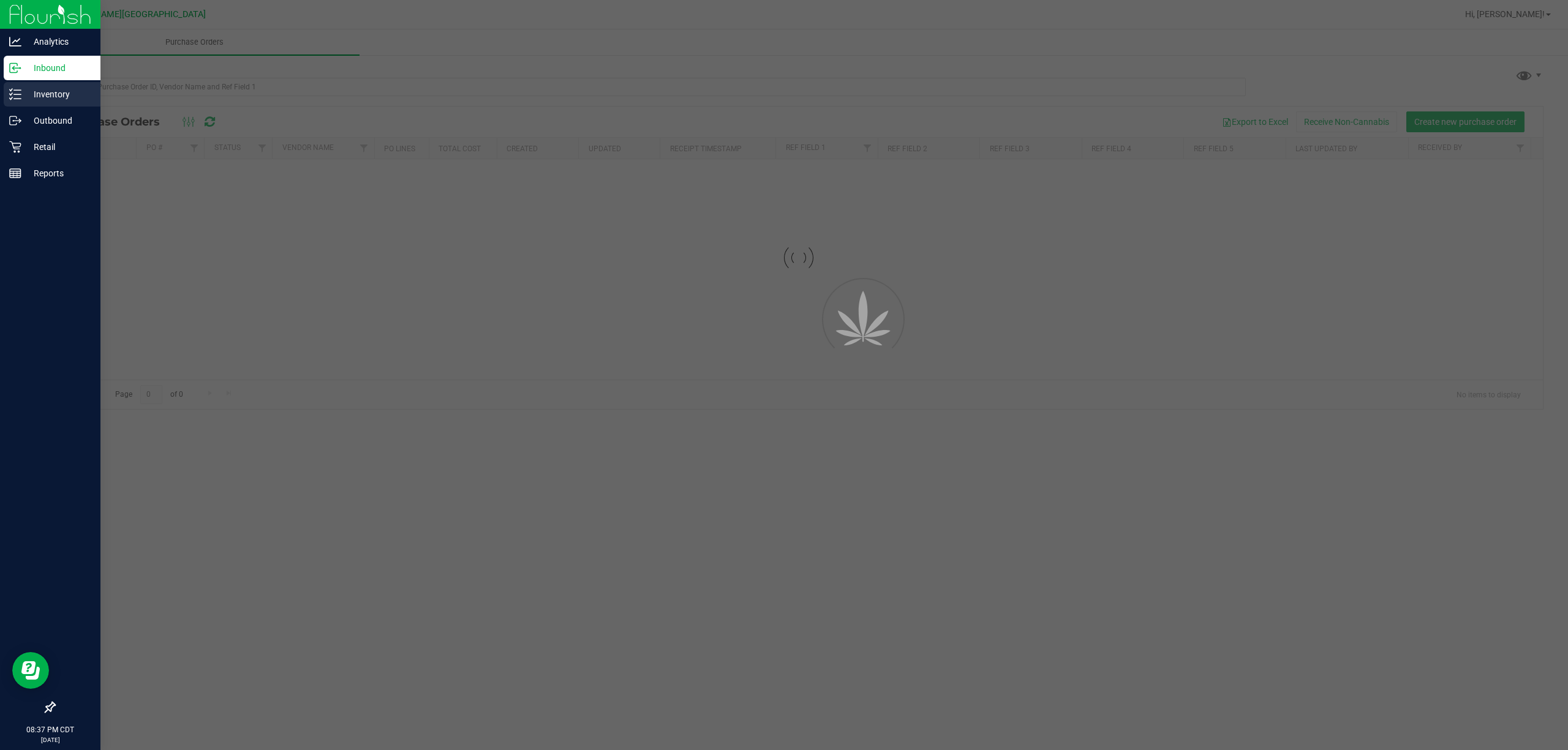
drag, startPoint x: 62, startPoint y: 90, endPoint x: 228, endPoint y: 49, distance: 171.0
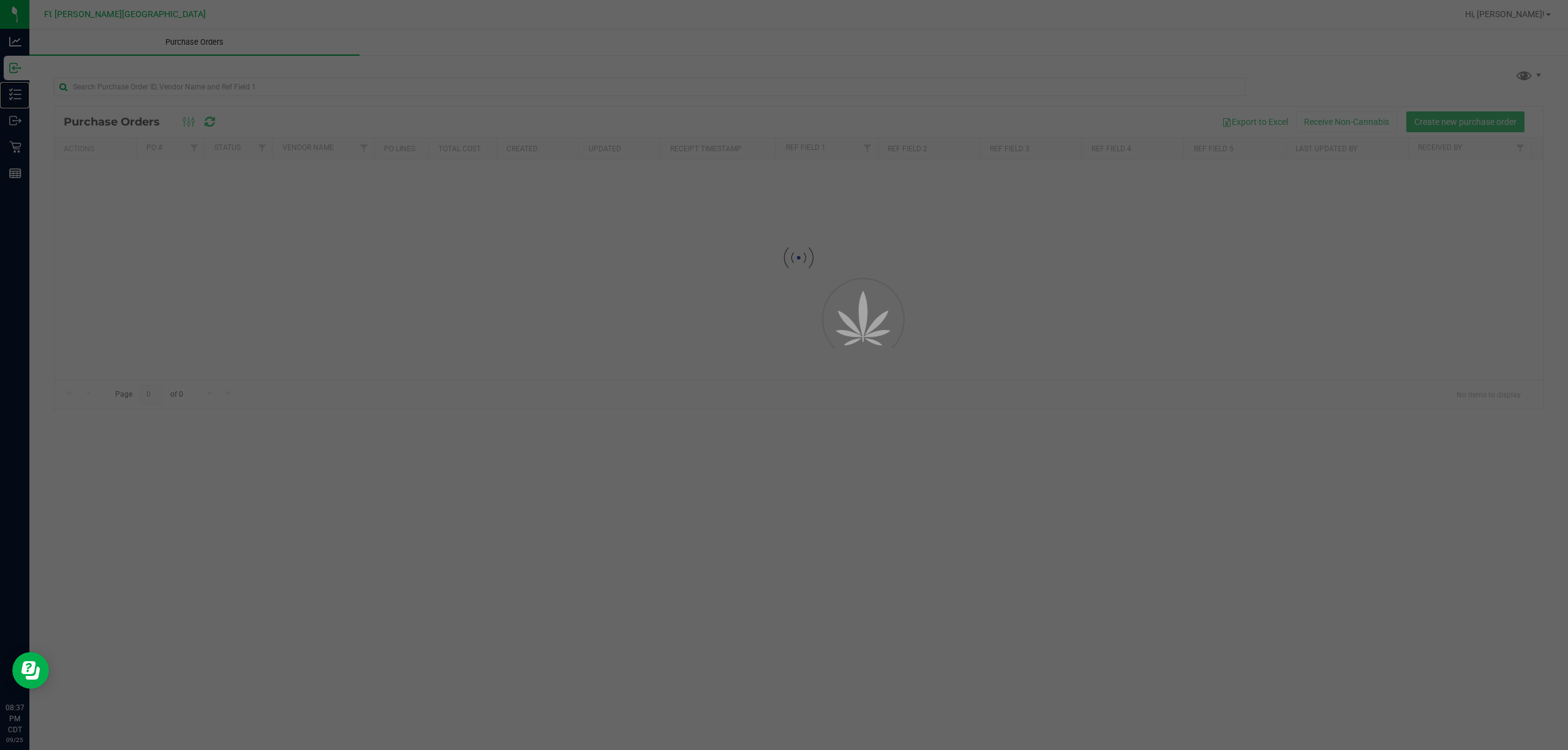
click at [0, 0] on p "Inventory" at bounding box center [0, 0] width 0 height 0
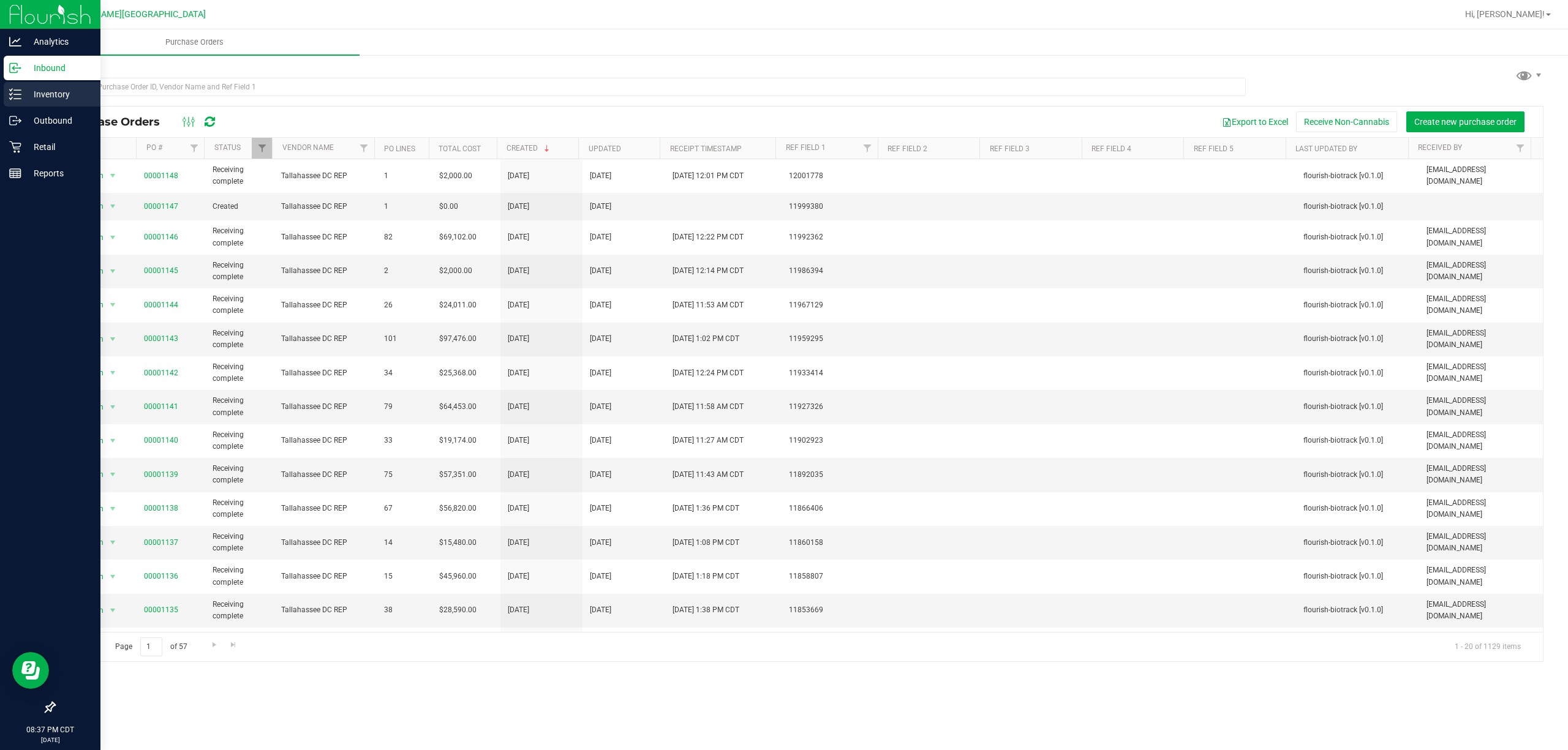
click at [13, 97] on icon at bounding box center [15, 94] width 13 height 13
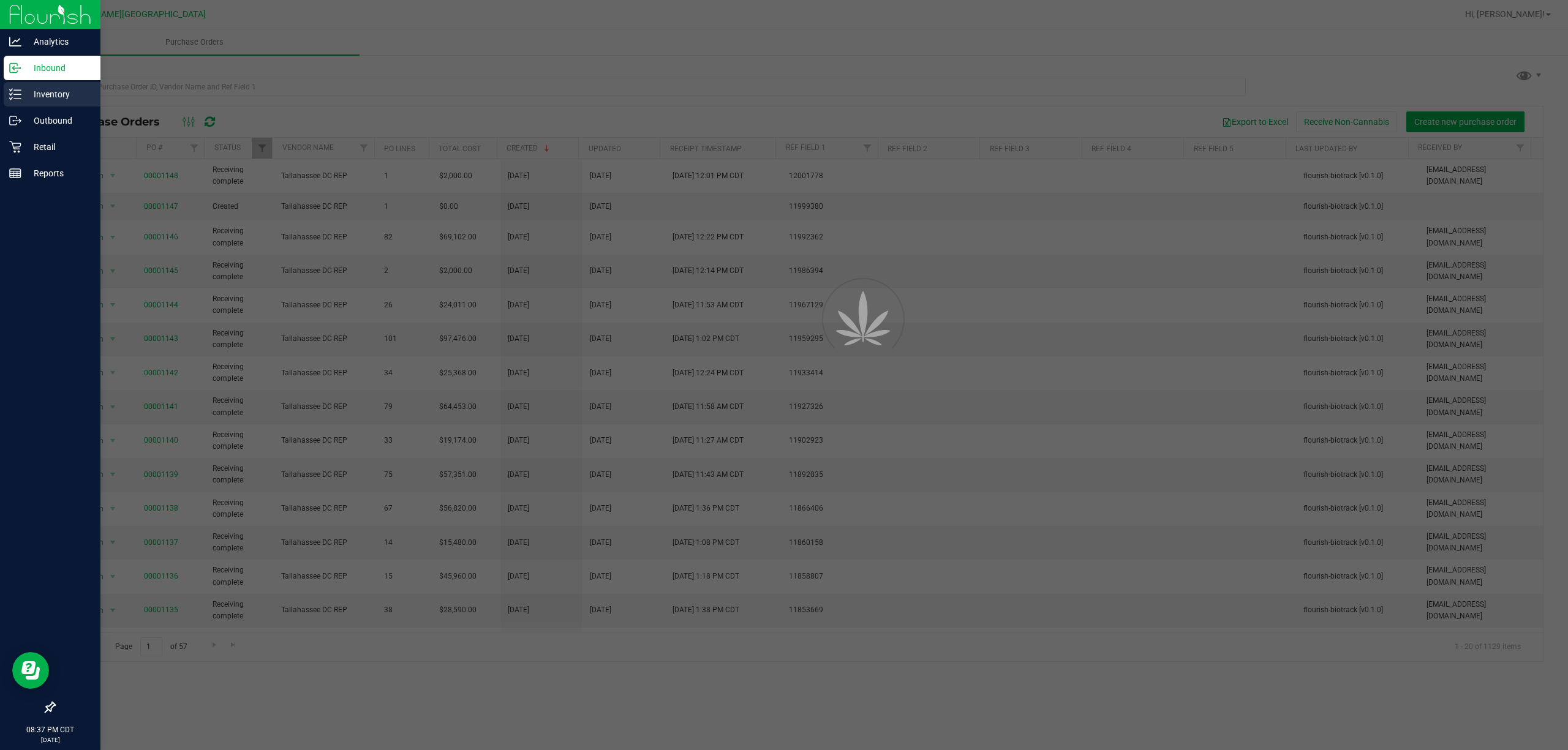
click at [13, 96] on icon at bounding box center [15, 94] width 13 height 13
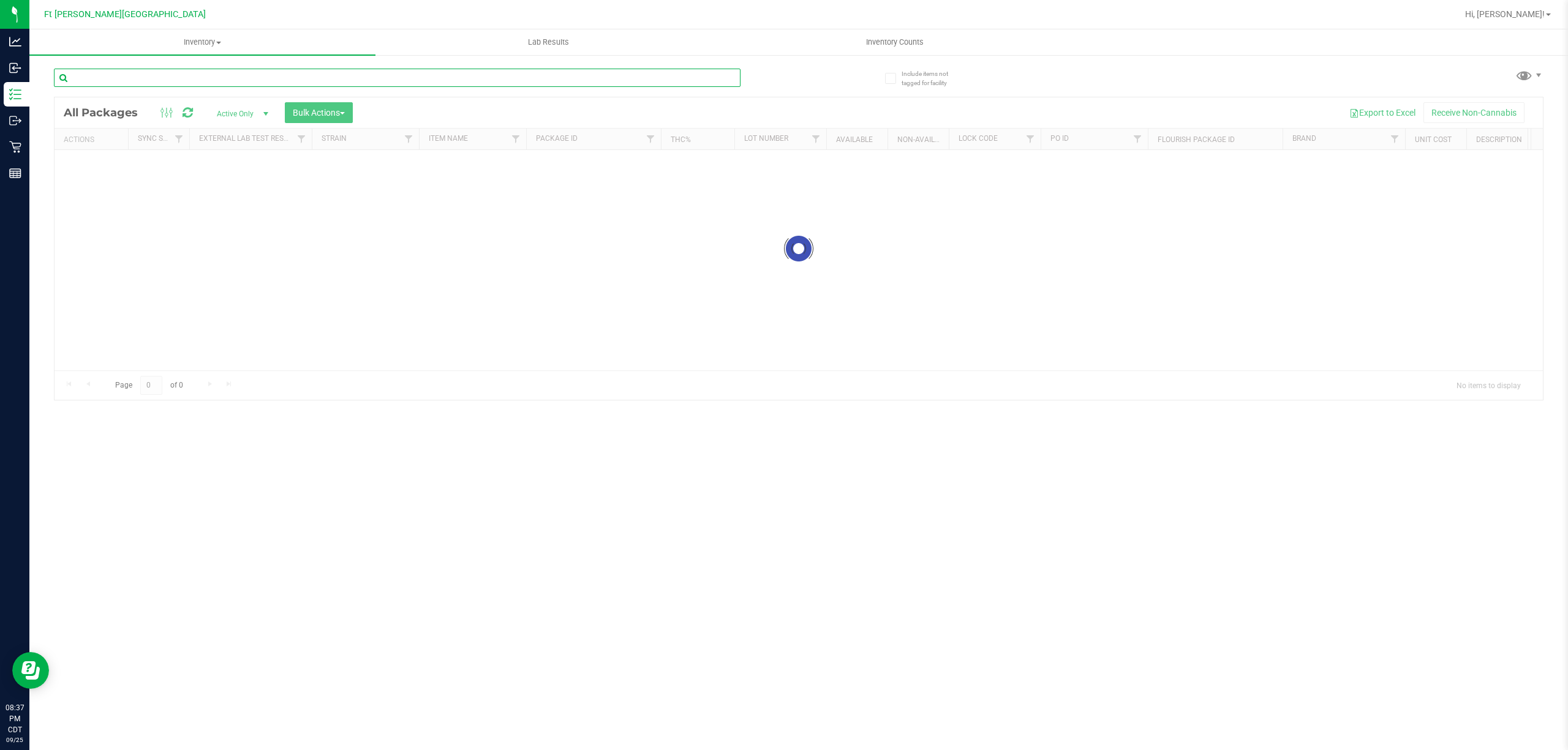
drag, startPoint x: 181, startPoint y: 86, endPoint x: 189, endPoint y: 74, distance: 14.4
click at [182, 84] on input "text" at bounding box center [397, 78] width 686 height 18
click at [189, 74] on input "text" at bounding box center [397, 78] width 686 height 18
paste input "5658612866623080"
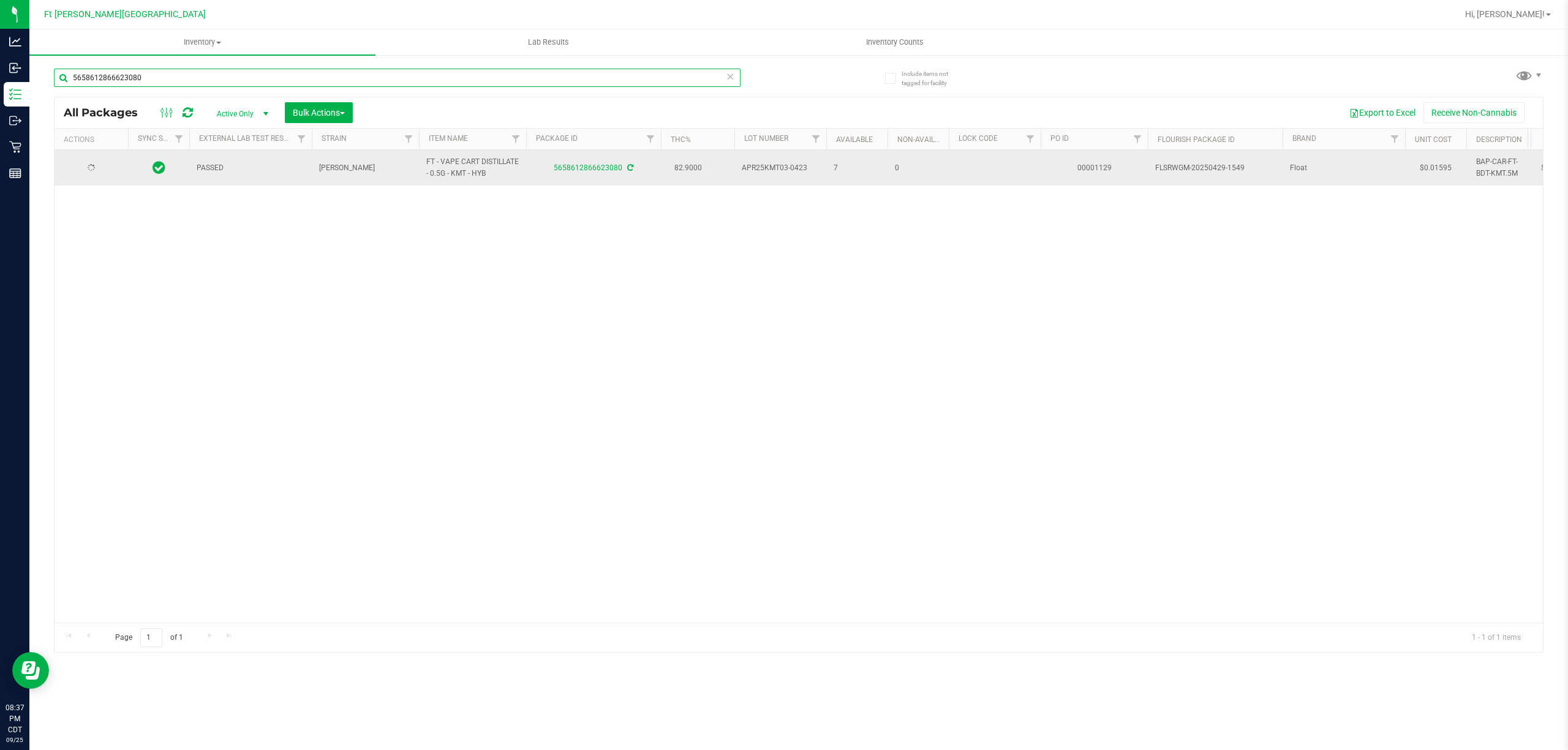
type input "5658612866623080"
click at [94, 168] on span "Action" at bounding box center [83, 168] width 33 height 17
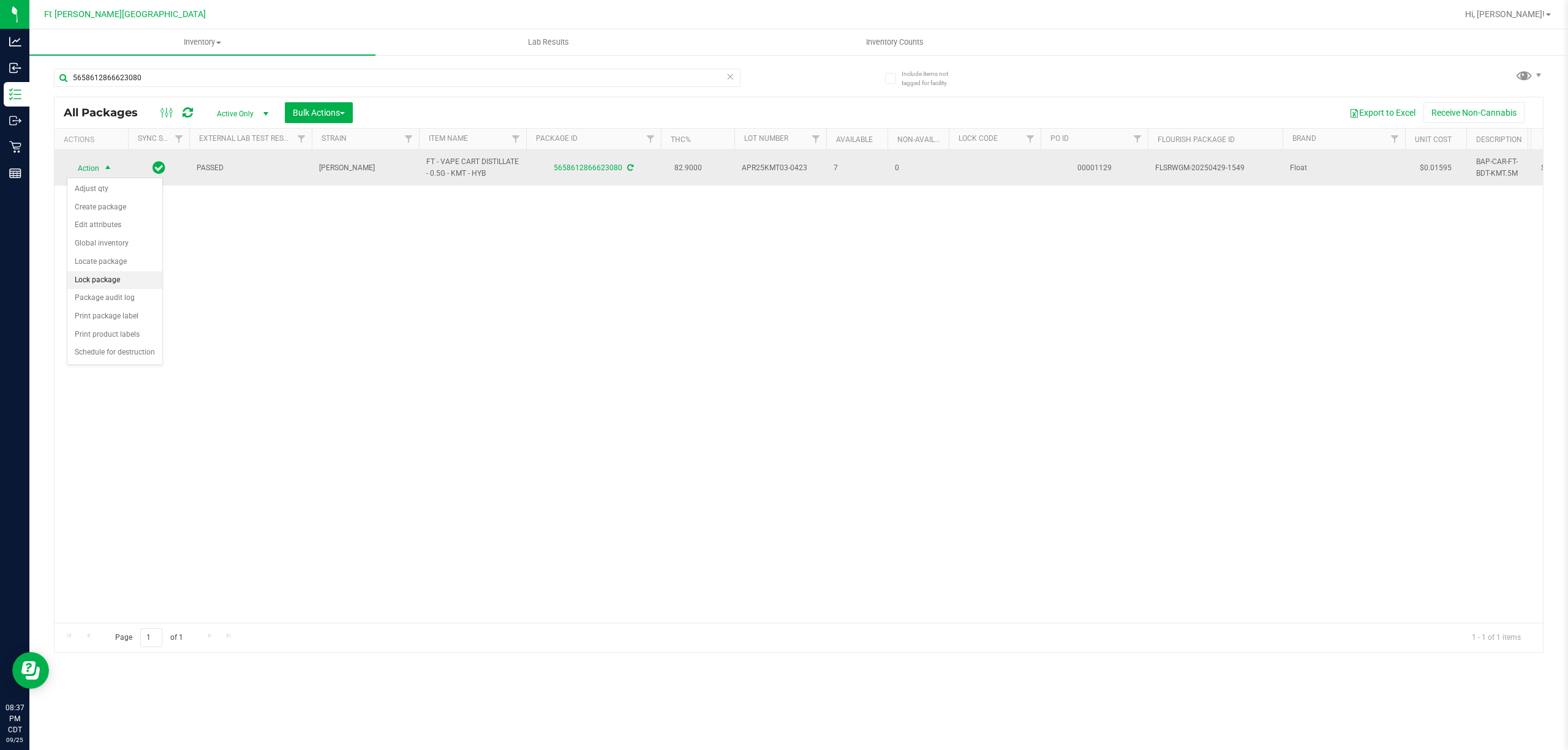
drag, startPoint x: 102, startPoint y: 299, endPoint x: 113, endPoint y: 279, distance: 22.8
click at [113, 279] on ul "Adjust qty Create package Edit attributes Global inventory Locate package Lock …" at bounding box center [115, 271] width 95 height 182
click at [113, 278] on li "Lock package" at bounding box center [115, 280] width 95 height 18
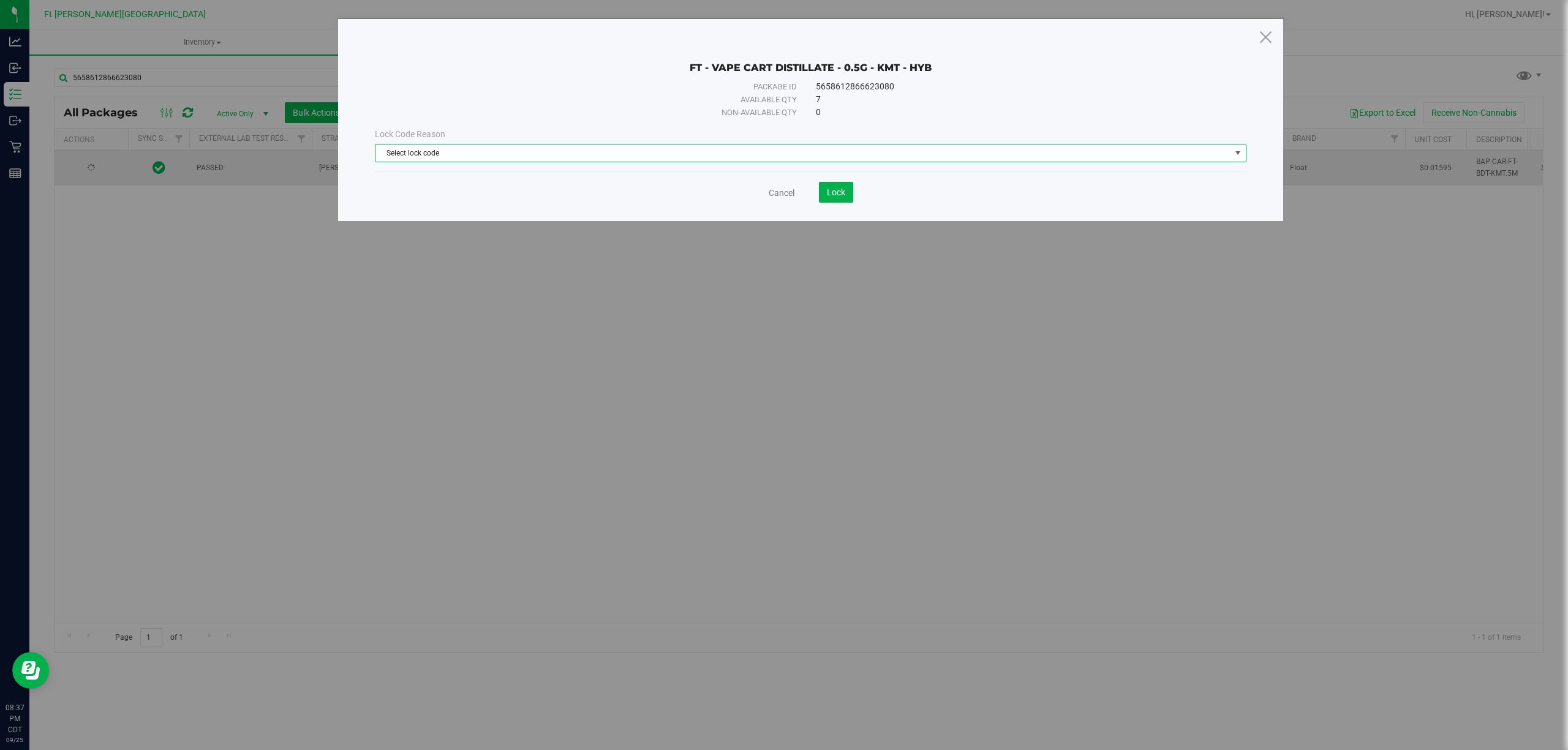
drag, startPoint x: 696, startPoint y: 160, endPoint x: 599, endPoint y: 163, distance: 97.0
click at [693, 161] on span "Select lock code" at bounding box center [802, 153] width 855 height 17
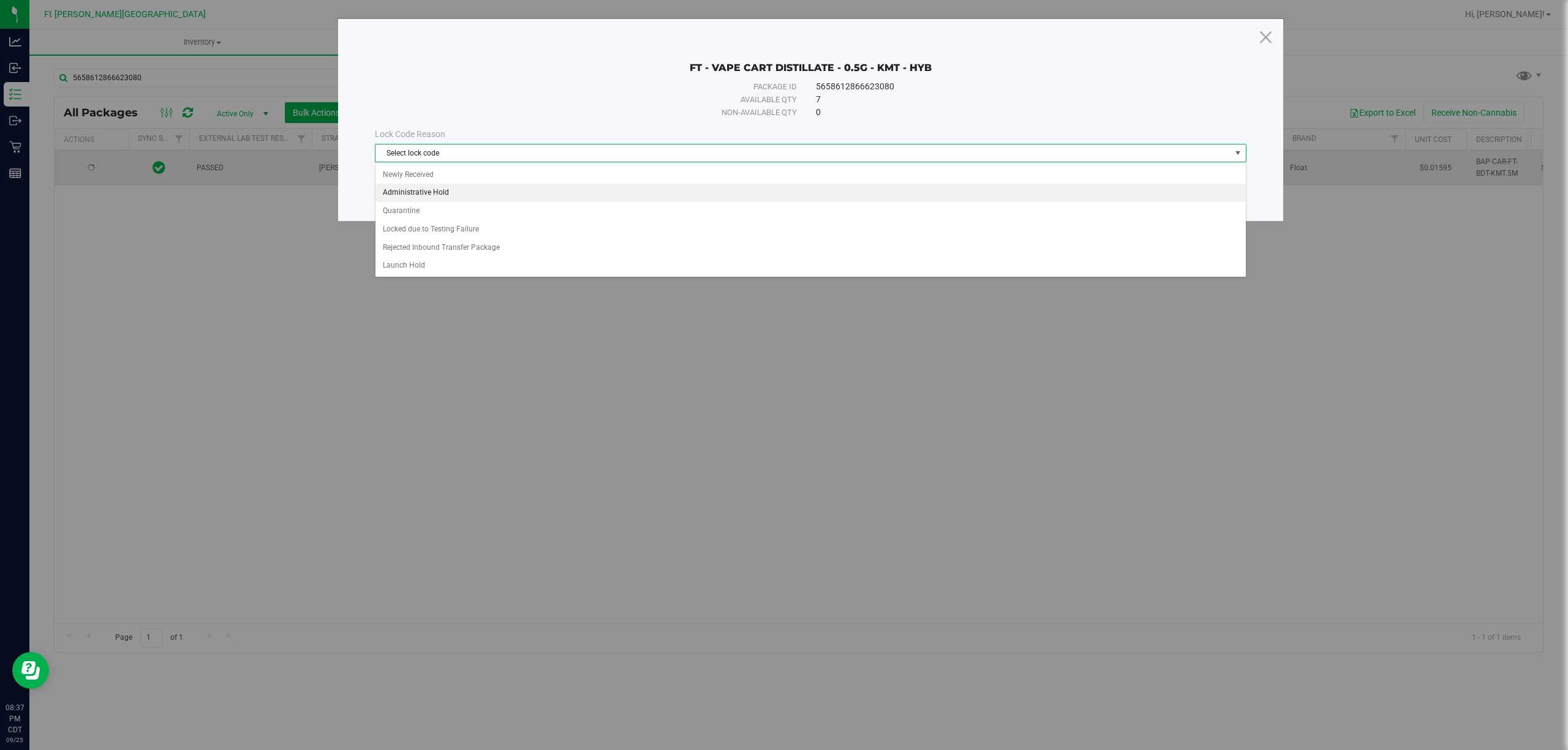
drag, startPoint x: 469, startPoint y: 191, endPoint x: 475, endPoint y: 189, distance: 6.3
click at [469, 191] on li "Administrative Hold" at bounding box center [810, 193] width 870 height 18
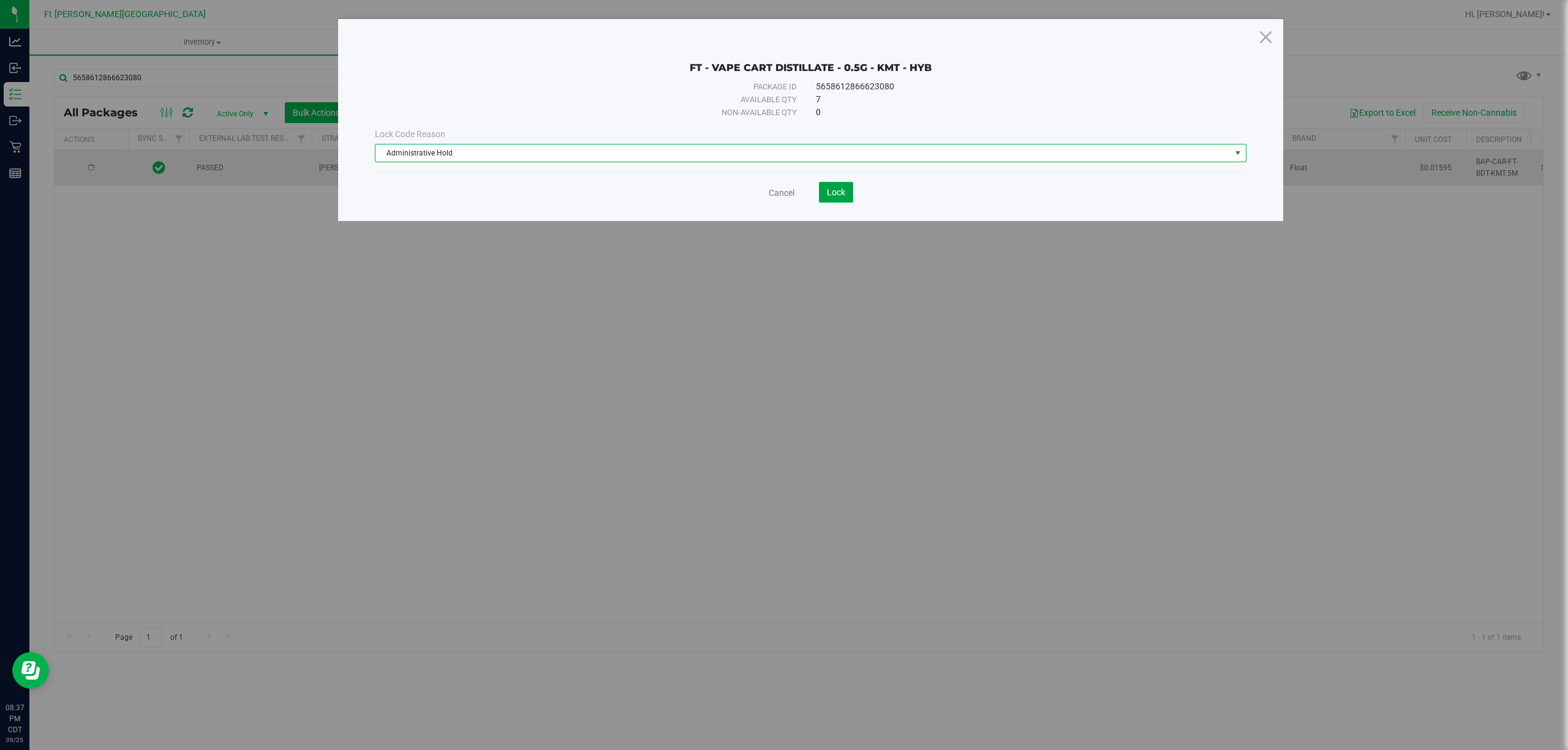
click at [836, 192] on span "Lock" at bounding box center [836, 192] width 18 height 10
